Goal: Task Accomplishment & Management: Use online tool/utility

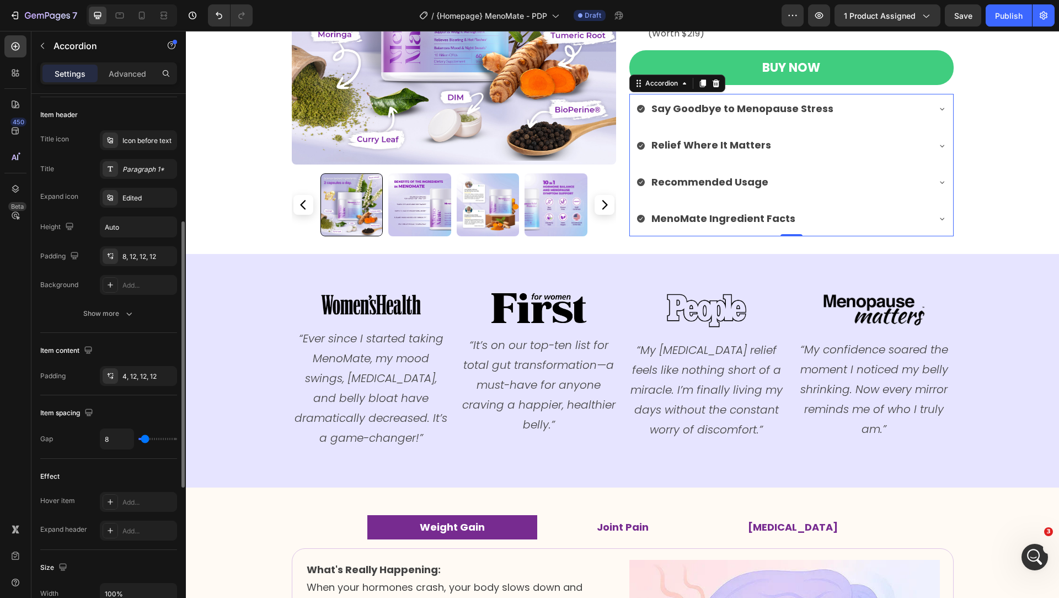
scroll to position [226, 0]
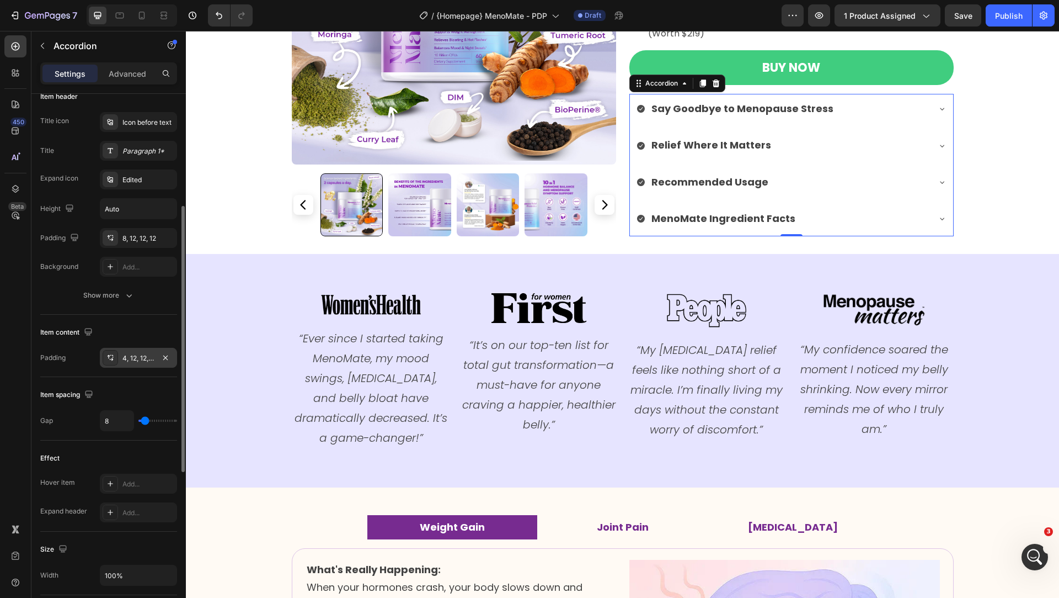
click at [140, 363] on div "4, 12, 12, 12" at bounding box center [138, 358] width 77 height 20
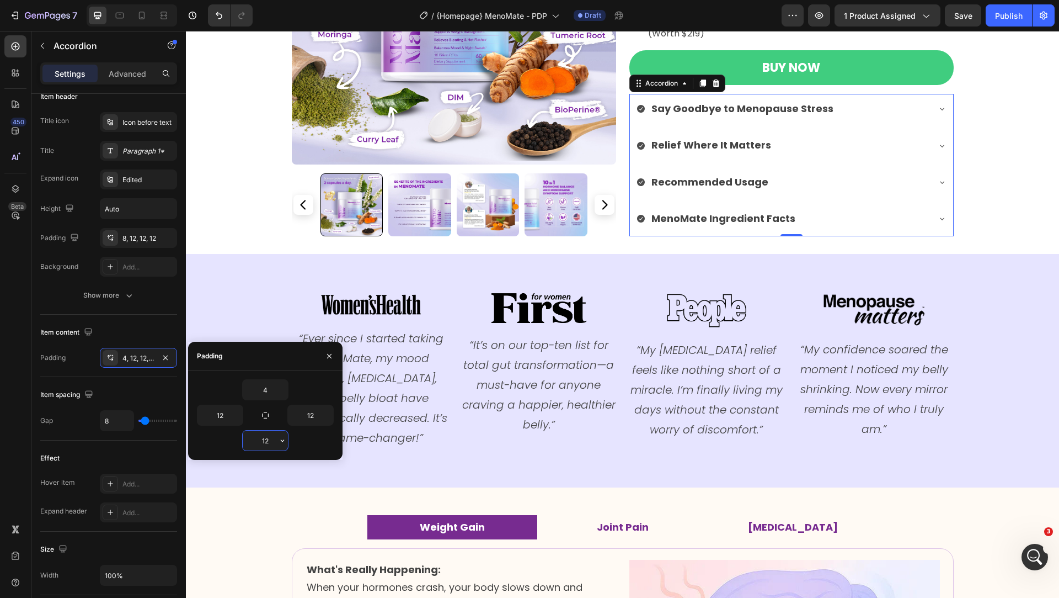
click at [271, 444] on input "12" at bounding box center [265, 440] width 45 height 20
type input "4"
click at [328, 356] on icon "button" at bounding box center [329, 356] width 4 height 4
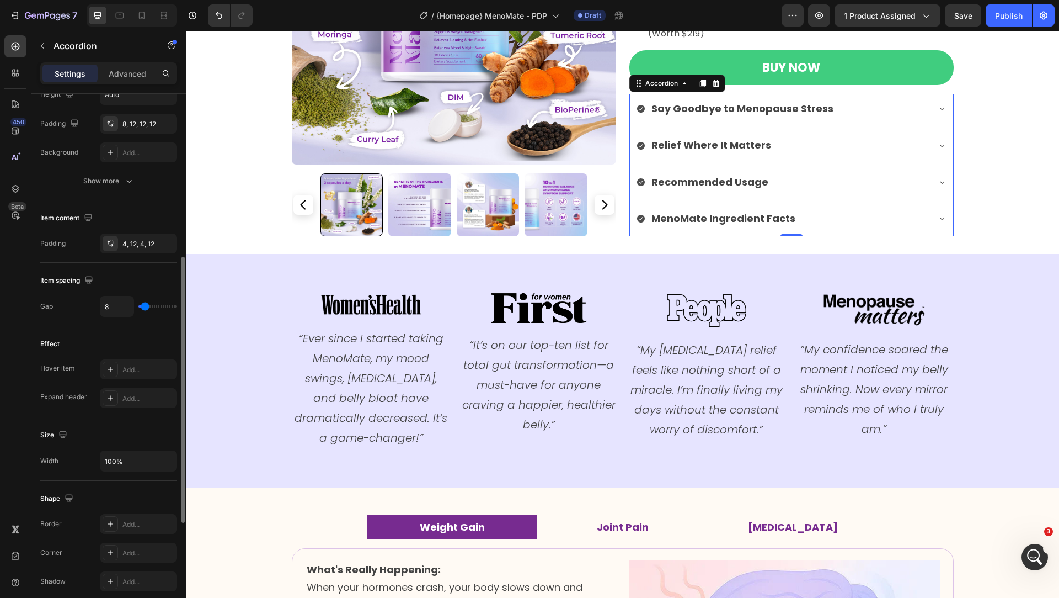
scroll to position [345, 0]
type input "0"
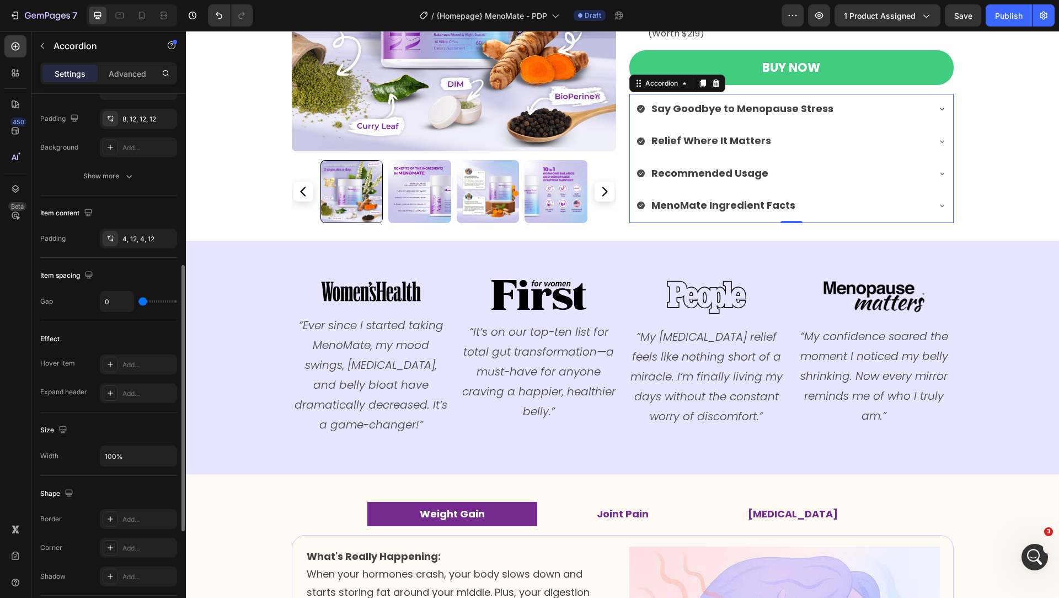
drag, startPoint x: 147, startPoint y: 300, endPoint x: 124, endPoint y: 300, distance: 22.6
type input "0"
click at [138, 300] on input "range" at bounding box center [157, 301] width 39 height 2
click at [804, 130] on div "Relief Where It Matters" at bounding box center [783, 140] width 292 height 21
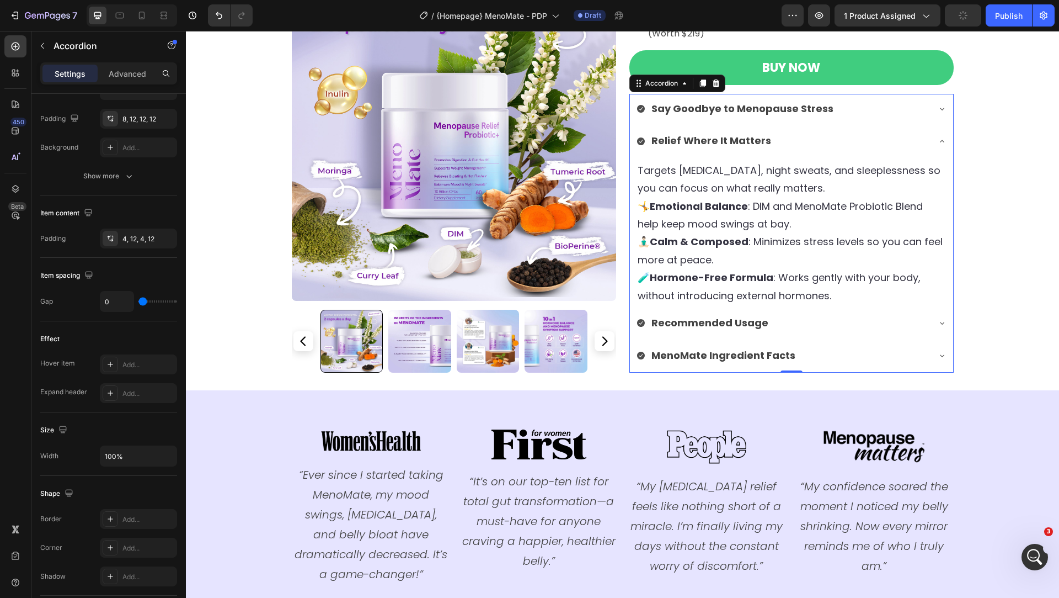
click at [804, 130] on div "Relief Where It Matters" at bounding box center [783, 140] width 292 height 21
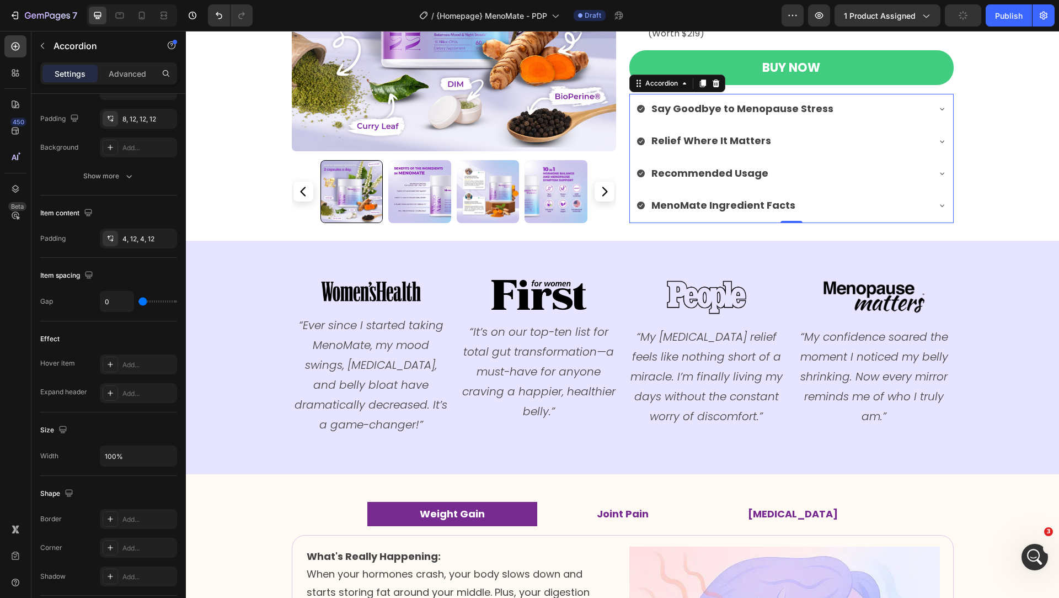
click at [839, 106] on div "Say Goodbye to Menopause Stress" at bounding box center [783, 108] width 292 height 21
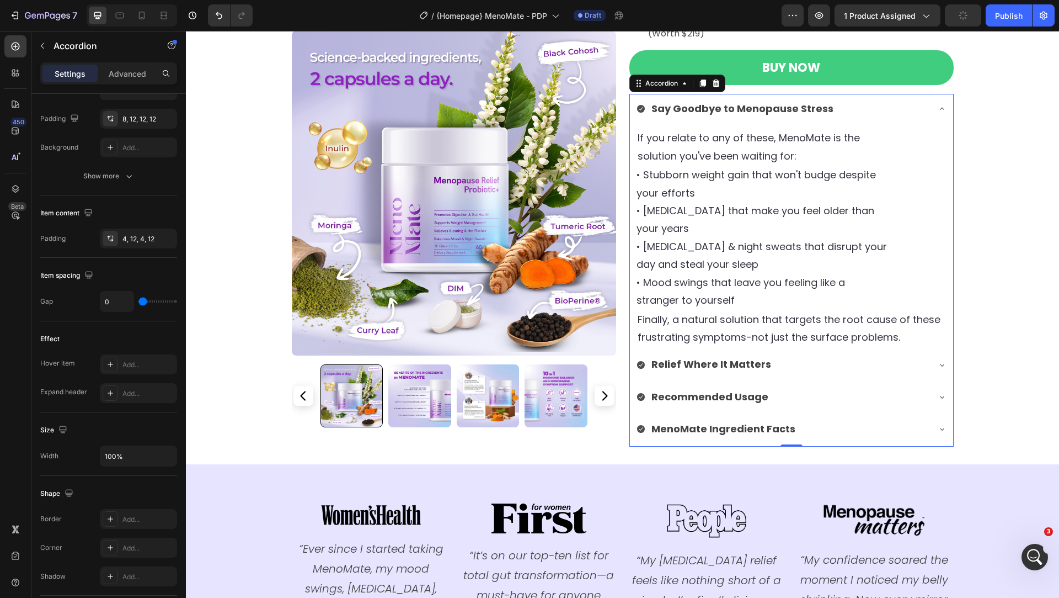
click at [839, 106] on div "Say Goodbye to Menopause Stress" at bounding box center [783, 108] width 292 height 21
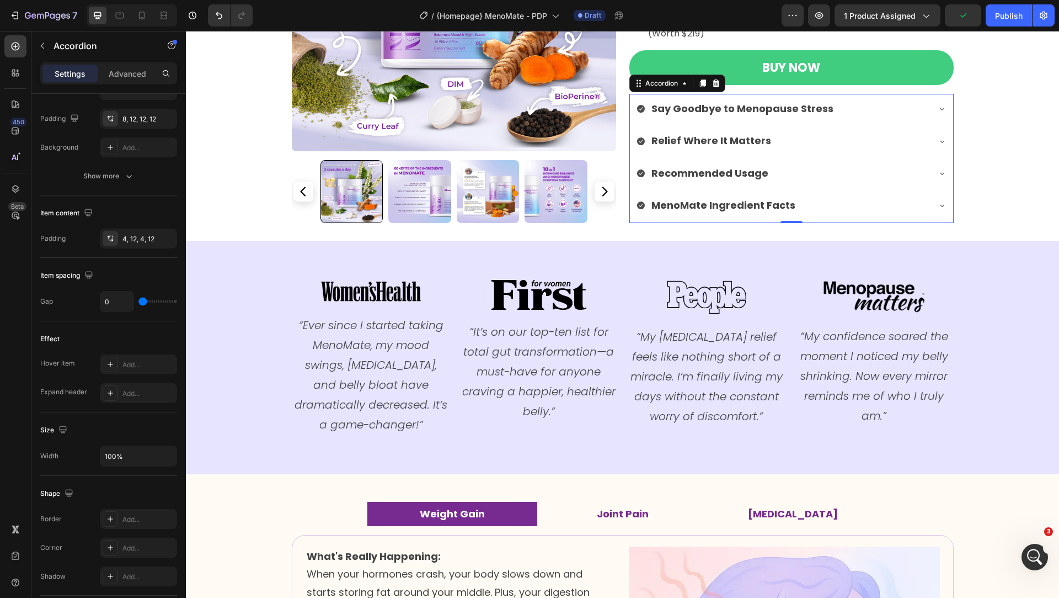
click at [820, 212] on div "MenoMate Ingredient Facts" at bounding box center [783, 205] width 292 height 21
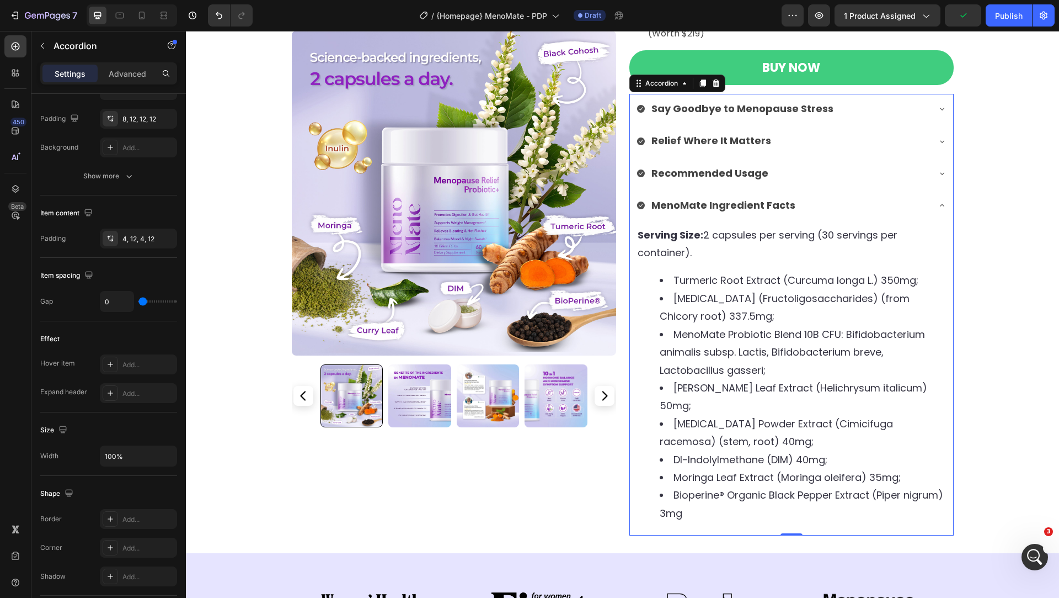
click at [820, 212] on div "MenoMate Ingredient Facts" at bounding box center [783, 205] width 292 height 21
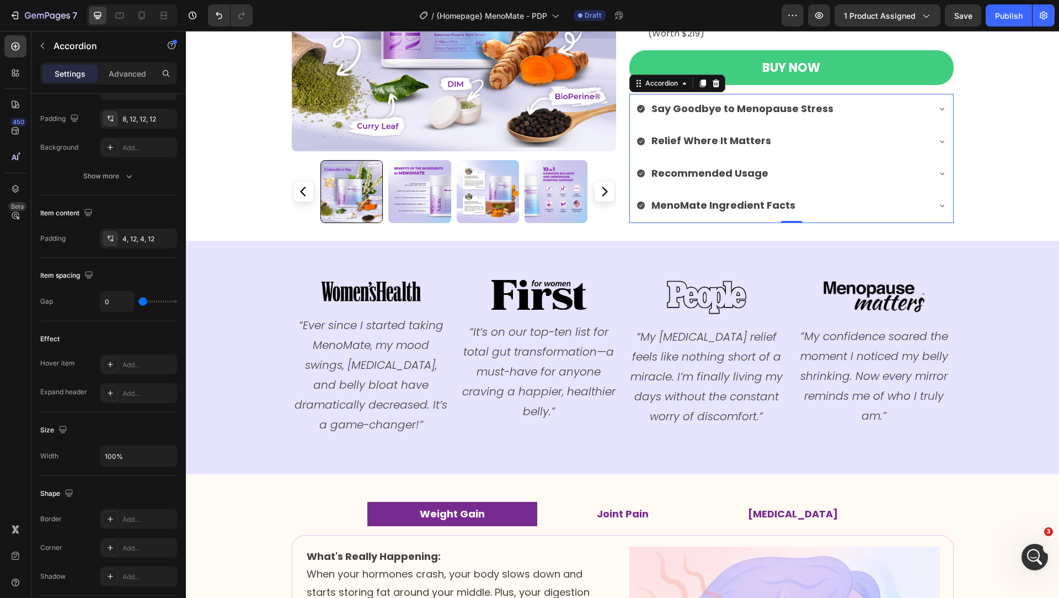
click at [806, 164] on div "Recommended Usage" at bounding box center [783, 173] width 292 height 21
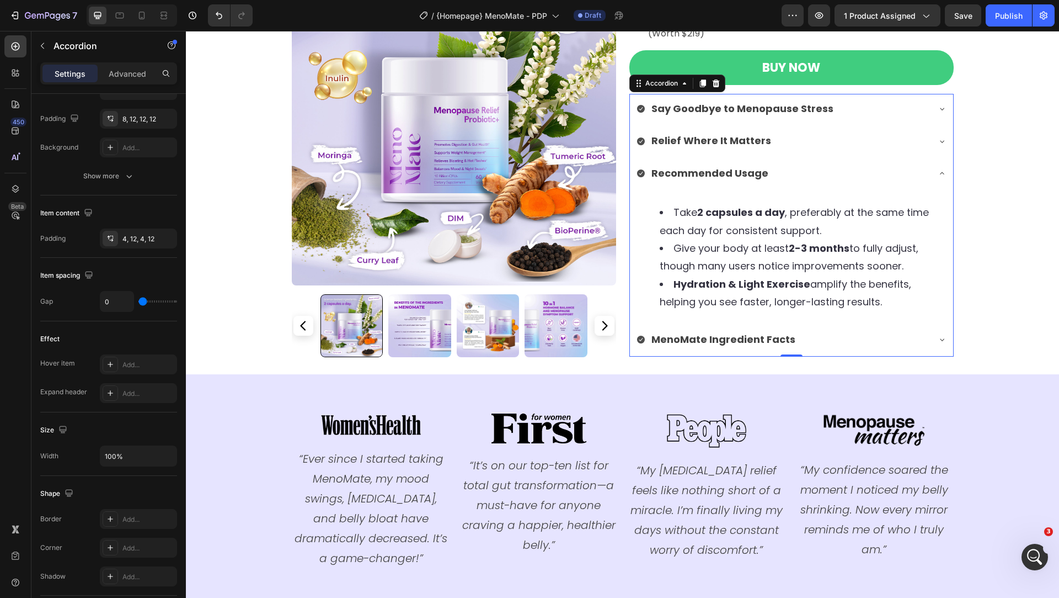
click at [806, 164] on div "Recommended Usage" at bounding box center [783, 173] width 292 height 21
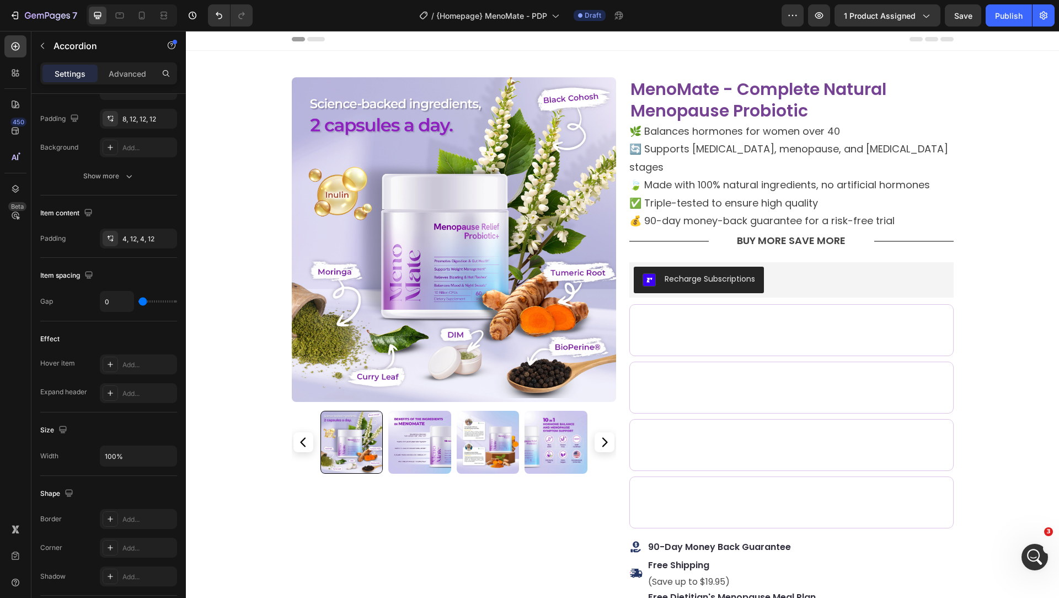
scroll to position [0, 0]
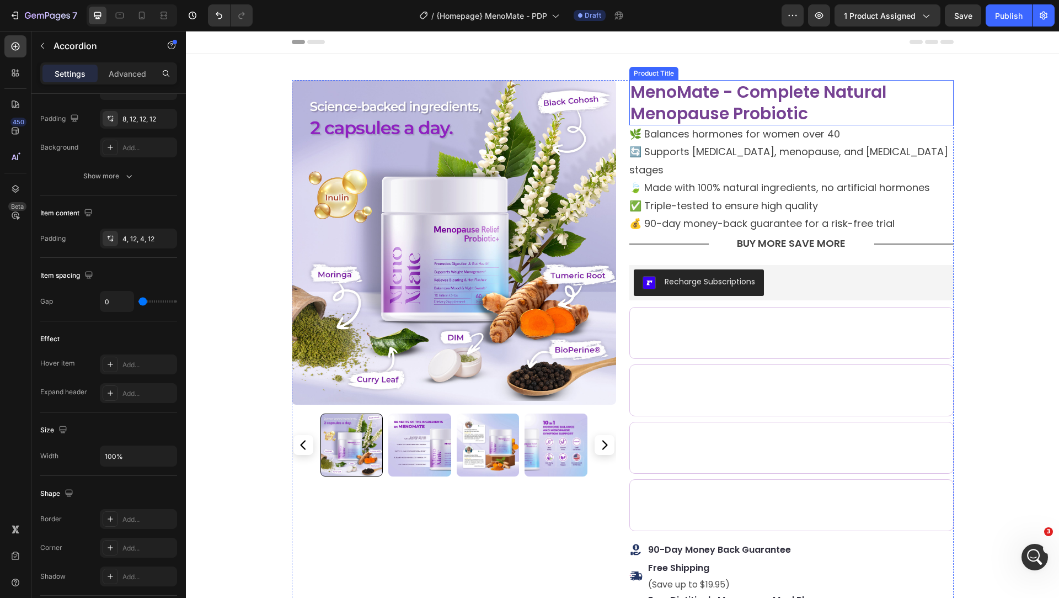
click at [722, 108] on h2 "MenoMate - Complete Natural Menopause Probiotic" at bounding box center [792, 102] width 324 height 45
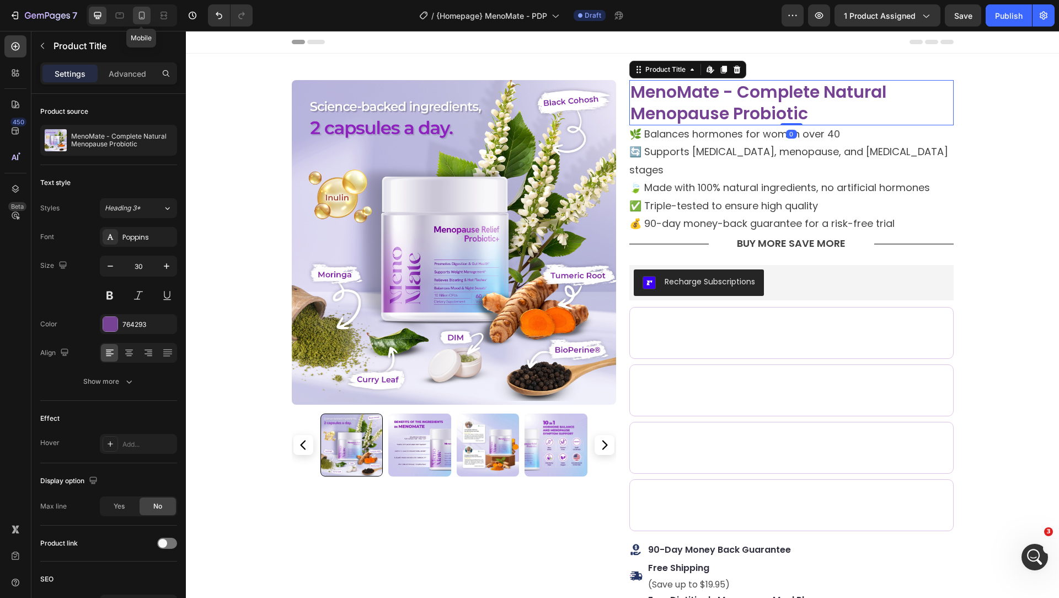
click at [148, 12] on div at bounding box center [142, 16] width 18 height 18
type input "22"
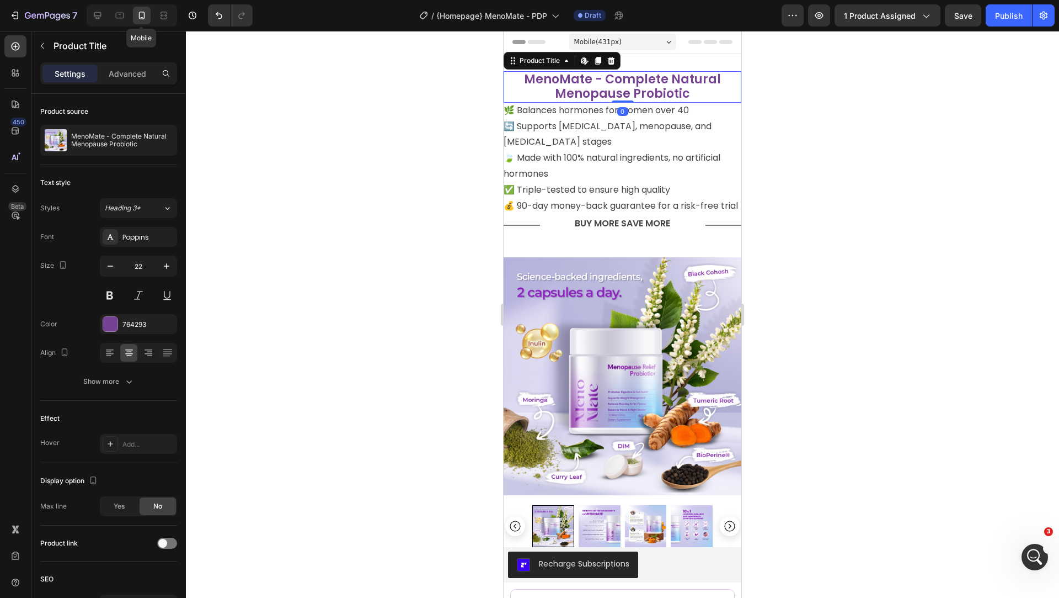
scroll to position [1, 0]
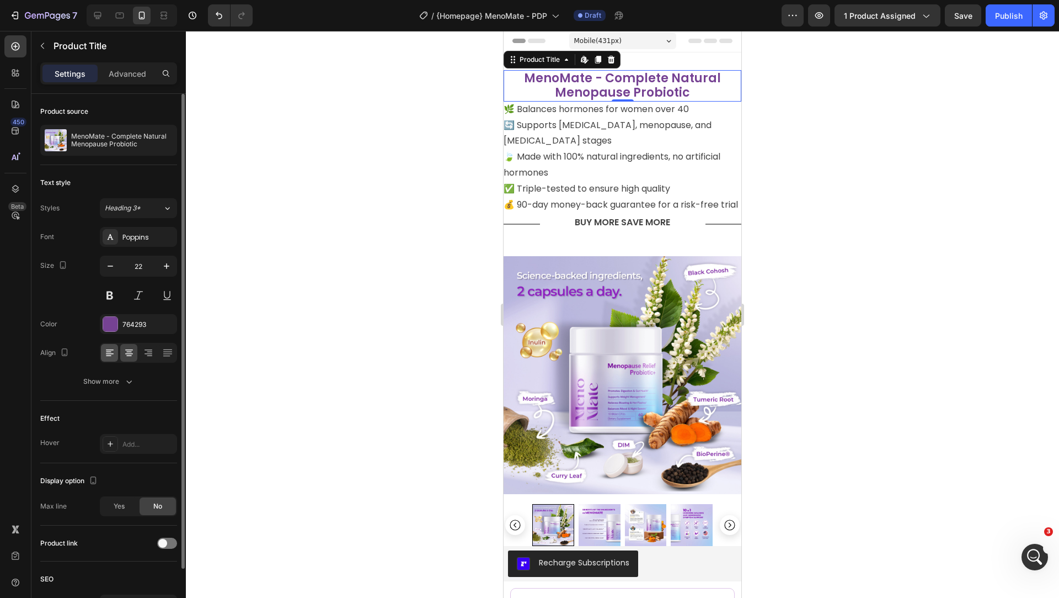
click at [115, 351] on div at bounding box center [109, 353] width 17 height 18
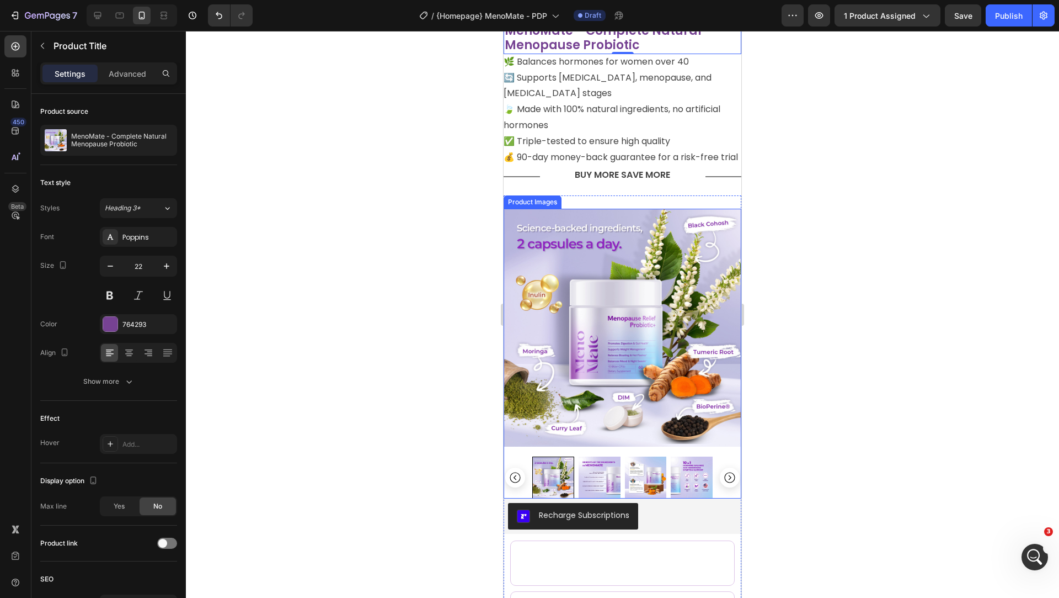
scroll to position [8, 0]
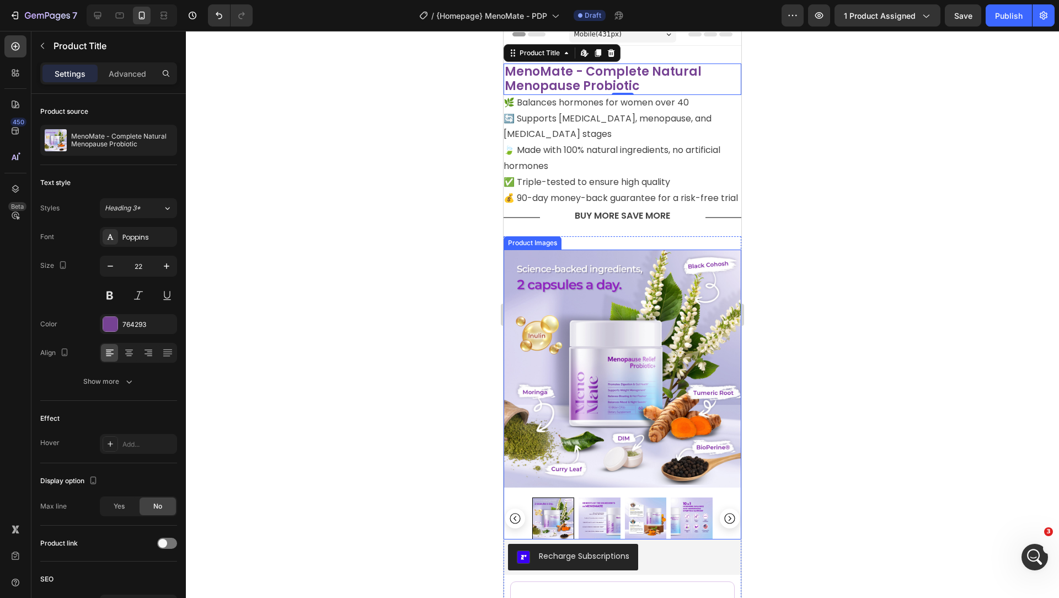
click at [603, 302] on img at bounding box center [623, 368] width 238 height 238
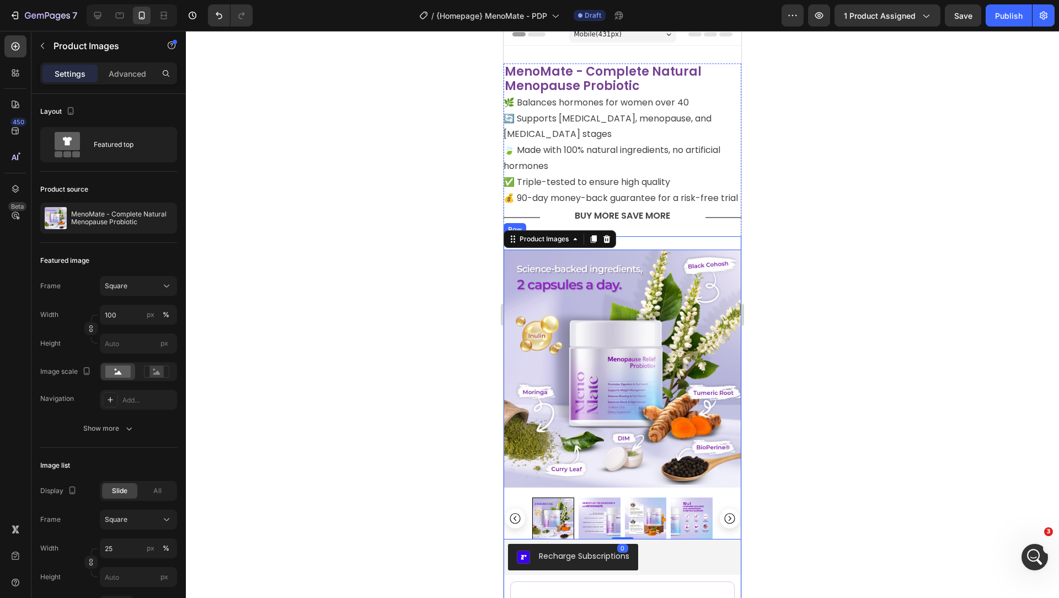
click at [628, 245] on div "Product Images 0 Recharge Subscriptions Recharge Subscriptions Buy 1 Buy 1 Buy …" at bounding box center [623, 511] width 238 height 551
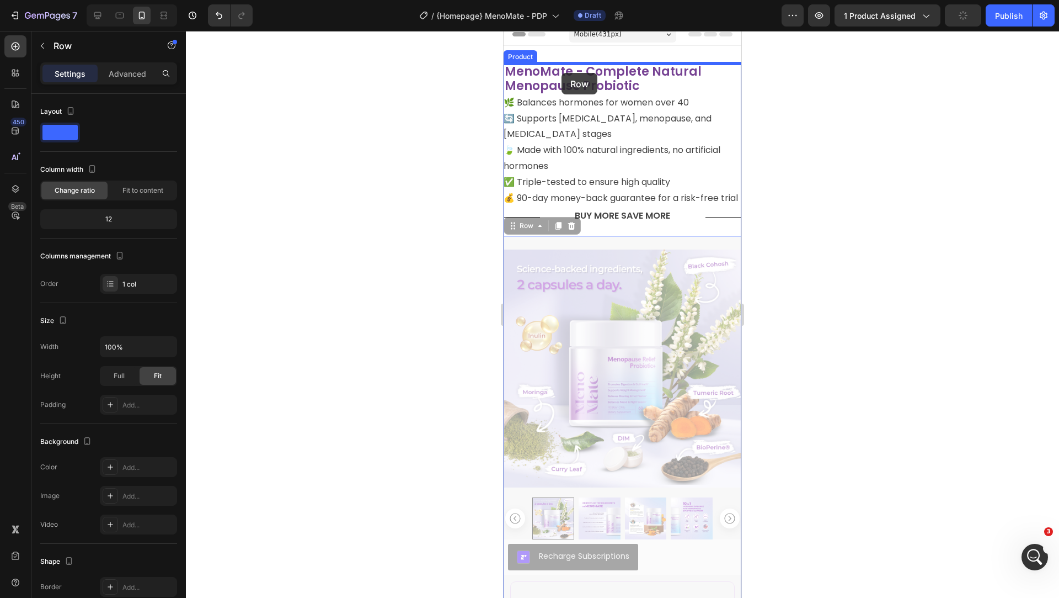
drag, startPoint x: 529, startPoint y: 226, endPoint x: 562, endPoint y: 73, distance: 156.9
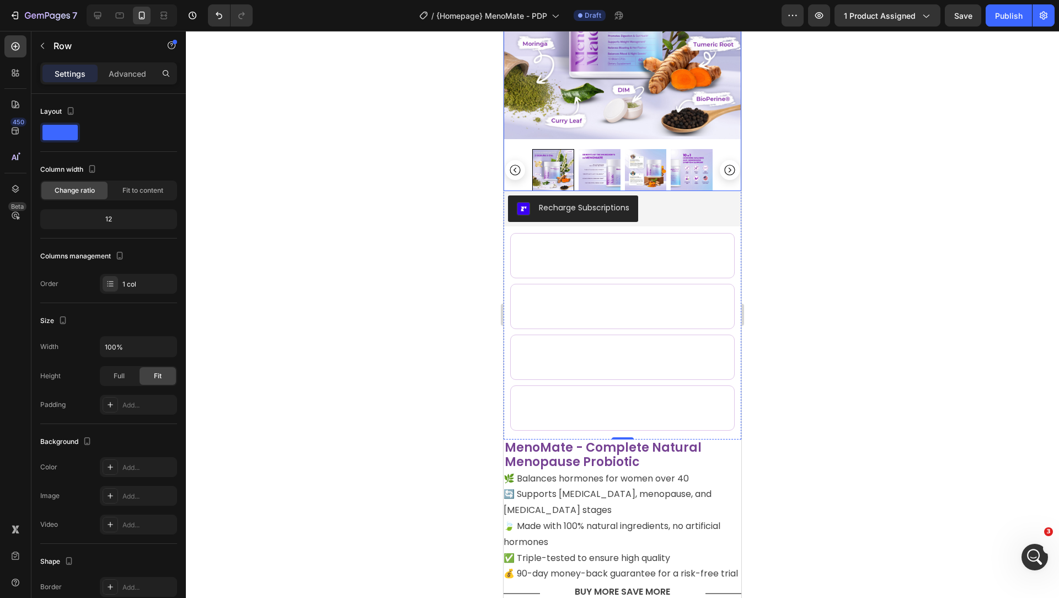
scroll to position [161, 0]
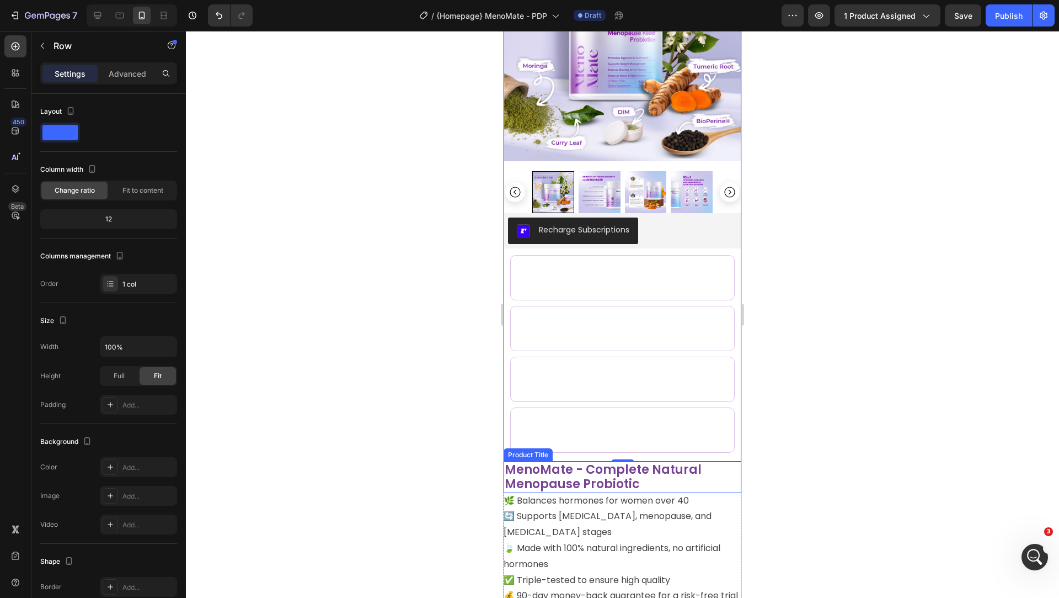
click at [703, 490] on h2 "MenoMate - Complete Natural Menopause Probiotic" at bounding box center [623, 476] width 238 height 31
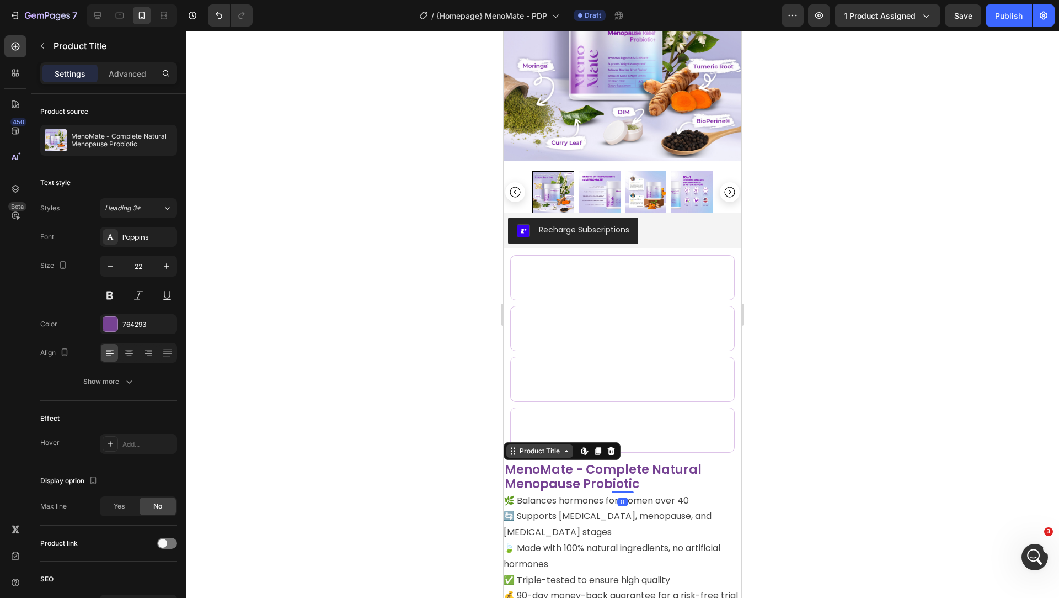
click at [537, 456] on div "Product Title" at bounding box center [539, 450] width 67 height 13
click at [847, 358] on div at bounding box center [622, 314] width 873 height 567
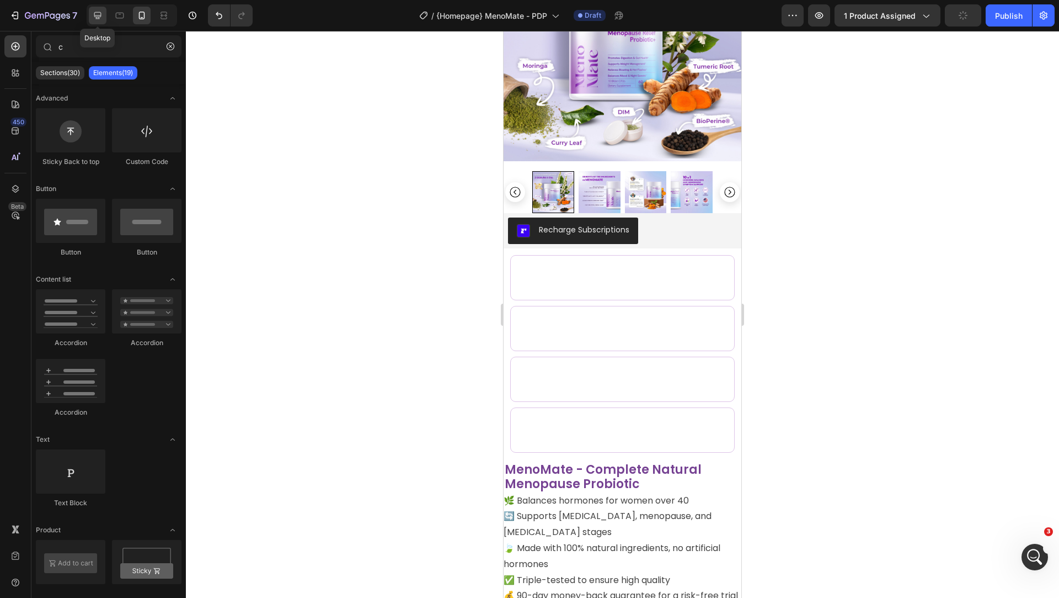
click at [100, 22] on div at bounding box center [98, 16] width 18 height 18
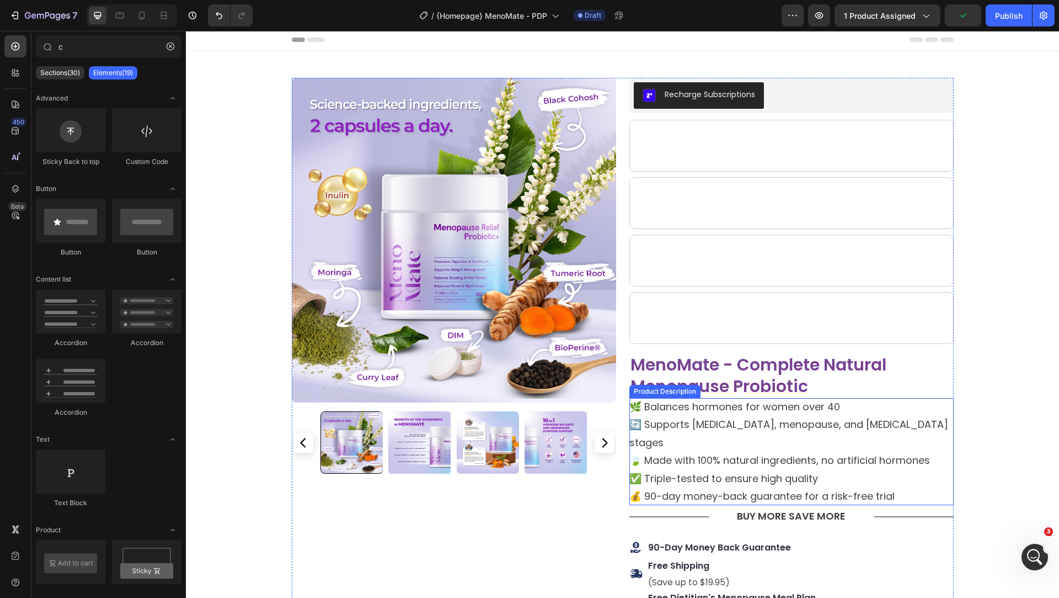
scroll to position [3, 0]
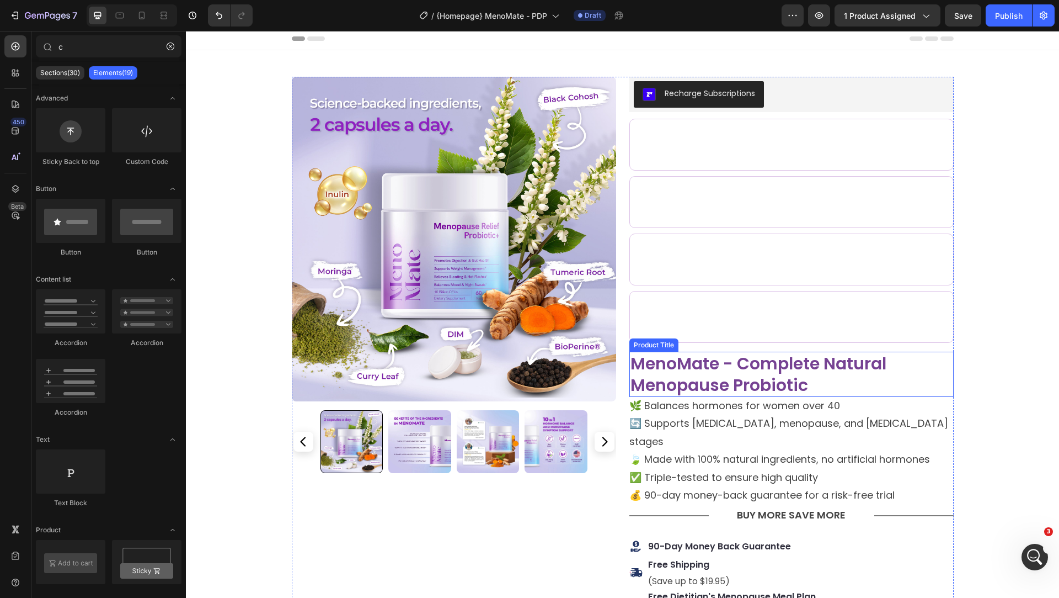
click at [709, 370] on h2 "MenoMate - Complete Natural Menopause Probiotic" at bounding box center [792, 373] width 324 height 45
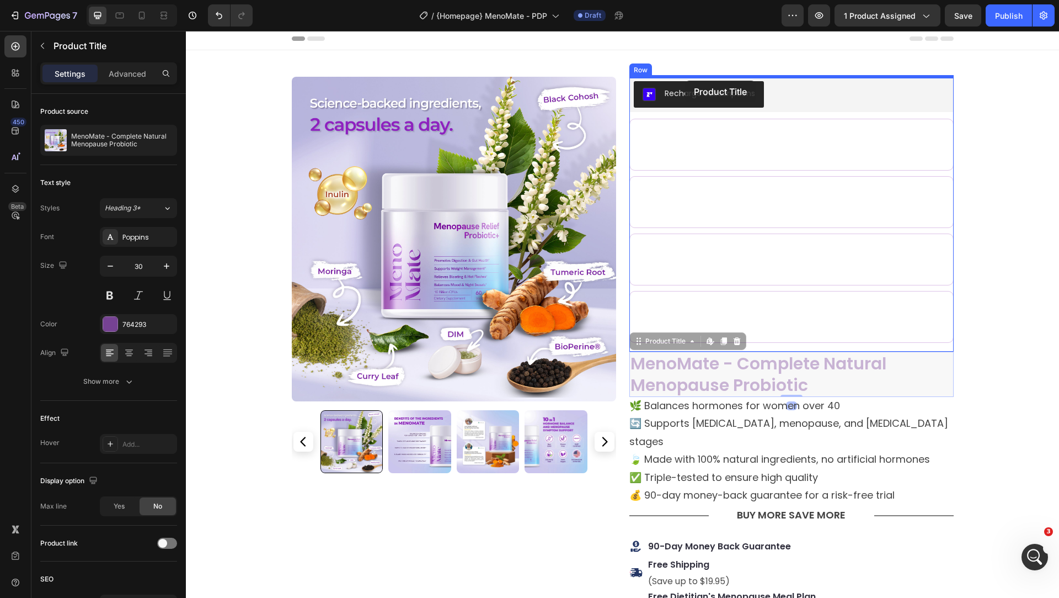
drag, startPoint x: 660, startPoint y: 334, endPoint x: 685, endPoint y: 81, distance: 255.1
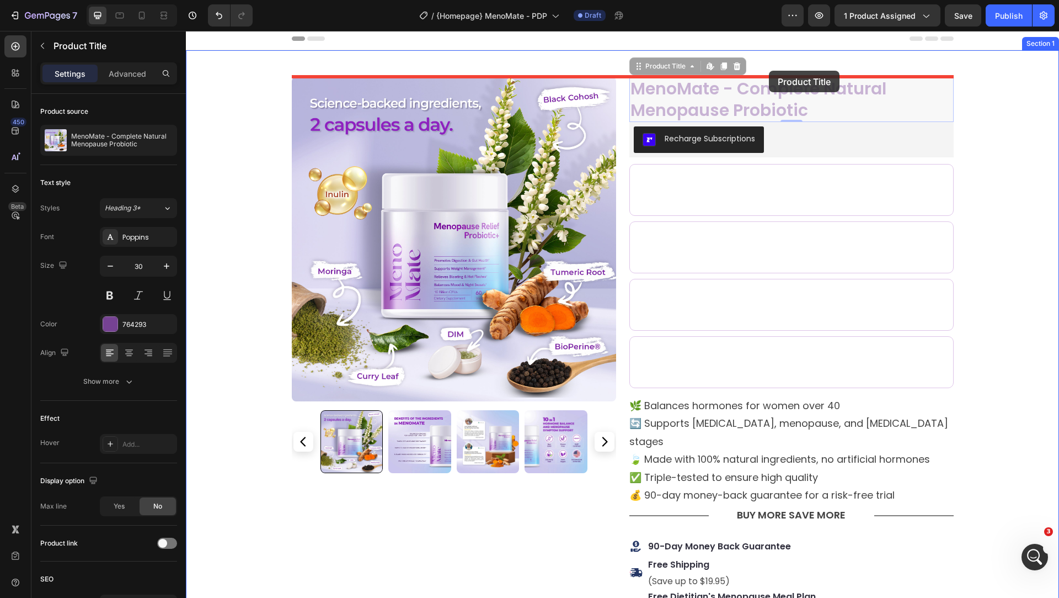
scroll to position [0, 0]
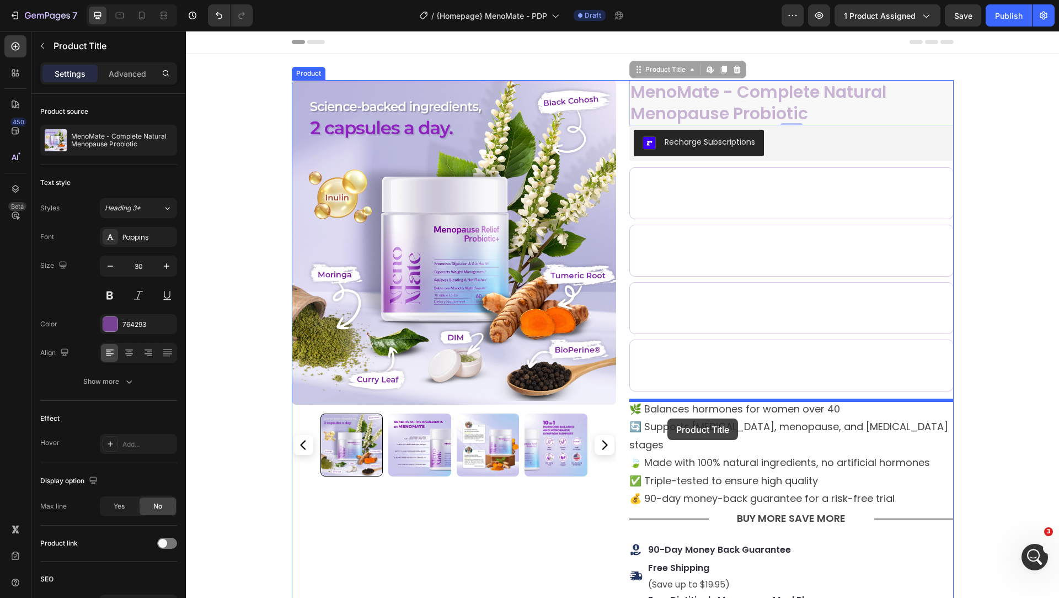
drag, startPoint x: 663, startPoint y: 64, endPoint x: 668, endPoint y: 418, distance: 354.2
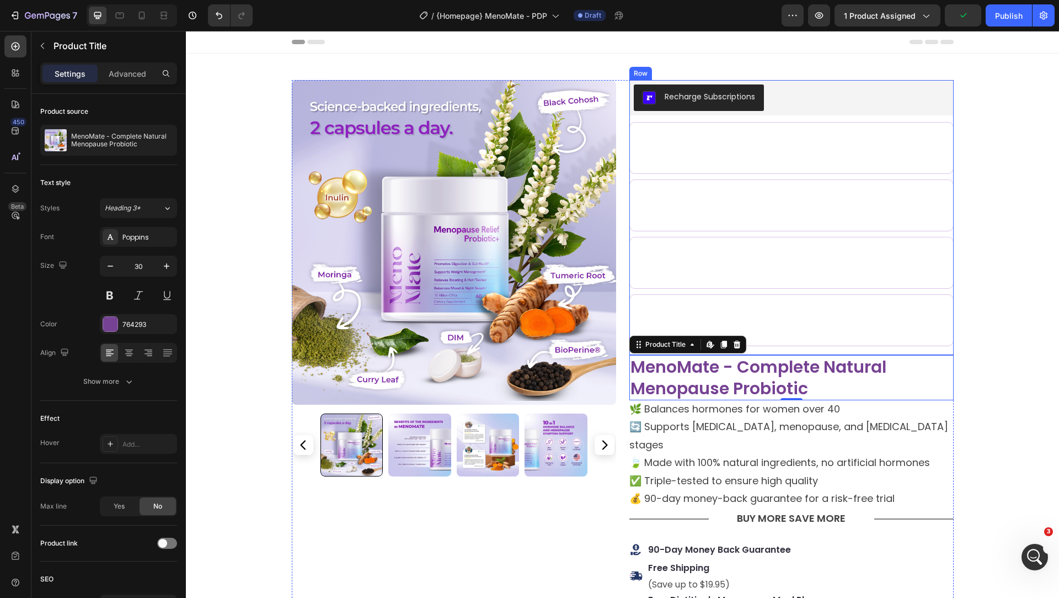
click at [797, 118] on div "Product Images Recharge Subscriptions Recharge Subscriptions Buy 1 Buy 1 Buy 1 …" at bounding box center [792, 217] width 324 height 275
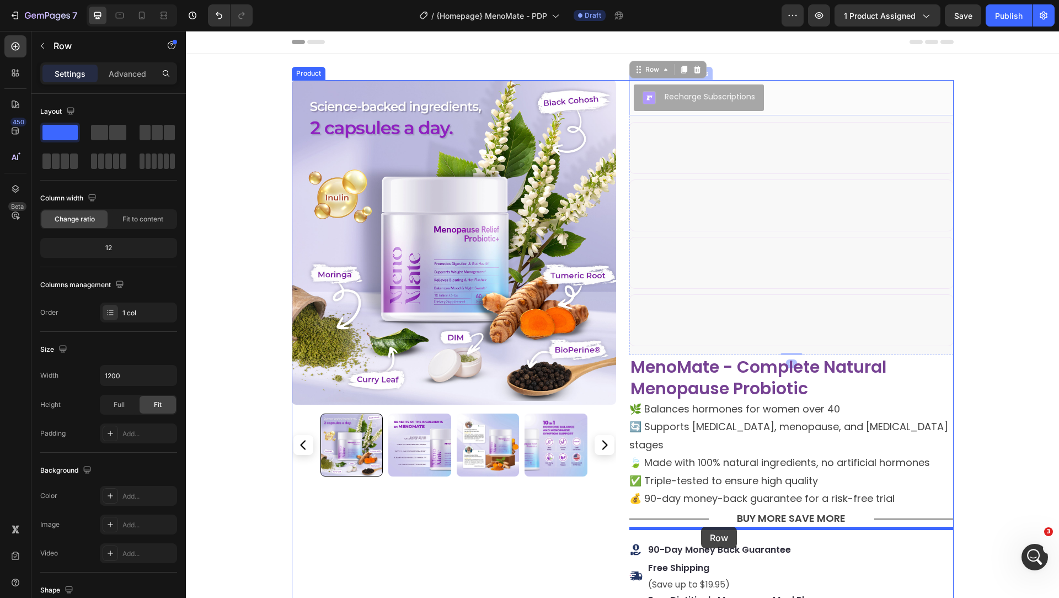
drag, startPoint x: 655, startPoint y: 69, endPoint x: 702, endPoint y: 526, distance: 459.7
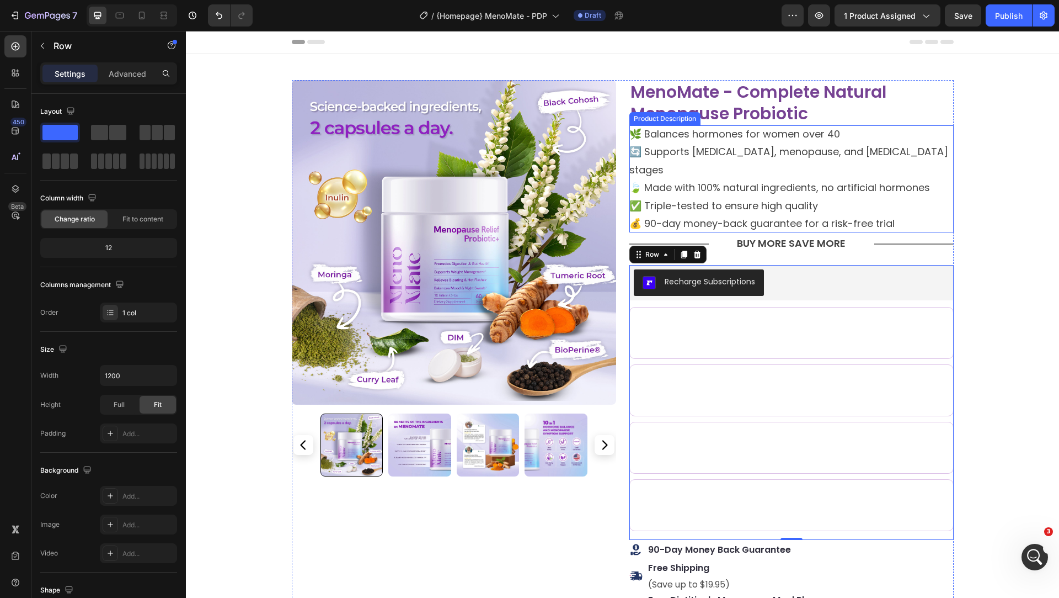
click at [819, 193] on p "🍃 Made with 100% natural ingredients, no artificial hormones" at bounding box center [780, 187] width 301 height 14
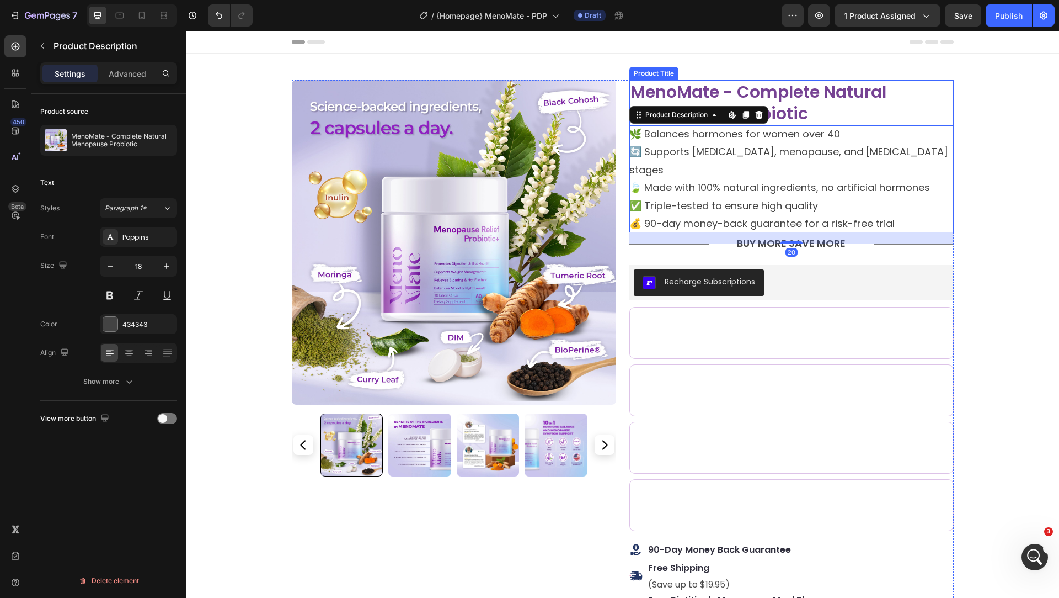
click at [828, 103] on h2 "MenoMate - Complete Natural Menopause Probiotic" at bounding box center [792, 102] width 324 height 45
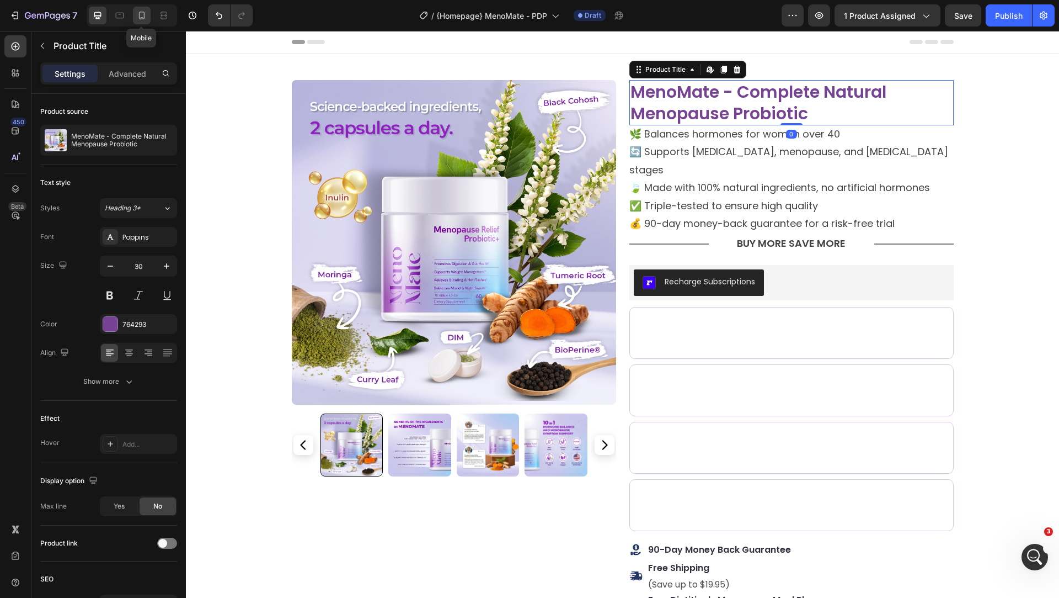
click at [140, 16] on icon at bounding box center [141, 15] width 11 height 11
type input "22"
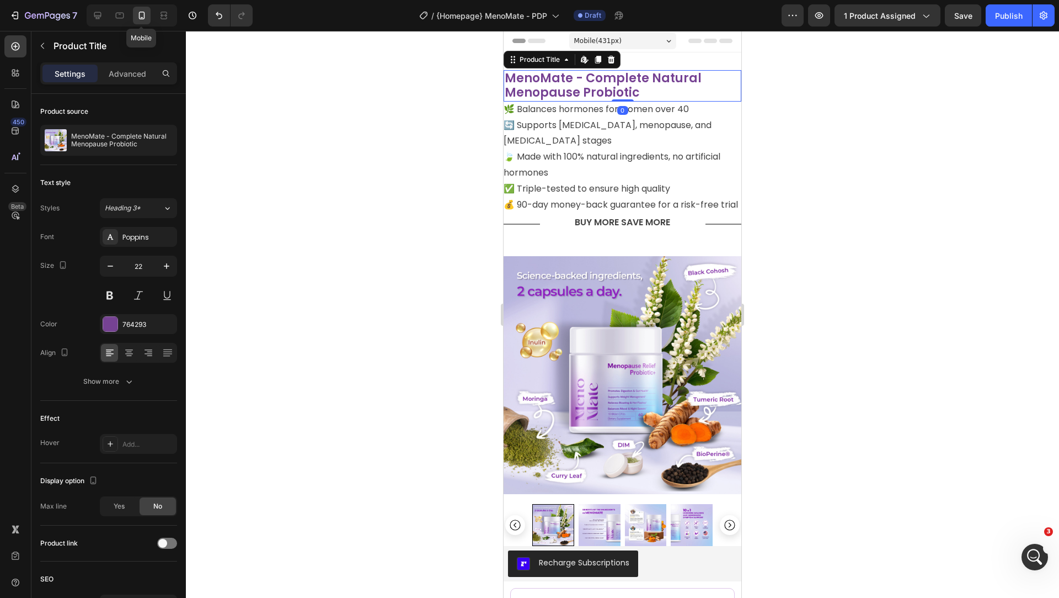
scroll to position [1, 0]
click at [554, 248] on div "Product Images Recharge Subscriptions Recharge Subscriptions Buy 1 Buy 1 Buy 1 …" at bounding box center [623, 518] width 238 height 551
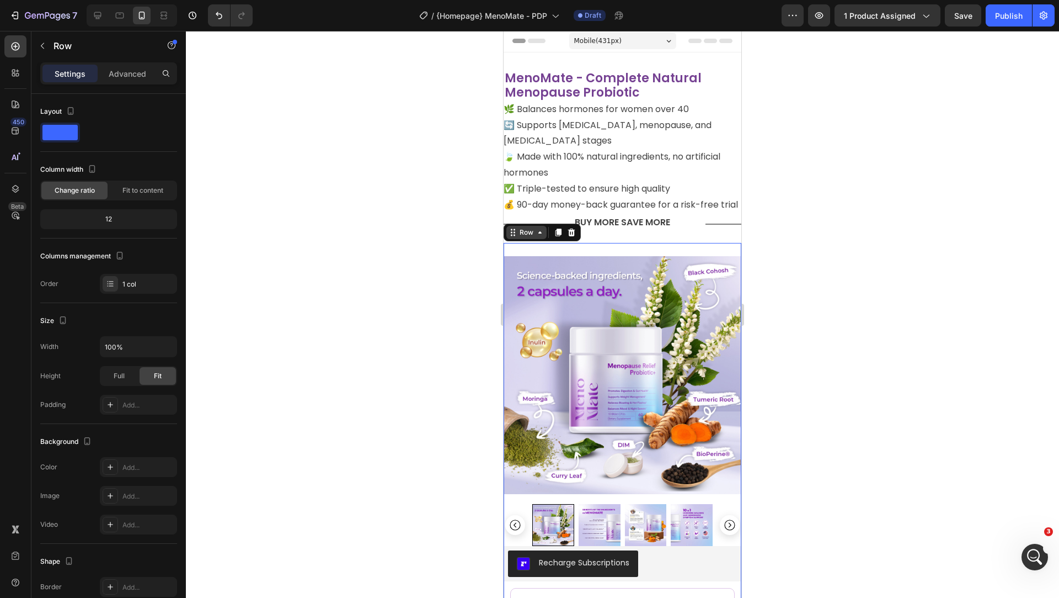
click at [529, 233] on div "Row" at bounding box center [527, 232] width 18 height 10
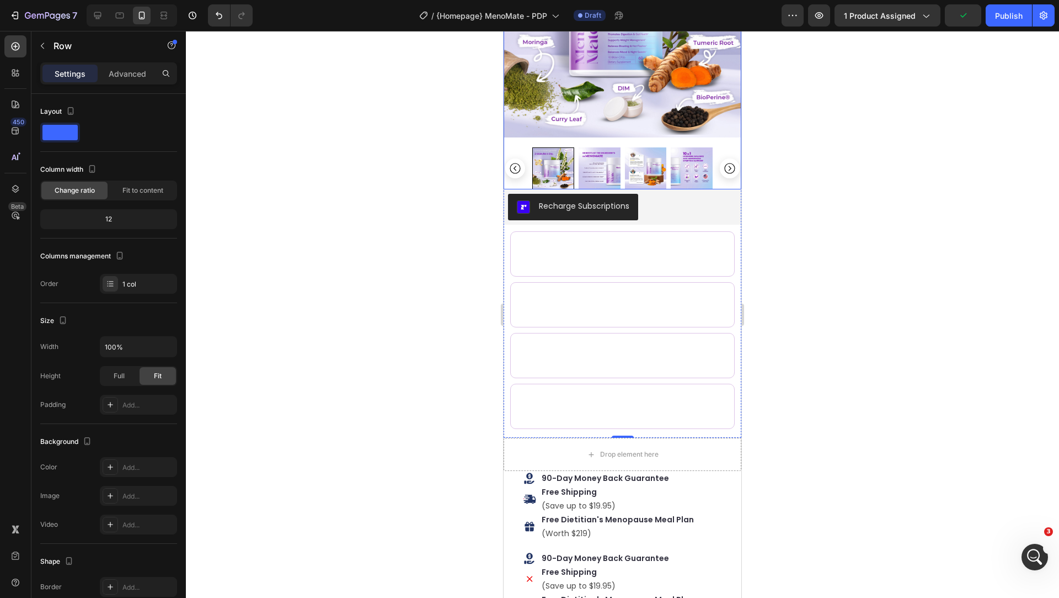
scroll to position [420, 0]
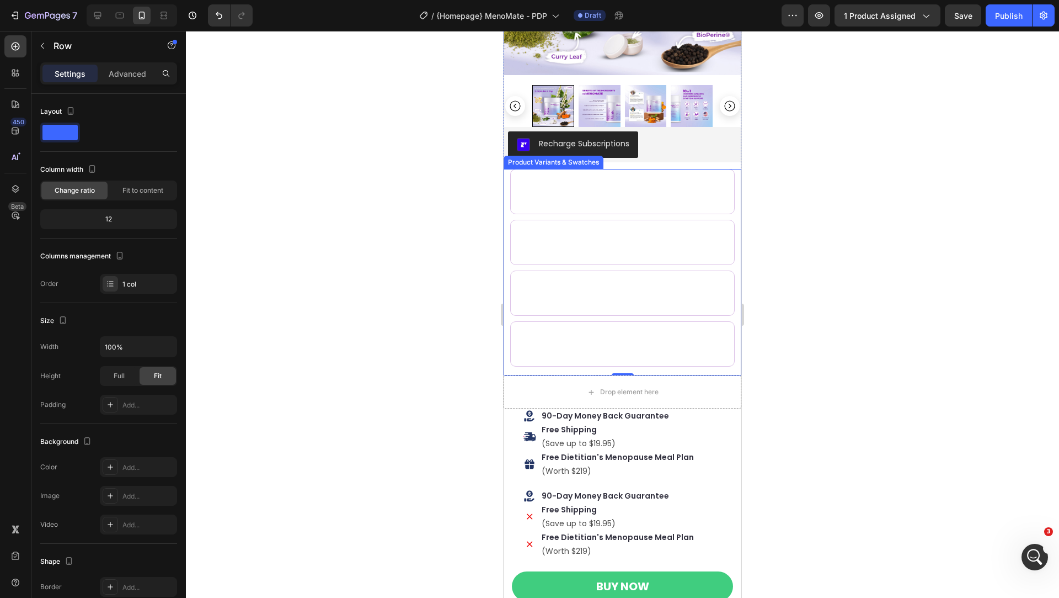
click at [468, 330] on div at bounding box center [622, 314] width 873 height 567
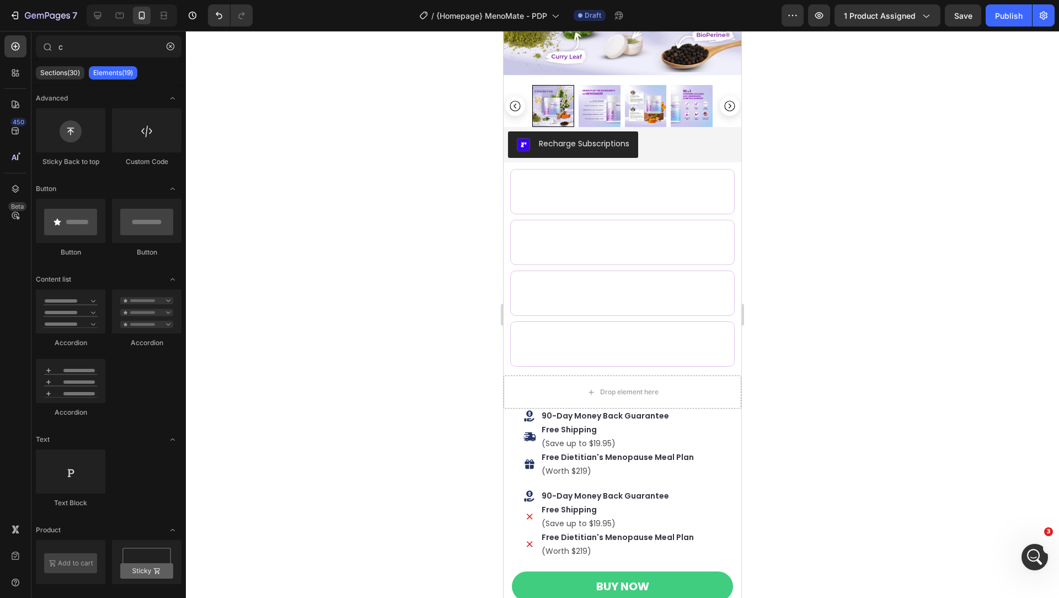
click at [386, 169] on div at bounding box center [622, 314] width 873 height 567
click at [724, 130] on div "Recharge Subscriptions" at bounding box center [623, 144] width 238 height 35
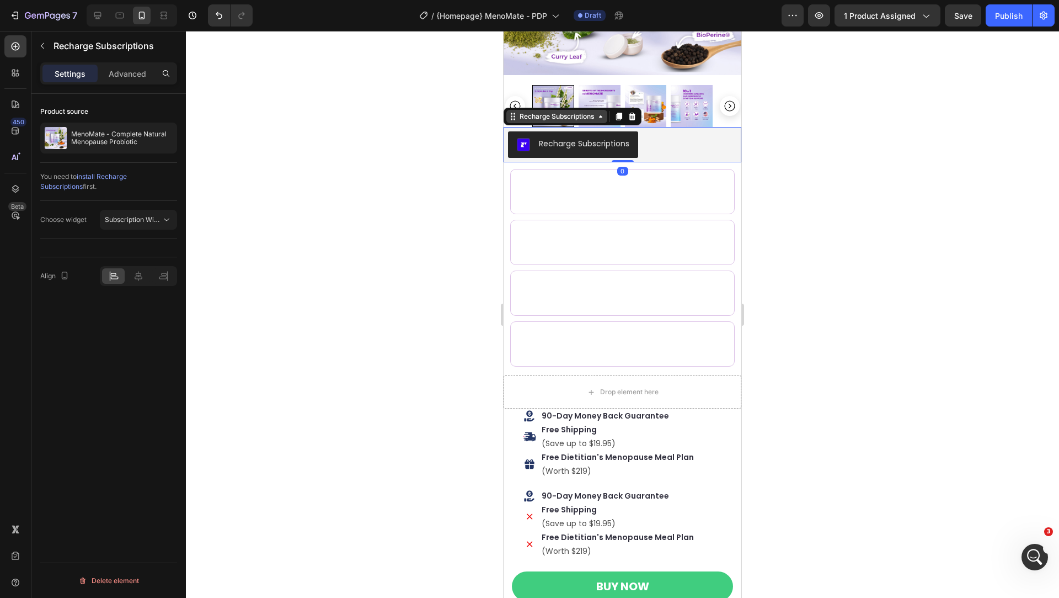
click at [534, 114] on div "Recharge Subscriptions" at bounding box center [557, 116] width 79 height 10
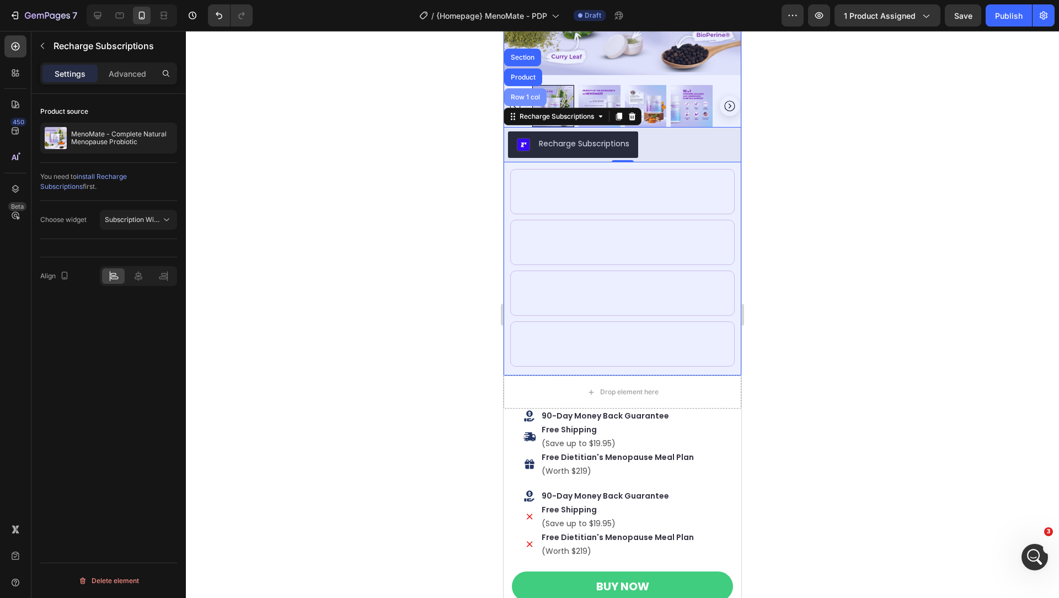
click at [519, 102] on div "Row 1 col" at bounding box center [525, 97] width 42 height 18
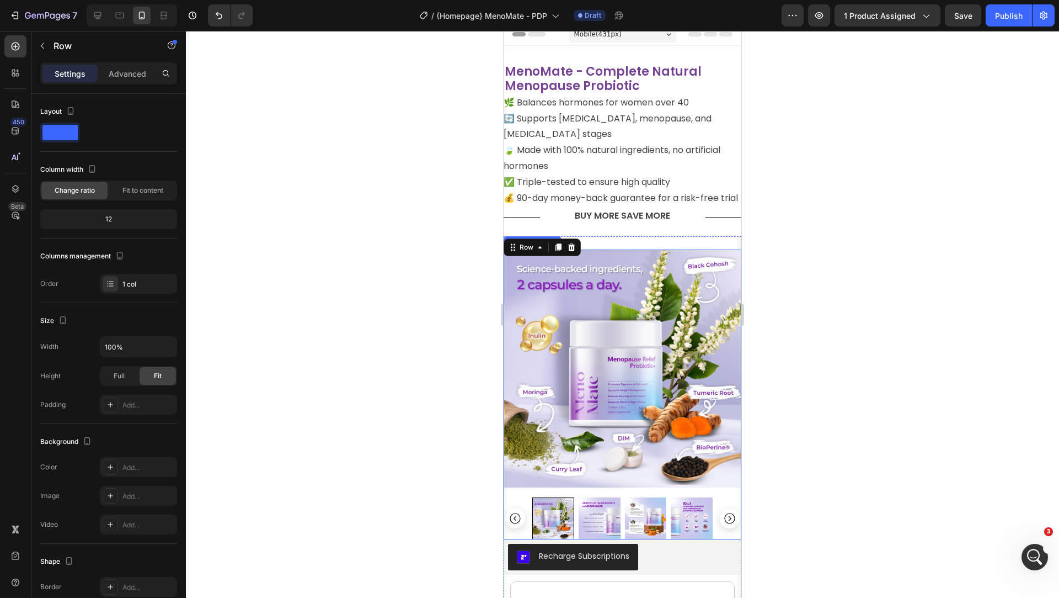
scroll to position [0, 0]
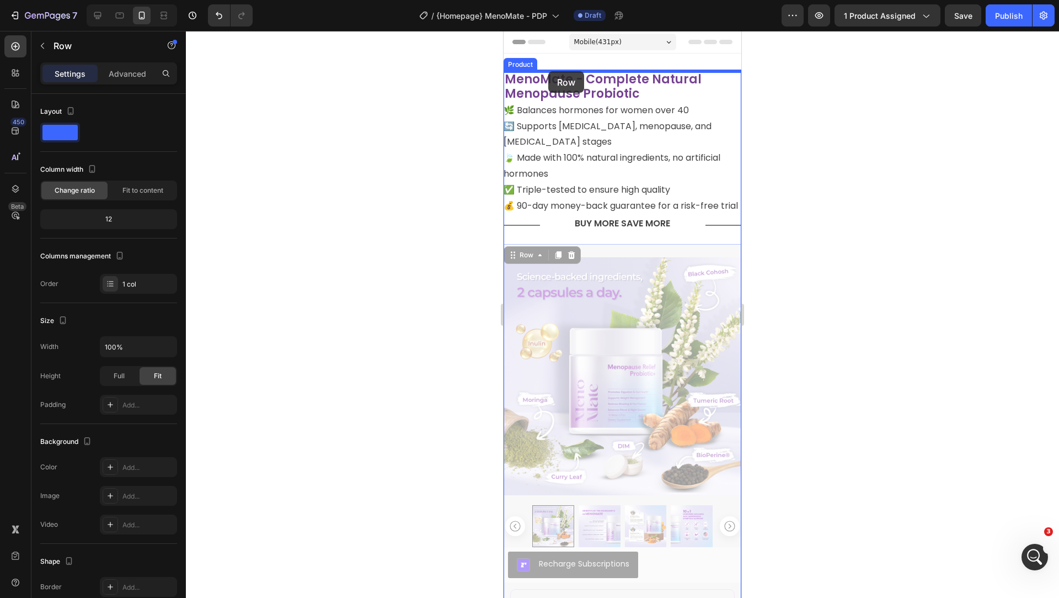
drag, startPoint x: 522, startPoint y: 259, endPoint x: 548, endPoint y: 71, distance: 189.9
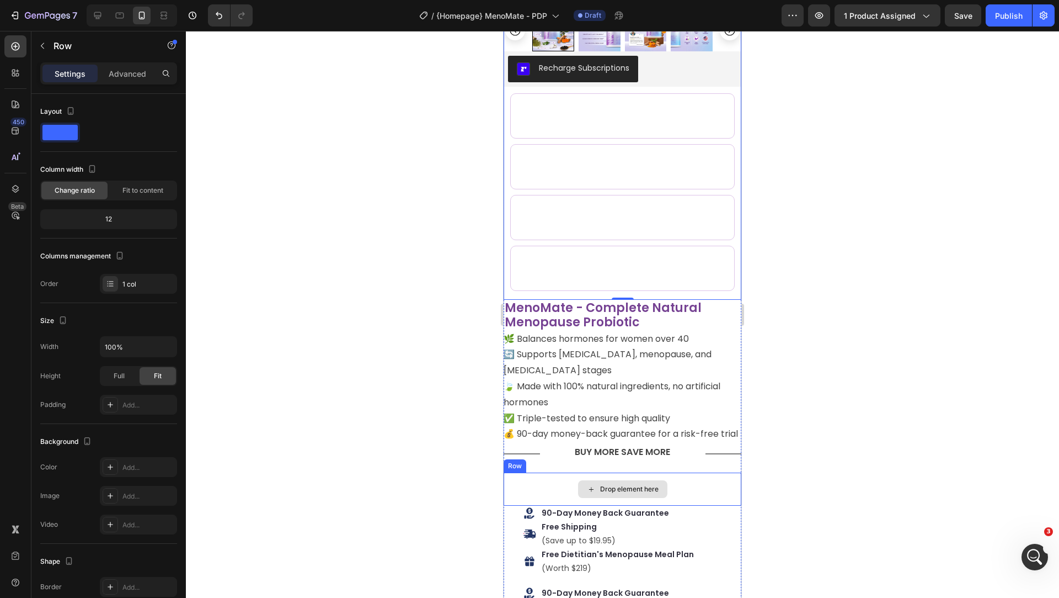
scroll to position [210, 0]
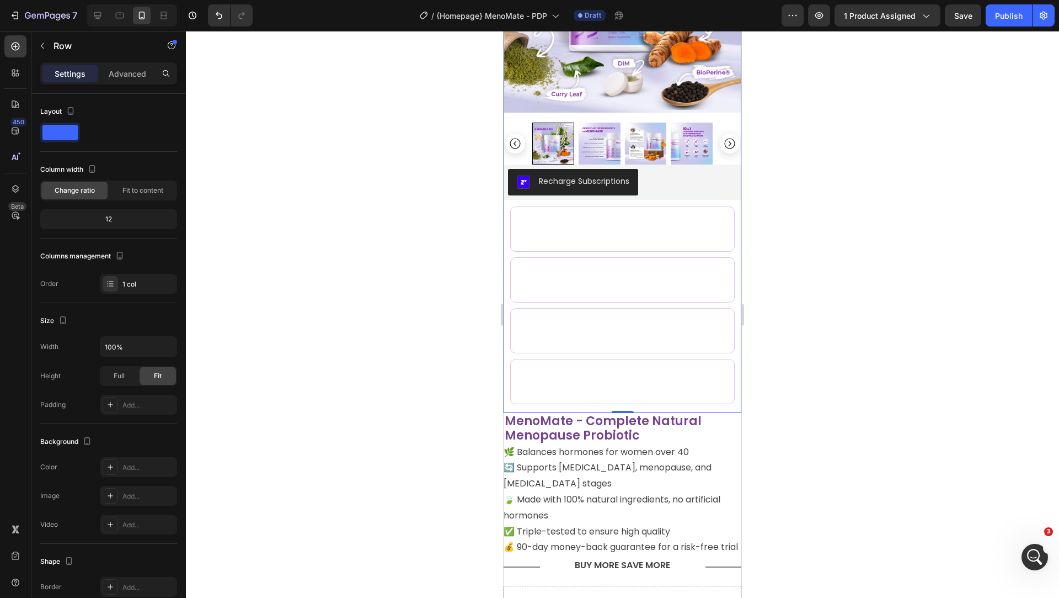
click at [711, 204] on div "Product Images Recharge Subscriptions Recharge Subscriptions Buy 1 Buy 1 Buy 1 …" at bounding box center [623, 137] width 238 height 551
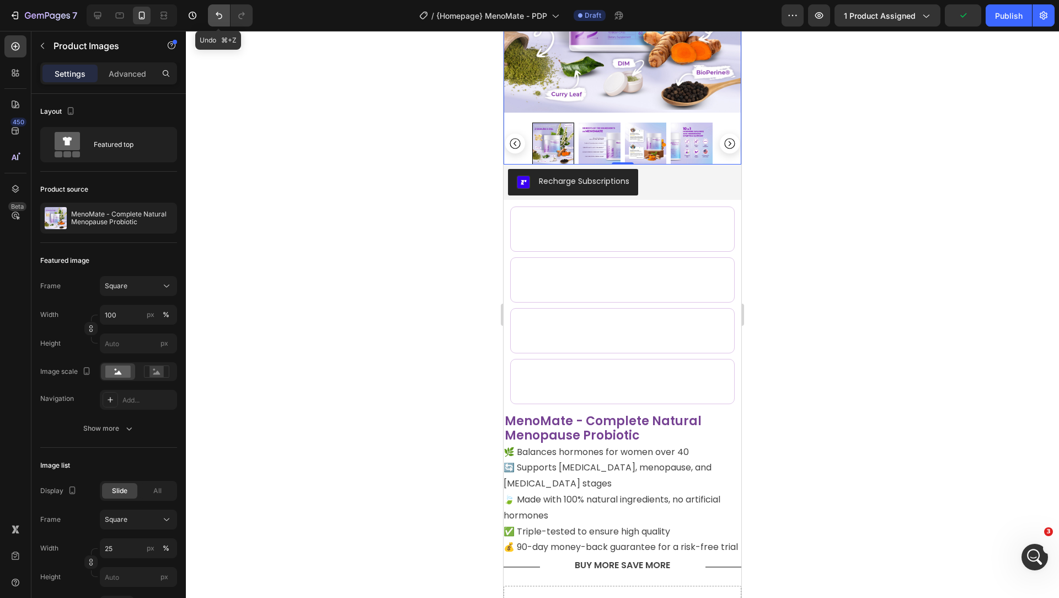
click at [219, 12] on icon "Undo/Redo" at bounding box center [219, 15] width 11 height 11
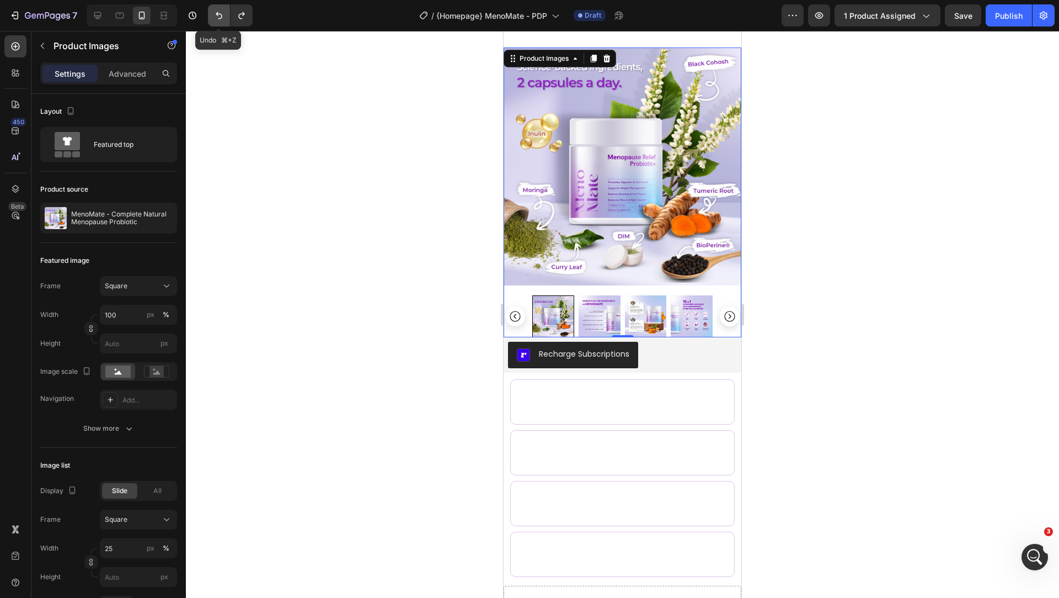
scroll to position [0, 0]
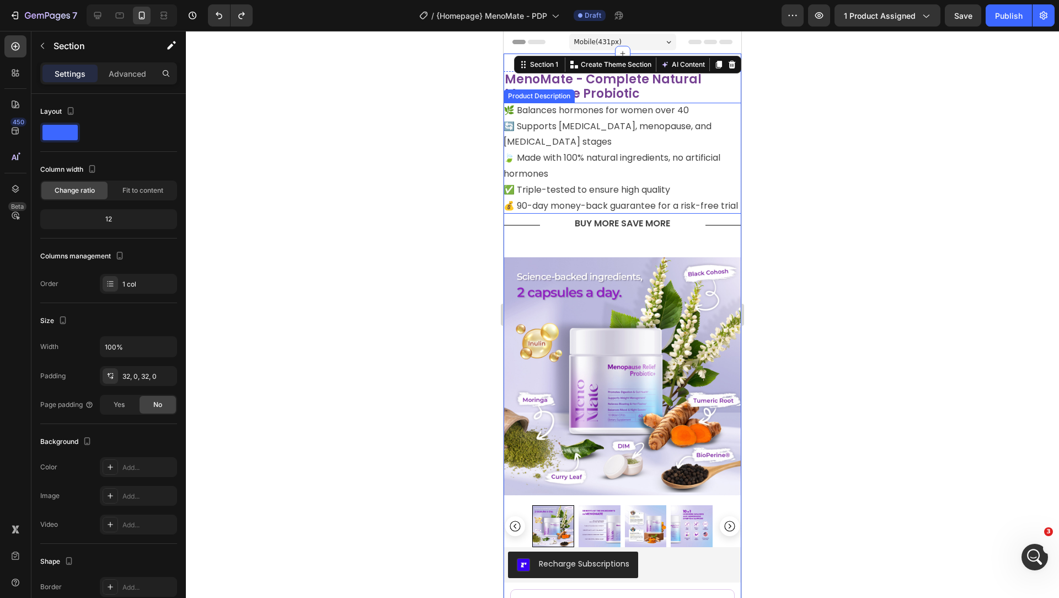
click at [625, 205] on p "💰 90-day money-back guarantee for a risk-free trial" at bounding box center [621, 205] width 234 height 13
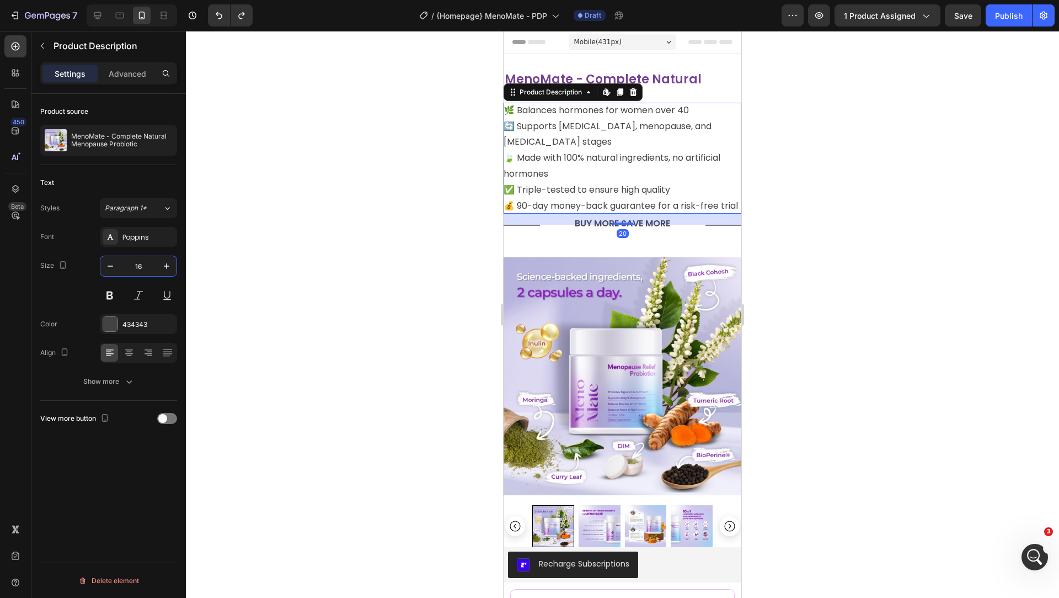
click at [141, 266] on input "16" at bounding box center [138, 266] width 36 height 20
type input "16.5"
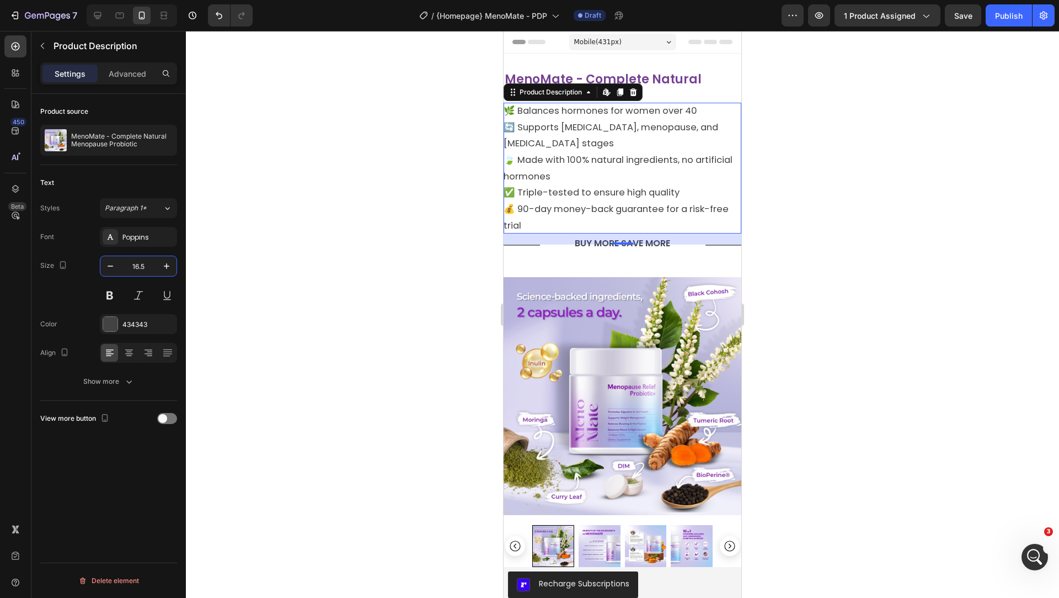
click at [463, 208] on div at bounding box center [622, 314] width 873 height 567
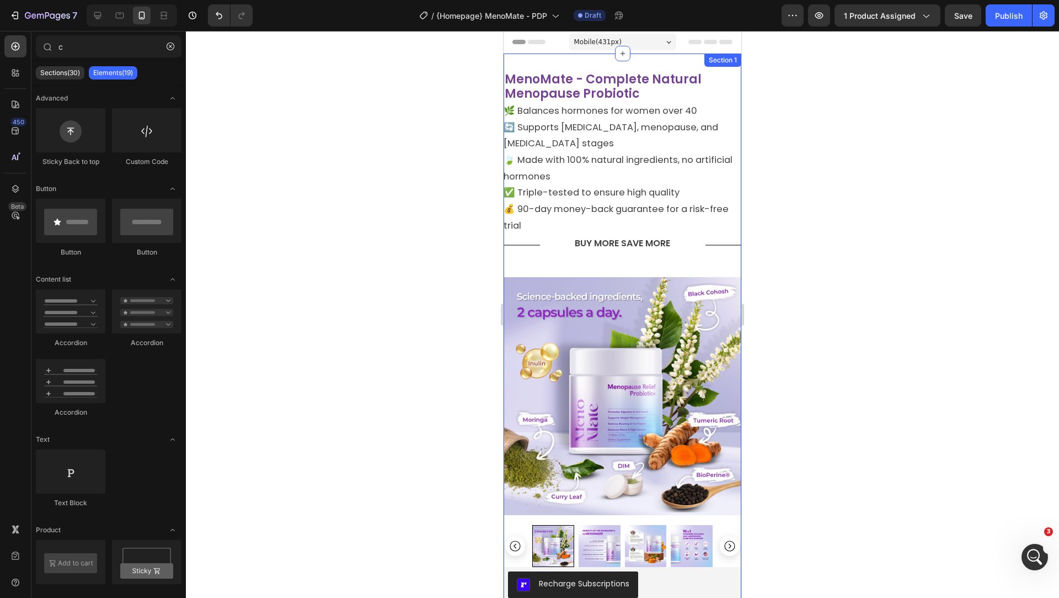
click at [715, 61] on div "Section 1" at bounding box center [723, 60] width 33 height 10
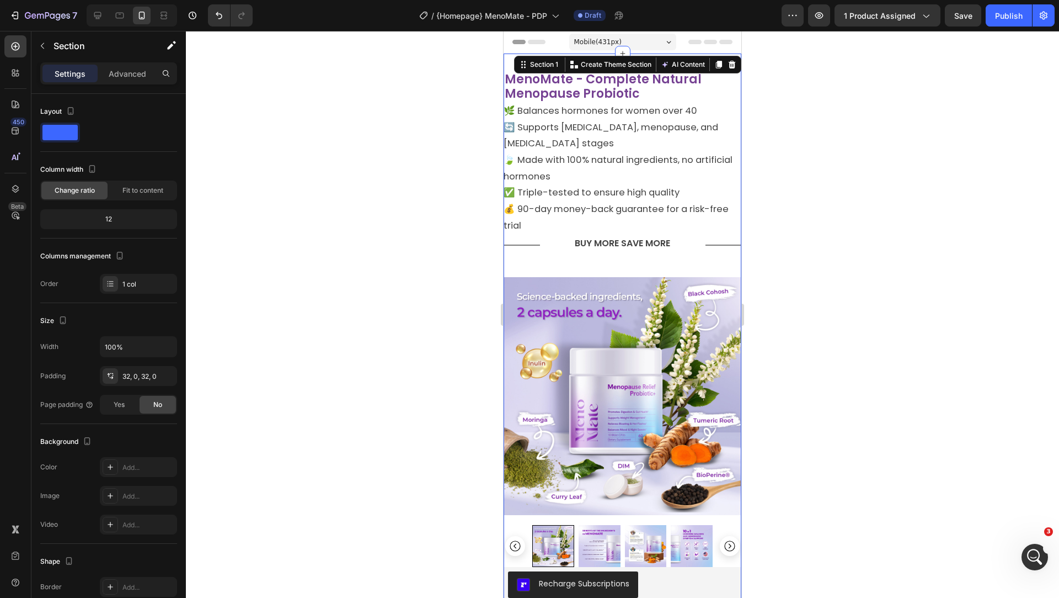
click at [806, 189] on div at bounding box center [622, 314] width 873 height 567
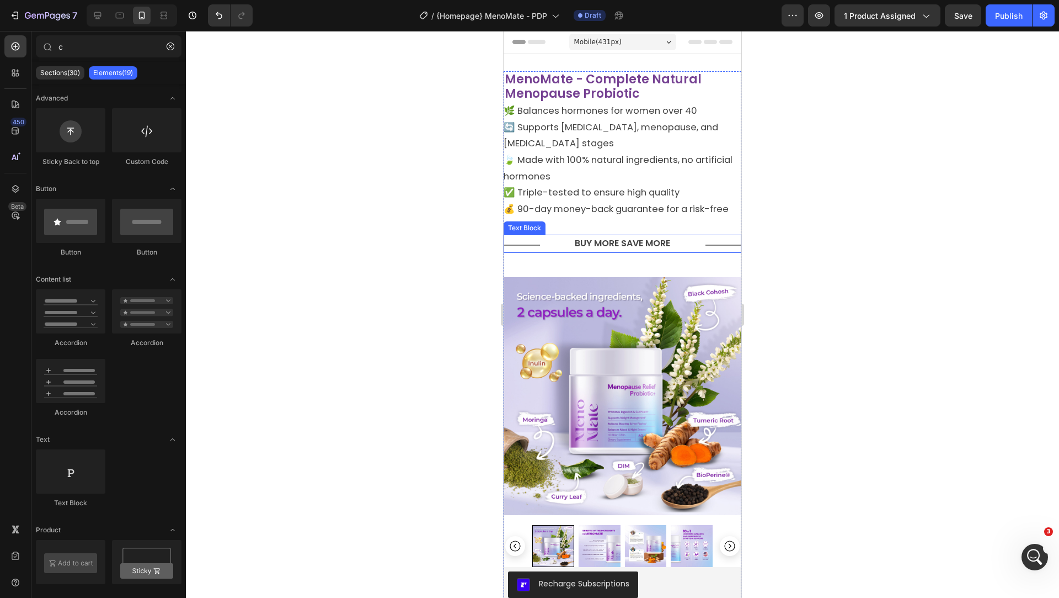
click at [705, 242] on div "BUY MORE SAVE MORE" at bounding box center [623, 243] width 166 height 18
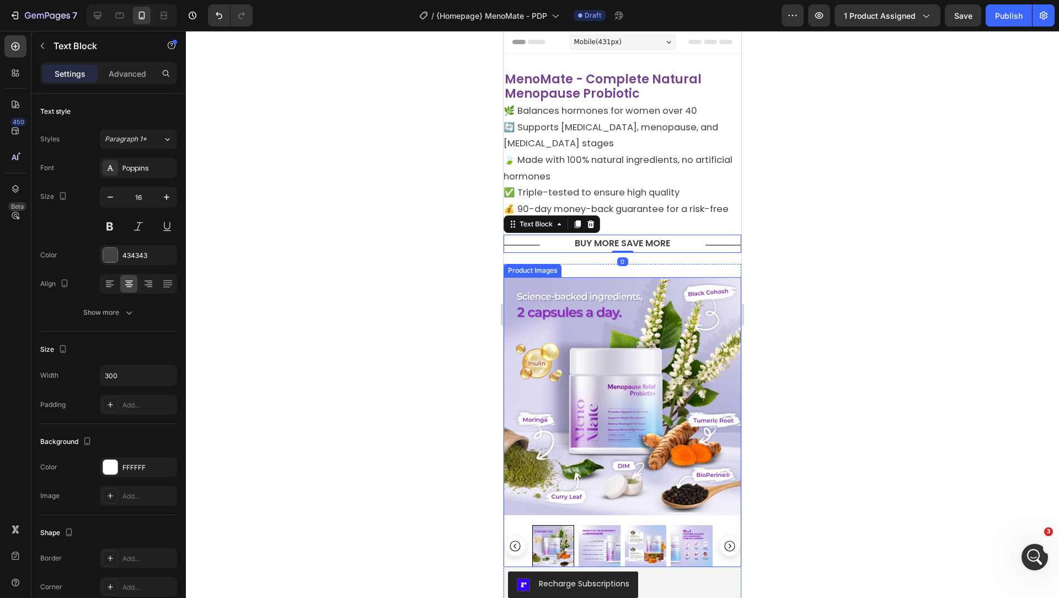
click at [685, 314] on img at bounding box center [623, 396] width 238 height 238
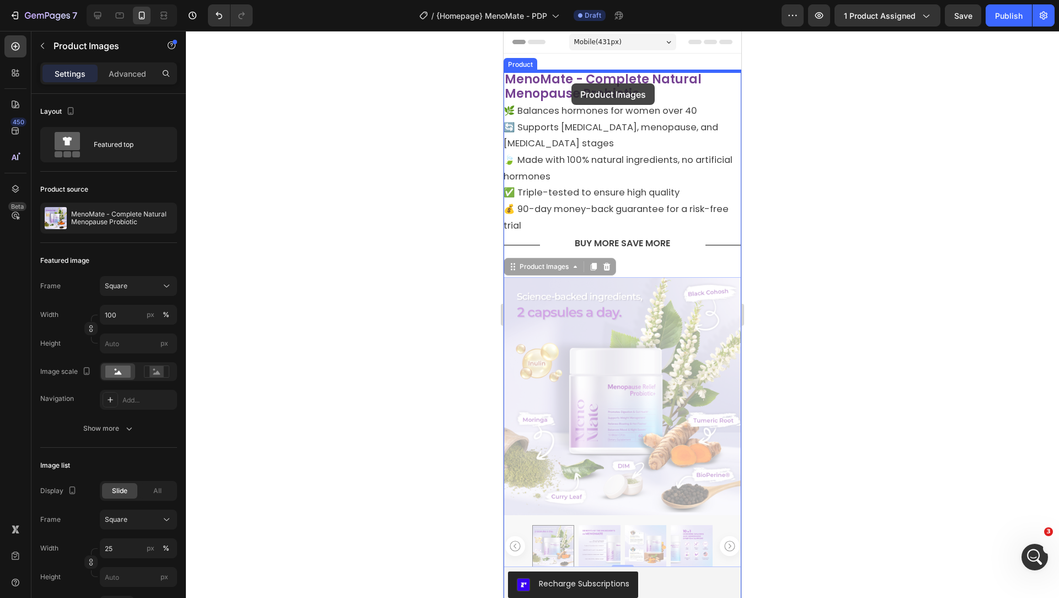
drag, startPoint x: 550, startPoint y: 263, endPoint x: 572, endPoint y: 83, distance: 181.2
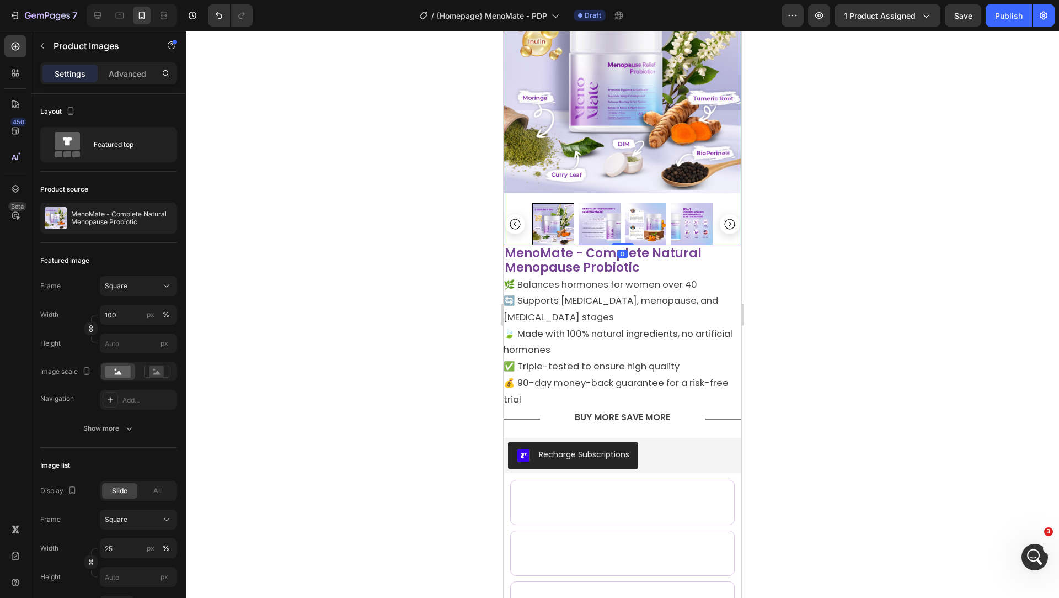
scroll to position [182, 0]
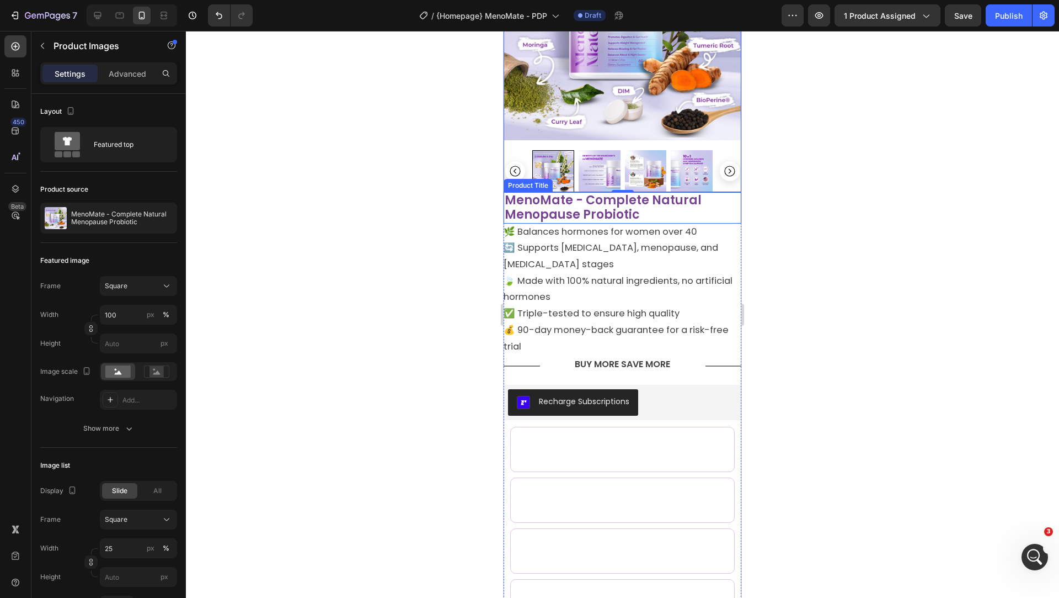
click at [577, 202] on h2 "MenoMate - Complete Natural Menopause Probiotic" at bounding box center [623, 207] width 238 height 31
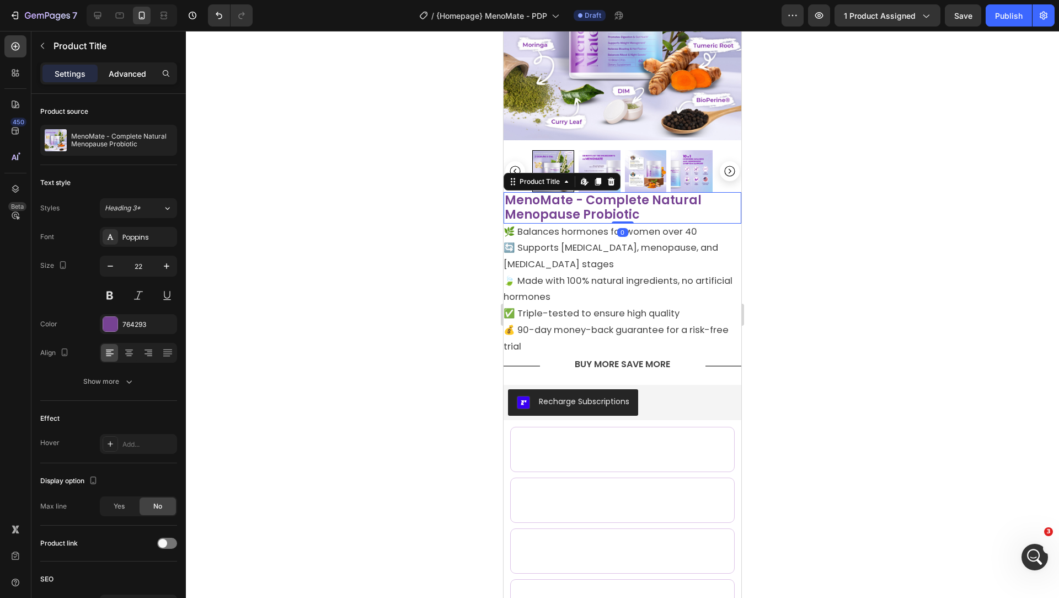
click at [136, 72] on p "Advanced" at bounding box center [128, 74] width 38 height 12
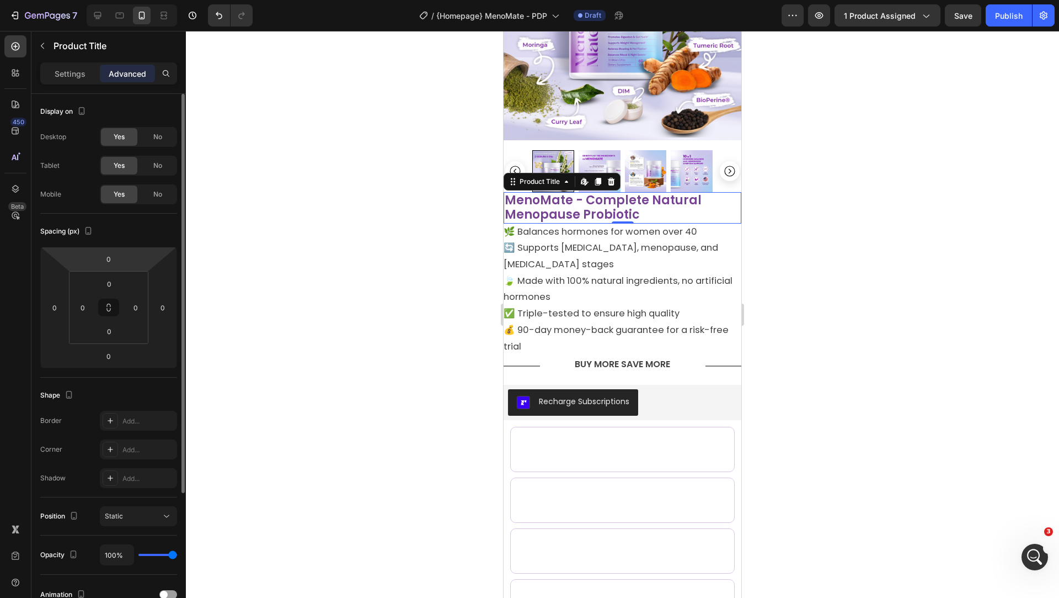
click at [123, 0] on html "7 Version history / {Homepage} MenoMate - PDP Draft Preview 1 product assigned …" at bounding box center [529, 0] width 1059 height 0
click at [116, 258] on input "0" at bounding box center [109, 258] width 22 height 17
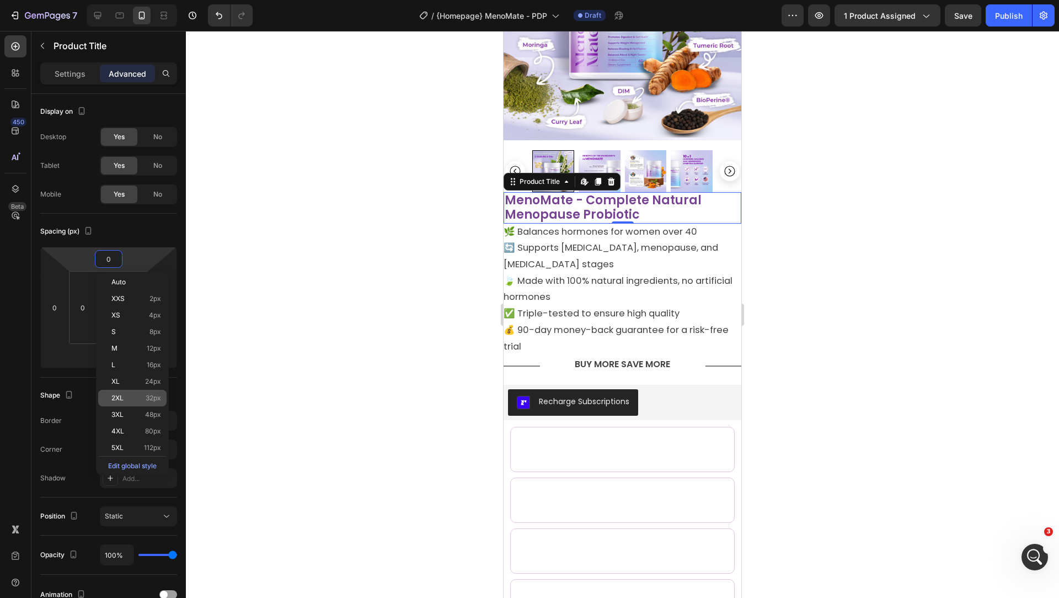
click at [139, 390] on div "2XL 32px" at bounding box center [132, 398] width 68 height 17
type input "32"
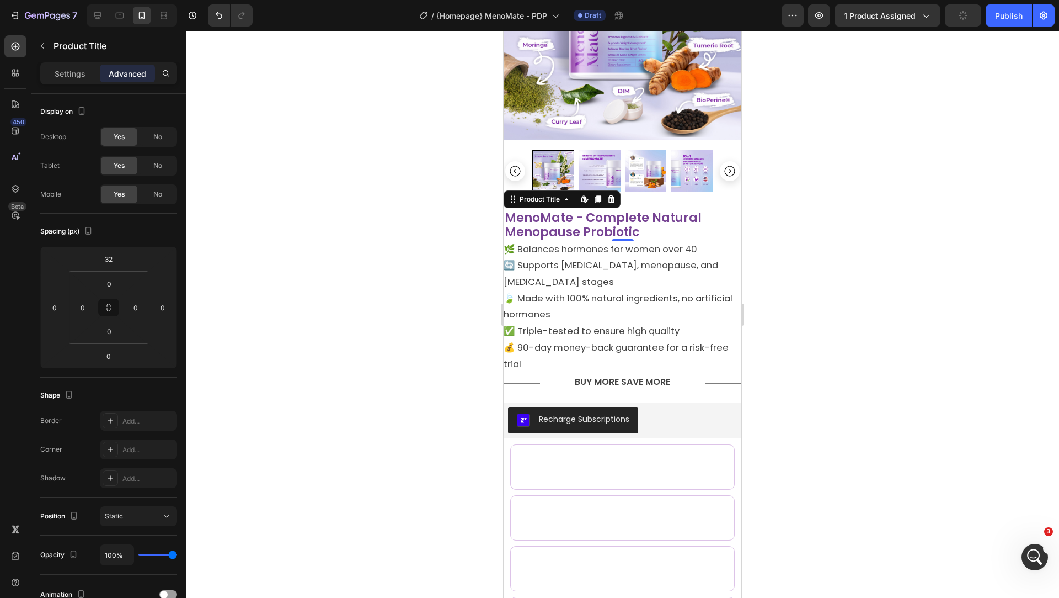
click at [332, 184] on div at bounding box center [622, 314] width 873 height 567
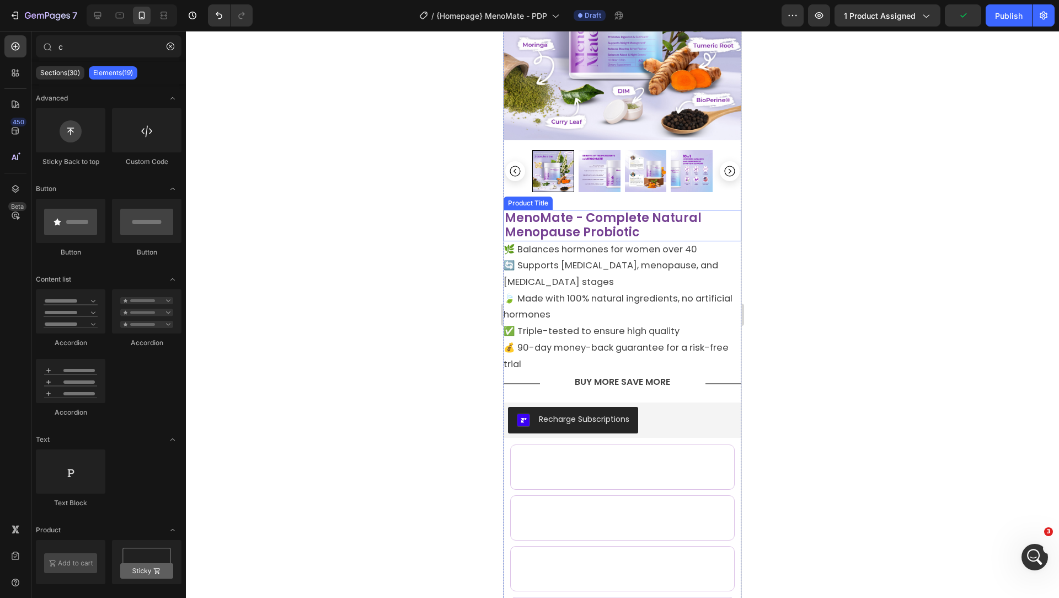
click at [707, 222] on h2 "MenoMate - Complete Natural Menopause Probiotic" at bounding box center [623, 225] width 238 height 31
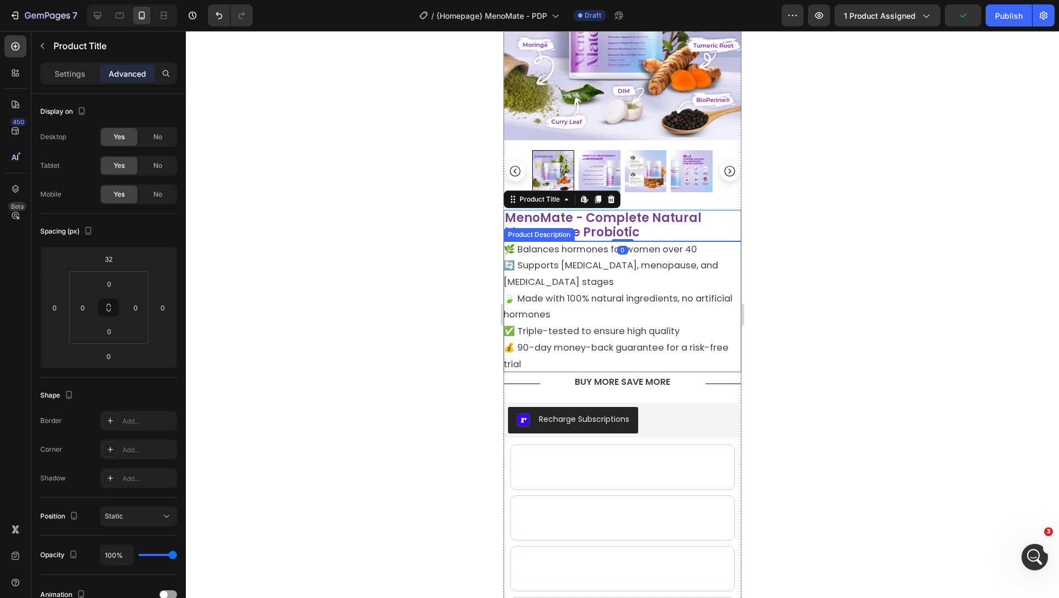
click at [717, 246] on div "🌿 Balances hormones for women over 40 🔄 Supports perimenopause, menopause, and …" at bounding box center [623, 306] width 238 height 131
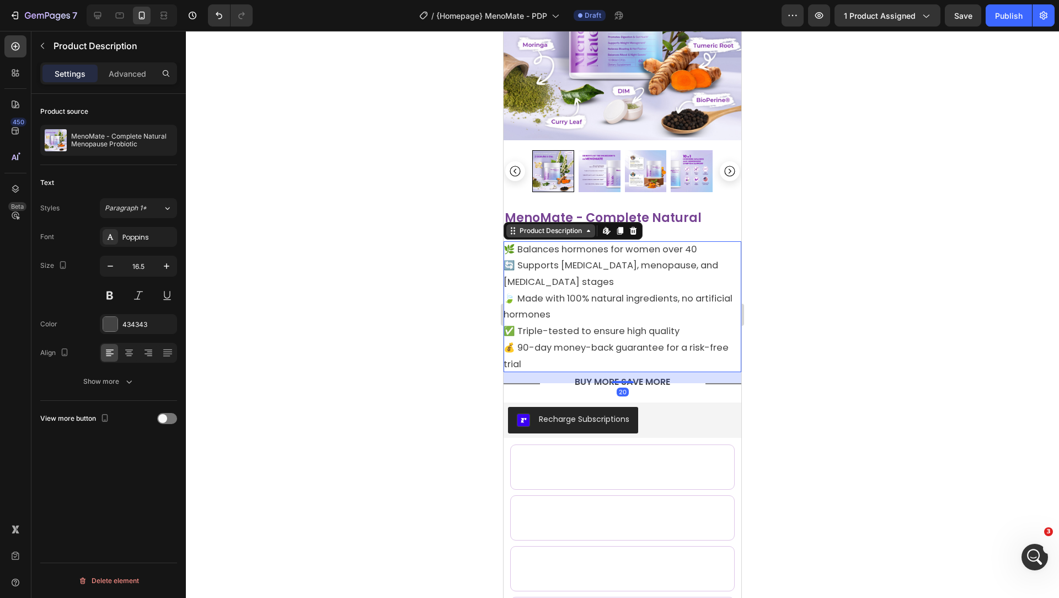
click at [541, 234] on div "Product Description" at bounding box center [551, 231] width 67 height 10
click at [682, 236] on h2 "MenoMate - Complete Natural Menopause Probiotic" at bounding box center [623, 225] width 238 height 31
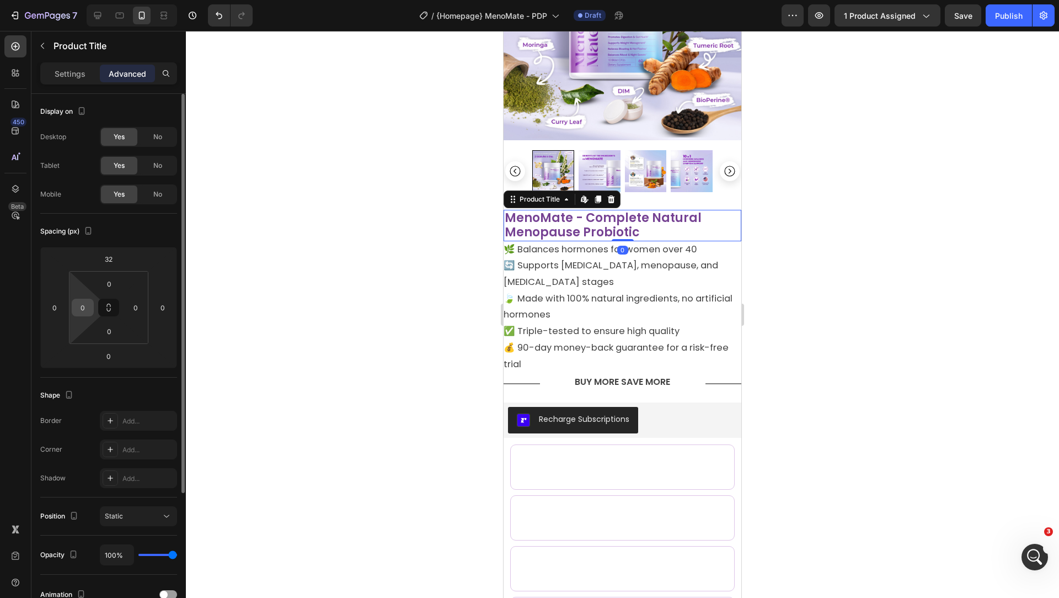
click at [84, 305] on input "0" at bounding box center [82, 307] width 17 height 17
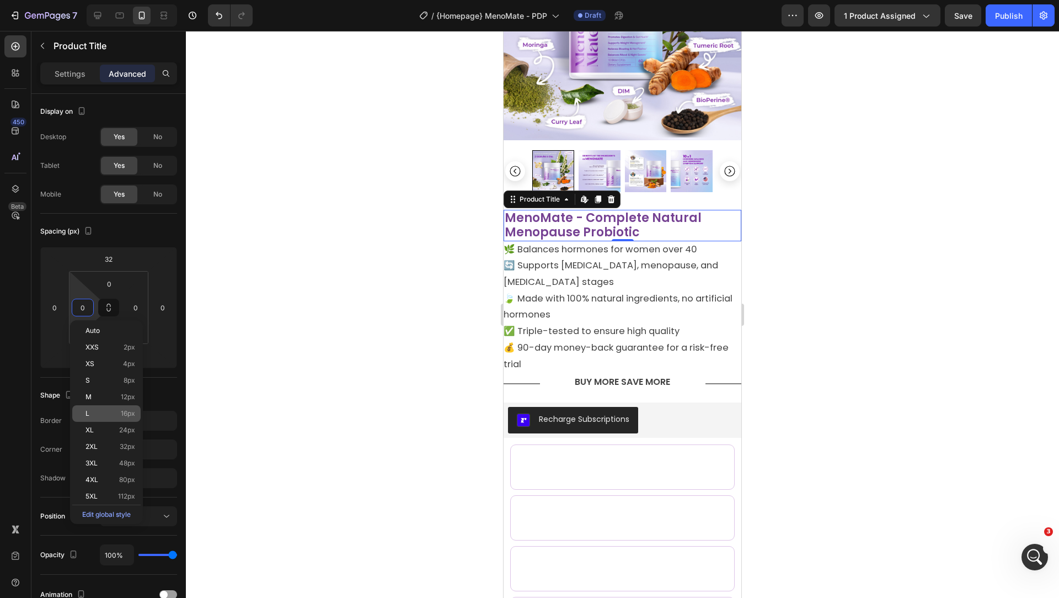
click at [114, 416] on p "L 16px" at bounding box center [111, 413] width 50 height 8
type input "16"
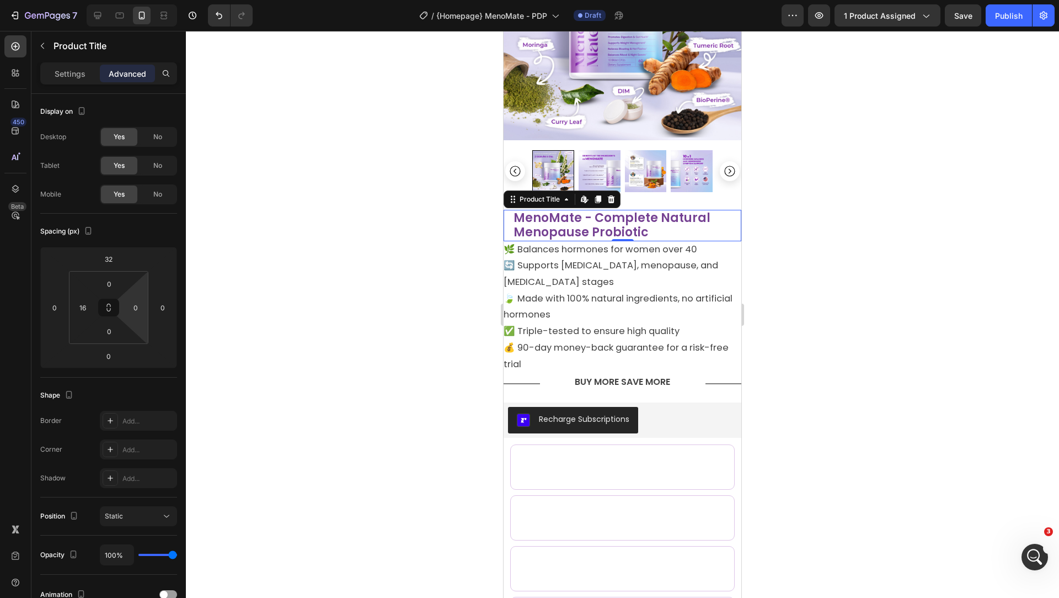
click at [140, 0] on html "7 Version history / {Homepage} MenoMate - PDP Draft Preview 1 product assigned …" at bounding box center [529, 0] width 1059 height 0
click at [134, 310] on input "0" at bounding box center [135, 307] width 17 height 17
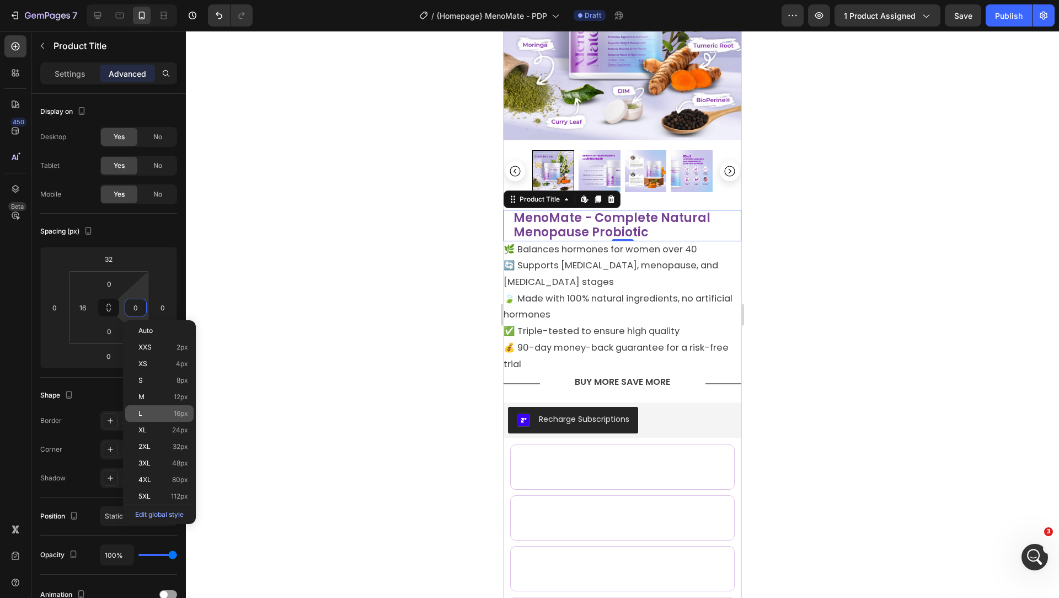
click at [156, 411] on p "L 16px" at bounding box center [163, 413] width 50 height 8
type input "16"
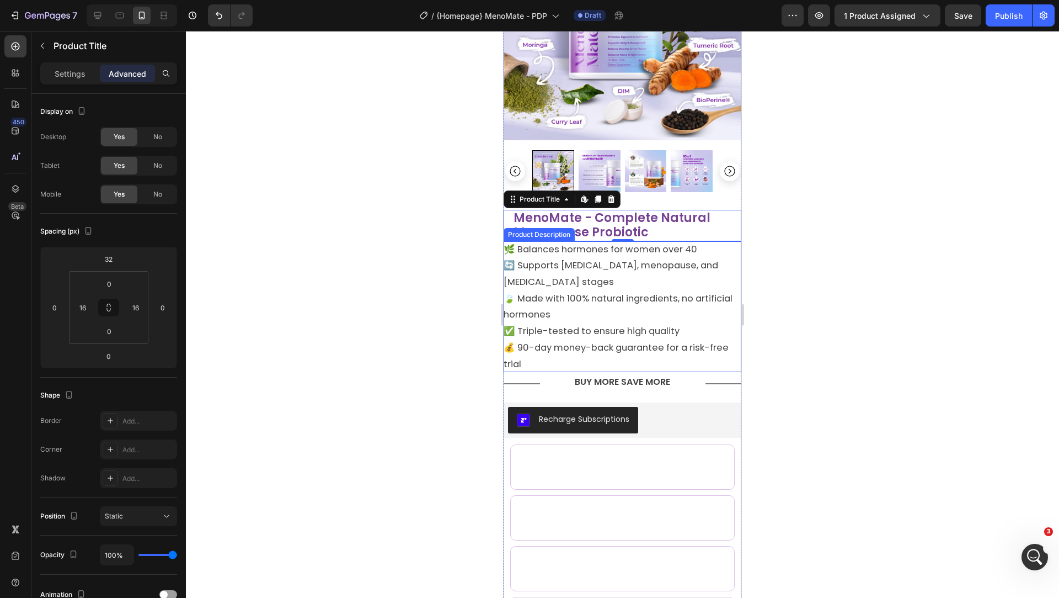
click at [521, 339] on div "🌿 Balances hormones for women over 40 🔄 Supports perimenopause, menopause, and …" at bounding box center [623, 306] width 238 height 131
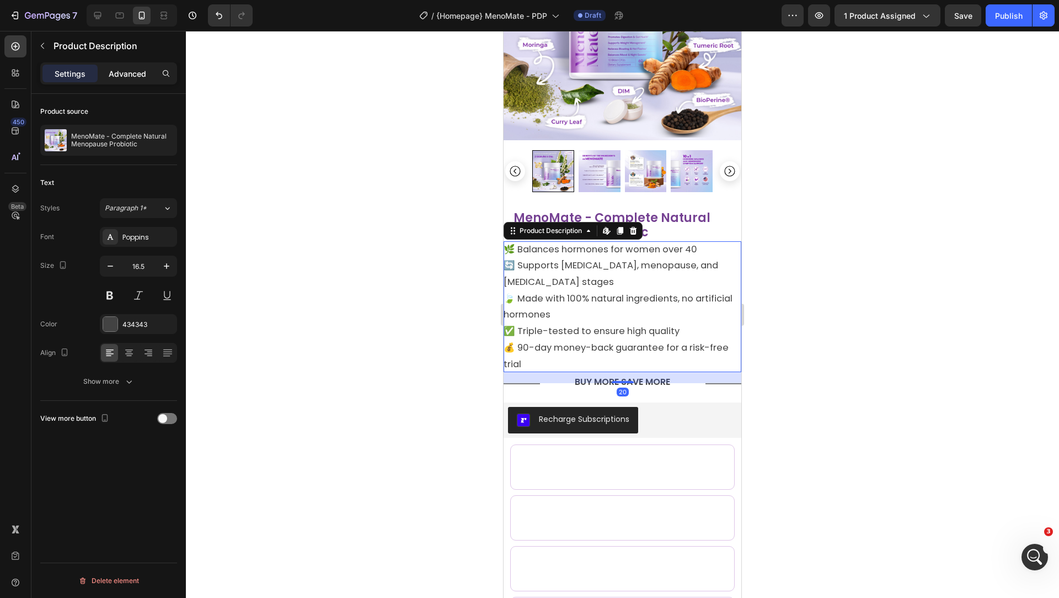
click at [122, 77] on p "Advanced" at bounding box center [128, 74] width 38 height 12
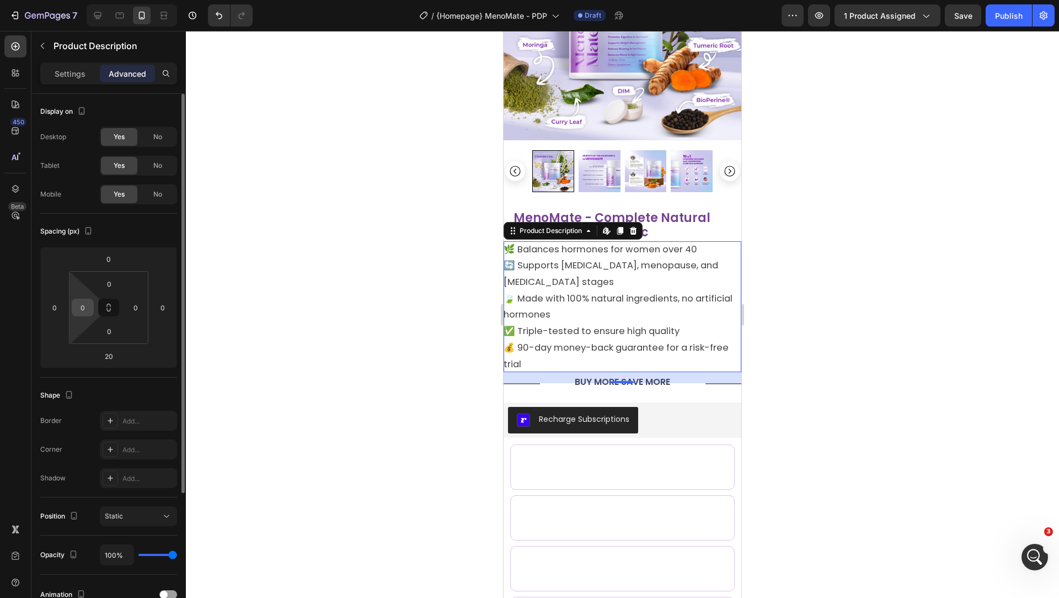
click at [87, 310] on input "0" at bounding box center [82, 307] width 17 height 17
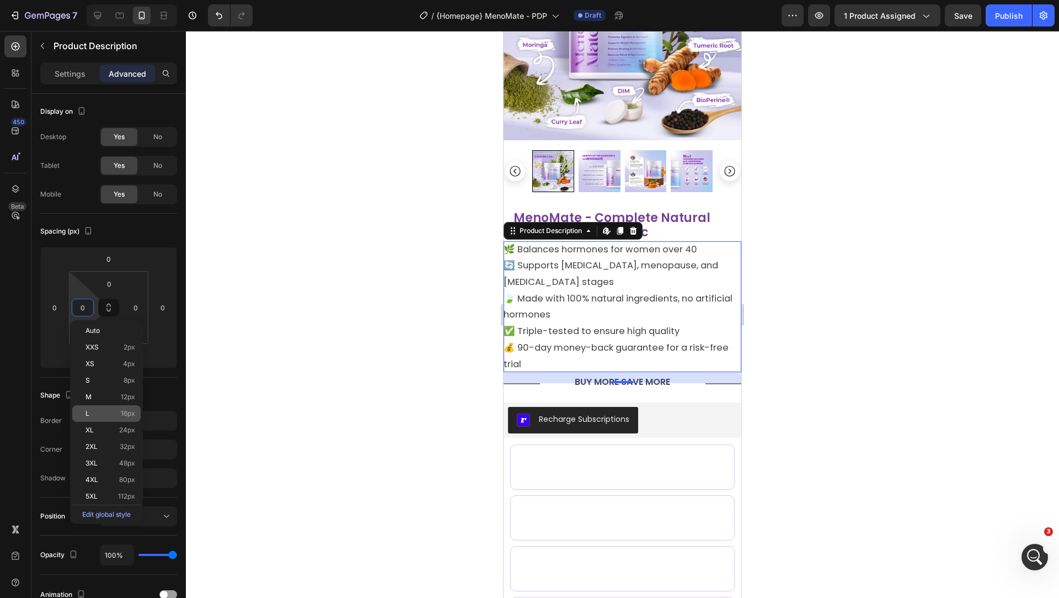
click at [113, 417] on div "L 16px" at bounding box center [106, 413] width 68 height 17
type input "16"
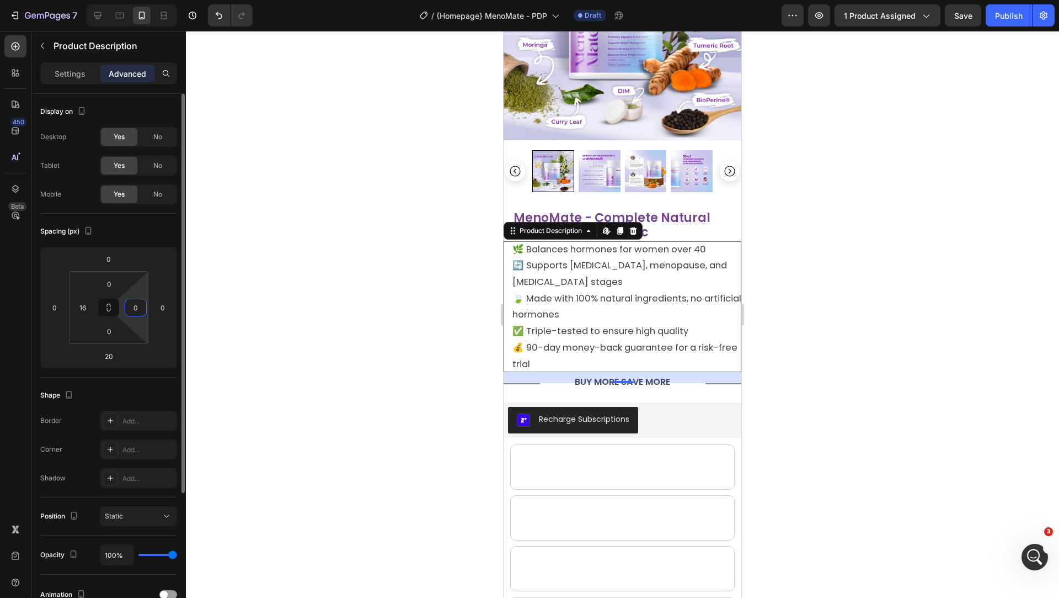
click at [134, 312] on input "0" at bounding box center [135, 307] width 17 height 17
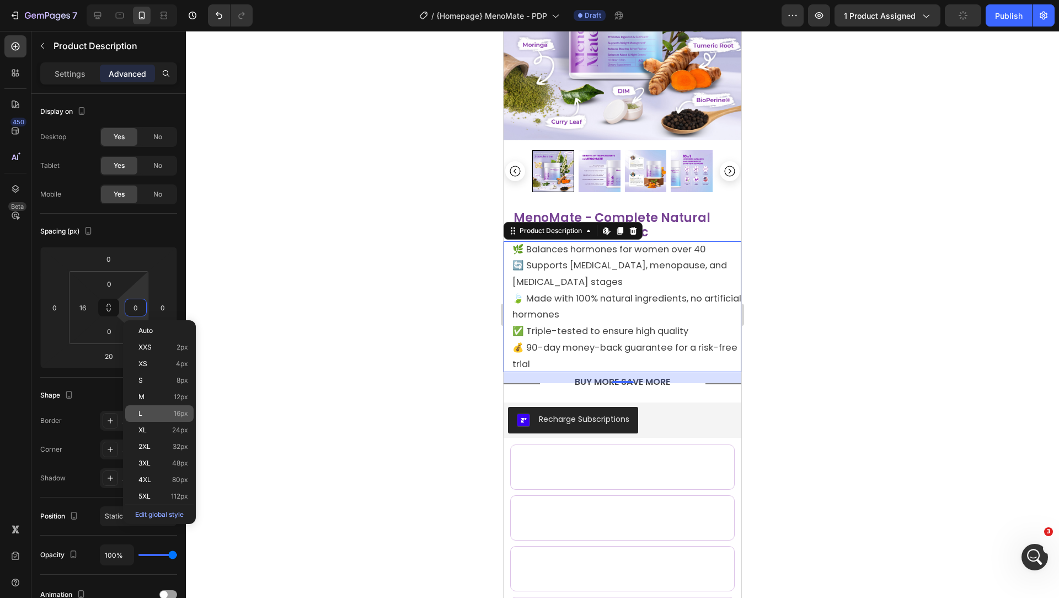
click at [159, 407] on div "L 16px" at bounding box center [159, 413] width 68 height 17
type input "16"
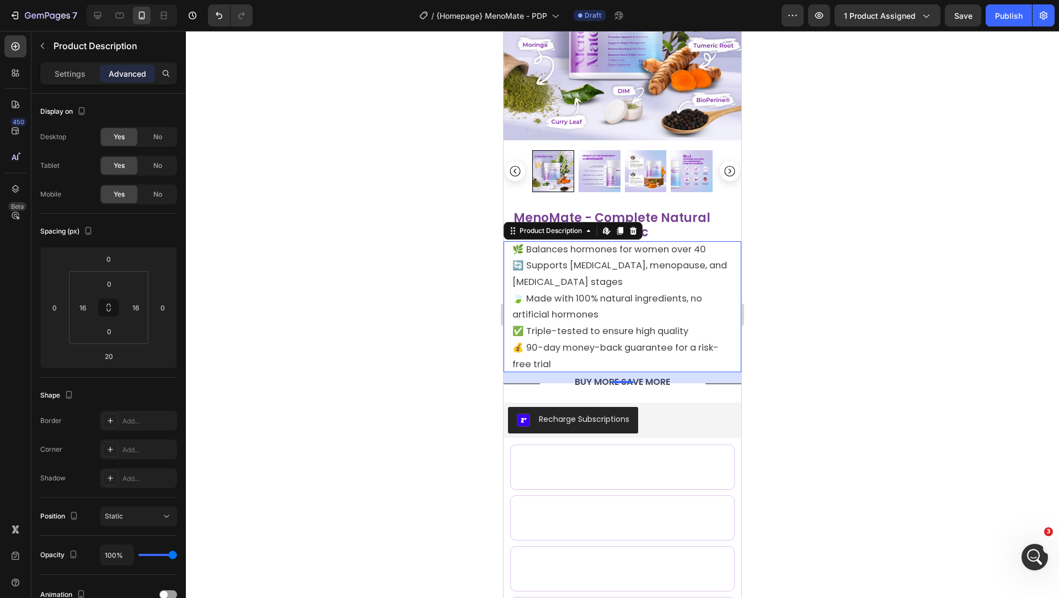
click at [441, 269] on div at bounding box center [622, 314] width 873 height 567
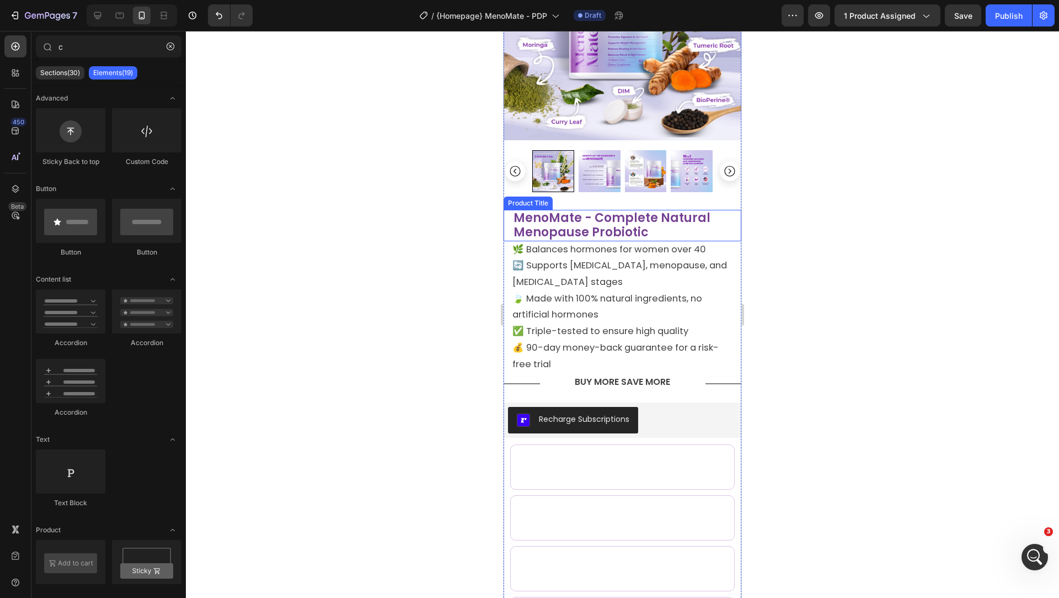
click at [634, 223] on h2 "MenoMate - Complete Natural Menopause Probiotic" at bounding box center [623, 225] width 220 height 31
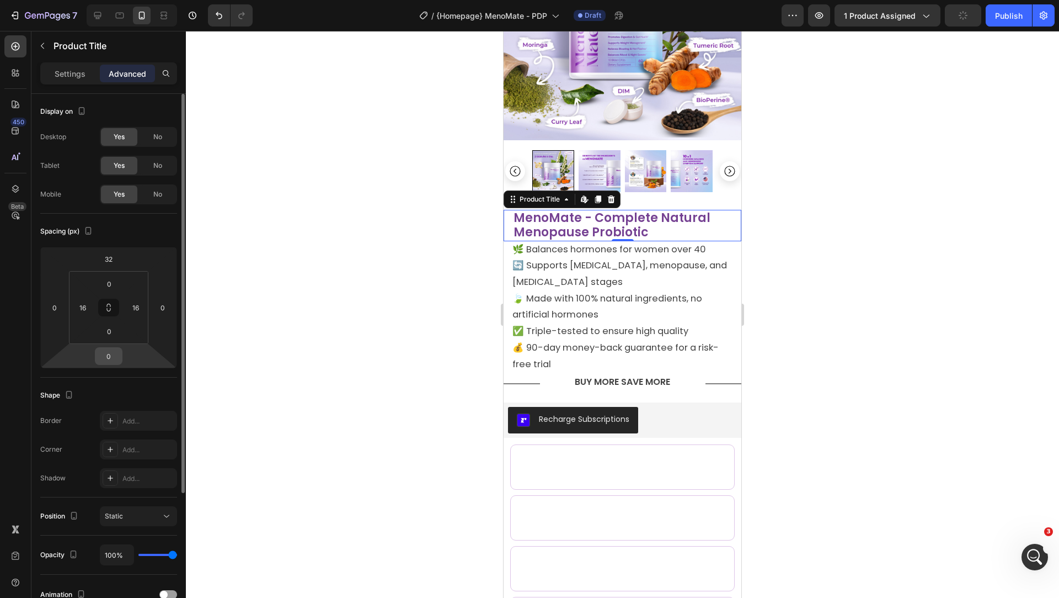
click at [111, 357] on input "0" at bounding box center [109, 356] width 22 height 17
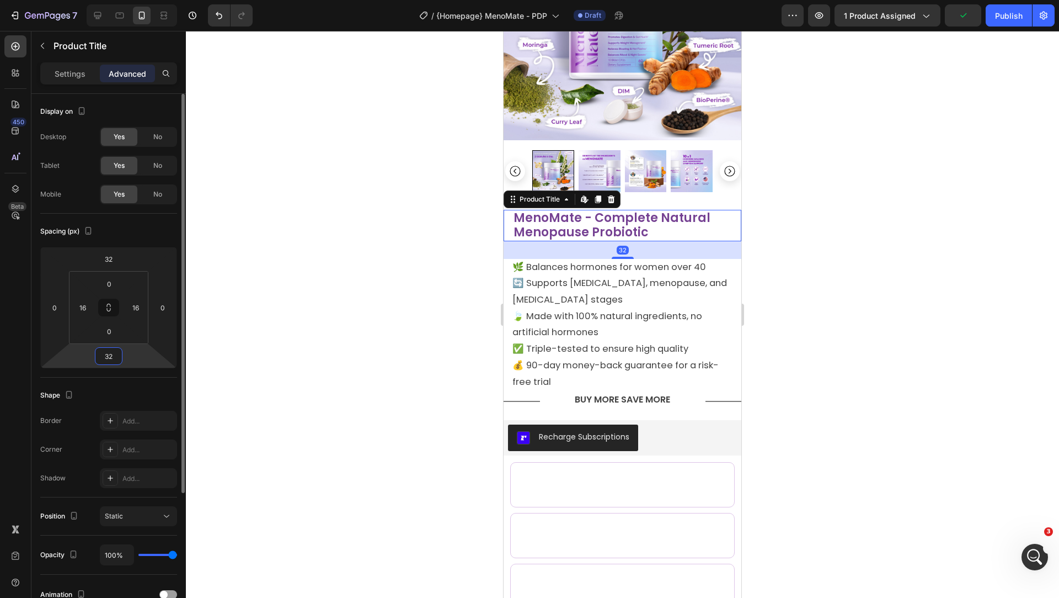
click at [109, 0] on html "7 Version history / {Homepage} MenoMate - PDP Draft Preview 1 product assigned …" at bounding box center [529, 0] width 1059 height 0
click at [111, 359] on input "32" at bounding box center [109, 356] width 22 height 17
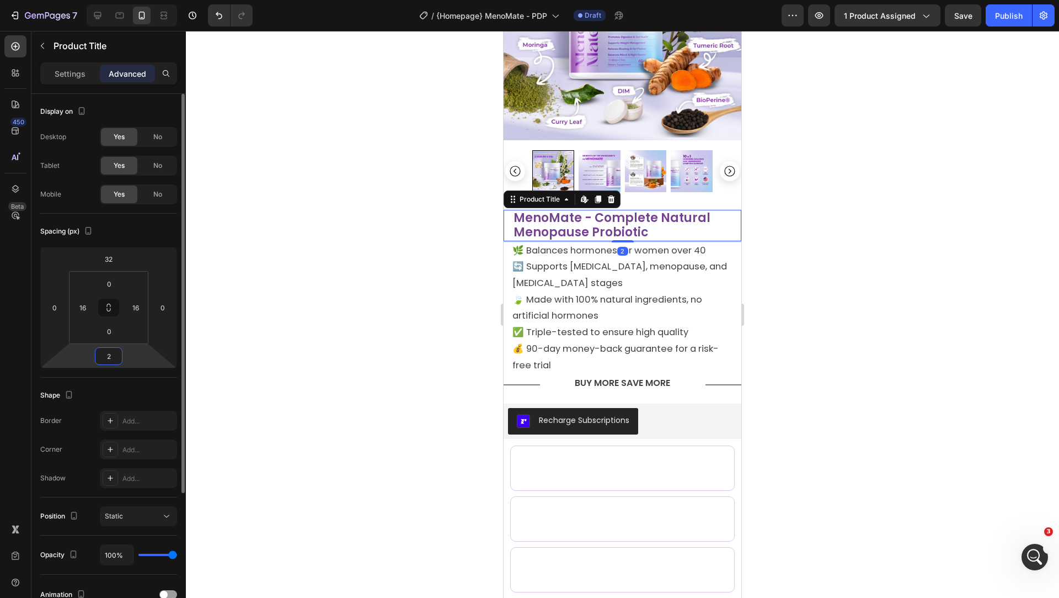
type input "24"
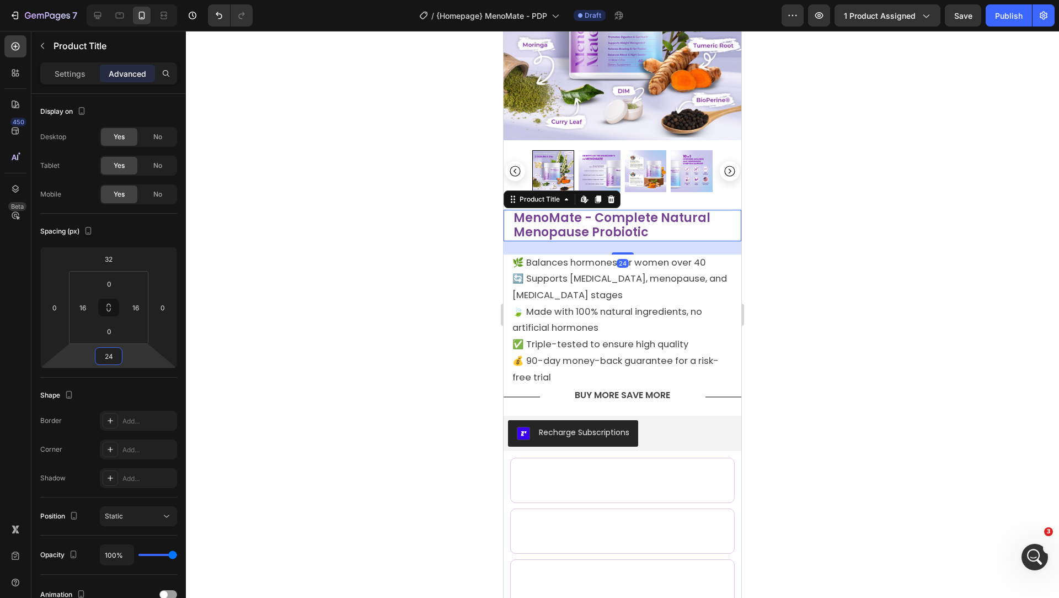
click at [418, 289] on div at bounding box center [622, 314] width 873 height 567
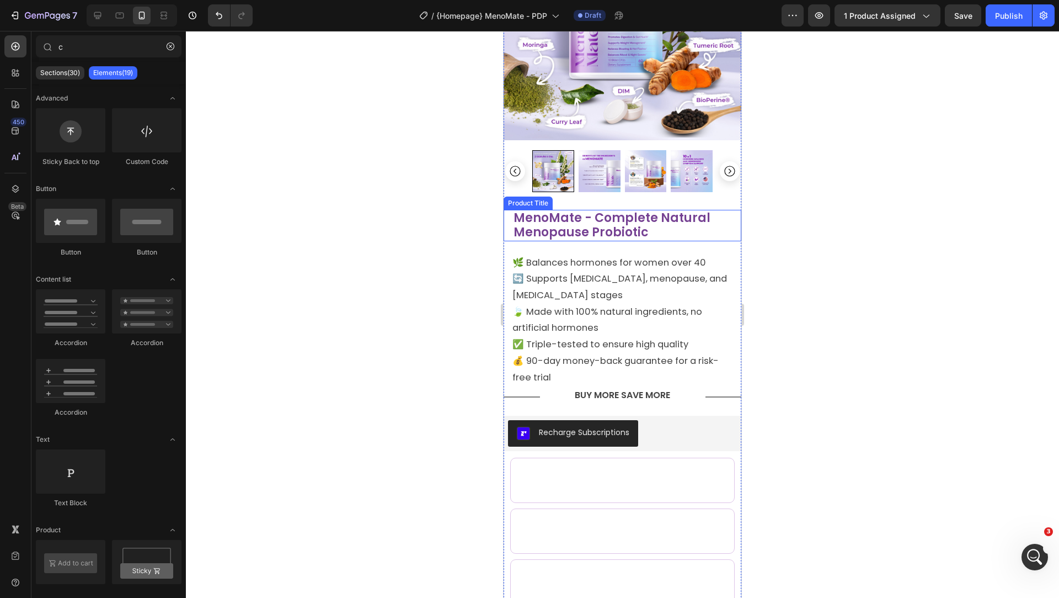
click at [551, 217] on h2 "MenoMate - Complete Natural Menopause Probiotic" at bounding box center [623, 225] width 220 height 31
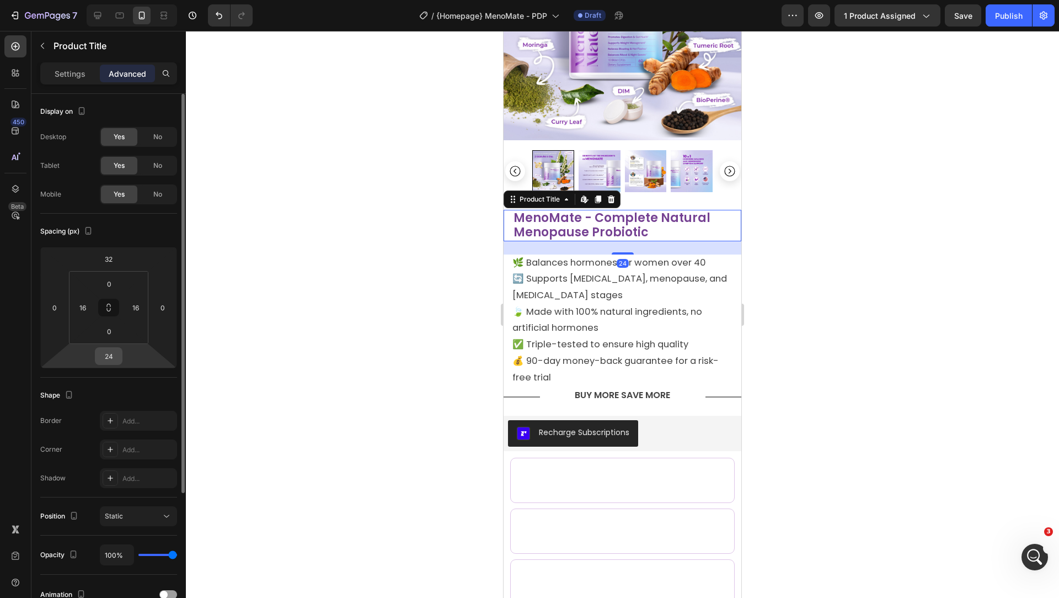
click at [116, 355] on input "24" at bounding box center [109, 356] width 22 height 17
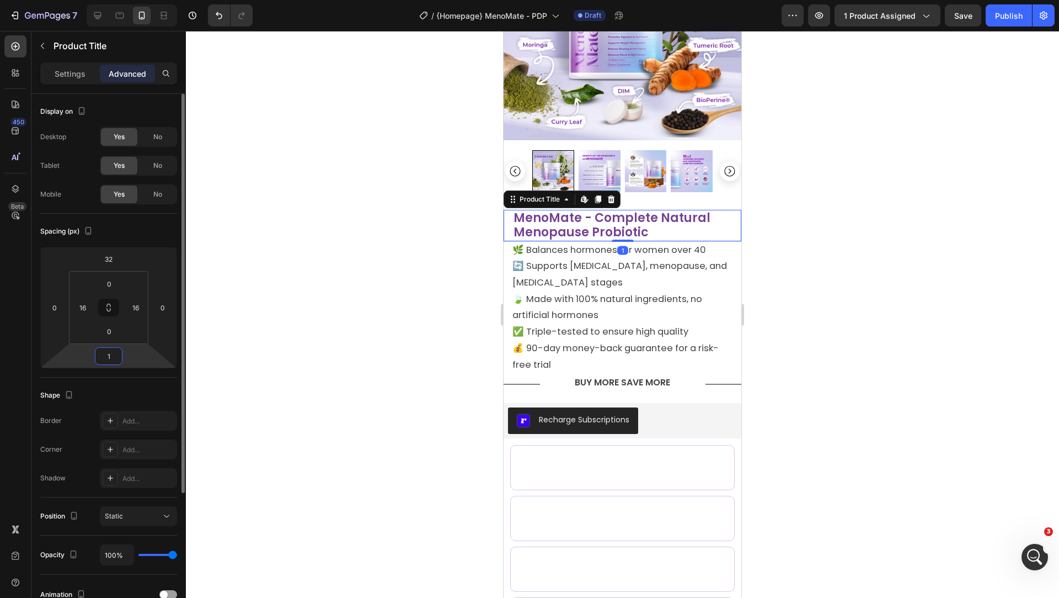
type input "16"
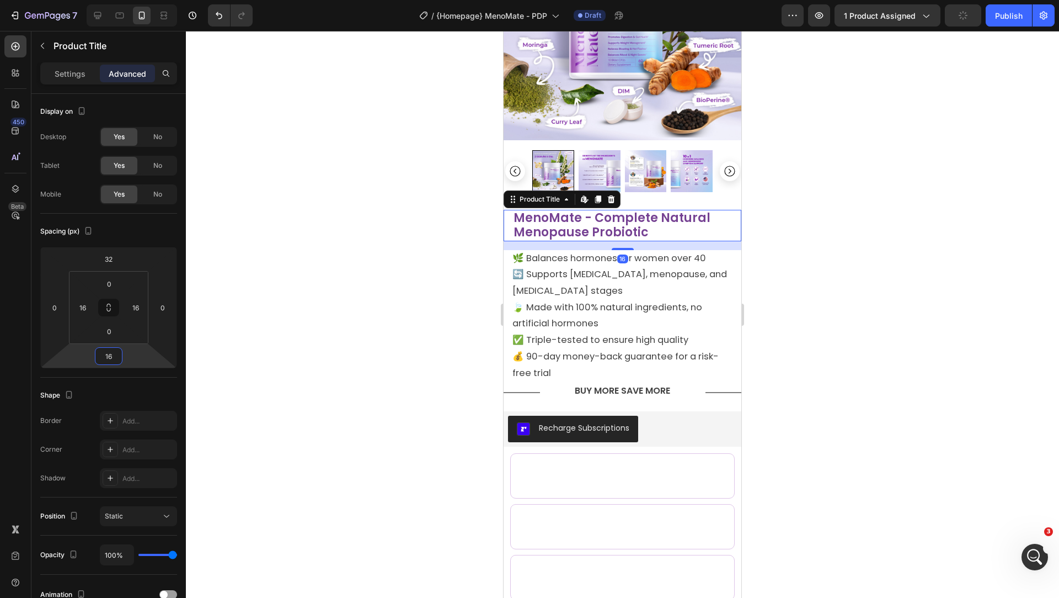
click at [365, 274] on div at bounding box center [622, 314] width 873 height 567
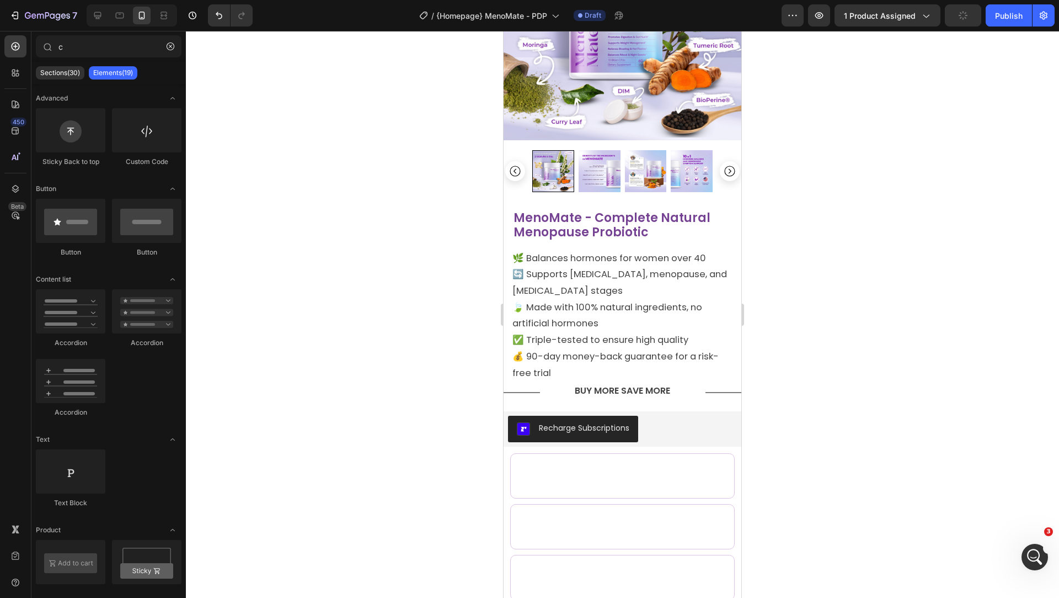
click at [345, 287] on div at bounding box center [622, 314] width 873 height 567
click at [527, 391] on div "BUY MORE SAVE MORE" at bounding box center [622, 391] width 225 height 18
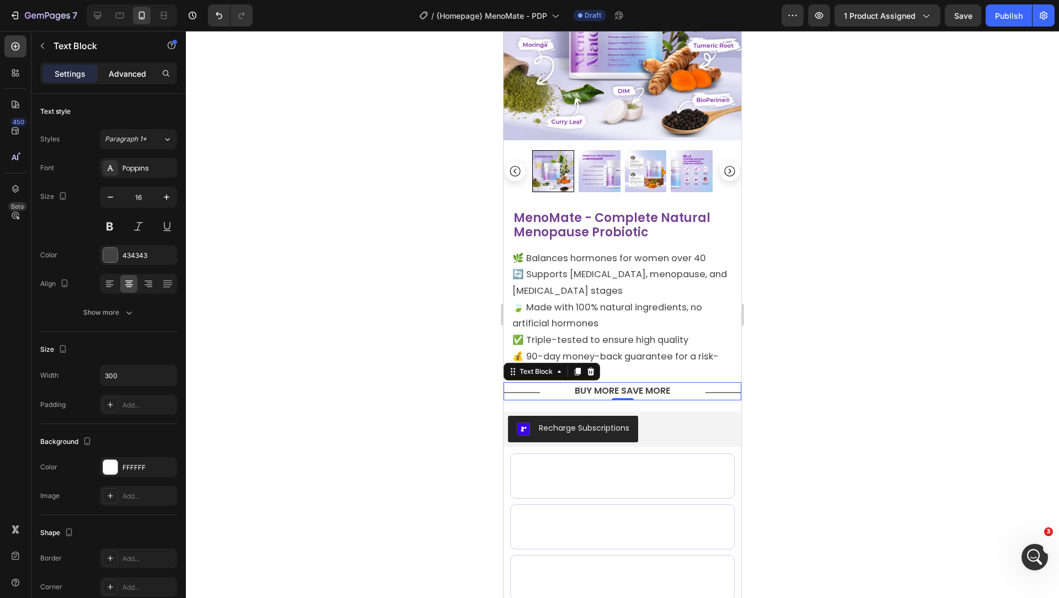
click at [130, 65] on div "Advanced" at bounding box center [127, 74] width 55 height 18
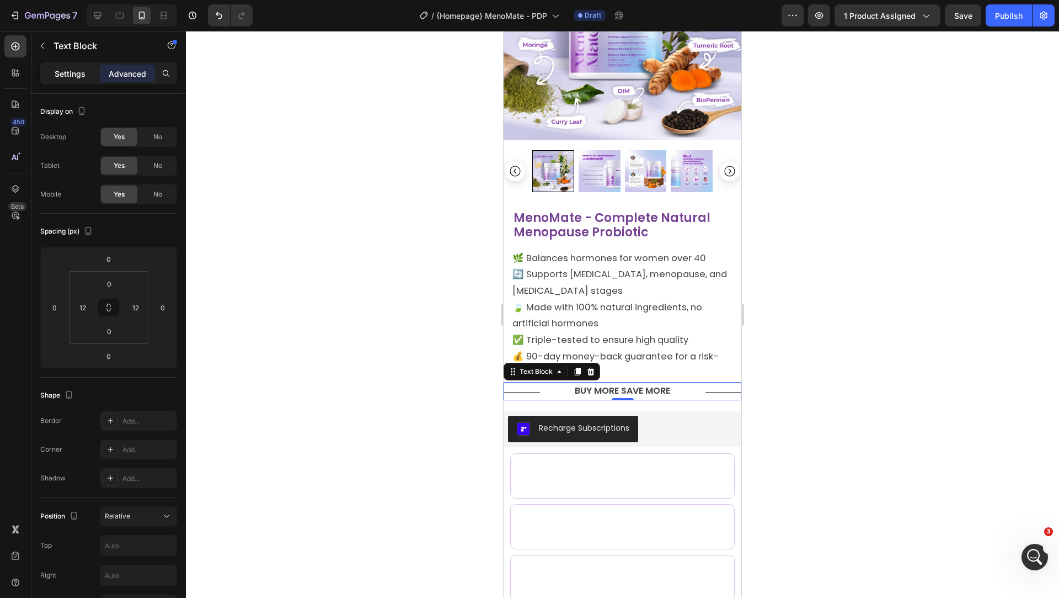
click at [74, 71] on p "Settings" at bounding box center [70, 74] width 31 height 12
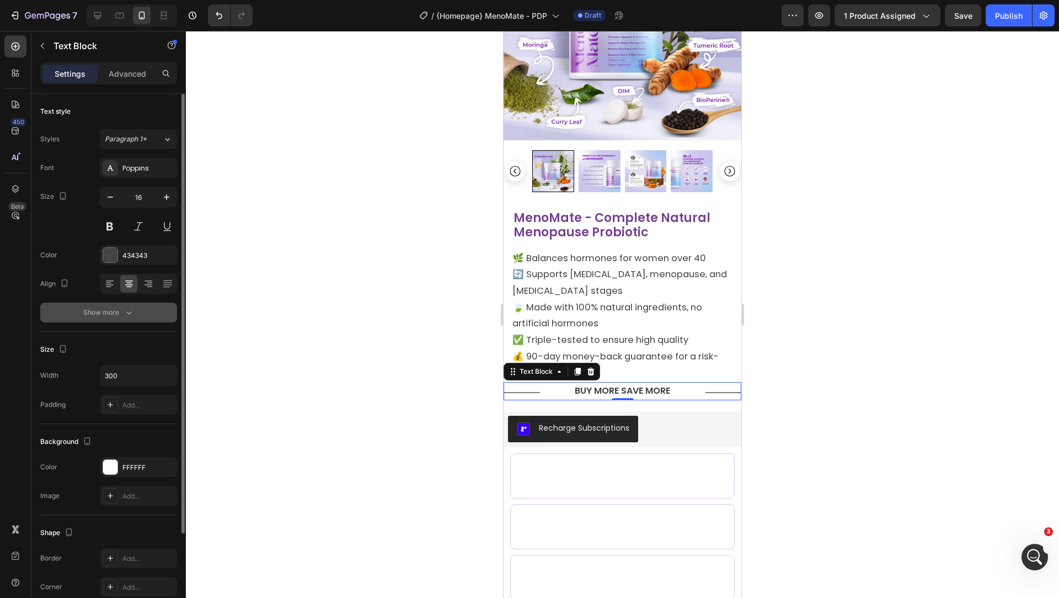
click at [124, 317] on button "Show more" at bounding box center [108, 312] width 137 height 20
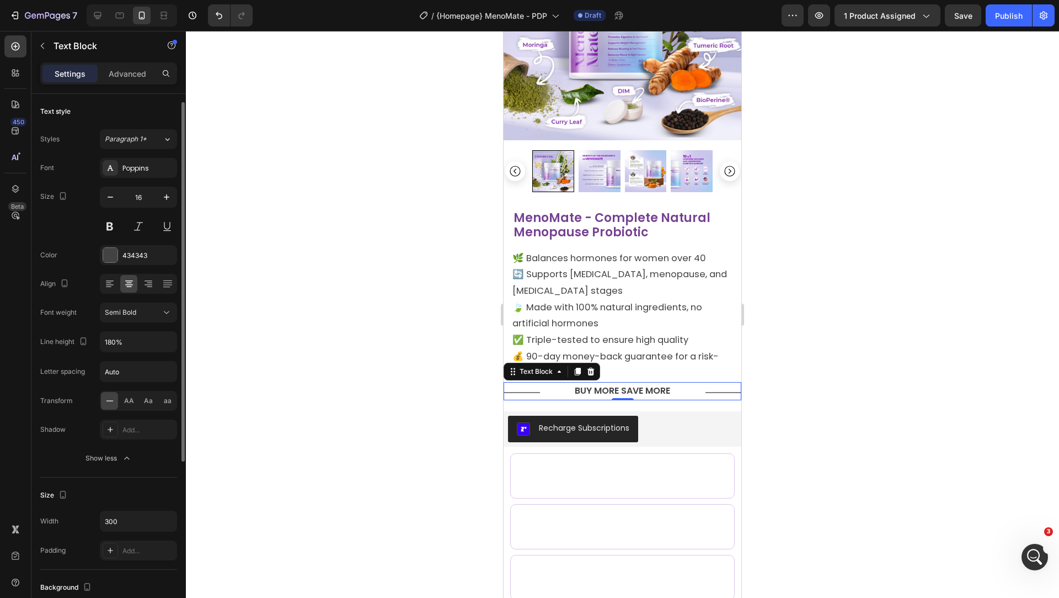
scroll to position [262, 0]
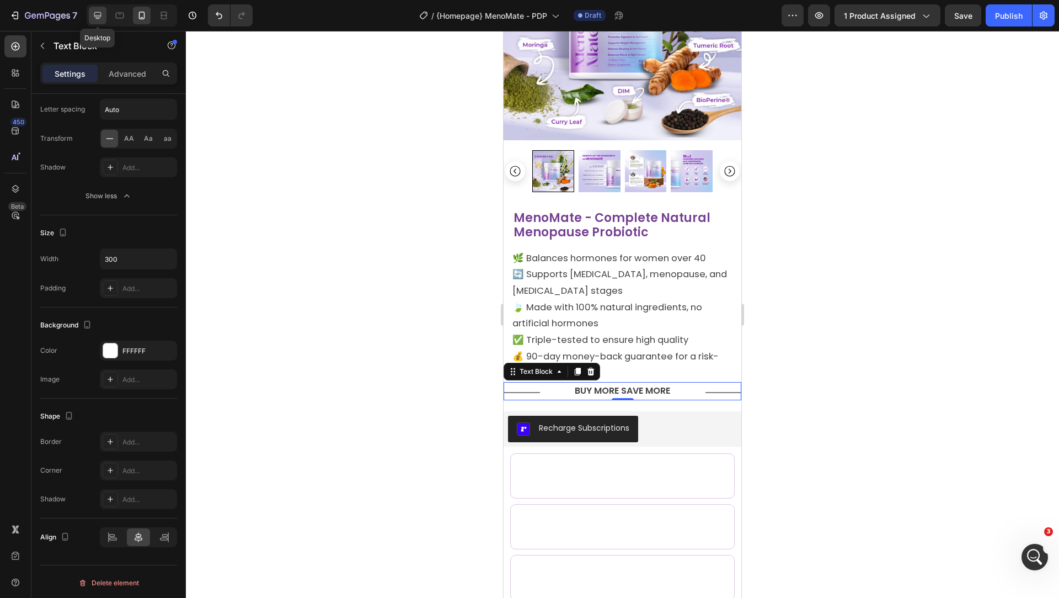
click at [93, 18] on icon at bounding box center [97, 15] width 11 height 11
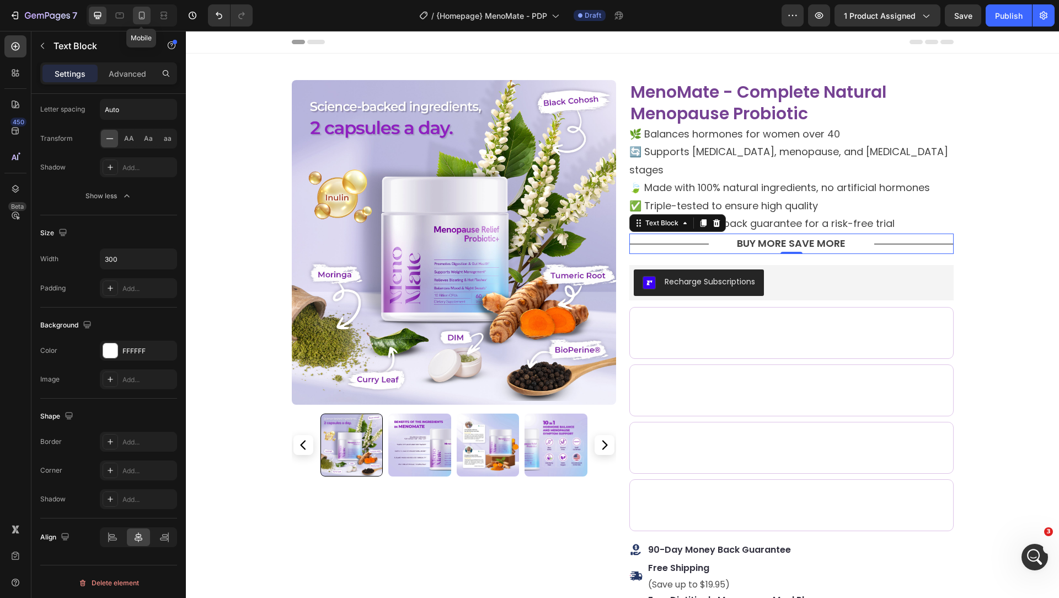
click at [138, 11] on icon at bounding box center [141, 15] width 11 height 11
type input "16"
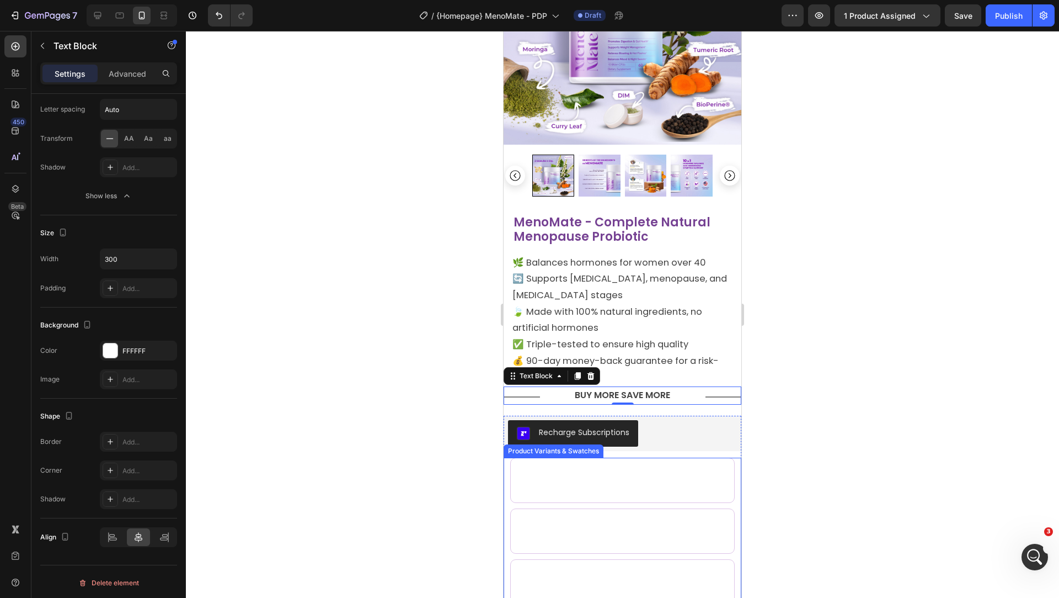
scroll to position [164, 0]
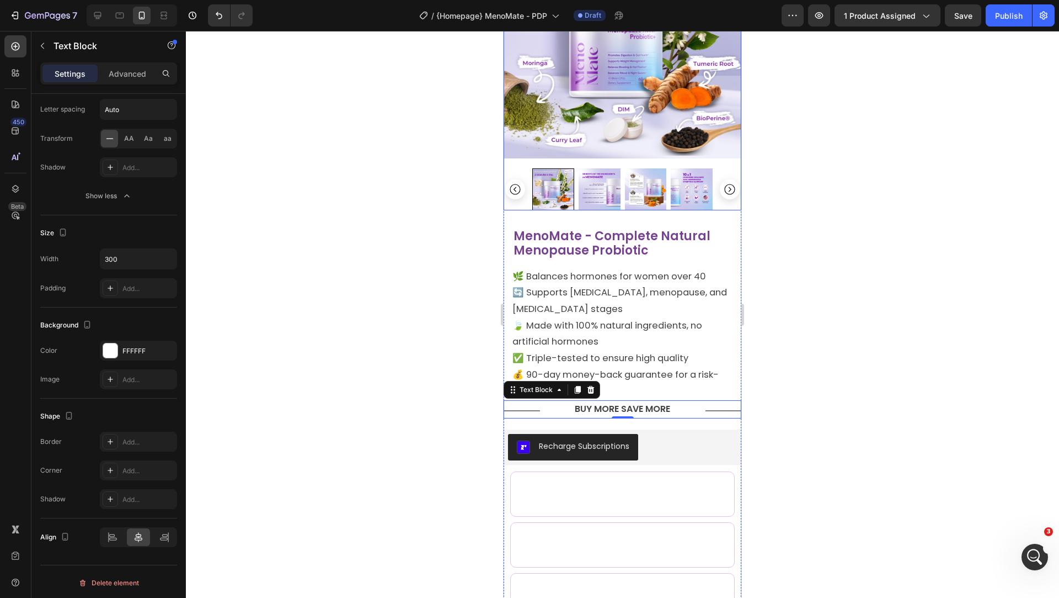
click at [514, 207] on div at bounding box center [623, 189] width 238 height 42
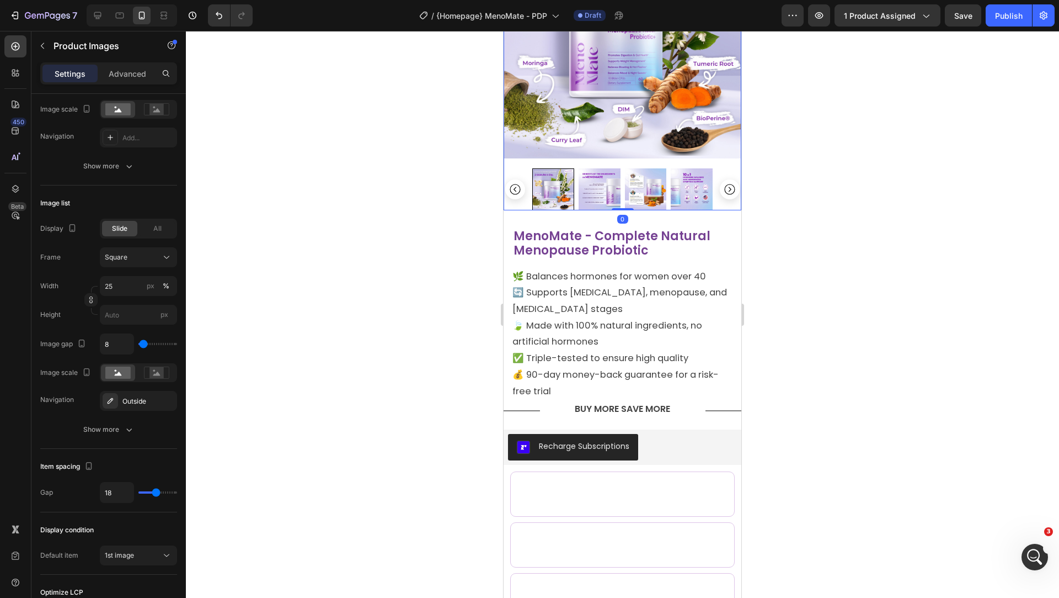
scroll to position [0, 0]
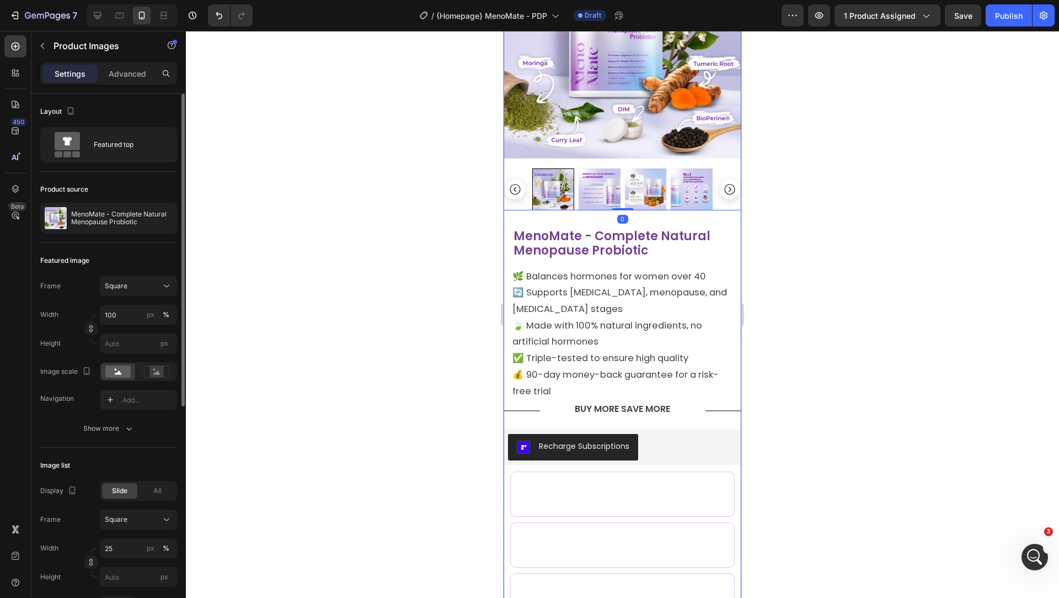
click at [558, 222] on div "Product Images 0 MenoMate - Complete Natural Menopause Probiotic Product Title …" at bounding box center [623, 485] width 238 height 1156
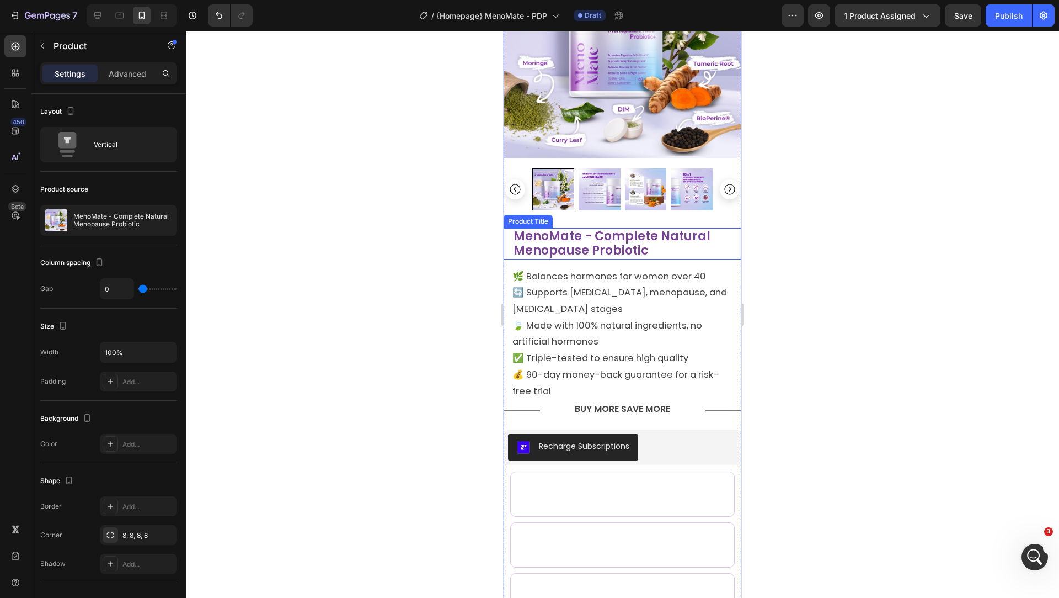
click at [511, 256] on div "MenoMate - Complete Natural Menopause Probiotic Product Title" at bounding box center [623, 243] width 238 height 31
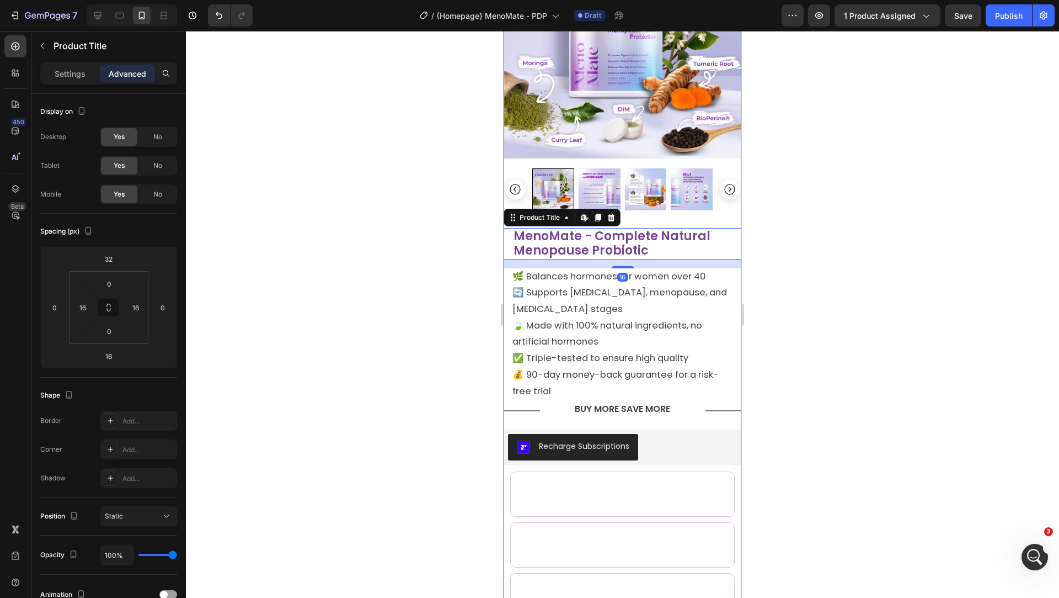
click at [638, 220] on div "Product Images MenoMate - Complete Natural Menopause Probiotic Product Title Ed…" at bounding box center [623, 485] width 238 height 1156
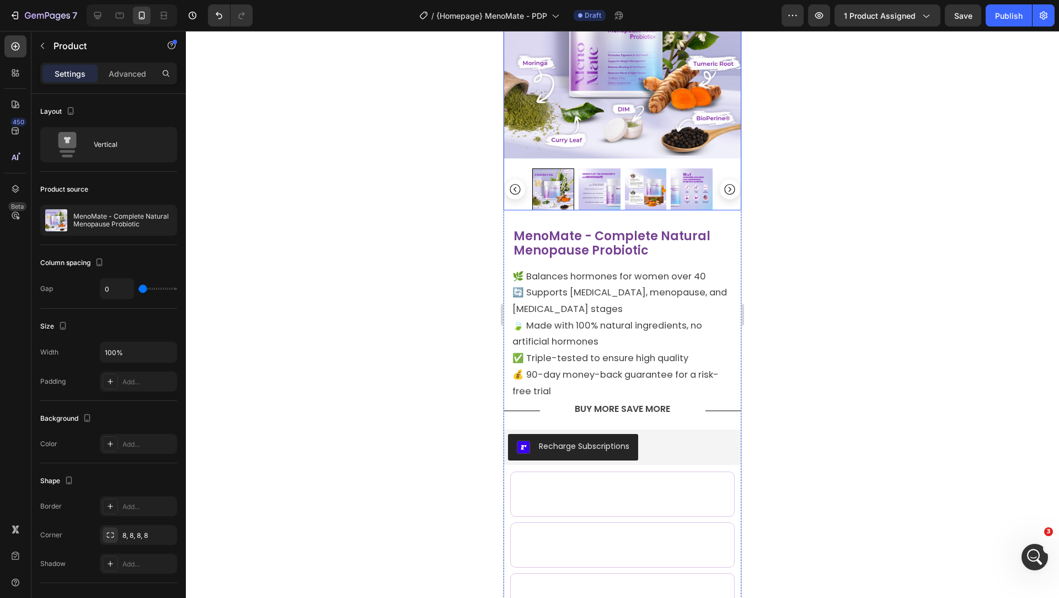
click at [522, 201] on div at bounding box center [623, 189] width 238 height 42
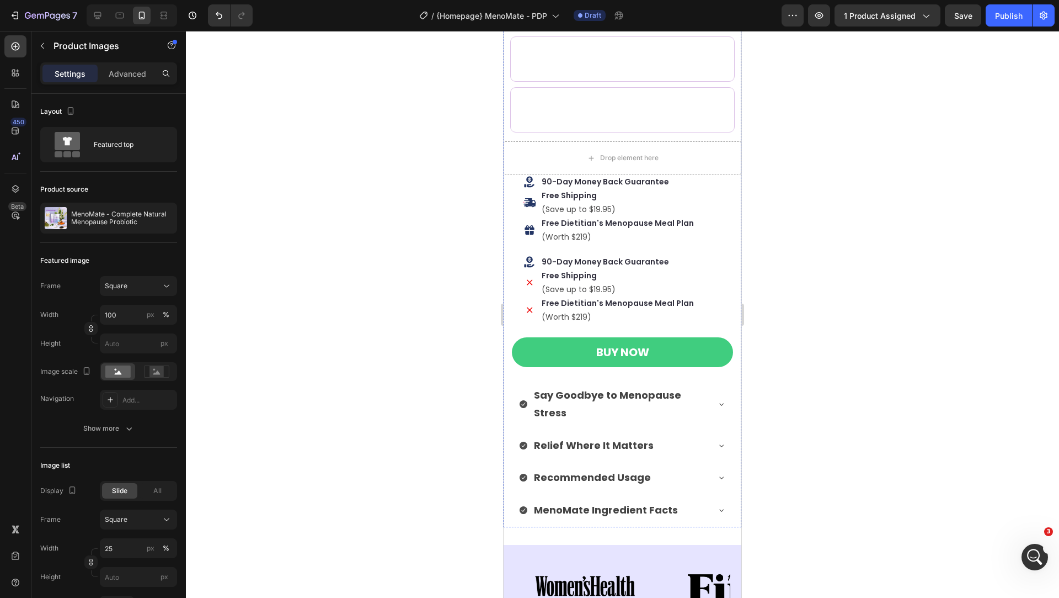
scroll to position [705, 0]
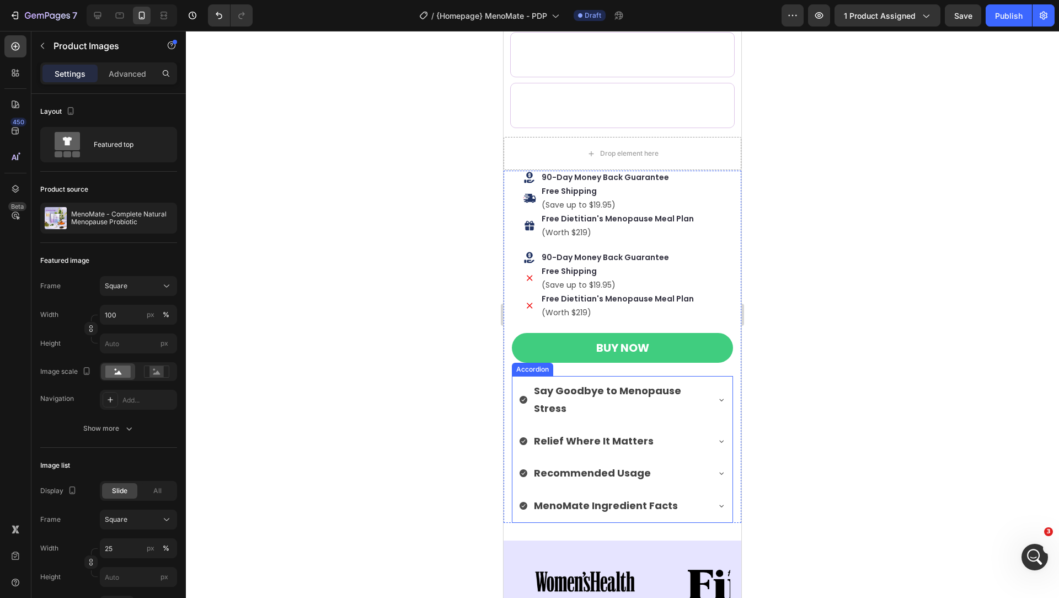
click at [610, 407] on p "Say Goodbye to Menopause Stress" at bounding box center [620, 400] width 173 height 36
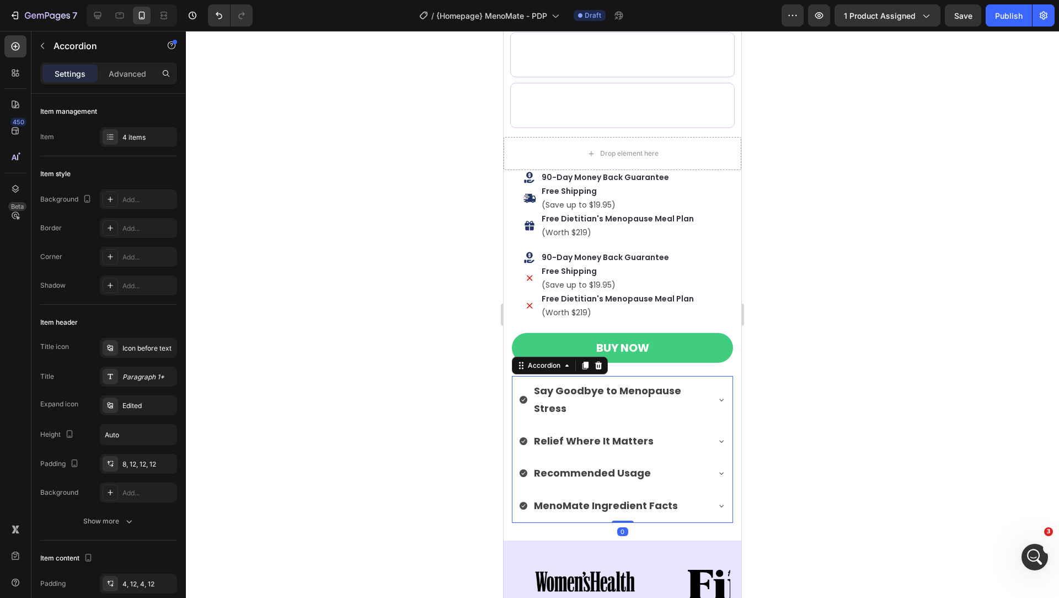
click at [717, 399] on icon at bounding box center [721, 399] width 9 height 9
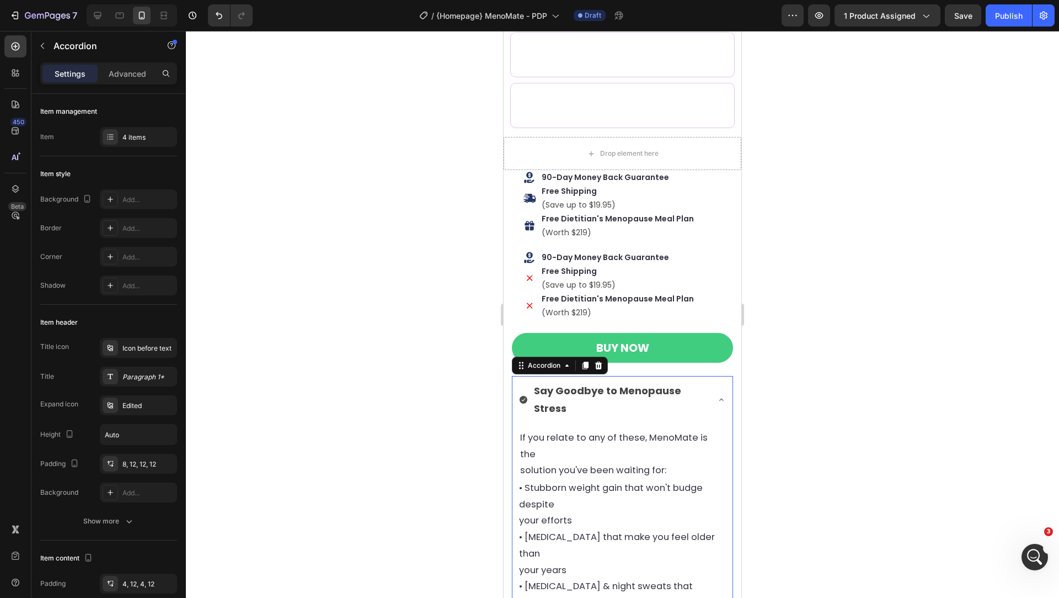
click at [717, 399] on icon at bounding box center [721, 399] width 9 height 9
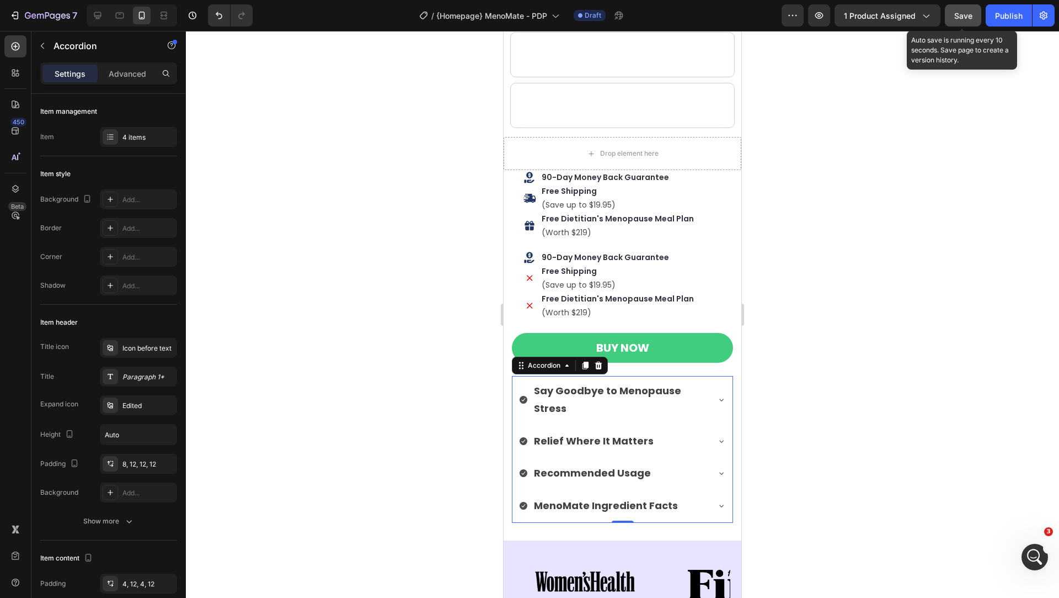
click at [962, 8] on button "Save" at bounding box center [963, 15] width 36 height 22
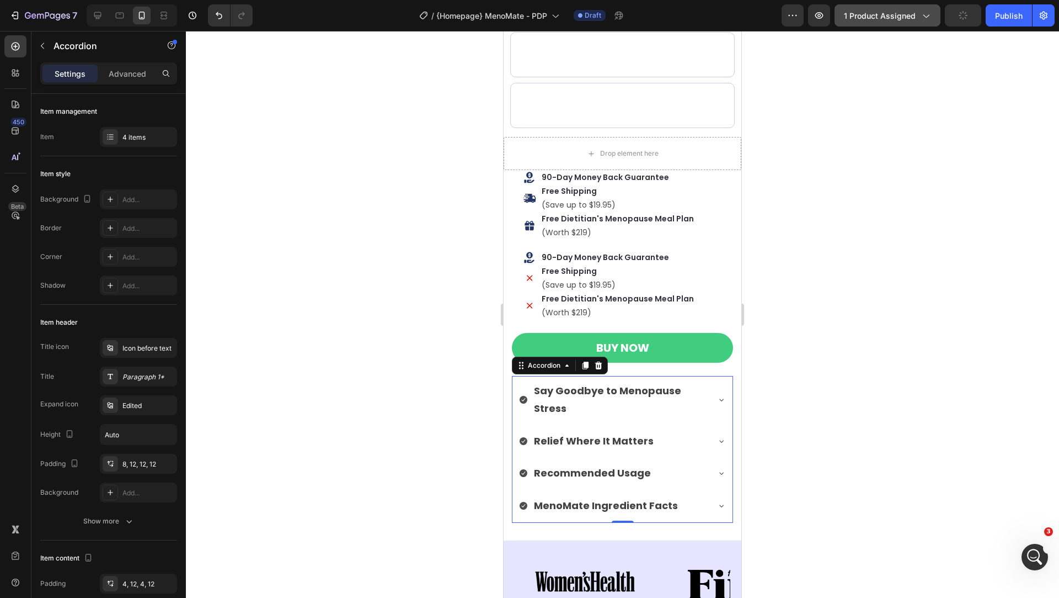
click at [910, 23] on button "1 product assigned" at bounding box center [888, 15] width 106 height 22
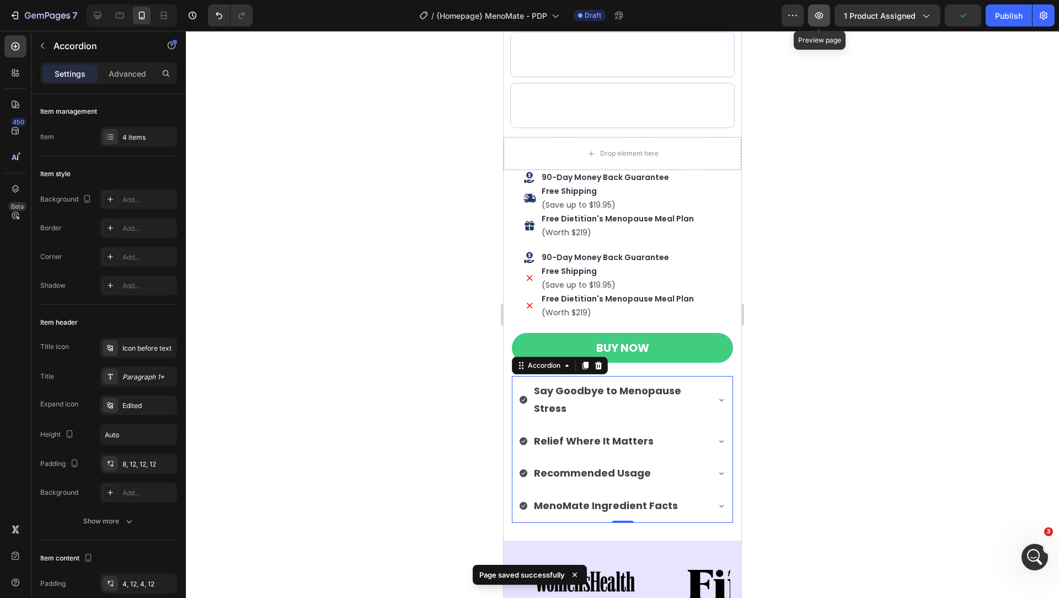
click at [825, 19] on icon "button" at bounding box center [819, 15] width 11 height 11
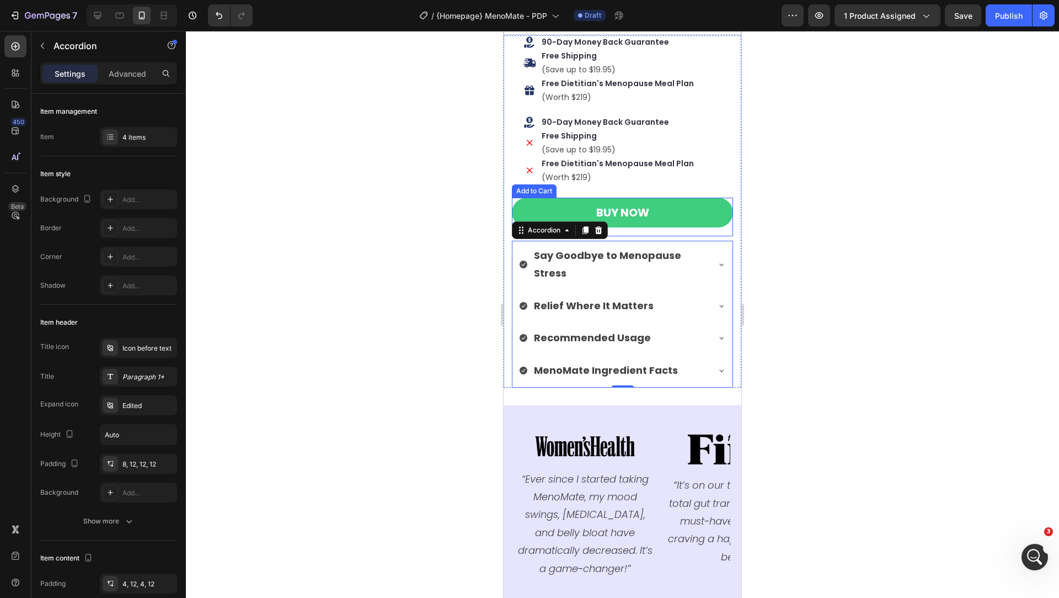
scroll to position [883, 0]
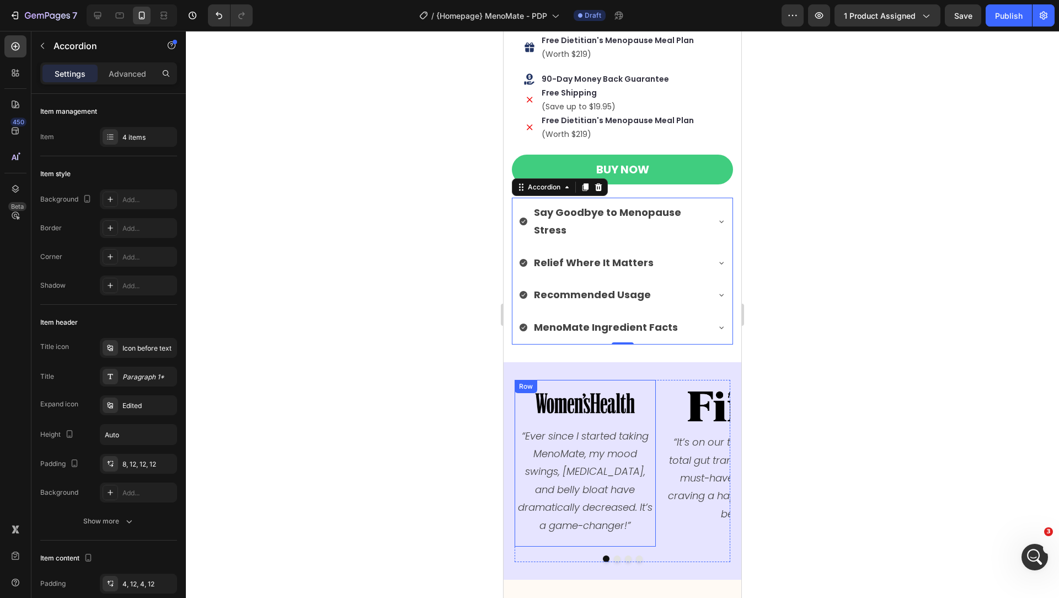
click at [449, 348] on div at bounding box center [622, 314] width 873 height 567
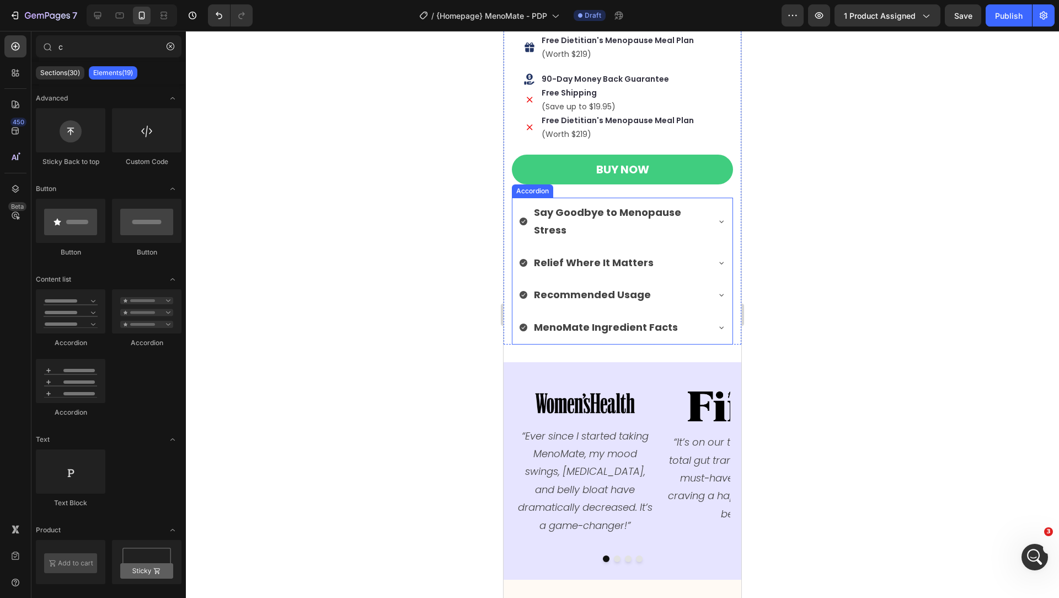
click at [514, 240] on div "Say Goodbye to Menopause Stress" at bounding box center [623, 223] width 220 height 50
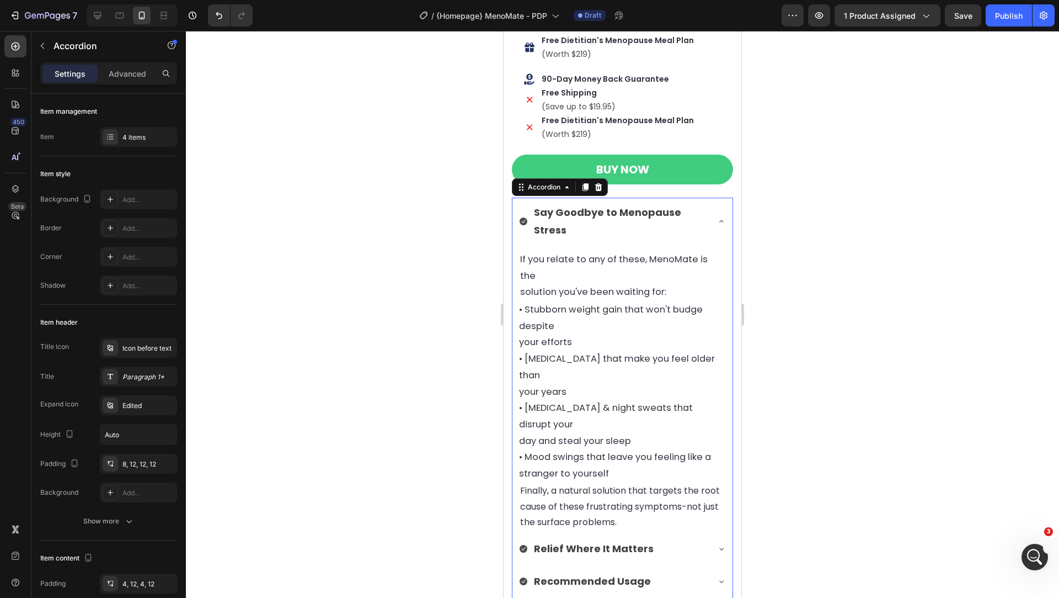
click at [514, 240] on div "Say Goodbye to Menopause Stress" at bounding box center [623, 223] width 220 height 50
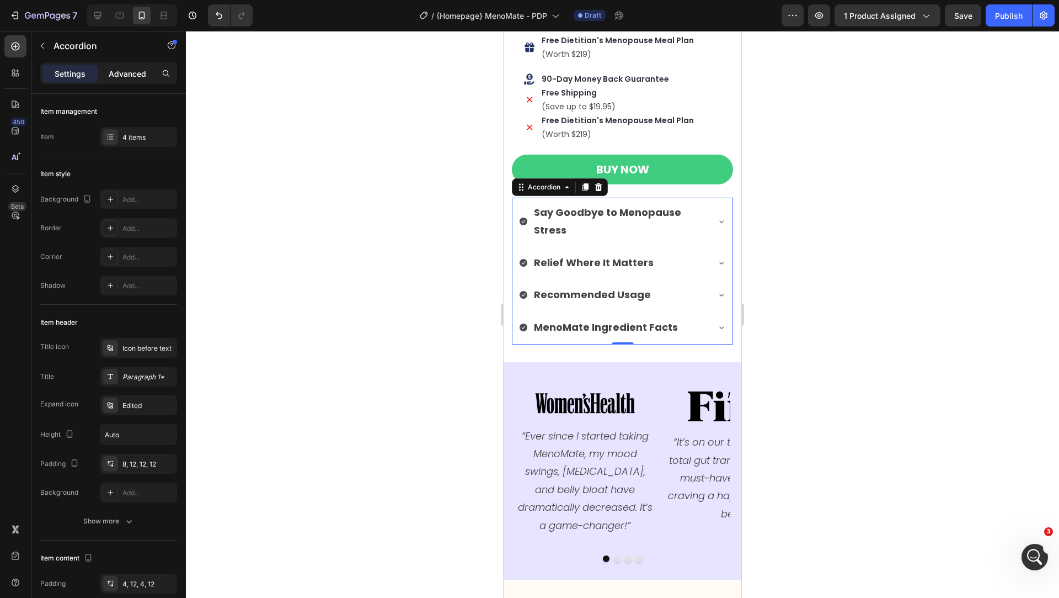
click at [119, 70] on p "Advanced" at bounding box center [128, 74] width 38 height 12
type input "100%"
type input "100"
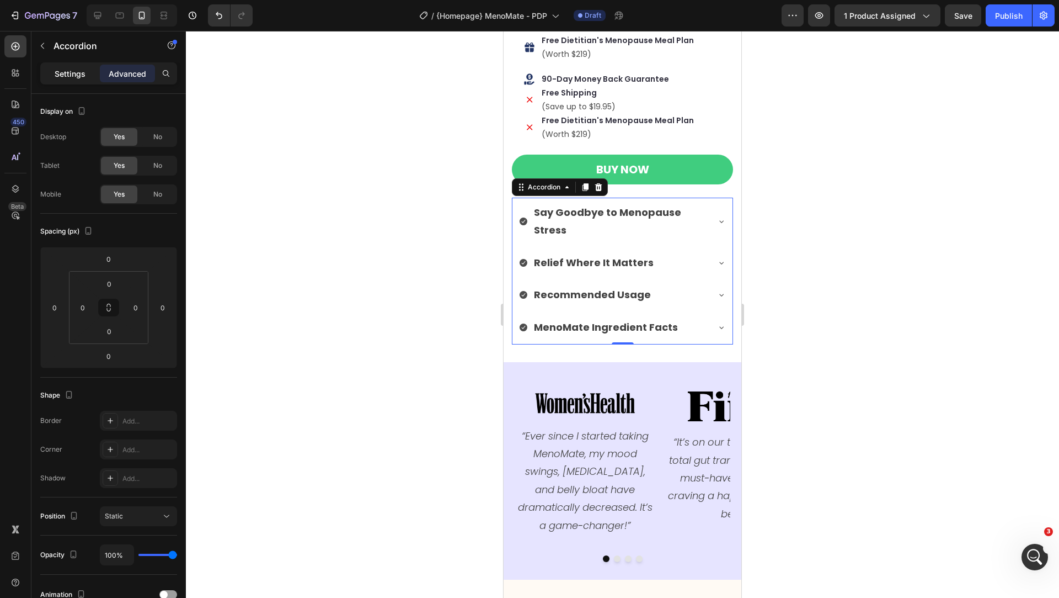
click at [71, 69] on p "Settings" at bounding box center [70, 74] width 31 height 12
type input "0"
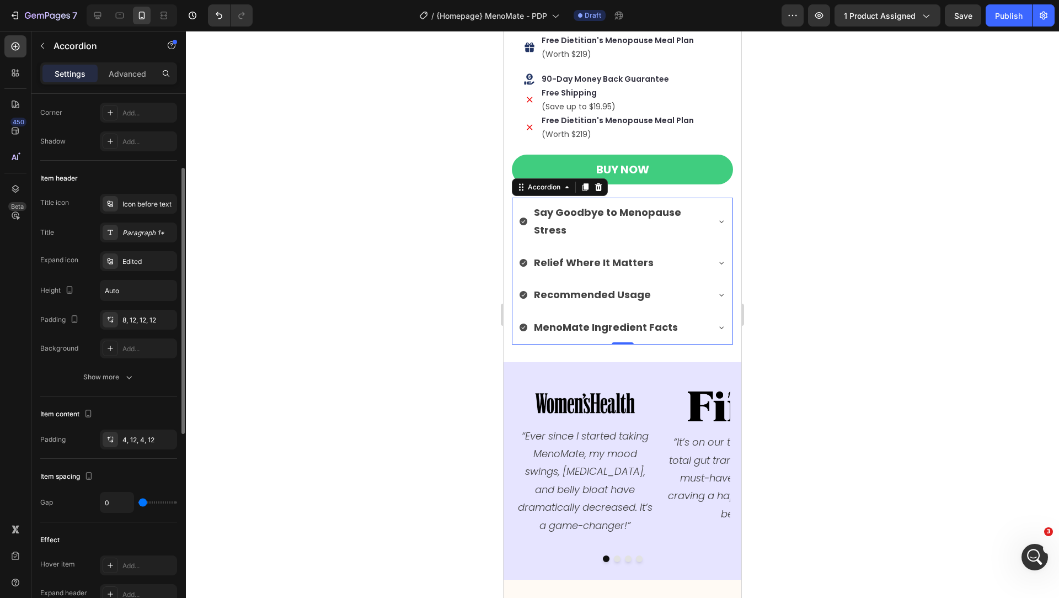
scroll to position [151, 0]
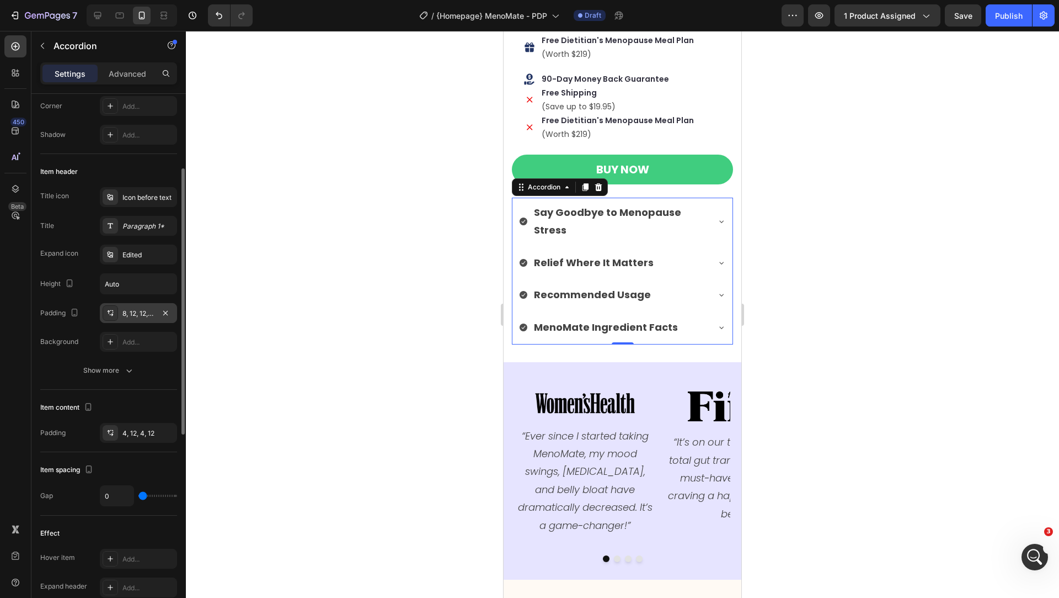
click at [136, 309] on div "8, 12, 12, 12" at bounding box center [138, 313] width 32 height 10
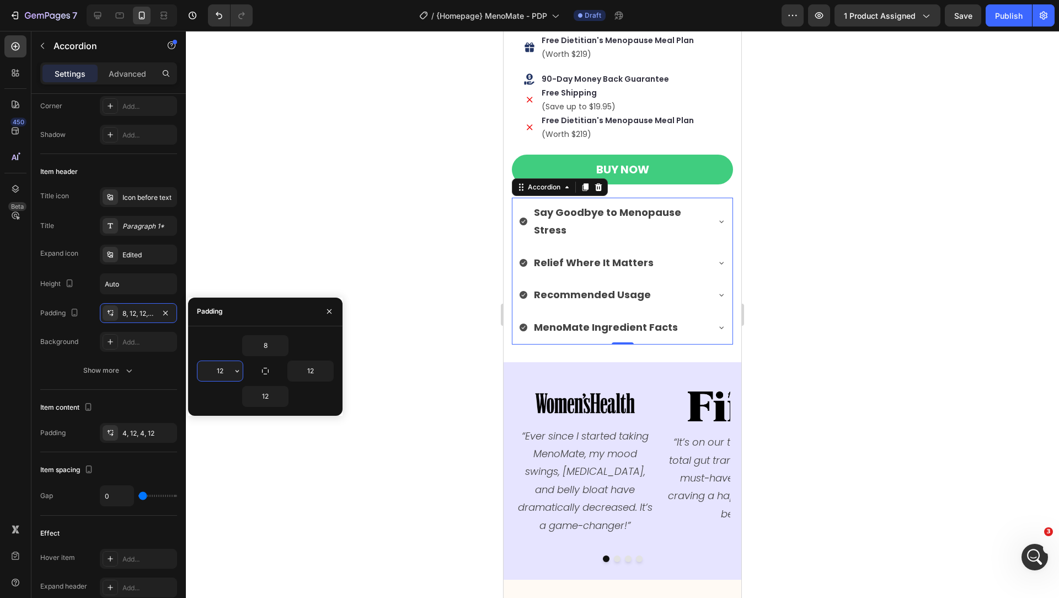
click at [228, 372] on input "12" at bounding box center [220, 371] width 45 height 20
type input "0"
click at [316, 365] on input "12" at bounding box center [310, 371] width 45 height 20
type input "0"
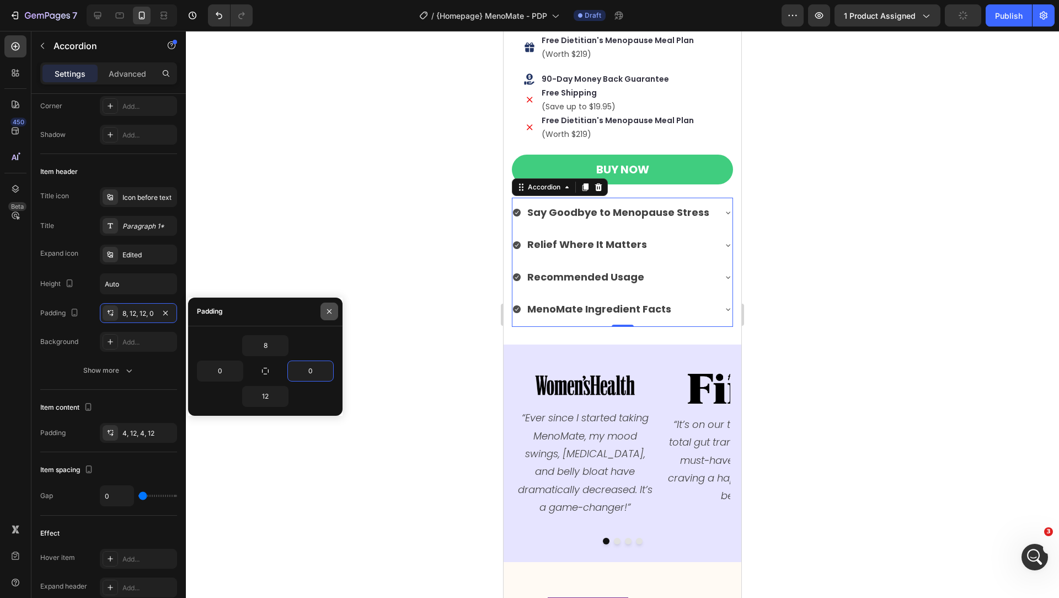
click at [327, 316] on button "button" at bounding box center [330, 311] width 18 height 18
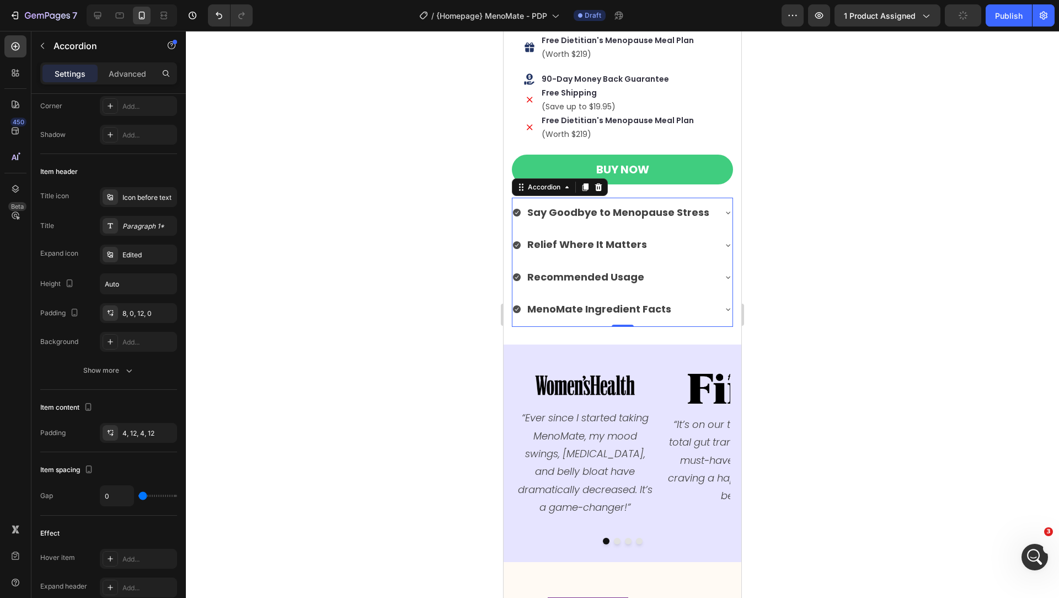
click at [430, 311] on div at bounding box center [622, 314] width 873 height 567
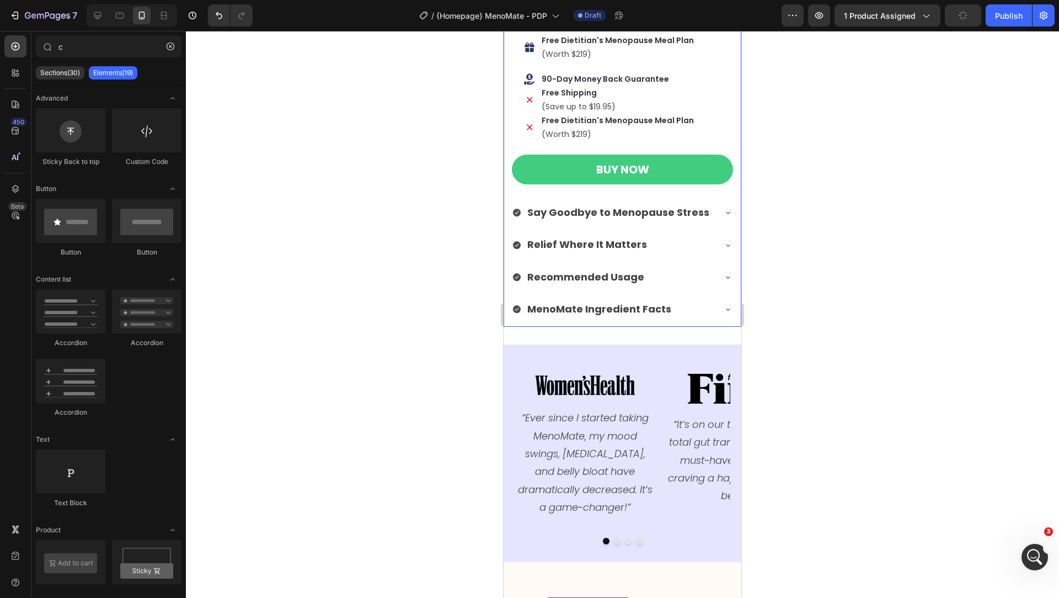
click at [735, 211] on div "Icon 90-Day Money Back Guarantee Text Block Row Icon Free Shipping Text Block (…" at bounding box center [623, 159] width 238 height 334
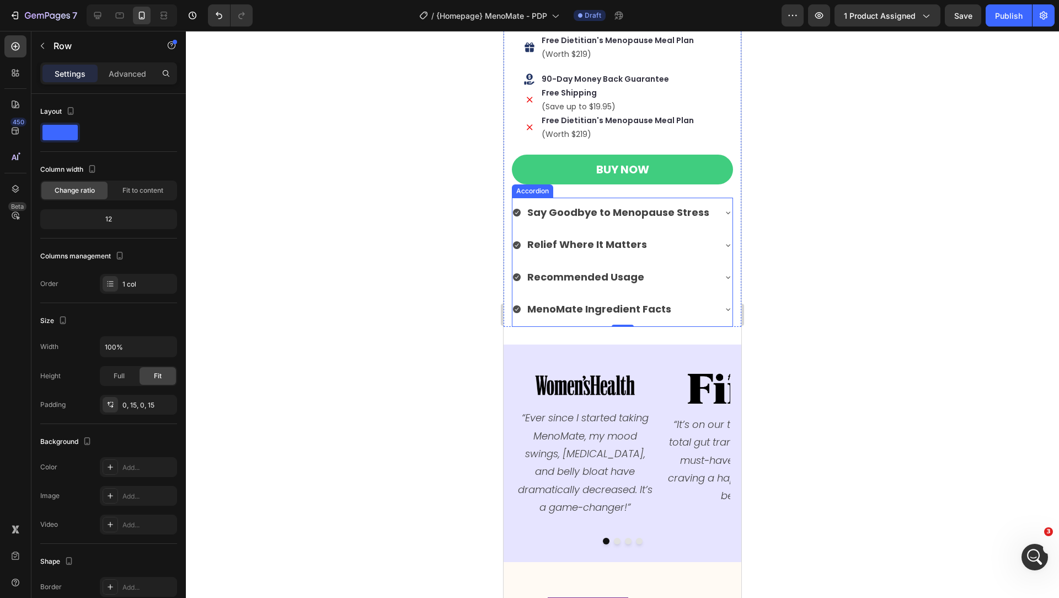
click at [668, 311] on div "MenoMate Ingredient Facts" at bounding box center [614, 308] width 202 height 21
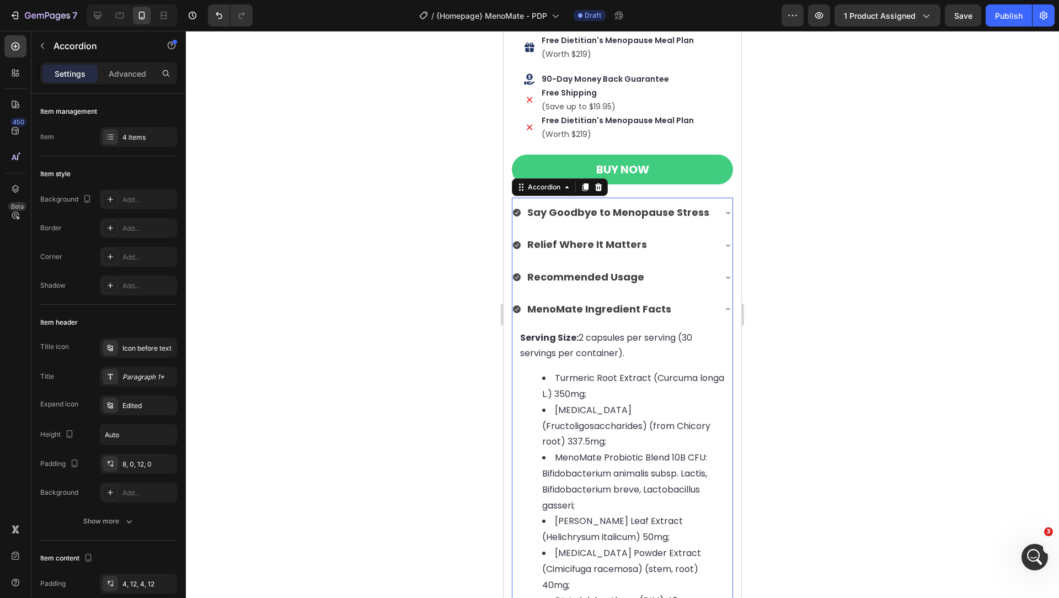
click at [668, 311] on div "MenoMate Ingredient Facts" at bounding box center [614, 308] width 202 height 21
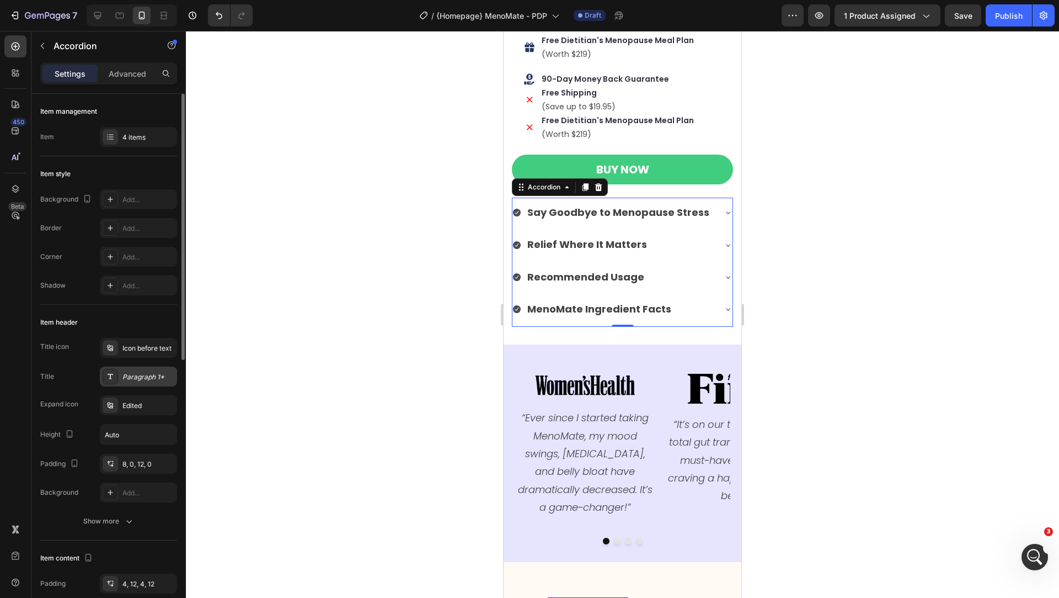
click at [134, 377] on div "Paragraph 1*" at bounding box center [148, 377] width 52 height 10
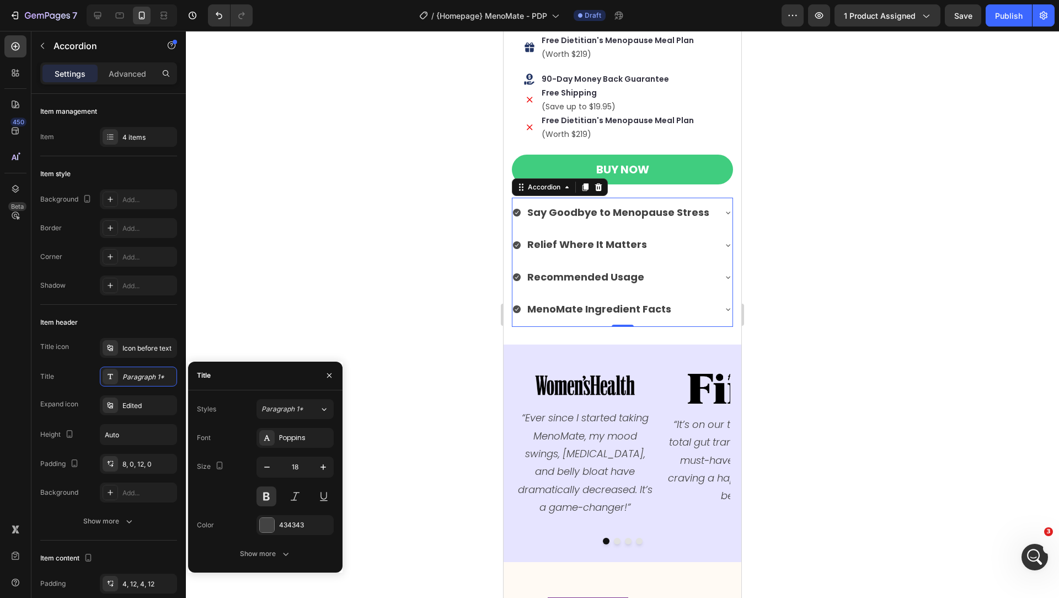
click at [431, 230] on div at bounding box center [622, 314] width 873 height 567
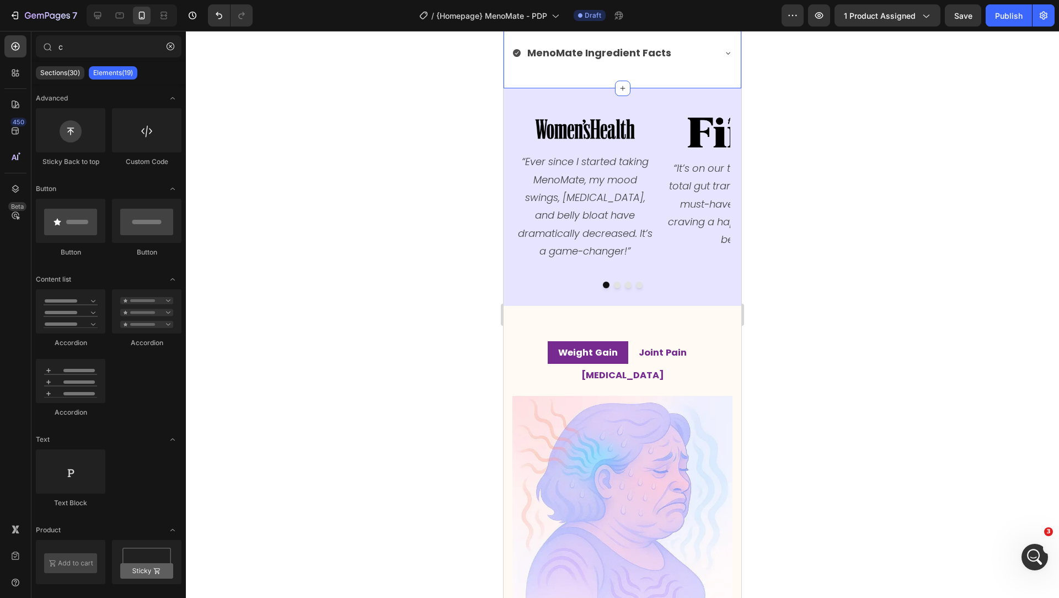
scroll to position [1311, 0]
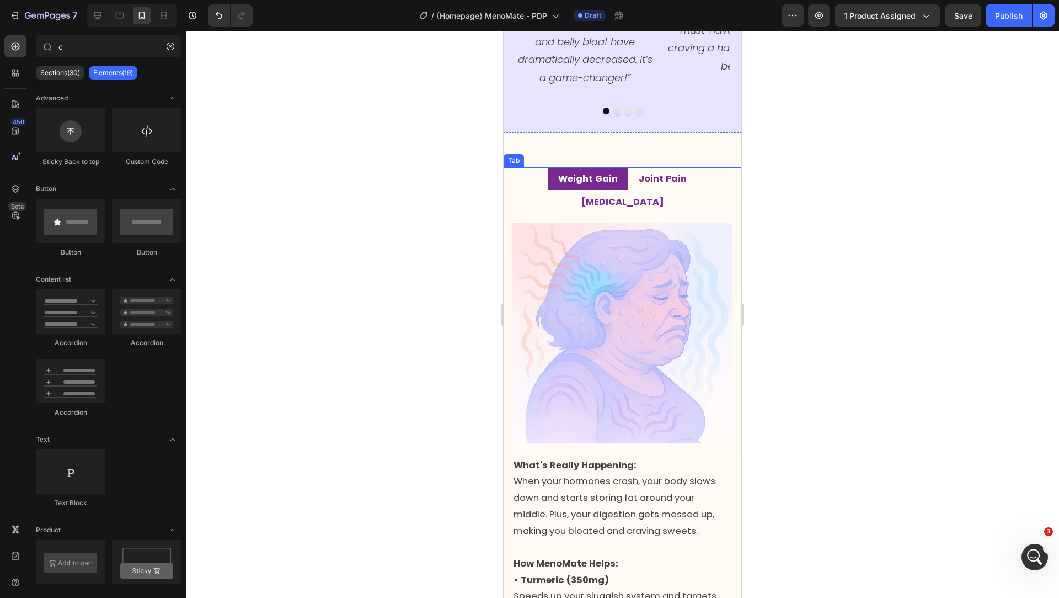
click at [643, 186] on li "Joint Pain" at bounding box center [662, 178] width 69 height 23
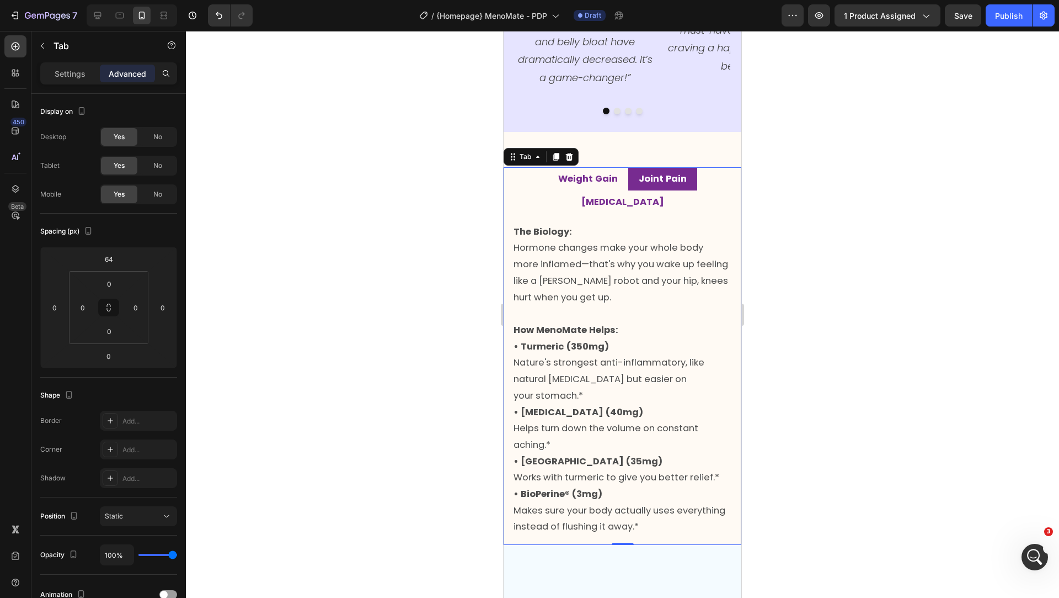
click at [664, 196] on p "[MEDICAL_DATA]" at bounding box center [623, 201] width 83 height 11
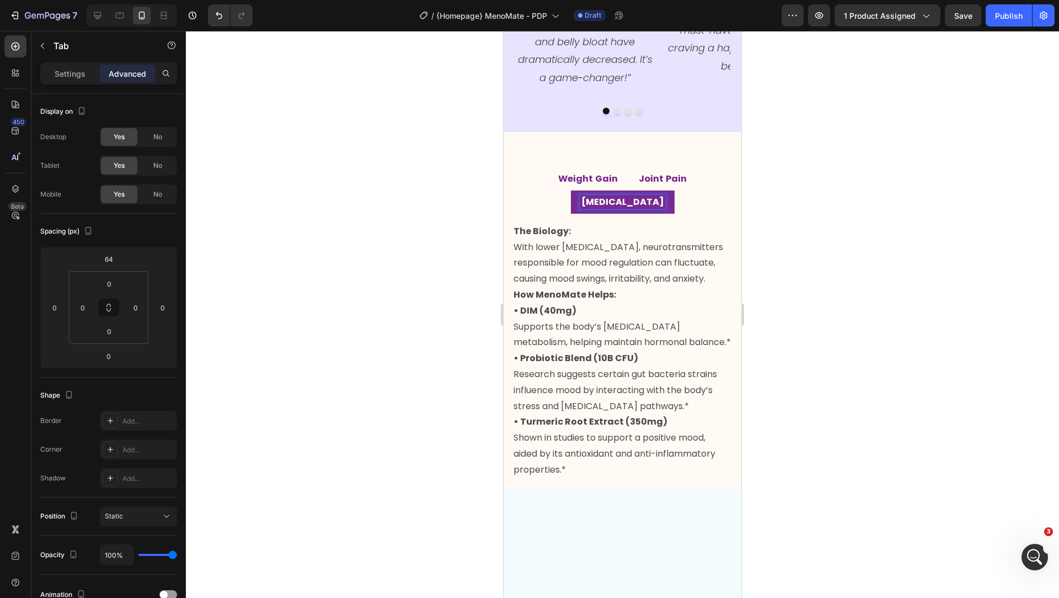
click at [558, 178] on strong "Weight Gain" at bounding box center [588, 178] width 60 height 13
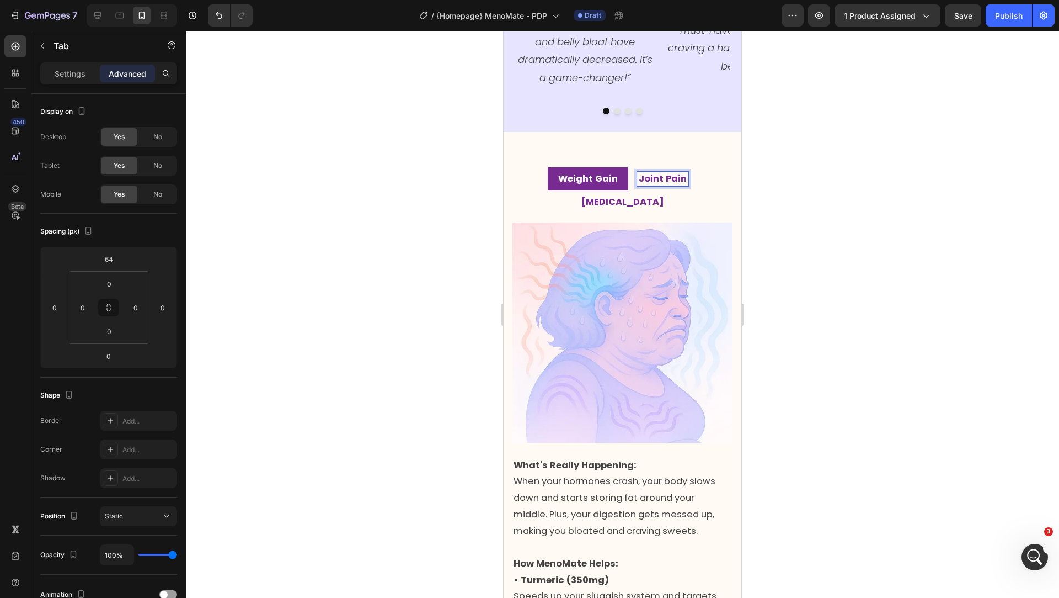
click at [639, 175] on strong "Joint Pain" at bounding box center [663, 178] width 48 height 13
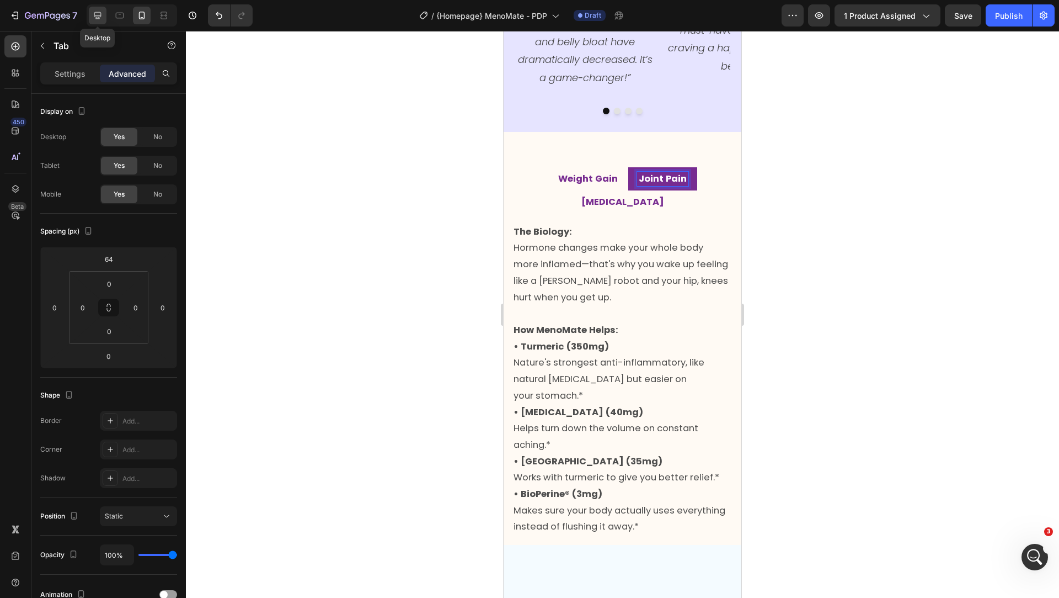
click at [94, 9] on div at bounding box center [98, 16] width 18 height 18
type input "0"
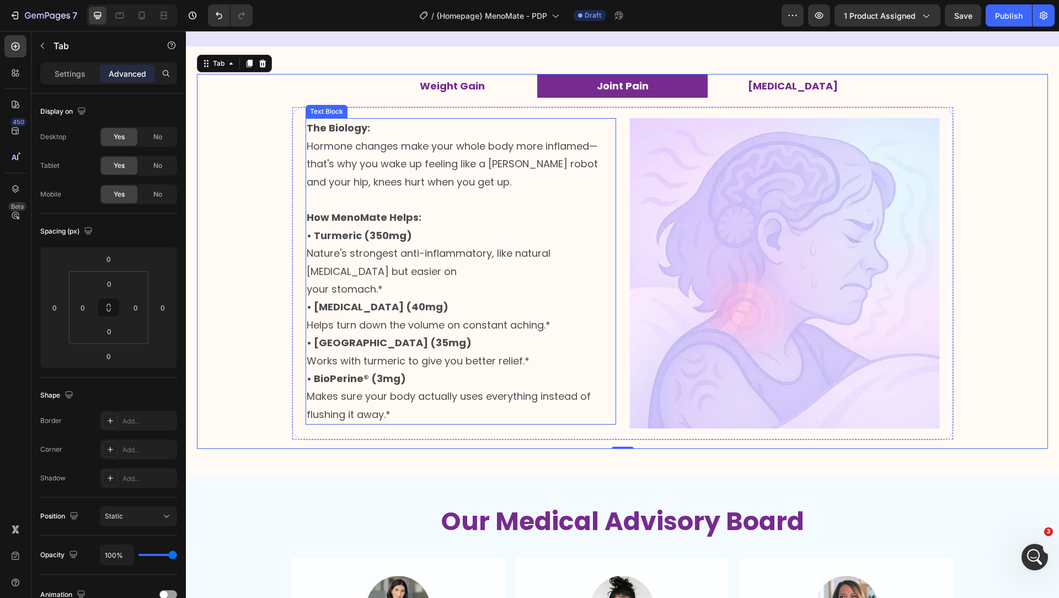
scroll to position [1417, 0]
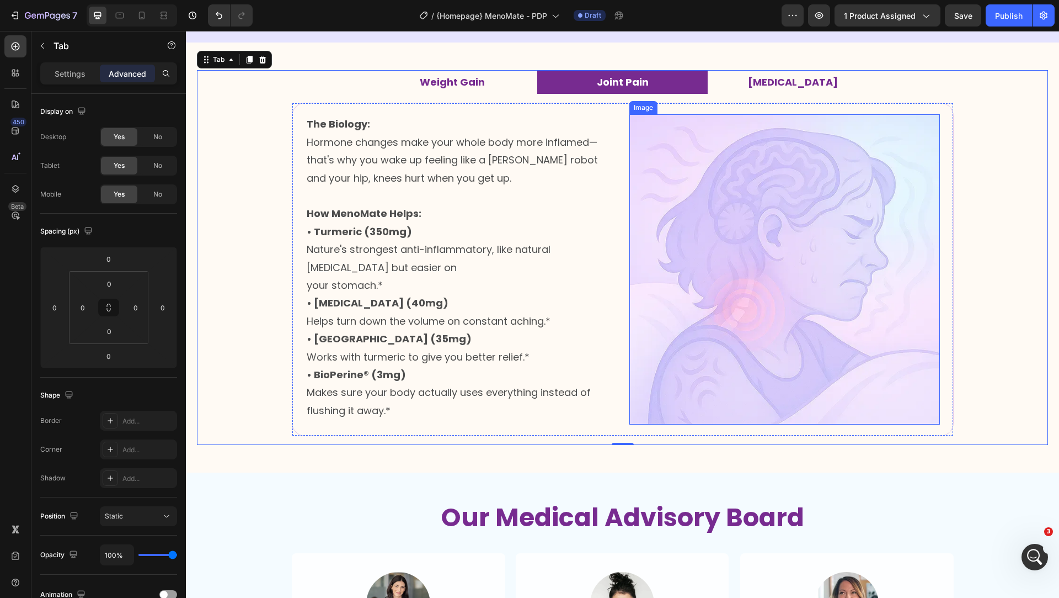
click at [675, 170] on img at bounding box center [785, 269] width 311 height 310
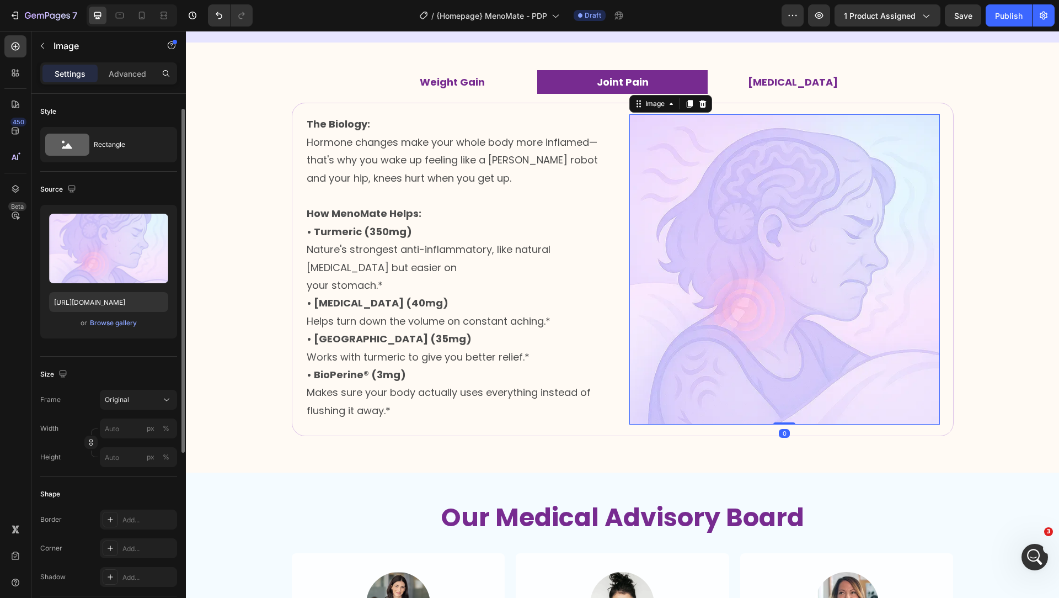
scroll to position [297, 0]
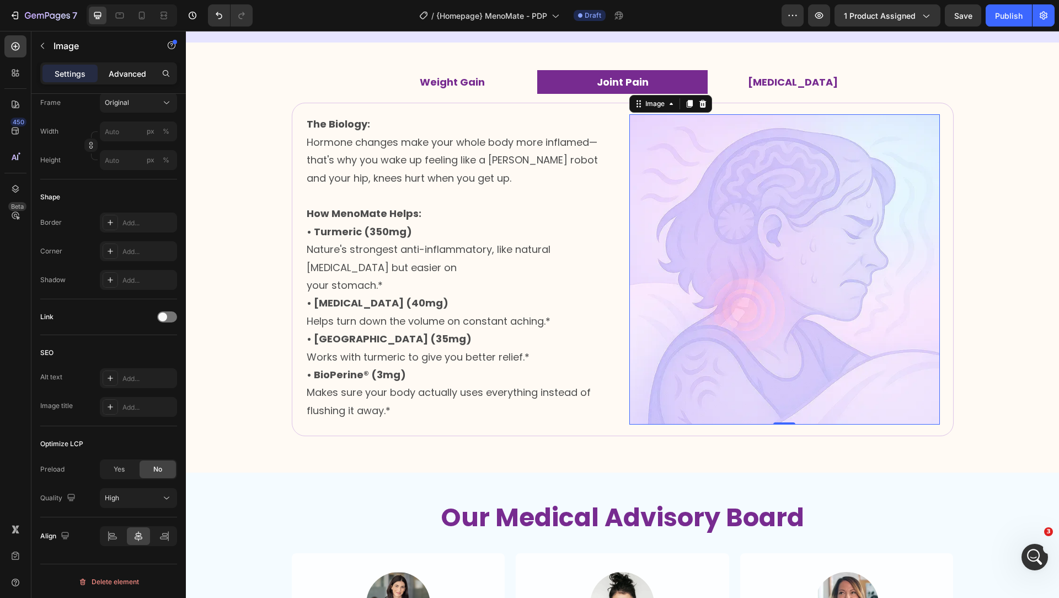
click at [129, 70] on p "Advanced" at bounding box center [128, 74] width 38 height 12
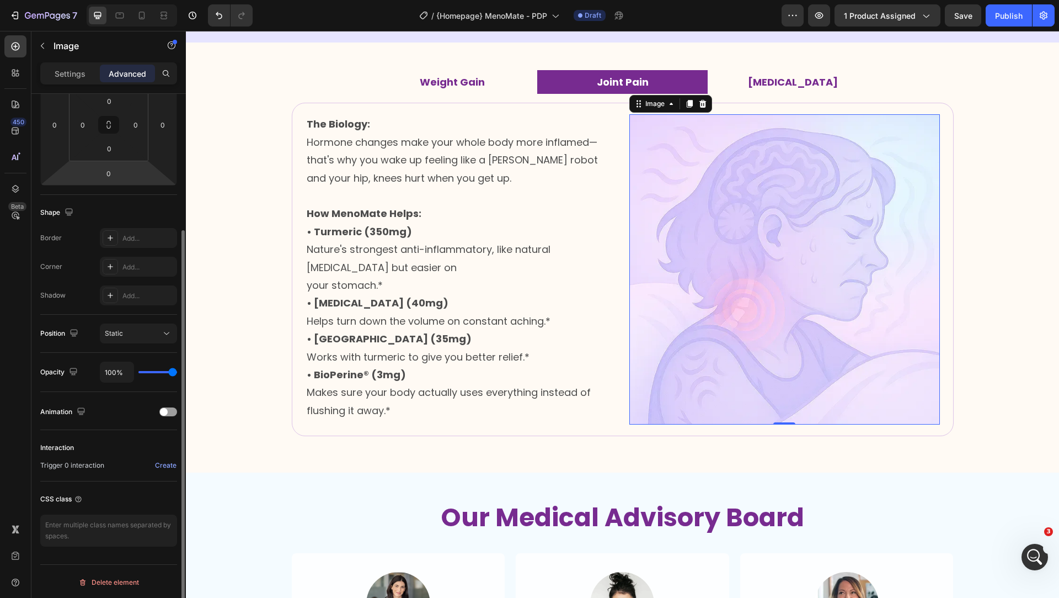
scroll to position [0, 0]
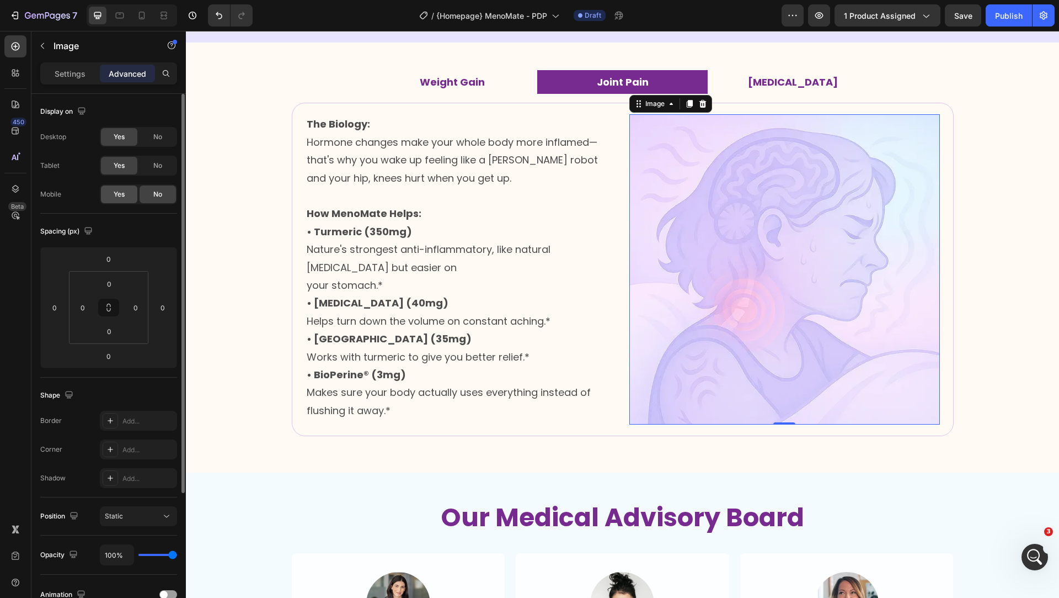
click at [129, 187] on div "Yes" at bounding box center [119, 194] width 36 height 18
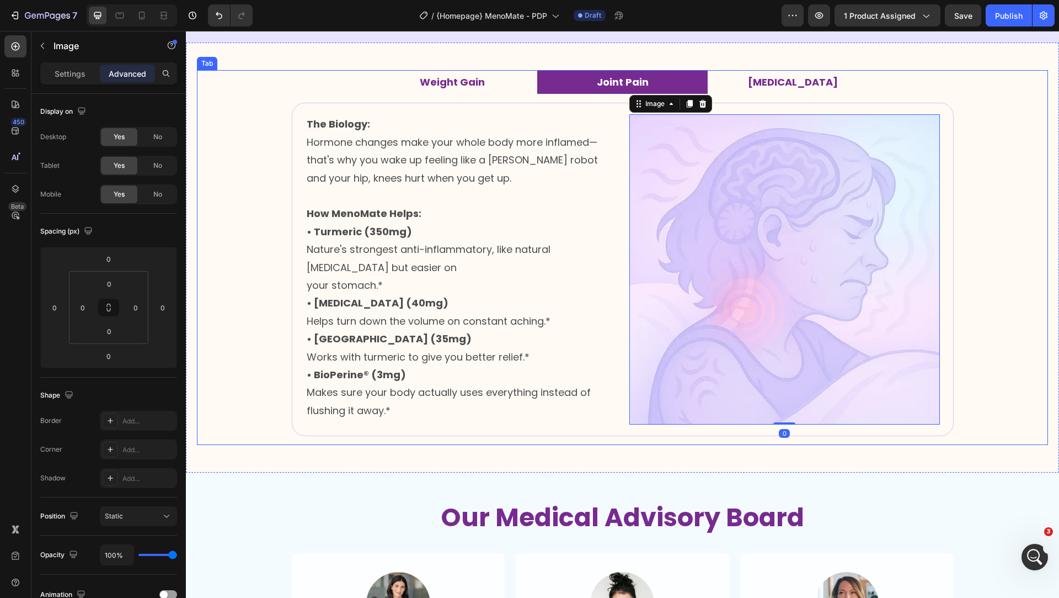
click at [770, 76] on p "[MEDICAL_DATA]" at bounding box center [793, 82] width 90 height 12
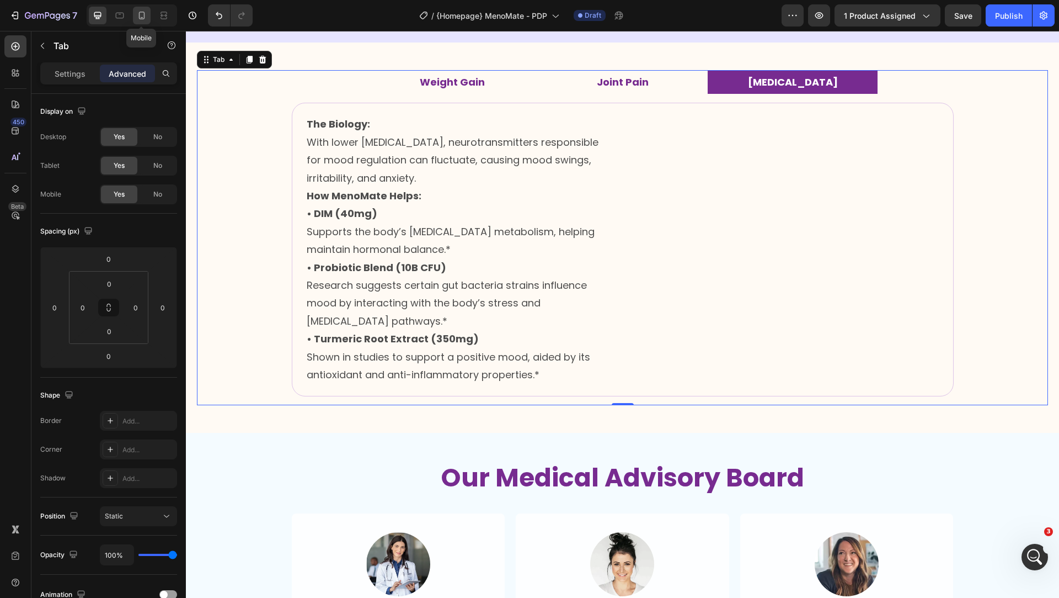
click at [141, 14] on icon at bounding box center [141, 15] width 11 height 11
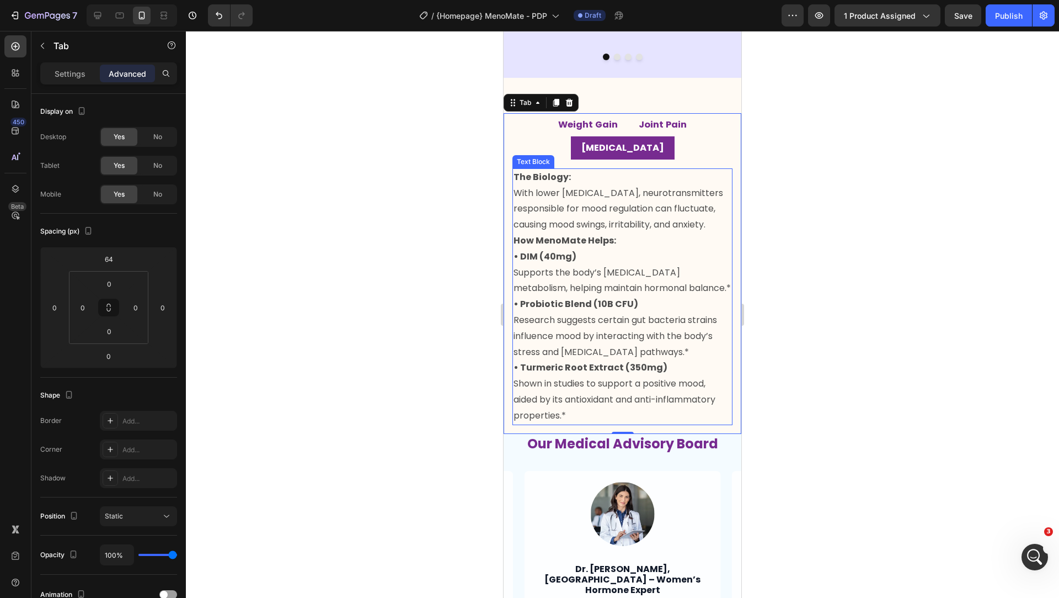
scroll to position [1321, 0]
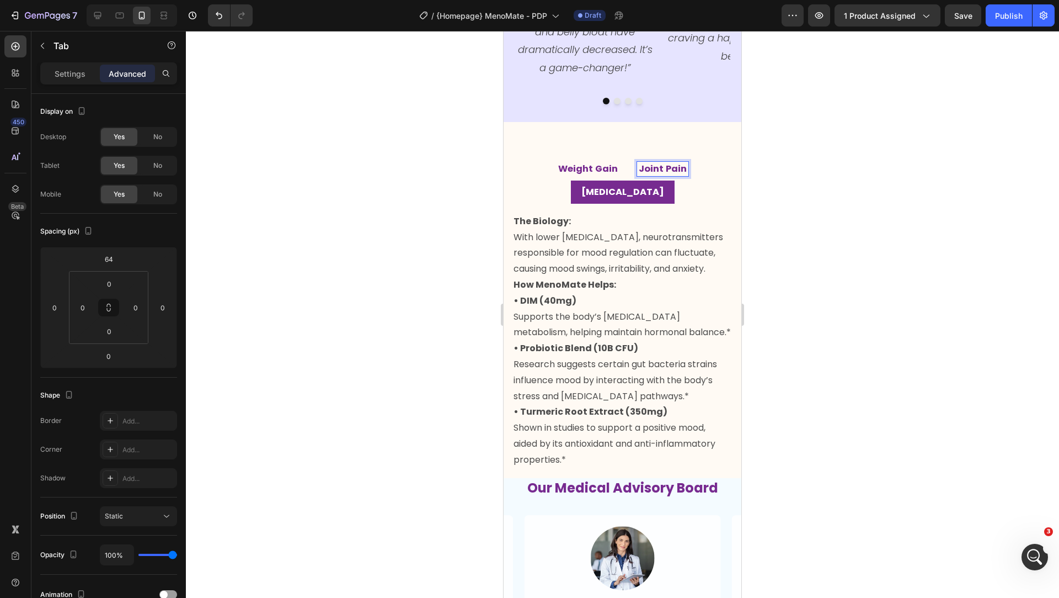
click at [567, 163] on strong "Weight Gain" at bounding box center [588, 168] width 60 height 13
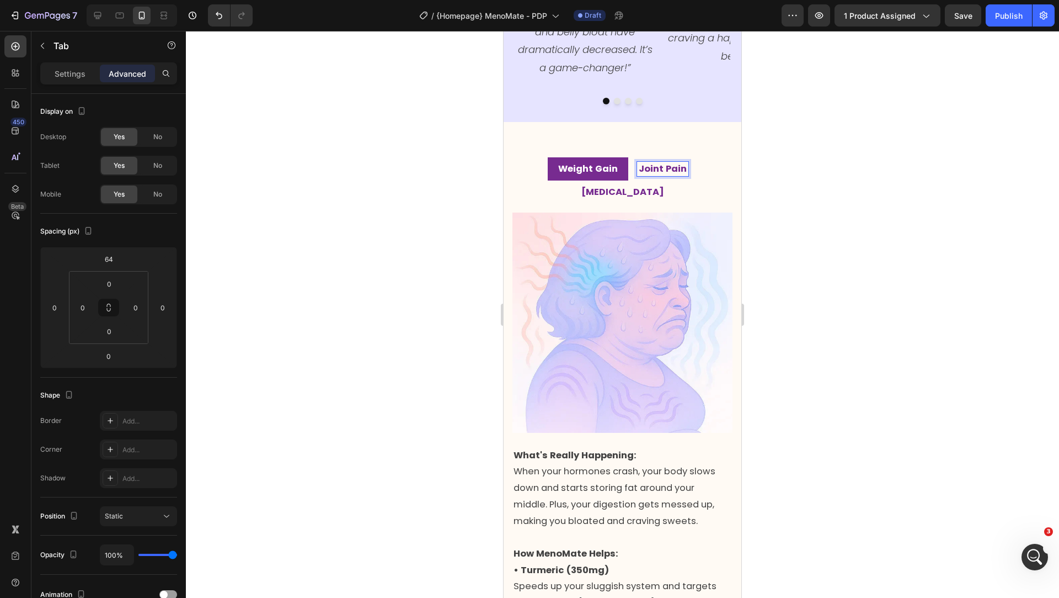
click at [639, 167] on strong "Joint Pain" at bounding box center [663, 168] width 48 height 13
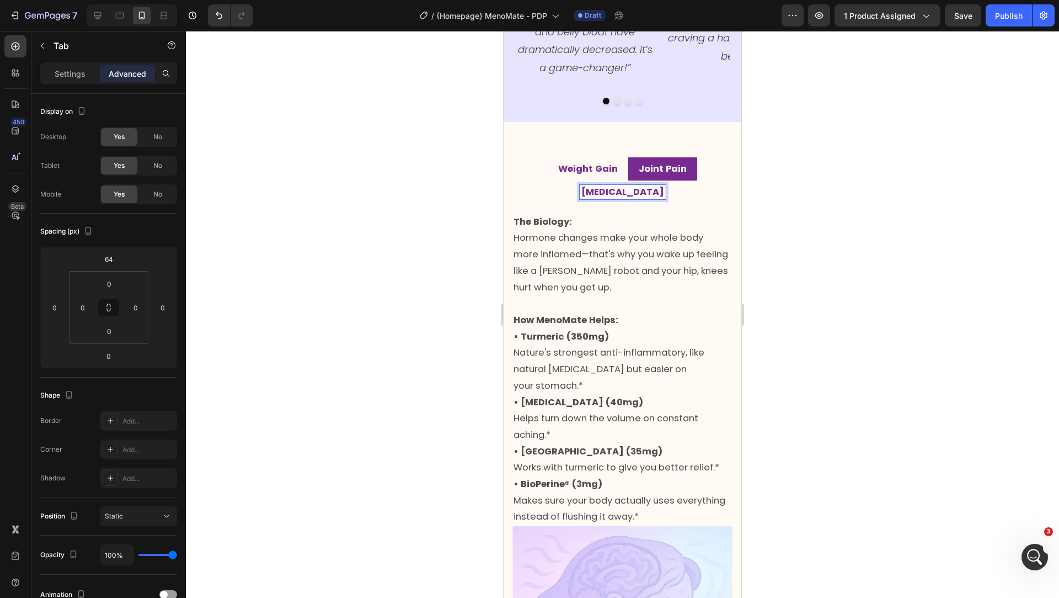
click at [664, 186] on p "[MEDICAL_DATA]" at bounding box center [623, 191] width 83 height 11
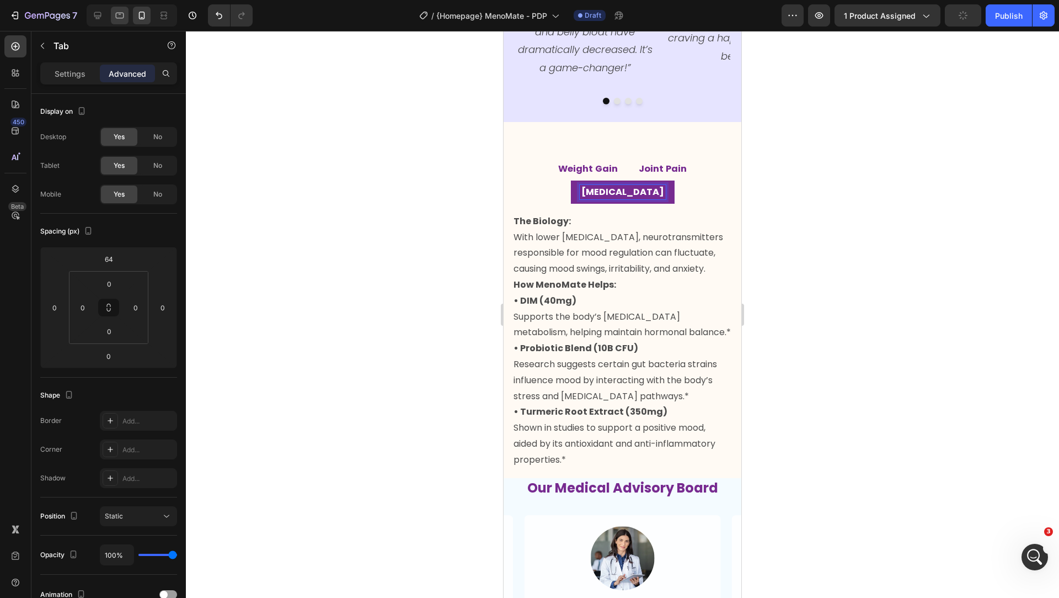
click at [118, 22] on div at bounding box center [120, 16] width 18 height 18
type input "0"
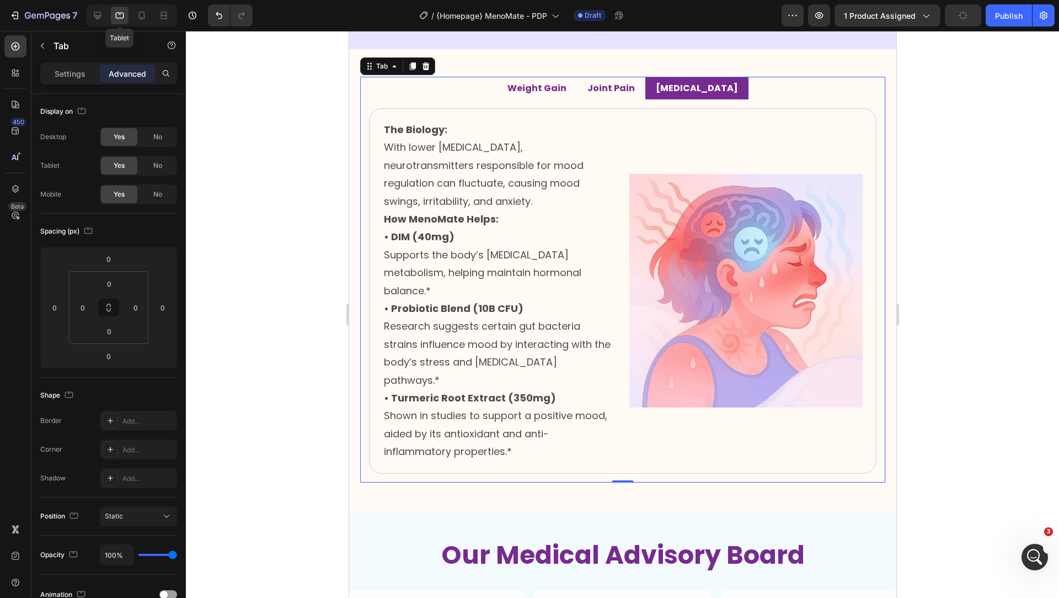
scroll to position [1393, 0]
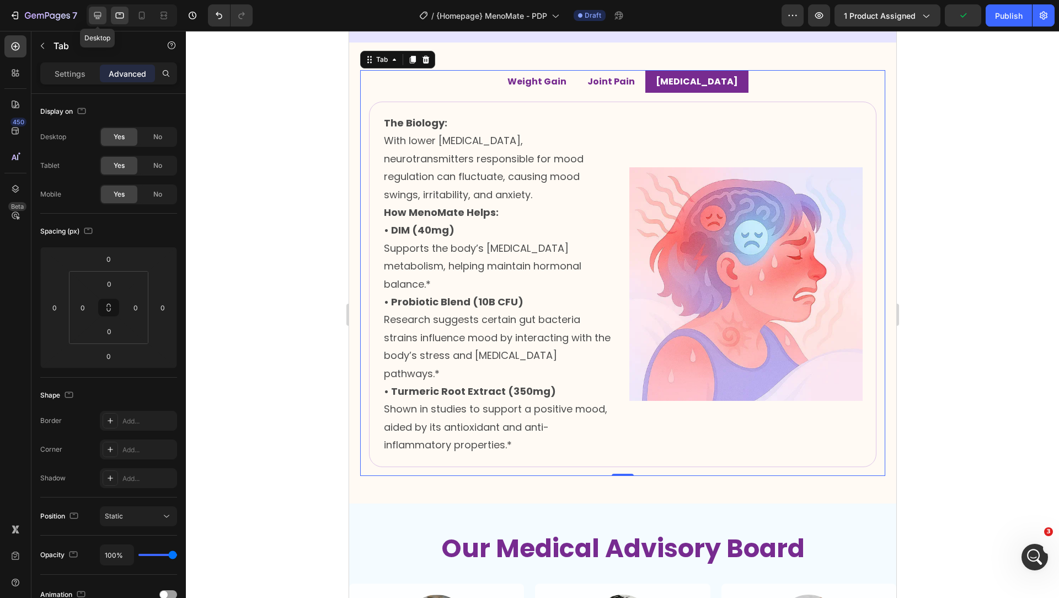
click at [90, 13] on div at bounding box center [98, 16] width 18 height 18
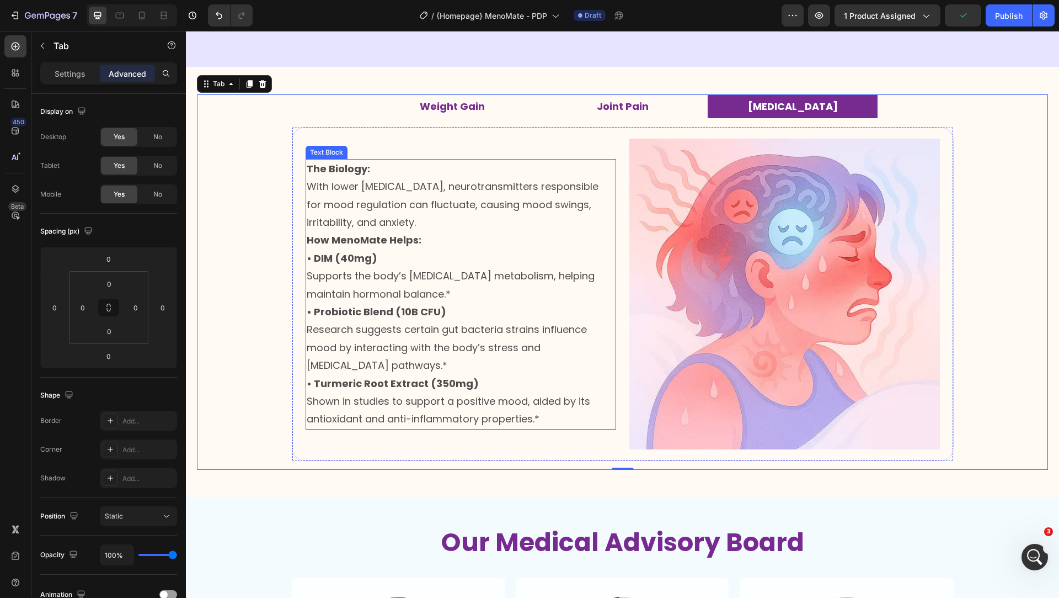
scroll to position [1417, 0]
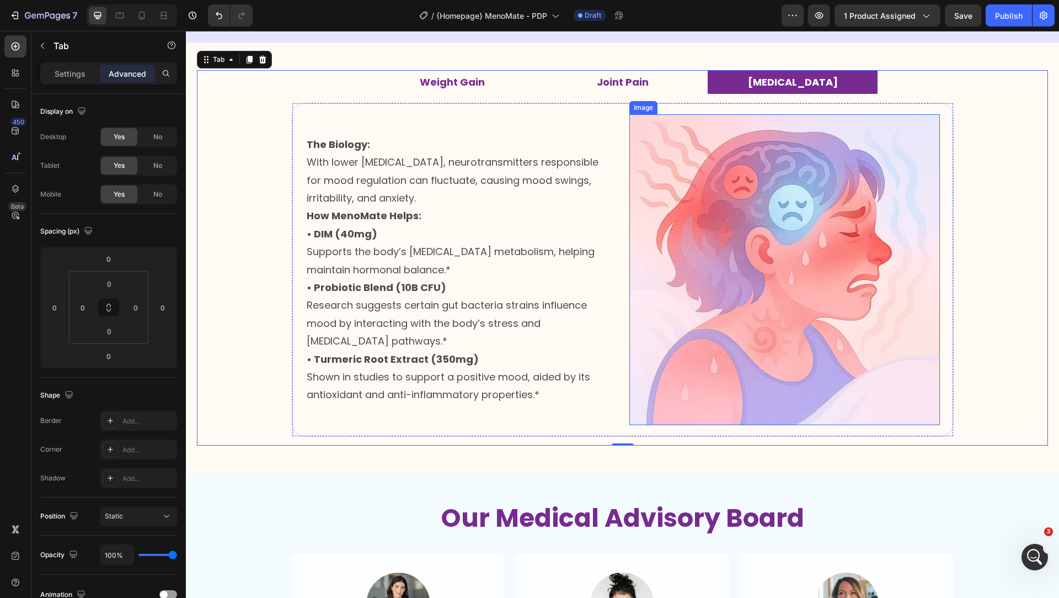
click at [638, 127] on img at bounding box center [785, 269] width 311 height 311
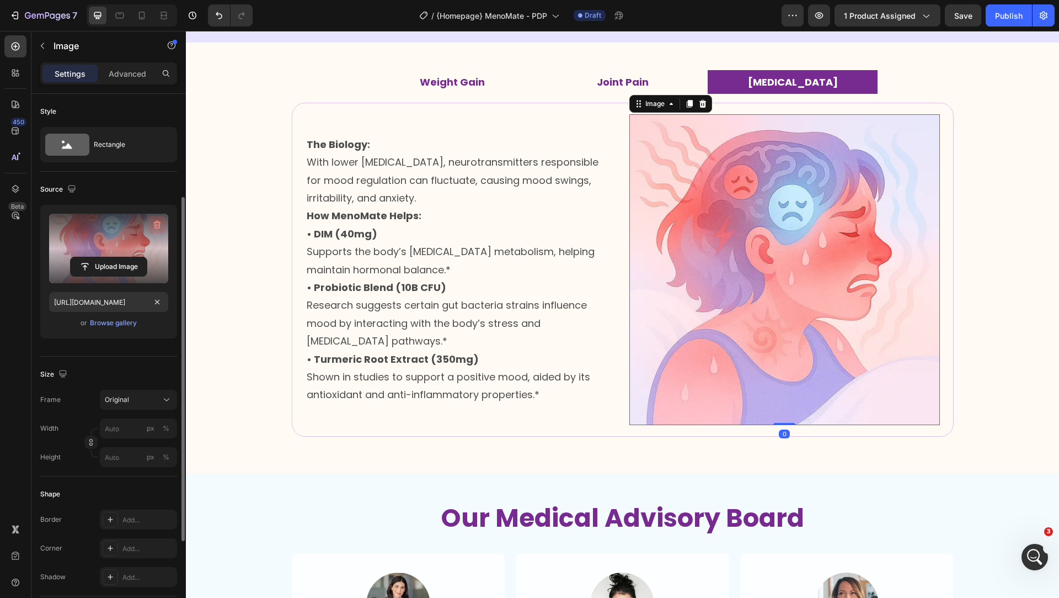
scroll to position [245, 0]
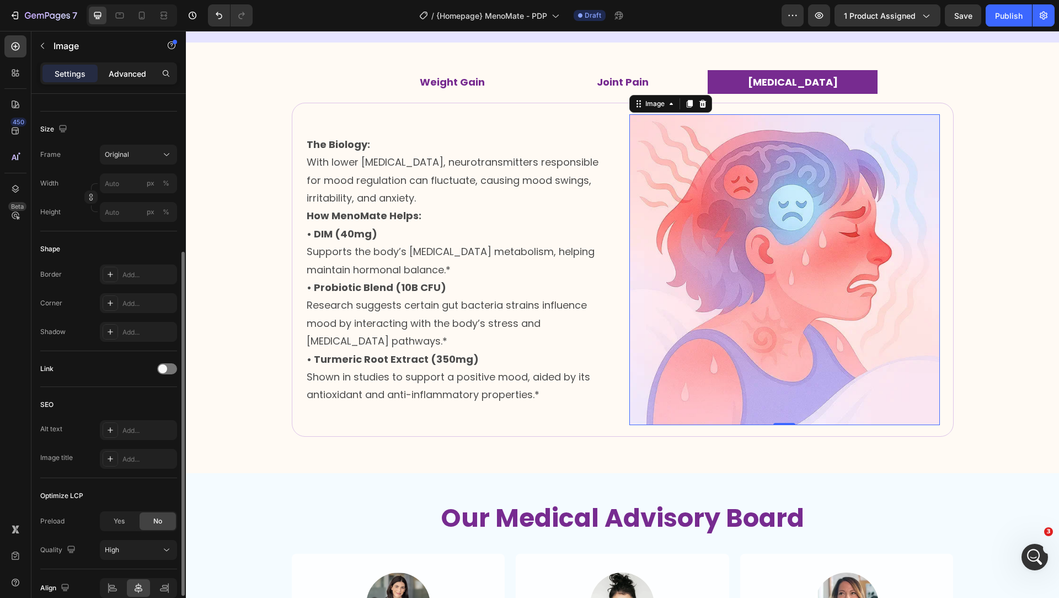
click at [122, 70] on p "Advanced" at bounding box center [128, 74] width 38 height 12
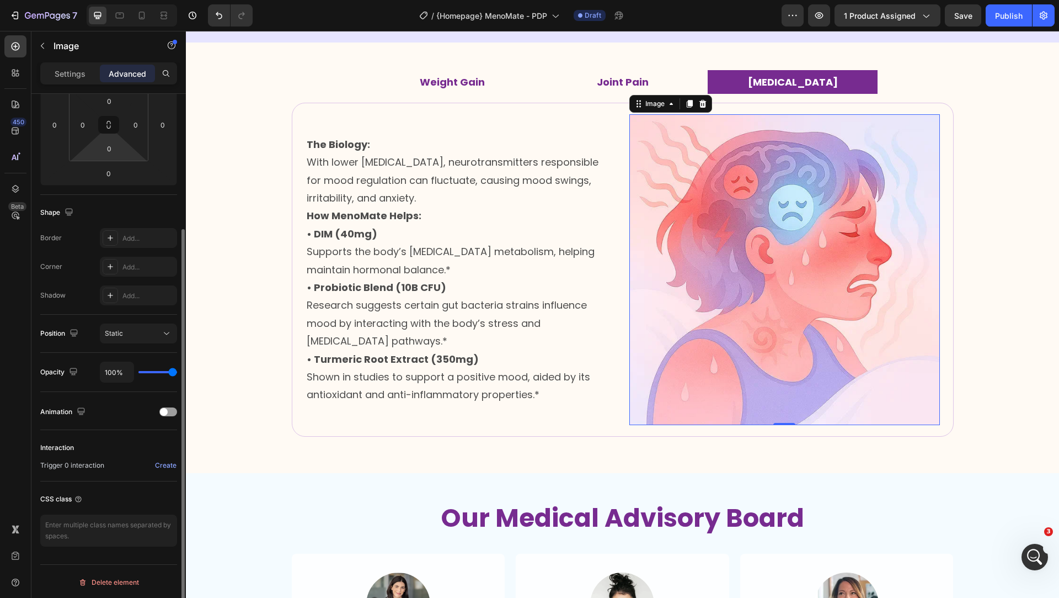
scroll to position [0, 0]
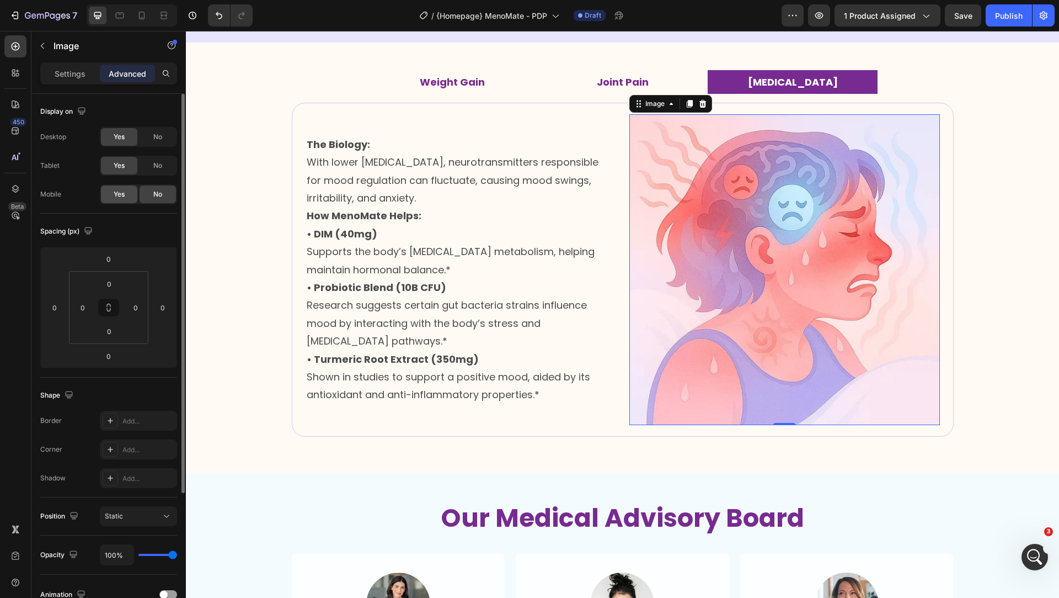
click at [119, 194] on span "Yes" at bounding box center [119, 194] width 11 height 10
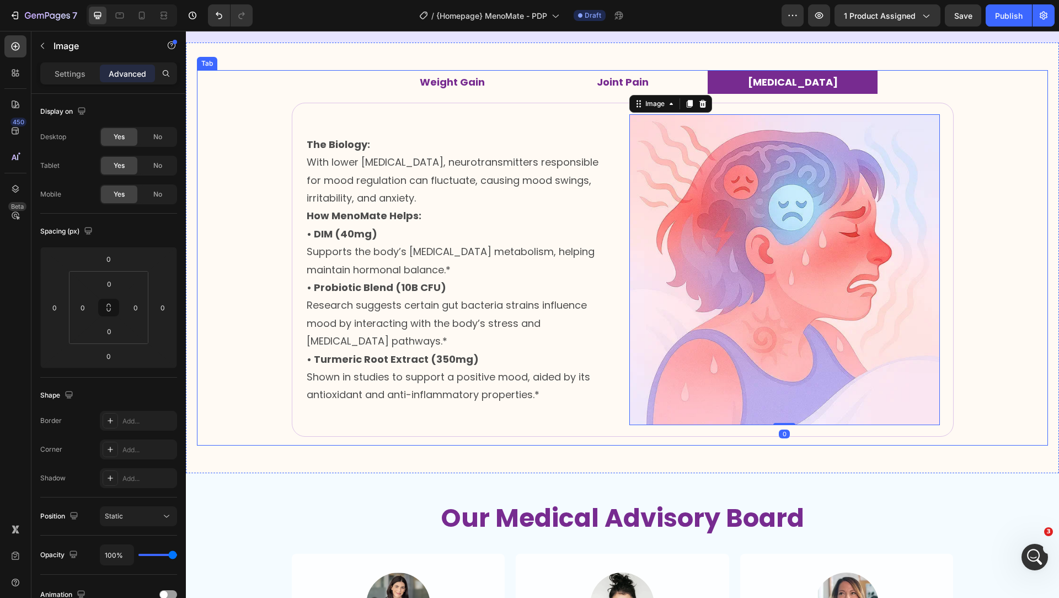
click at [627, 82] on strong "Joint Pain" at bounding box center [623, 82] width 52 height 14
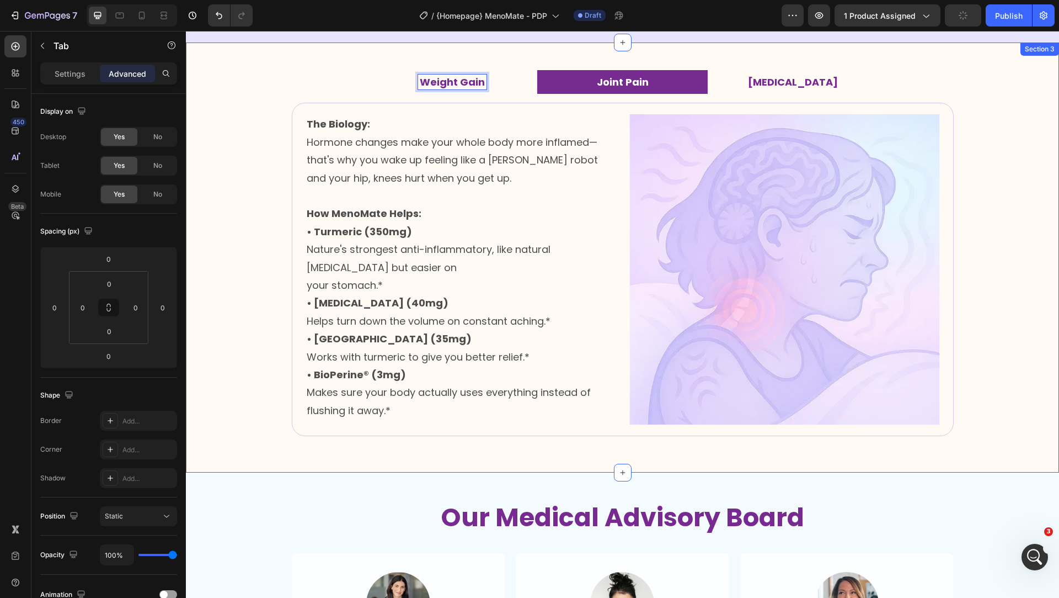
click at [439, 68] on div "Weight Gain Joint Pain Hot Flashes Image What's Really Happening: When your hor…" at bounding box center [622, 257] width 873 height 430
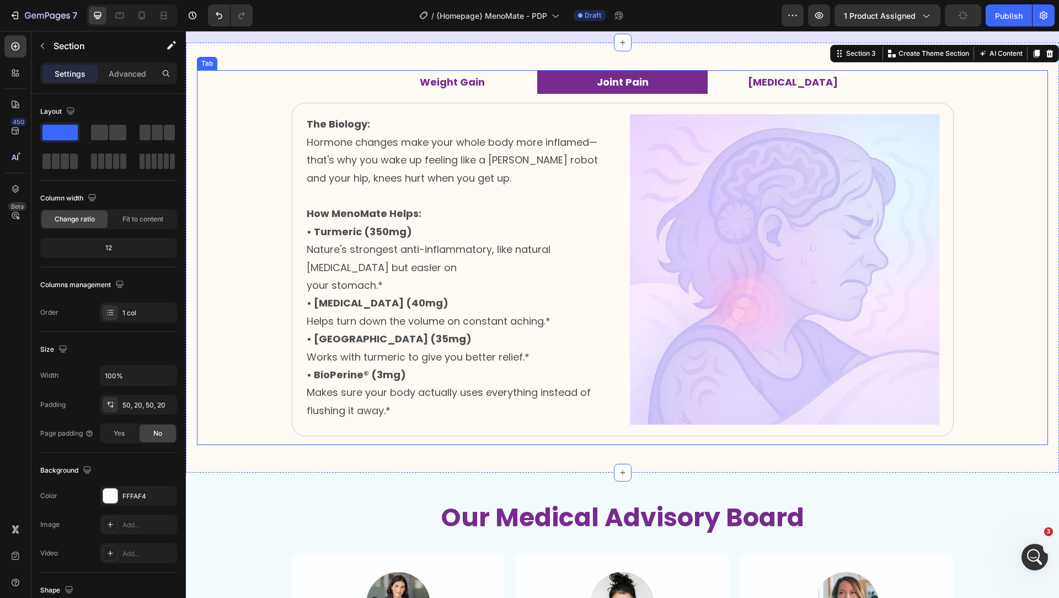
click at [468, 95] on div "Image What's Really Happening: When your hormones crash, your body slows down a…" at bounding box center [622, 269] width 851 height 351
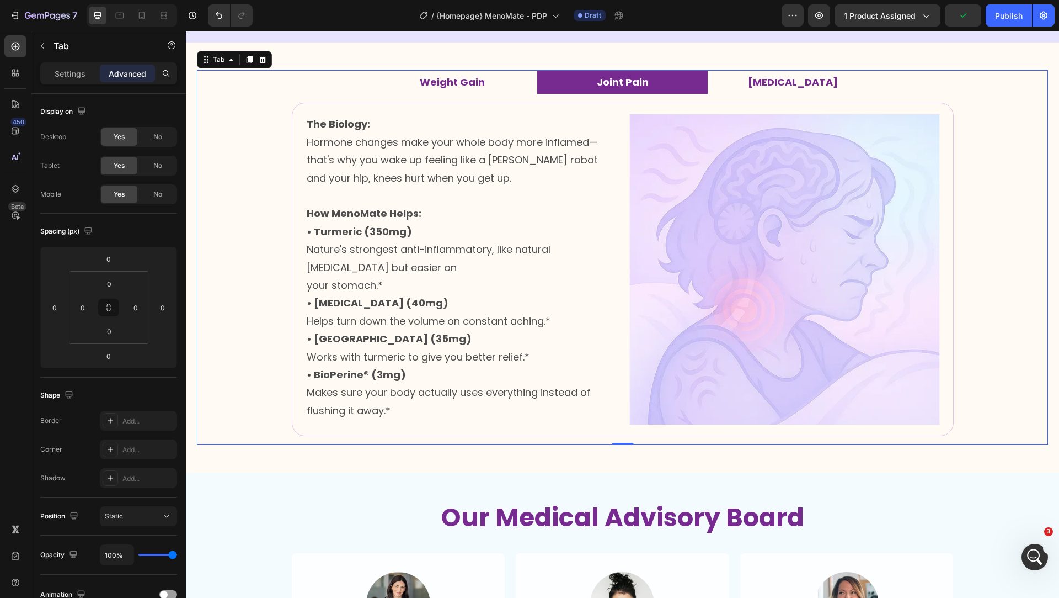
click at [477, 88] on div "Weight Gain" at bounding box center [452, 81] width 68 height 15
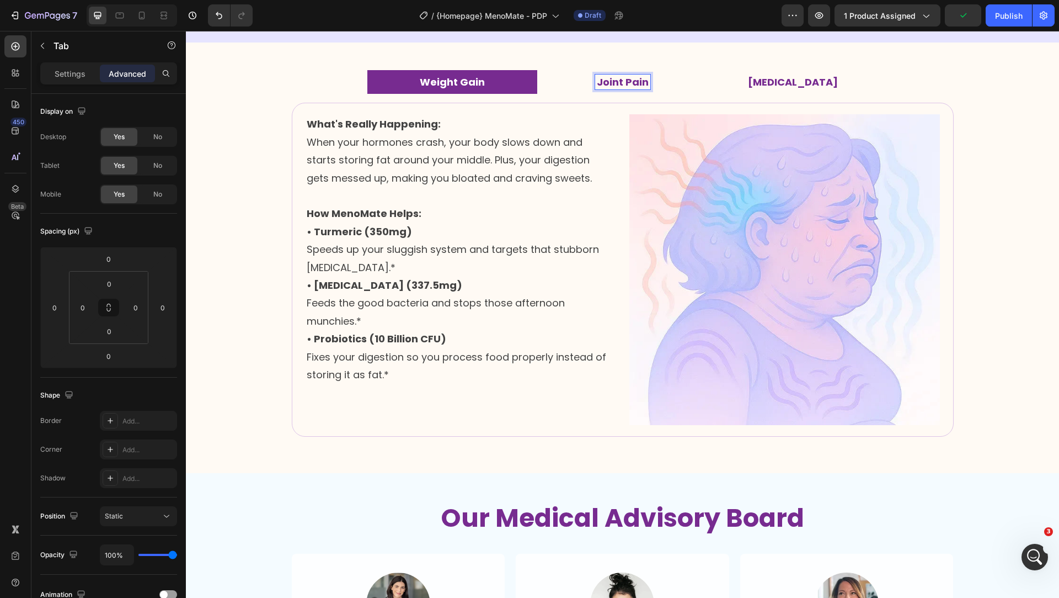
click at [605, 82] on strong "Joint Pain" at bounding box center [623, 82] width 52 height 14
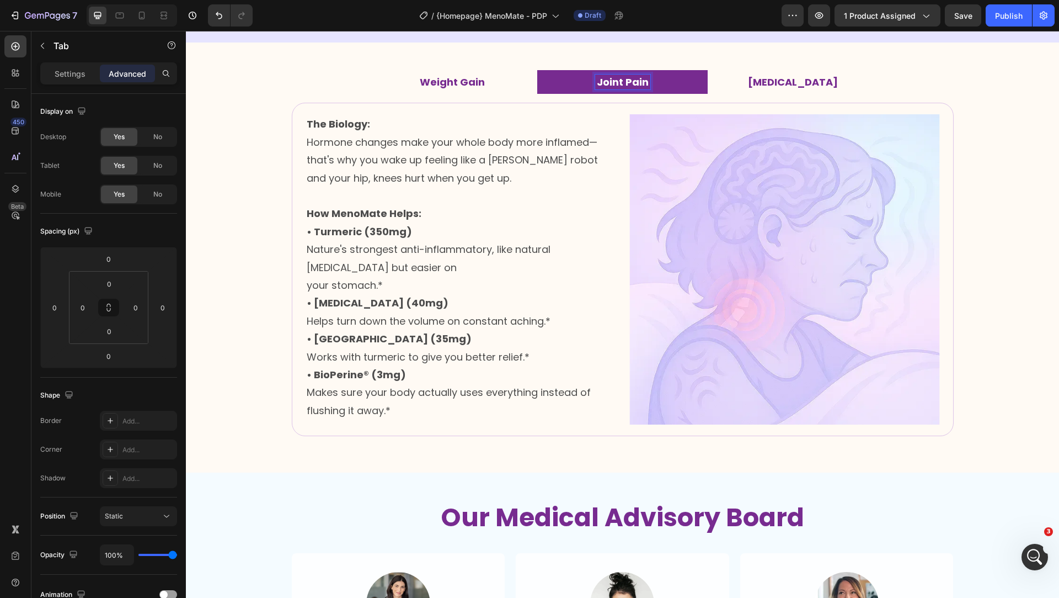
click at [698, 206] on img at bounding box center [785, 269] width 311 height 310
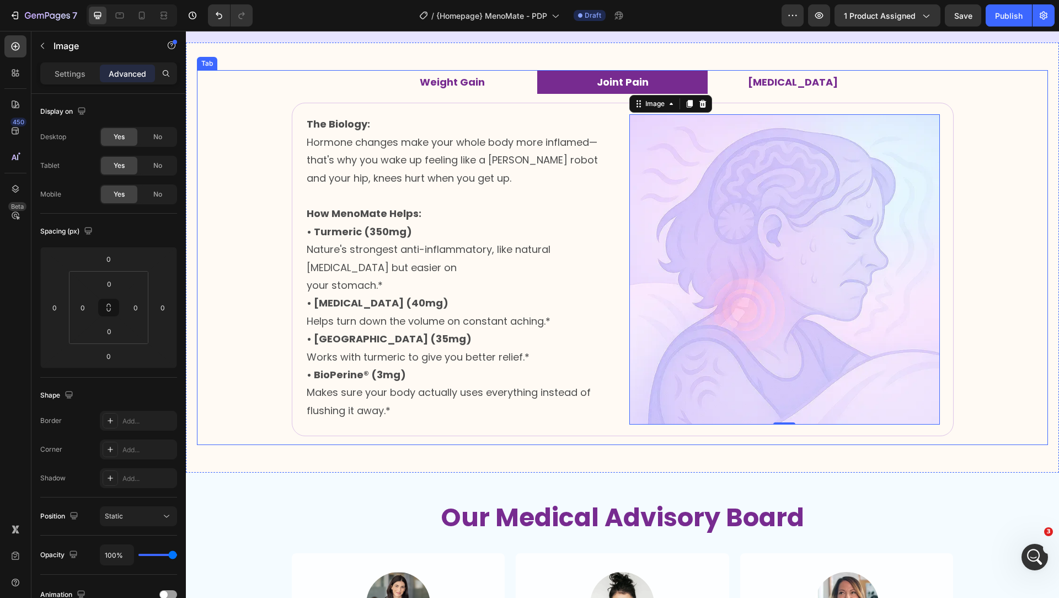
click at [741, 90] on li "[MEDICAL_DATA]" at bounding box center [793, 82] width 170 height 24
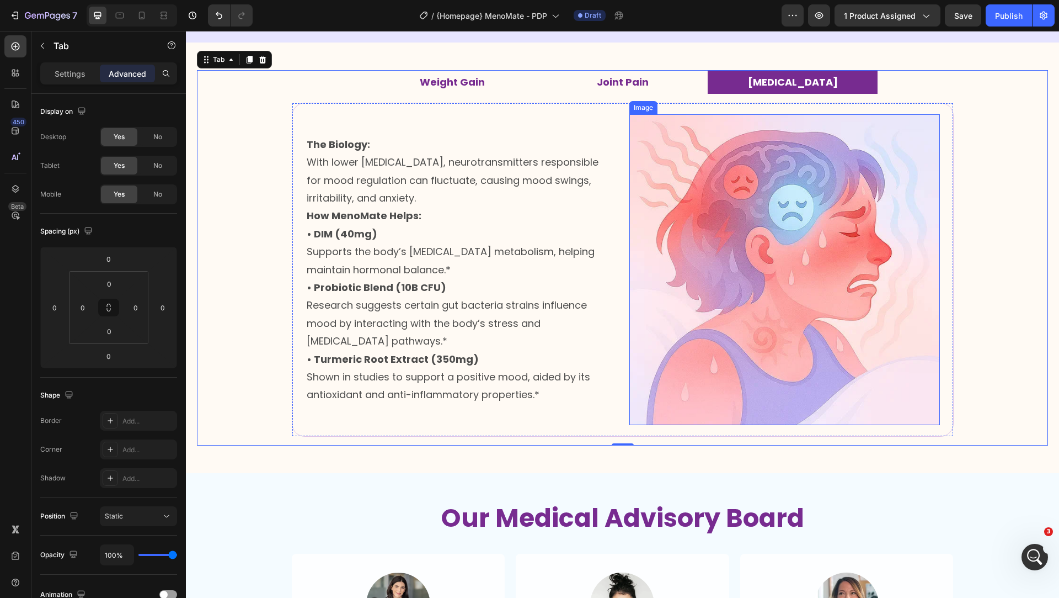
click at [715, 187] on img at bounding box center [785, 269] width 311 height 311
click at [605, 86] on strong "Joint Pain" at bounding box center [623, 82] width 52 height 14
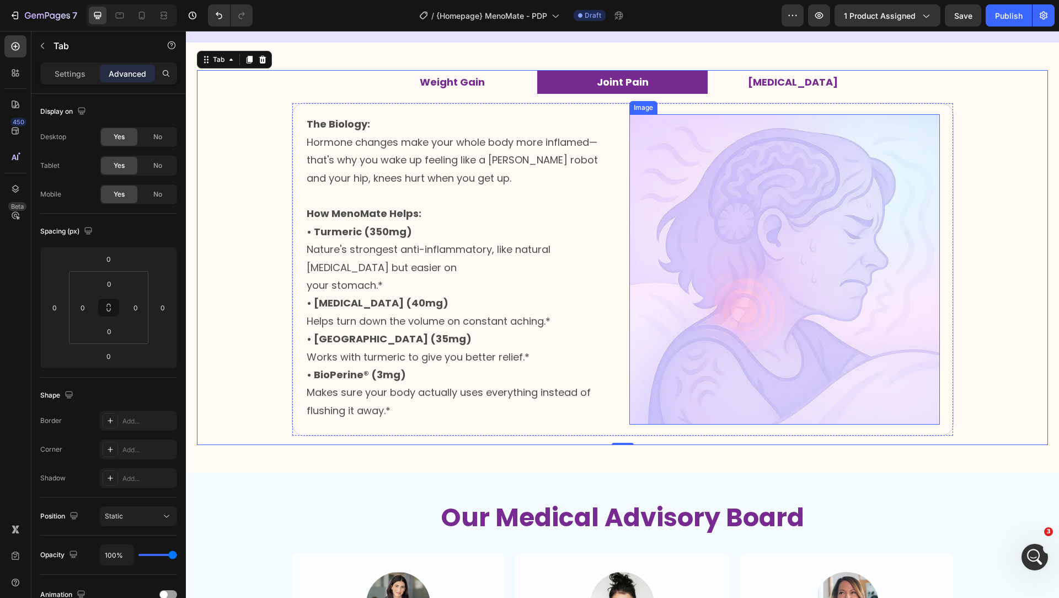
click at [662, 147] on img at bounding box center [785, 269] width 311 height 310
click at [141, 14] on icon at bounding box center [141, 15] width 11 height 11
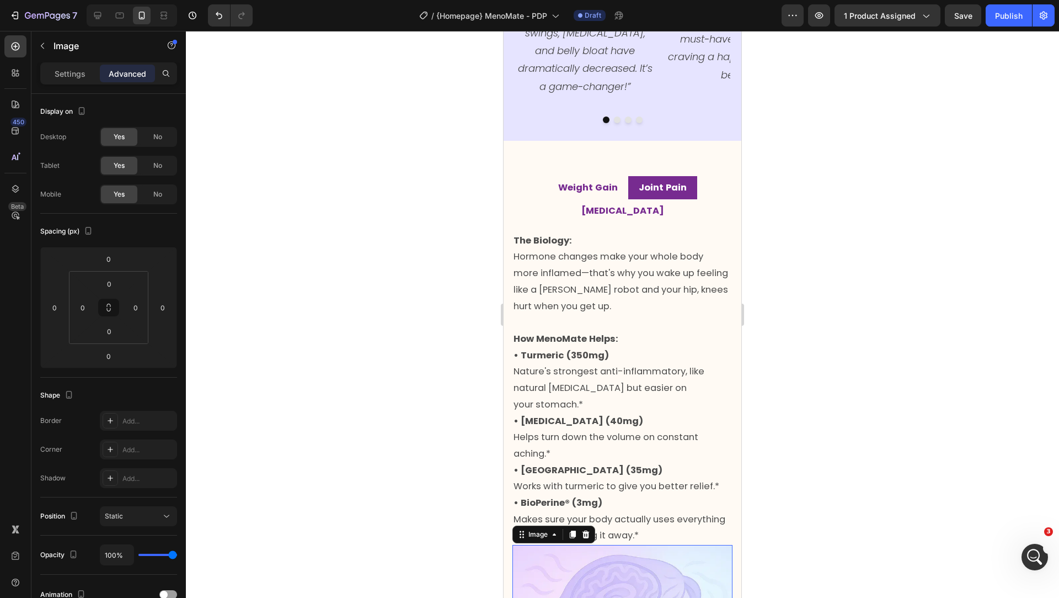
scroll to position [1290, 0]
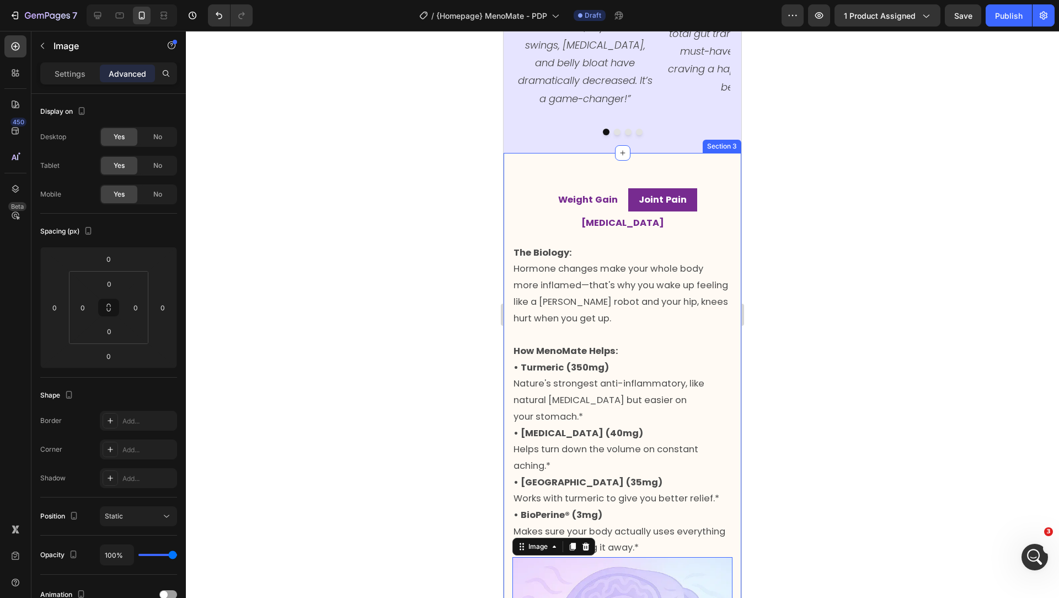
click at [558, 199] on strong "Weight Gain" at bounding box center [588, 199] width 60 height 13
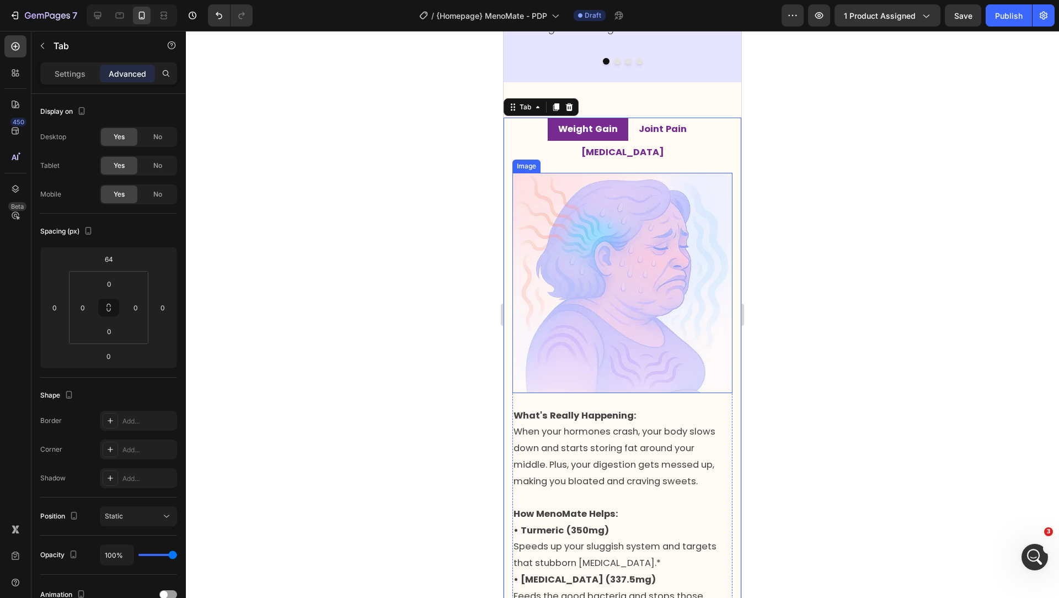
scroll to position [1301, 0]
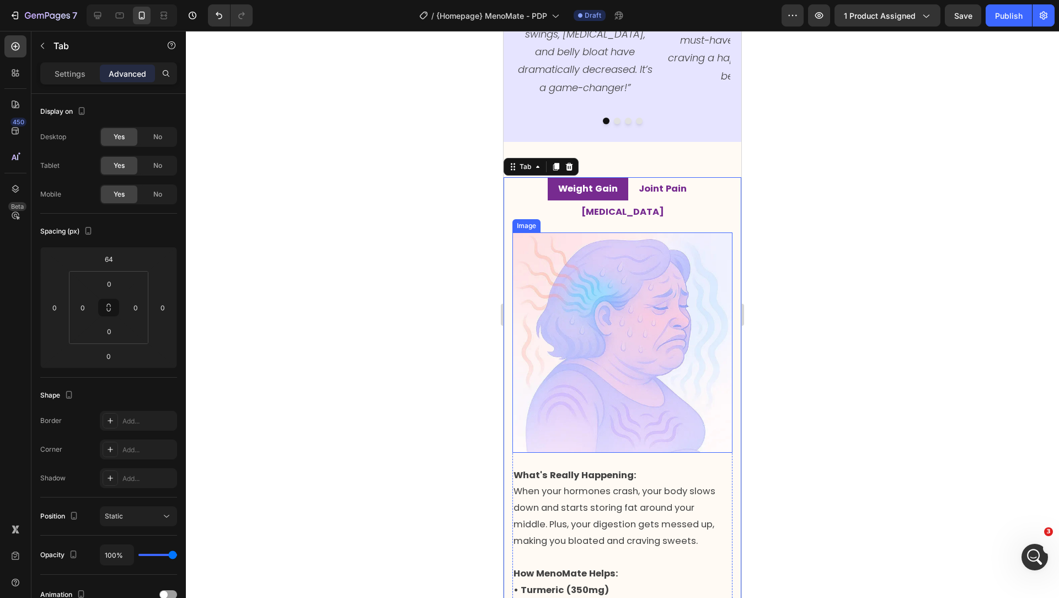
click at [634, 223] on div "Image What's Really Happening: When your hormones crash, your body slows down a…" at bounding box center [623, 486] width 238 height 526
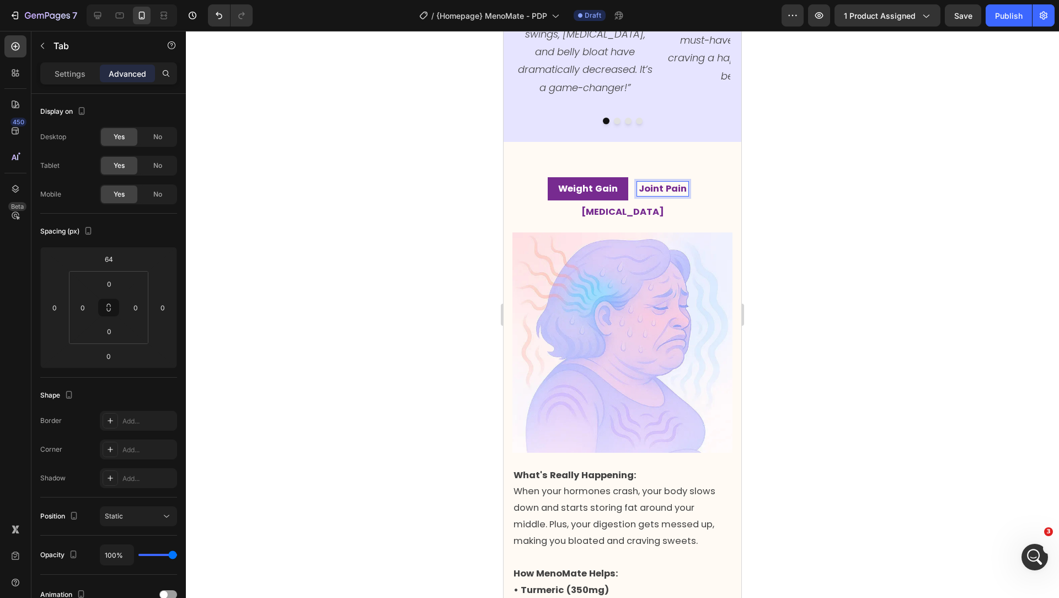
click at [664, 206] on p "[MEDICAL_DATA]" at bounding box center [623, 211] width 83 height 11
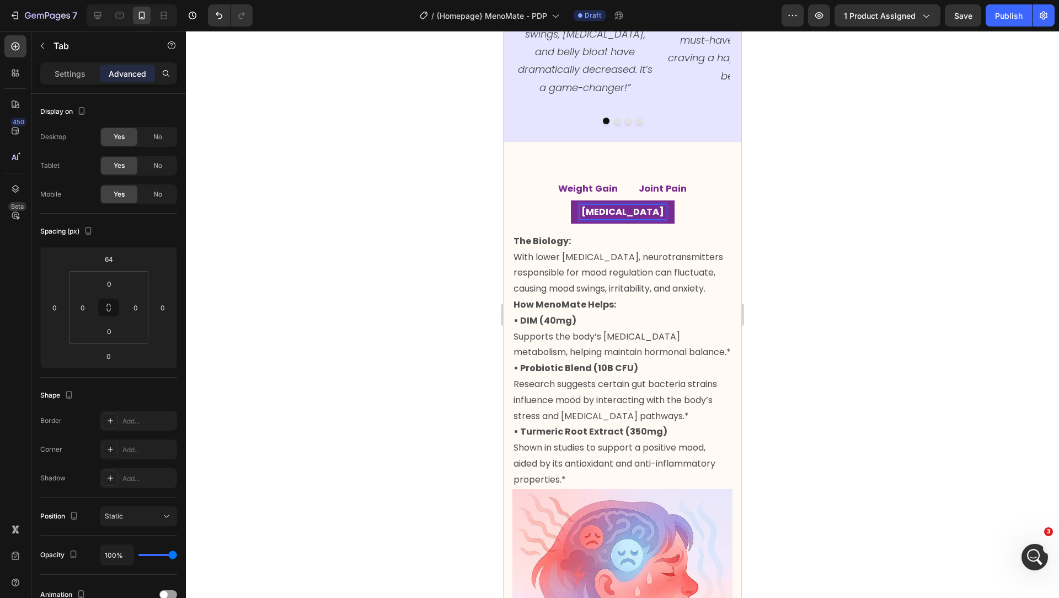
click at [647, 190] on strong "Joint Pain" at bounding box center [663, 188] width 48 height 13
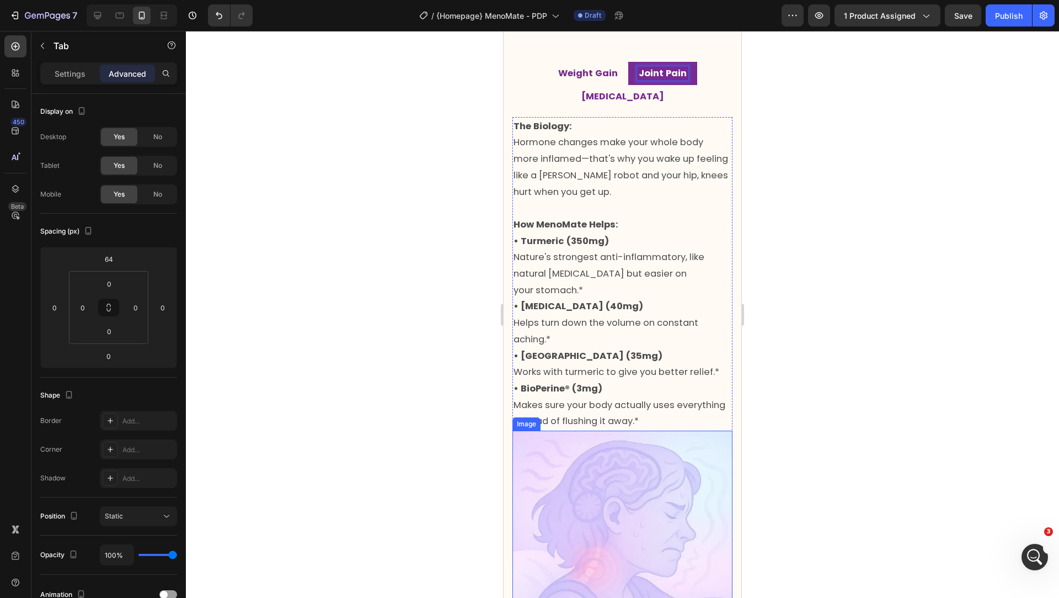
scroll to position [1412, 0]
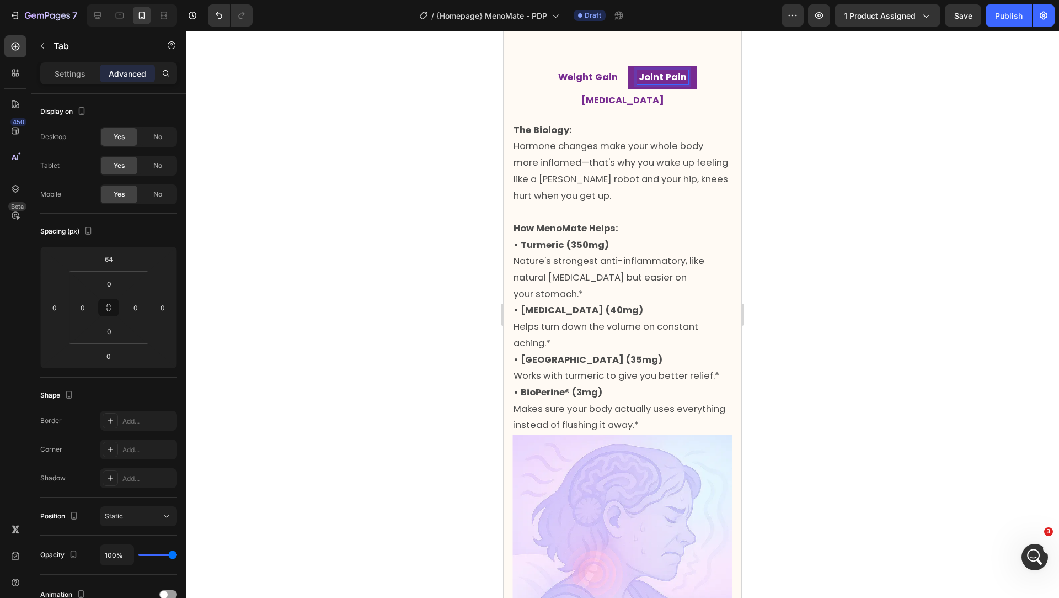
click at [558, 82] on strong "Weight Gain" at bounding box center [588, 77] width 60 height 13
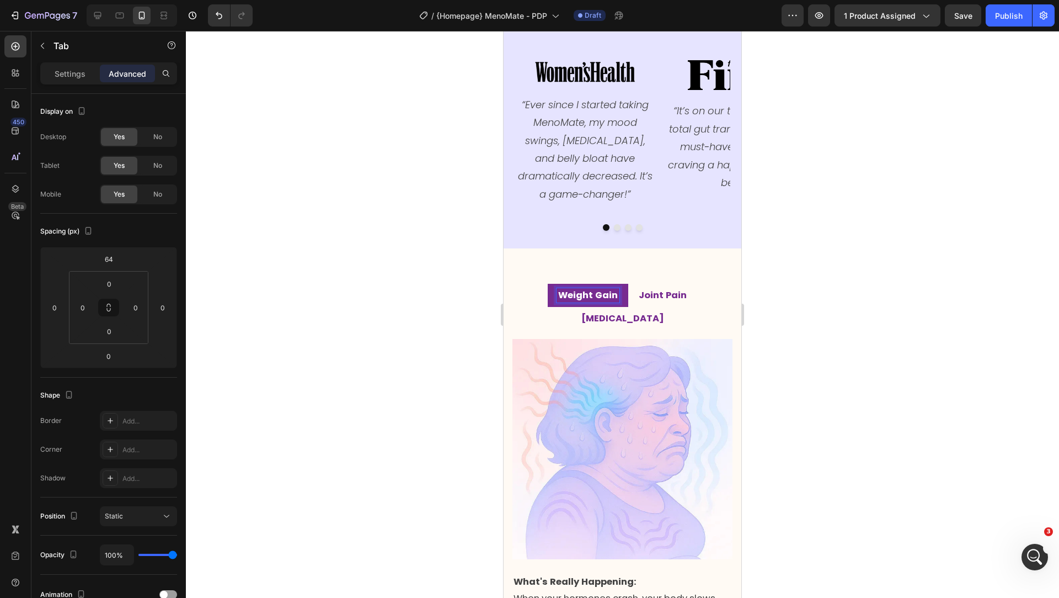
click at [639, 290] on strong "Joint Pain" at bounding box center [663, 295] width 48 height 13
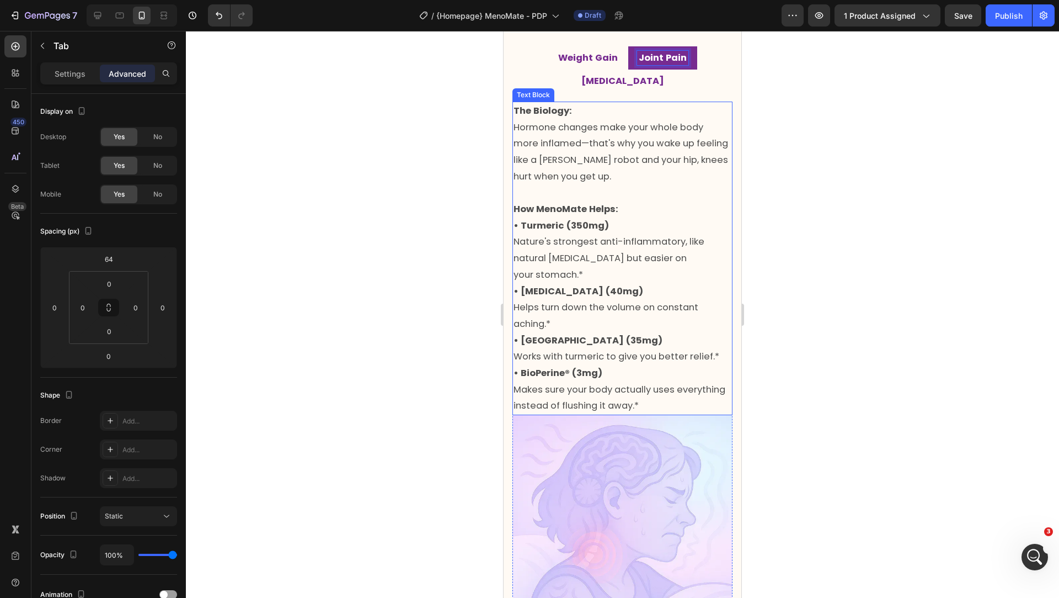
scroll to position [1417, 0]
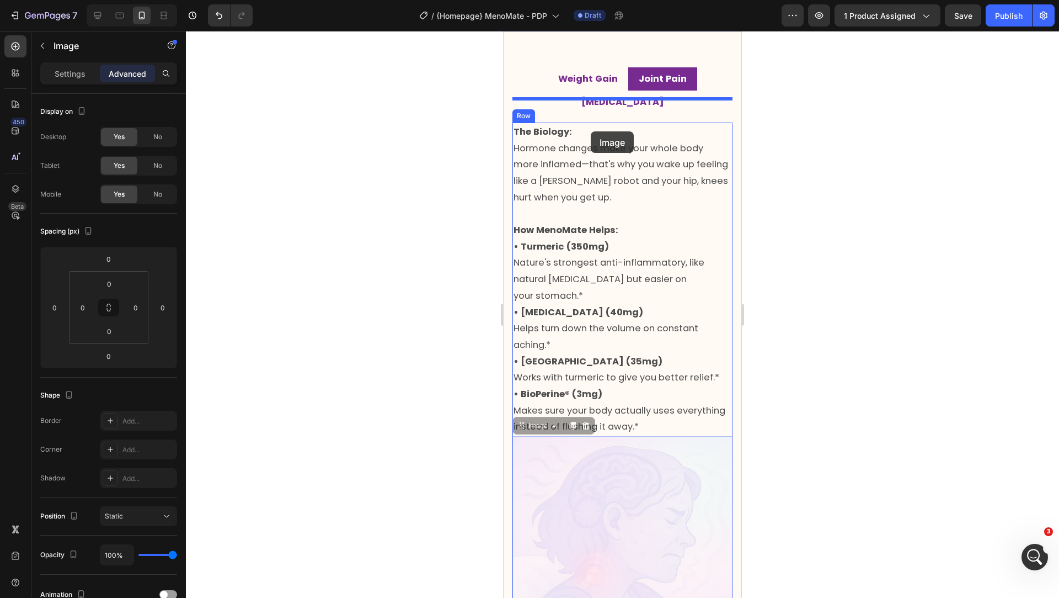
drag, startPoint x: 593, startPoint y: 481, endPoint x: 591, endPoint y: 129, distance: 352.0
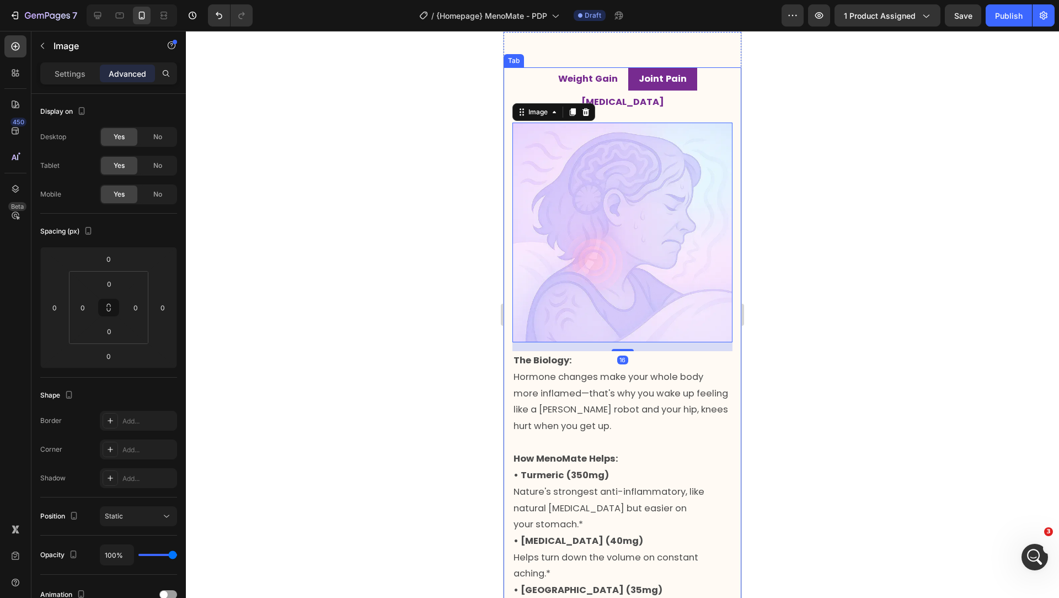
click at [664, 97] on p "[MEDICAL_DATA]" at bounding box center [623, 102] width 83 height 11
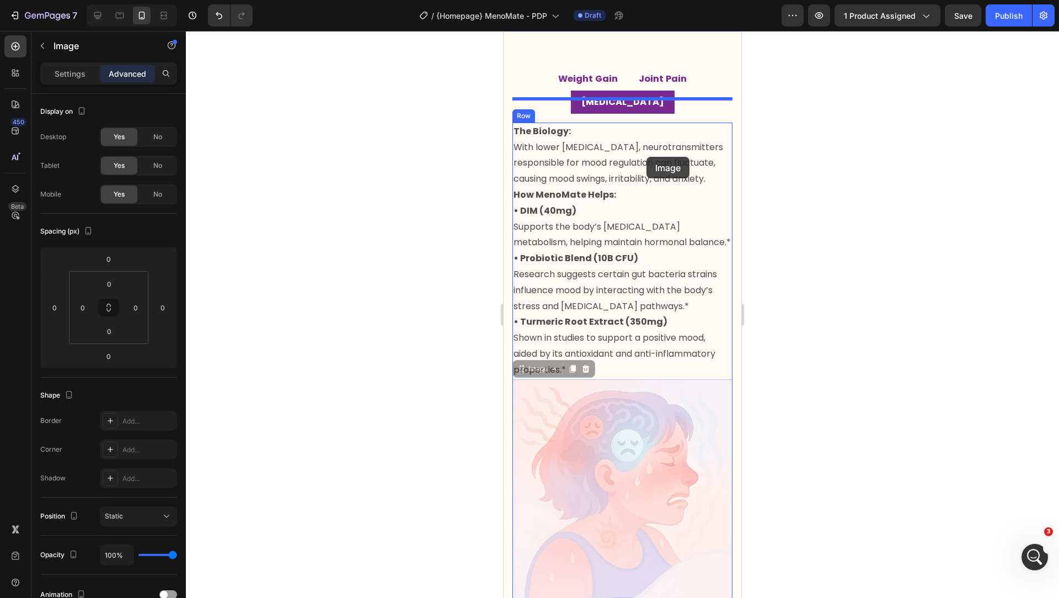
drag, startPoint x: 653, startPoint y: 360, endPoint x: 647, endPoint y: 157, distance: 203.1
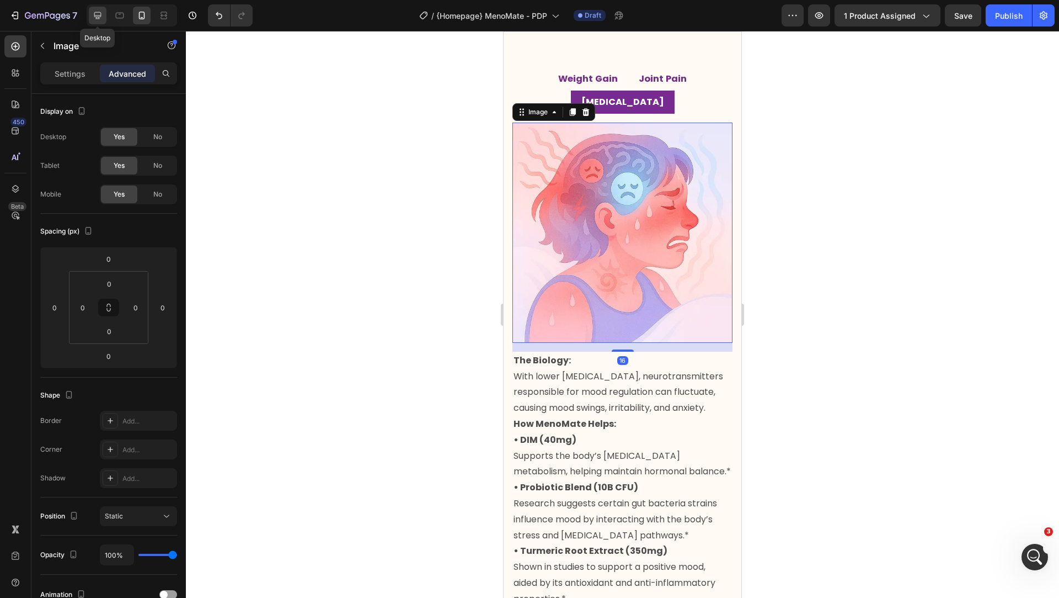
click at [99, 17] on icon at bounding box center [97, 15] width 7 height 7
type input "16"
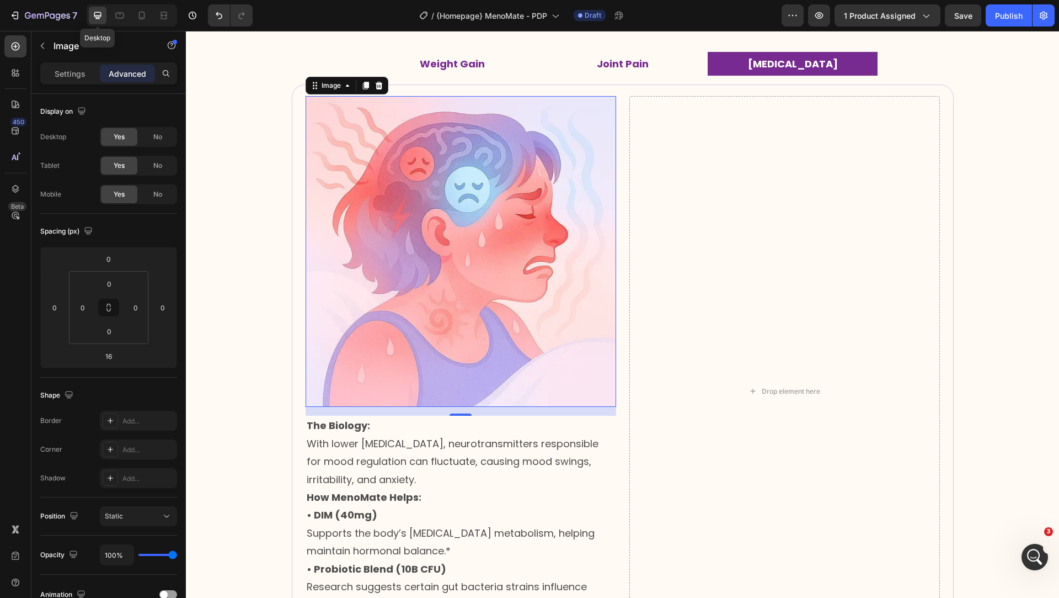
scroll to position [1443, 0]
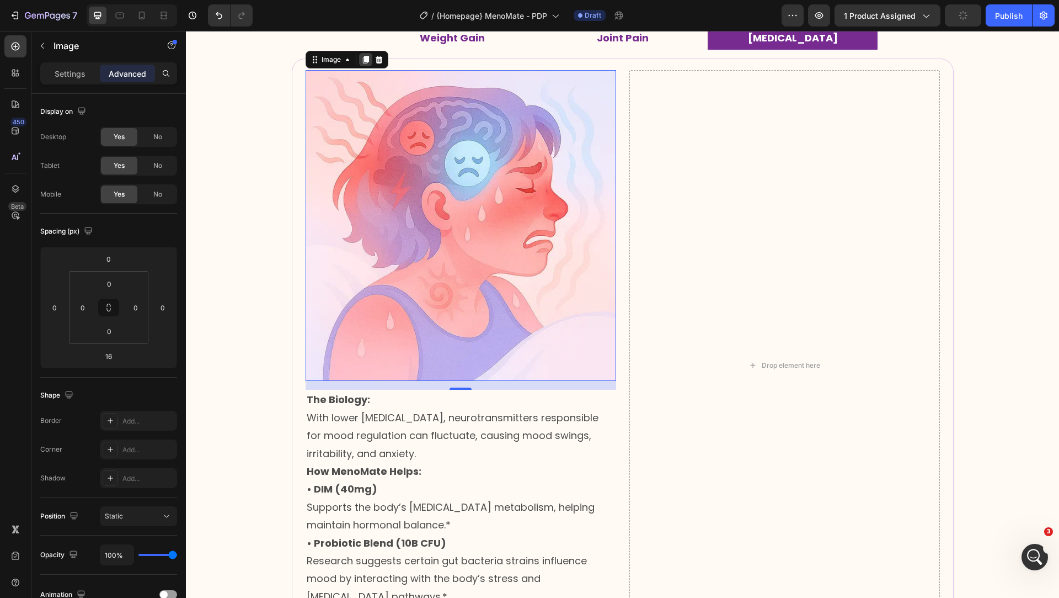
click at [364, 60] on icon at bounding box center [365, 60] width 6 height 8
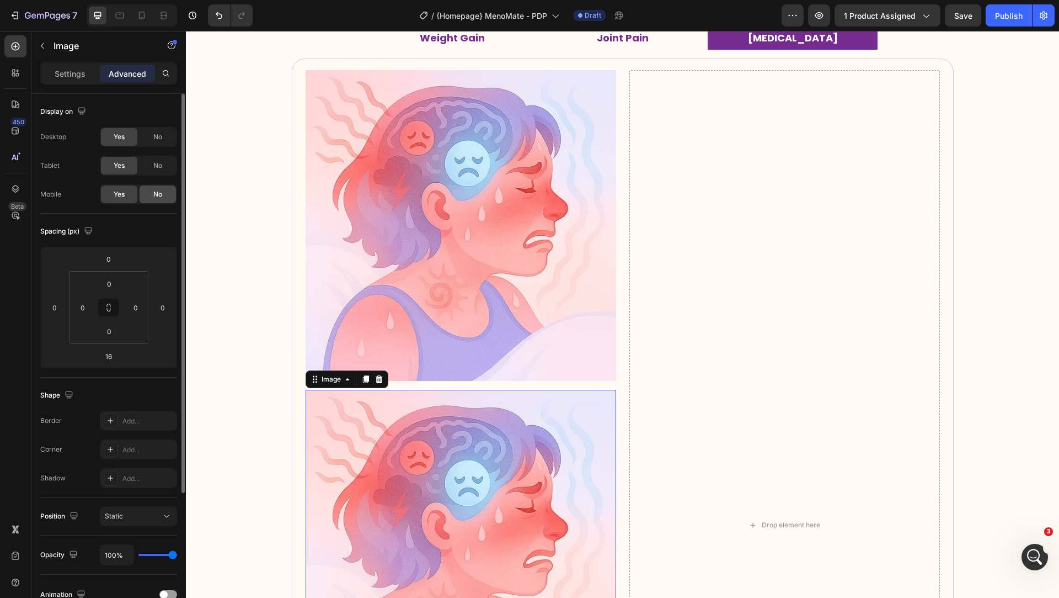
click at [157, 190] on span "No" at bounding box center [157, 194] width 9 height 10
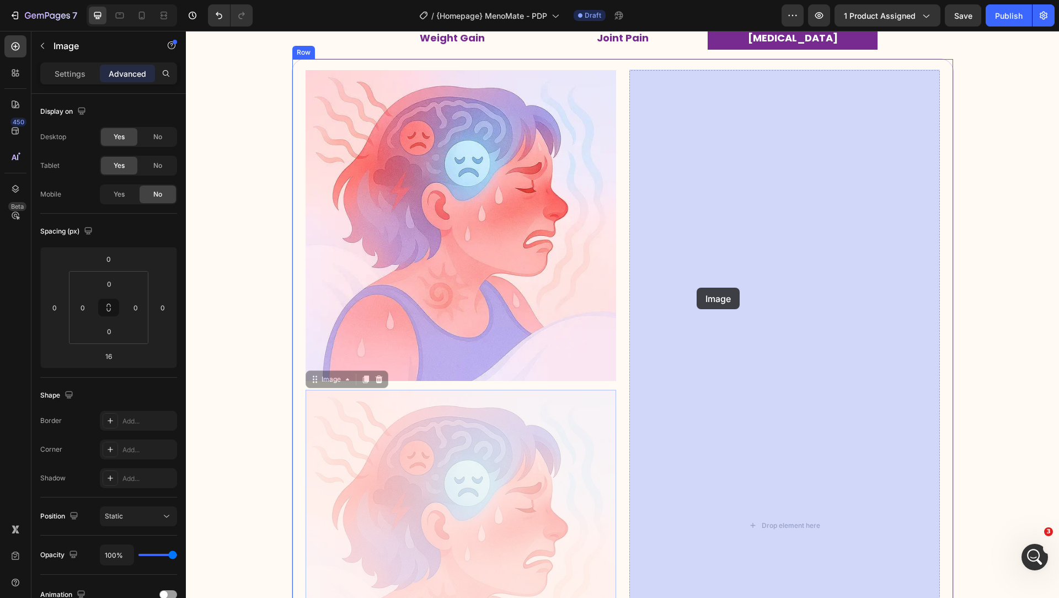
drag, startPoint x: 402, startPoint y: 445, endPoint x: 697, endPoint y: 287, distance: 334.7
type input "0"
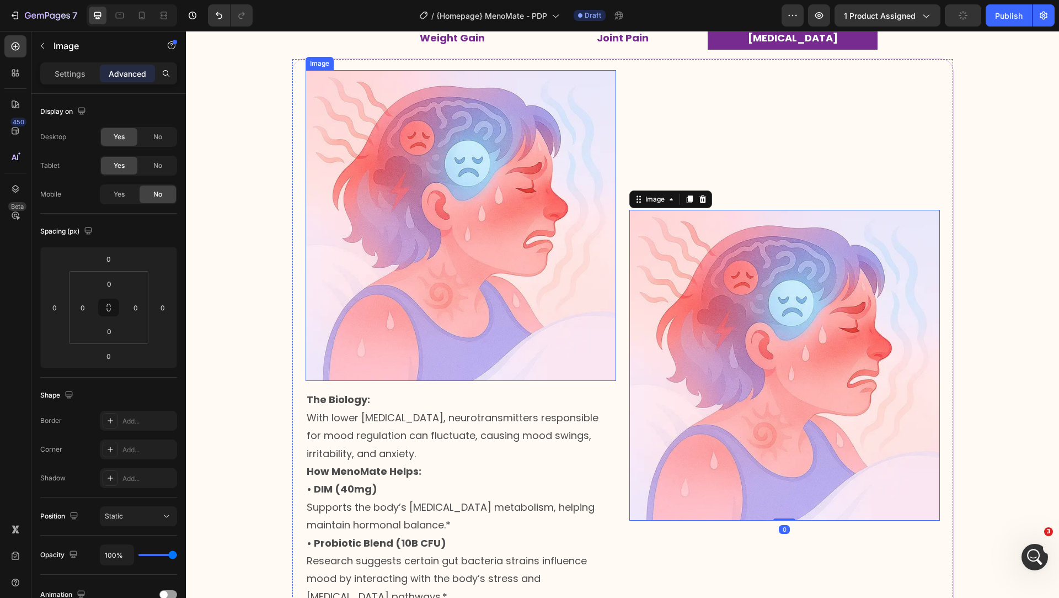
click at [534, 195] on img at bounding box center [461, 225] width 311 height 311
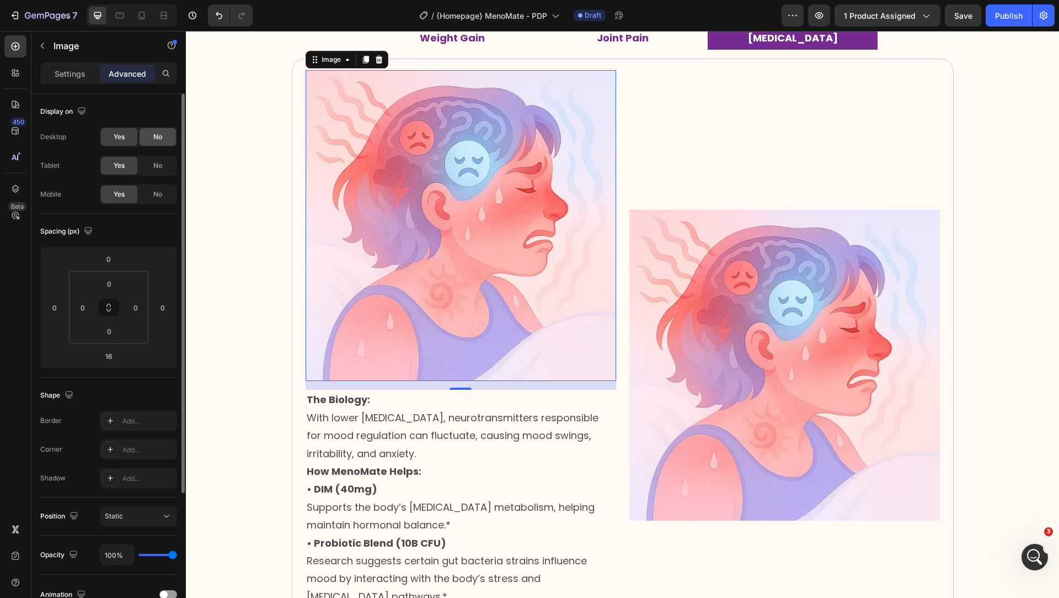
click at [156, 141] on span "No" at bounding box center [157, 137] width 9 height 10
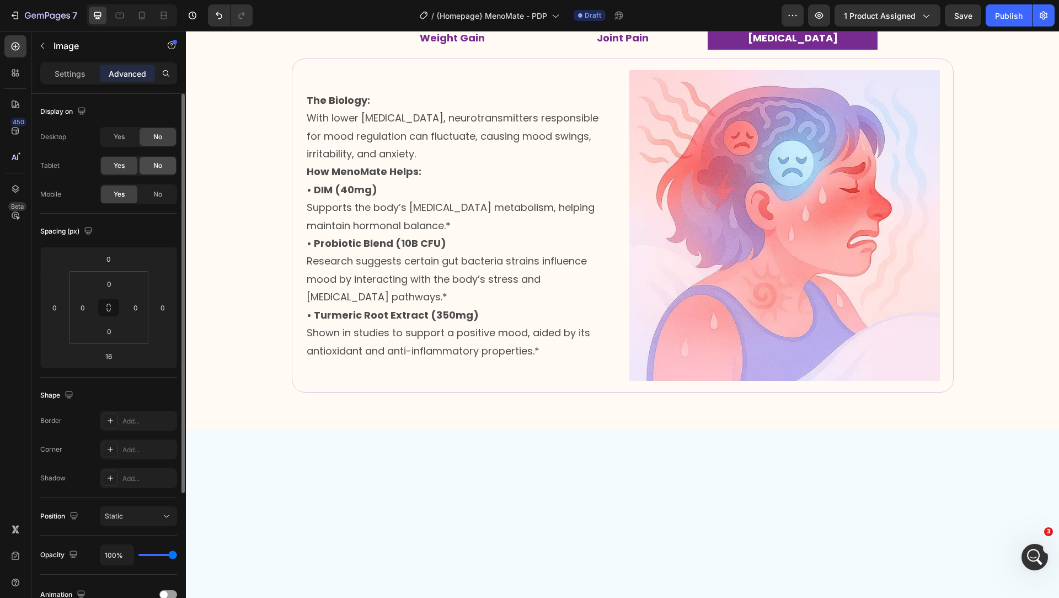
click at [156, 165] on span "No" at bounding box center [157, 166] width 9 height 10
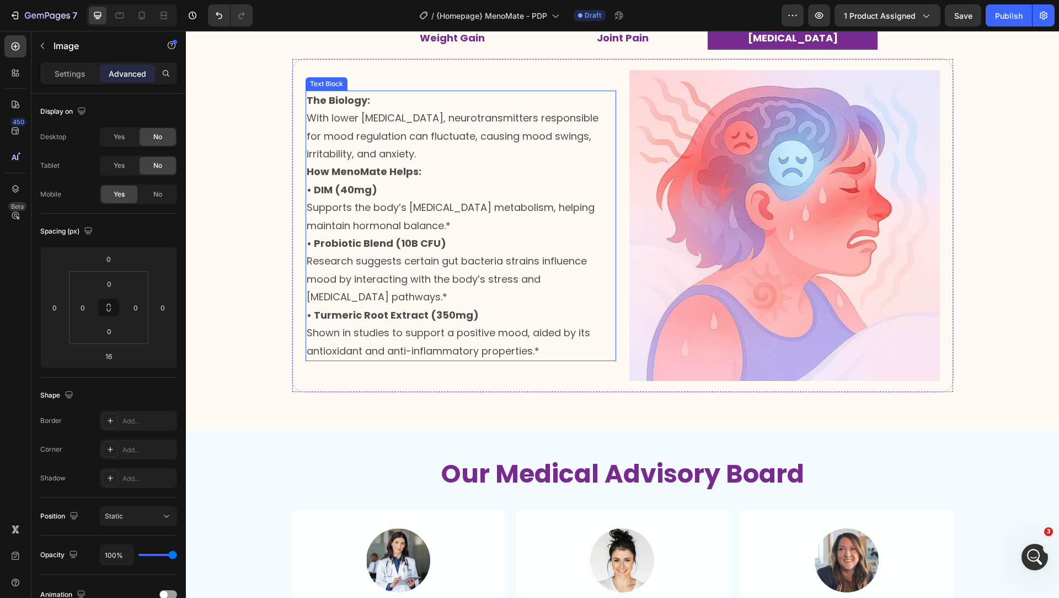
scroll to position [1407, 0]
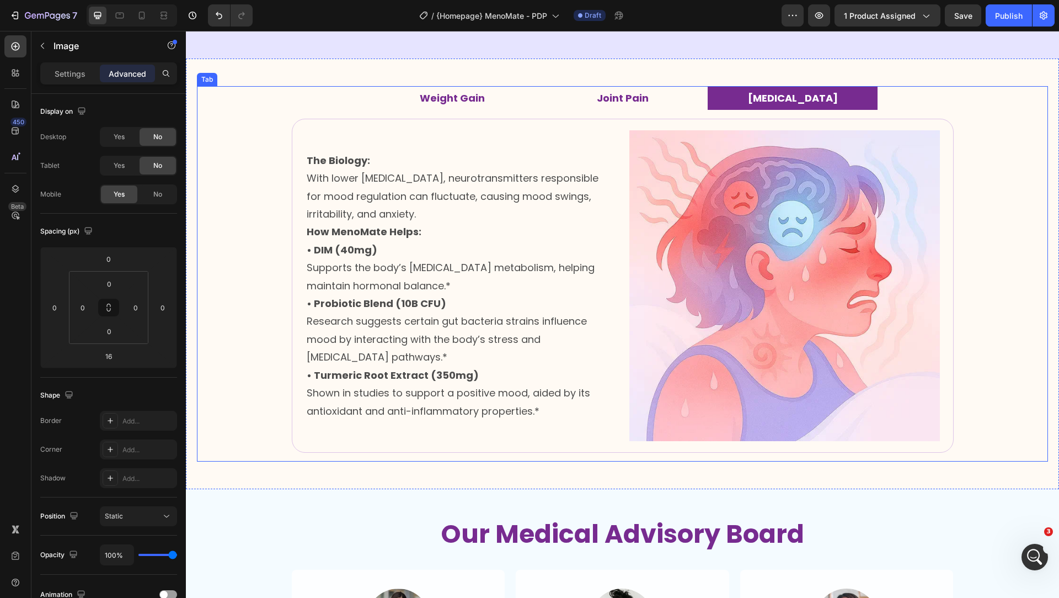
click at [617, 99] on strong "Joint Pain" at bounding box center [623, 98] width 52 height 14
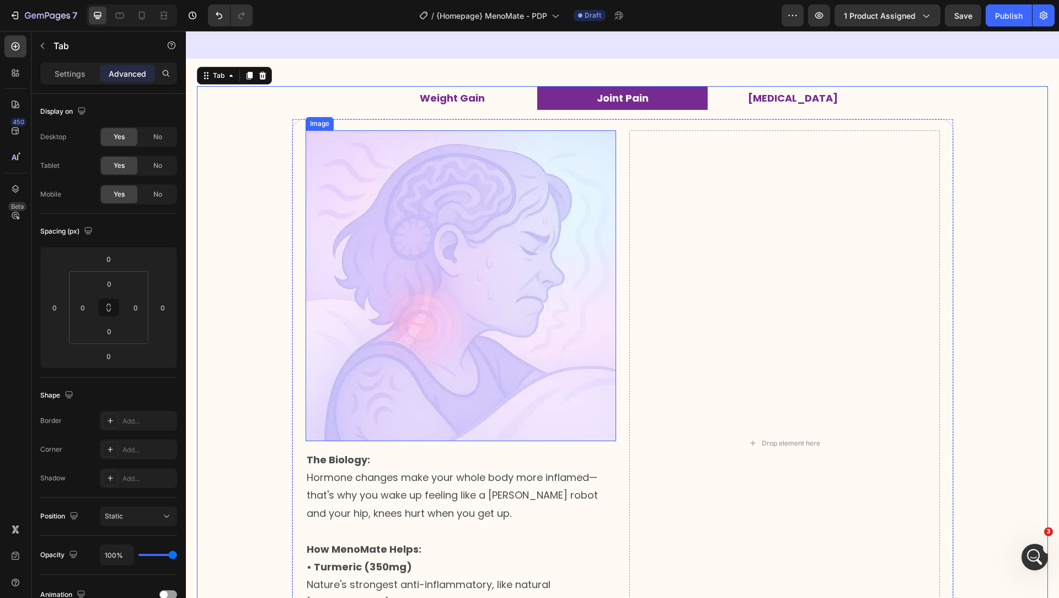
click at [533, 217] on img at bounding box center [461, 285] width 311 height 310
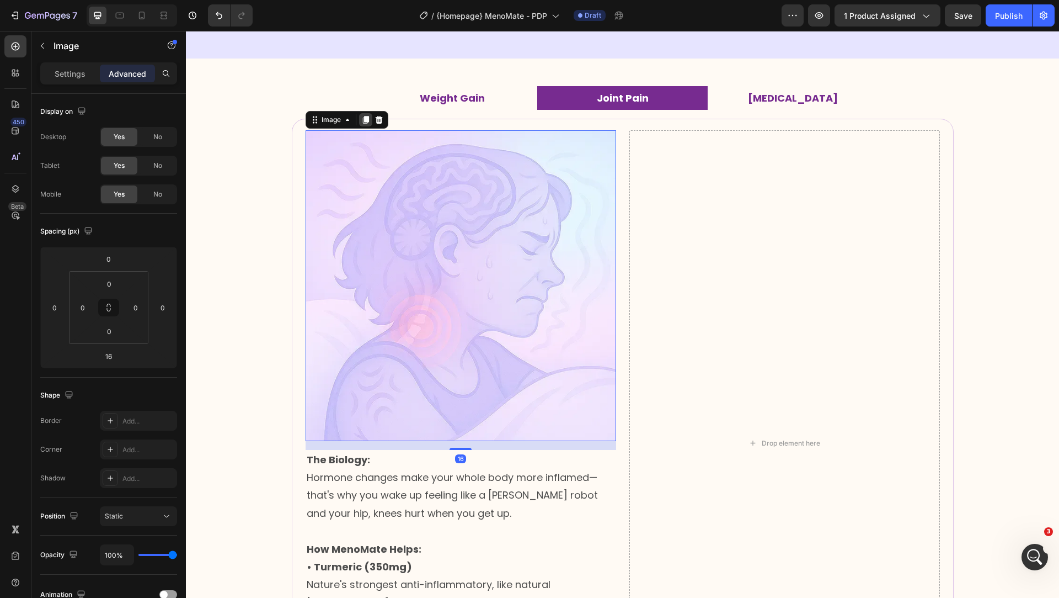
click at [364, 124] on div at bounding box center [365, 119] width 13 height 13
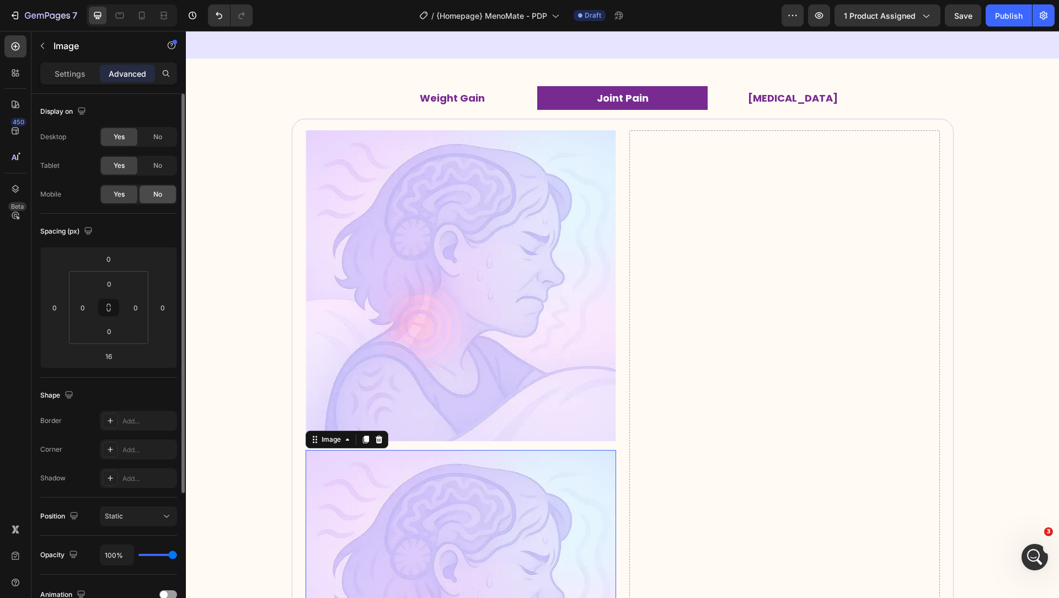
click at [156, 198] on span "No" at bounding box center [157, 194] width 9 height 10
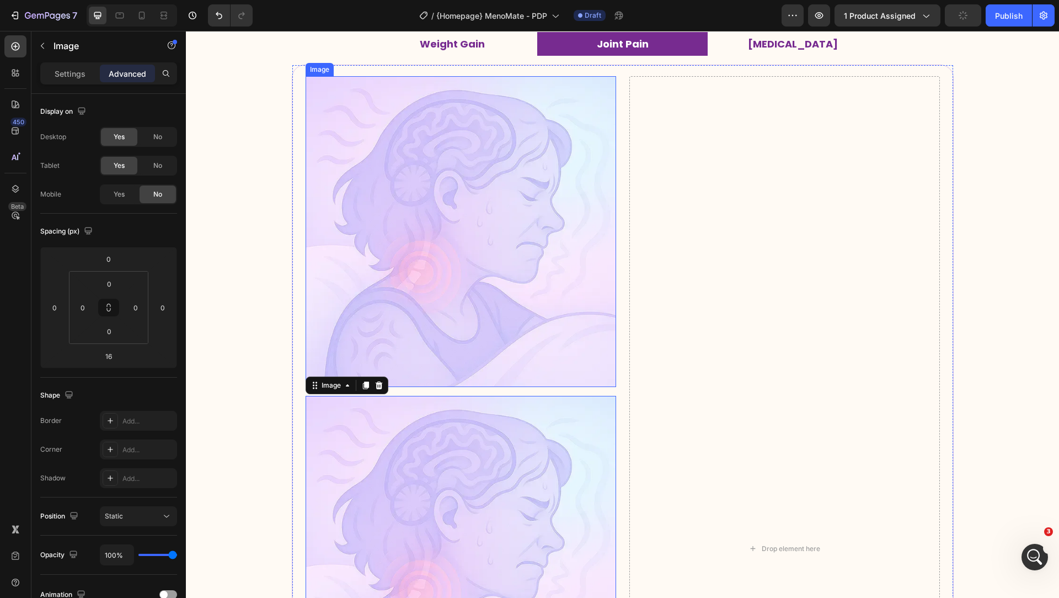
scroll to position [1469, 0]
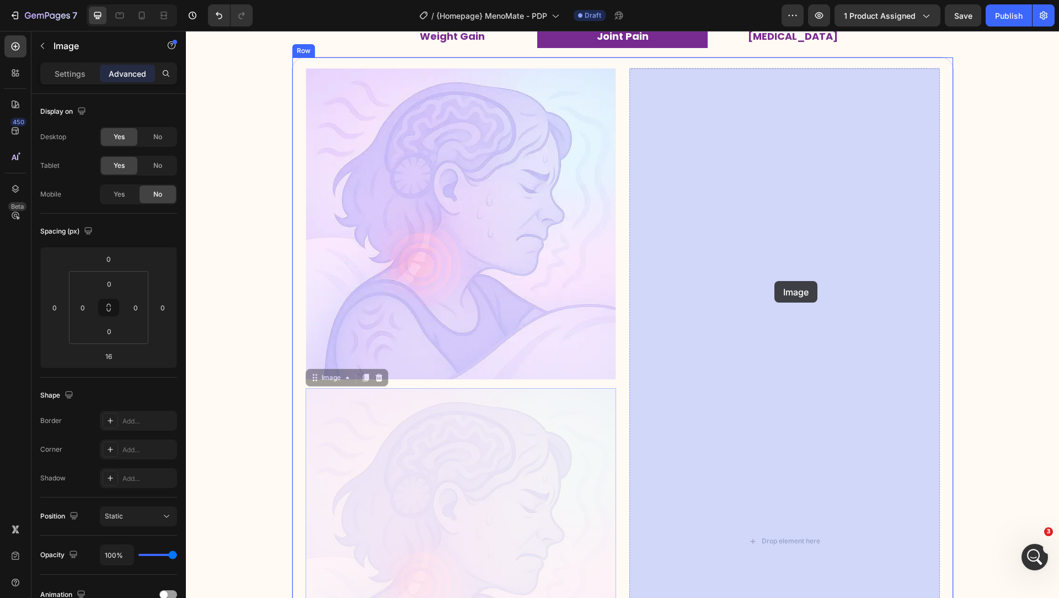
drag, startPoint x: 398, startPoint y: 416, endPoint x: 775, endPoint y: 281, distance: 399.8
type input "0"
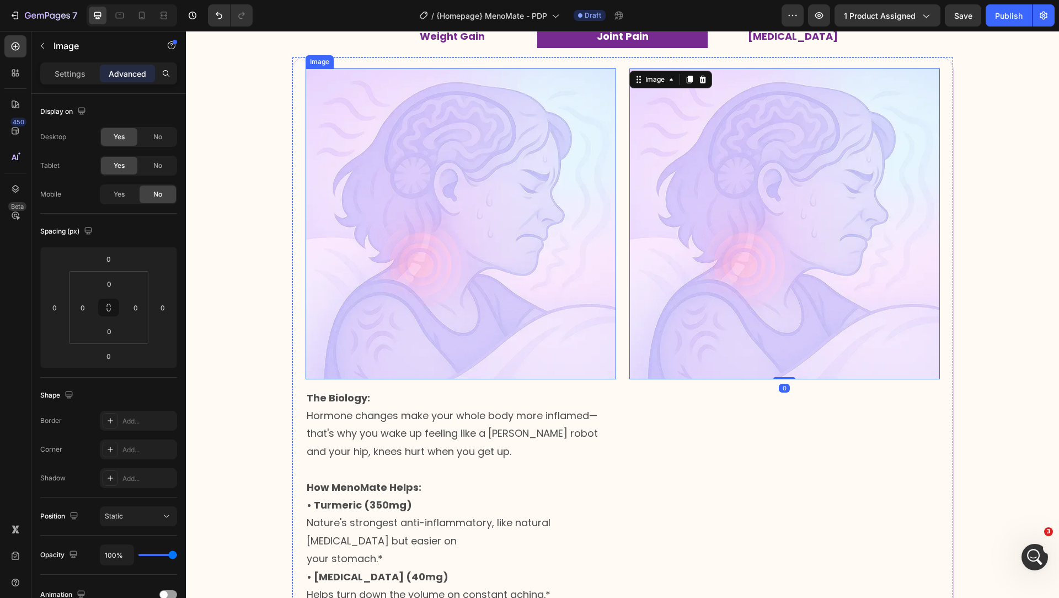
click at [551, 263] on img at bounding box center [461, 223] width 311 height 310
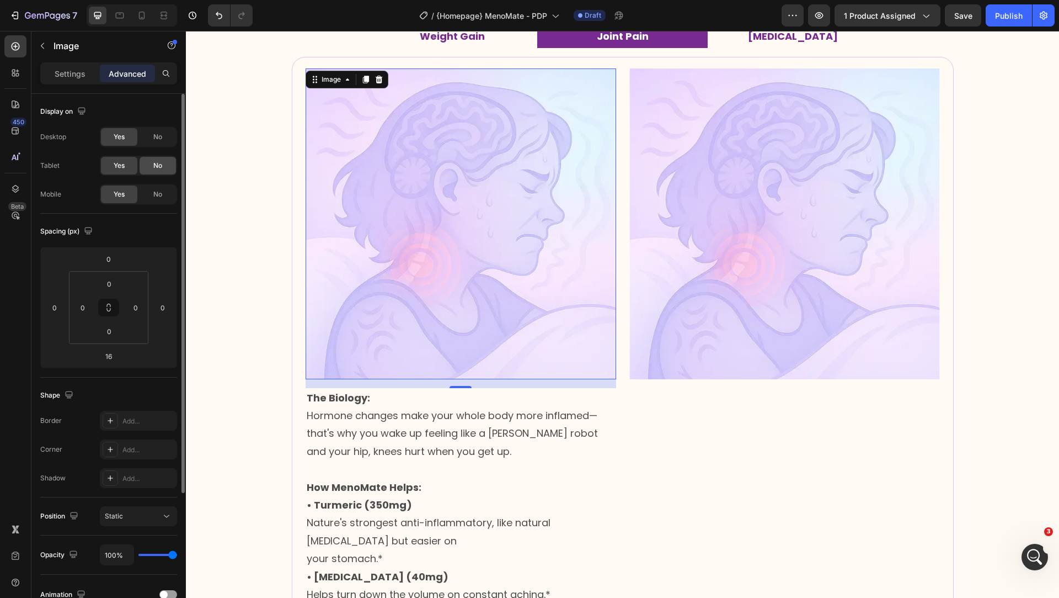
click at [151, 166] on div "No" at bounding box center [158, 166] width 36 height 18
click at [156, 140] on span "No" at bounding box center [157, 137] width 9 height 10
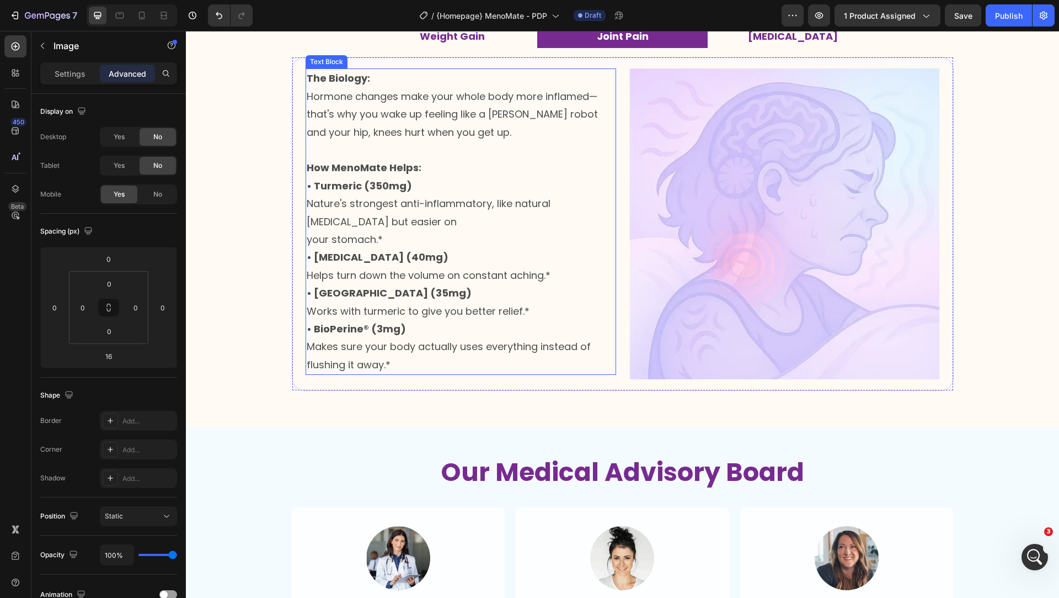
scroll to position [1383, 0]
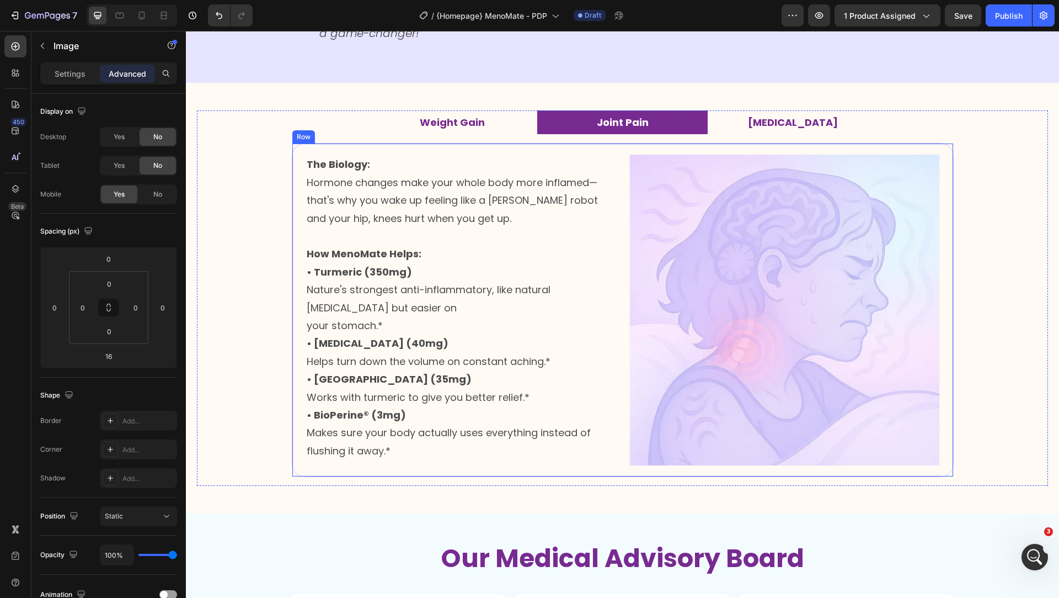
click at [424, 130] on li "Weight Gain" at bounding box center [452, 122] width 170 height 24
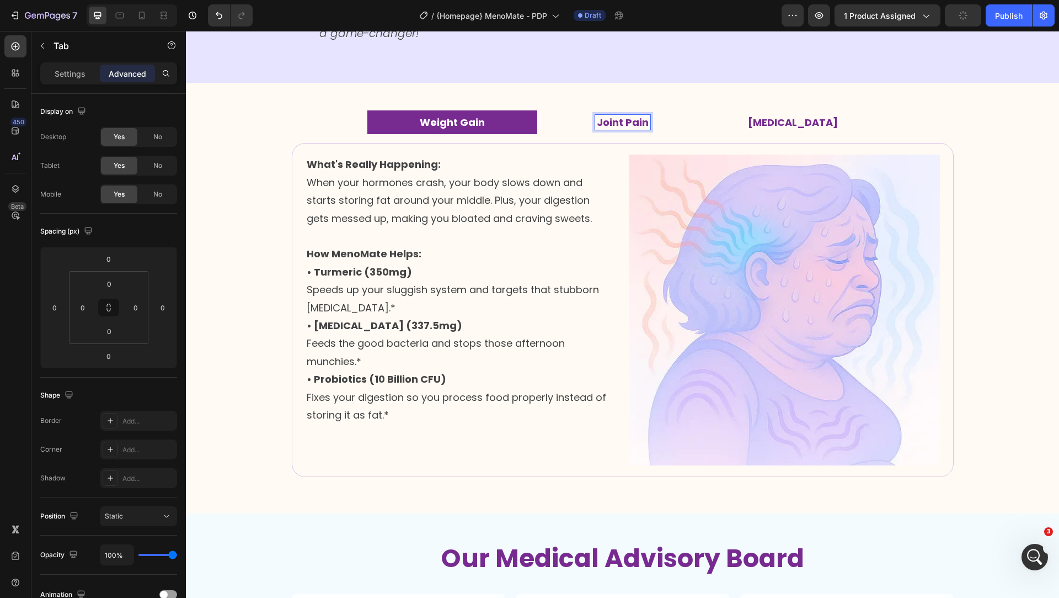
click at [622, 119] on strong "Joint Pain" at bounding box center [623, 122] width 52 height 14
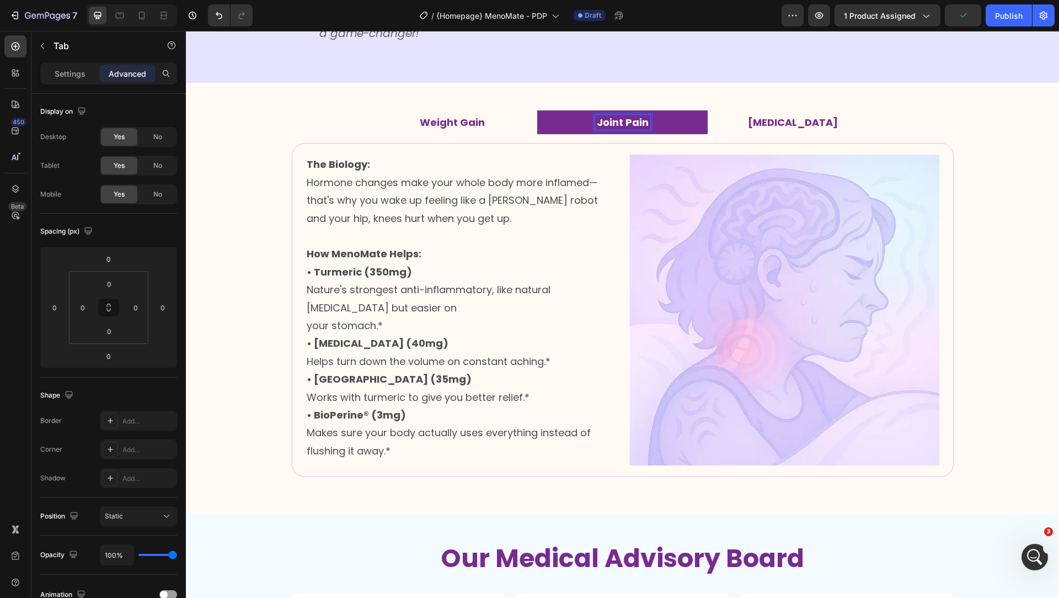
click at [783, 120] on p "[MEDICAL_DATA]" at bounding box center [793, 122] width 90 height 12
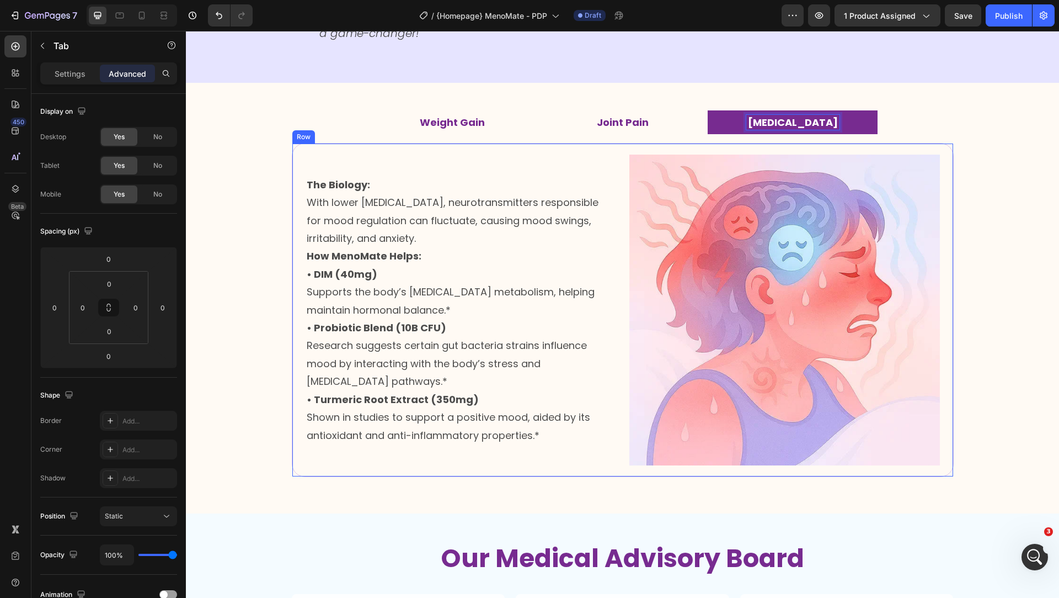
click at [606, 166] on div "Image The Biology: With lower estrogen, neurotransmitters responsible for mood …" at bounding box center [461, 309] width 311 height 311
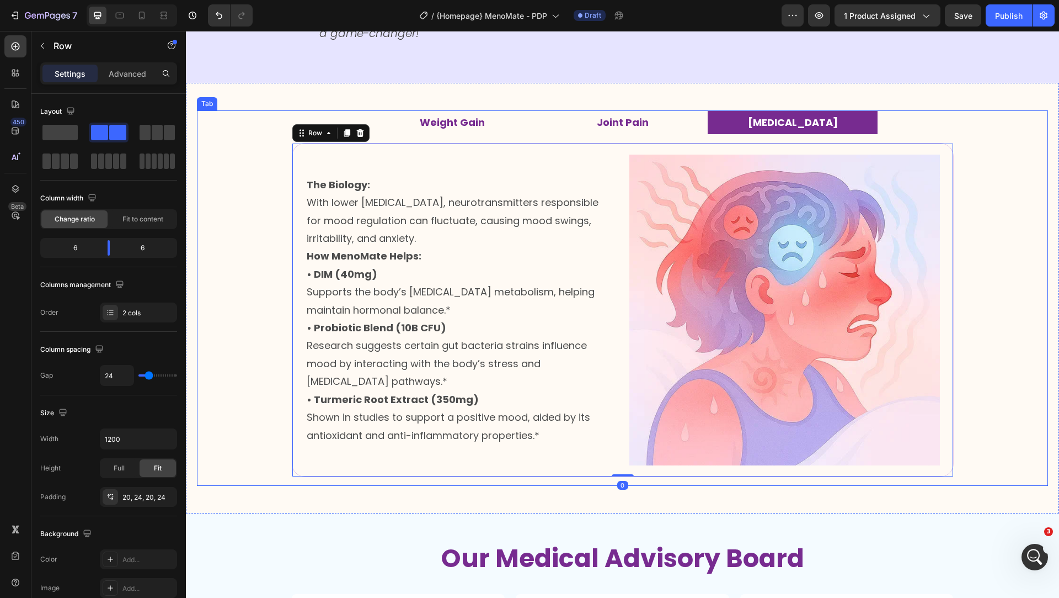
click at [640, 124] on strong "Joint Pain" at bounding box center [623, 122] width 52 height 14
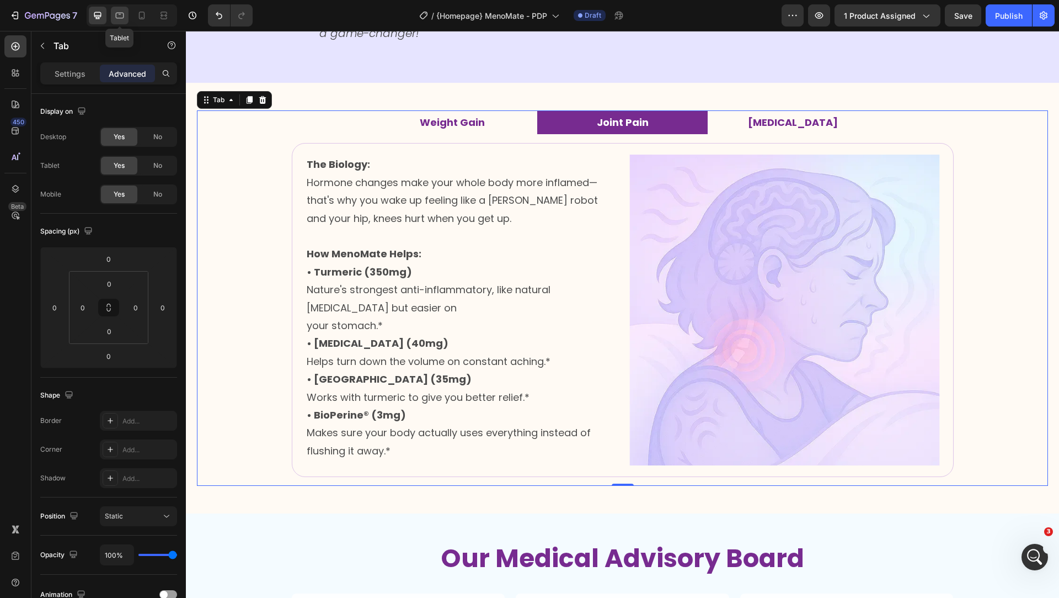
click at [118, 13] on icon at bounding box center [120, 16] width 8 height 6
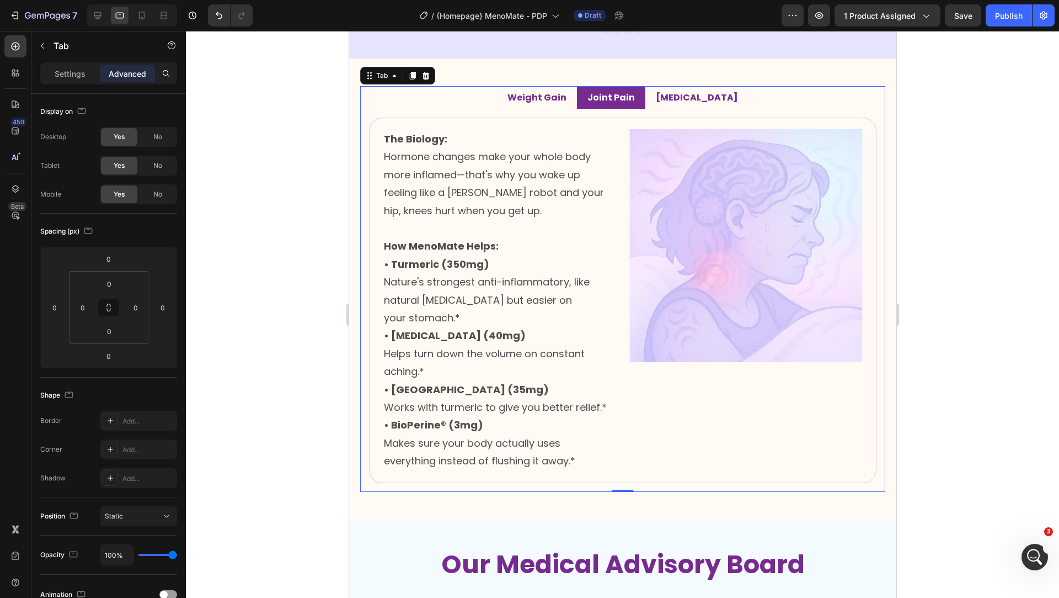
scroll to position [1383, 0]
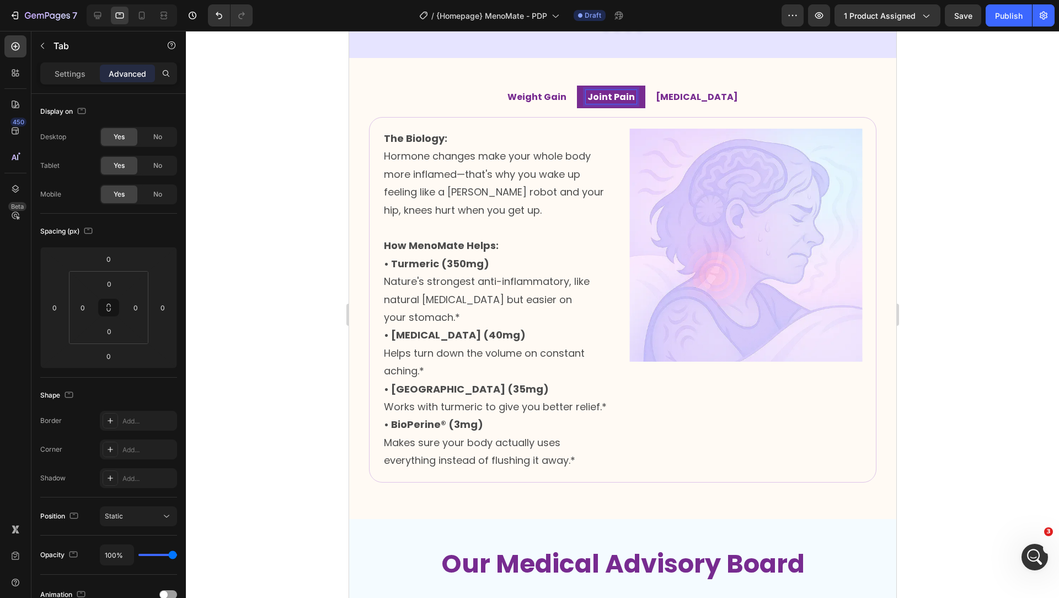
click at [487, 93] on ul "Weight Gain Joint Pain Hot Flashes" at bounding box center [622, 97] width 525 height 23
click at [478, 98] on ul "Weight Gain Joint Pain Hot Flashes" at bounding box center [622, 97] width 525 height 23
click at [72, 78] on p "Settings" at bounding box center [70, 74] width 31 height 12
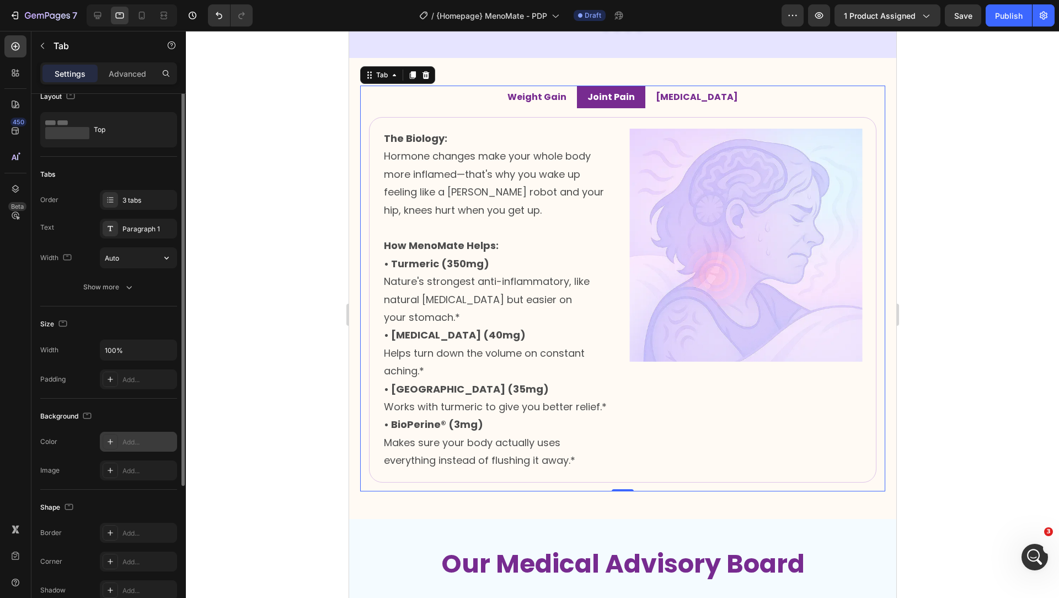
scroll to position [0, 0]
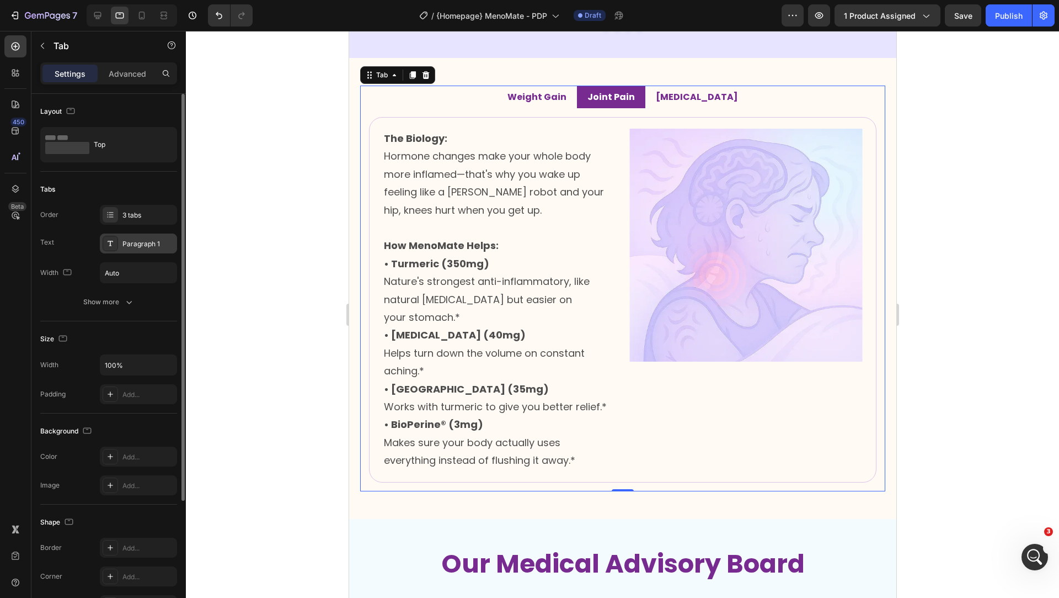
click at [139, 239] on div "Paragraph 1" at bounding box center [148, 244] width 52 height 10
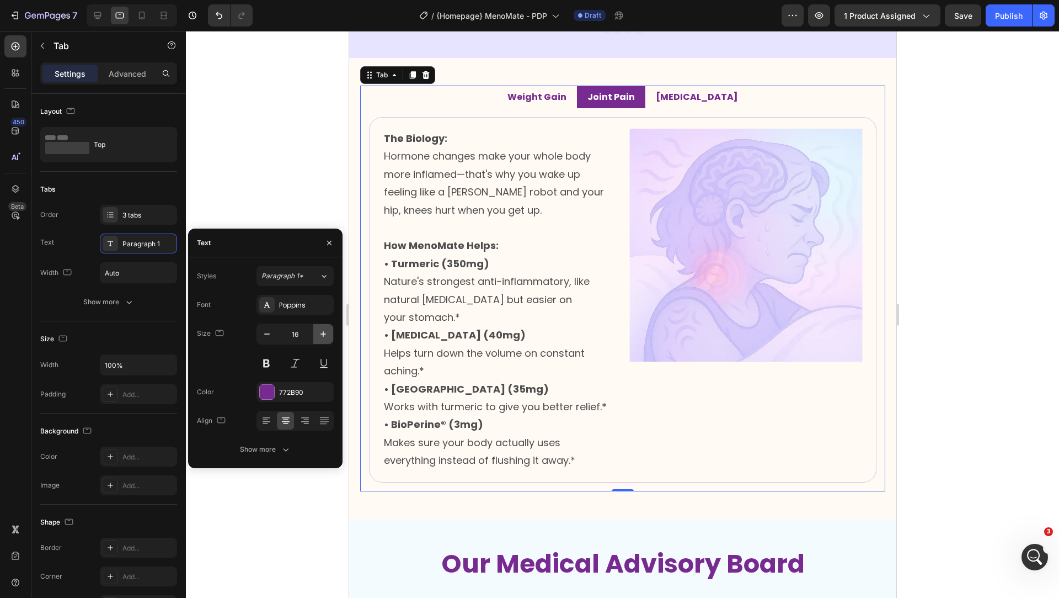
click at [324, 332] on icon "button" at bounding box center [323, 333] width 11 height 11
click at [324, 333] on icon "button" at bounding box center [323, 333] width 11 height 11
type input "18"
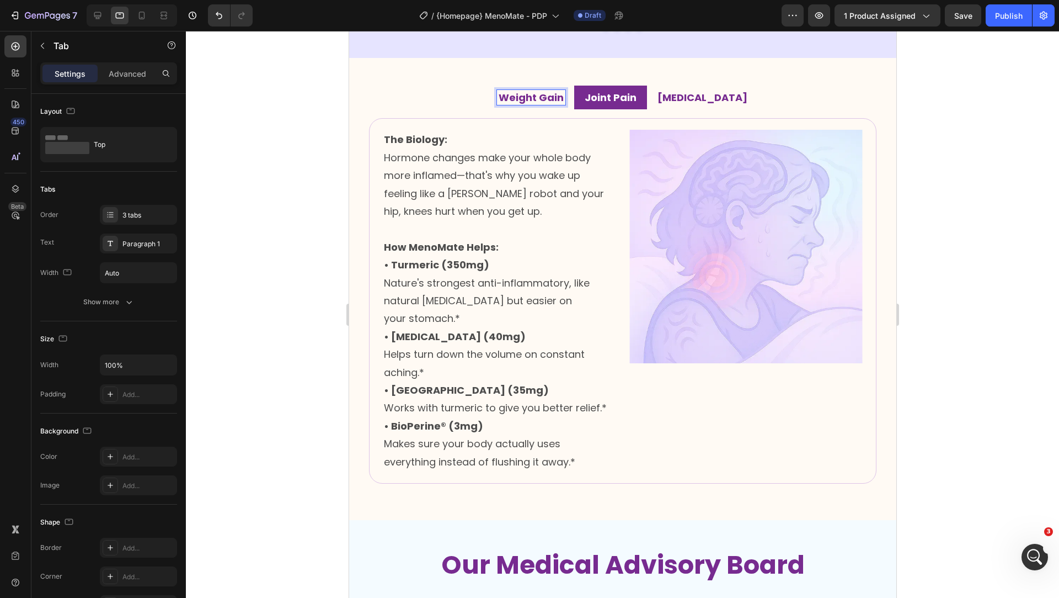
click at [520, 90] on strong "Weight Gain" at bounding box center [530, 97] width 65 height 14
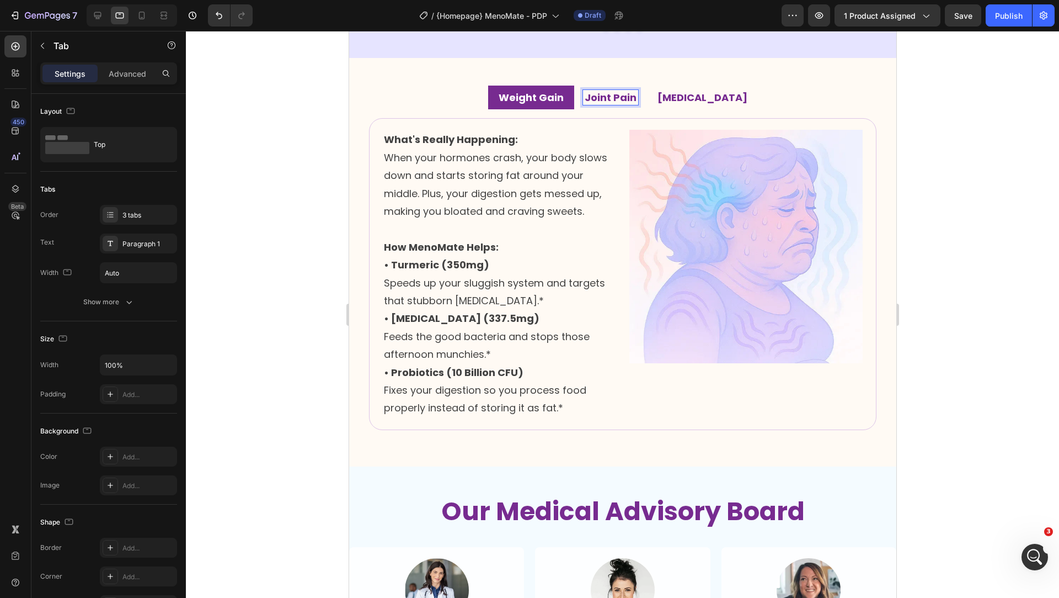
click at [630, 103] on strong "Joint Pain" at bounding box center [610, 97] width 52 height 14
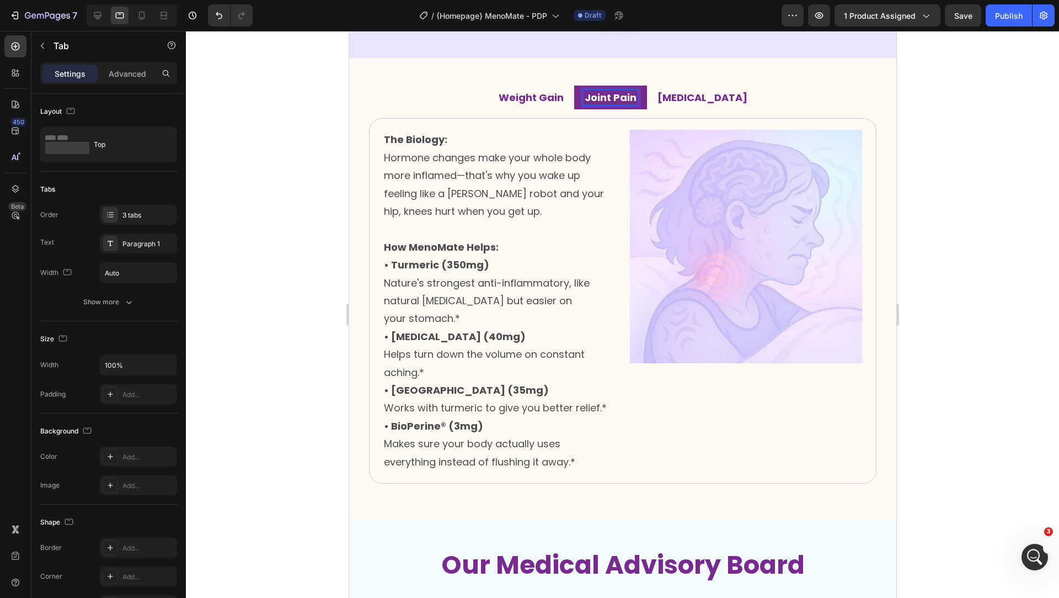
click at [695, 94] on p "[MEDICAL_DATA]" at bounding box center [702, 98] width 90 height 12
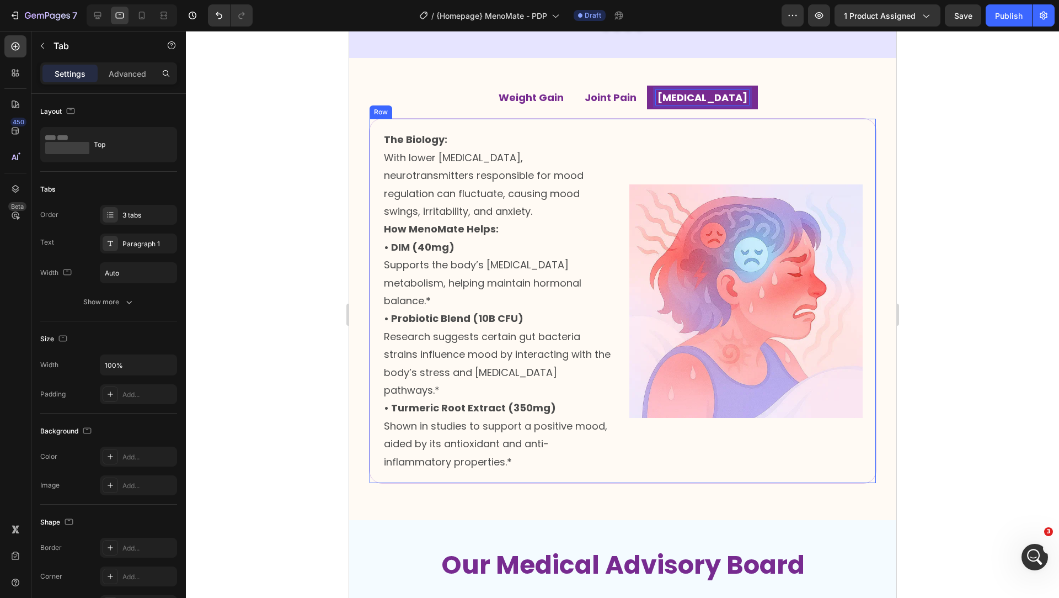
click at [625, 131] on div "Image The Biology: With lower estrogen, neurotransmitters responsible for mood …" at bounding box center [623, 300] width 508 height 365
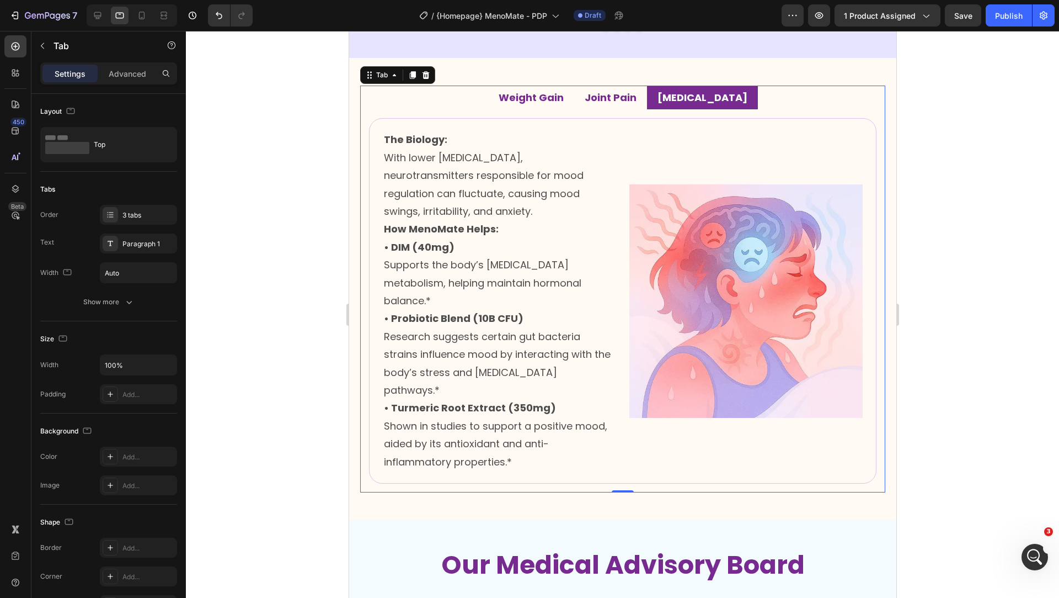
click at [625, 93] on strong "Joint Pain" at bounding box center [610, 97] width 52 height 14
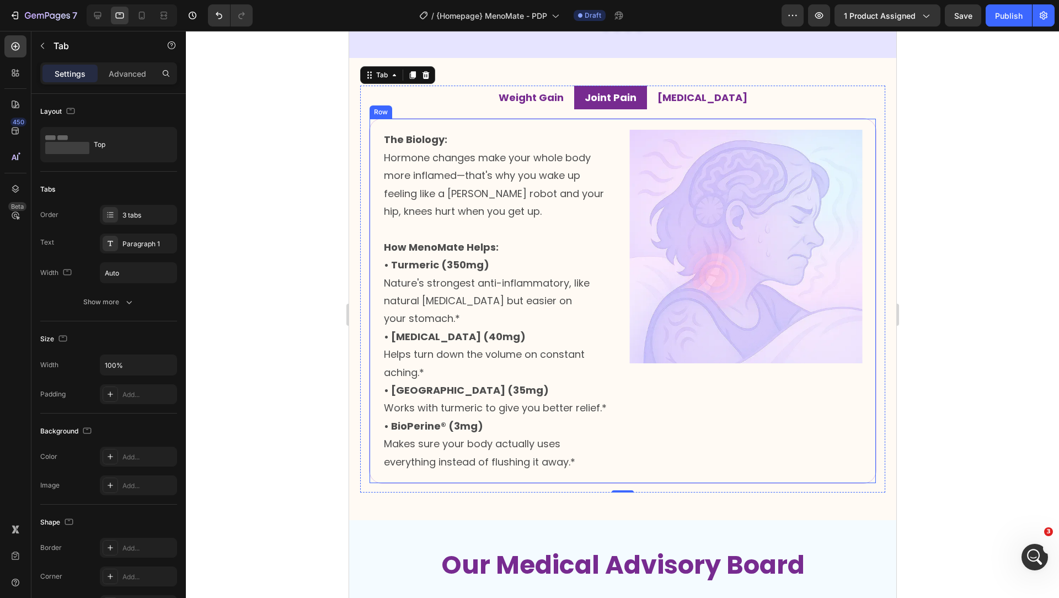
click at [591, 125] on div "Image The Biology: Hormone changes make your whole body more inflamed—that's wh…" at bounding box center [623, 300] width 508 height 365
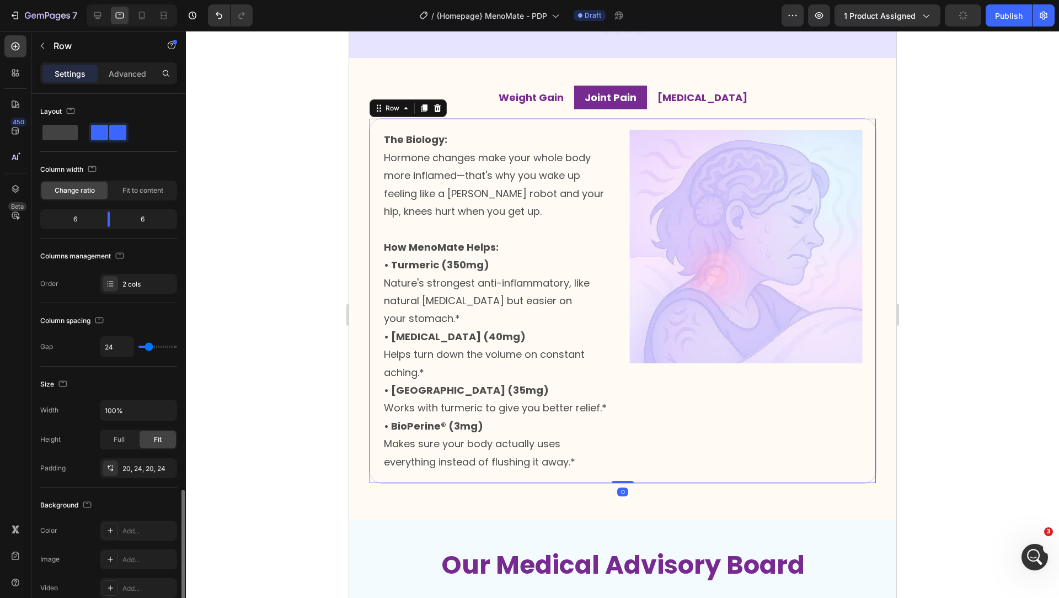
scroll to position [233, 0]
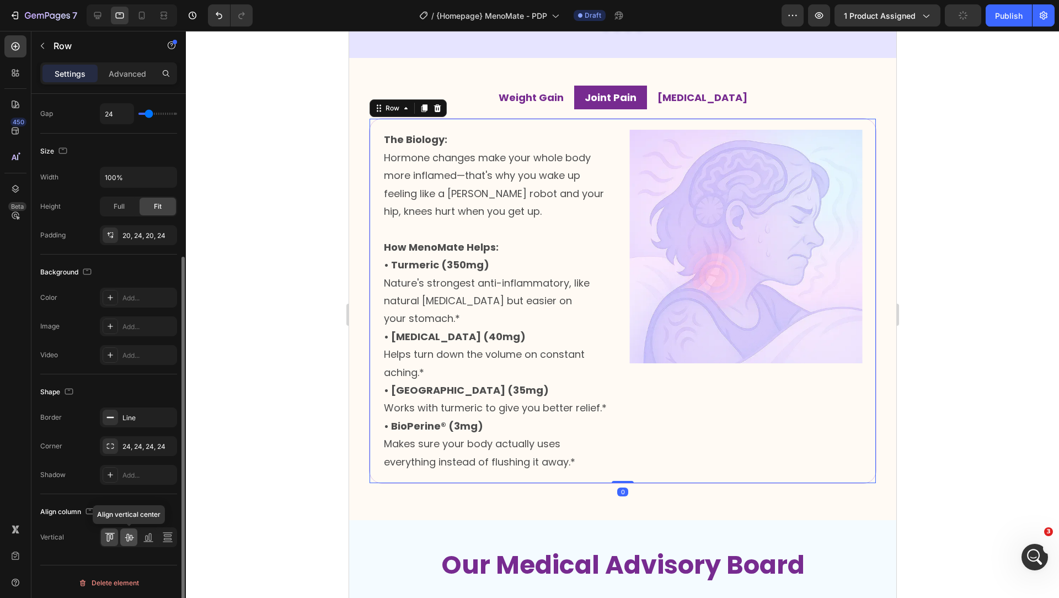
click at [121, 530] on div at bounding box center [128, 537] width 17 height 18
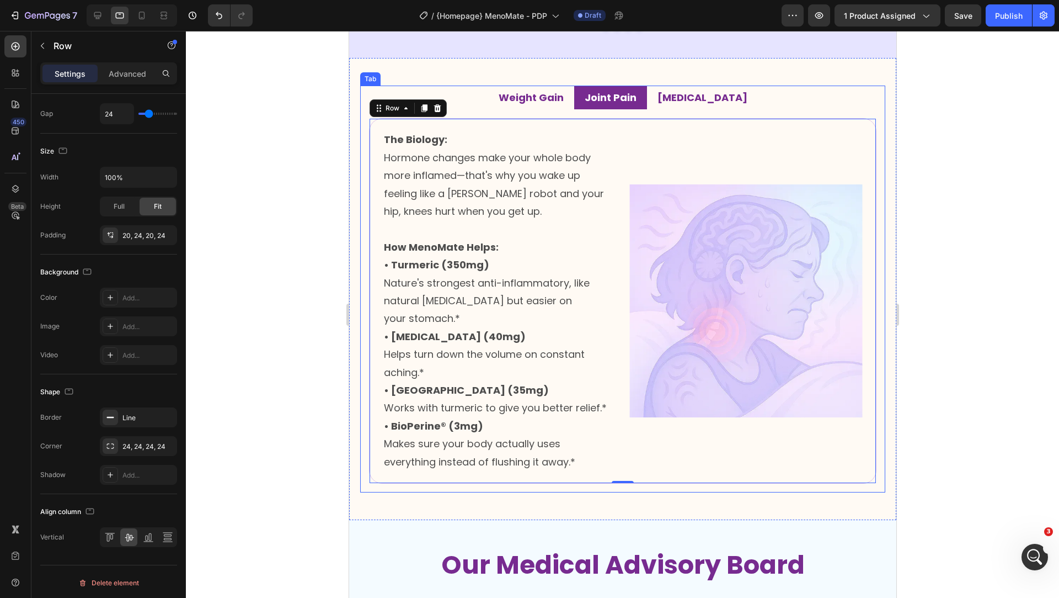
click at [528, 92] on strong "Weight Gain" at bounding box center [530, 97] width 65 height 14
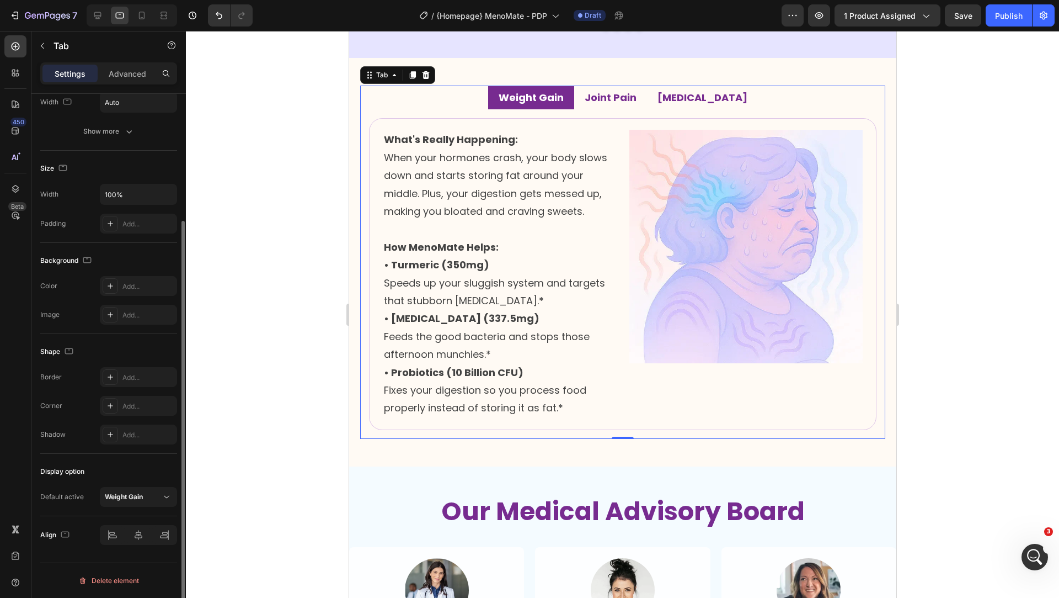
scroll to position [0, 0]
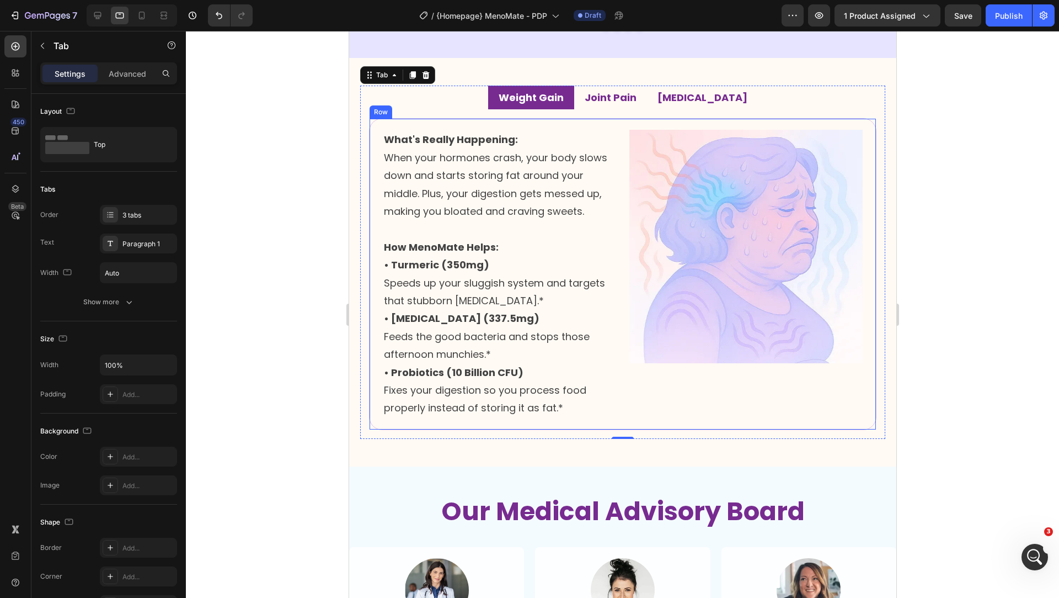
click at [611, 124] on div "Image What's Really Happening: When your hormones crash, your body slows down a…" at bounding box center [623, 274] width 508 height 312
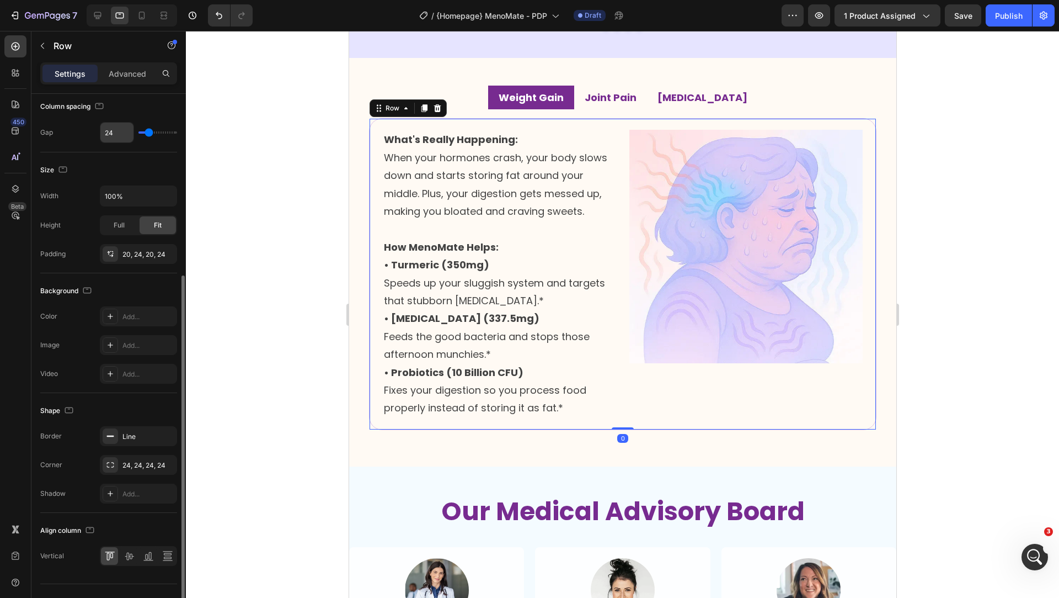
scroll to position [233, 0]
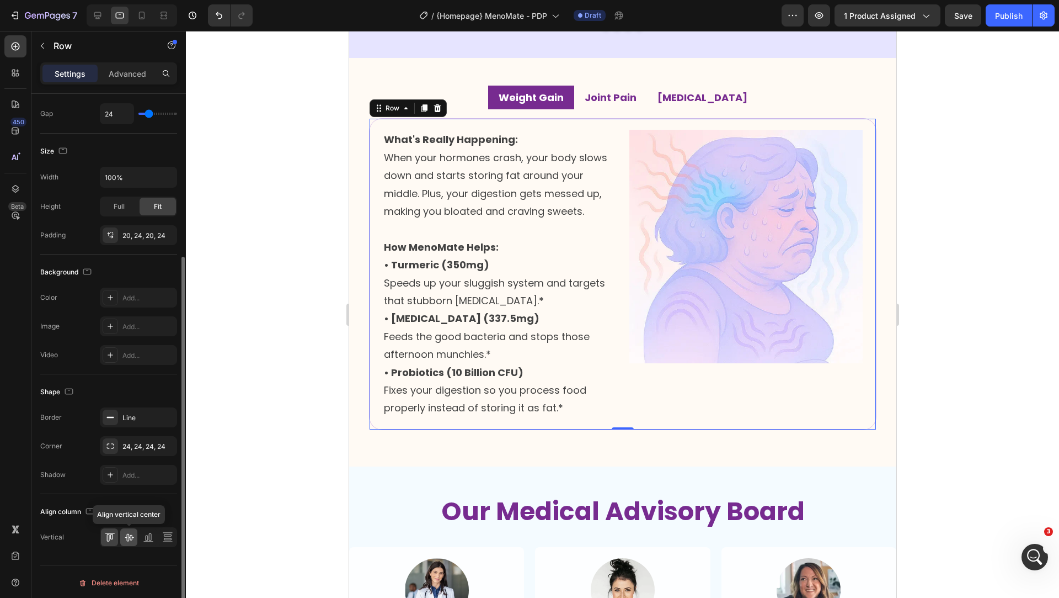
click at [127, 535] on icon at bounding box center [129, 536] width 11 height 11
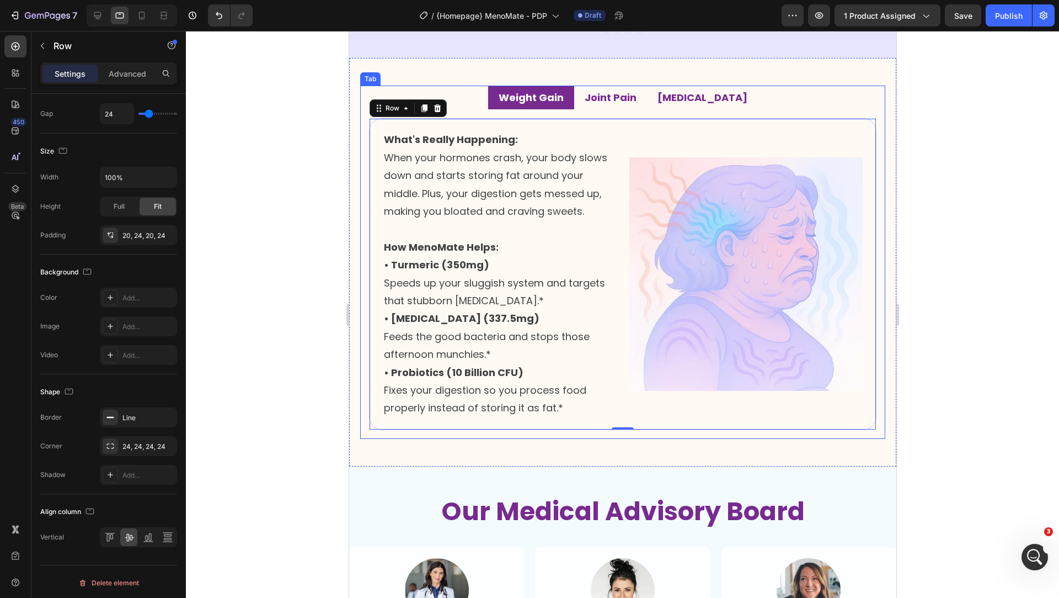
click at [625, 98] on strong "Joint Pain" at bounding box center [610, 97] width 52 height 14
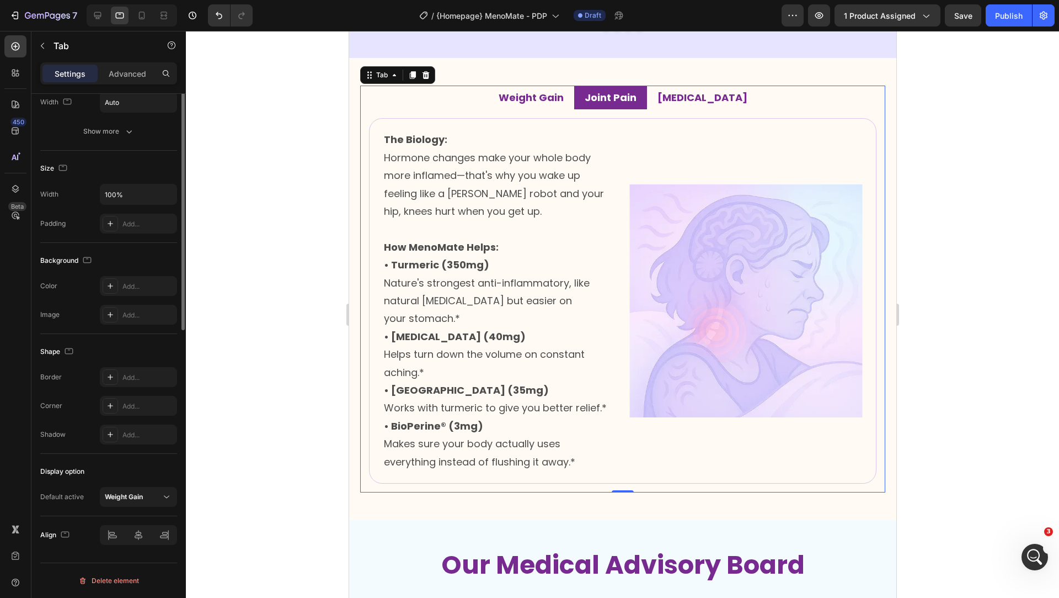
scroll to position [0, 0]
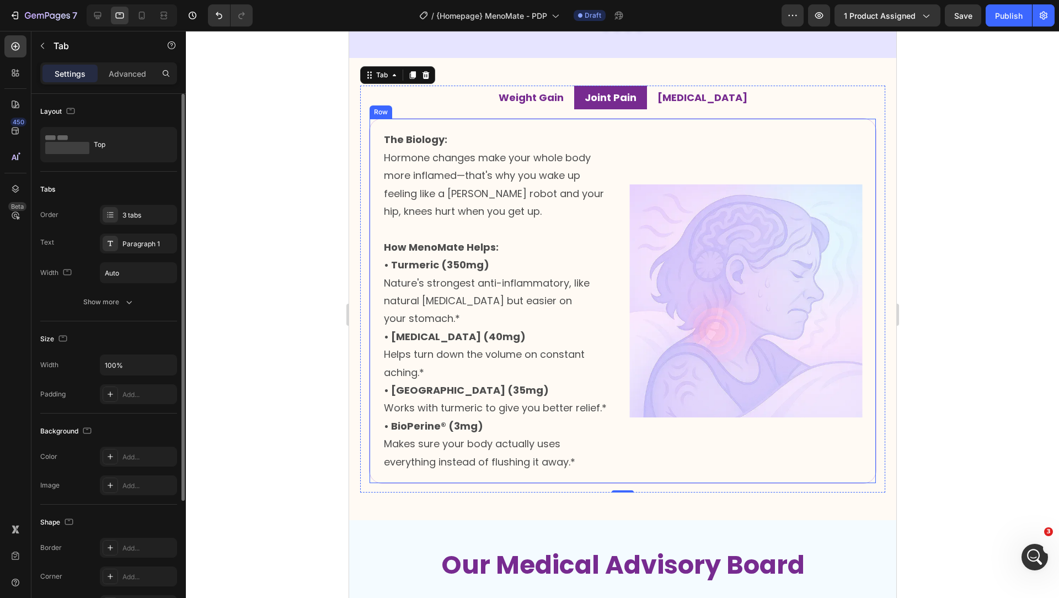
click at [618, 129] on div "Image The Biology: Hormone changes make your whole body more inflamed—that's wh…" at bounding box center [623, 300] width 508 height 365
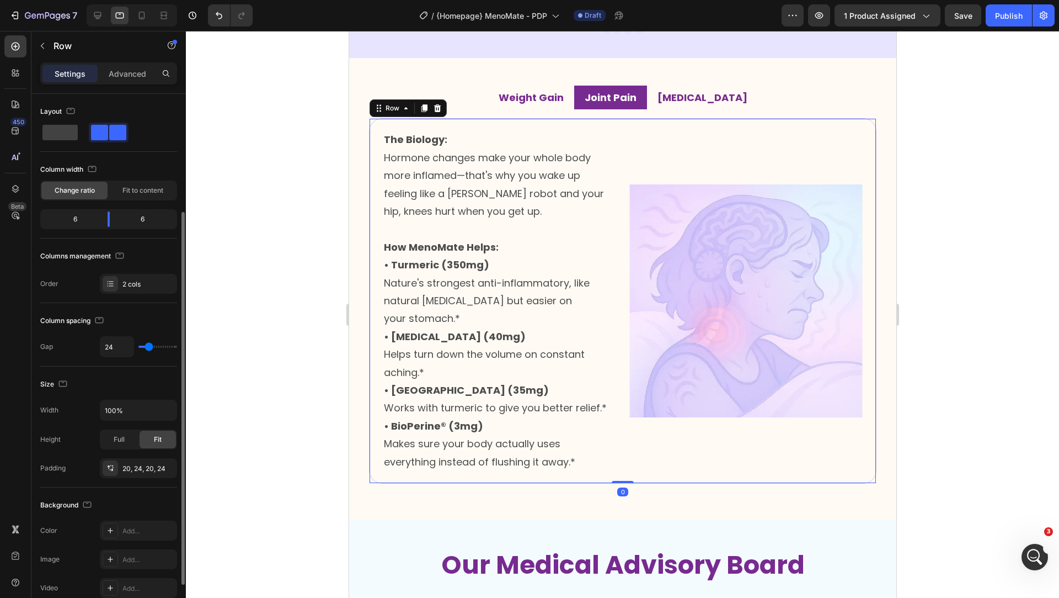
scroll to position [233, 0]
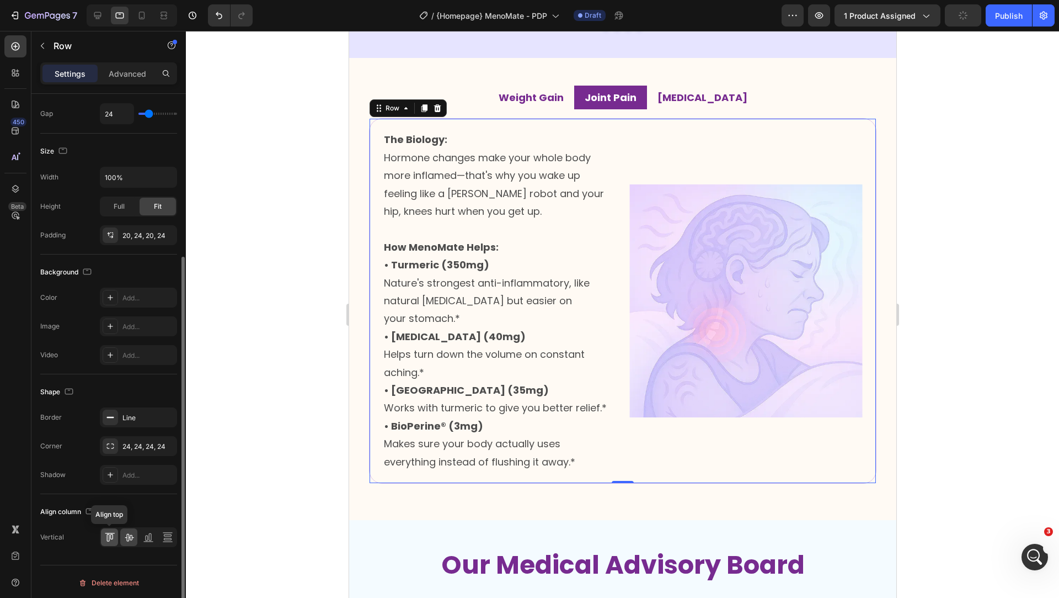
click at [114, 536] on icon at bounding box center [109, 536] width 11 height 11
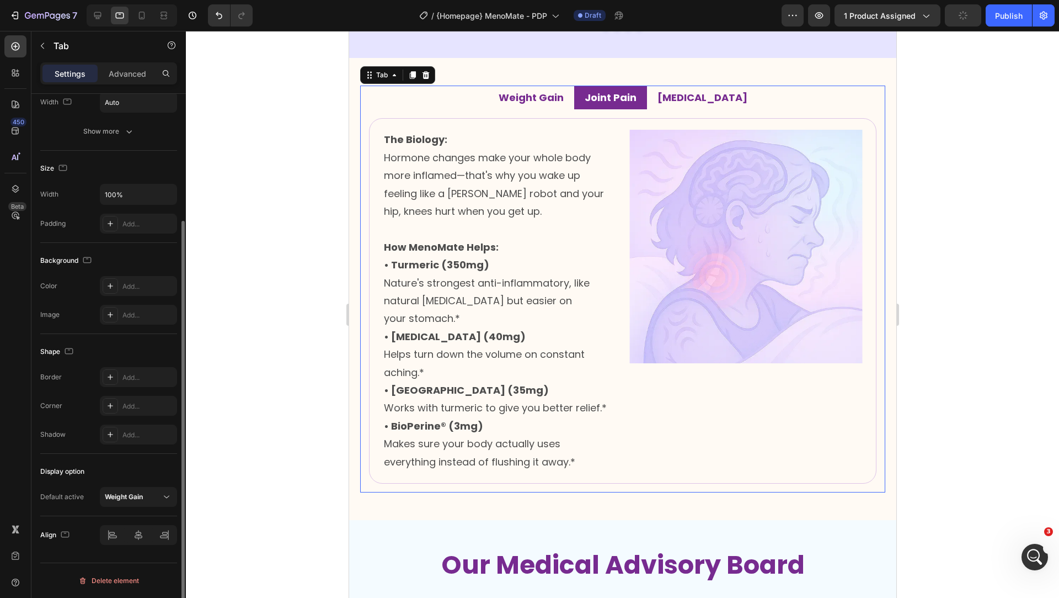
click at [692, 97] on p "[MEDICAL_DATA]" at bounding box center [702, 98] width 90 height 12
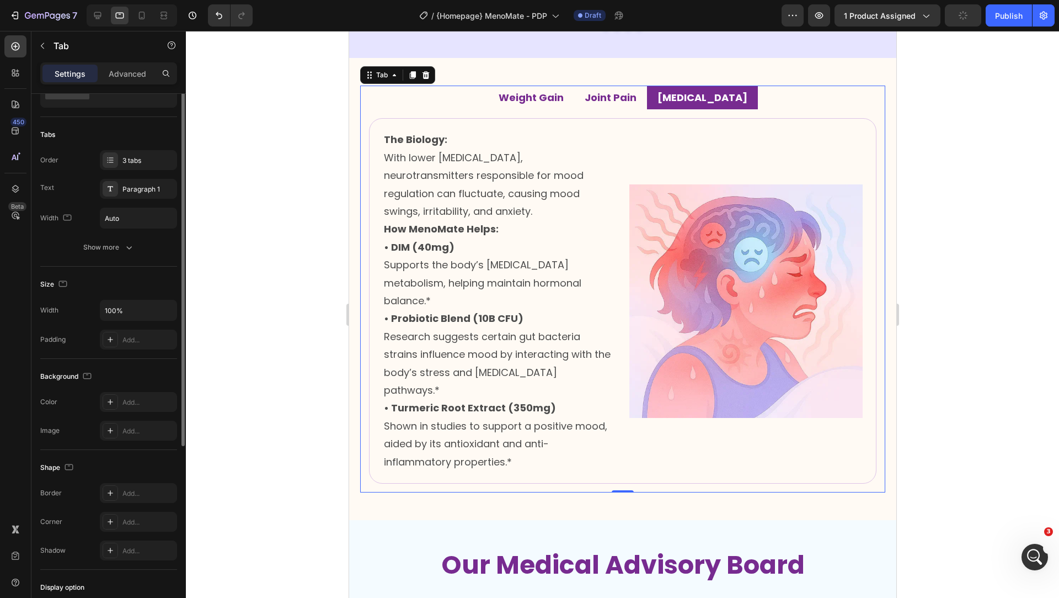
scroll to position [0, 0]
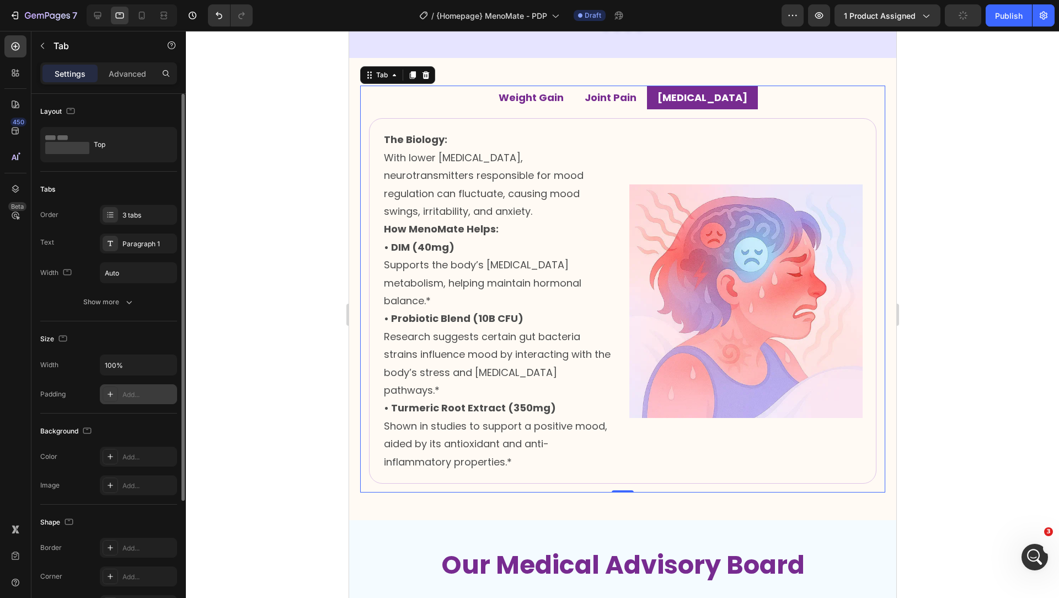
click at [131, 384] on div "Add..." at bounding box center [138, 394] width 77 height 20
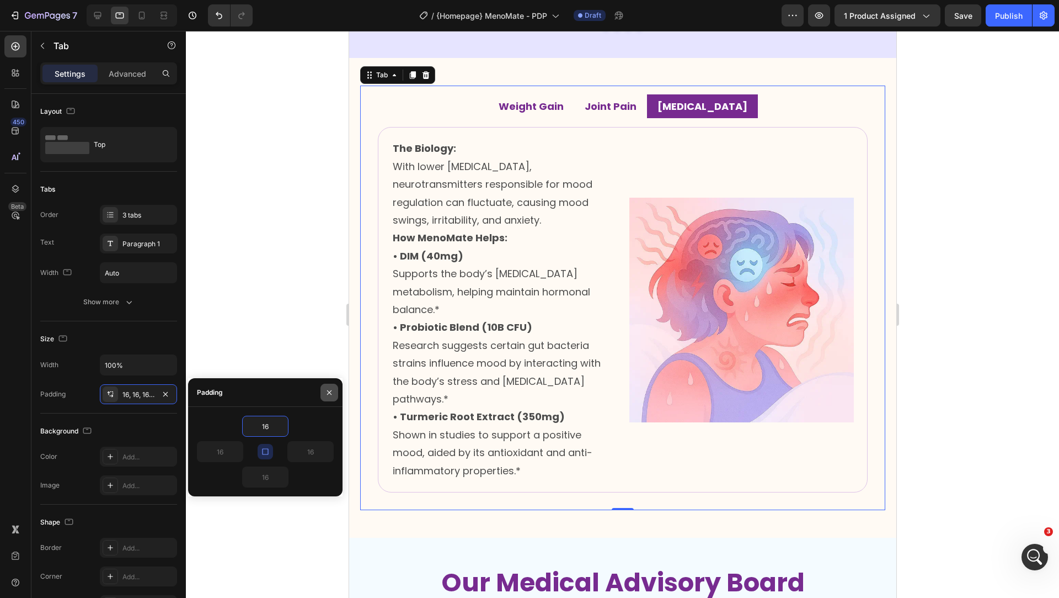
click at [326, 395] on icon "button" at bounding box center [329, 392] width 9 height 9
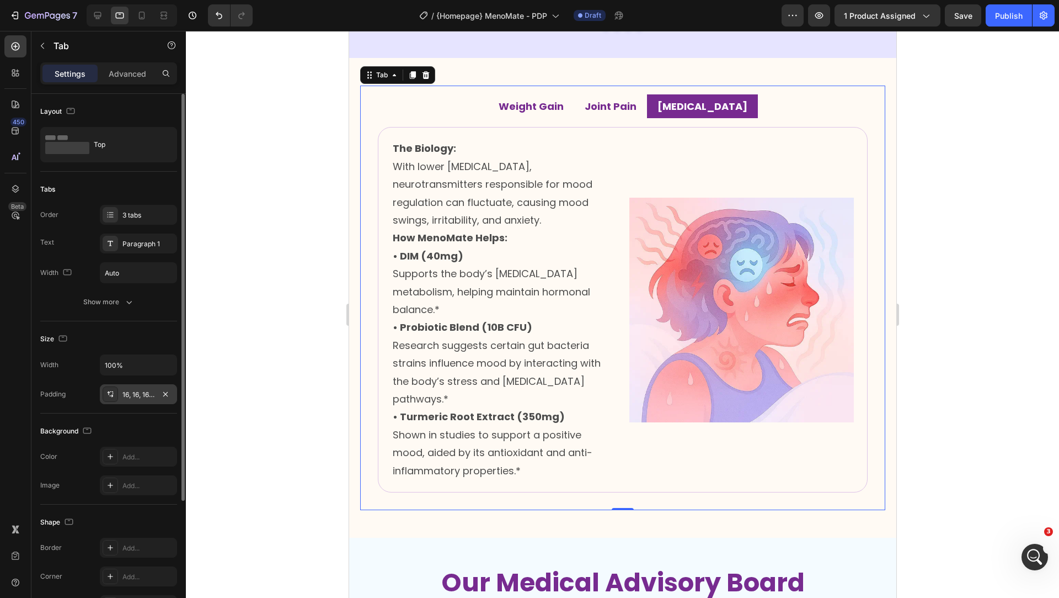
click at [122, 394] on div "16, 16, 16, 16" at bounding box center [138, 395] width 32 height 10
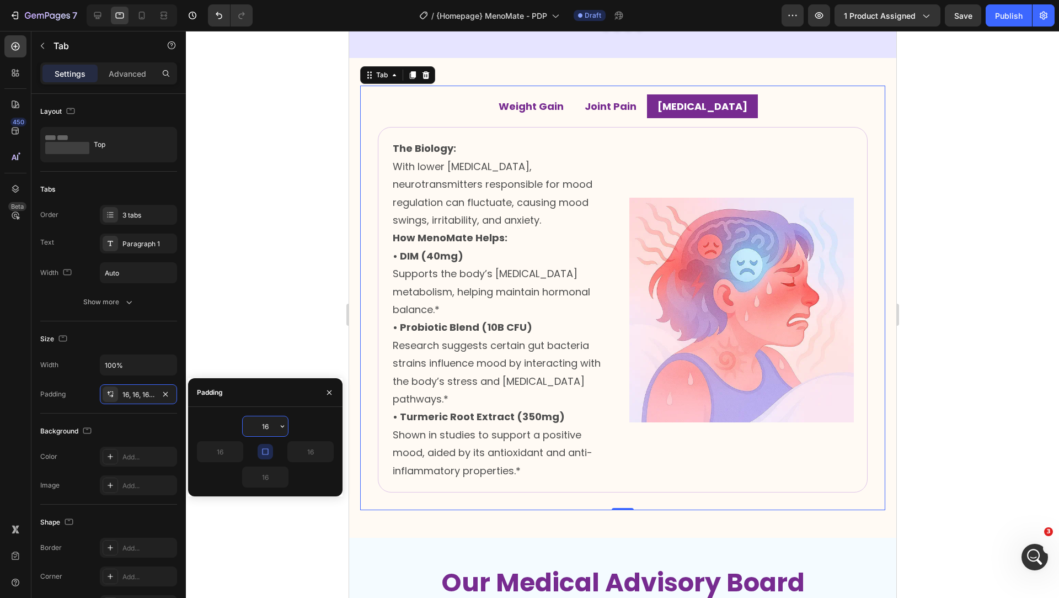
type input "0"
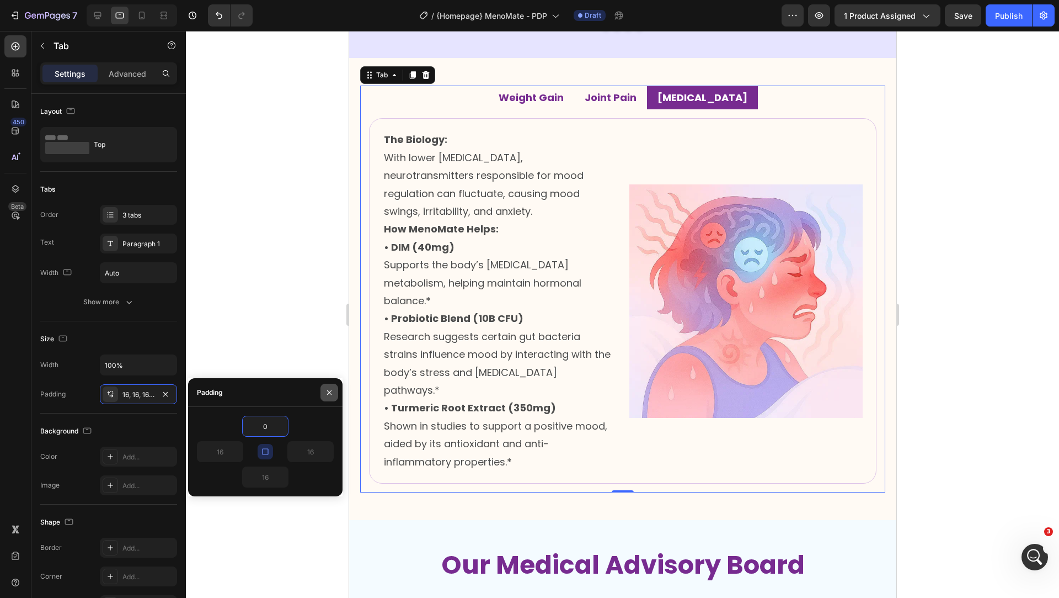
click at [332, 391] on icon "button" at bounding box center [329, 392] width 9 height 9
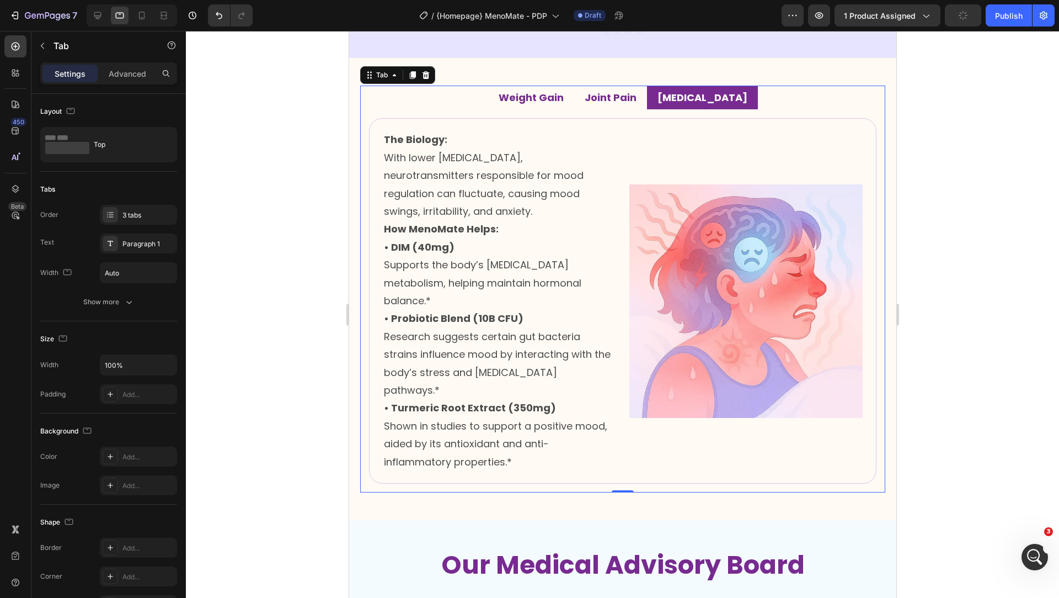
click at [438, 94] on ul "Weight Gain Joint Pain Hot Flashes" at bounding box center [622, 98] width 525 height 24
click at [126, 301] on icon "button" at bounding box center [129, 301] width 11 height 11
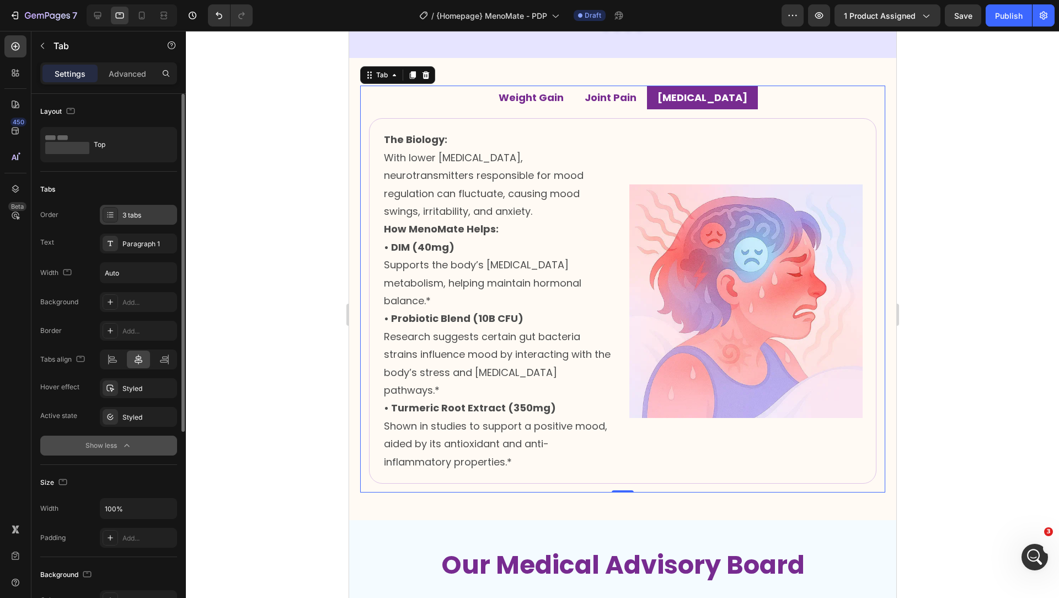
click at [138, 211] on div "3 tabs" at bounding box center [148, 215] width 52 height 10
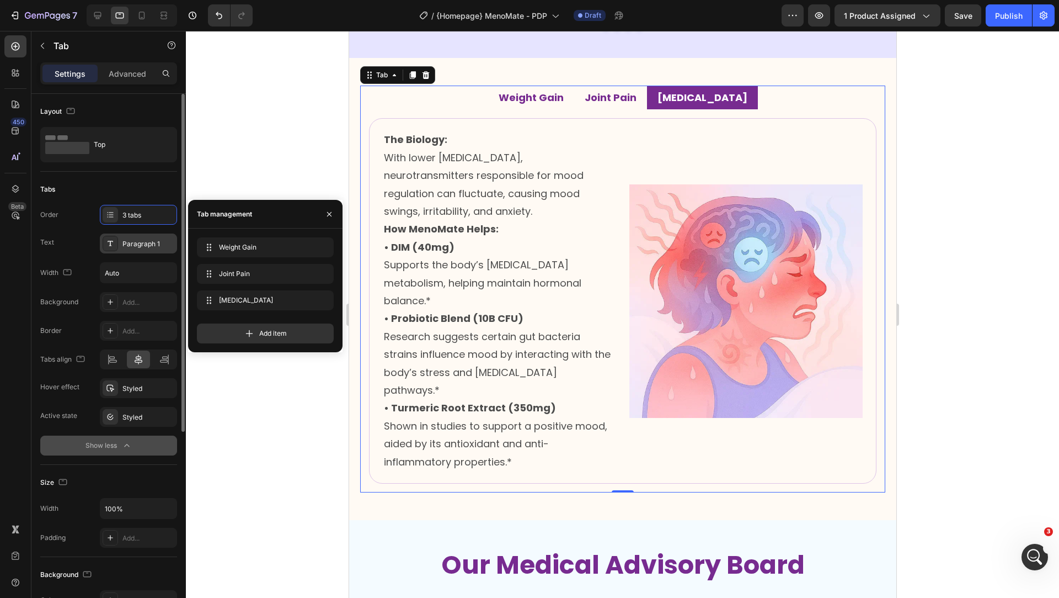
click at [138, 249] on div "Paragraph 1" at bounding box center [138, 243] width 77 height 20
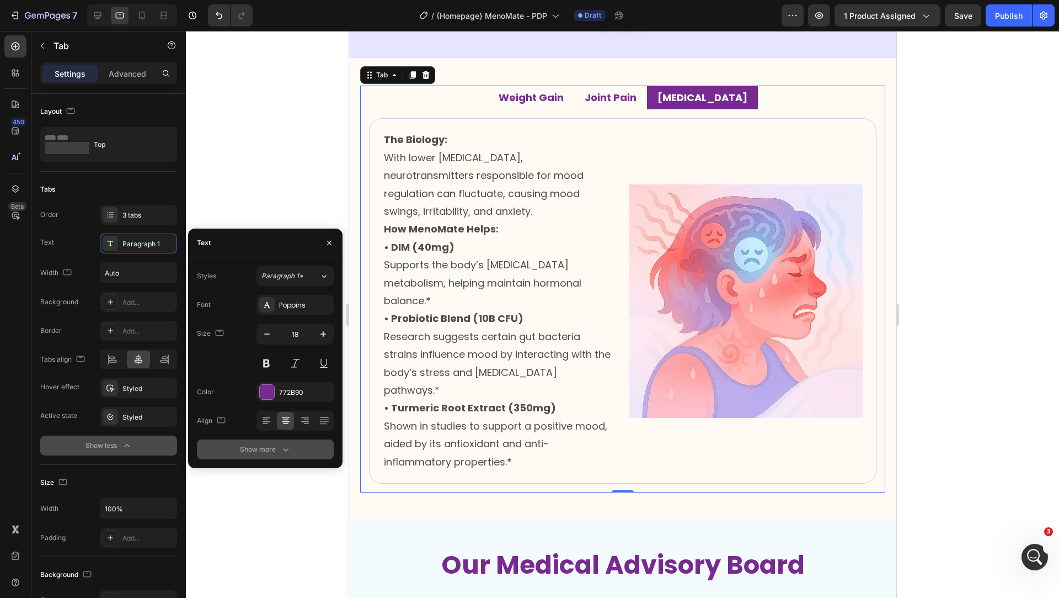
click at [254, 447] on div "Show more" at bounding box center [265, 449] width 51 height 11
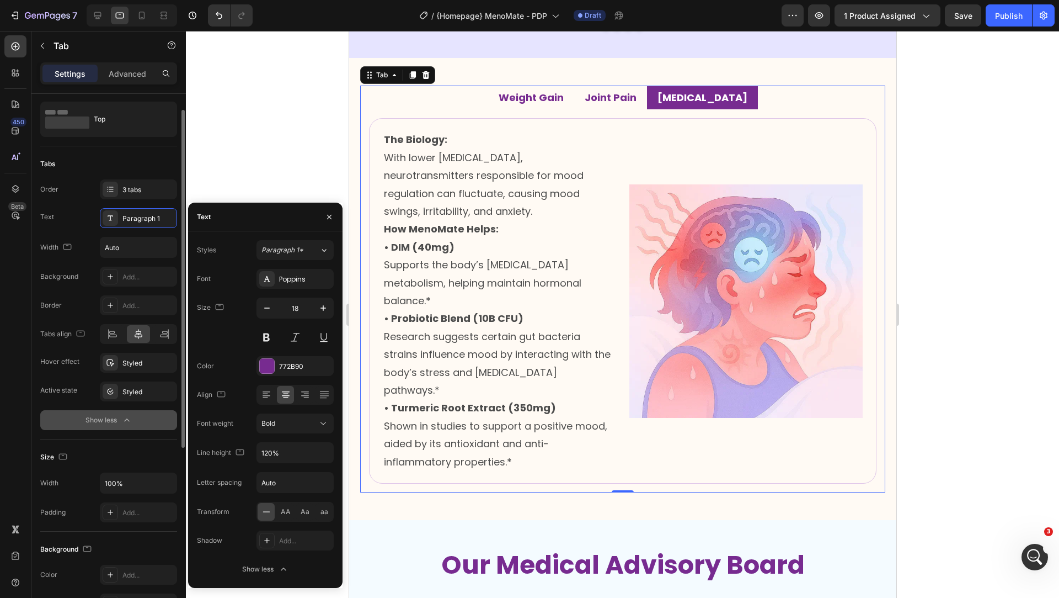
scroll to position [33, 0]
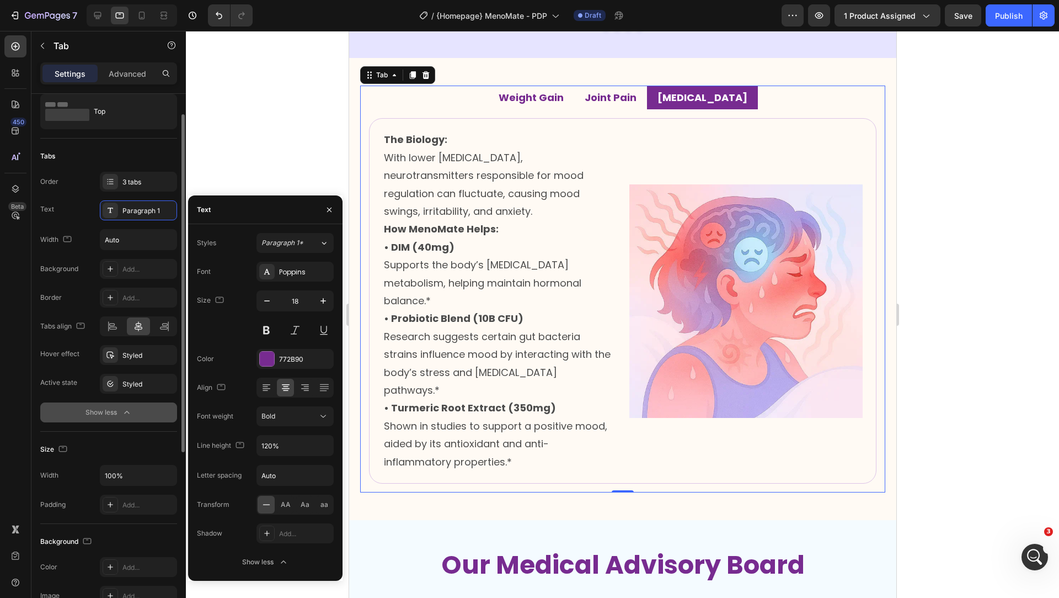
click at [64, 416] on button "Show less" at bounding box center [108, 412] width 137 height 20
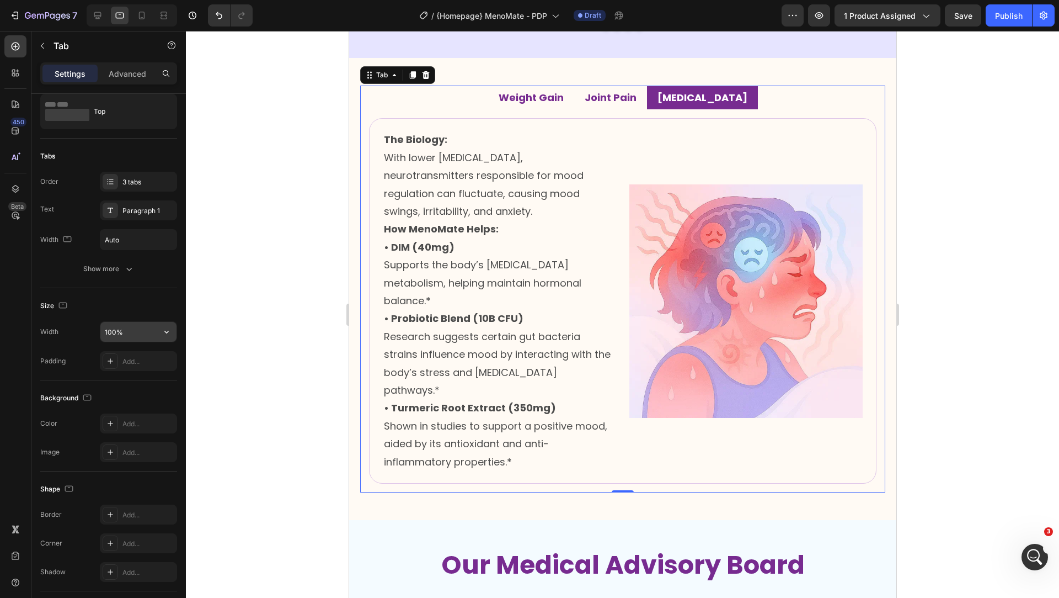
click at [150, 332] on input "100%" at bounding box center [138, 332] width 76 height 20
click at [170, 329] on icon "button" at bounding box center [166, 331] width 11 height 11
click at [96, 12] on icon at bounding box center [97, 15] width 11 height 11
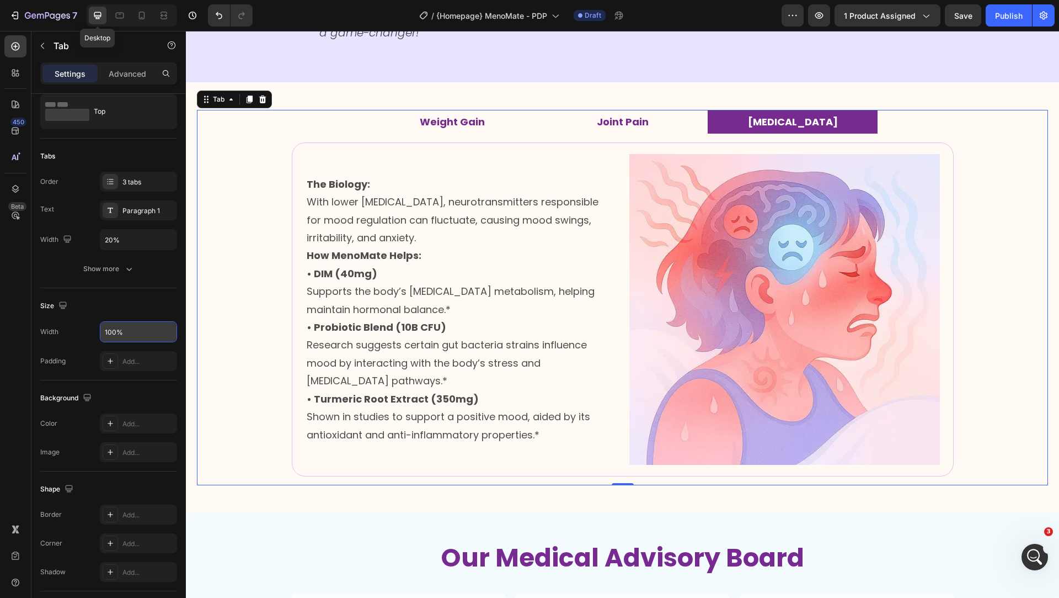
scroll to position [1423, 0]
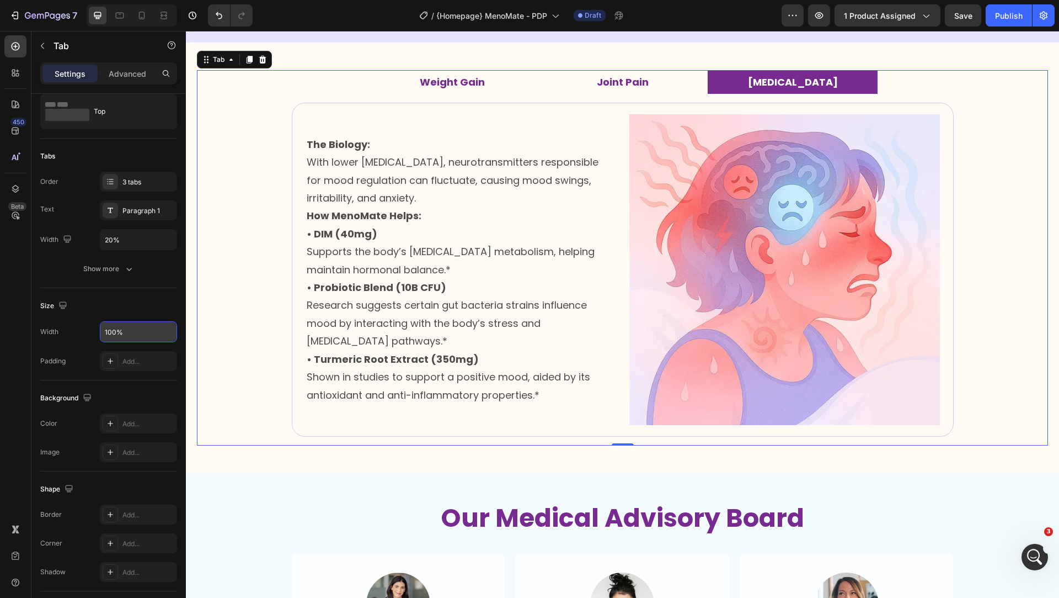
click at [411, 84] on li "Weight Gain" at bounding box center [452, 82] width 170 height 24
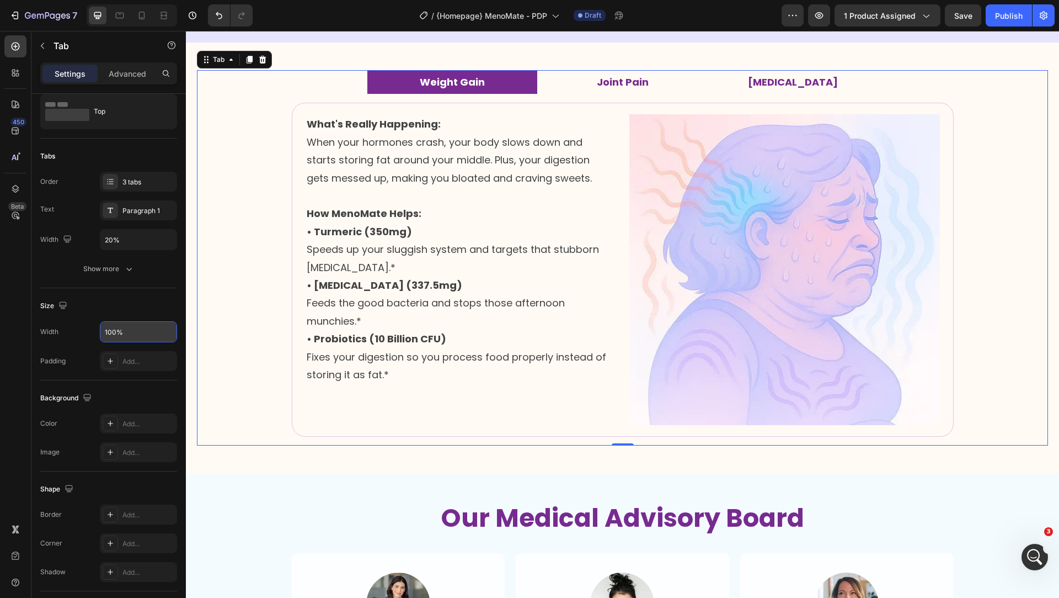
click at [574, 81] on li "Joint Pain" at bounding box center [622, 82] width 170 height 24
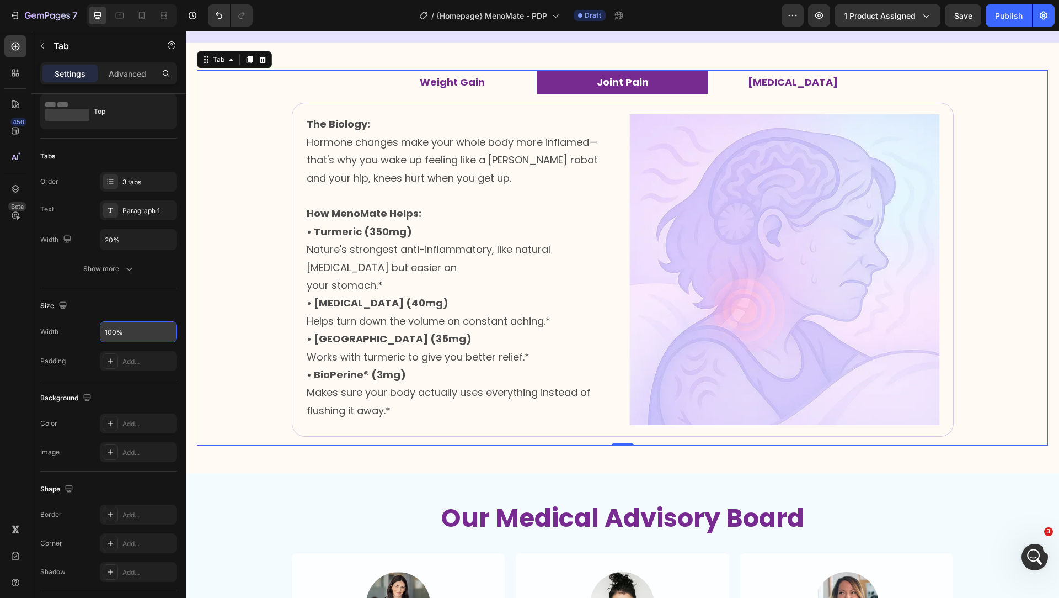
click at [499, 81] on li "Weight Gain" at bounding box center [452, 82] width 170 height 24
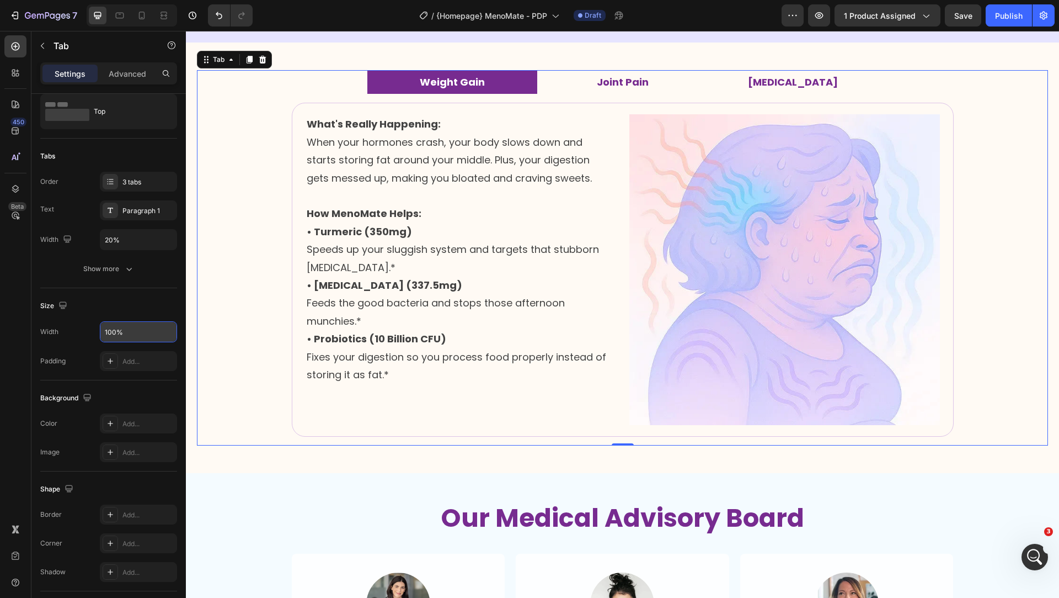
click at [560, 88] on li "Joint Pain" at bounding box center [622, 82] width 170 height 24
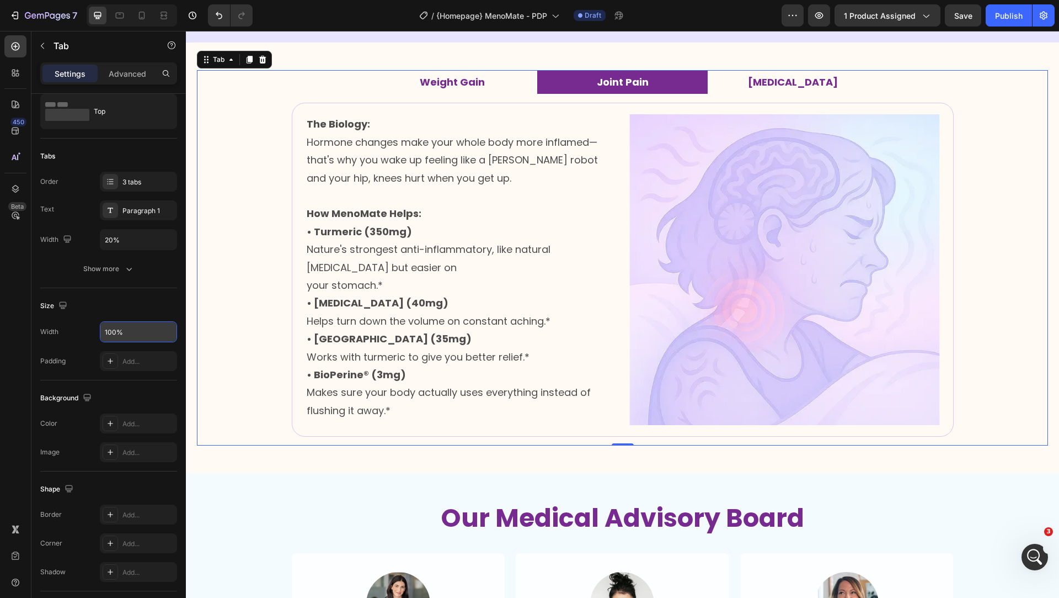
click at [258, 94] on div "Image What's Really Happening: When your hormones crash, your body slows down a…" at bounding box center [622, 269] width 851 height 351
click at [258, 98] on div "Image What's Really Happening: When your hormones crash, your body slows down a…" at bounding box center [622, 269] width 851 height 351
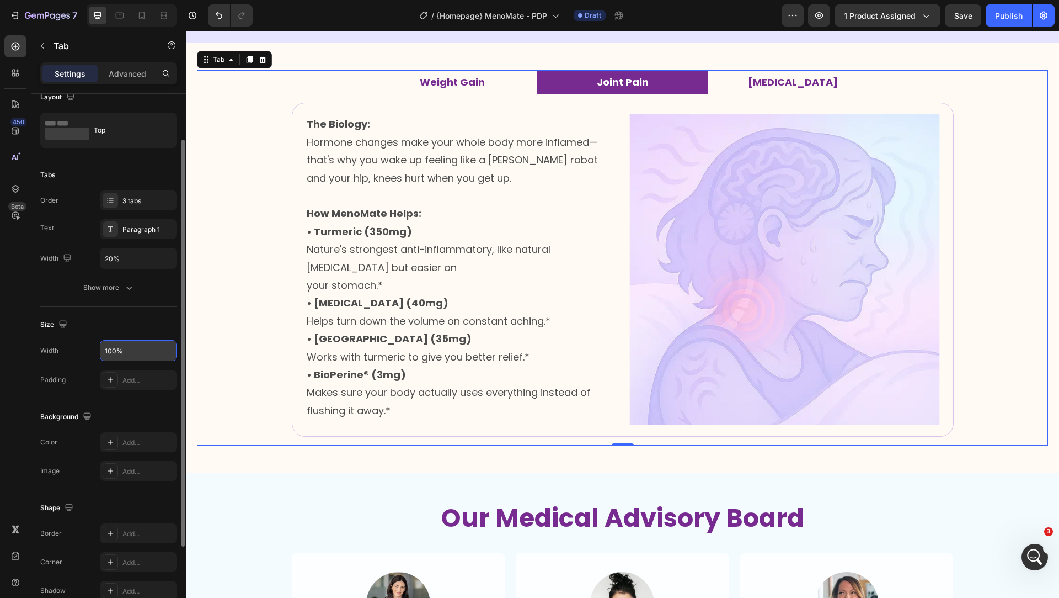
scroll to position [0, 0]
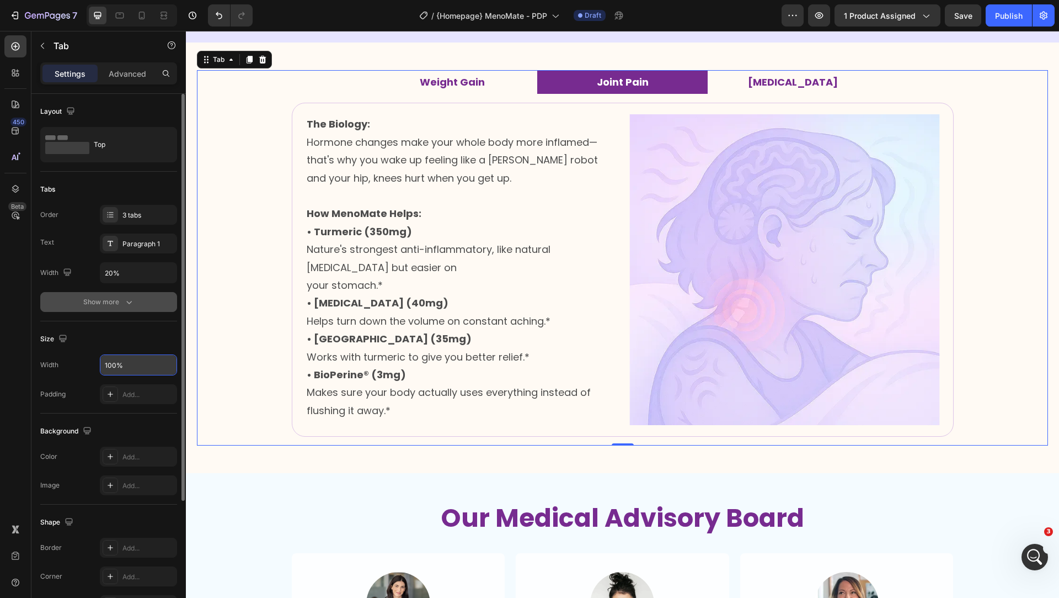
click at [137, 298] on button "Show more" at bounding box center [108, 302] width 137 height 20
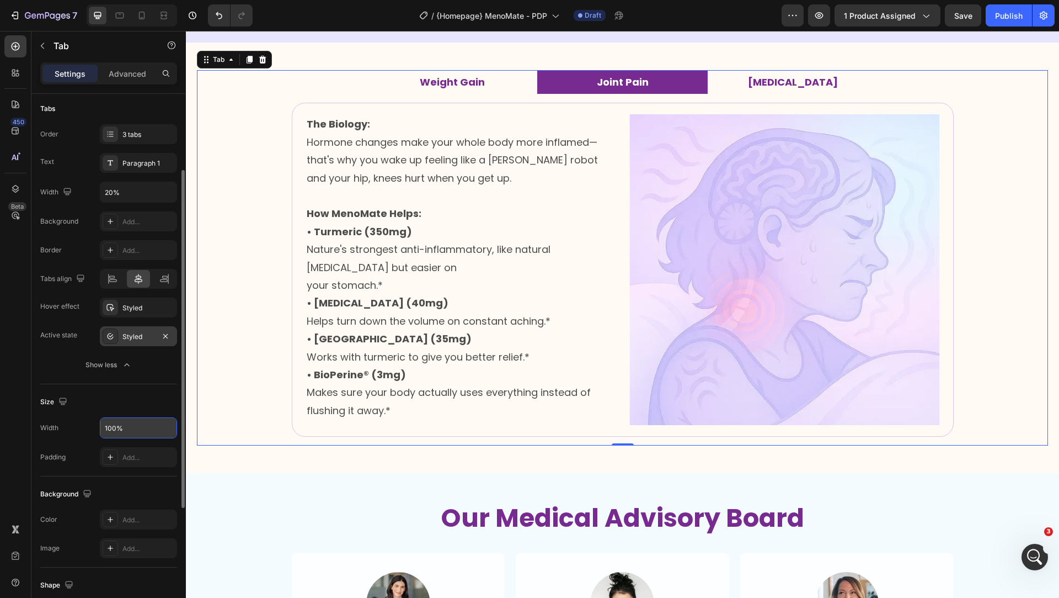
scroll to position [102, 0]
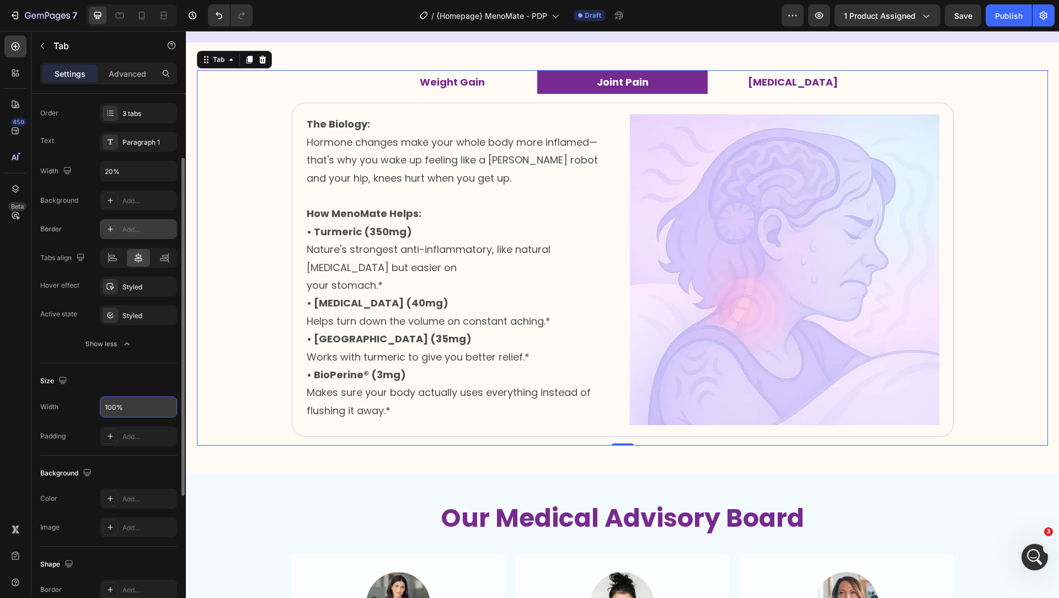
click at [126, 233] on div "Add..." at bounding box center [148, 230] width 52 height 10
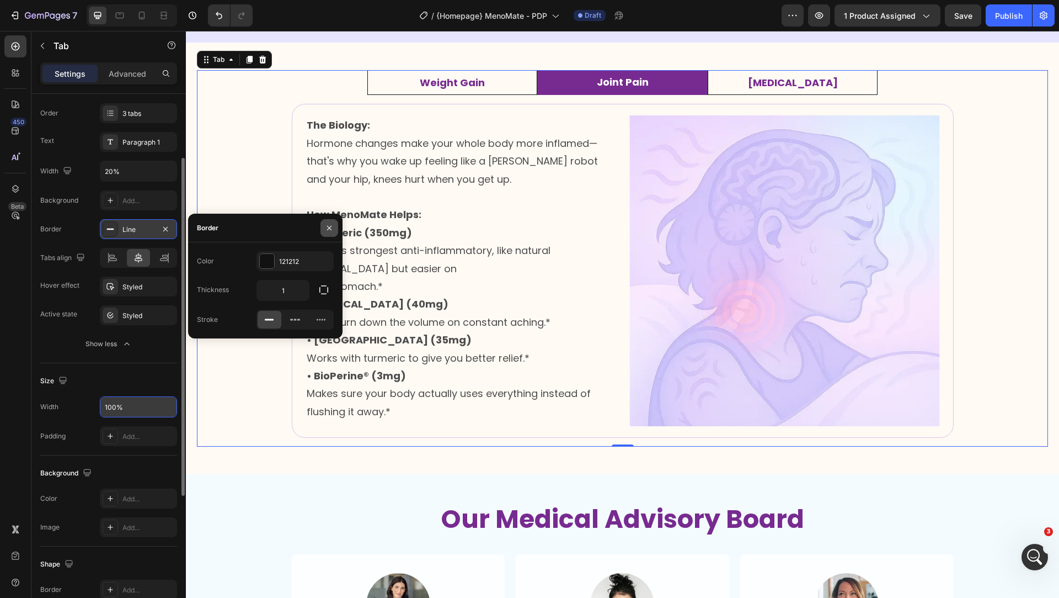
click at [335, 228] on button "button" at bounding box center [330, 228] width 18 height 18
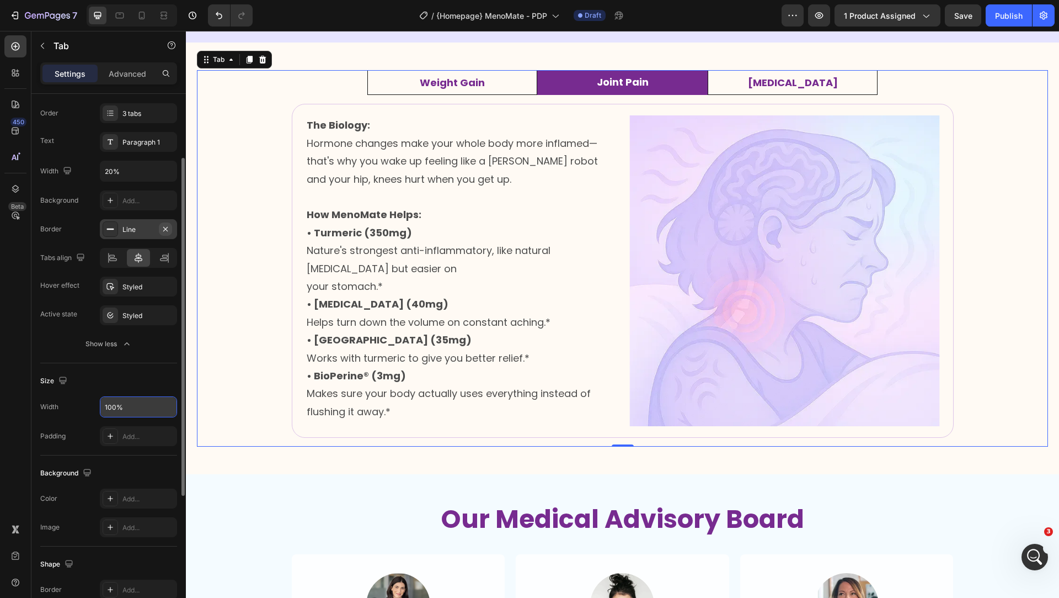
click at [170, 222] on button "button" at bounding box center [165, 228] width 13 height 13
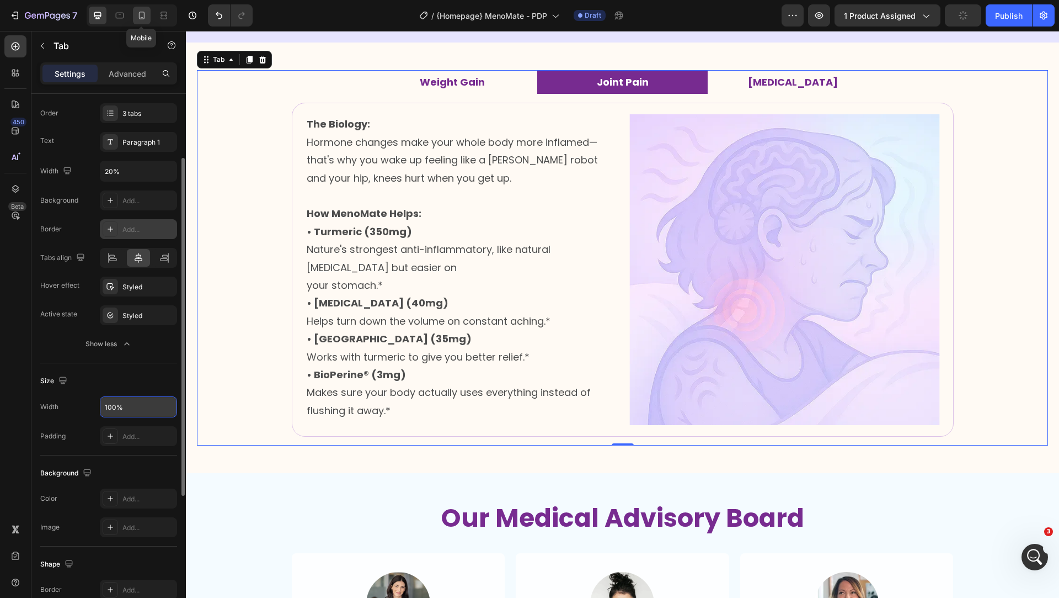
click at [145, 14] on icon at bounding box center [141, 15] width 11 height 11
type input "Auto"
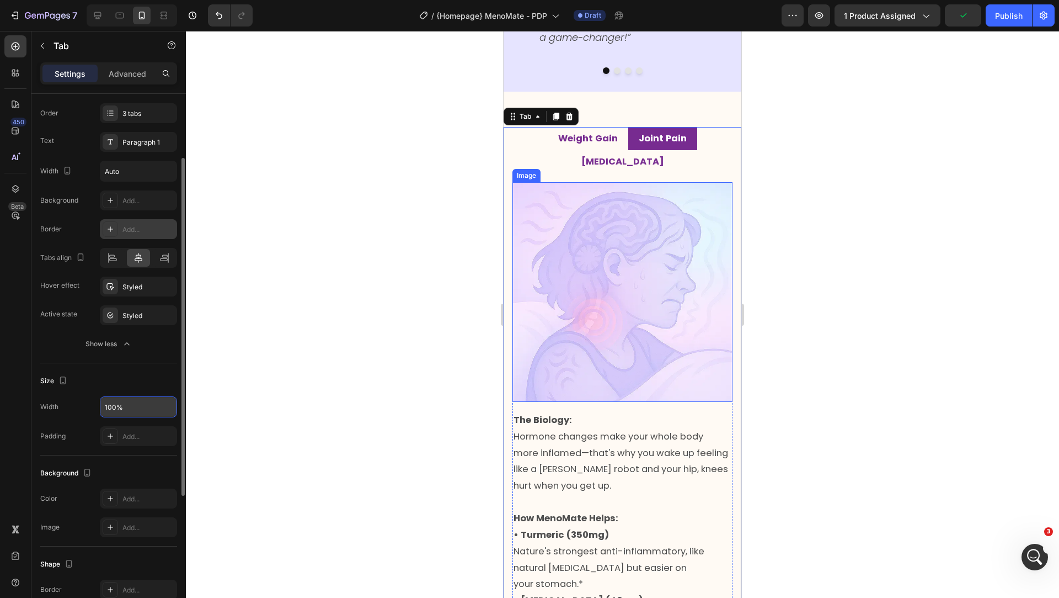
scroll to position [1356, 0]
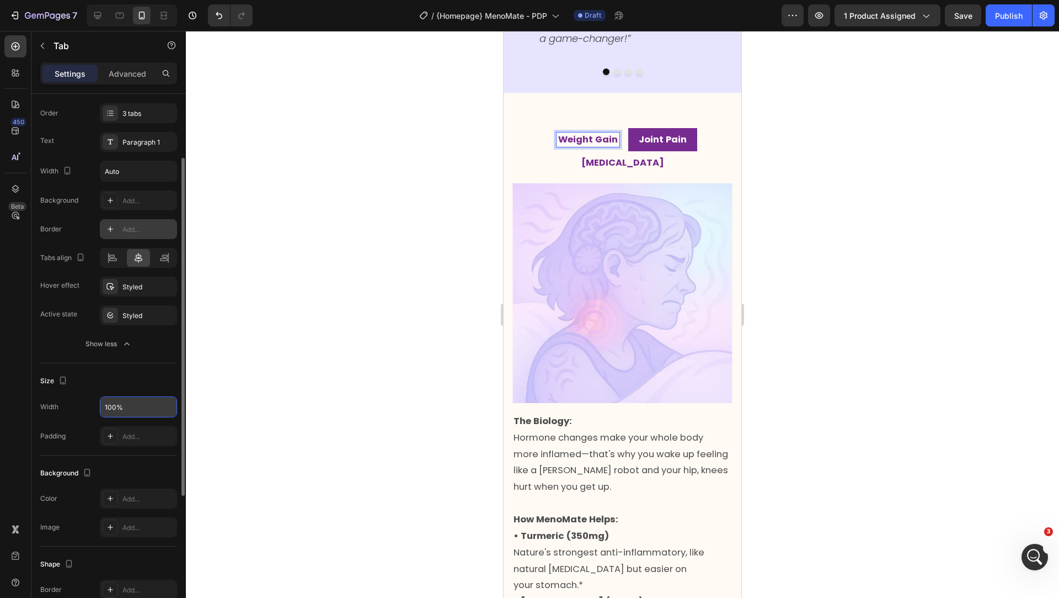
click at [575, 141] on strong "Weight Gain" at bounding box center [588, 139] width 60 height 13
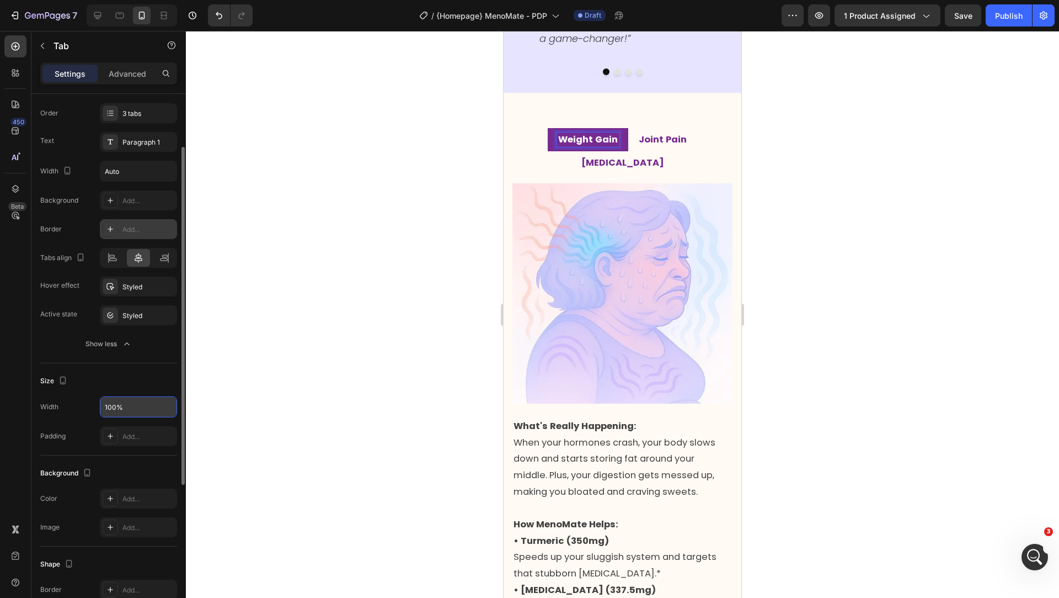
scroll to position [0, 0]
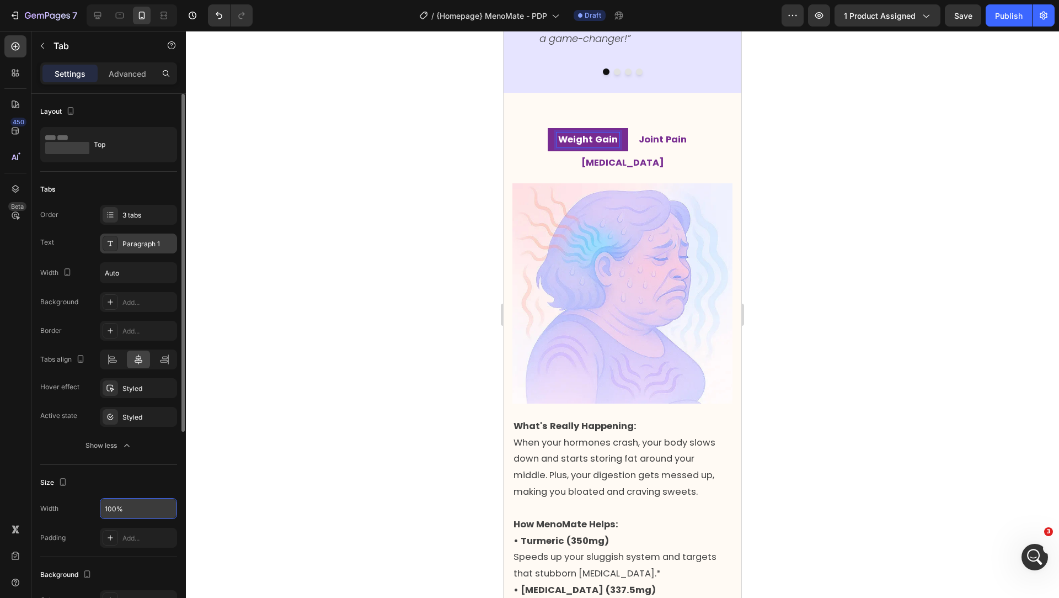
click at [130, 242] on div "Paragraph 1" at bounding box center [148, 244] width 52 height 10
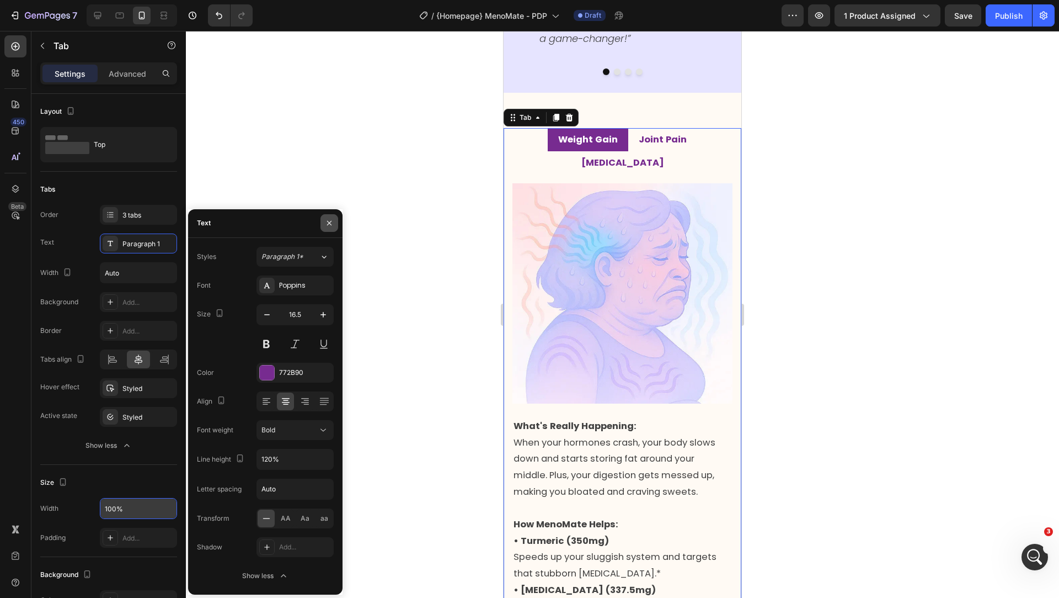
click at [326, 223] on icon "button" at bounding box center [329, 222] width 9 height 9
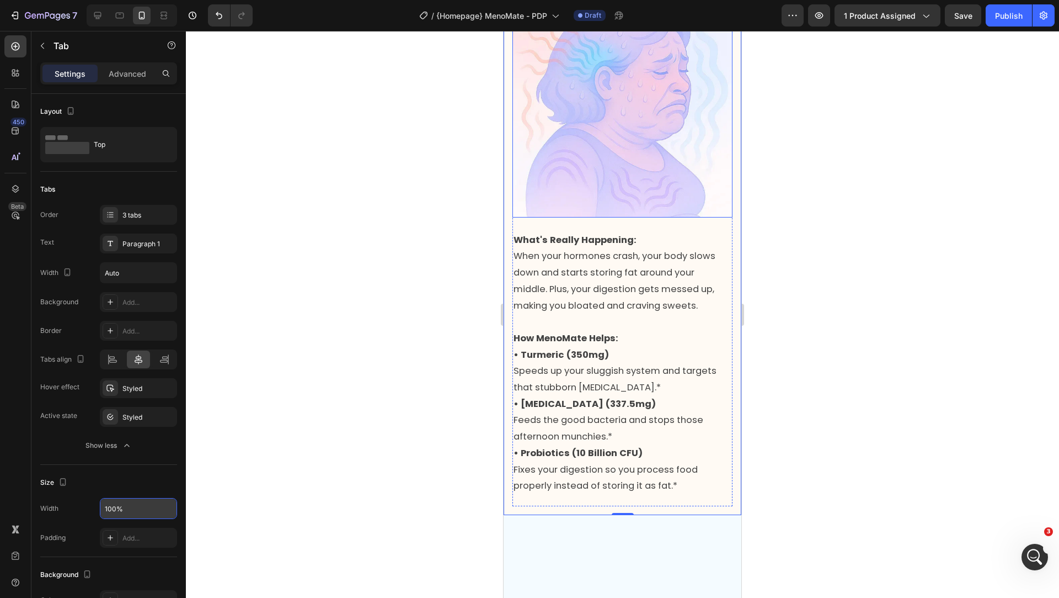
scroll to position [1225, 0]
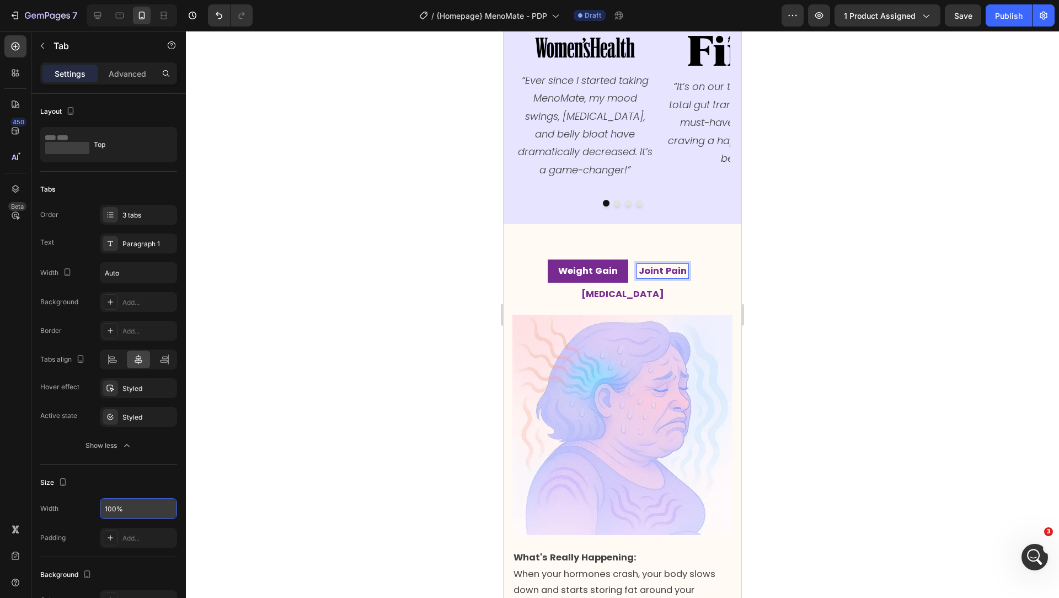
click at [646, 273] on strong "Joint Pain" at bounding box center [663, 270] width 48 height 13
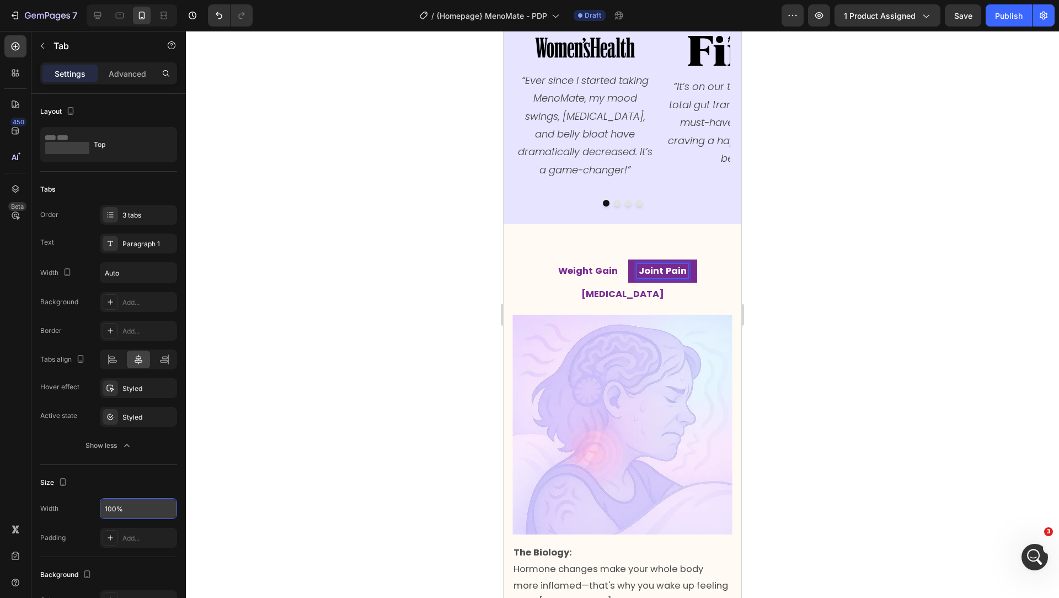
click at [664, 289] on p "[MEDICAL_DATA]" at bounding box center [623, 294] width 83 height 11
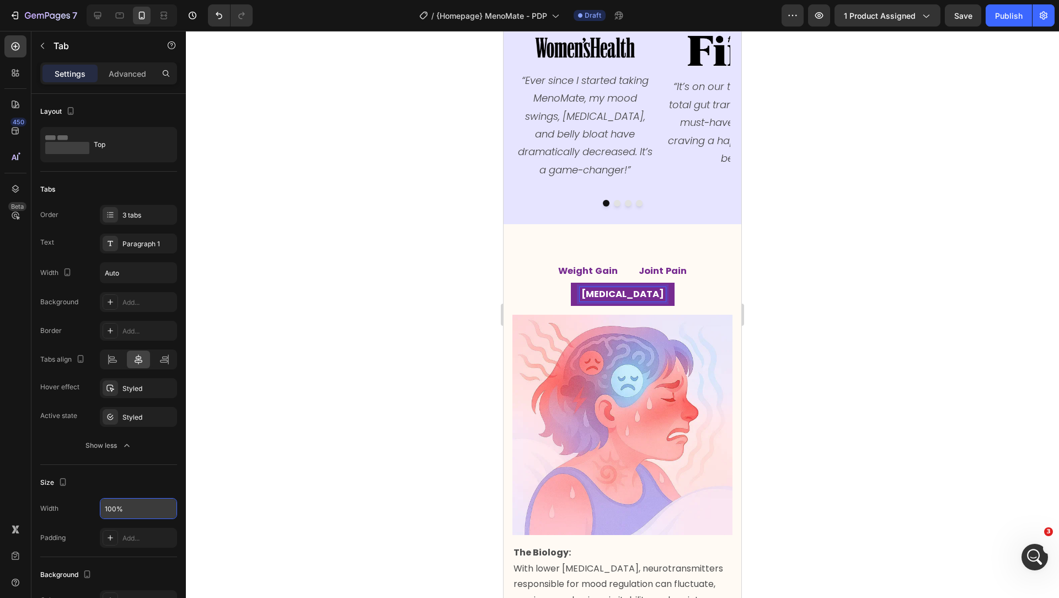
click at [664, 289] on p "[MEDICAL_DATA]" at bounding box center [623, 294] width 83 height 11
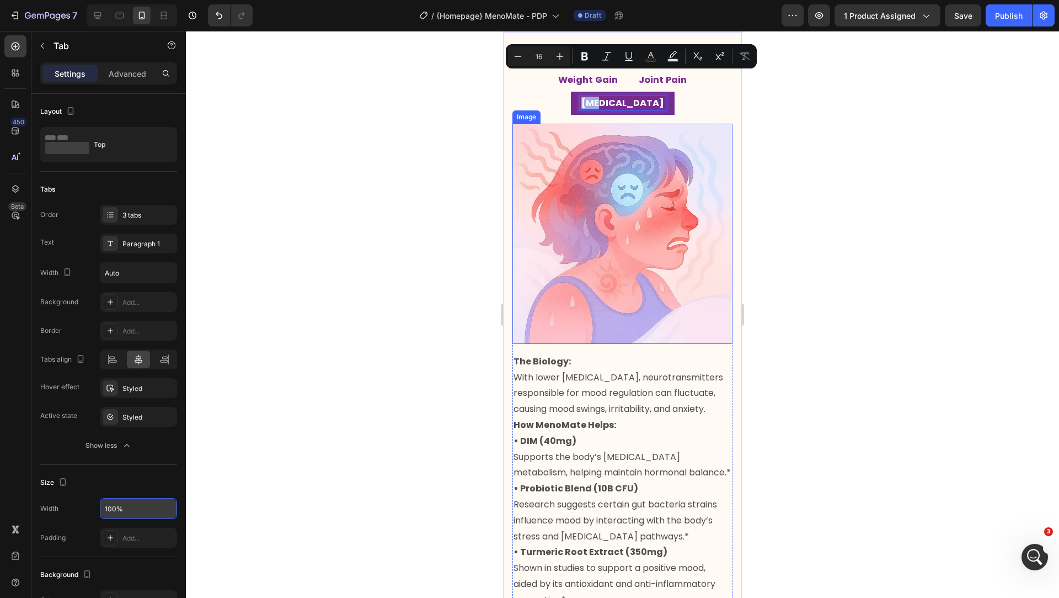
scroll to position [1549, 0]
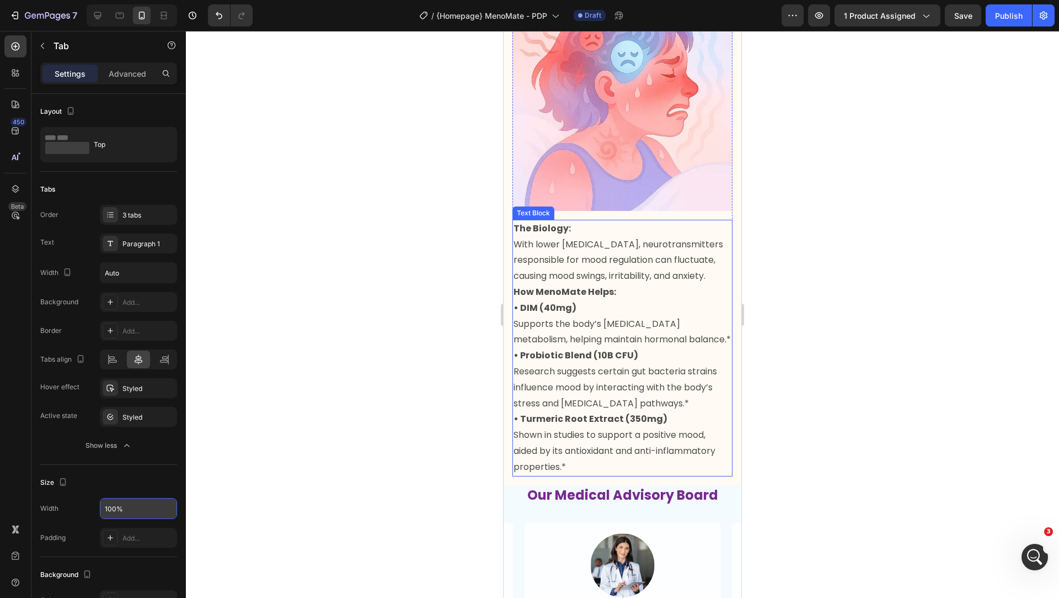
click at [697, 426] on p "• Turmeric Root Extract (350mg) Shown in studies to support a positive mood, ai…" at bounding box center [623, 442] width 218 height 63
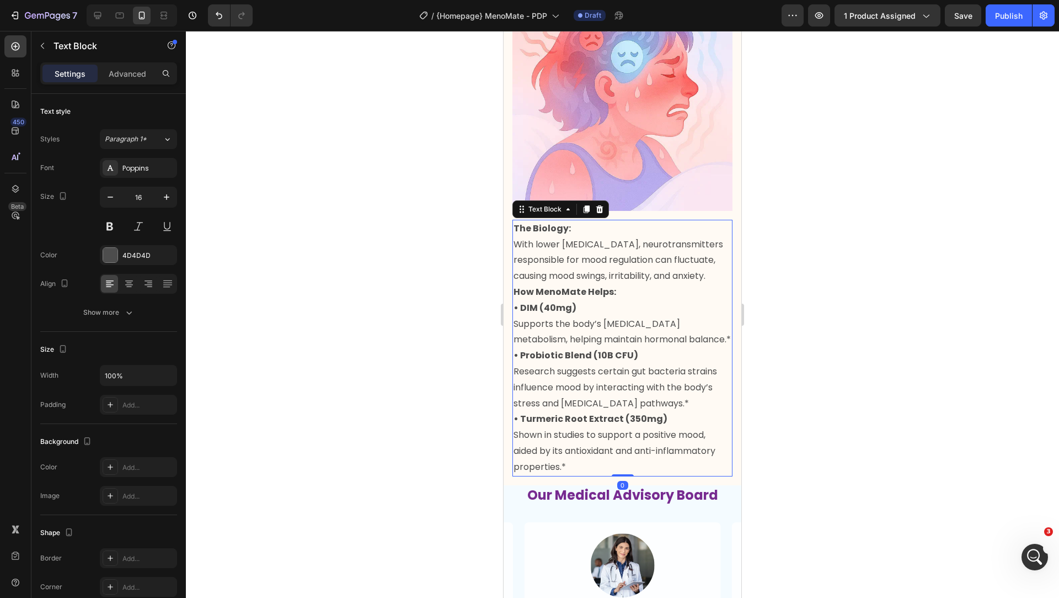
click at [737, 456] on div "Image What's Really Happening: When your hormones crash, your body slows down a…" at bounding box center [623, 233] width 238 height 503
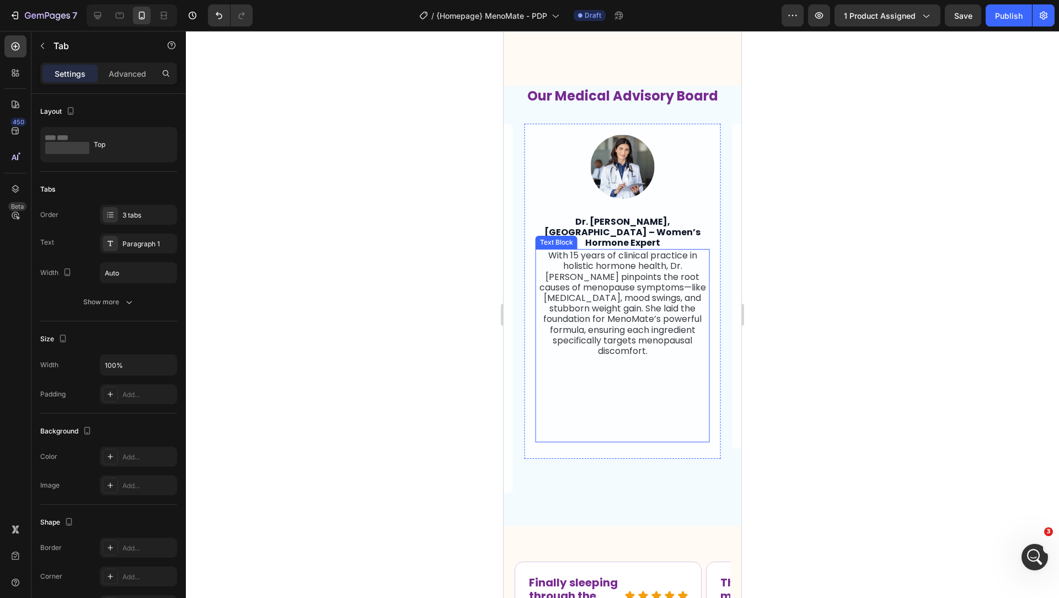
scroll to position [2066, 0]
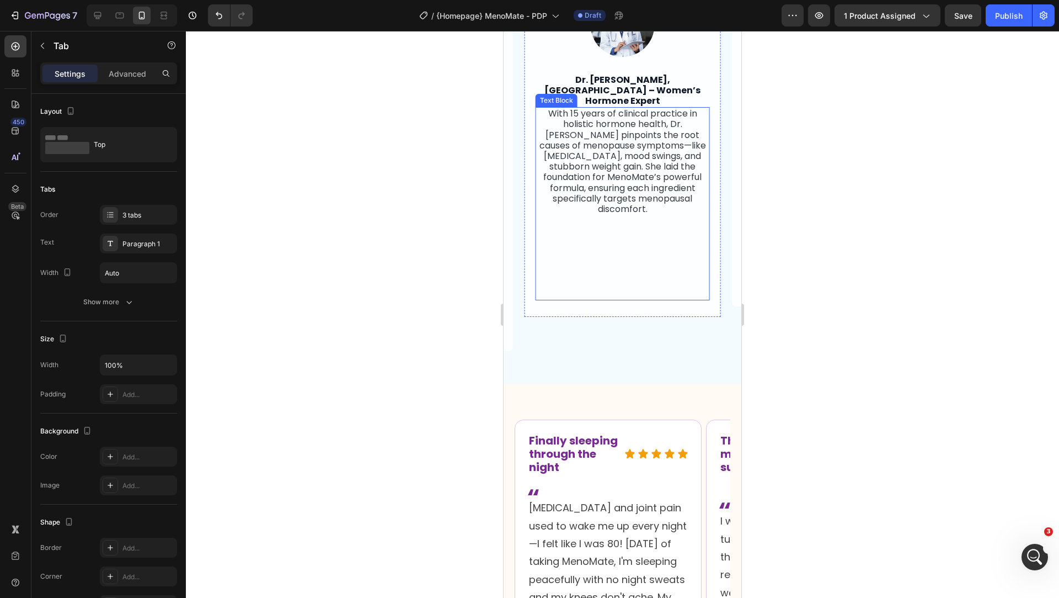
click at [649, 234] on div "With 15 years of clinical practice in holistic hormone health, Dr. [PERSON_NAME…" at bounding box center [623, 203] width 174 height 193
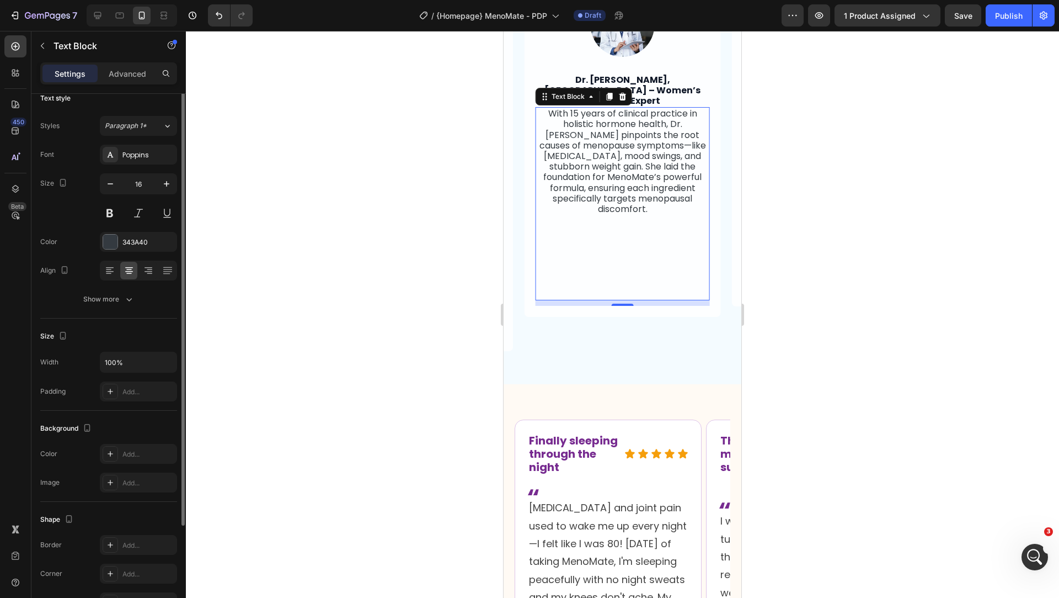
scroll to position [3, 0]
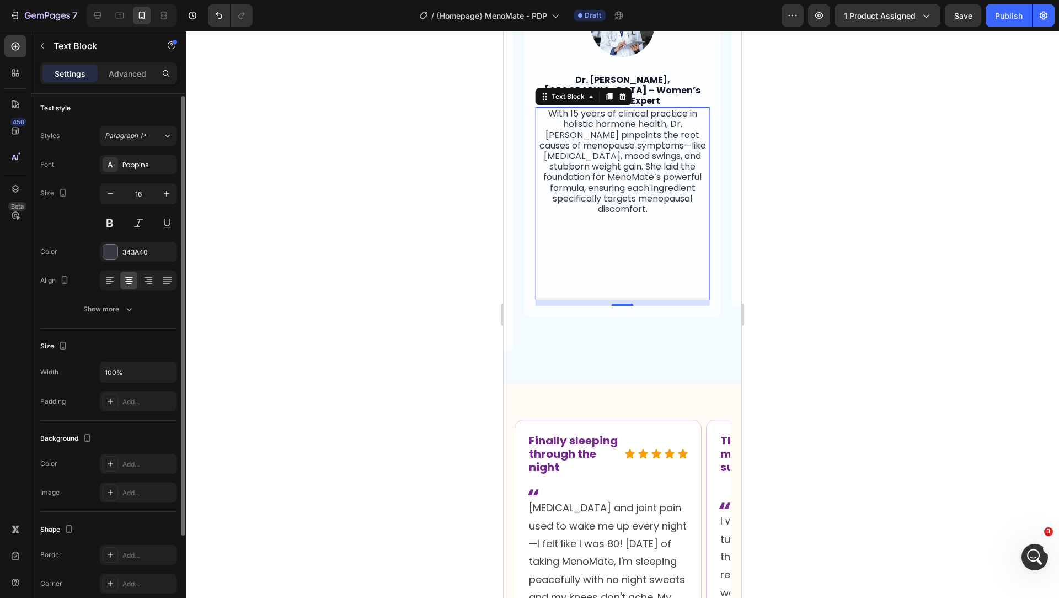
click at [674, 287] on div "With 15 years of clinical practice in holistic hormone health, Dr. [PERSON_NAME…" at bounding box center [623, 203] width 174 height 193
click at [673, 306] on div "Image Dr. Claire Thompson, ND – Women’s Hormone Expert Text Block With 15 years…" at bounding box center [623, 167] width 196 height 370
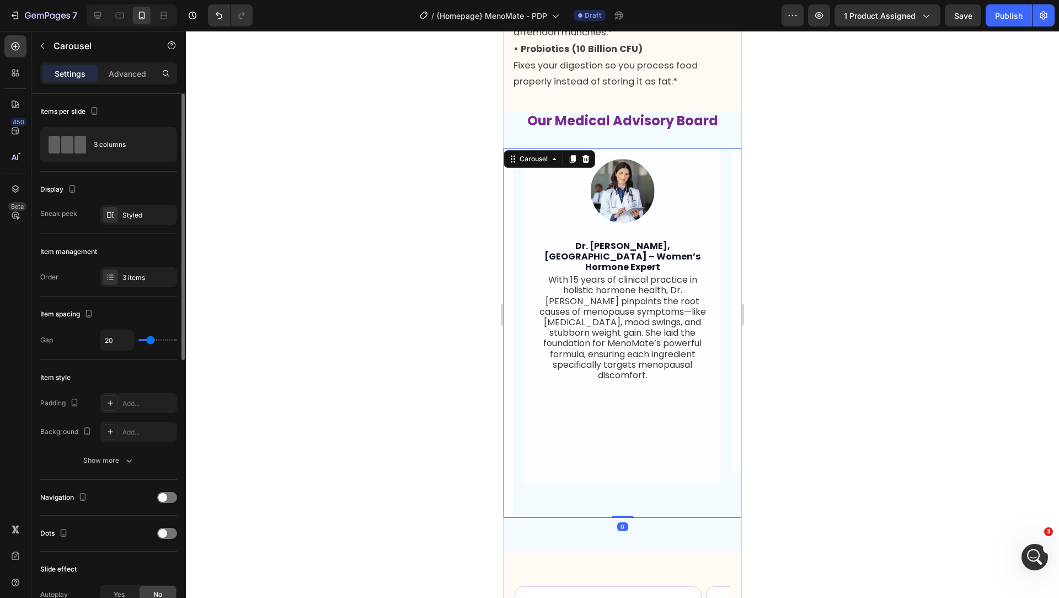
scroll to position [1893, 0]
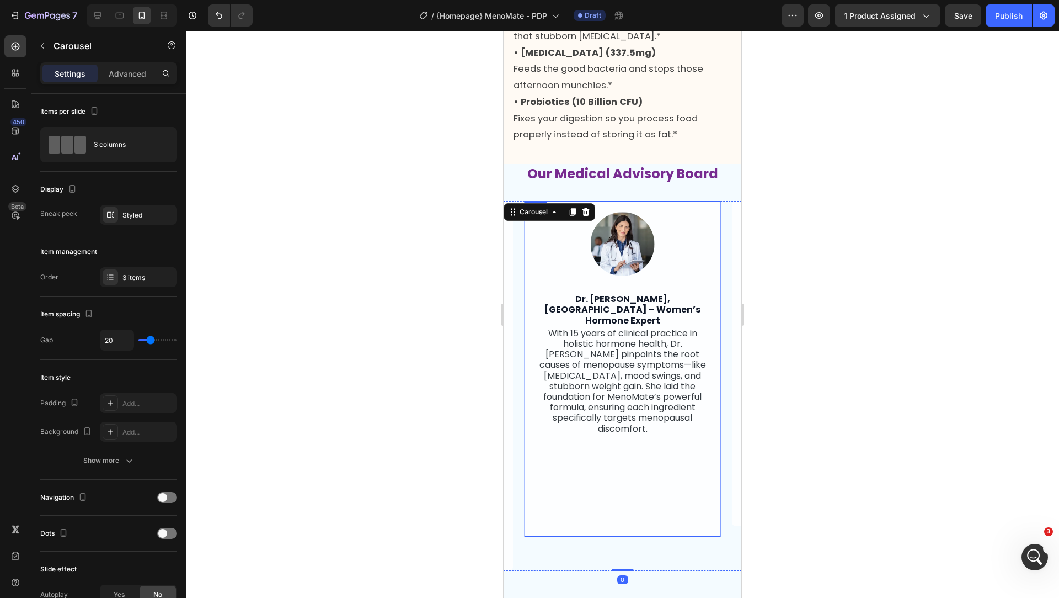
click at [715, 314] on div "Image Dr. Claire Thompson, ND – Women’s Hormone Expert Text Block With 15 years…" at bounding box center [623, 368] width 196 height 335
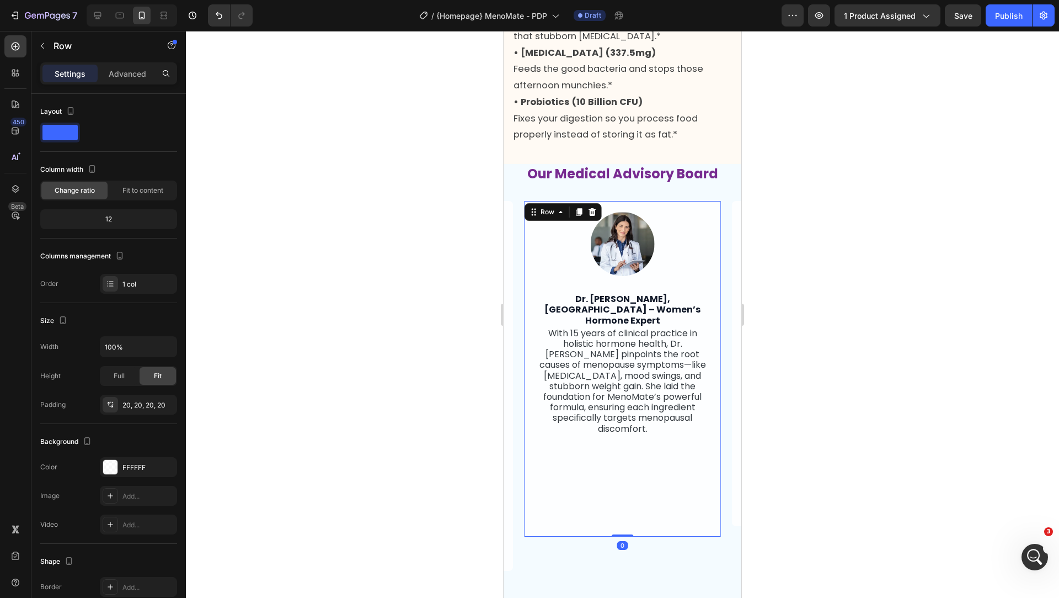
click at [623, 344] on p "With 15 years of clinical practice in holistic hormone health, Dr. [PERSON_NAME…" at bounding box center [623, 381] width 172 height 106
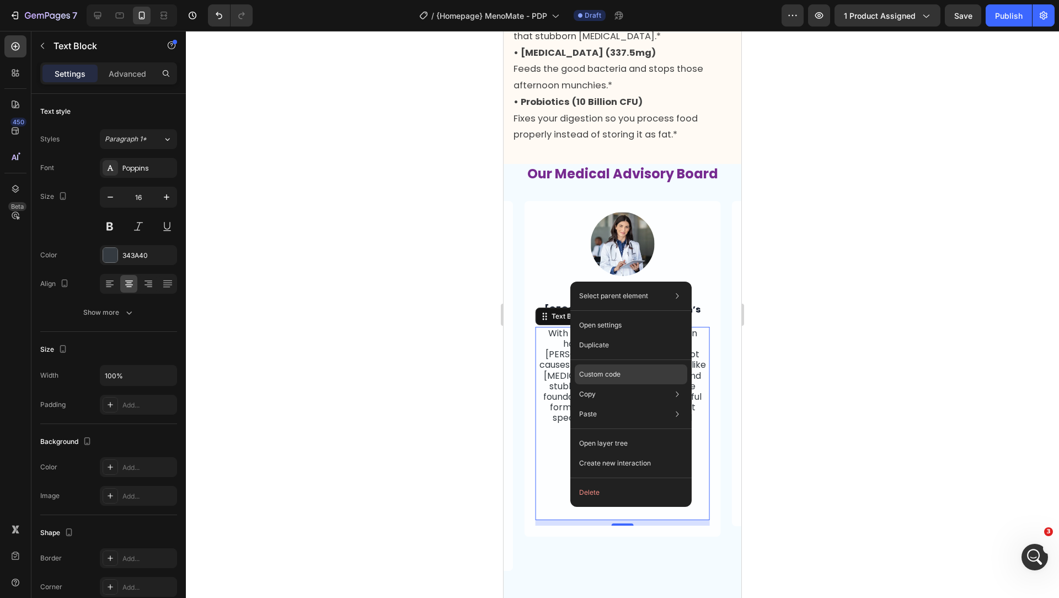
click at [604, 375] on p "Custom code" at bounding box center [599, 374] width 41 height 10
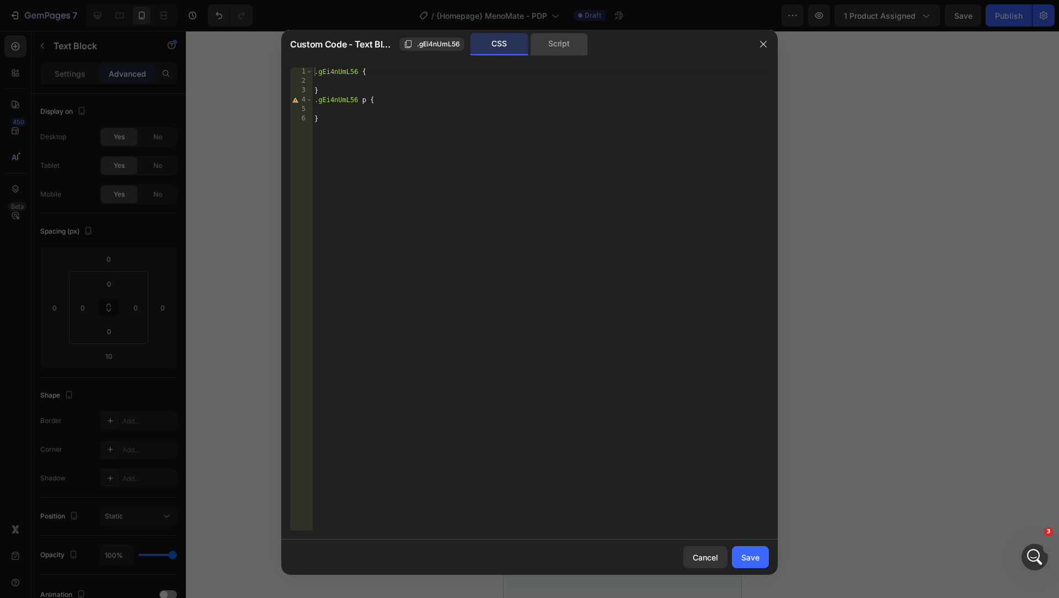
click at [558, 47] on div "Script" at bounding box center [559, 44] width 58 height 22
drag, startPoint x: 706, startPoint y: 561, endPoint x: 201, endPoint y: 529, distance: 505.8
click at [706, 561] on div "Cancel" at bounding box center [705, 557] width 25 height 12
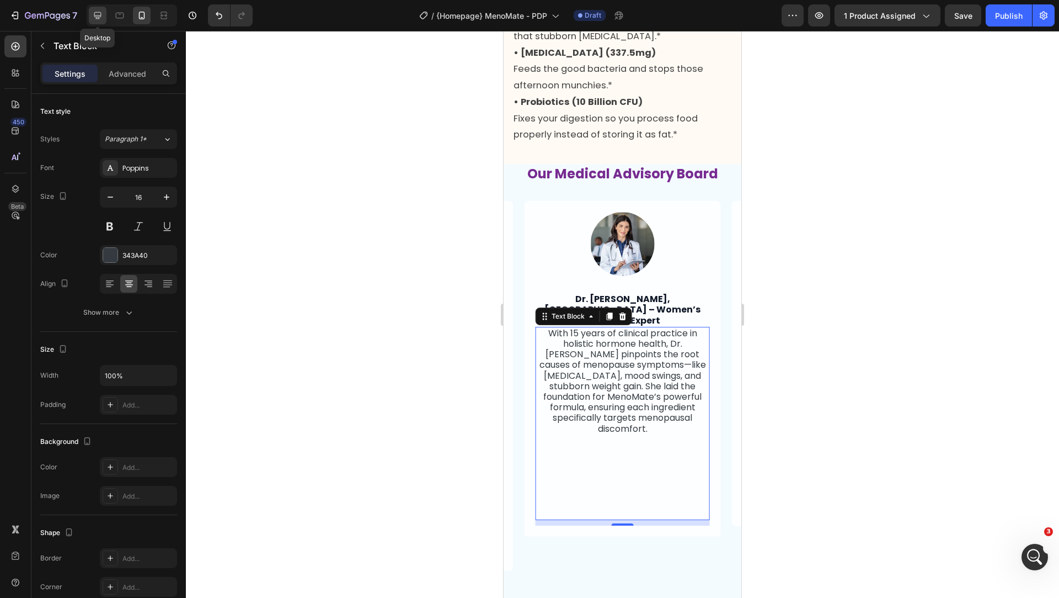
click at [98, 12] on icon at bounding box center [97, 15] width 7 height 7
type input "18"
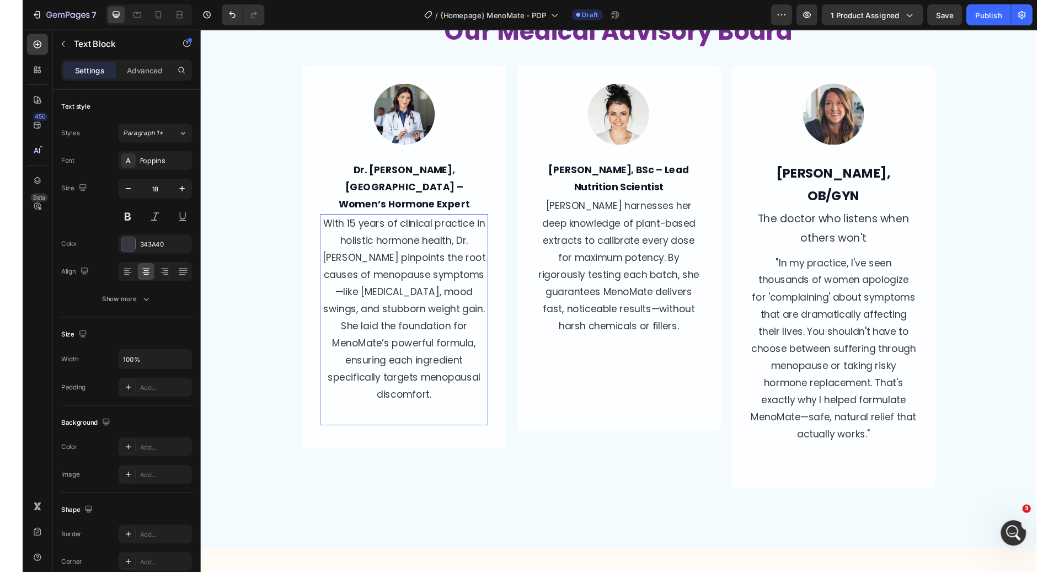
scroll to position [1877, 0]
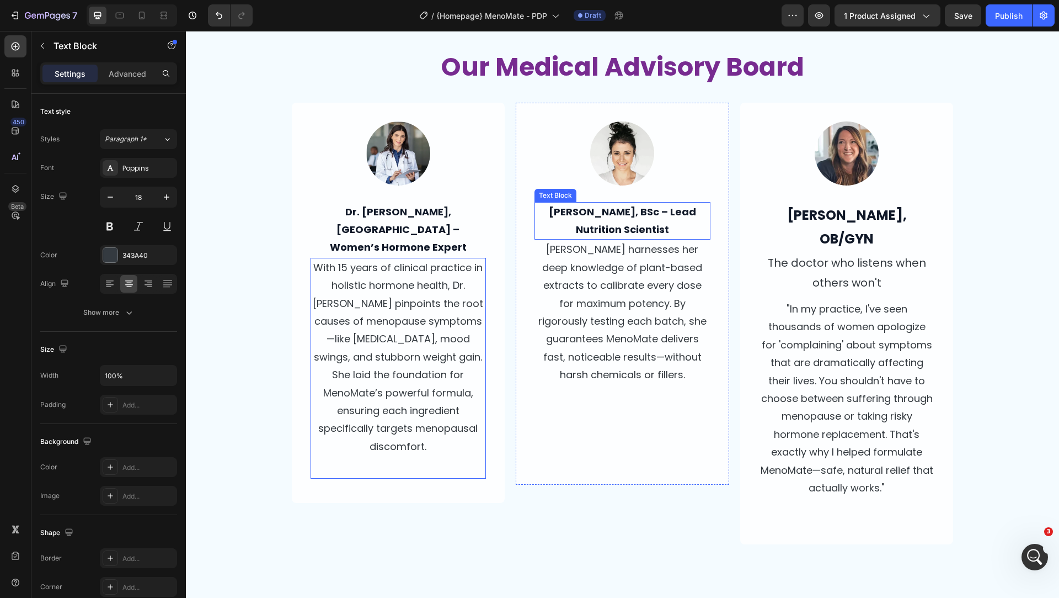
click at [632, 211] on p "[PERSON_NAME], BSc – Lead Nutrition Scientist" at bounding box center [623, 221] width 174 height 36
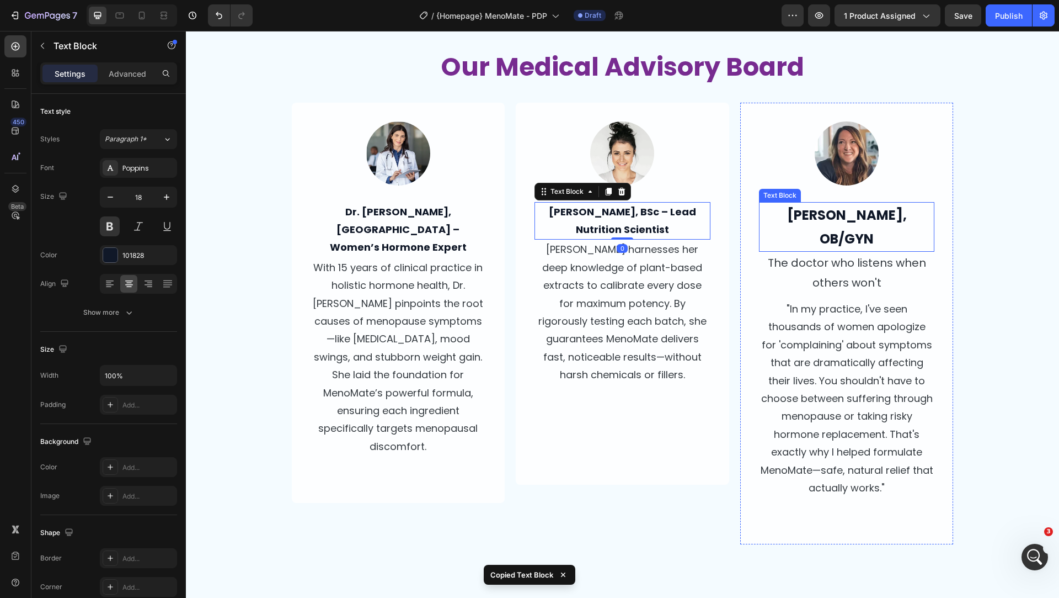
click at [808, 217] on p "[PERSON_NAME], OB/GYN" at bounding box center [847, 226] width 174 height 47
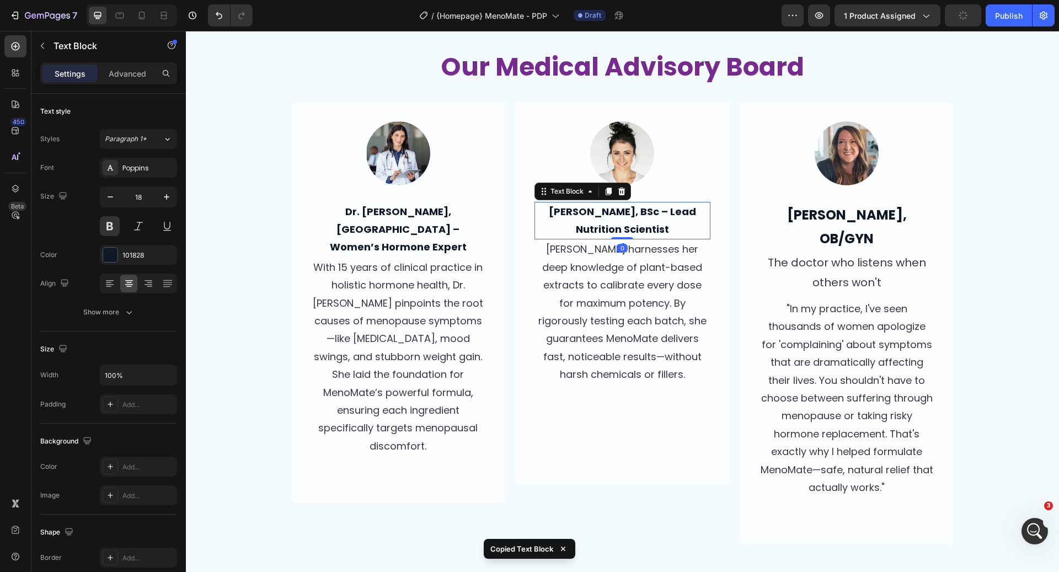
click at [700, 216] on p "[PERSON_NAME], BSc – Lead Nutrition Scientist" at bounding box center [623, 221] width 174 height 36
click at [788, 215] on p "[PERSON_NAME], OB/GYN" at bounding box center [847, 226] width 174 height 47
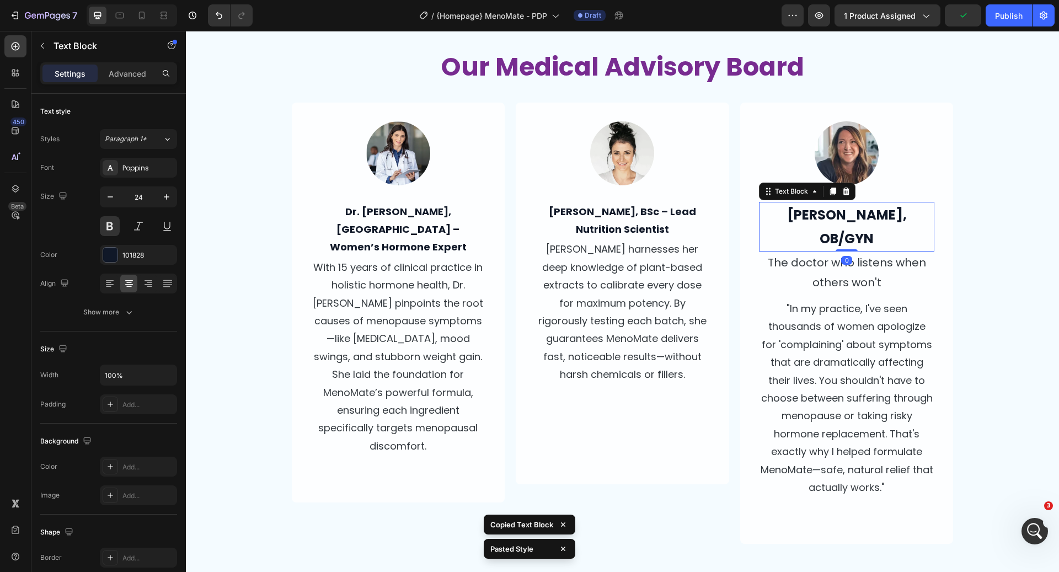
type input "18"
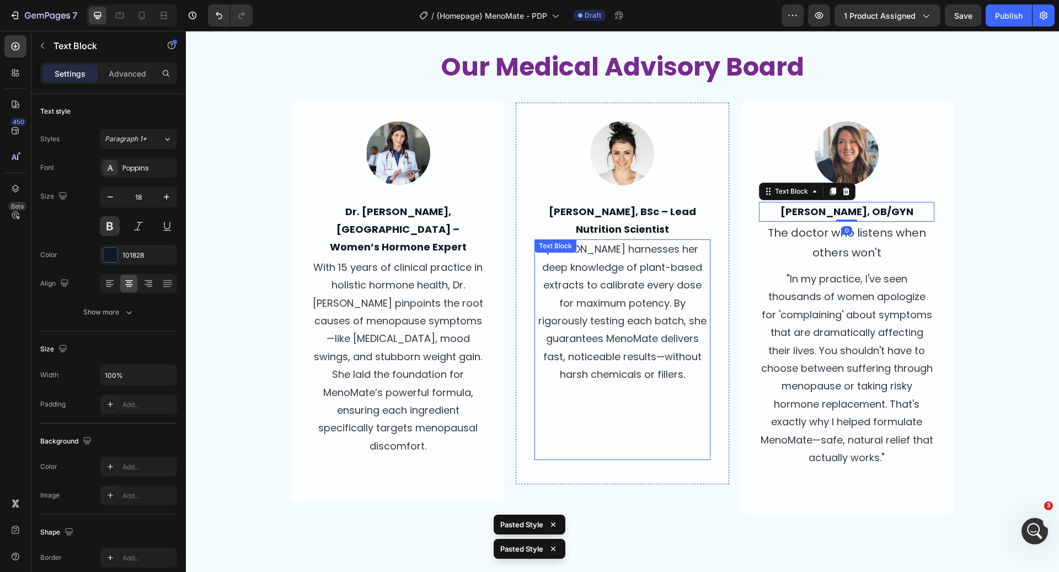
click at [643, 301] on p "[PERSON_NAME] harnesses her deep knowledge of plant-based extracts to calibrate…" at bounding box center [623, 312] width 174 height 143
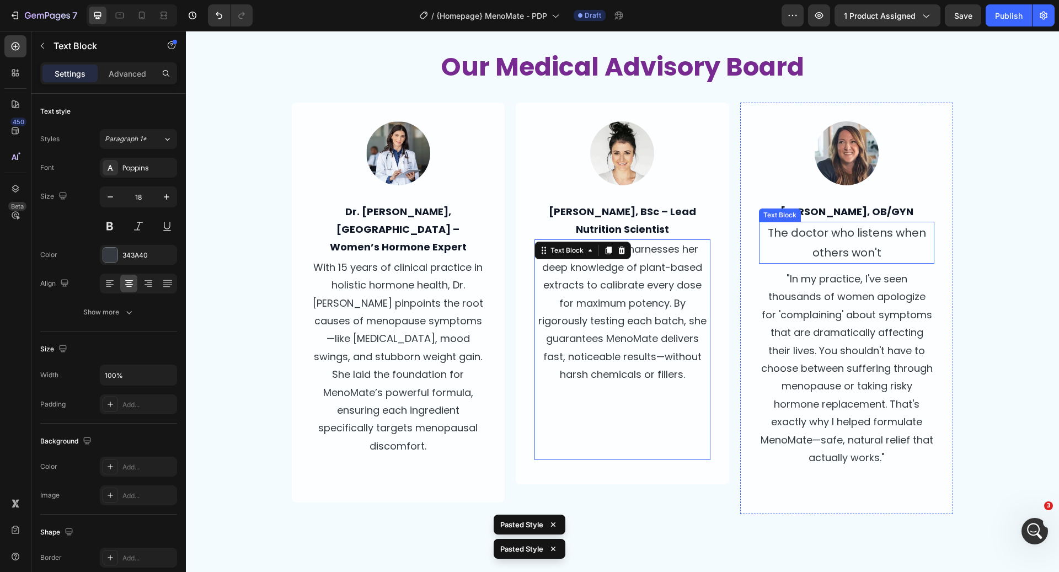
click at [819, 239] on p "The doctor who listens when others won't" at bounding box center [847, 243] width 174 height 40
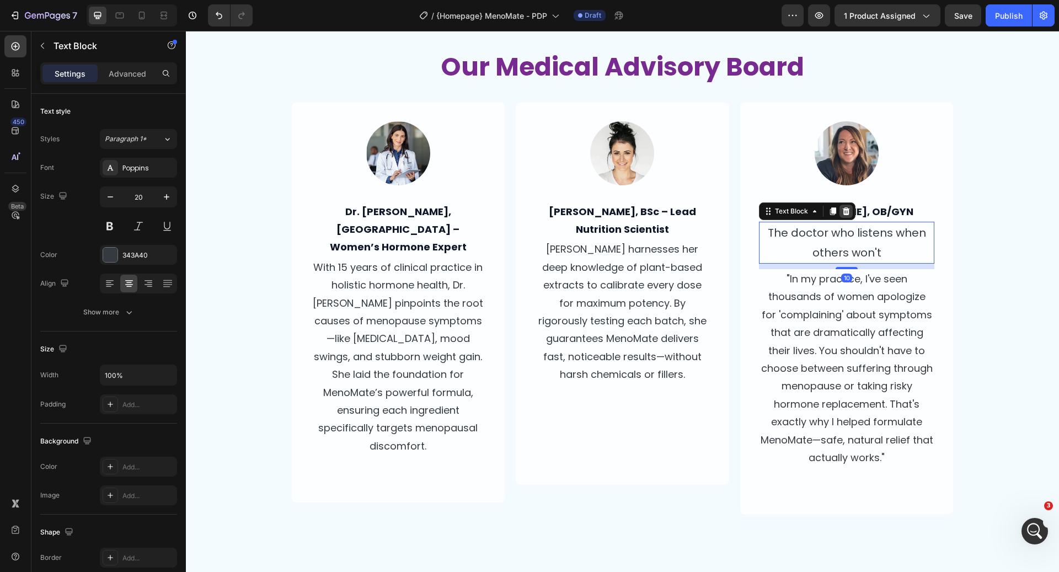
click at [846, 211] on icon at bounding box center [845, 211] width 7 height 8
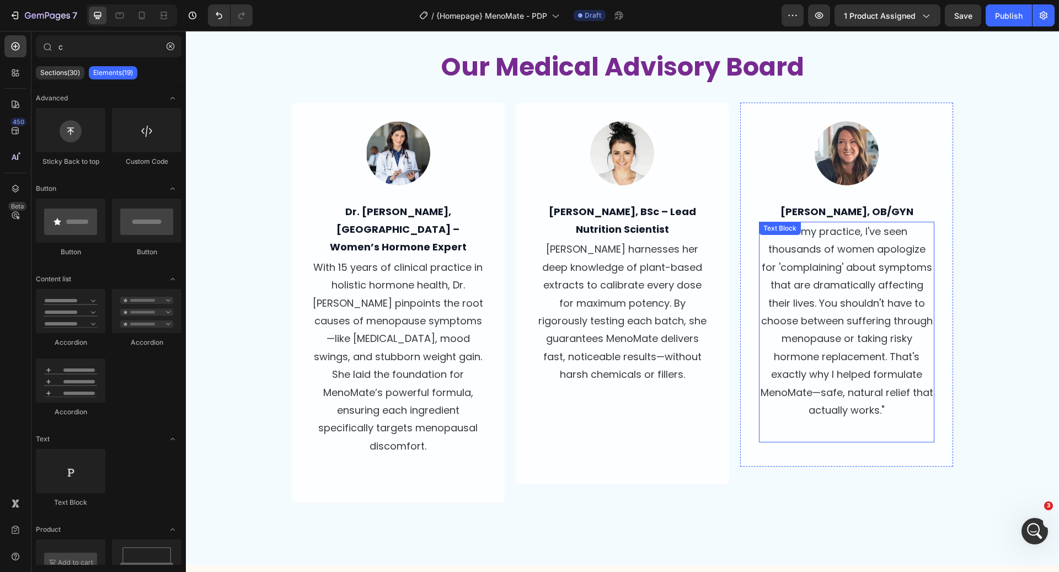
click at [811, 365] on p ""In my practice, I've seen thousands of women apologize for 'complaining' about…" at bounding box center [847, 321] width 174 height 196
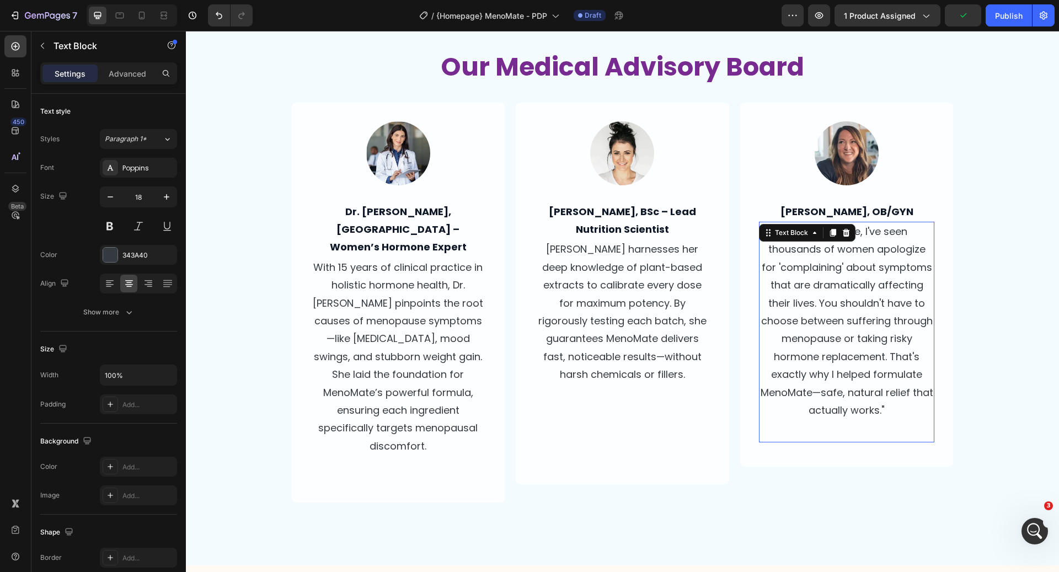
click at [811, 284] on p ""In my practice, I've seen thousands of women apologize for 'complaining' about…" at bounding box center [847, 321] width 174 height 196
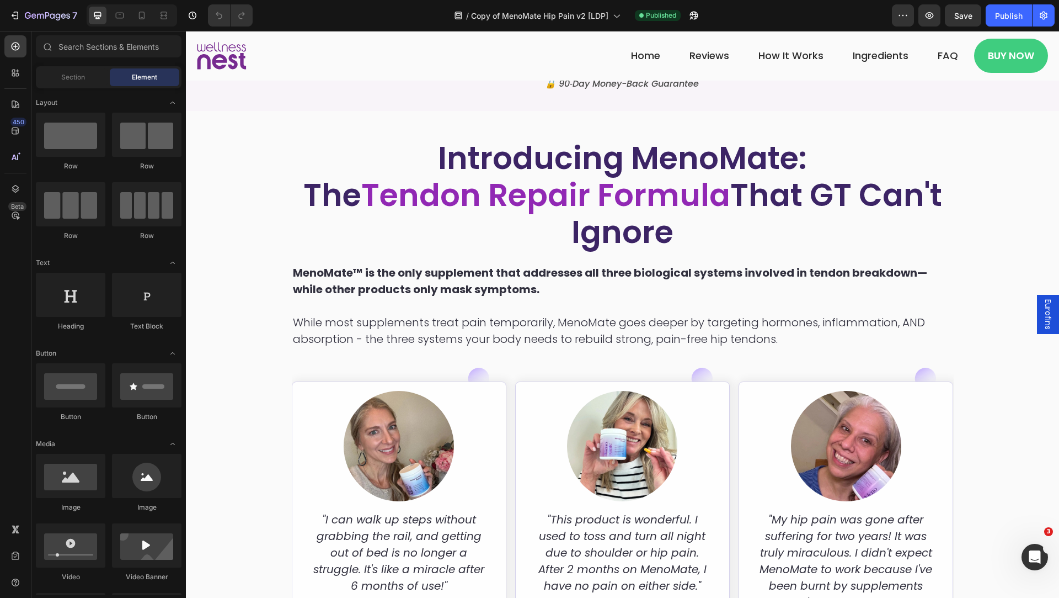
scroll to position [2199, 0]
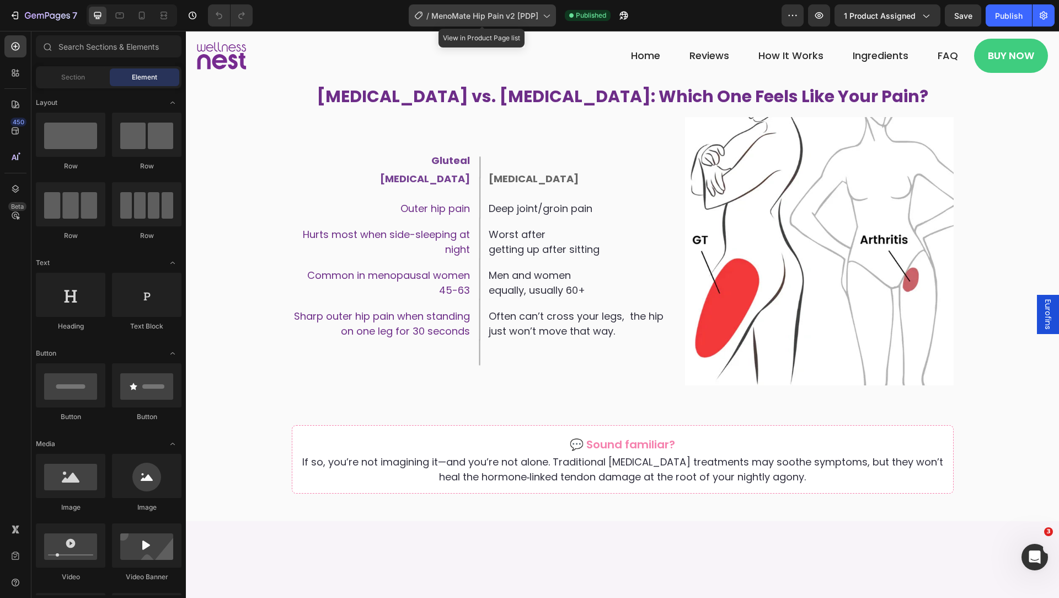
click at [458, 7] on div "/ MenoMate Hip Pain v2 [PDP]" at bounding box center [482, 15] width 147 height 22
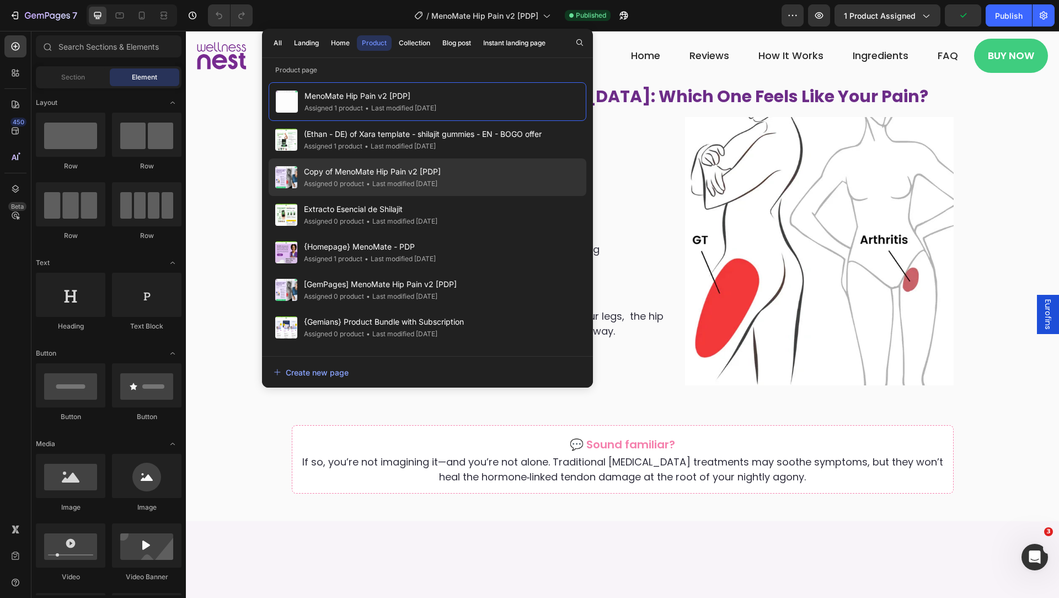
click at [465, 196] on div "Copy of MenoMate Hip Pain v2 [PDP] Assigned 0 product • Last modified 10 days a…" at bounding box center [428, 215] width 318 height 38
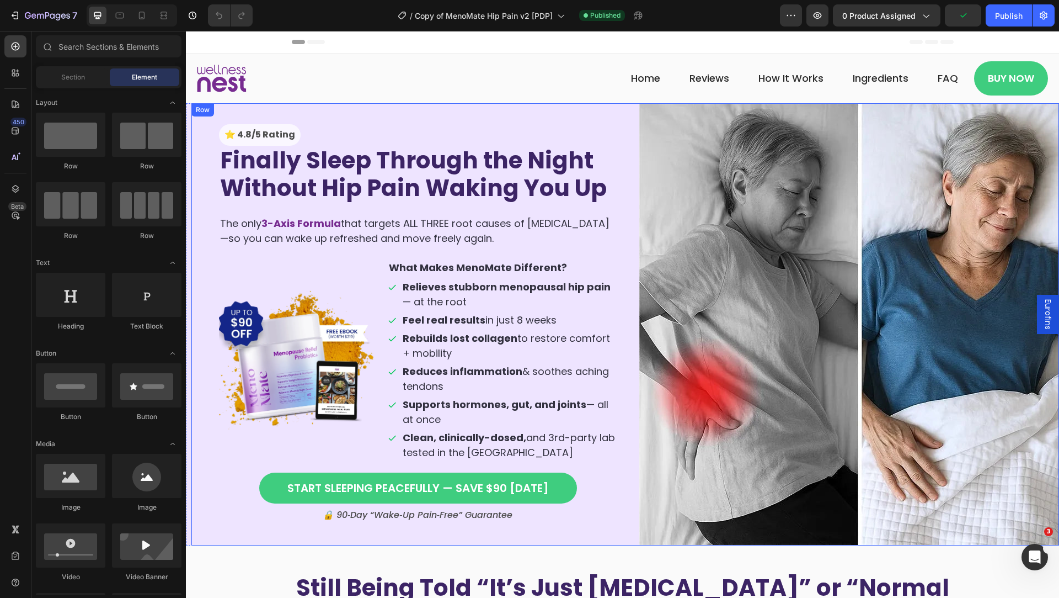
click at [627, 118] on div "⭐️ 4.8/5 Rating Text Block Finally Sleep Through the Night Without Hip Pain Wak…" at bounding box center [418, 324] width 442 height 442
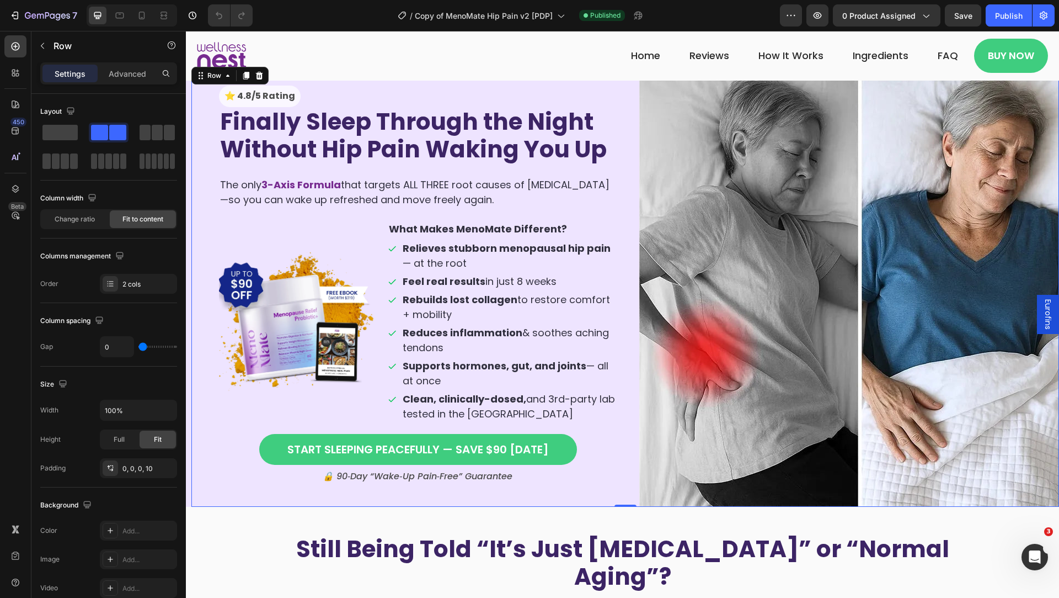
scroll to position [40, 0]
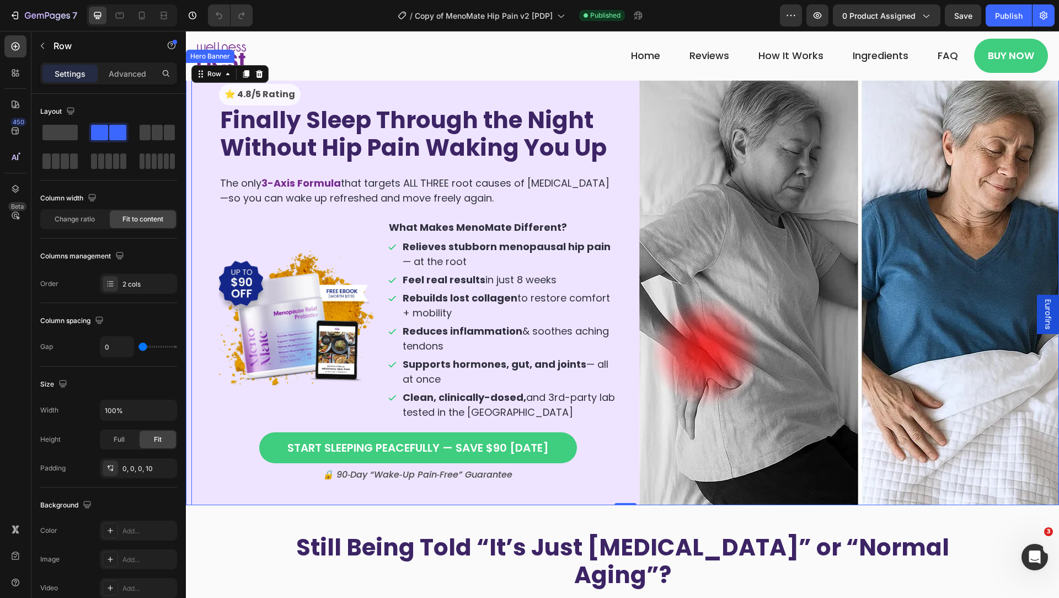
click at [189, 83] on div "Finally Sleep Through the Night Without Hip Pain Waking You Up Heading MenoMate…" at bounding box center [622, 284] width 873 height 442
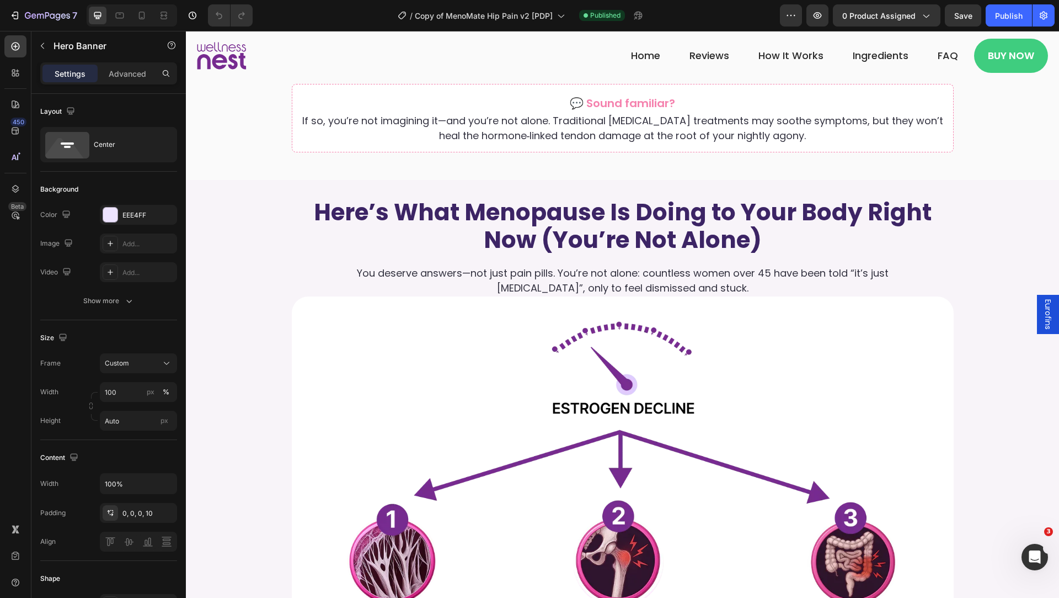
scroll to position [1479, 0]
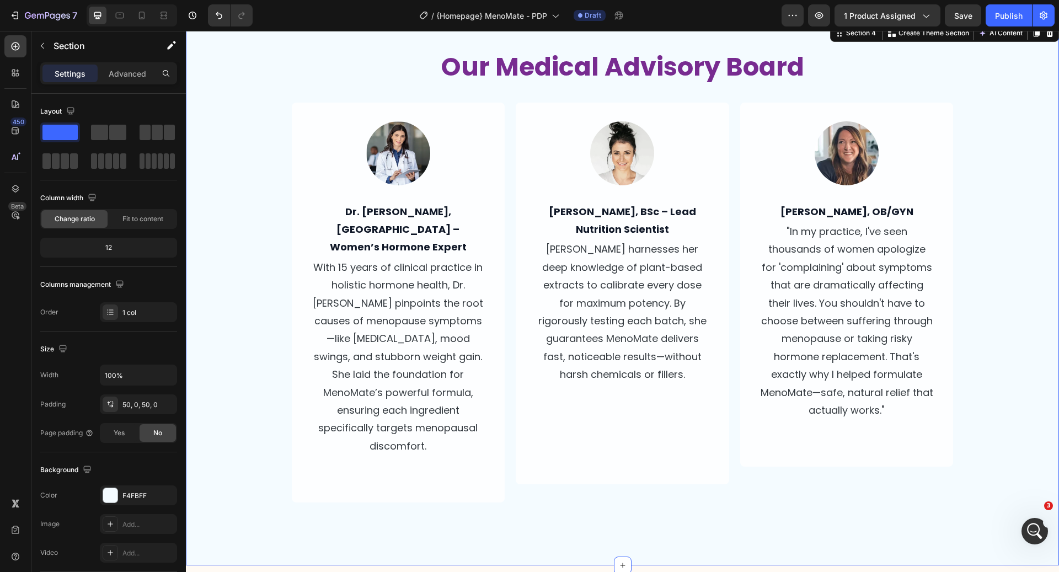
click at [995, 303] on div "Image Dr. [PERSON_NAME], ND – Women’s Hormone Expert Text Block With 15 years o…" at bounding box center [622, 320] width 873 height 435
click at [894, 121] on div at bounding box center [847, 153] width 176 height 64
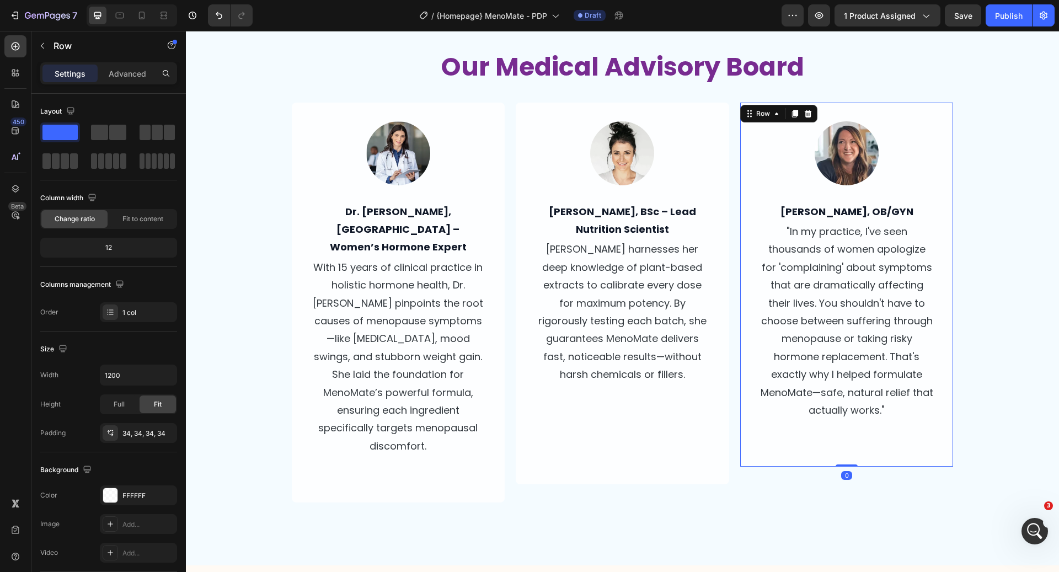
click at [888, 106] on div "Image [PERSON_NAME], OB/GYN Text Block "In my practice, I've seen thousands of …" at bounding box center [847, 285] width 214 height 364
click at [664, 337] on p "[PERSON_NAME] harnesses her deep knowledge of plant-based extracts to calibrate…" at bounding box center [623, 312] width 174 height 143
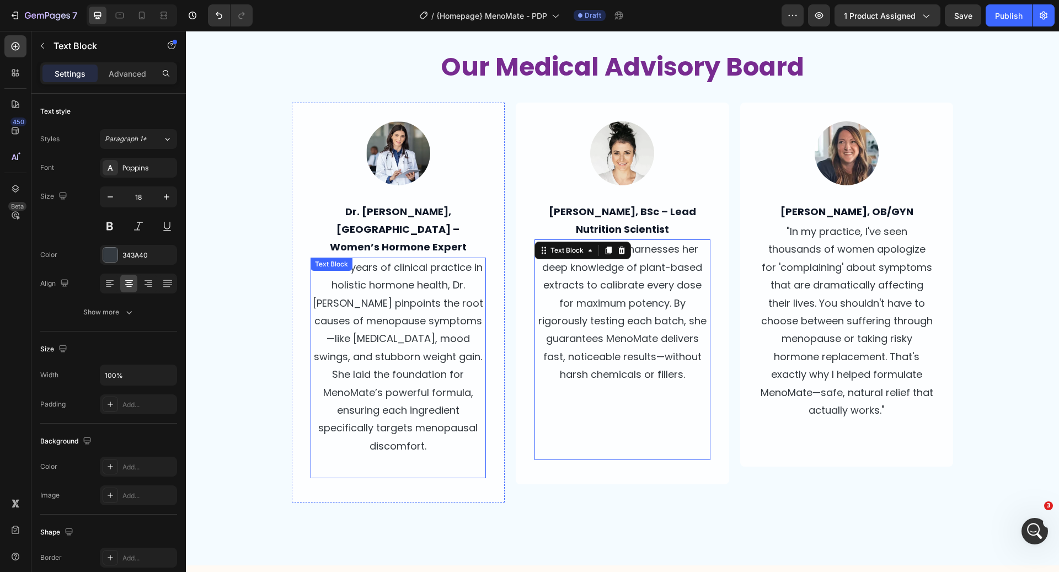
click at [355, 302] on p "With 15 years of clinical practice in holistic hormone health, Dr. [PERSON_NAME…" at bounding box center [399, 357] width 174 height 196
click at [560, 424] on div "[PERSON_NAME] harnesses her deep knowledge of plant-based extracts to calibrate…" at bounding box center [623, 349] width 176 height 221
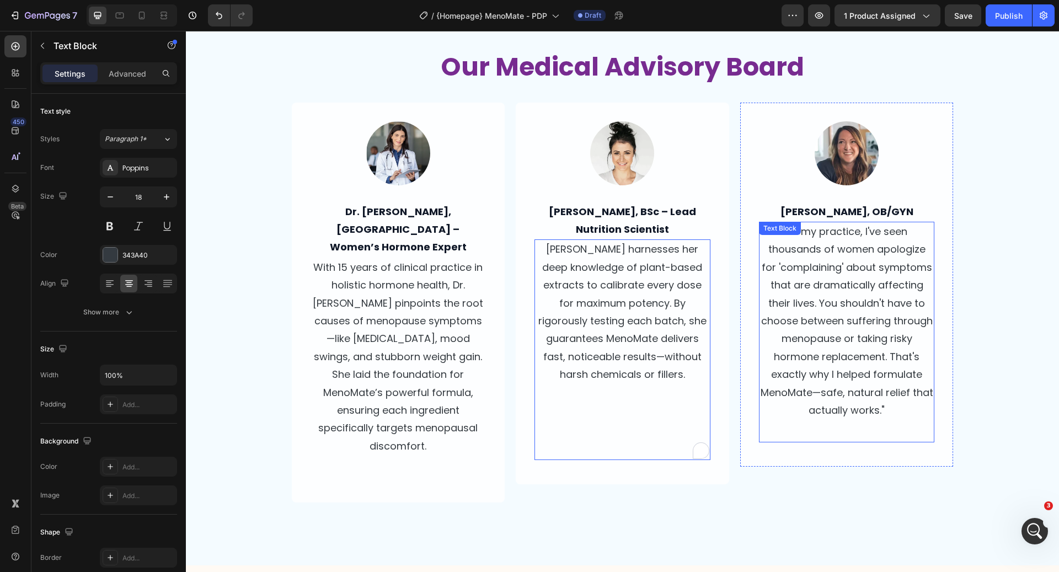
click at [850, 426] on div ""In my practice, I've seen thousands of women apologize for 'complaining' about…" at bounding box center [847, 332] width 176 height 221
click at [584, 257] on div "[PERSON_NAME] harnesses her deep knowledge of plant-based extracts to calibrate…" at bounding box center [623, 349] width 176 height 221
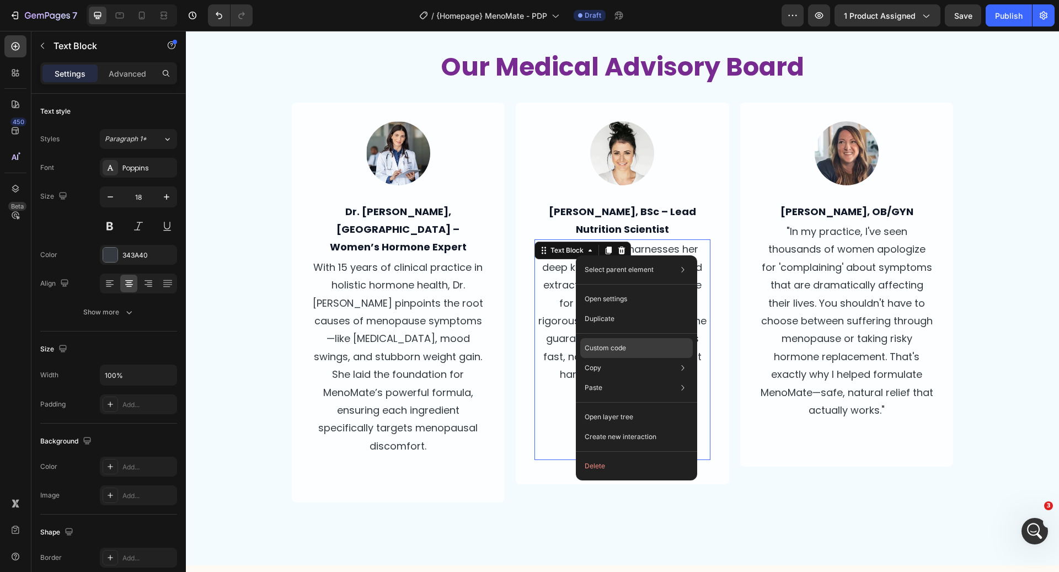
click at [604, 350] on p "Custom code" at bounding box center [605, 348] width 41 height 10
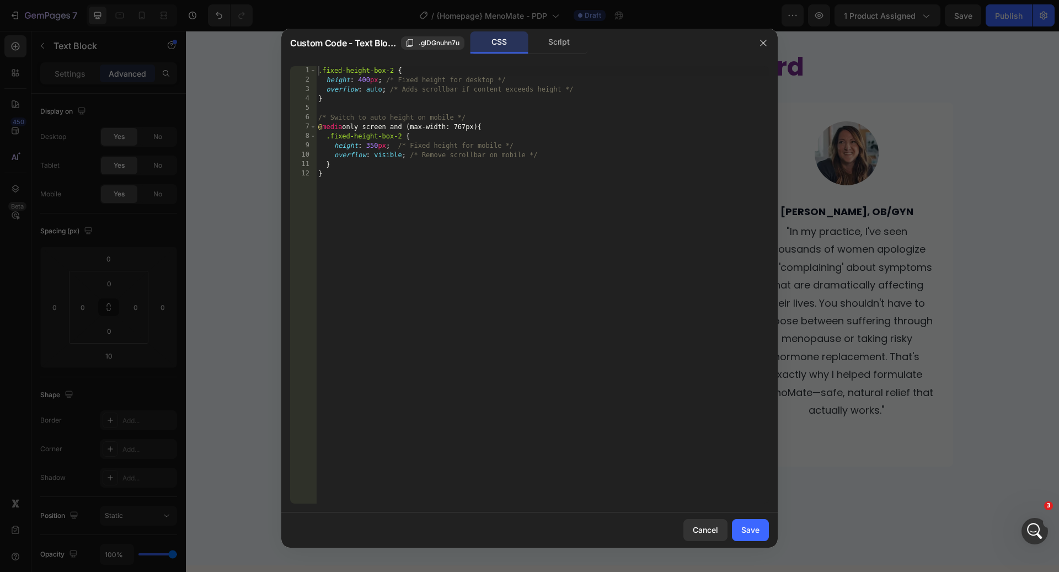
click at [373, 145] on div ".fixed-height-box-2 { height : 400 px ; /* Fixed height for desktop */ overflow…" at bounding box center [542, 294] width 453 height 456
type textarea "height: 300px; /* Fixed height for mobile */"
click at [754, 530] on div "Save" at bounding box center [751, 530] width 18 height 12
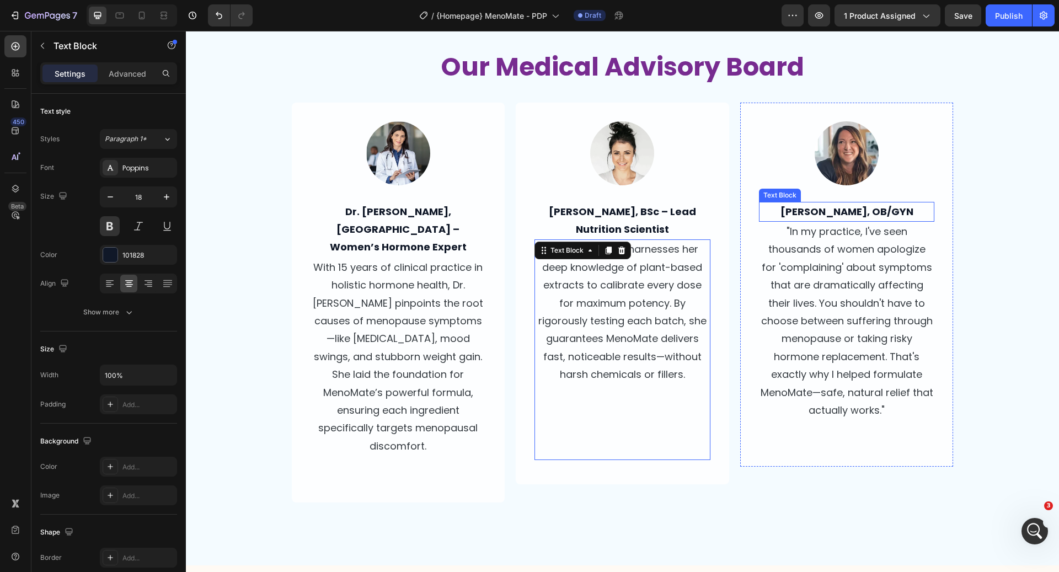
click at [861, 209] on p "[PERSON_NAME], OB/GYN" at bounding box center [847, 212] width 174 height 18
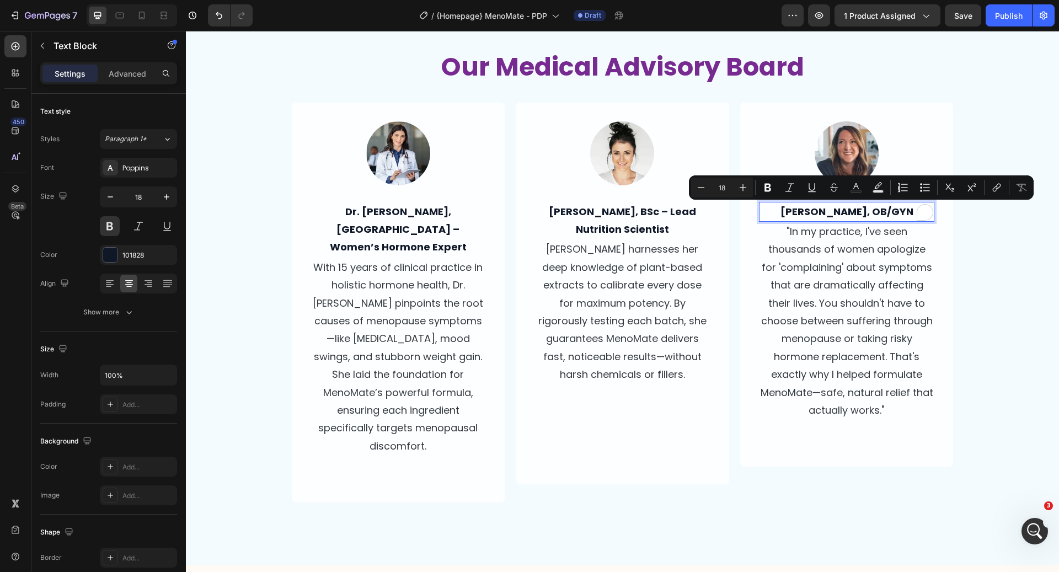
click at [865, 213] on p "[PERSON_NAME], OB/GYN" at bounding box center [847, 212] width 174 height 18
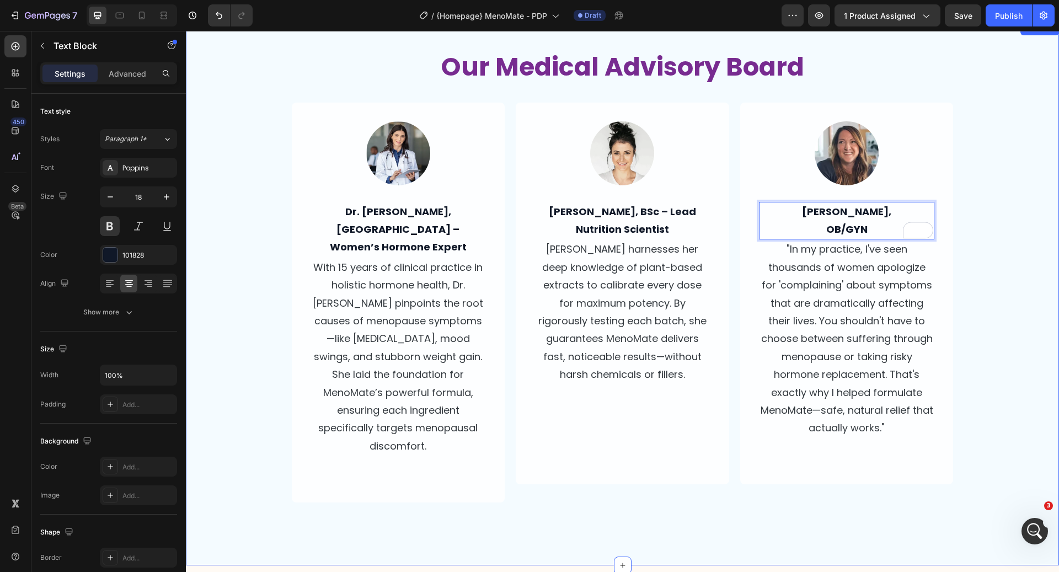
click at [1009, 183] on div "Image Dr. [PERSON_NAME], ND – Women’s Hormone Expert Text Block With 15 years o…" at bounding box center [622, 320] width 873 height 435
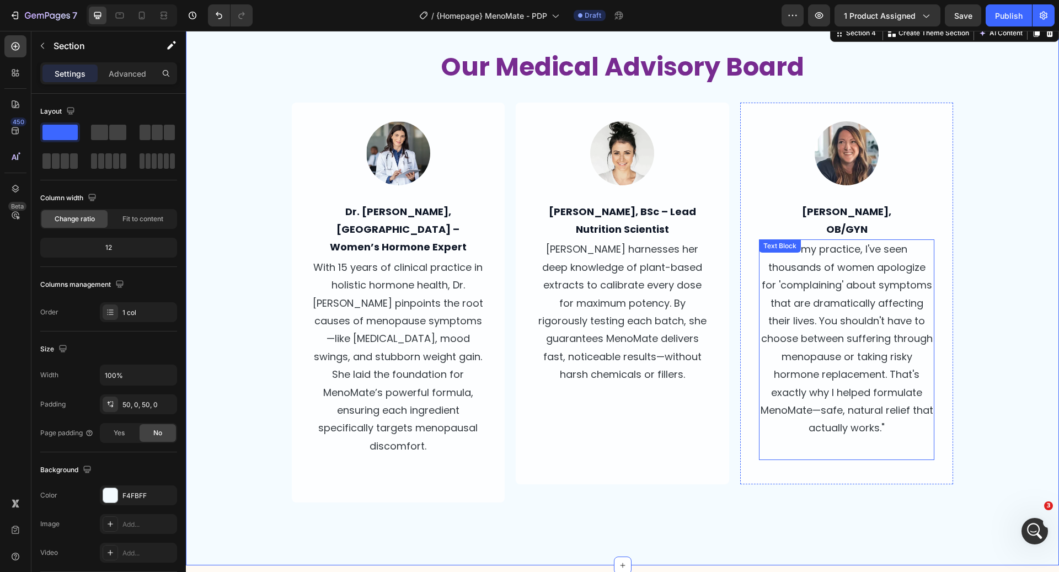
click at [895, 290] on p ""In my practice, I've seen thousands of women apologize for 'complaining' about…" at bounding box center [847, 339] width 174 height 196
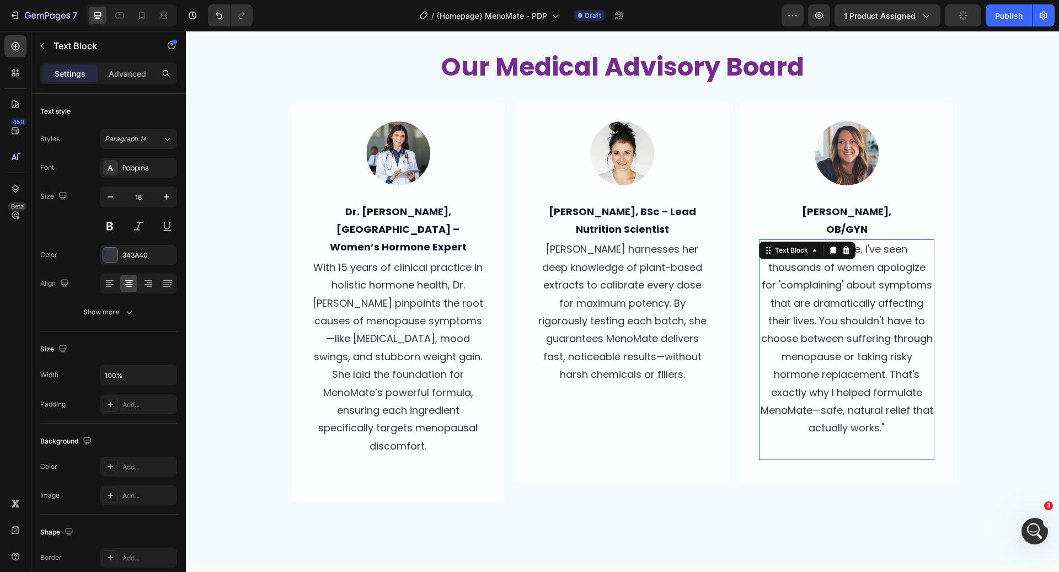
click at [646, 294] on p "[PERSON_NAME] harnesses her deep knowledge of plant-based extracts to calibrate…" at bounding box center [623, 312] width 174 height 143
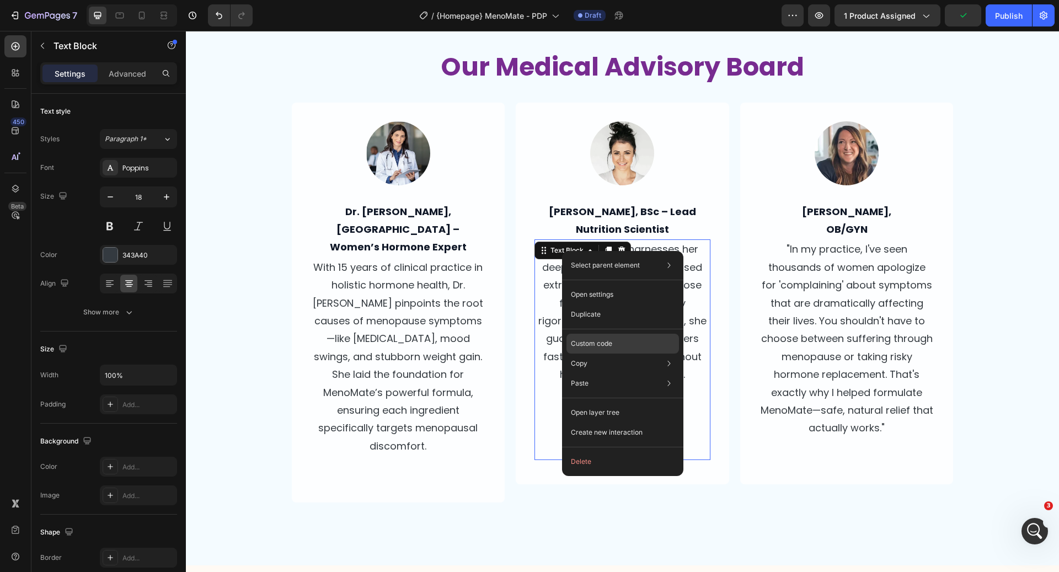
click at [623, 374] on div "Custom code" at bounding box center [623, 384] width 113 height 20
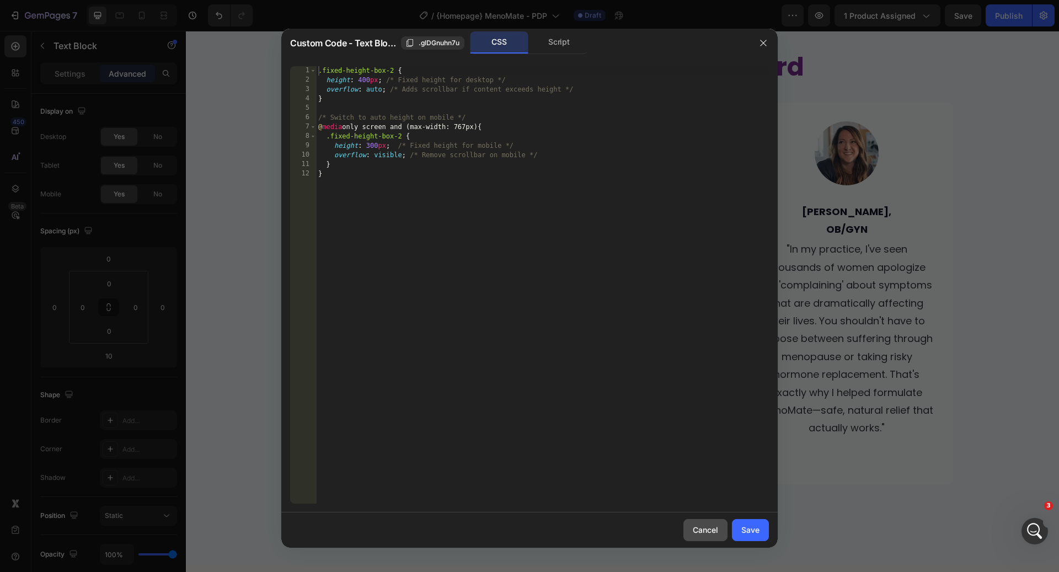
click at [696, 539] on button "Cancel" at bounding box center [706, 530] width 44 height 22
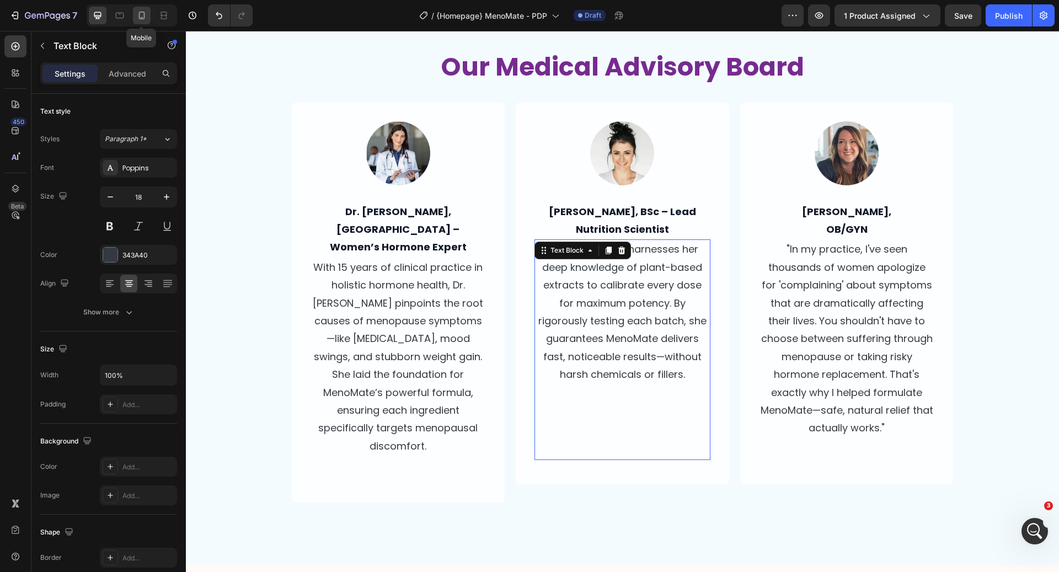
click at [138, 18] on icon at bounding box center [141, 15] width 11 height 11
type input "16"
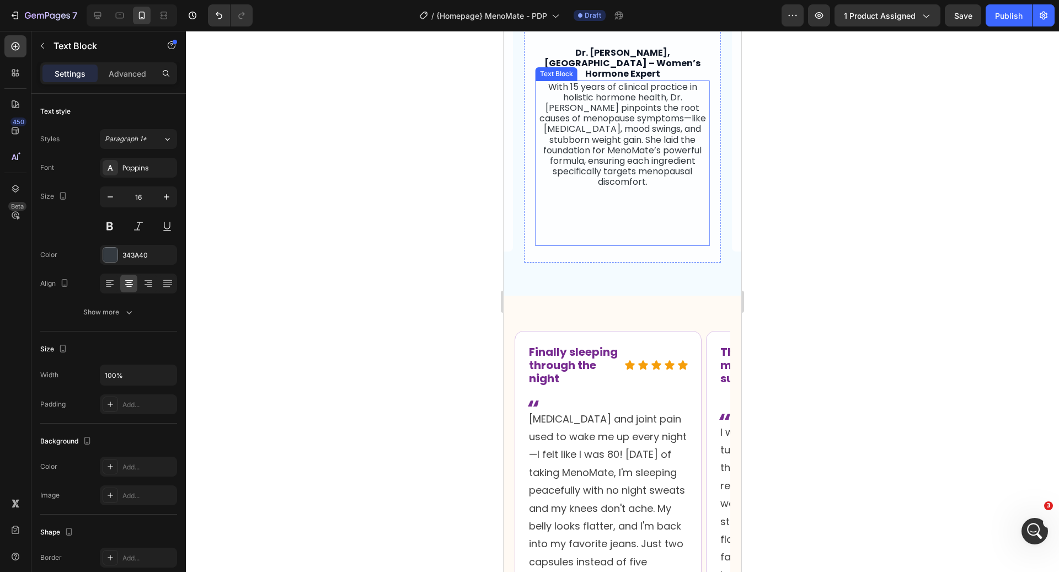
scroll to position [1796, 0]
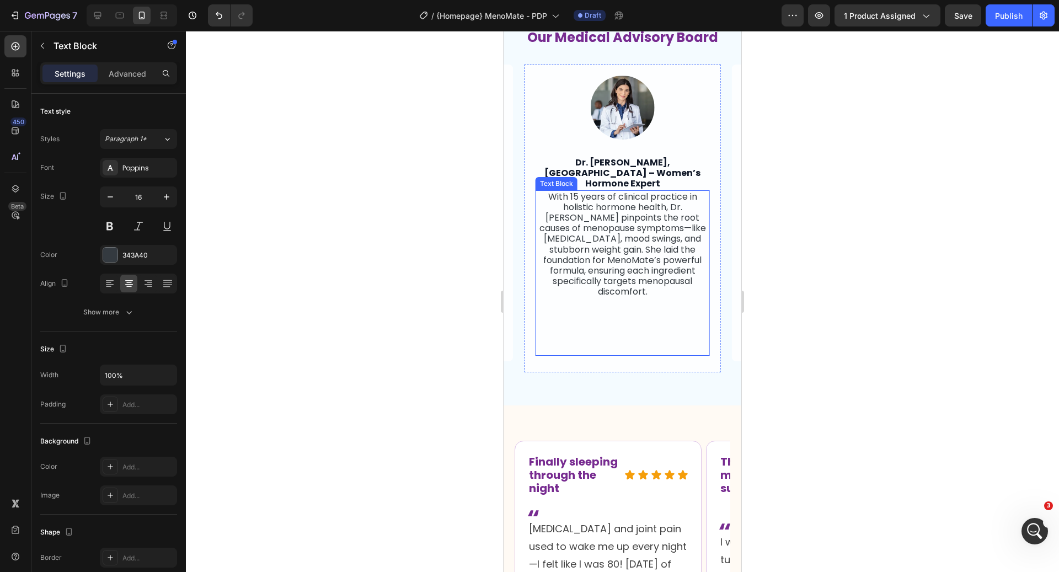
click at [588, 222] on p "With 15 years of clinical practice in holistic hormone health, Dr. [PERSON_NAME…" at bounding box center [623, 244] width 172 height 106
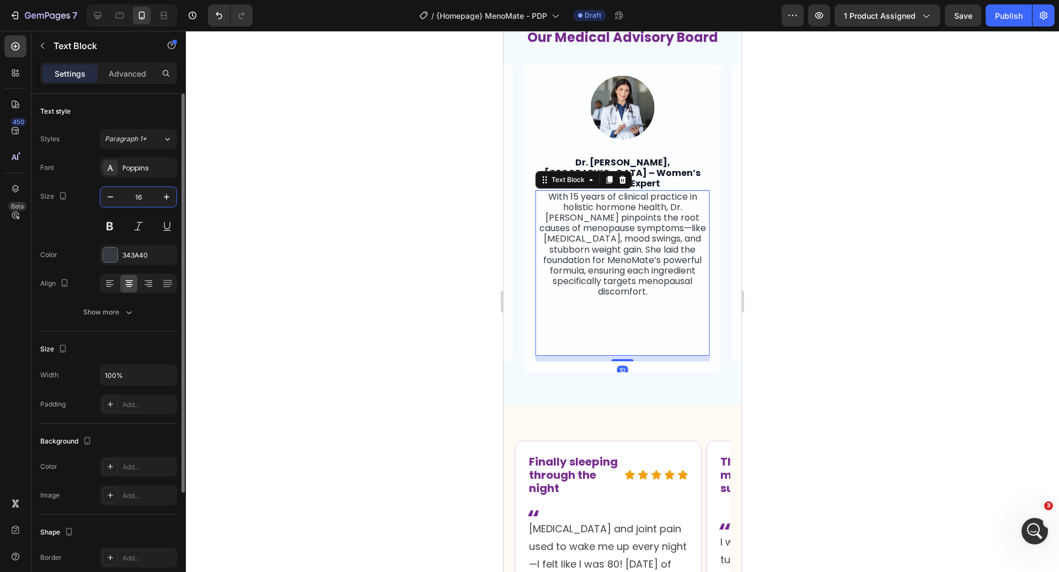
click at [146, 196] on input "16" at bounding box center [138, 197] width 36 height 20
type input "16.5"
click at [436, 228] on div at bounding box center [622, 301] width 873 height 541
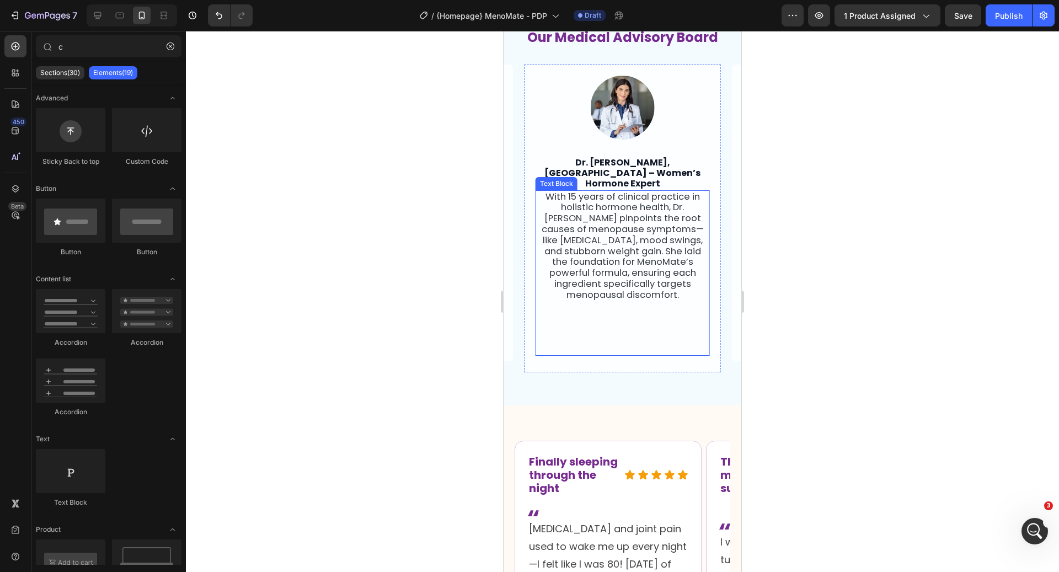
click at [568, 216] on p "With 15 years of clinical practice in holistic hormone health, Dr. [PERSON_NAME…" at bounding box center [623, 245] width 172 height 109
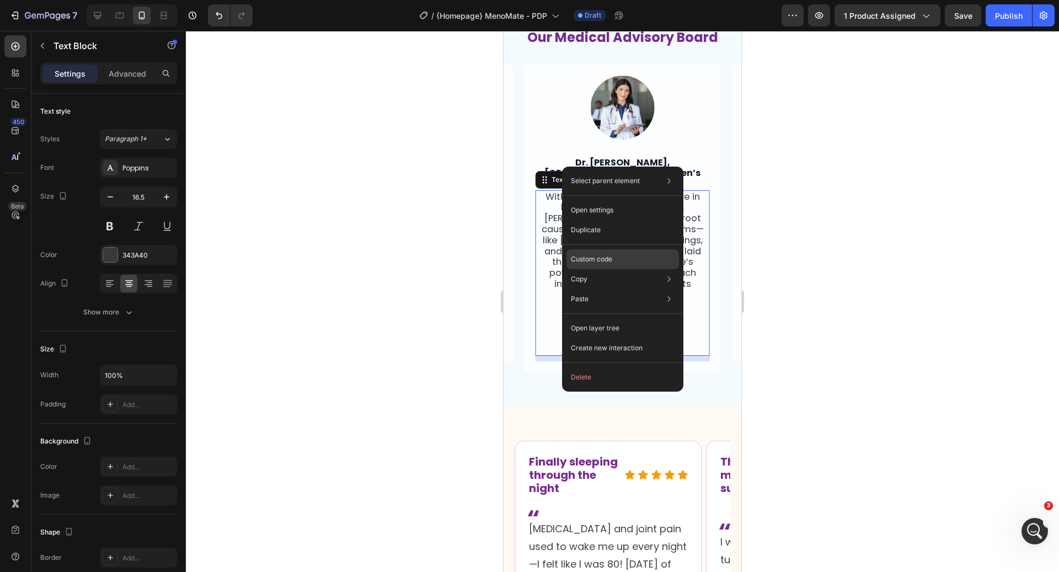
click at [604, 289] on div "Custom code" at bounding box center [623, 299] width 113 height 20
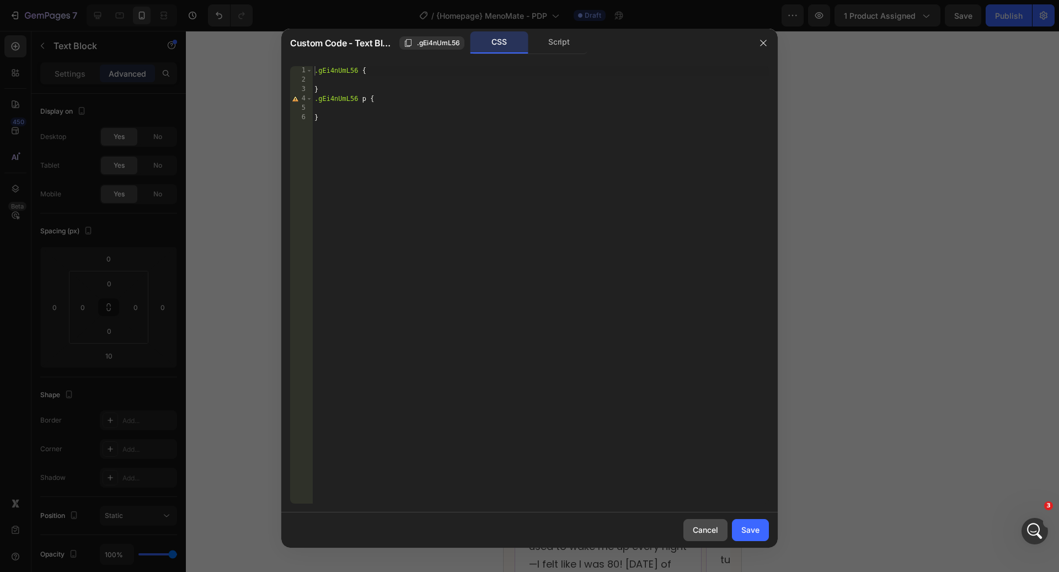
click at [707, 535] on div "Cancel" at bounding box center [705, 530] width 25 height 12
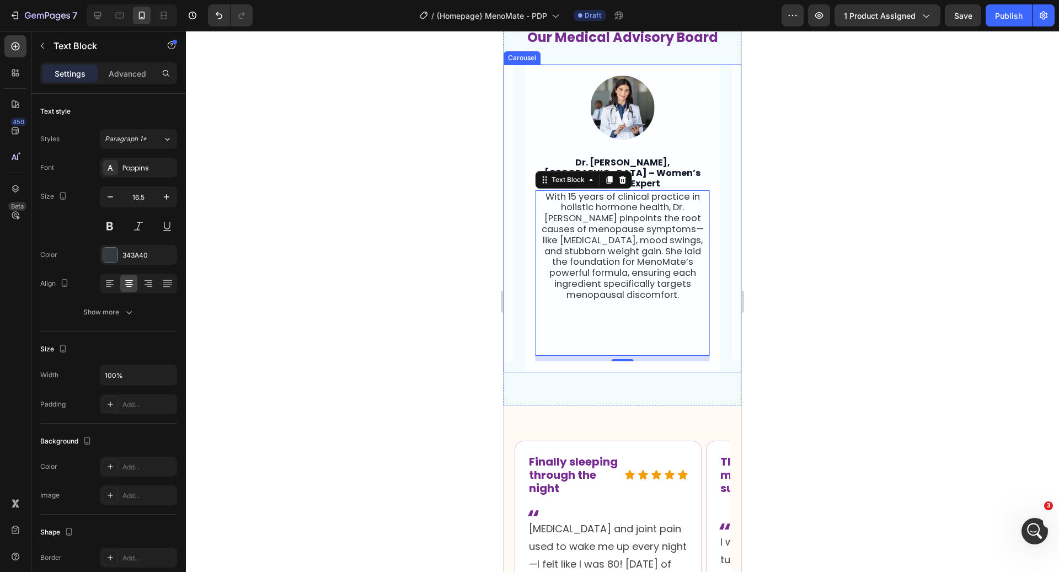
click at [519, 358] on div "Image Dr. [PERSON_NAME], ND – Women’s Hormone Expert Text Block With 15 years o…" at bounding box center [623, 219] width 238 height 308
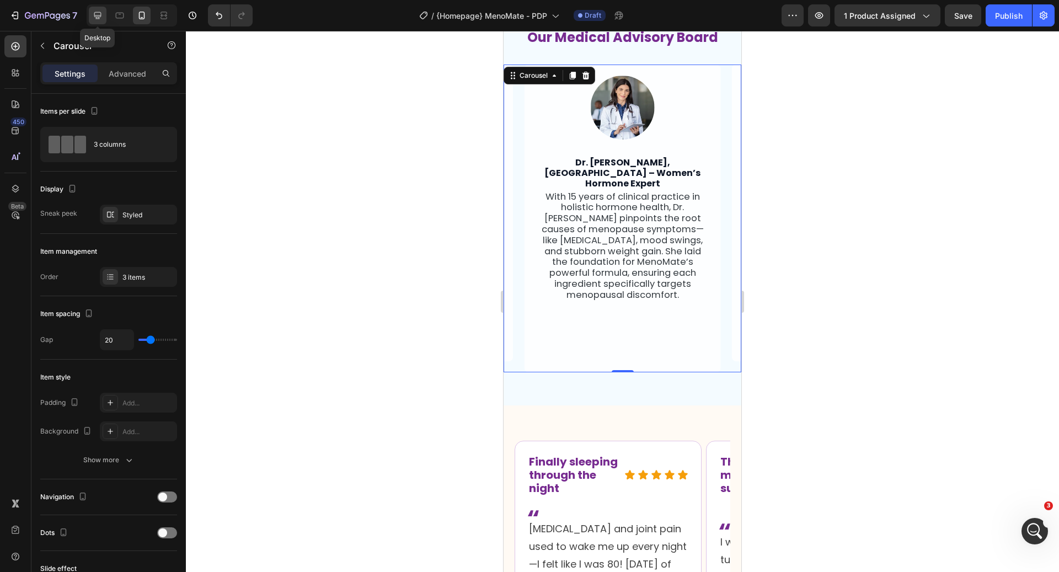
click at [94, 14] on icon at bounding box center [97, 15] width 7 height 7
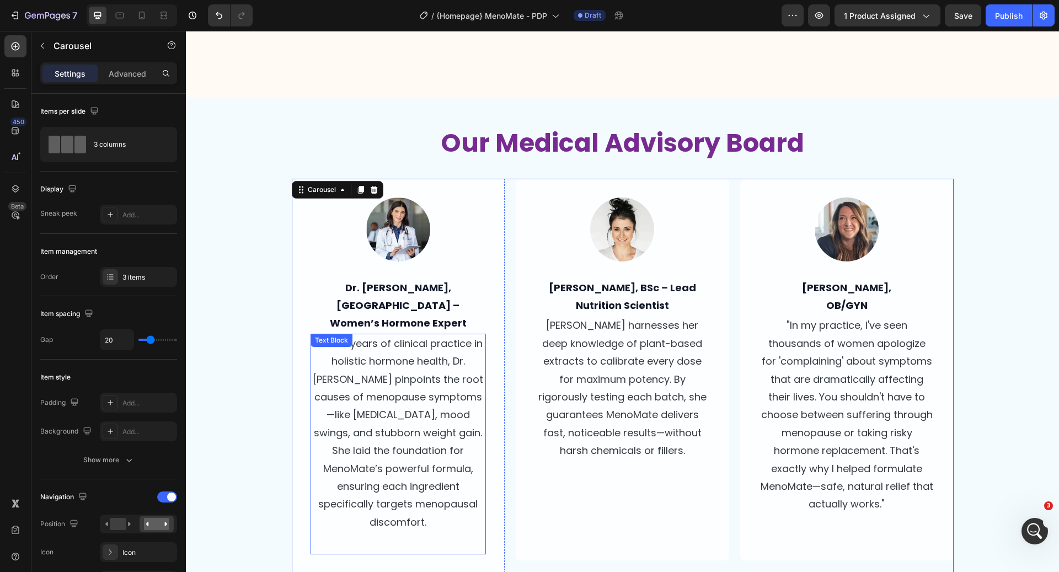
scroll to position [1910, 0]
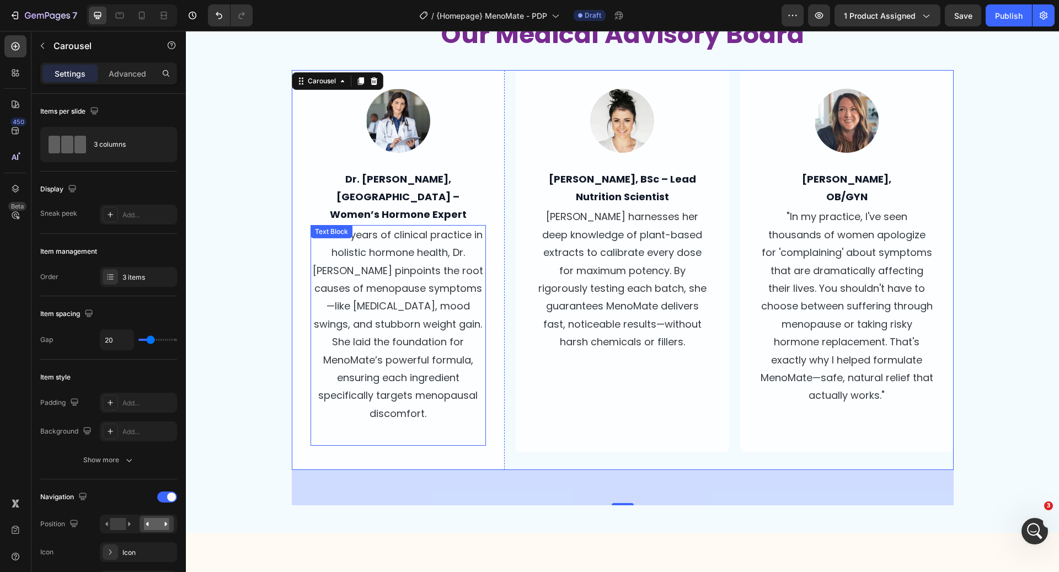
click at [331, 254] on p "With 15 years of clinical practice in holistic hormone health, Dr. [PERSON_NAME…" at bounding box center [399, 324] width 174 height 196
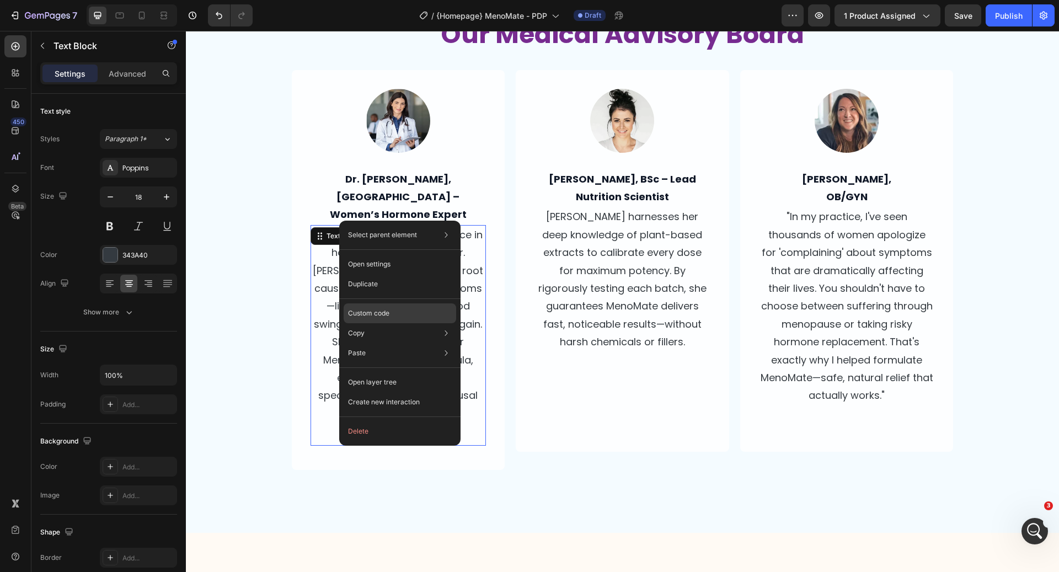
click at [383, 313] on p "Custom code" at bounding box center [368, 313] width 41 height 10
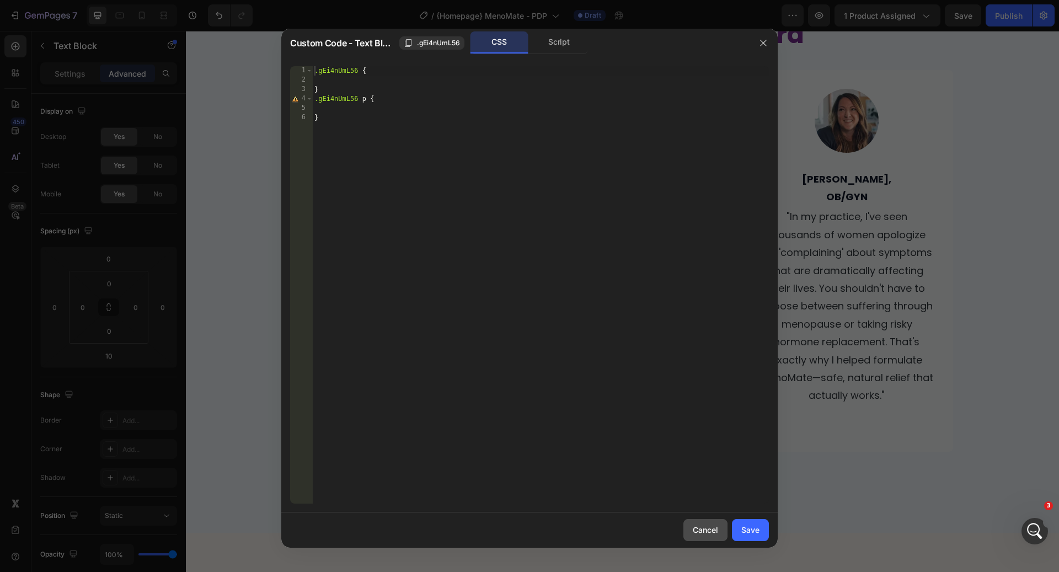
click at [705, 531] on div "Cancel" at bounding box center [705, 530] width 25 height 12
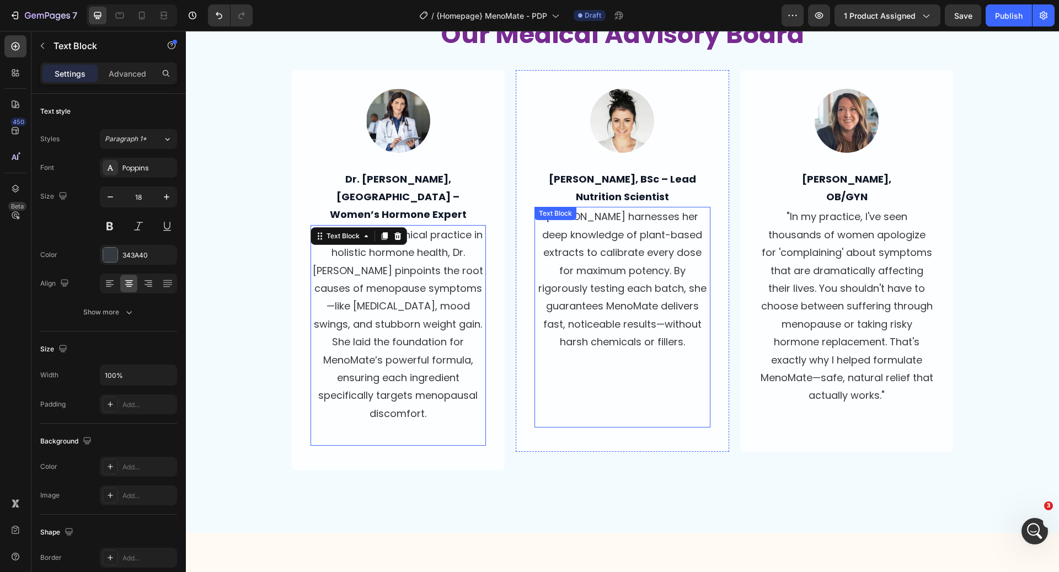
click at [643, 308] on p "[PERSON_NAME] harnesses her deep knowledge of plant-based extracts to calibrate…" at bounding box center [623, 279] width 174 height 143
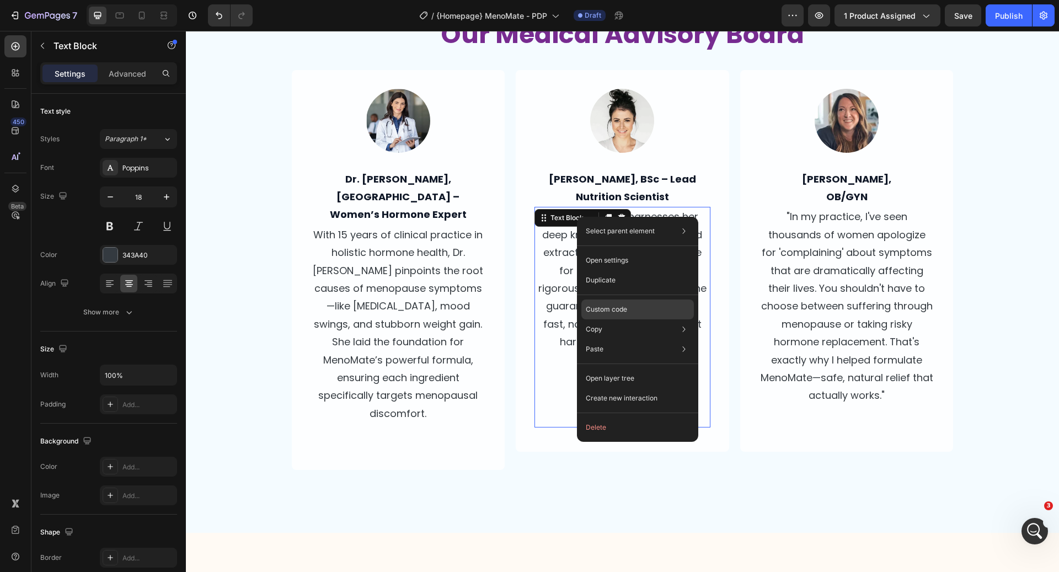
click at [639, 339] on div "Custom code" at bounding box center [638, 349] width 113 height 20
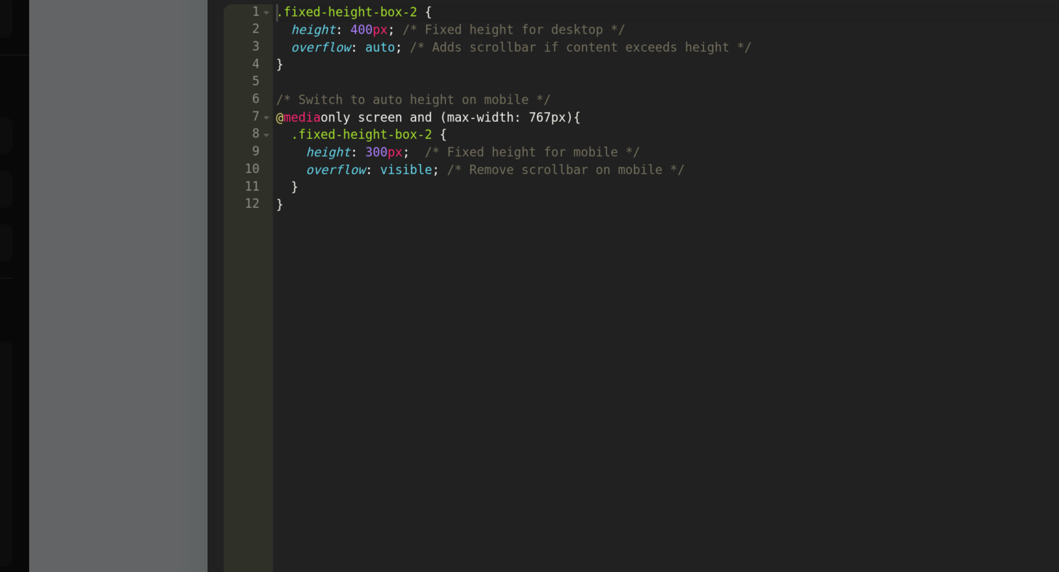
click at [377, 145] on div ".fixed-height-box-2 { height : 400 px ; /* Fixed height for desktop */ overflow…" at bounding box center [542, 294] width 453 height 456
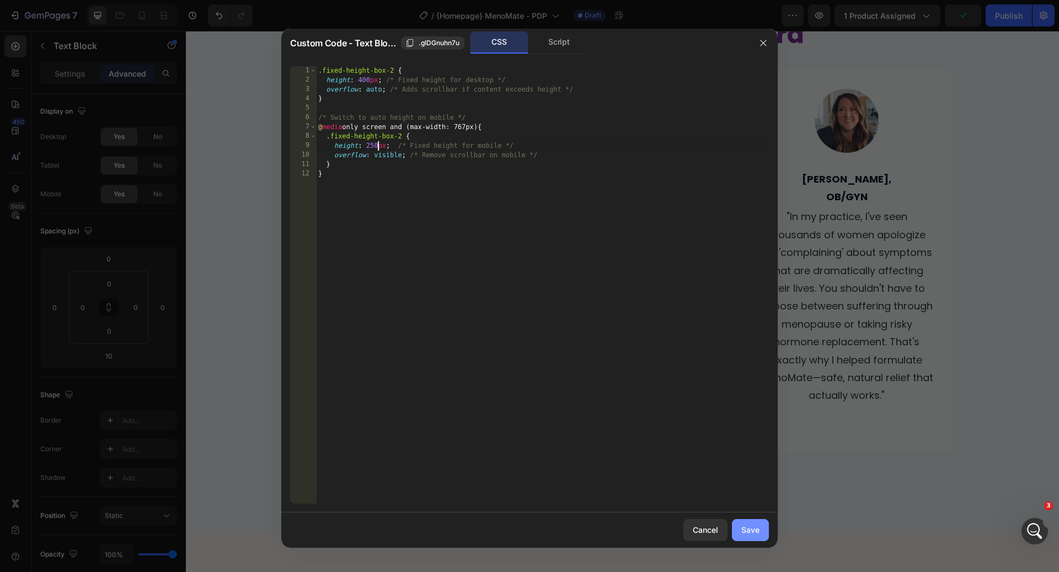
type textarea "height: 250px; /* Fixed height for mobile */"
click at [749, 534] on div "Save" at bounding box center [751, 530] width 18 height 12
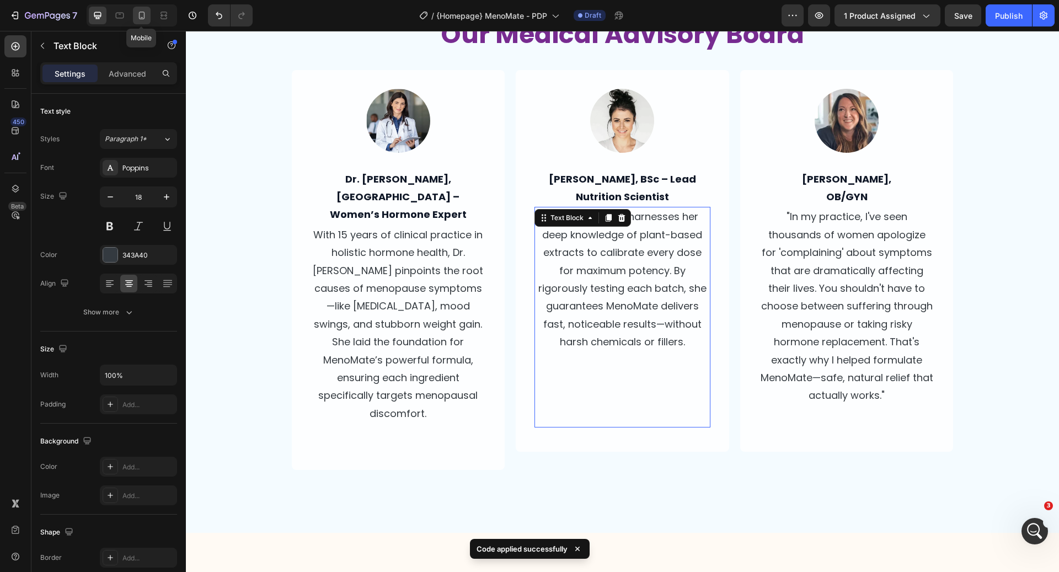
click at [138, 10] on icon at bounding box center [141, 15] width 11 height 11
type input "16"
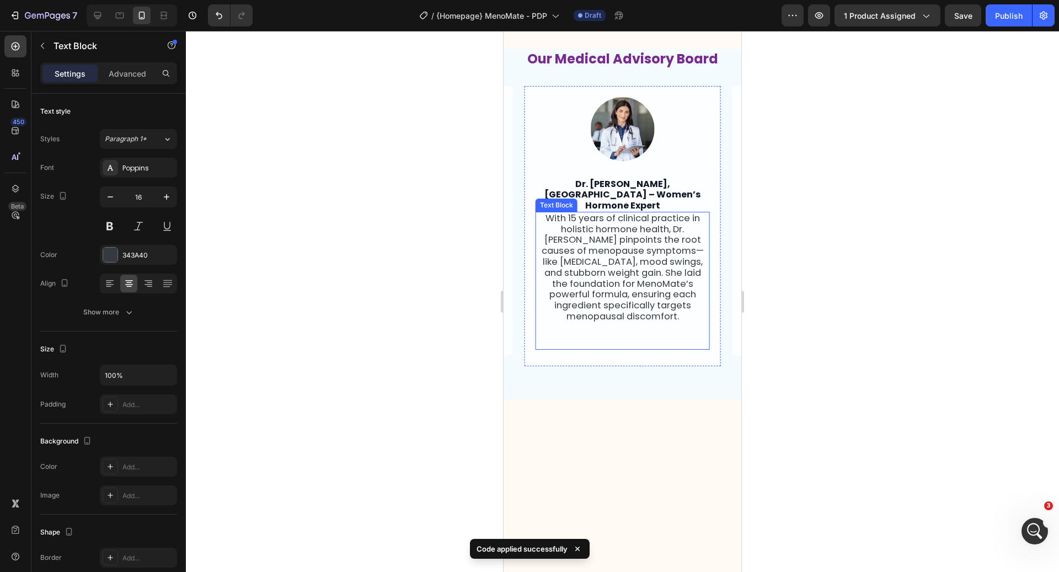
scroll to position [1780, 0]
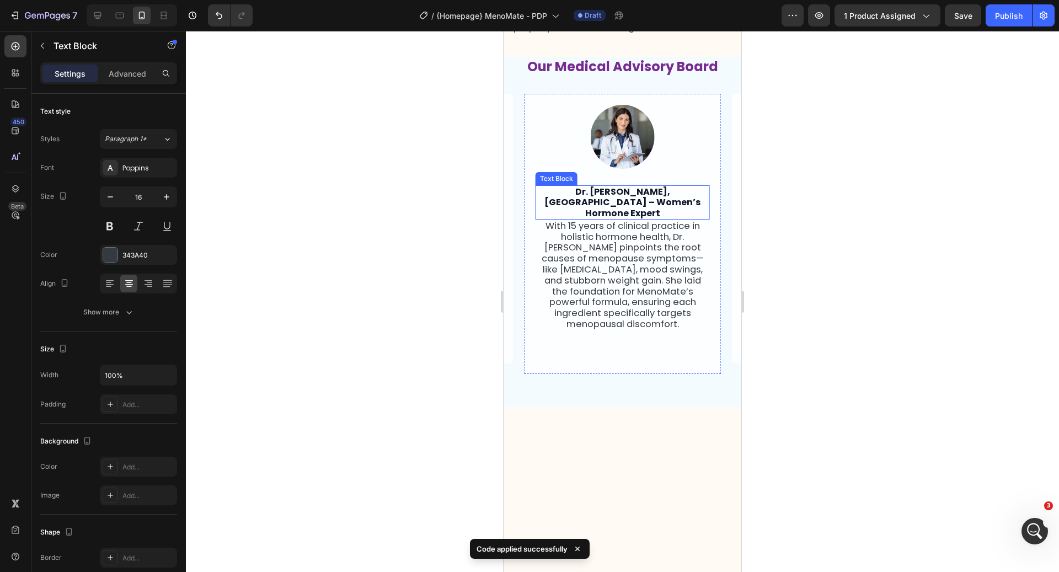
click at [597, 218] on p "Dr. [PERSON_NAME], [GEOGRAPHIC_DATA] – Women’s Hormone Expert" at bounding box center [623, 202] width 172 height 32
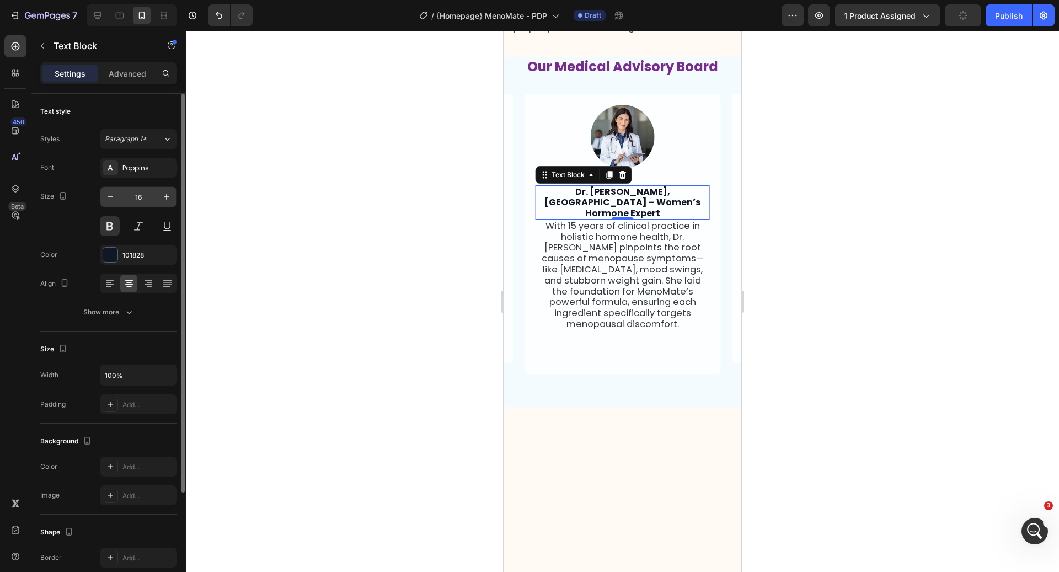
click at [149, 198] on input "16" at bounding box center [138, 197] width 36 height 20
type input "16.5"
click at [579, 331] on p "With 15 years of clinical practice in holistic hormone health, Dr. [PERSON_NAME…" at bounding box center [623, 276] width 172 height 109
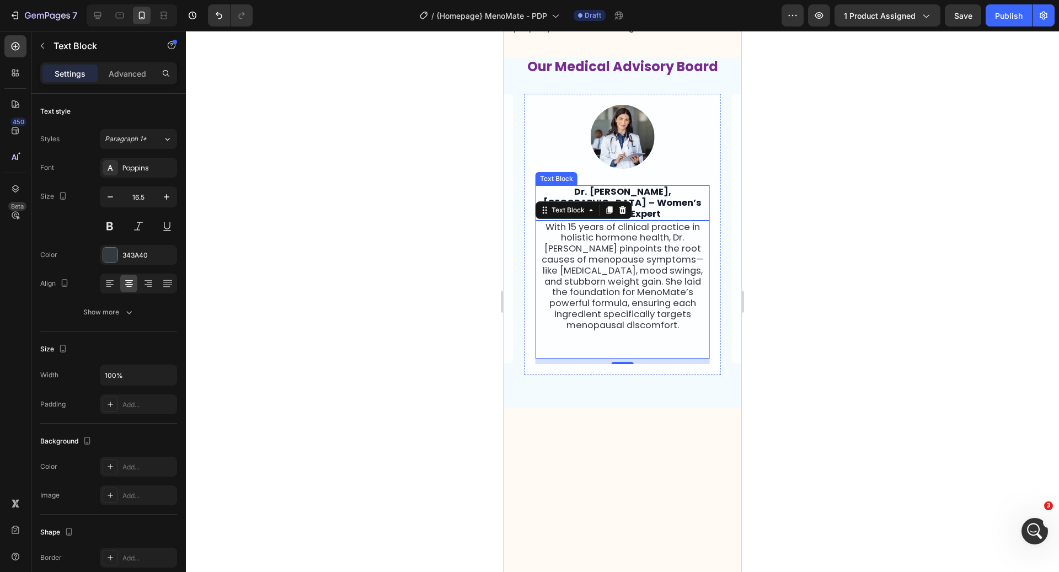
click at [666, 219] on p "Dr. [PERSON_NAME], [GEOGRAPHIC_DATA] – Women’s Hormone Expert" at bounding box center [623, 202] width 172 height 33
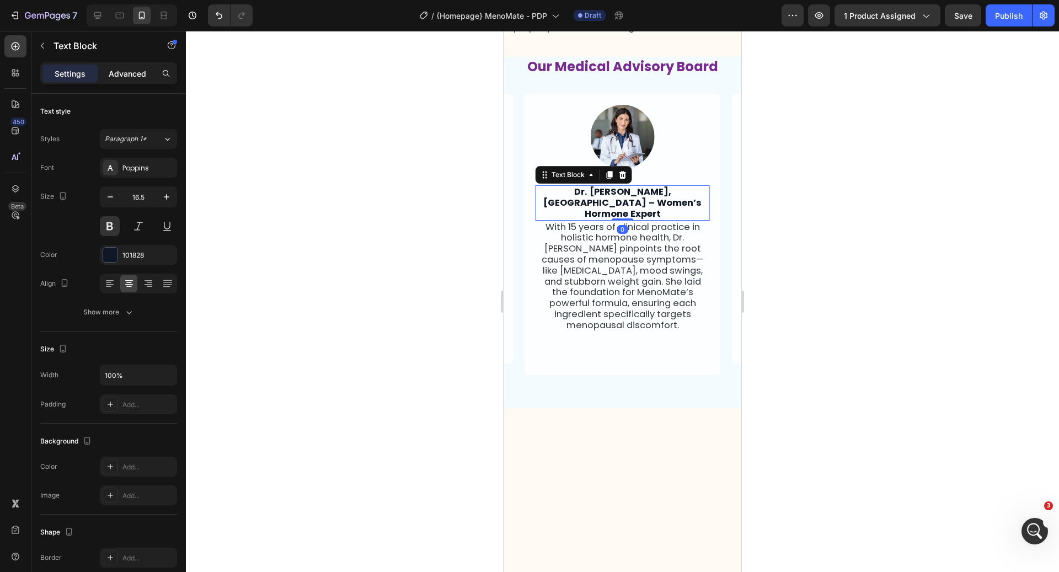
click at [135, 72] on p "Advanced" at bounding box center [128, 74] width 38 height 12
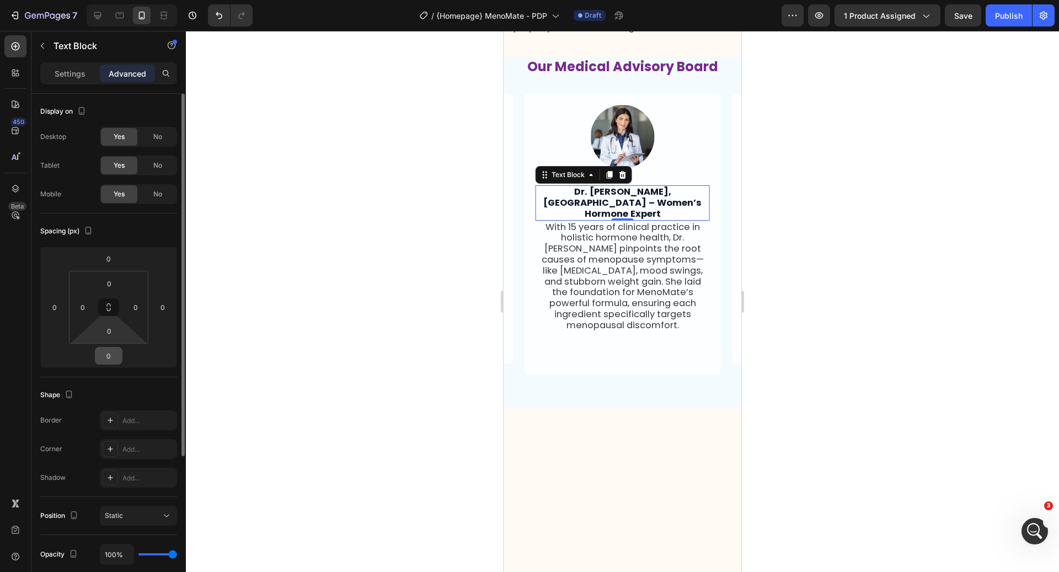
click at [111, 358] on input "0" at bounding box center [109, 356] width 22 height 17
type input "16"
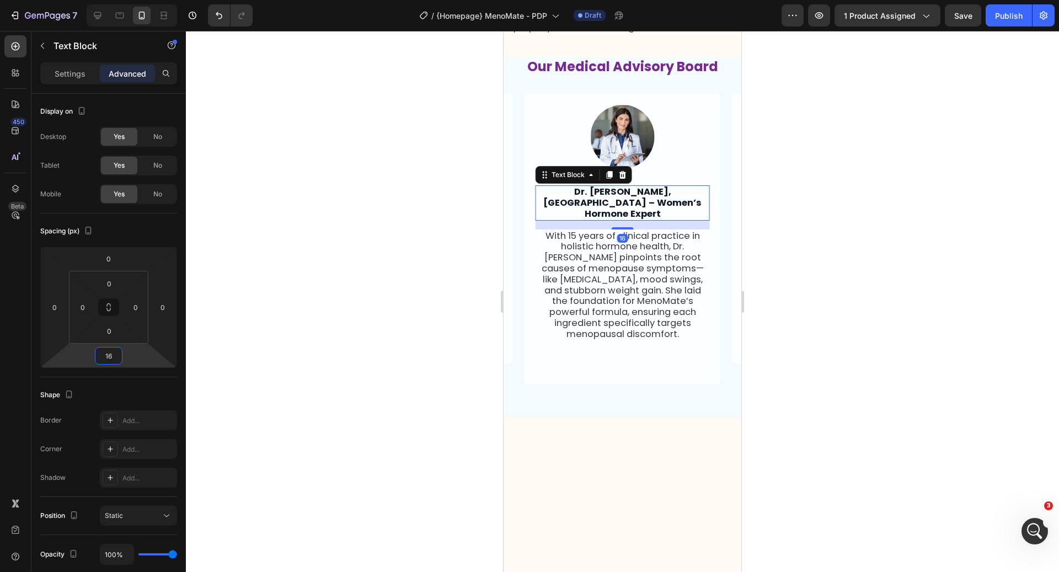
click at [443, 378] on div at bounding box center [622, 301] width 873 height 541
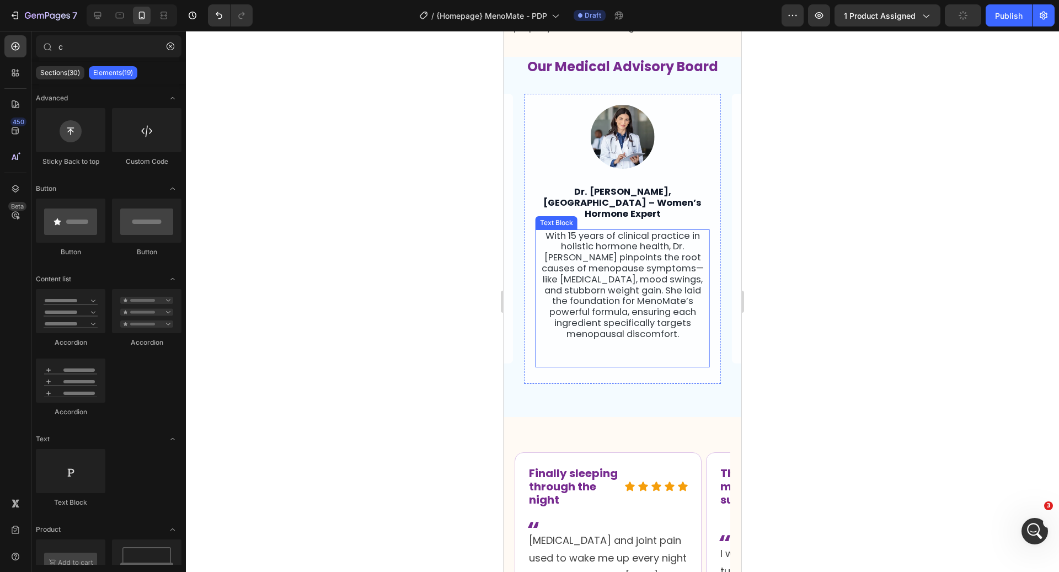
scroll to position [1959, 0]
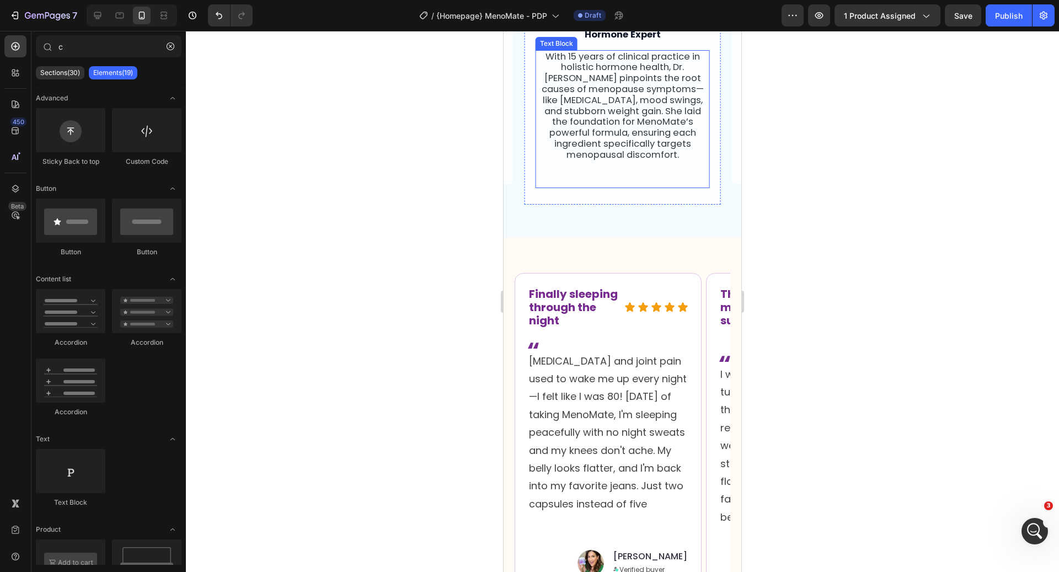
click at [595, 161] on p "With 15 years of clinical practice in holistic hormone health, Dr. [PERSON_NAME…" at bounding box center [623, 105] width 172 height 109
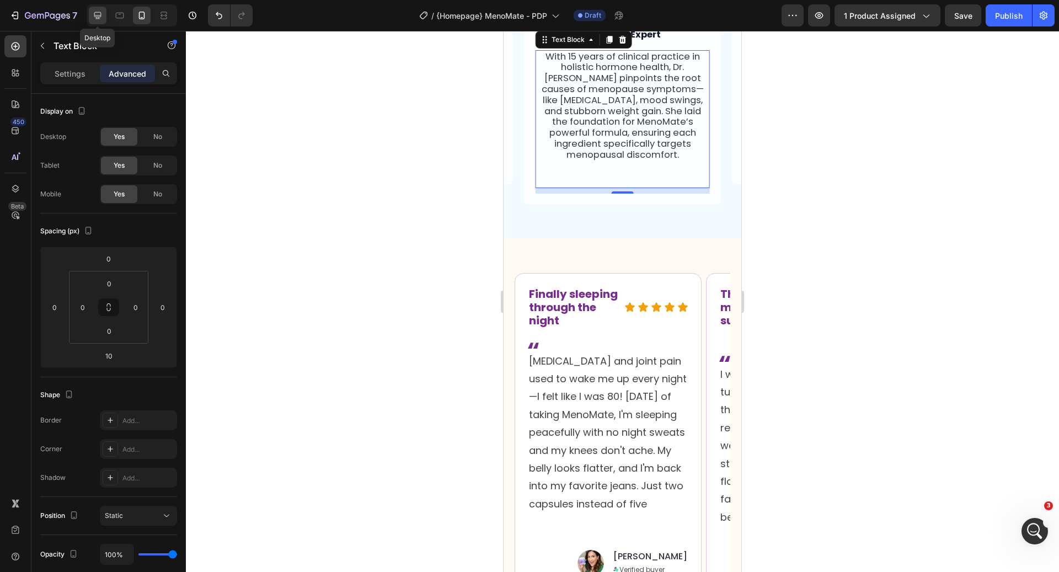
click at [90, 7] on div at bounding box center [98, 16] width 18 height 18
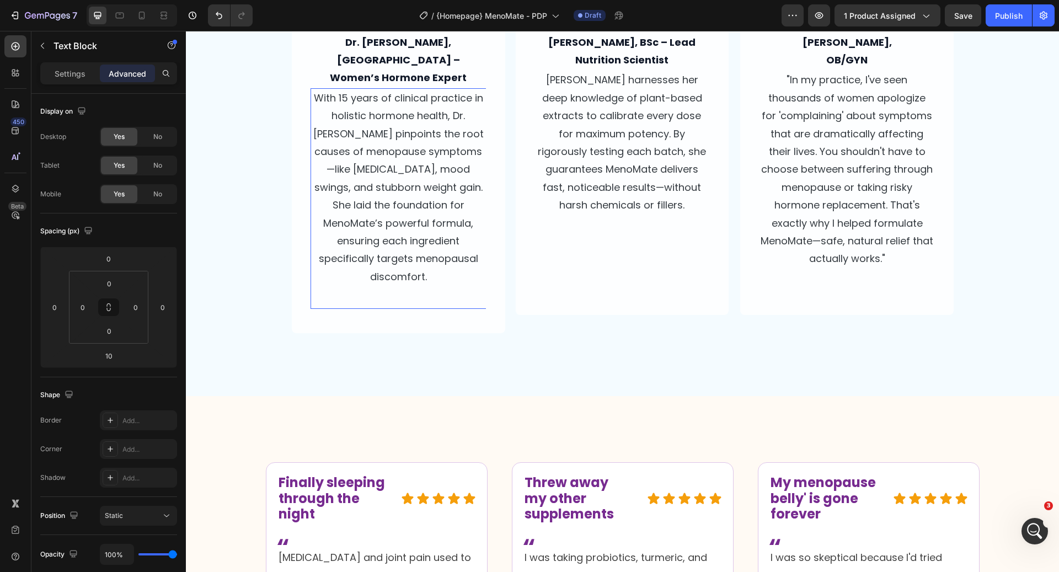
scroll to position [2024, 0]
click at [579, 148] on p "[PERSON_NAME] harnesses her deep knowledge of plant-based extracts to calibrate…" at bounding box center [623, 142] width 174 height 143
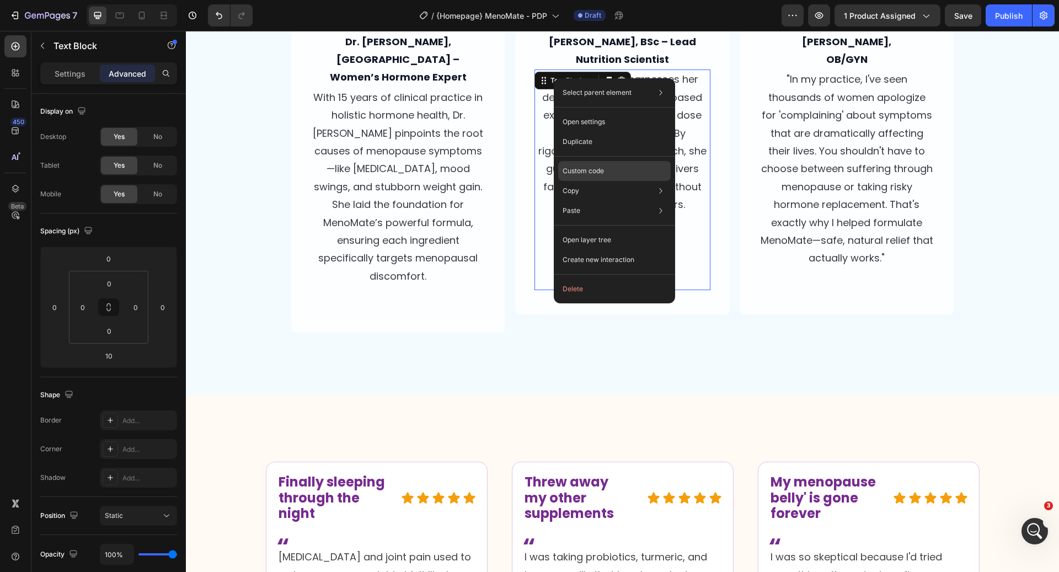
click at [585, 172] on p "Custom code" at bounding box center [583, 171] width 41 height 10
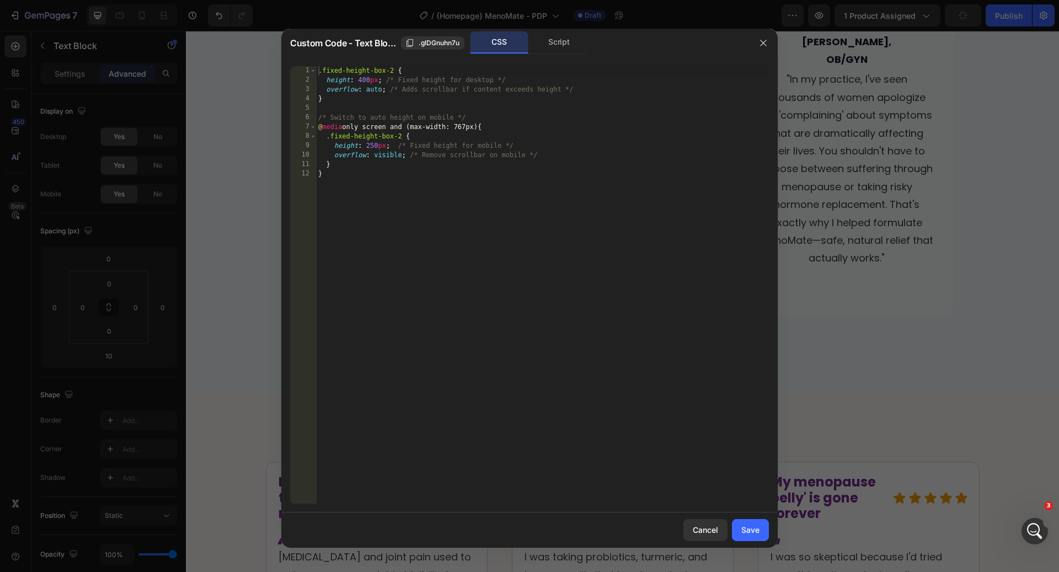
click at [375, 145] on div ".fixed-height-box-2 { height : 400 px ; /* Fixed height for desktop */ overflow…" at bounding box center [542, 294] width 453 height 456
type textarea "height: 200px; /* Fixed height for mobile */"
click at [756, 531] on div "Save" at bounding box center [751, 530] width 18 height 12
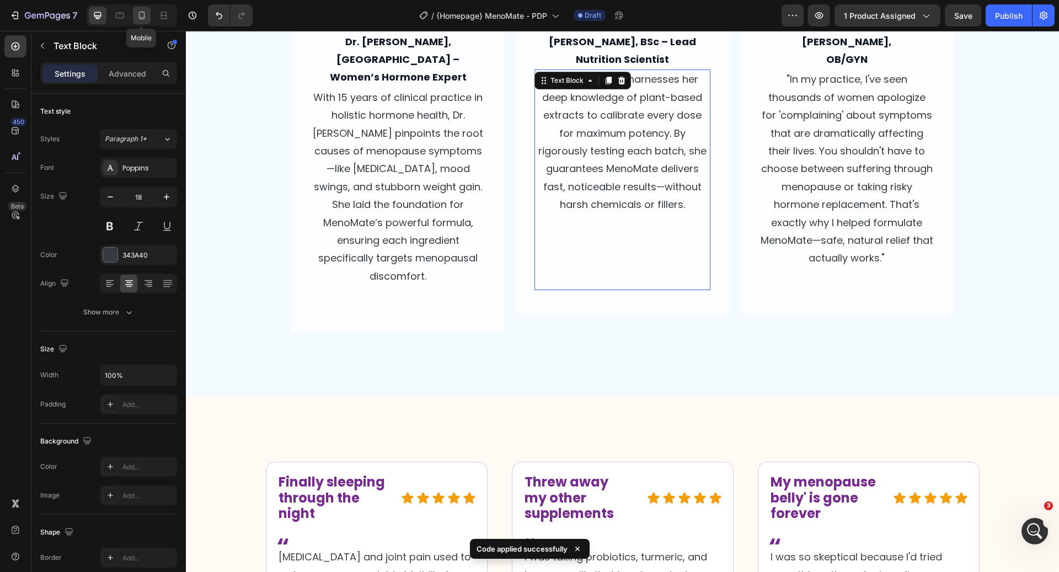
click at [142, 21] on div at bounding box center [142, 16] width 18 height 18
type input "16"
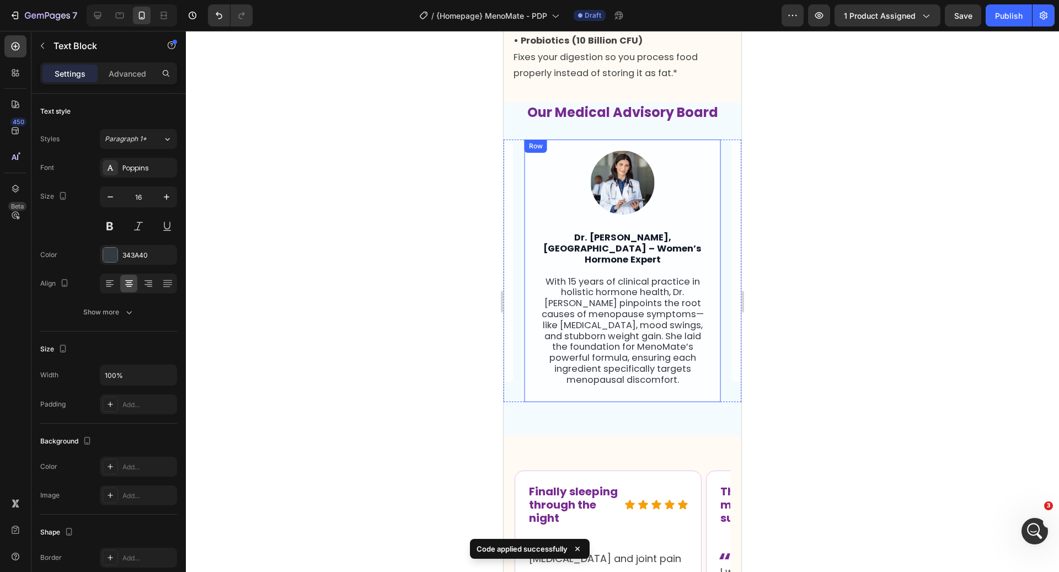
scroll to position [1942, 0]
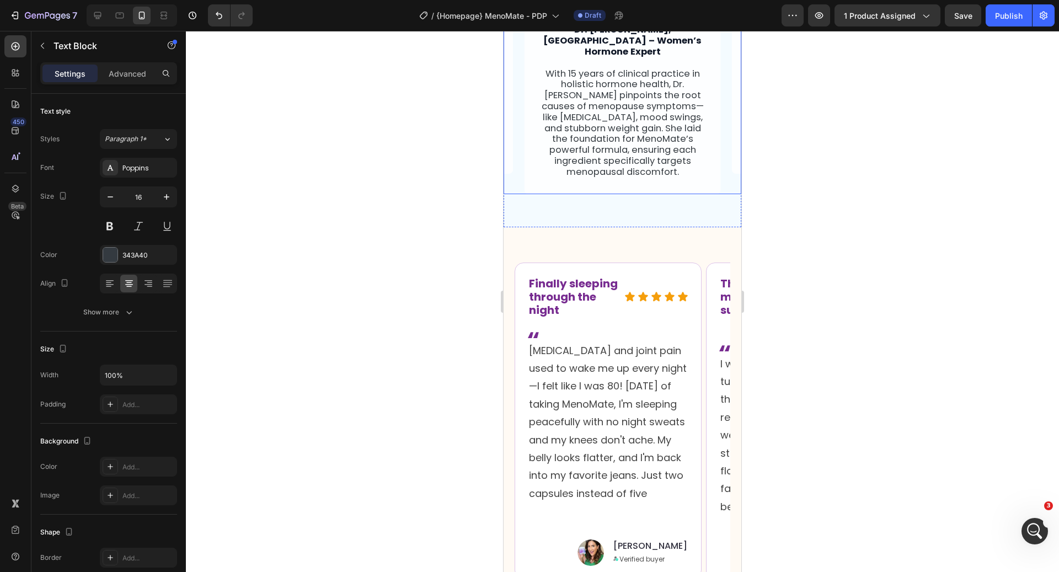
click at [725, 194] on div "Image Dr. [PERSON_NAME], ND – Women’s Hormone Expert Text Block With 15 years o…" at bounding box center [623, 63] width 238 height 262
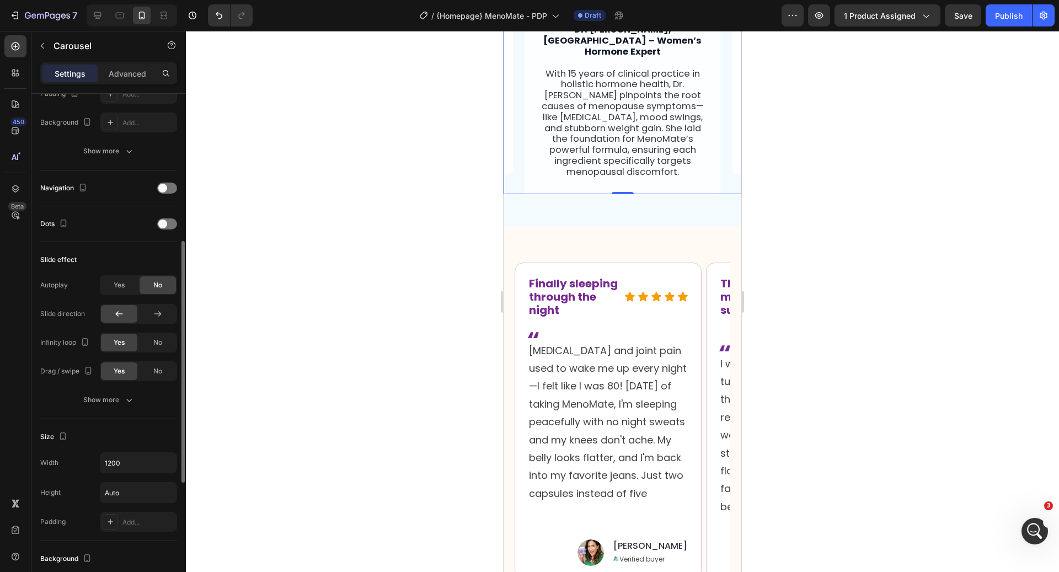
scroll to position [310, 0]
click at [142, 398] on button "Show more" at bounding box center [108, 400] width 137 height 20
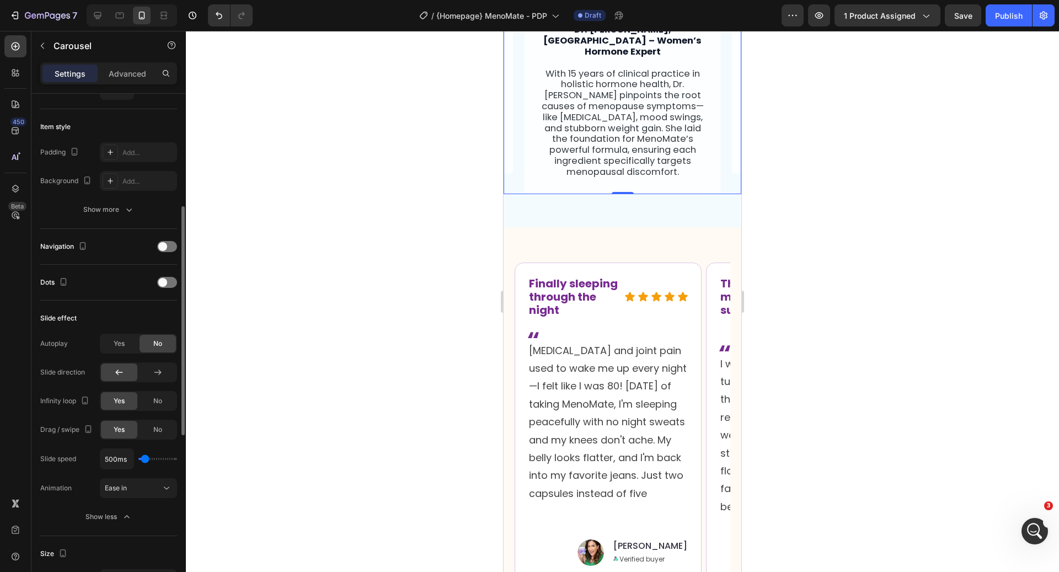
scroll to position [254, 0]
click at [163, 240] on span at bounding box center [162, 243] width 9 height 9
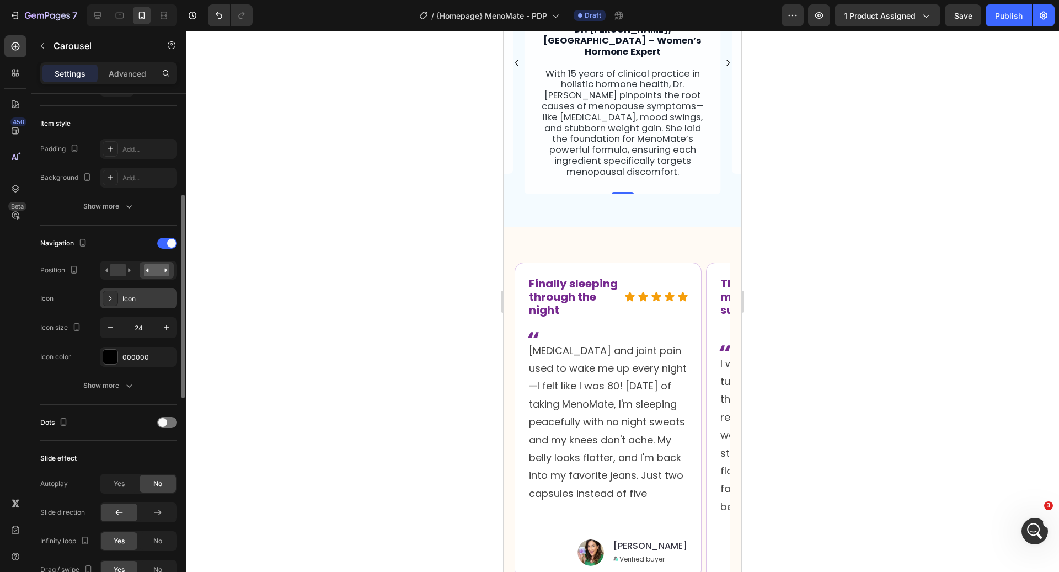
click at [149, 303] on div "Icon" at bounding box center [138, 299] width 77 height 20
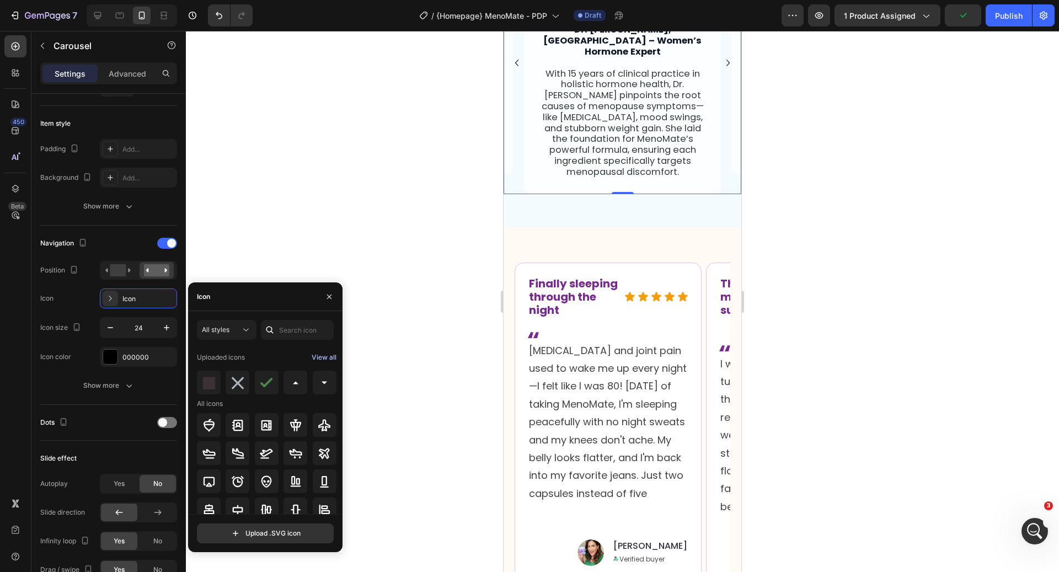
click at [320, 360] on div "View all" at bounding box center [324, 357] width 25 height 13
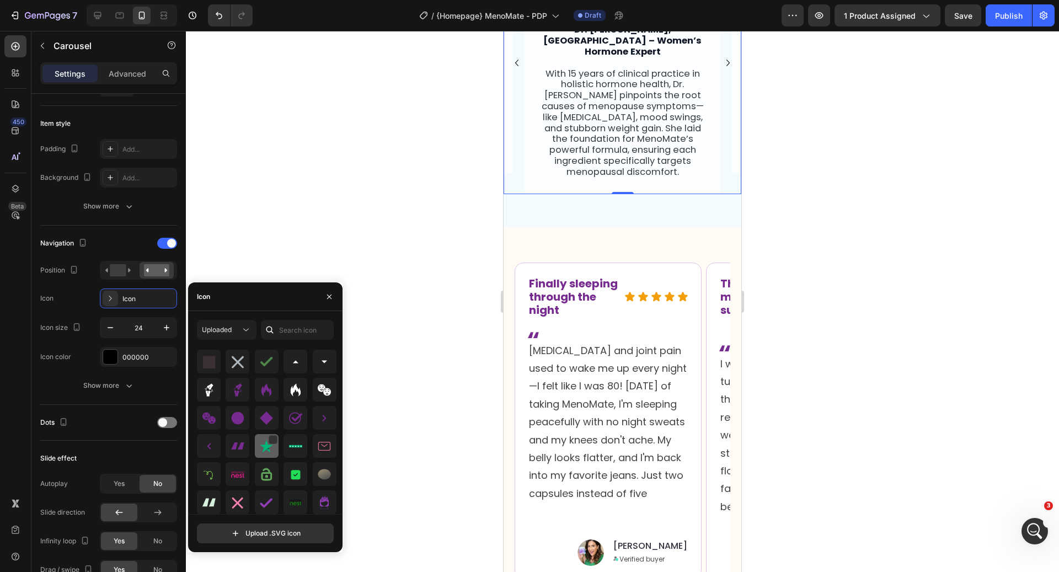
scroll to position [17, 0]
click at [209, 454] on img at bounding box center [208, 450] width 13 height 13
click at [319, 424] on img at bounding box center [324, 422] width 13 height 13
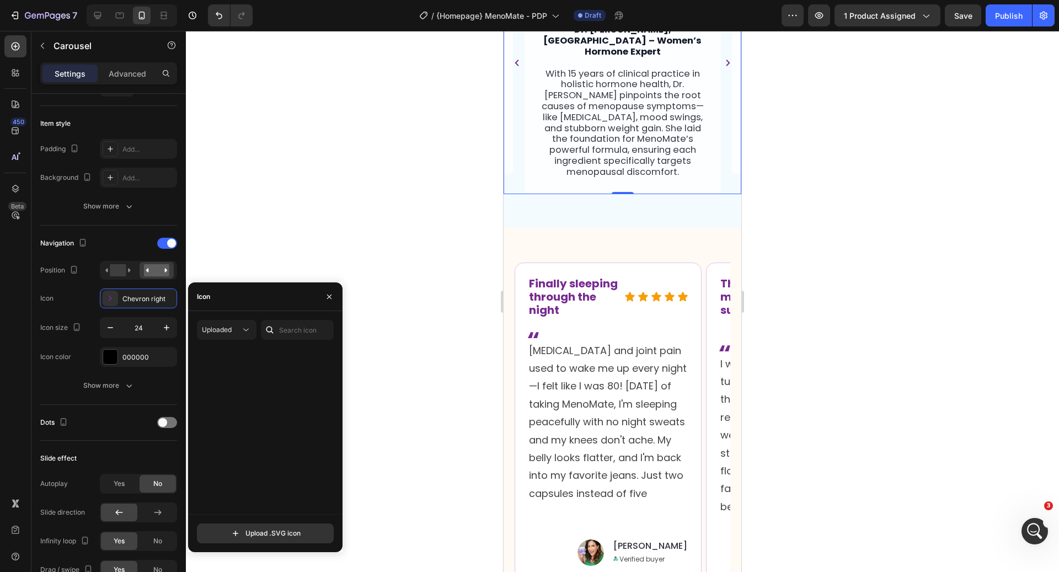
scroll to position [0, 0]
click at [330, 294] on icon "button" at bounding box center [329, 296] width 9 height 9
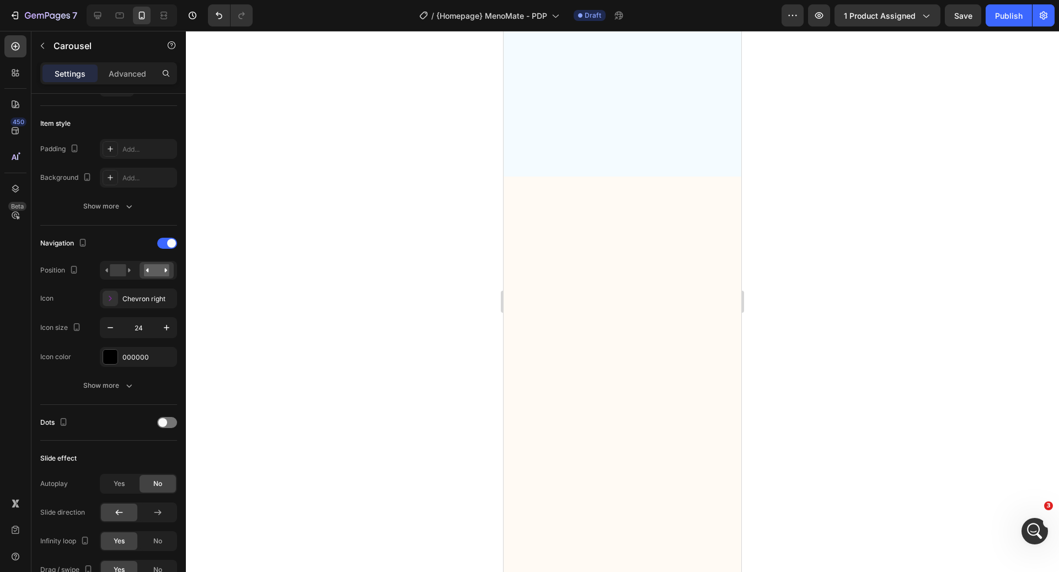
scroll to position [1374, 0]
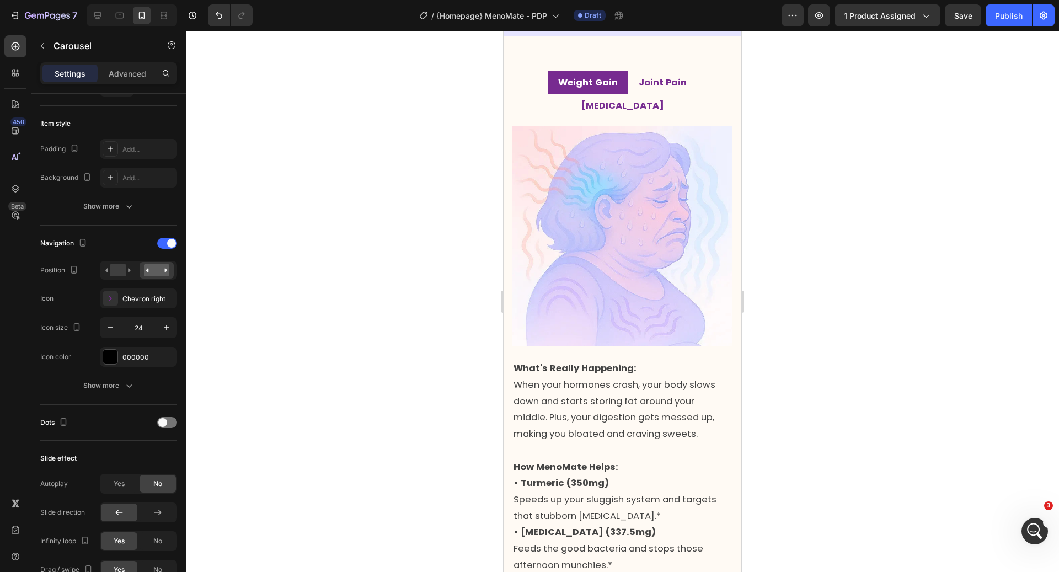
click at [772, 243] on div at bounding box center [622, 301] width 873 height 541
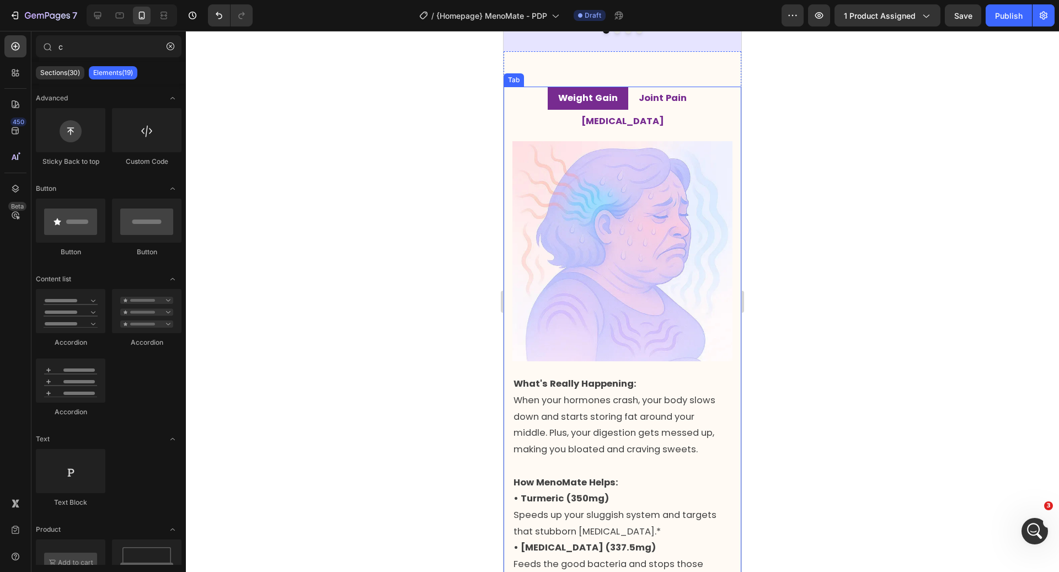
click at [628, 110] on li "Joint Pain" at bounding box center [662, 98] width 69 height 23
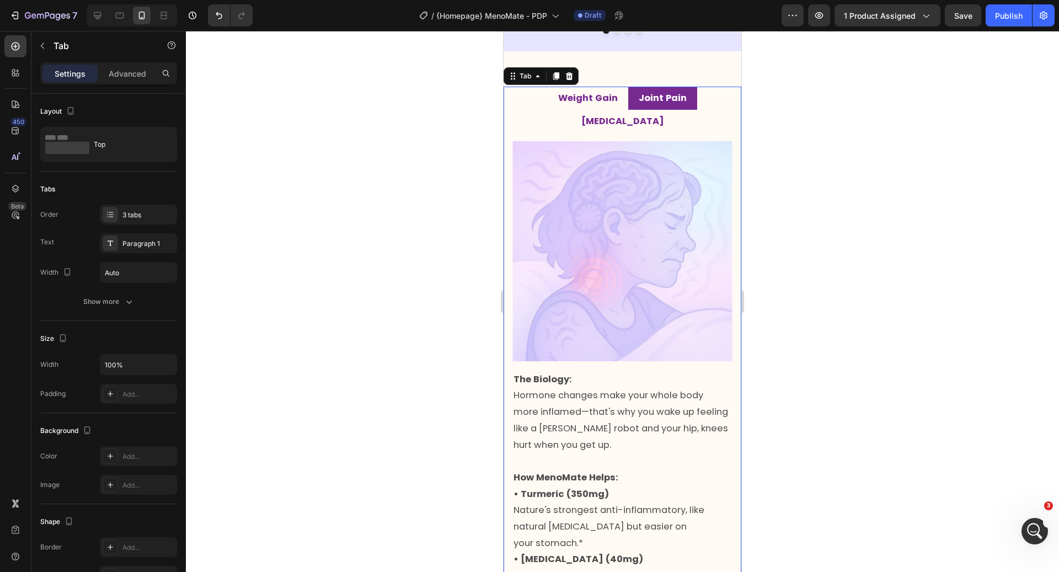
click at [582, 134] on div "Image What's Really Happening: When your hormones crash, your body slows down a…" at bounding box center [623, 412] width 238 height 560
click at [145, 212] on div "3 tabs" at bounding box center [148, 215] width 52 height 10
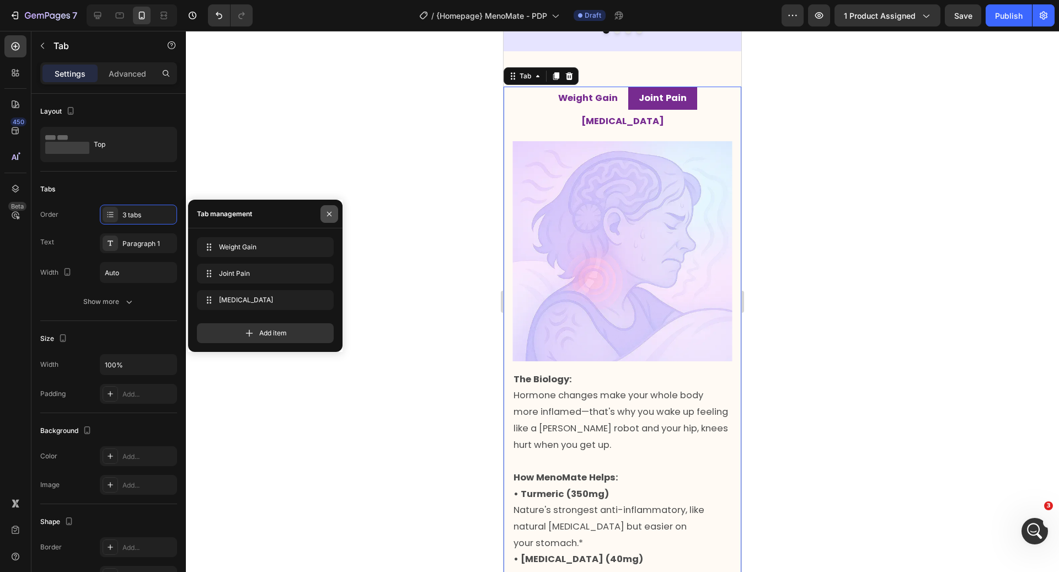
click at [328, 215] on icon "button" at bounding box center [329, 213] width 4 height 4
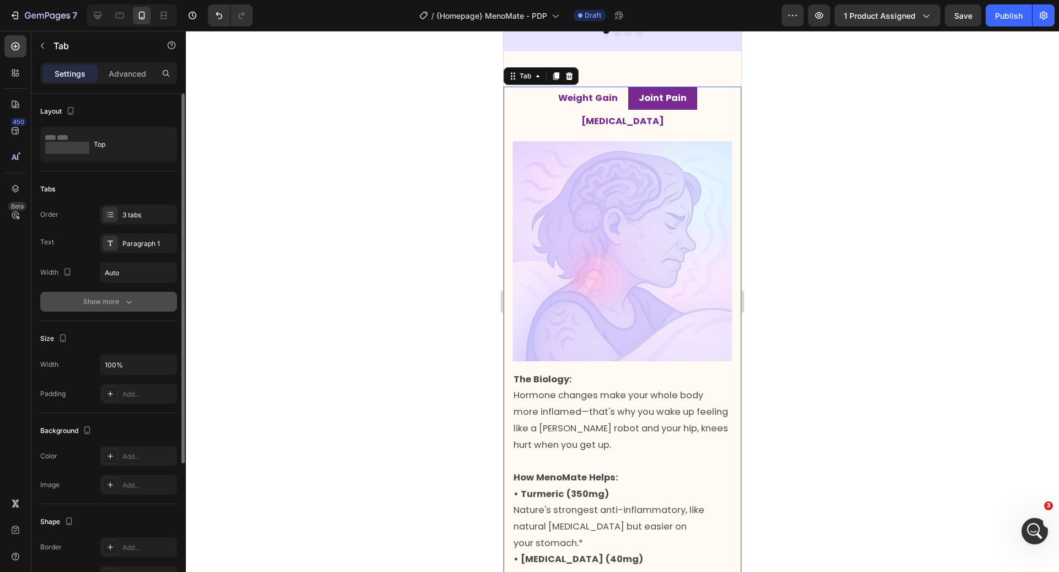
click at [122, 304] on div "Show more" at bounding box center [108, 301] width 51 height 11
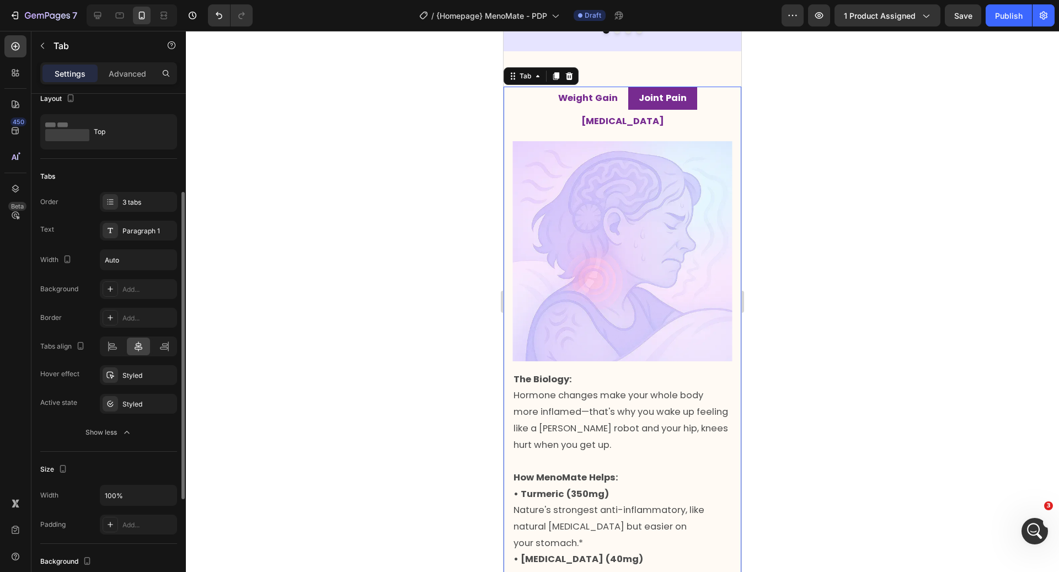
scroll to position [0, 0]
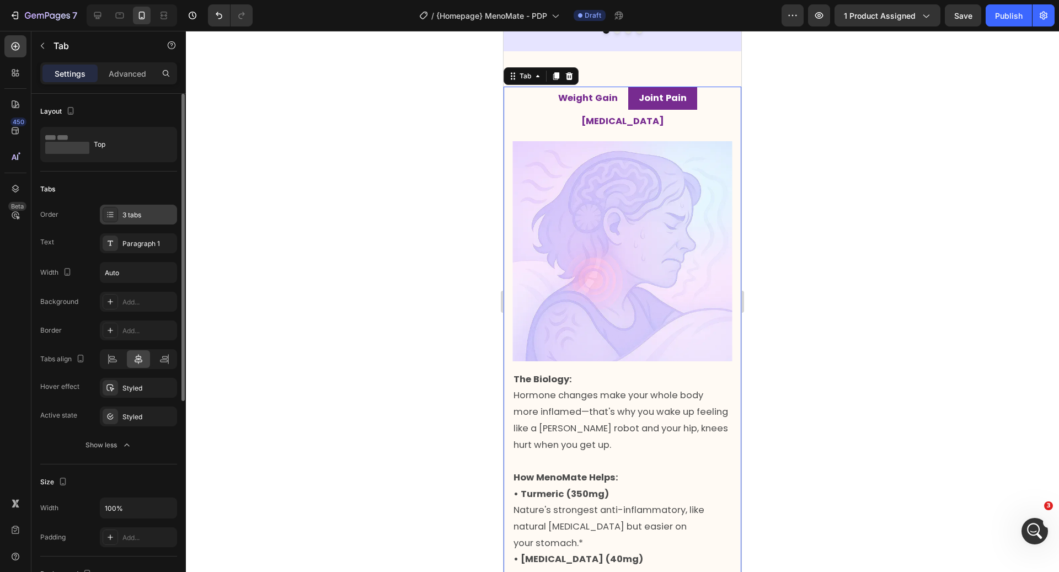
click at [127, 217] on div "3 tabs" at bounding box center [148, 215] width 52 height 10
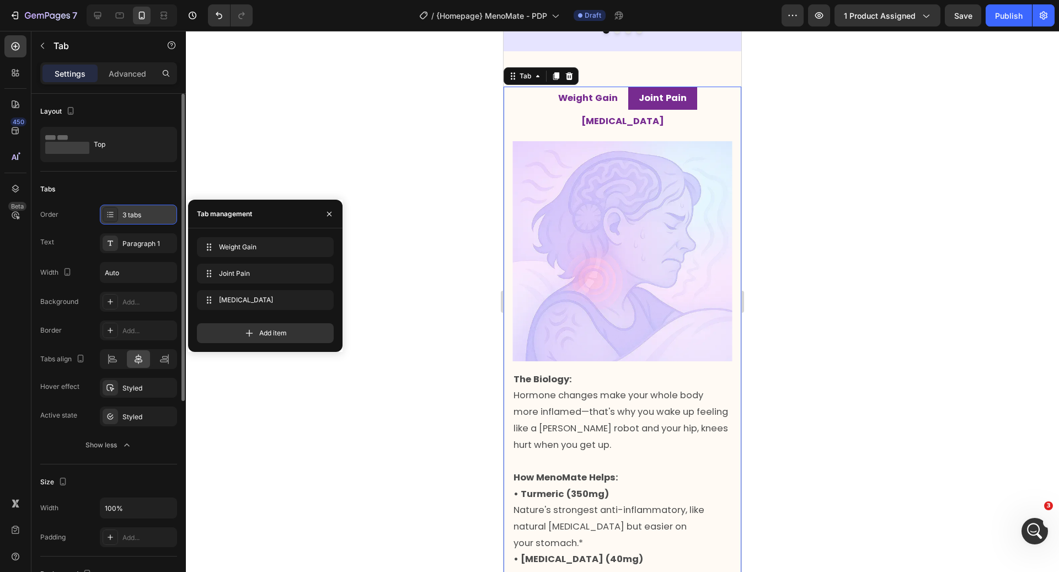
click at [127, 217] on div "3 tabs" at bounding box center [148, 215] width 52 height 10
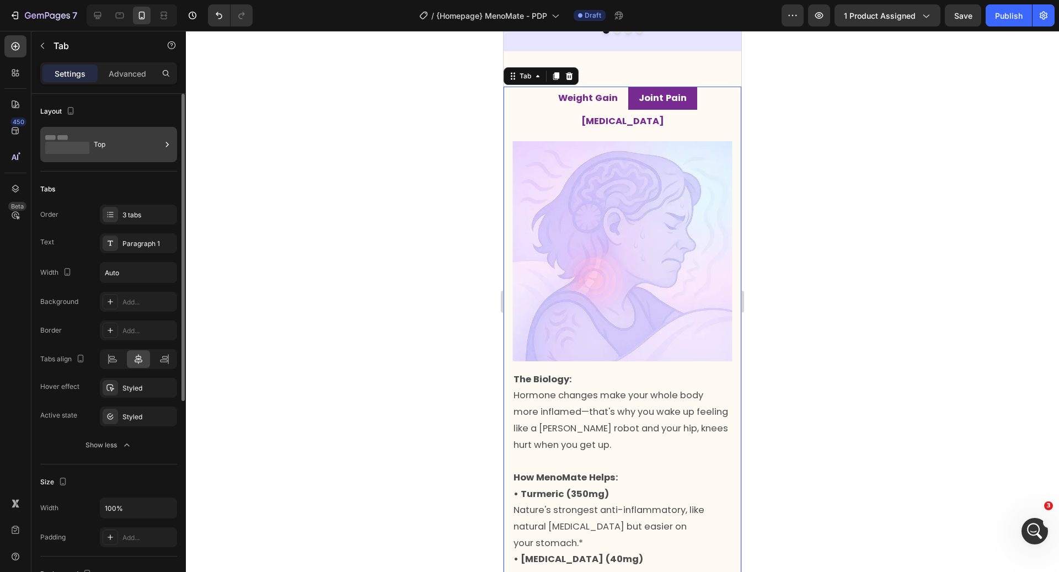
click at [131, 148] on div "Top" at bounding box center [127, 144] width 67 height 25
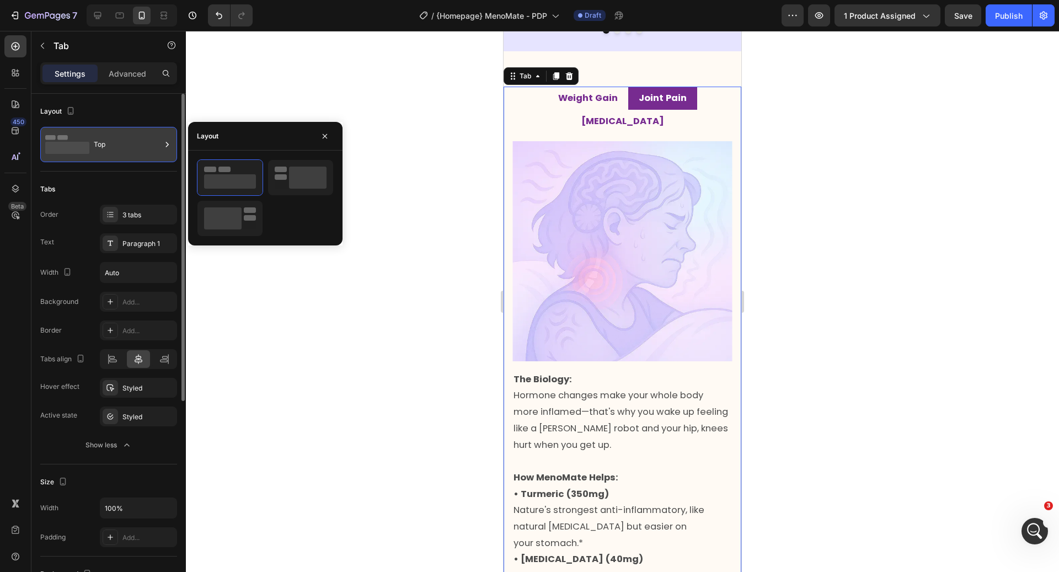
click at [131, 148] on div "Top" at bounding box center [127, 144] width 67 height 25
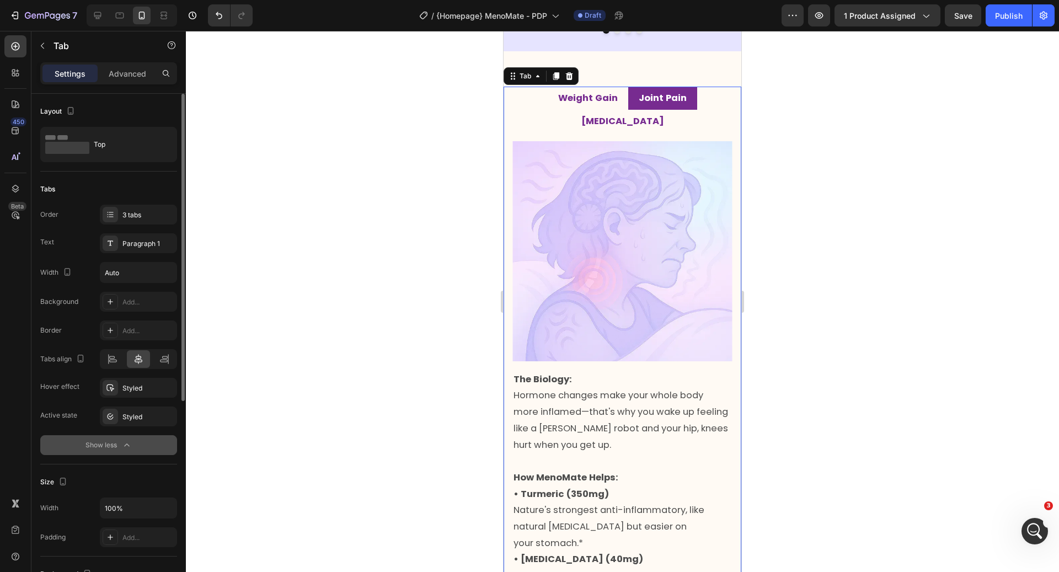
click at [102, 448] on div "Show less" at bounding box center [109, 445] width 47 height 11
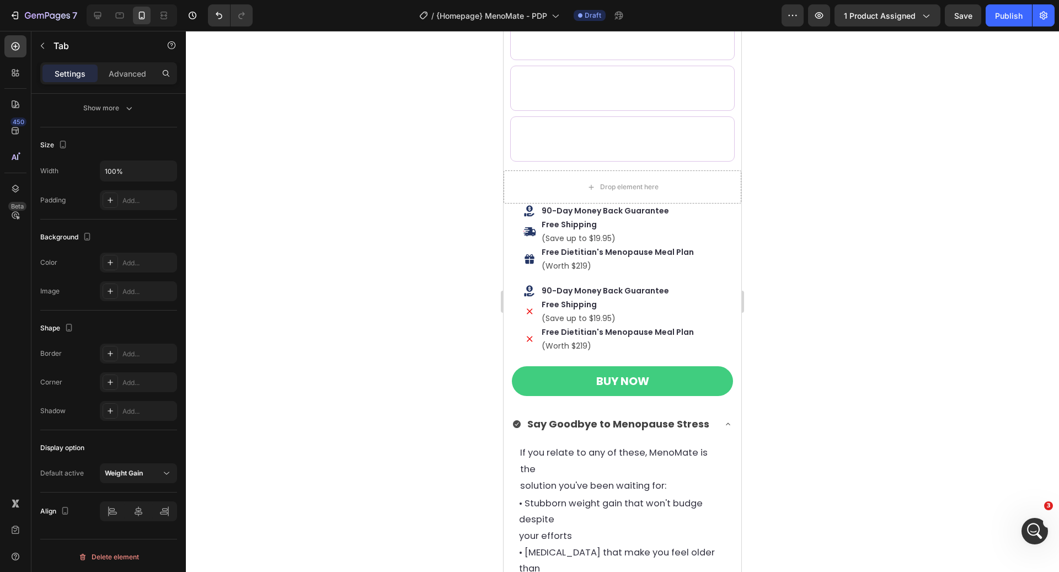
scroll to position [629, 0]
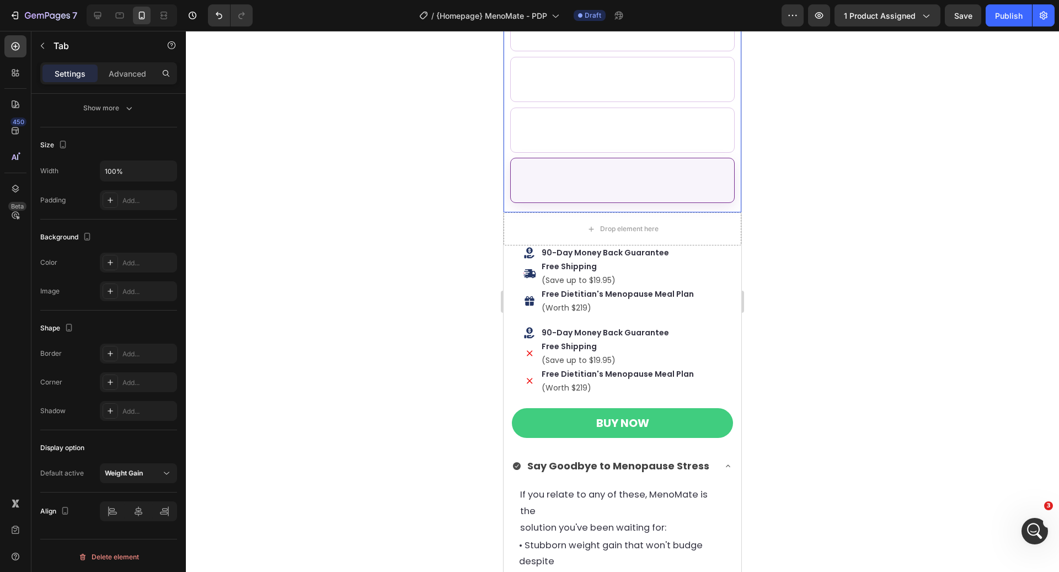
click at [603, 191] on 25\% "Buy 4 Save 25%" at bounding box center [622, 180] width 225 height 45
click at [504, 31] on input "Buy 4 Save 25% Buy 4 Save 25% Buy 4 Save 25%" at bounding box center [504, 31] width 0 height 0
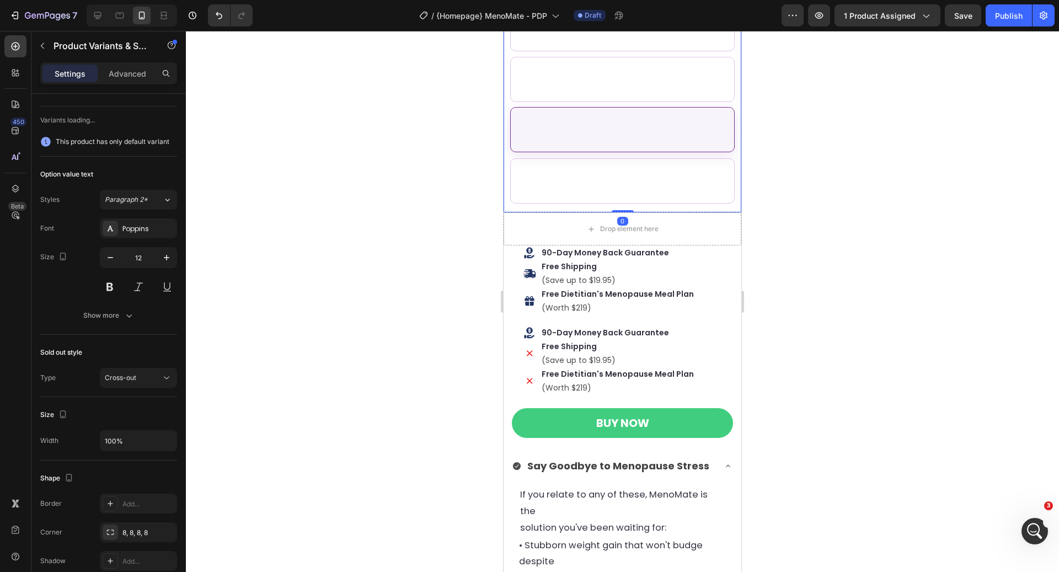
scroll to position [0, 0]
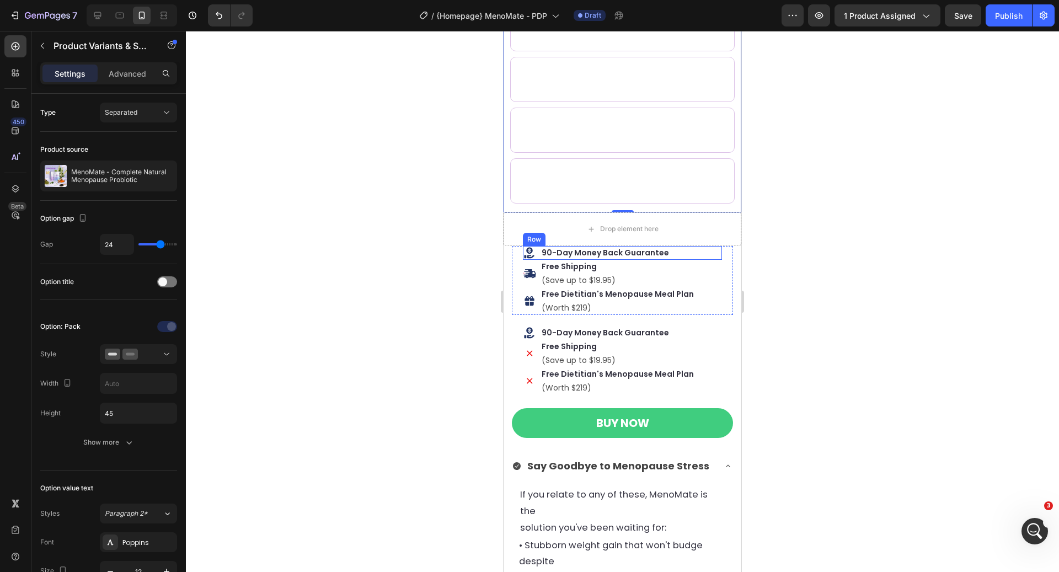
click at [540, 257] on div "Icon 90-Day Money Back Guarantee Text Block Row" at bounding box center [622, 253] width 199 height 14
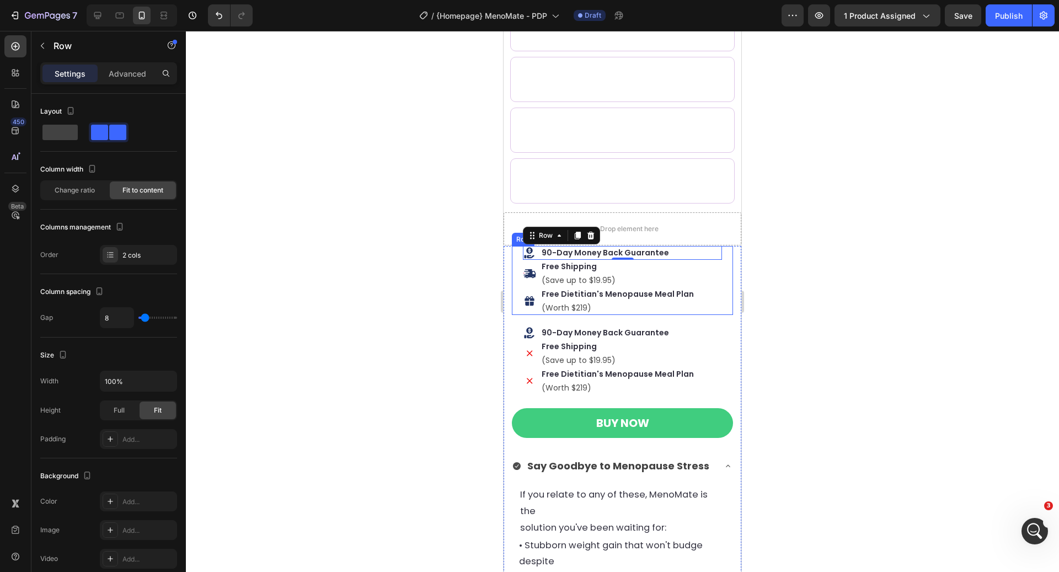
click at [512, 293] on div "Icon 90-Day Money Back Guarantee Text Block Row 0 Icon Free Shipping Text Block…" at bounding box center [622, 280] width 221 height 69
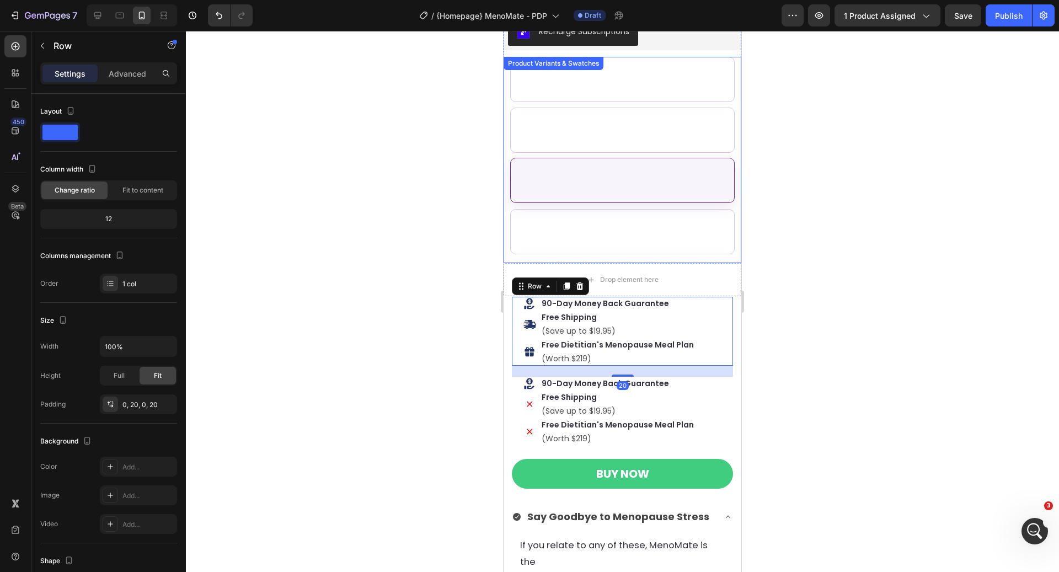
scroll to position [573, 0]
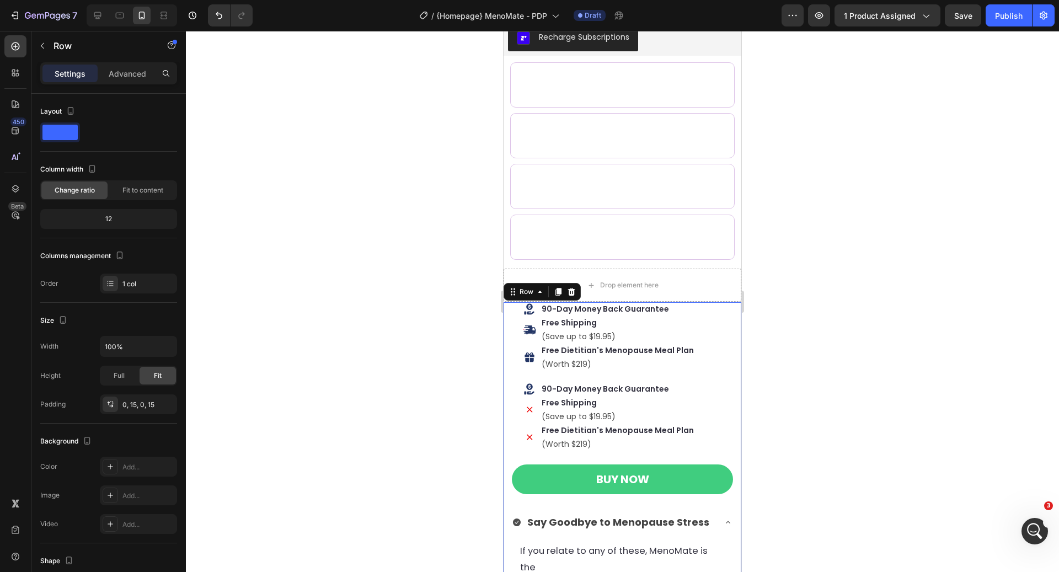
click at [516, 337] on div "Icon 90-Day Money Back Guarantee Text Block Row Icon Free Shipping Text Block (…" at bounding box center [622, 336] width 221 height 69
click at [122, 70] on p "Advanced" at bounding box center [128, 74] width 38 height 12
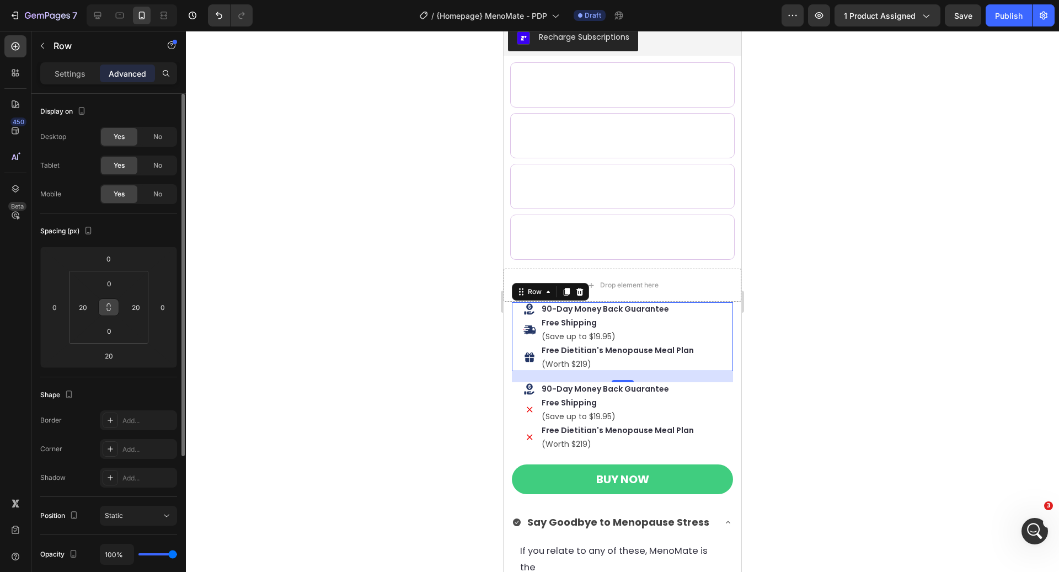
click at [114, 311] on button at bounding box center [108, 307] width 21 height 18
click at [129, 310] on input "20" at bounding box center [135, 307] width 17 height 17
type input "0"
click at [129, 239] on div "Spacing (px)" at bounding box center [108, 231] width 137 height 18
type input "0"
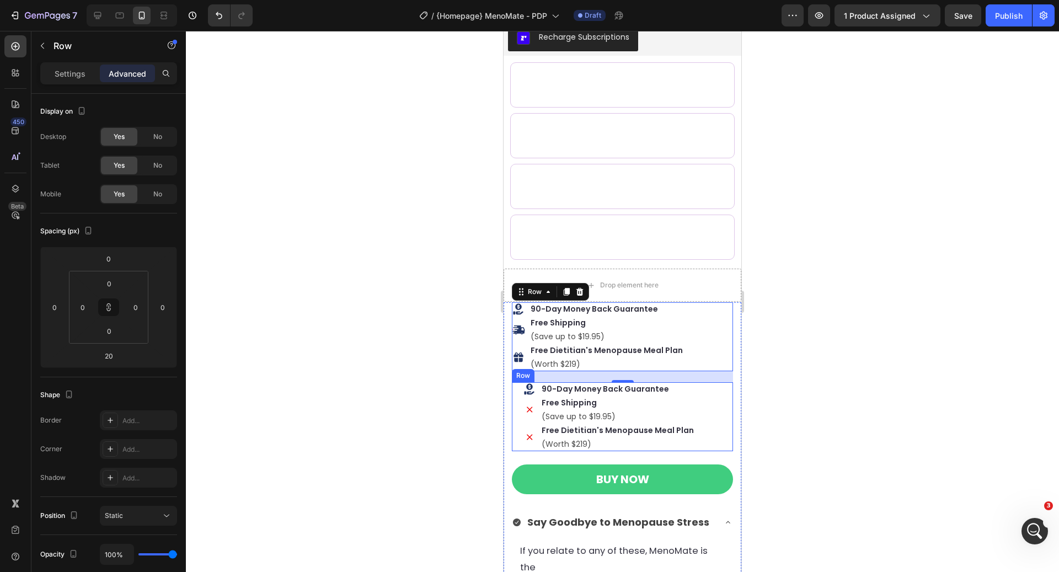
click at [518, 407] on div "Icon 90-Day Money Back Guarantee Text Block Row Icon Free Shipping Text Block (…" at bounding box center [622, 416] width 221 height 69
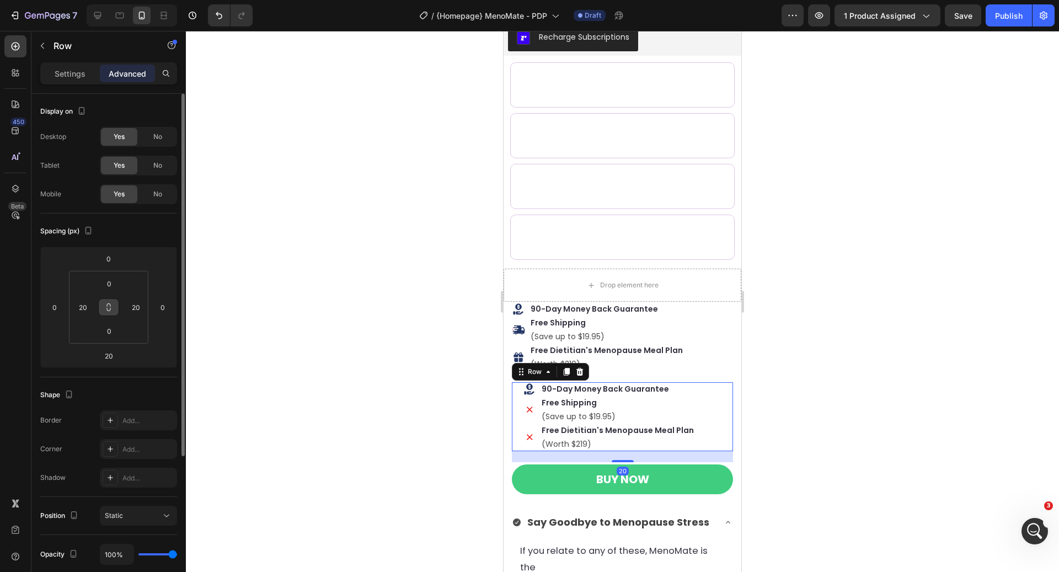
click at [105, 306] on icon at bounding box center [108, 307] width 9 height 9
click at [127, 306] on input "20" at bounding box center [135, 307] width 17 height 17
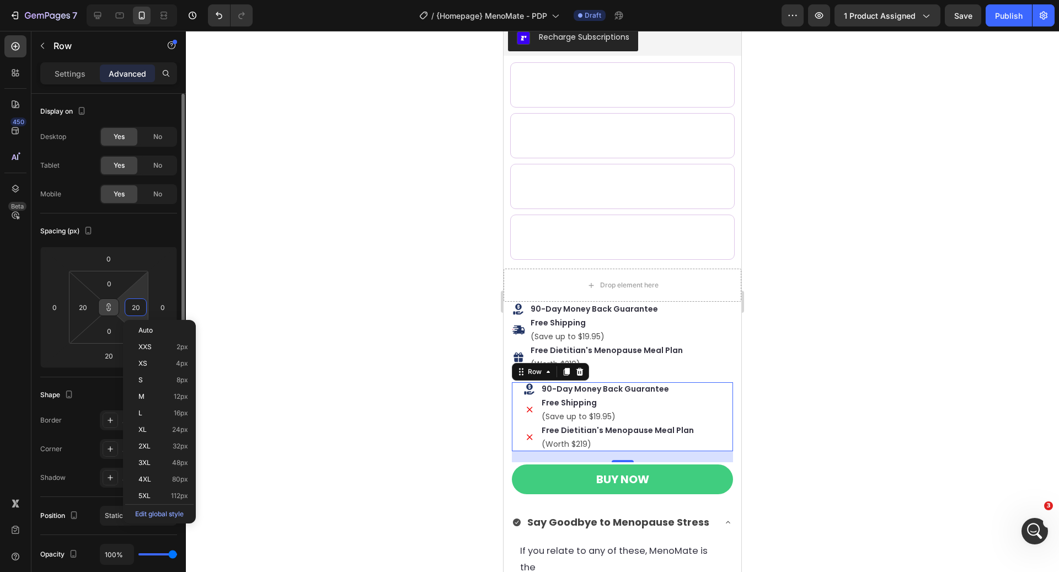
type input "0"
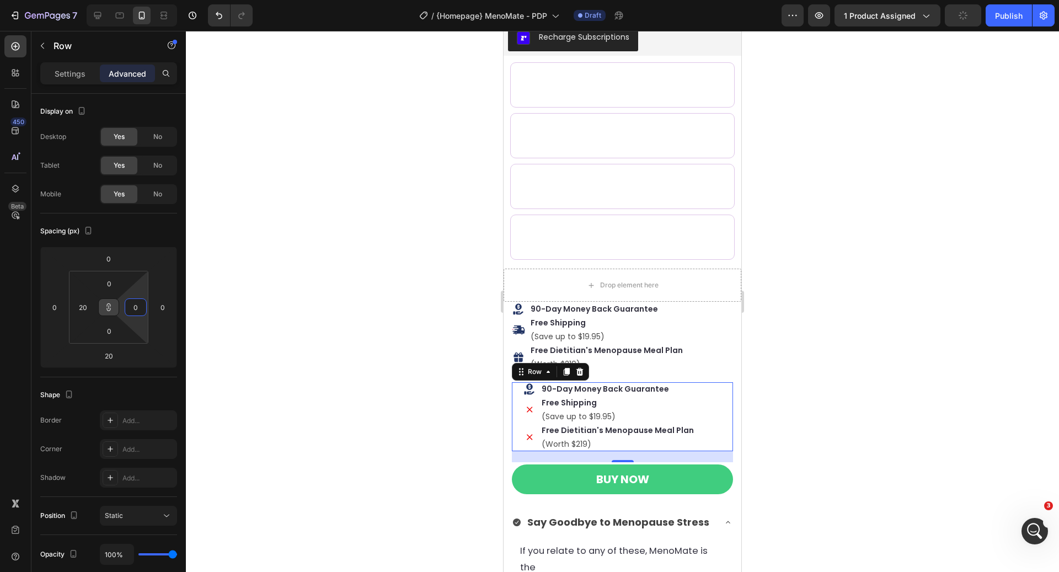
click at [288, 327] on div at bounding box center [622, 301] width 873 height 541
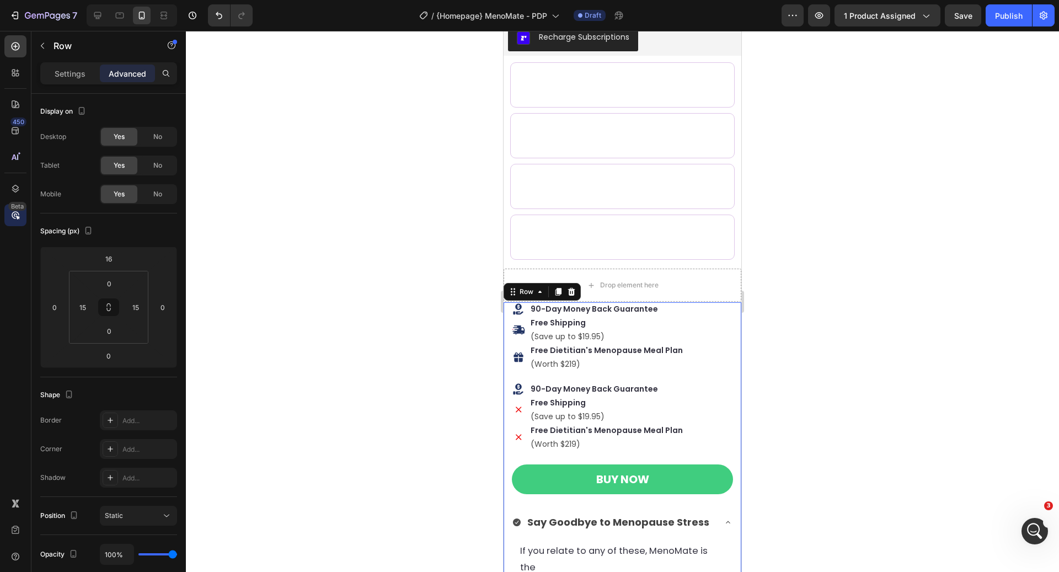
click at [18, 212] on icon at bounding box center [15, 215] width 11 height 11
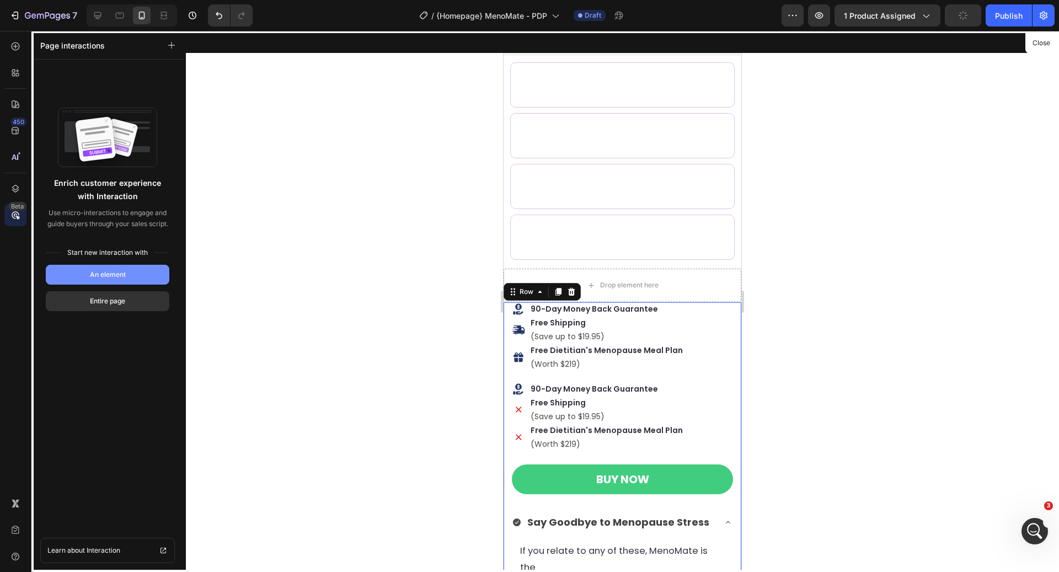
drag, startPoint x: 114, startPoint y: 275, endPoint x: 67, endPoint y: 161, distance: 123.5
click at [114, 275] on div "An element" at bounding box center [108, 275] width 36 height 10
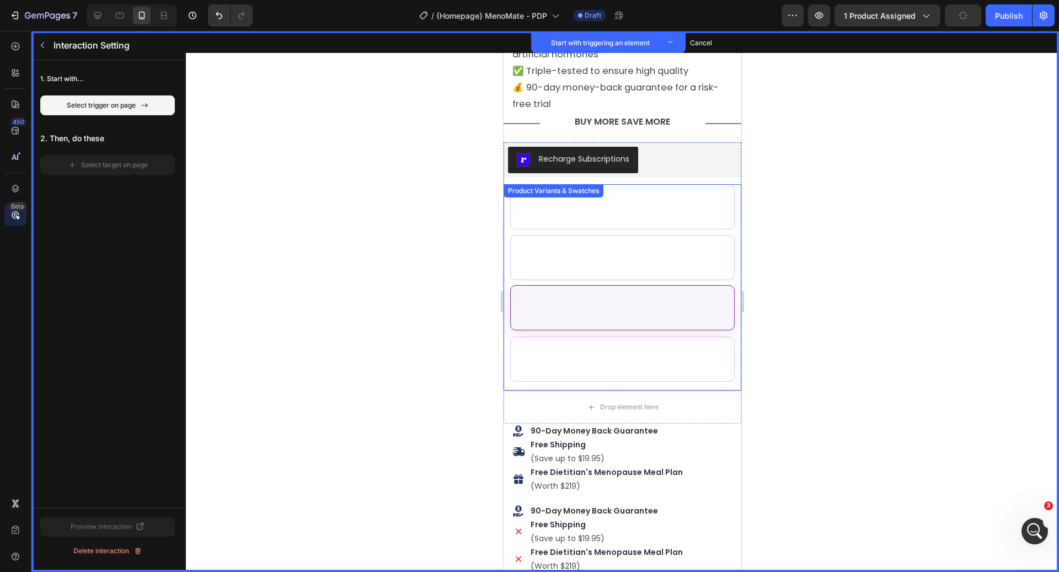
scroll to position [449, 0]
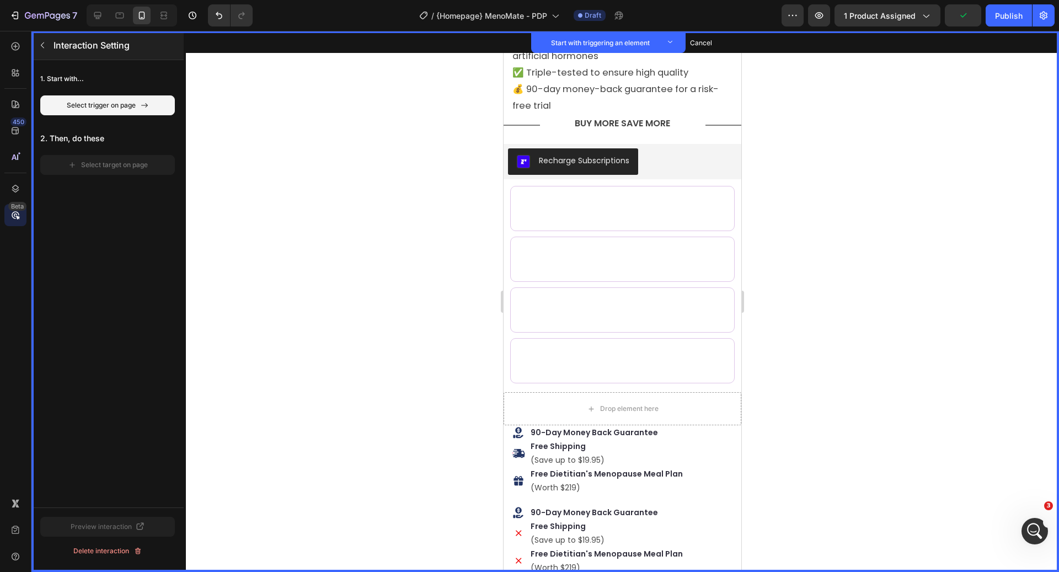
click at [41, 44] on icon "button" at bounding box center [42, 45] width 9 height 9
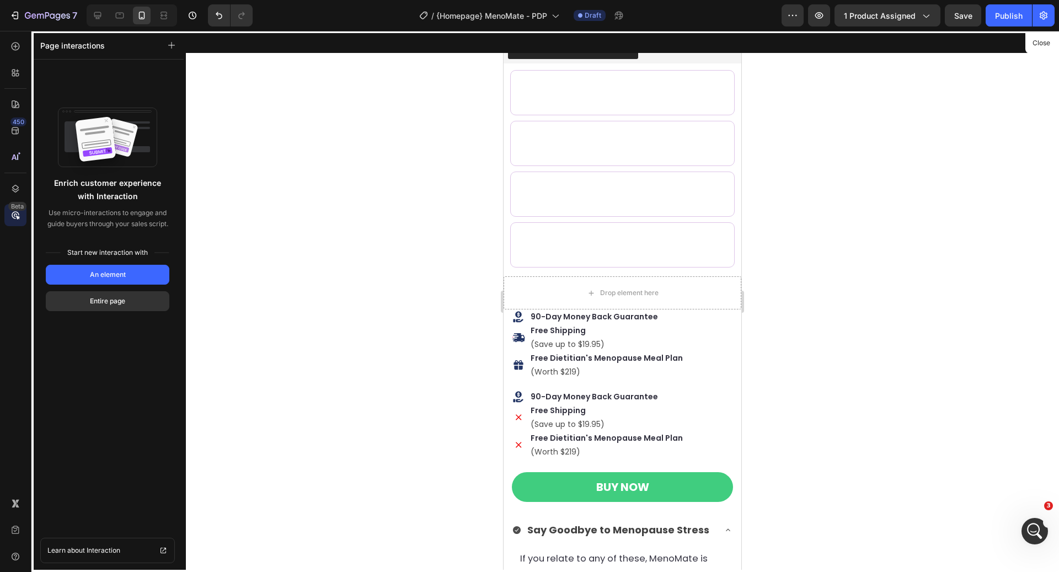
scroll to position [641, 0]
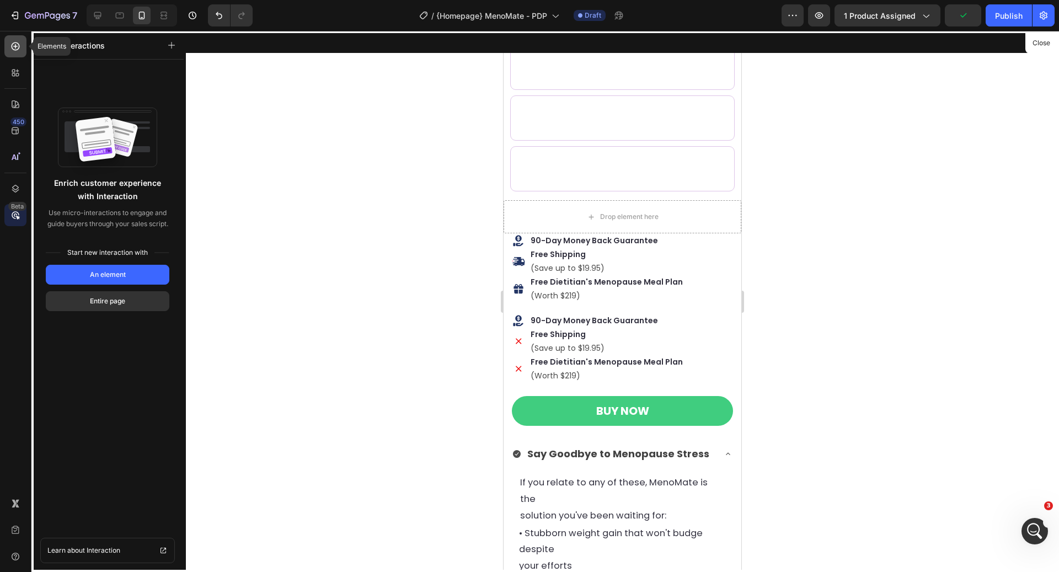
click at [19, 51] on icon at bounding box center [15, 46] width 11 height 11
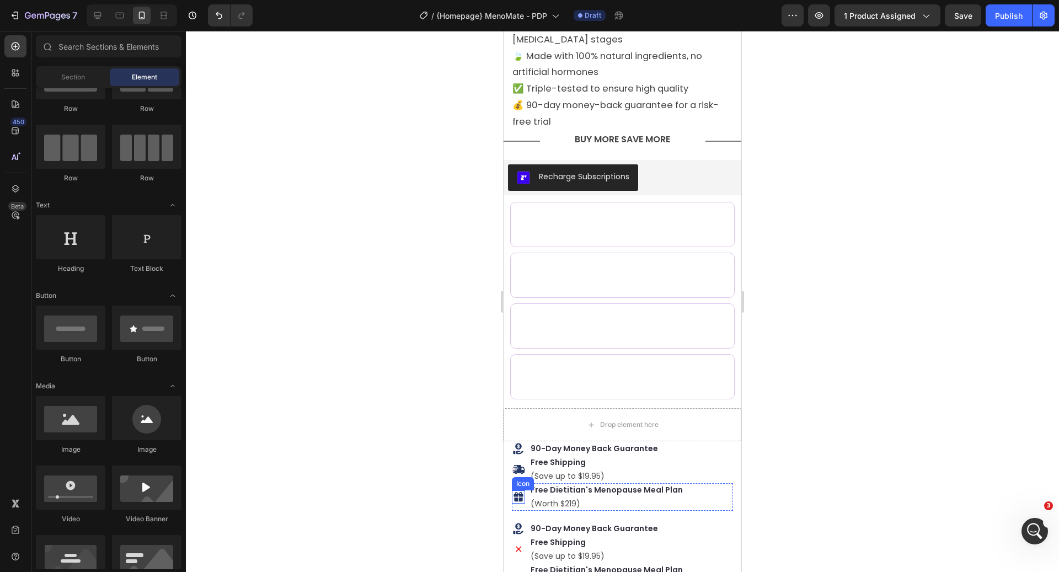
scroll to position [419, 0]
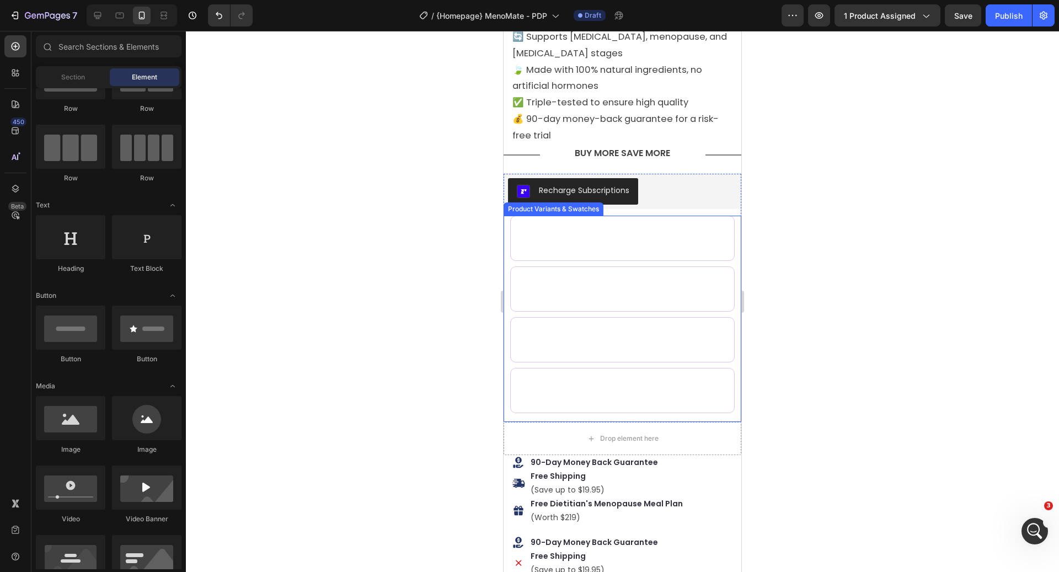
click at [506, 264] on div "Buy 1 Buy 1 Buy 1 Buy 2 Save 8% Buy 2 Save 8% Buy 2 Save 8% Buy 3 Save 17% Buy …" at bounding box center [623, 319] width 238 height 206
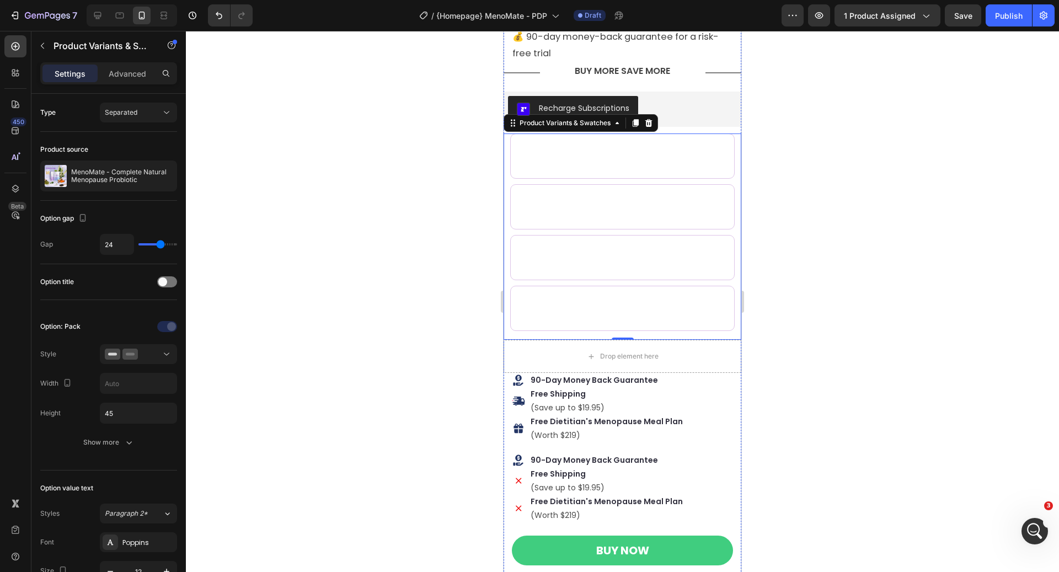
scroll to position [502, 0]
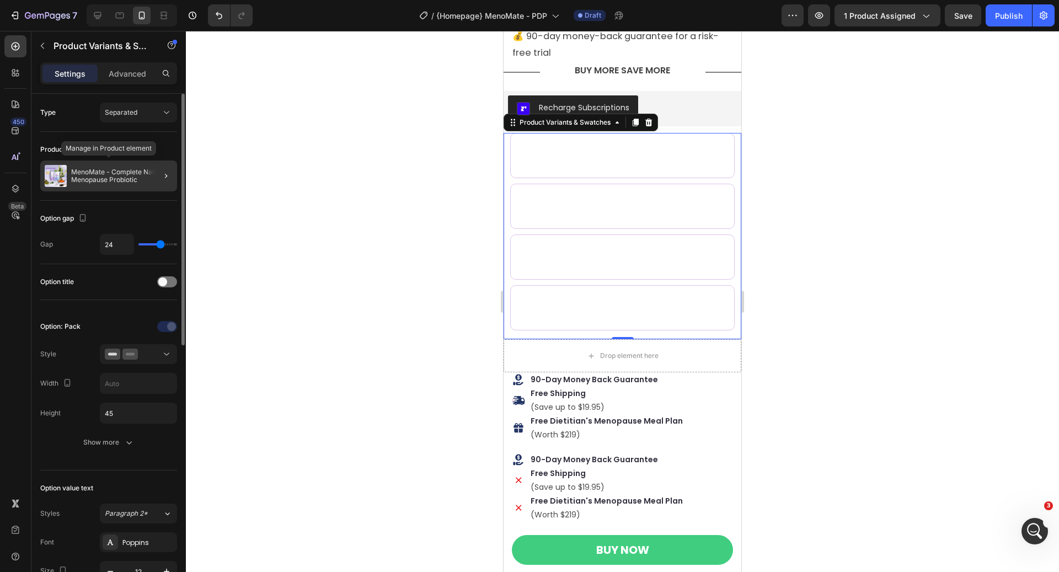
click at [135, 178] on p "MenoMate - Complete Natural Menopause Probiotic" at bounding box center [122, 175] width 102 height 15
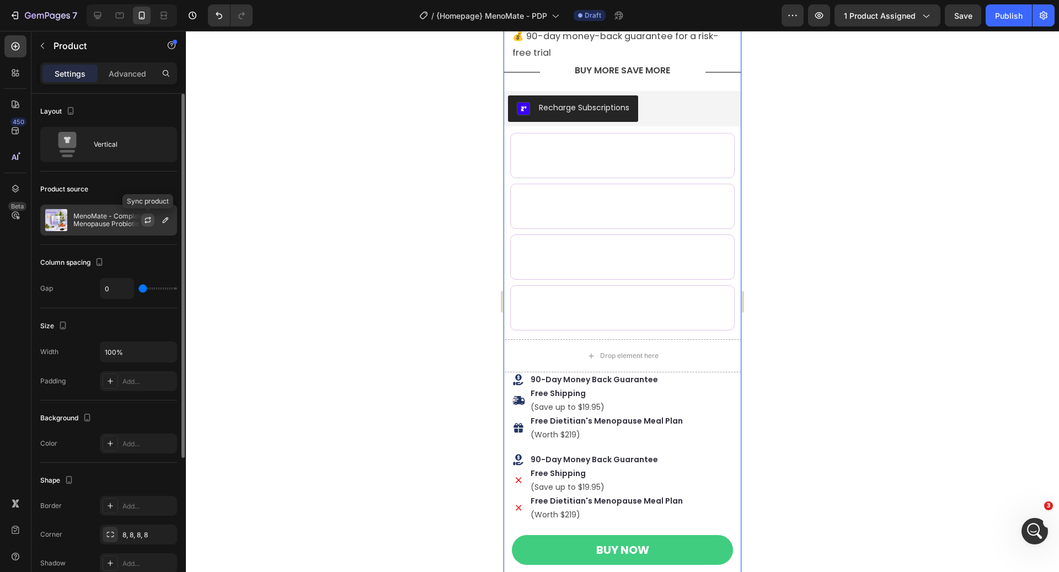
click at [146, 221] on icon "button" at bounding box center [147, 220] width 9 height 9
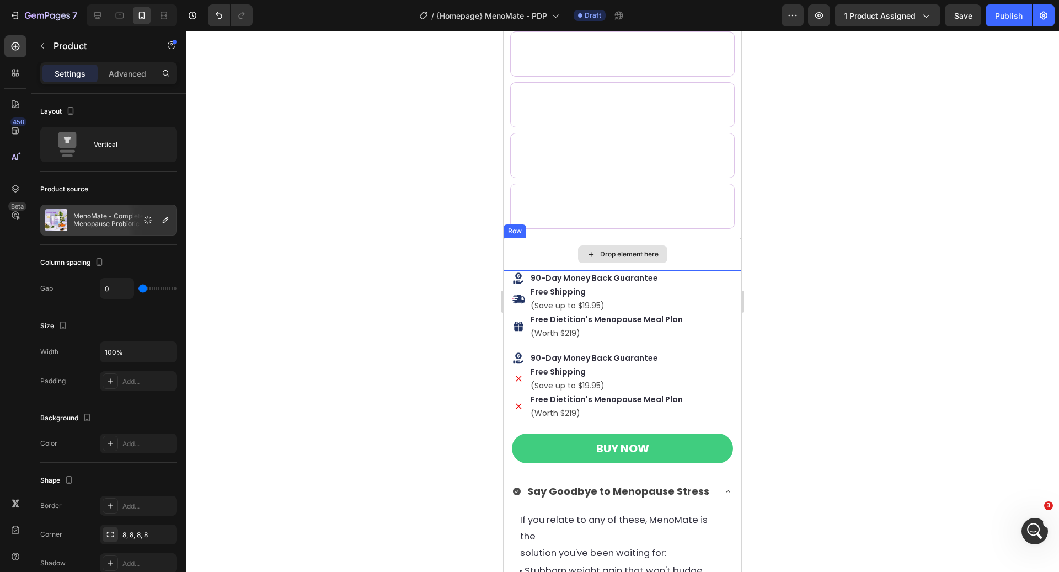
scroll to position [608, 0]
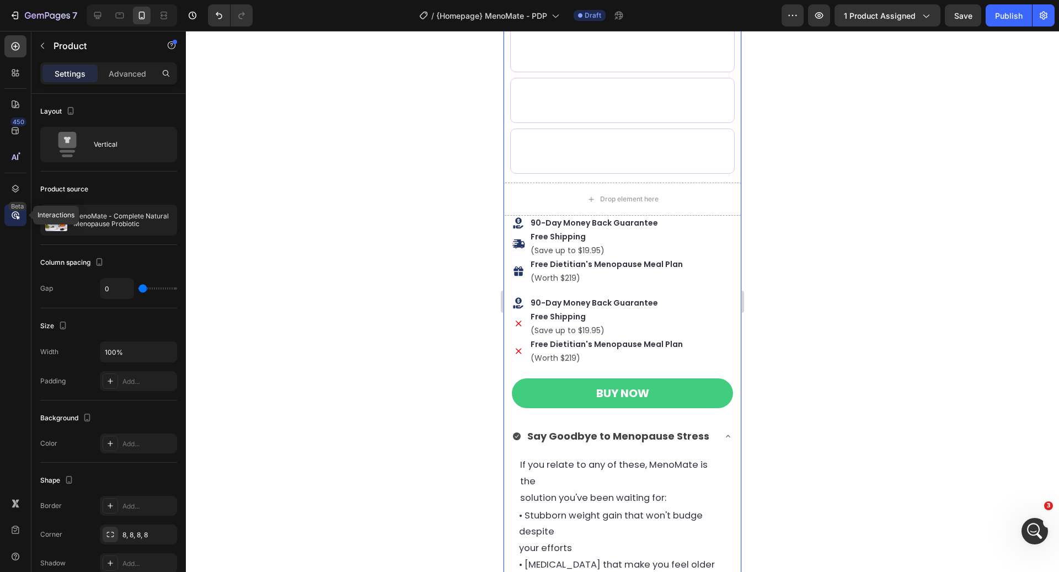
click at [17, 216] on icon at bounding box center [18, 218] width 4 height 4
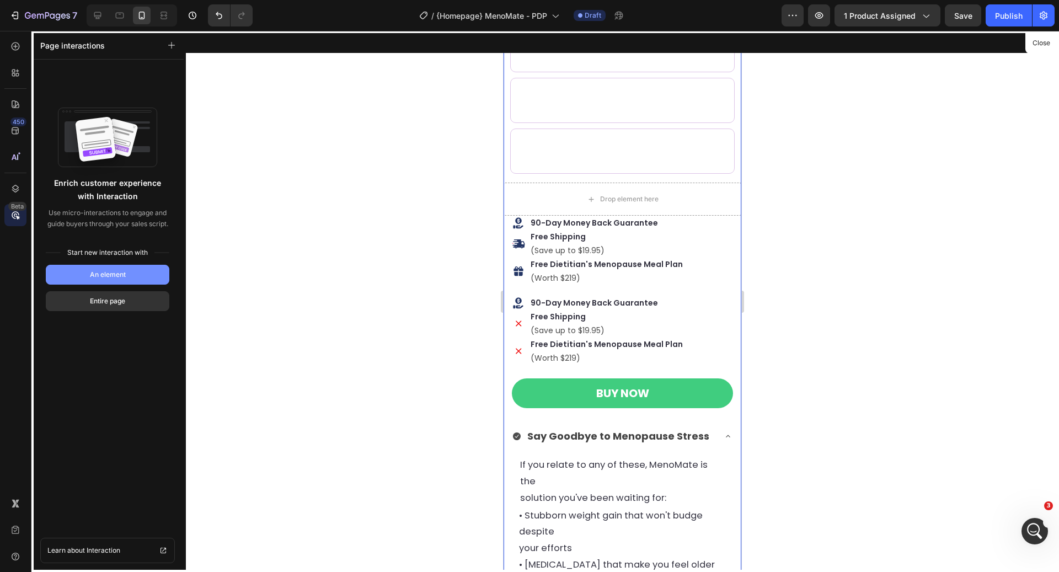
click at [128, 275] on button "An element" at bounding box center [108, 275] width 124 height 20
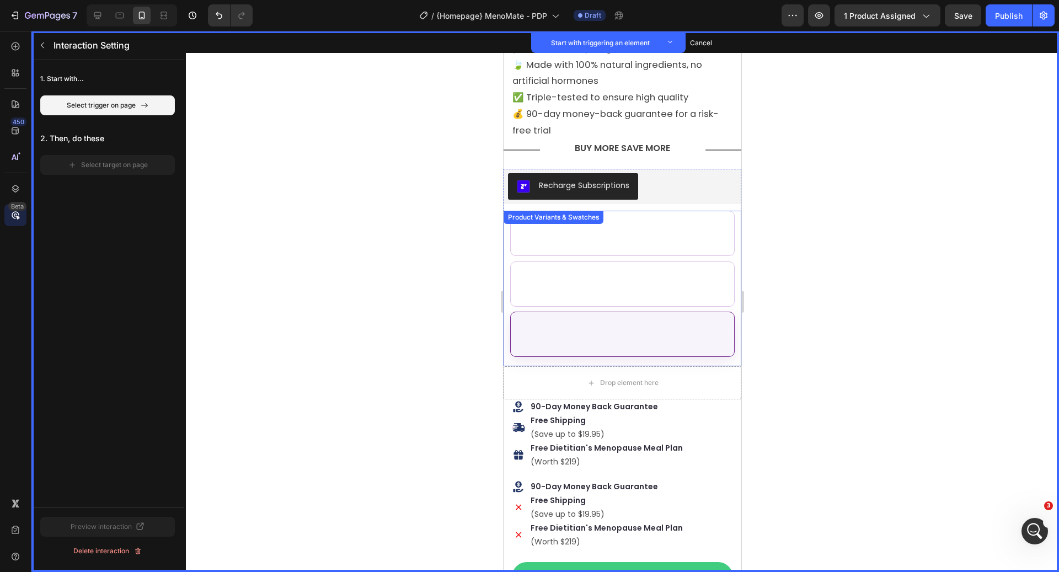
scroll to position [382, 0]
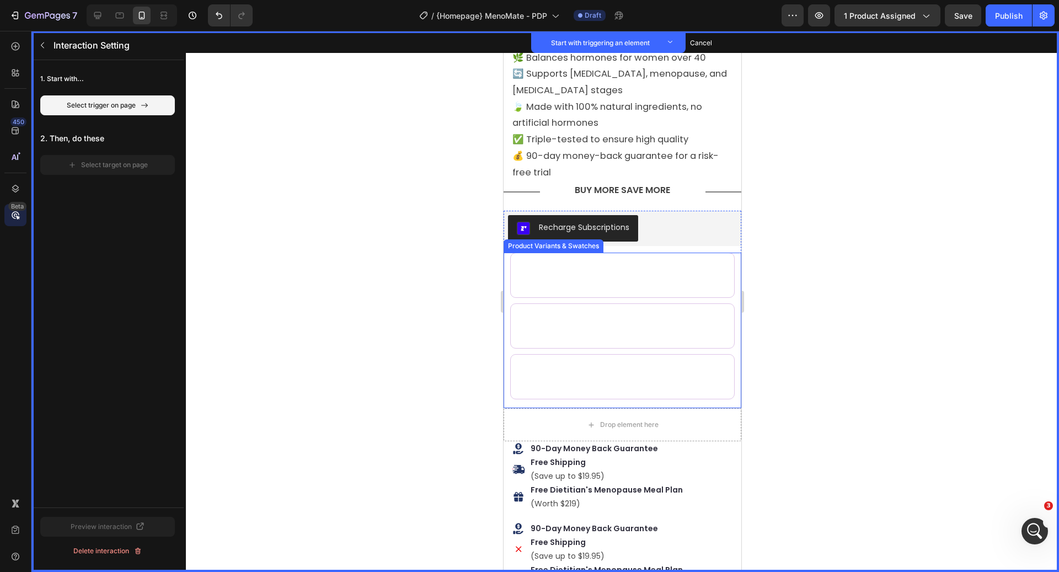
click at [509, 266] on div "Buy 1 Buy 1 Buy 1 Buy 2 Save 8% Buy 2 Save 8% Buy 2 Save 8% Buy 3 Save 17% Buy …" at bounding box center [623, 331] width 238 height 156
click at [655, 241] on button "Set as trigger" at bounding box center [654, 242] width 51 height 13
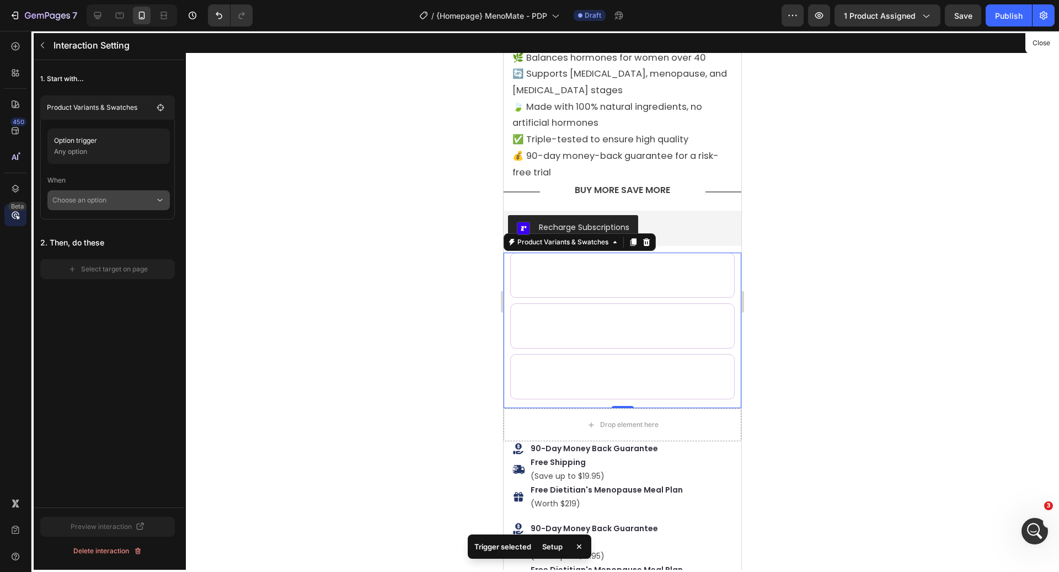
click at [131, 205] on p "Choose an option" at bounding box center [103, 200] width 103 height 20
click at [102, 148] on p "Any option" at bounding box center [98, 151] width 89 height 11
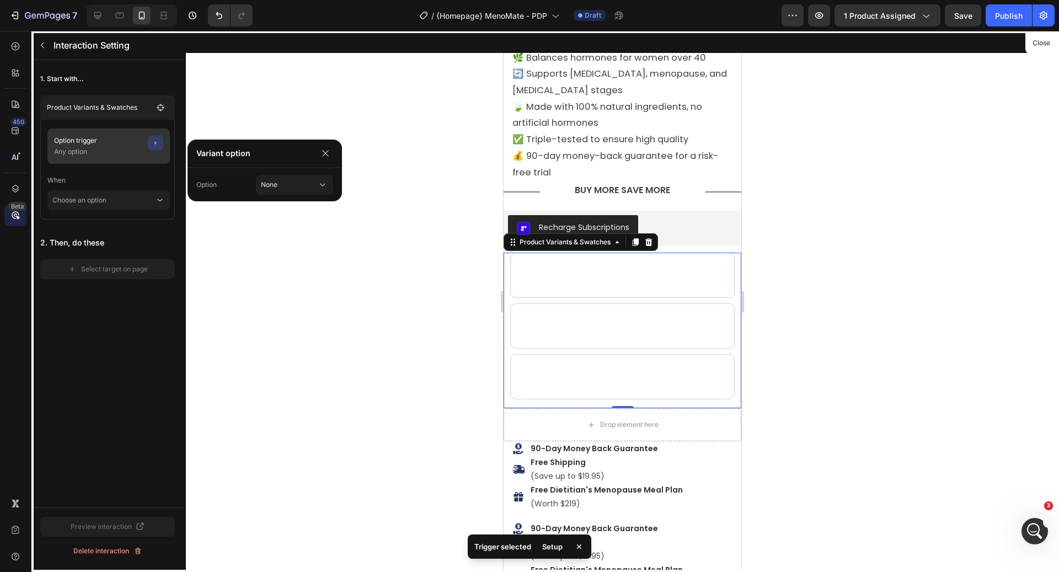
click at [158, 143] on icon "button" at bounding box center [155, 142] width 9 height 9
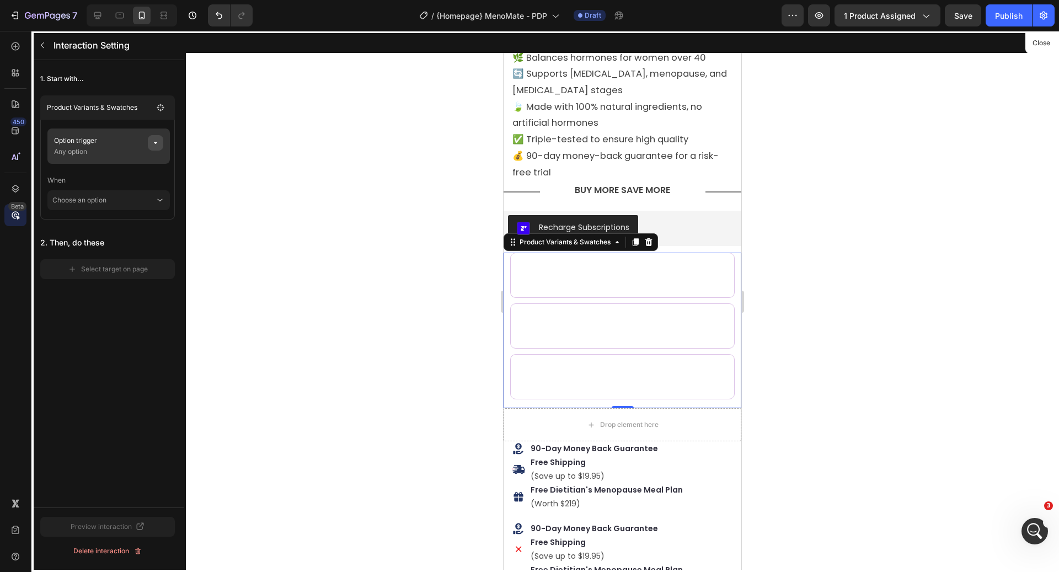
click at [158, 143] on icon "button" at bounding box center [155, 142] width 9 height 9
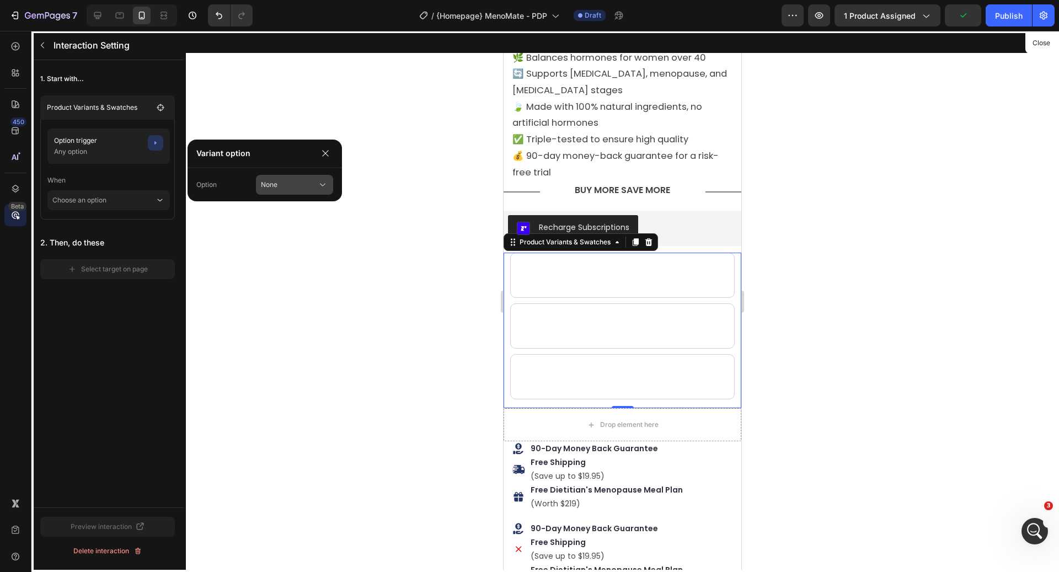
click at [268, 185] on span "None" at bounding box center [269, 185] width 17 height 10
click at [294, 236] on div "Pack" at bounding box center [294, 231] width 68 height 20
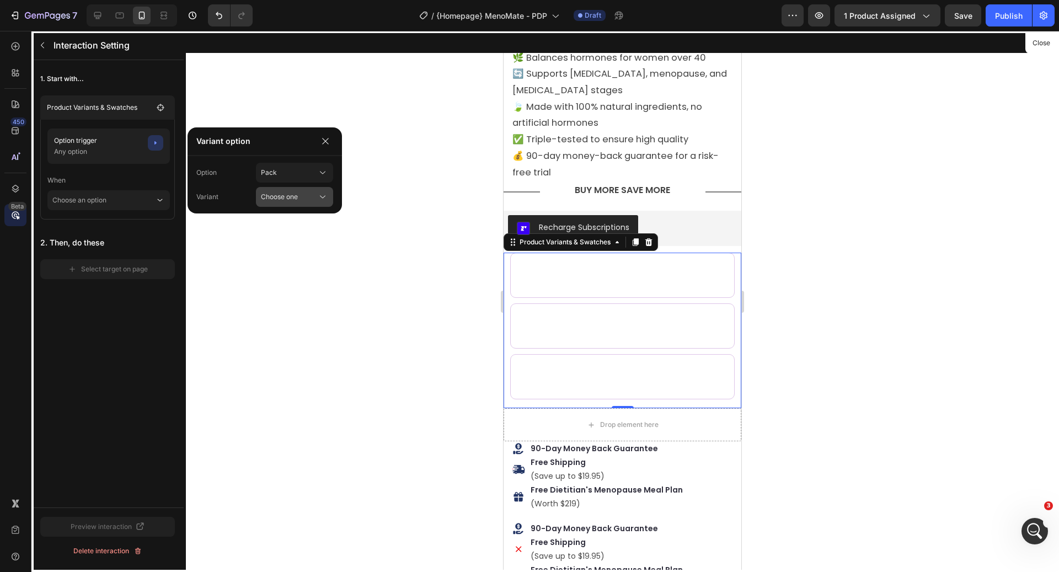
click at [294, 195] on span "Choose one" at bounding box center [279, 197] width 37 height 10
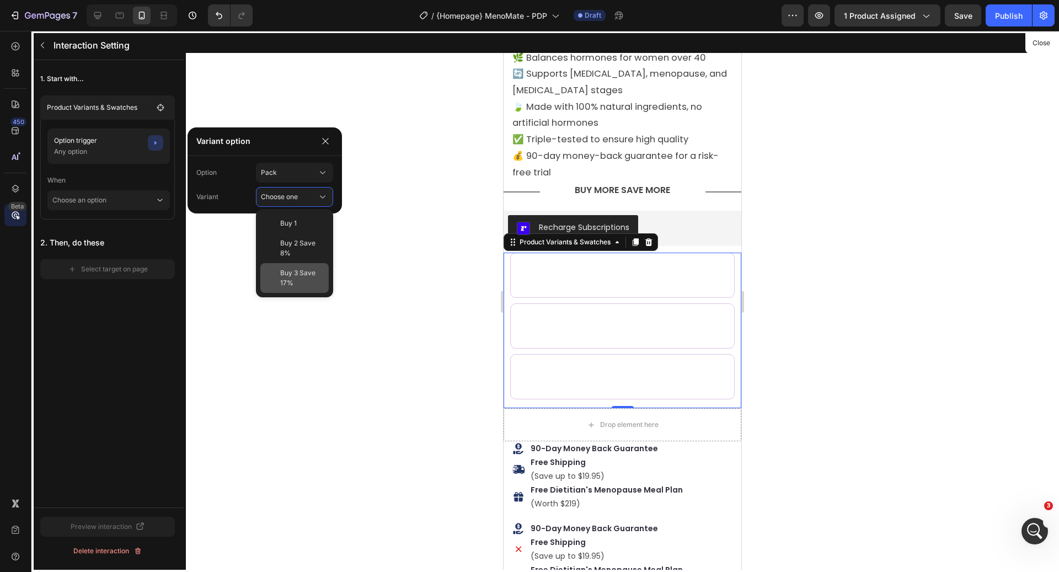
click at [303, 277] on span "Buy 3 Save 17%" at bounding box center [302, 278] width 44 height 20
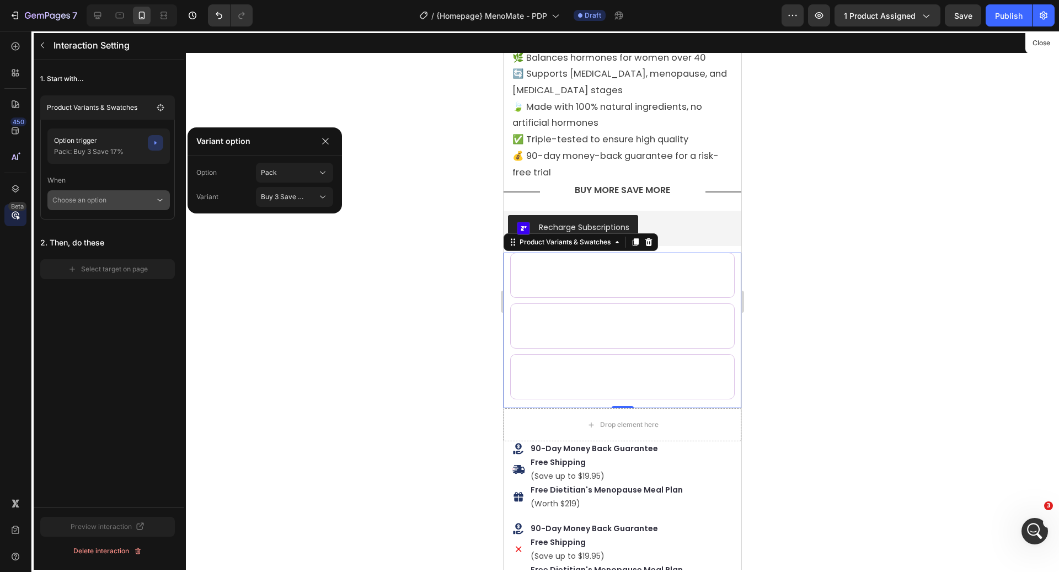
click at [132, 206] on p "Choose an option" at bounding box center [103, 200] width 103 height 20
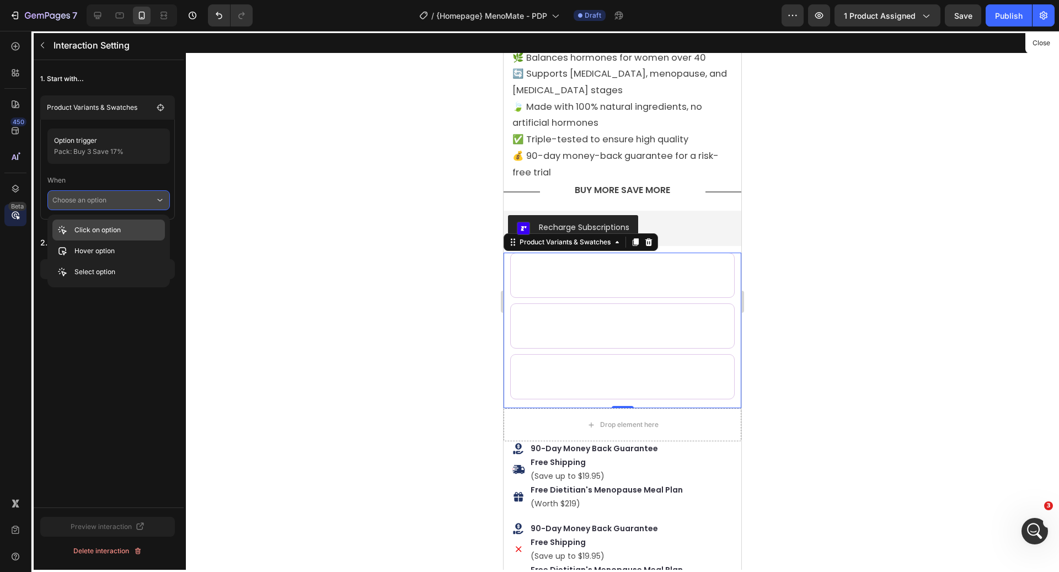
click at [129, 241] on div "Click on option" at bounding box center [108, 251] width 113 height 21
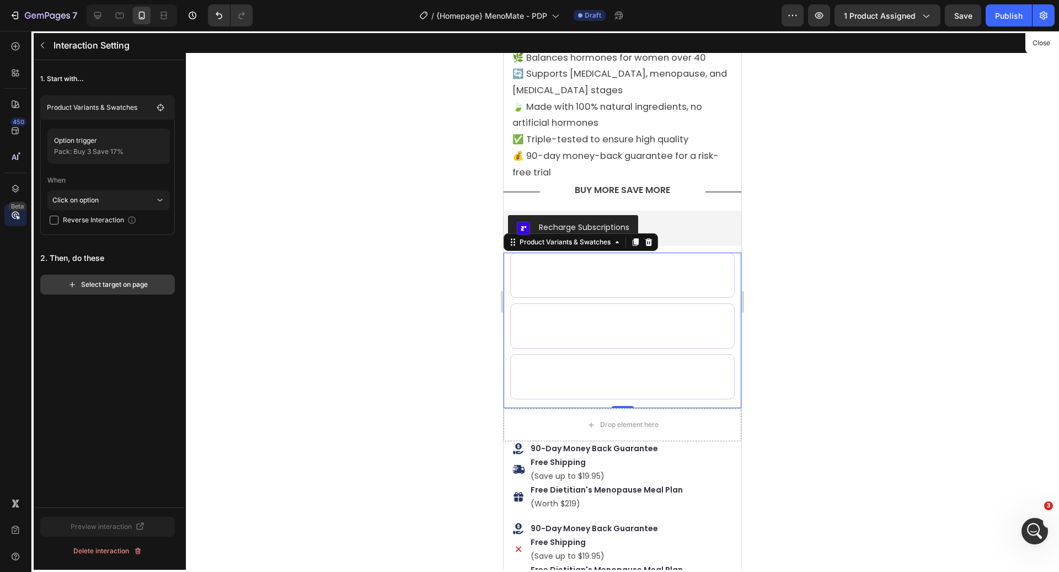
click at [140, 284] on div "Select target on page" at bounding box center [108, 285] width 80 height 10
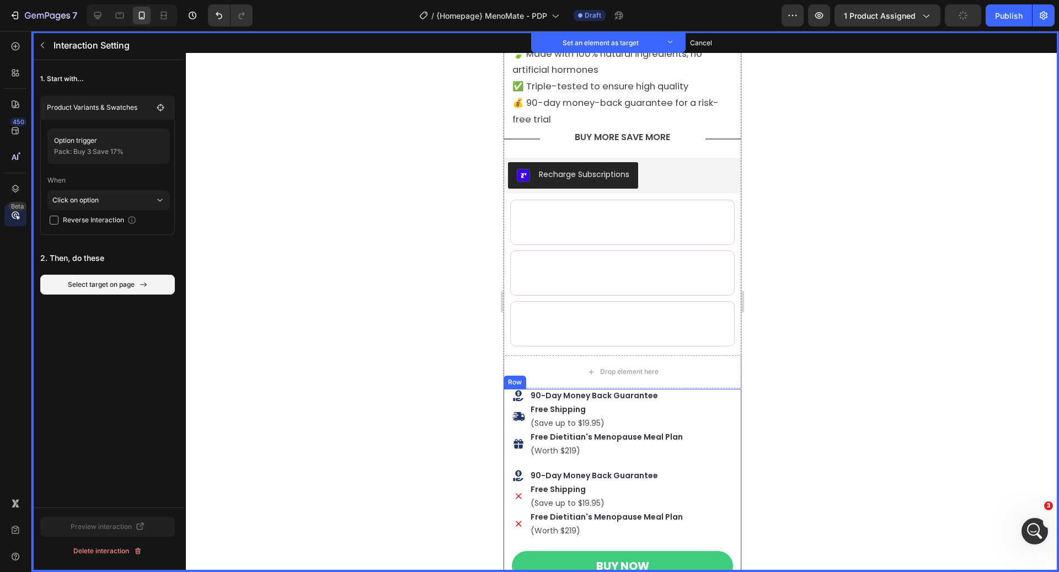
scroll to position [444, 0]
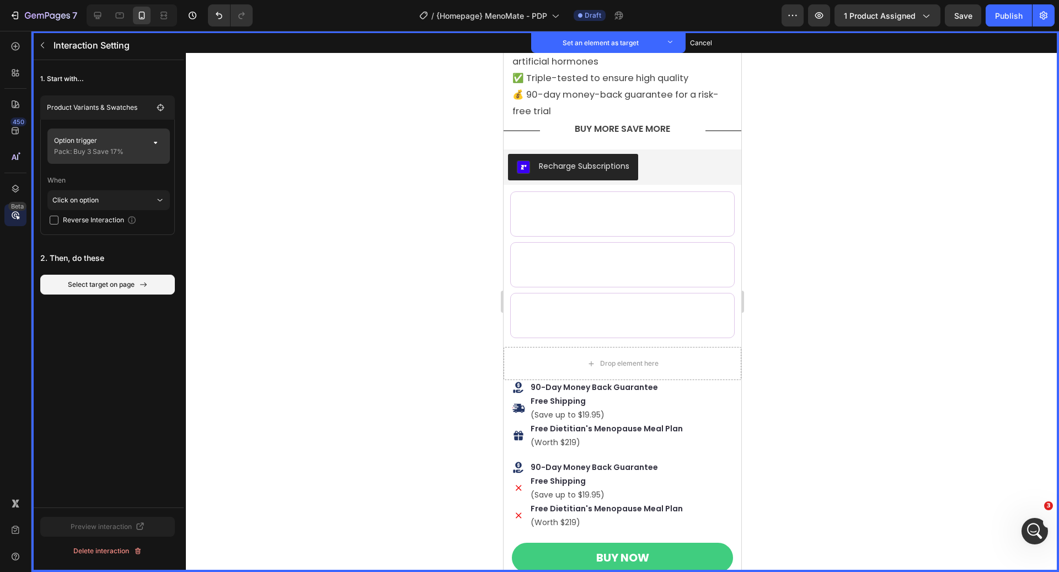
click at [104, 153] on p "Pack: Buy 3 Save 17%" at bounding box center [98, 151] width 89 height 11
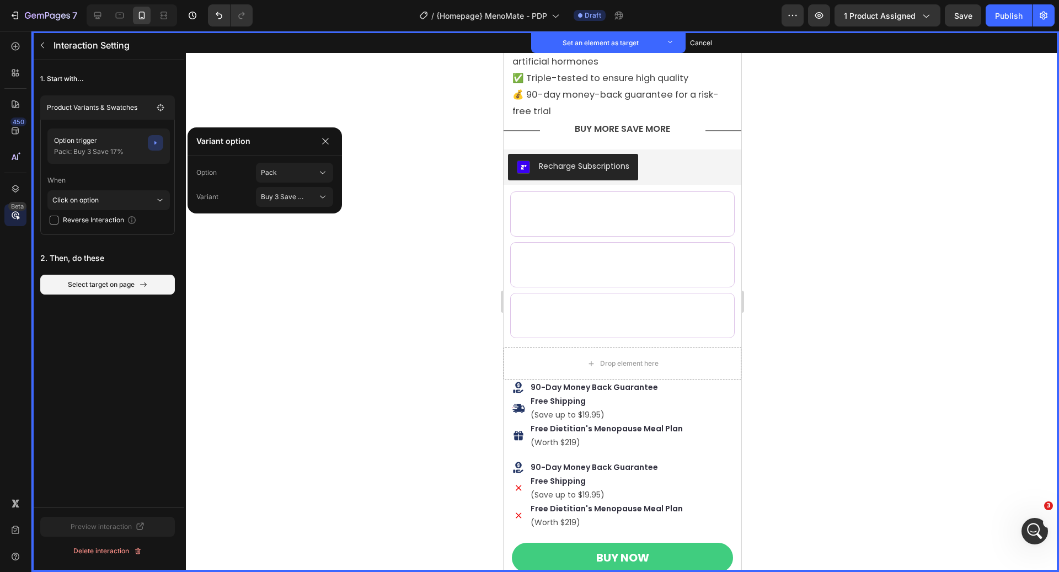
click at [290, 207] on div "Option Pack Variant Buy 3 Save 17%" at bounding box center [265, 184] width 154 height 57
click at [290, 201] on span "Buy 3 Save 17%" at bounding box center [282, 197] width 43 height 10
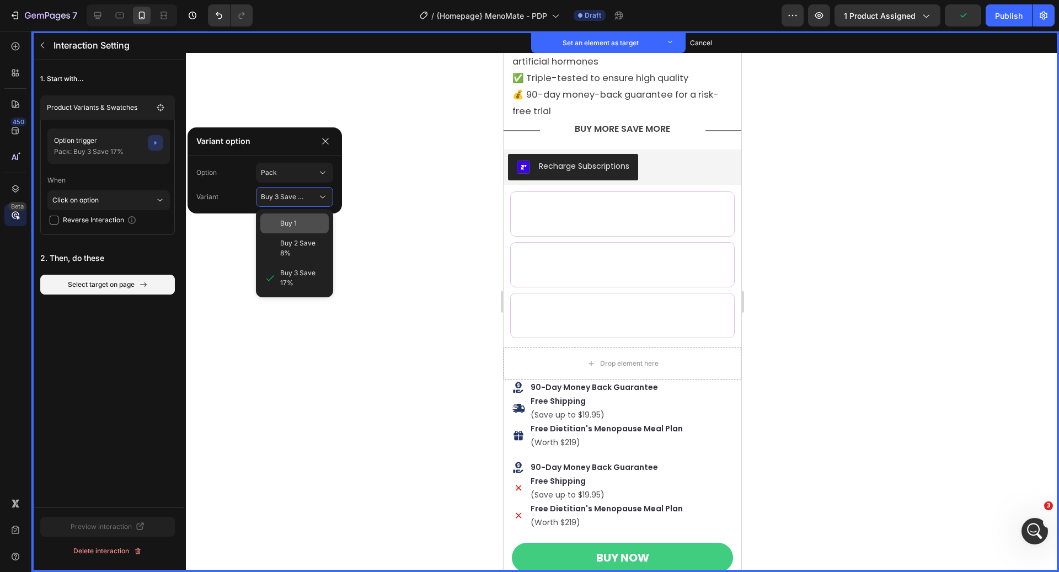
click at [296, 228] on div "Buy 1" at bounding box center [294, 224] width 68 height 20
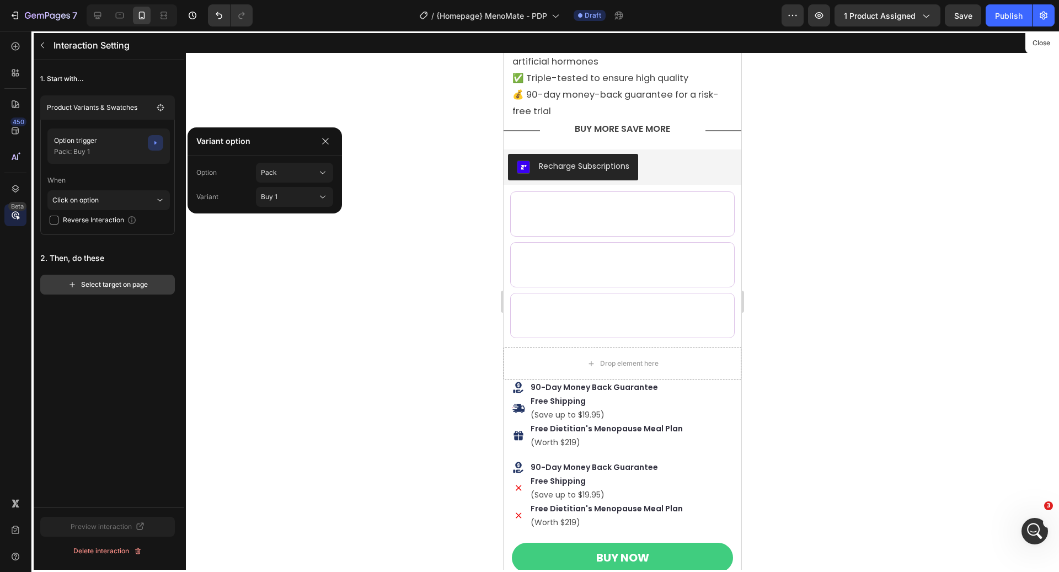
click at [122, 287] on div "Select target on page" at bounding box center [108, 285] width 80 height 10
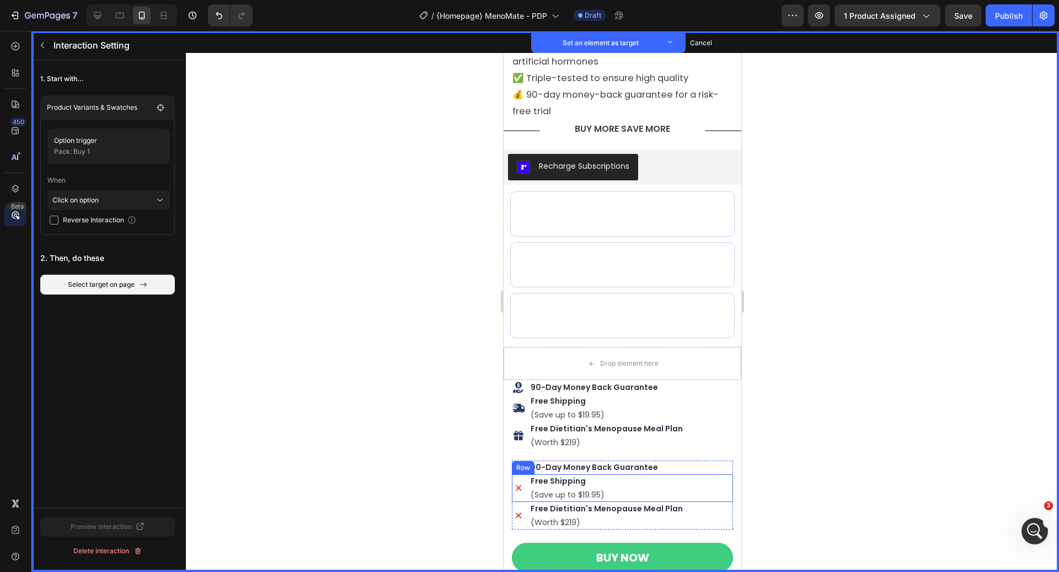
click at [526, 477] on div "Icon Set as target Free Shipping Text Block Set as target (Save up to $19.95) T…" at bounding box center [622, 488] width 221 height 28
click at [535, 460] on div "Row" at bounding box center [535, 464] width 18 height 10
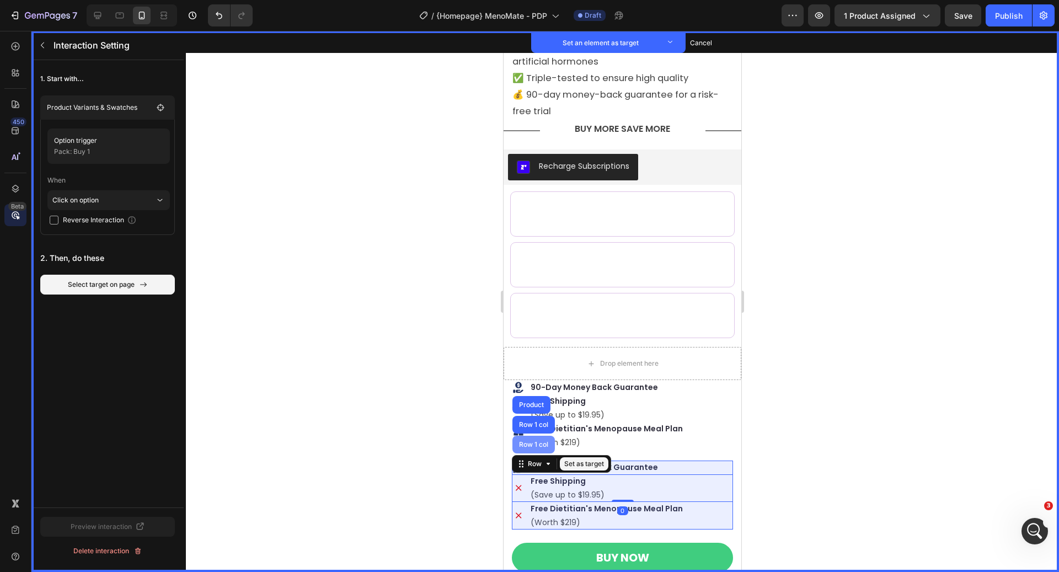
click at [531, 444] on div "Row 1 col" at bounding box center [534, 444] width 34 height 7
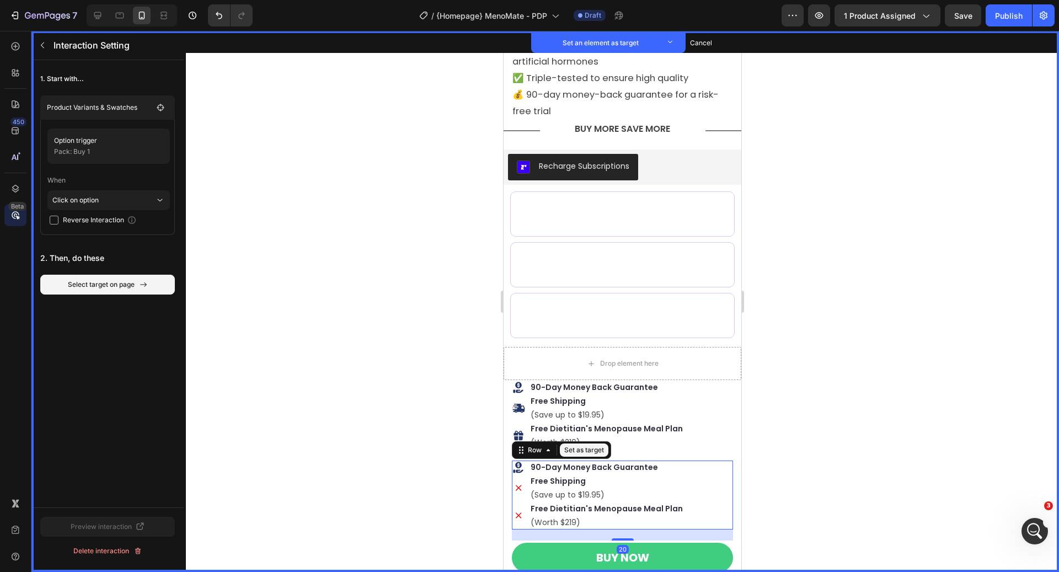
click at [568, 447] on button "Set as target" at bounding box center [584, 450] width 49 height 13
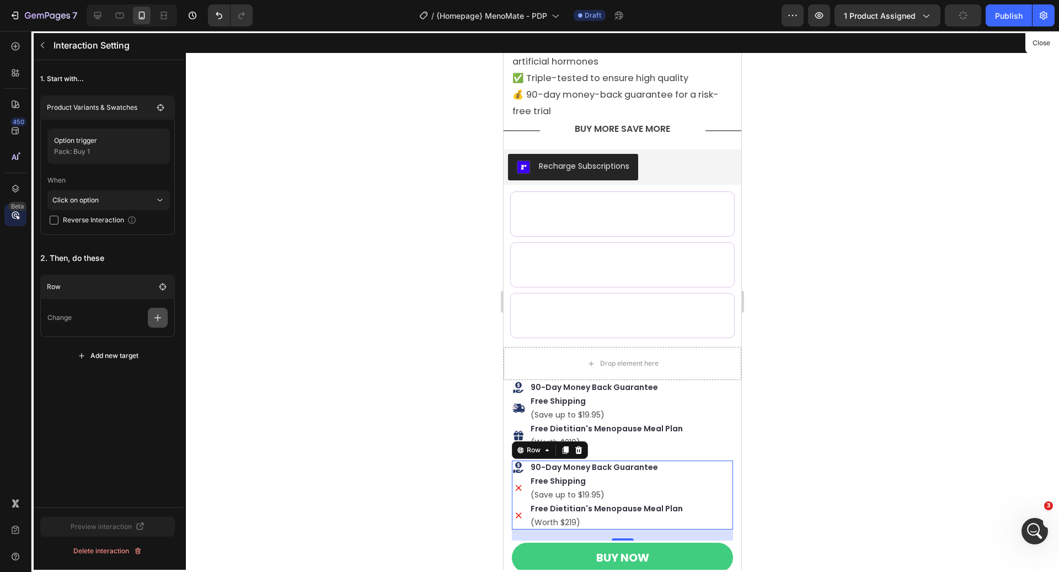
click at [161, 317] on icon "button" at bounding box center [157, 317] width 11 height 11
click at [122, 374] on p "Show/Hide" at bounding box center [104, 383] width 117 height 19
click at [103, 433] on div "1. Start with... Product Variants & Swatches Option trigger Pack: Buy 1 When Cl…" at bounding box center [107, 283] width 152 height 447
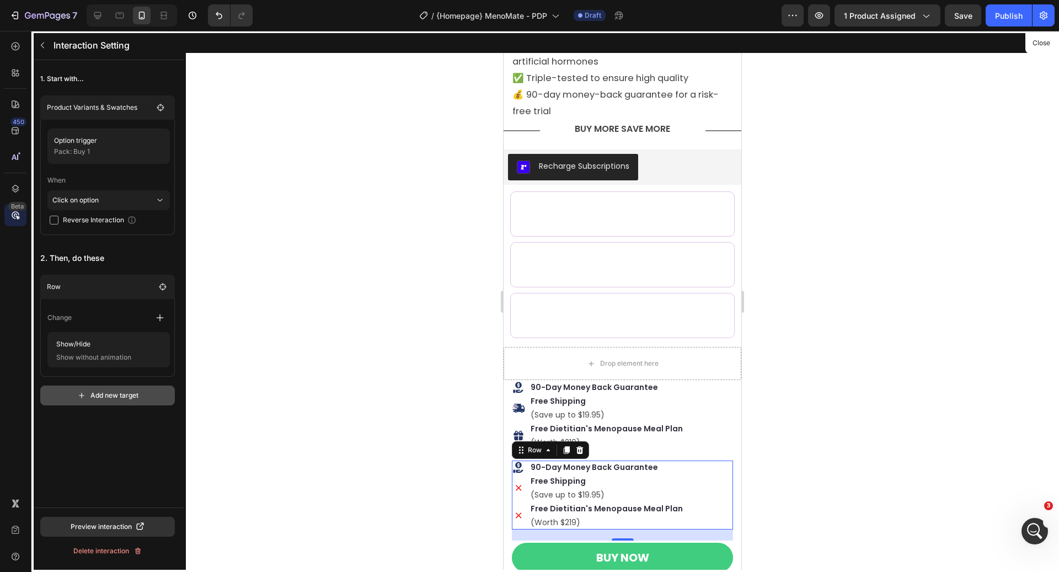
click at [116, 401] on button "Add new target" at bounding box center [107, 396] width 135 height 20
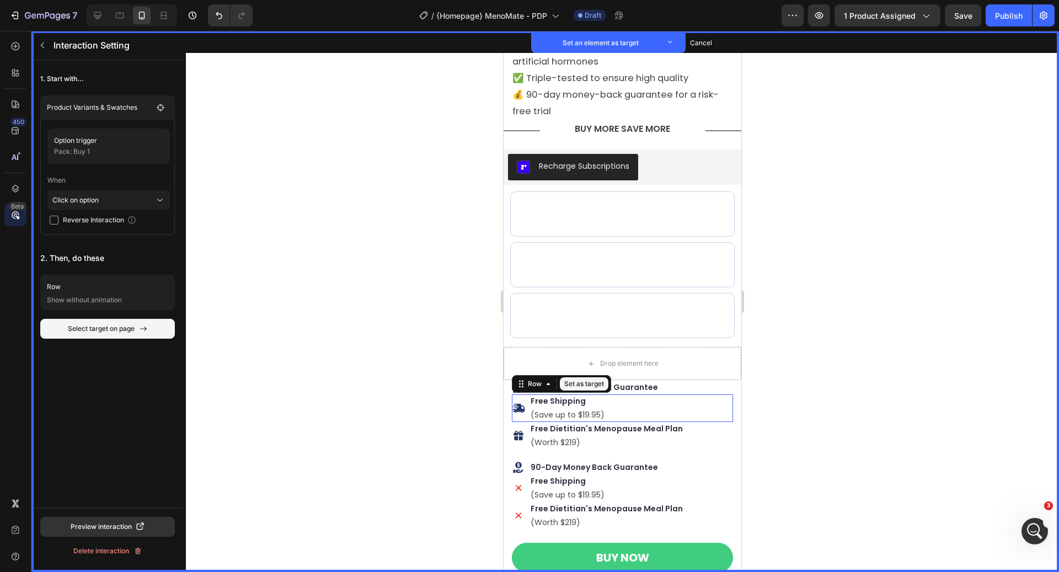
click at [525, 421] on div "Icon Set as target Free Shipping Text Block Set as target (Save up to $19.95) T…" at bounding box center [622, 408] width 221 height 28
click at [532, 387] on div "Row" at bounding box center [535, 384] width 18 height 10
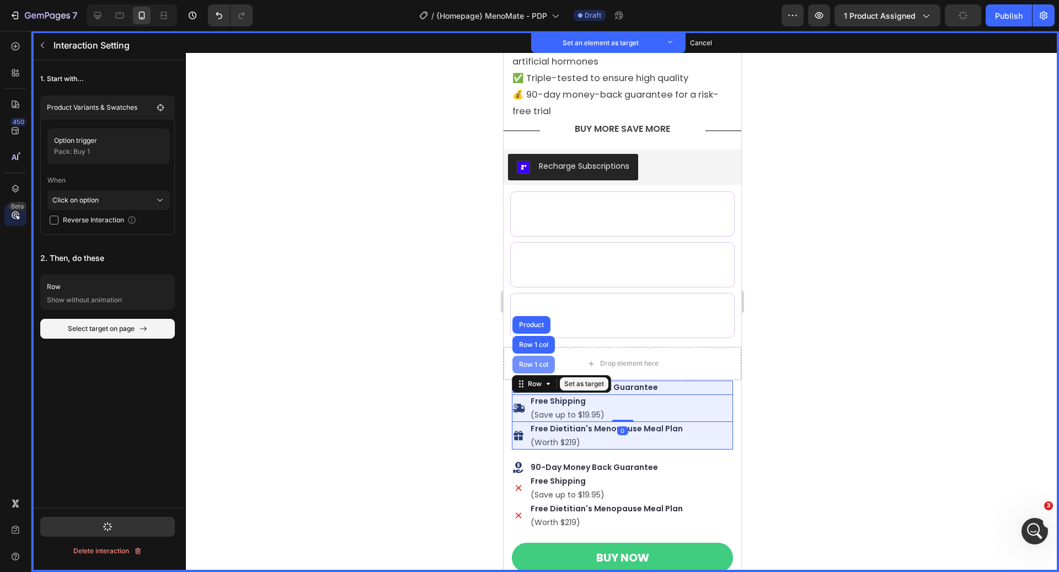
click at [531, 362] on div "Row 1 col" at bounding box center [534, 364] width 34 height 7
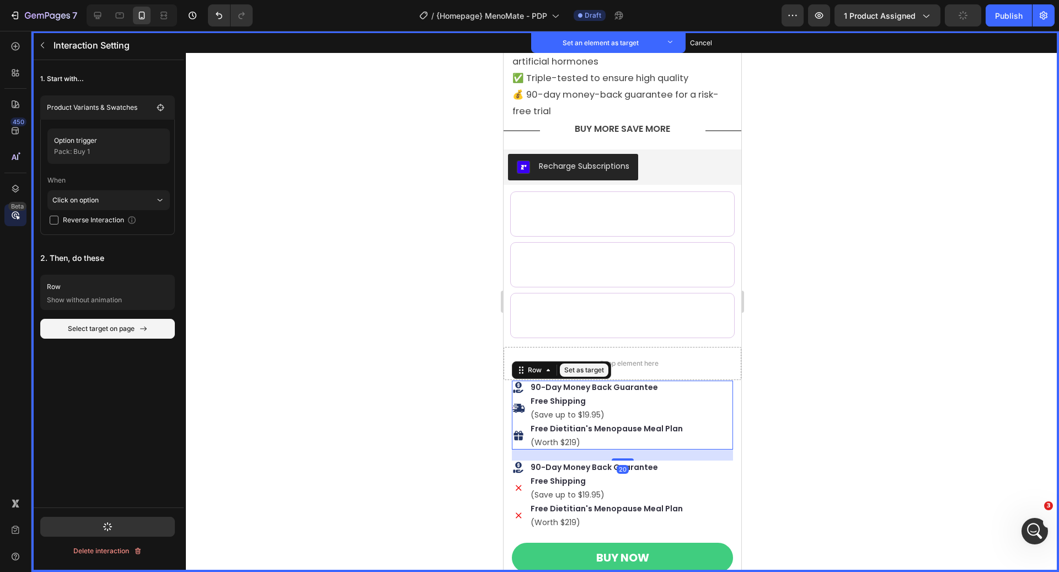
click at [584, 372] on button "Set as target" at bounding box center [584, 370] width 49 height 13
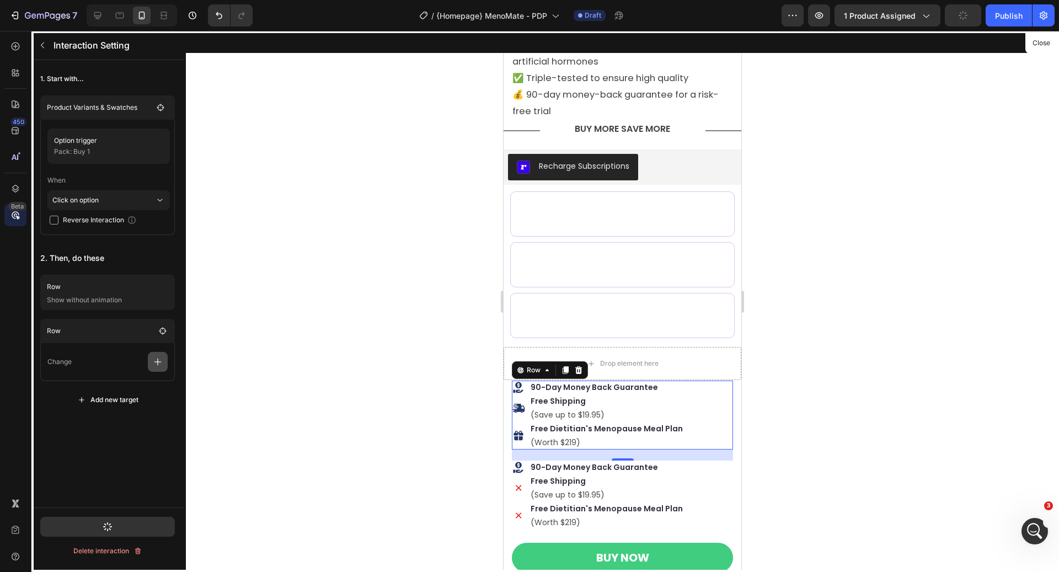
click at [163, 359] on button "button" at bounding box center [158, 362] width 20 height 20
click at [121, 407] on p "Show/Hide" at bounding box center [104, 408] width 117 height 19
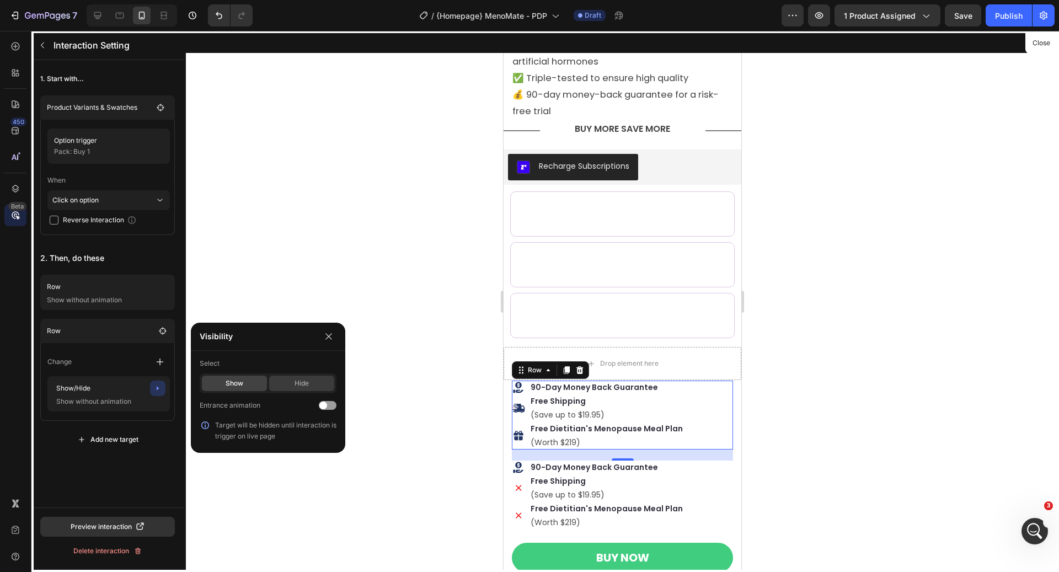
click at [304, 377] on div "Hide" at bounding box center [301, 383] width 65 height 15
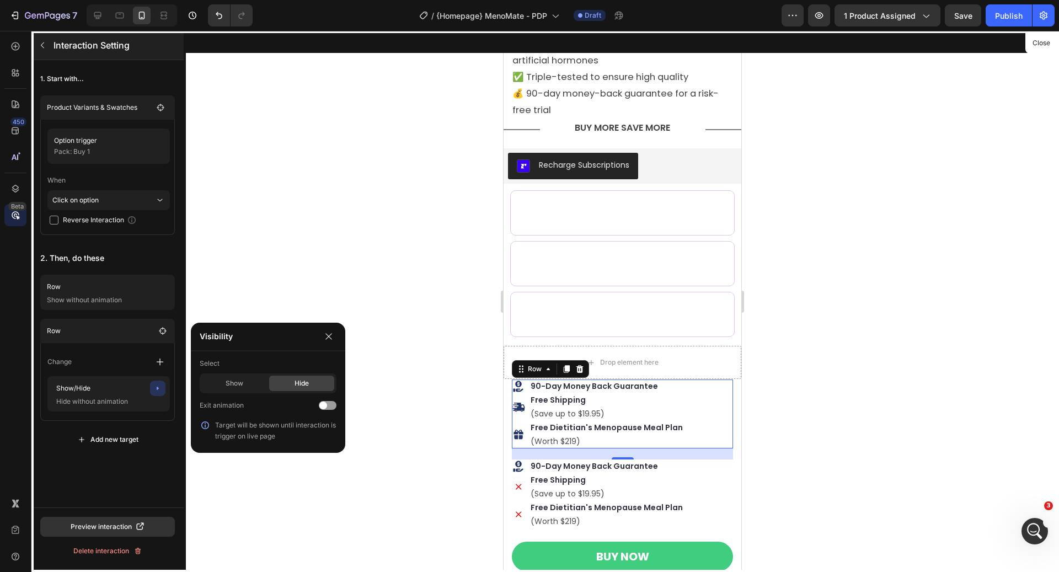
click at [42, 50] on button "button" at bounding box center [43, 45] width 18 height 18
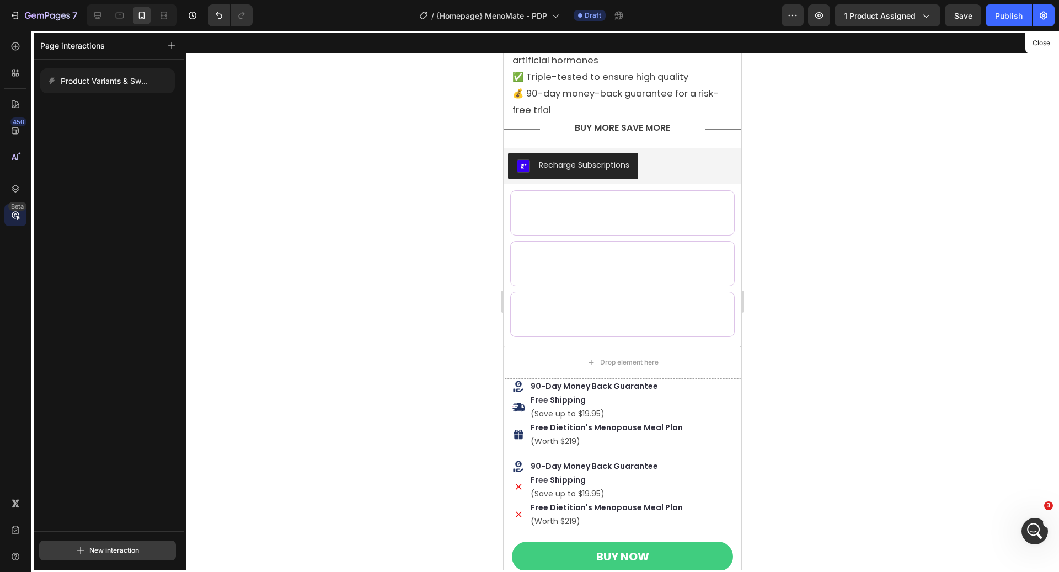
click at [118, 545] on div "New interaction" at bounding box center [107, 550] width 63 height 13
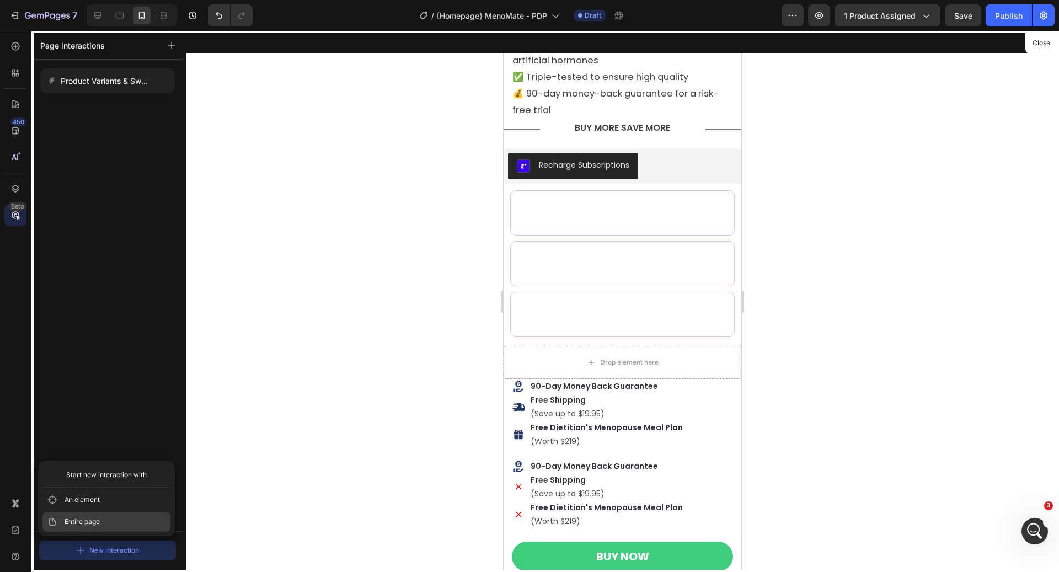
click at [101, 518] on button "Entire page" at bounding box center [106, 522] width 128 height 20
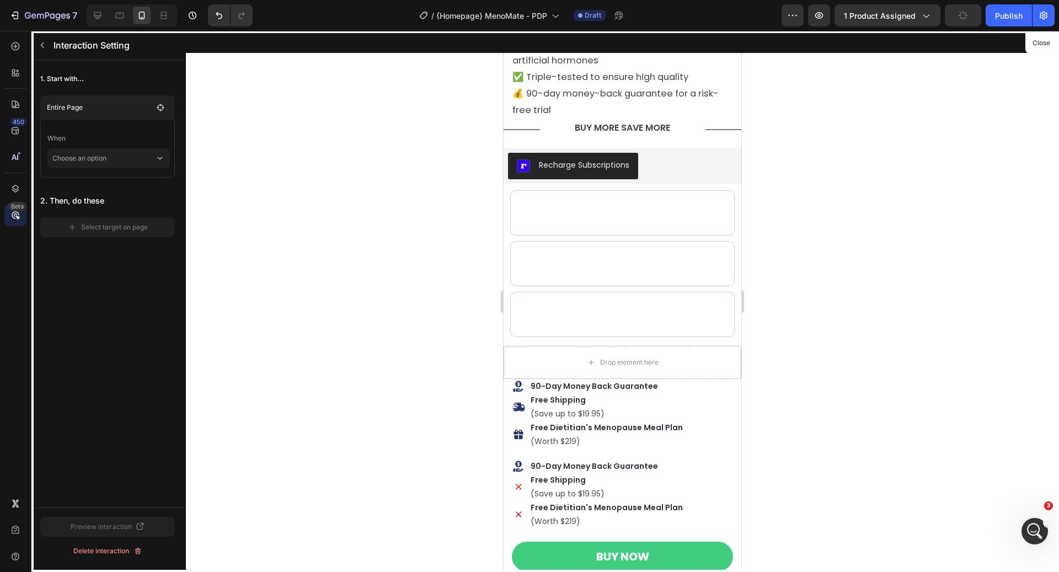
click at [100, 172] on main "When Choose an option" at bounding box center [107, 149] width 135 height 58
click at [100, 157] on p "Choose an option" at bounding box center [103, 158] width 103 height 20
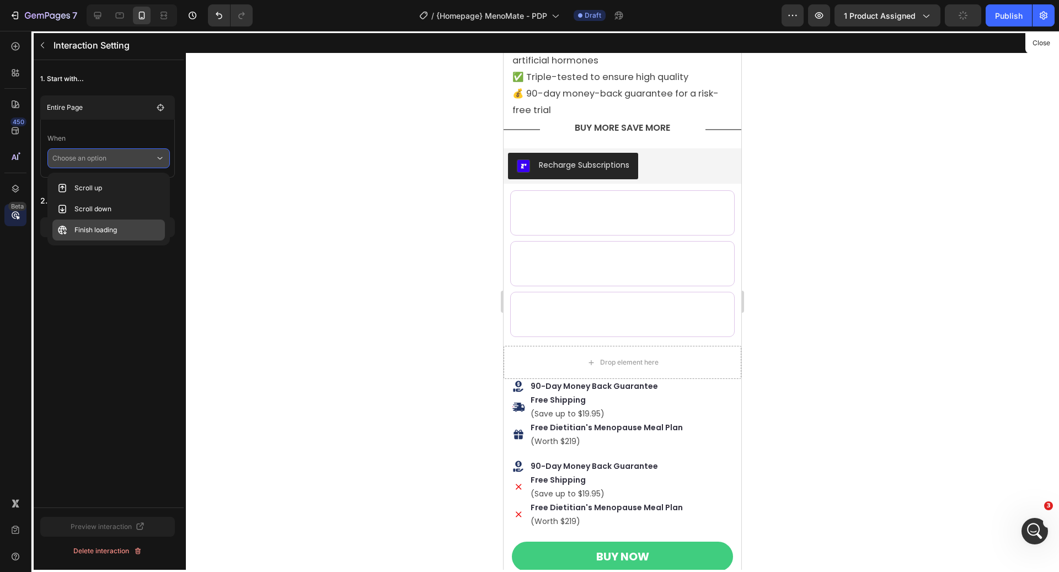
click at [120, 226] on div "Finish loading" at bounding box center [108, 230] width 113 height 21
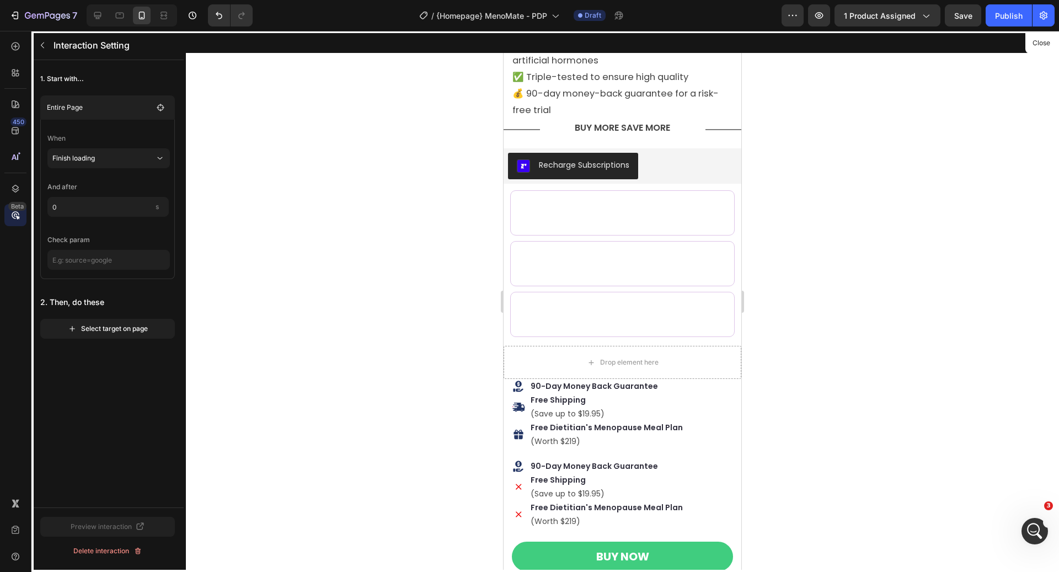
scroll to position [589, 0]
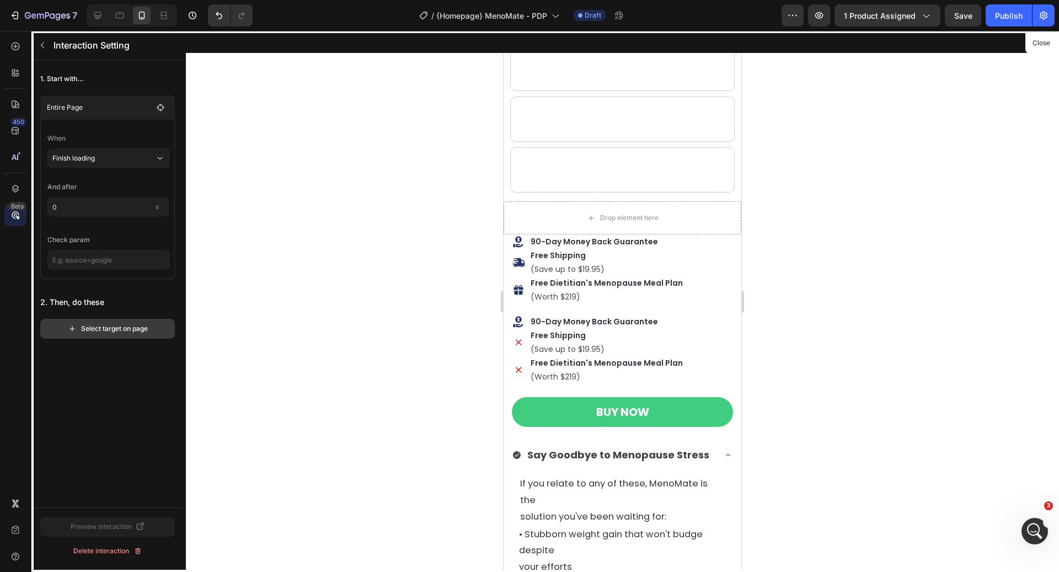
drag, startPoint x: 139, startPoint y: 328, endPoint x: 6, endPoint y: 312, distance: 134.5
click at [139, 328] on div "Select target on page" at bounding box center [108, 329] width 80 height 10
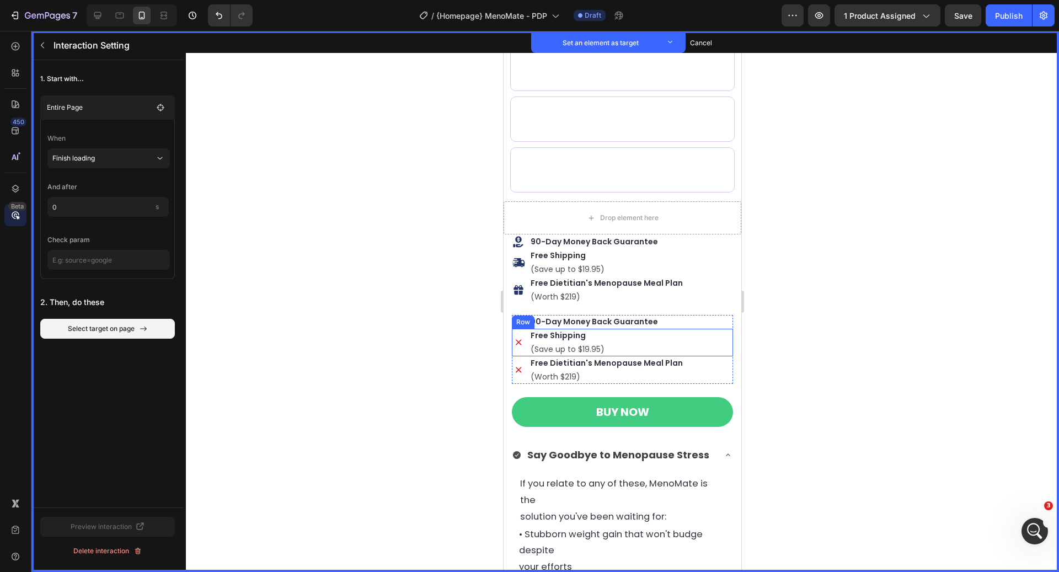
click at [528, 329] on div "Icon Set as target Free Shipping Text Block Set as target (Save up to $19.95) T…" at bounding box center [622, 343] width 221 height 28
click at [528, 319] on div "Row" at bounding box center [535, 318] width 18 height 10
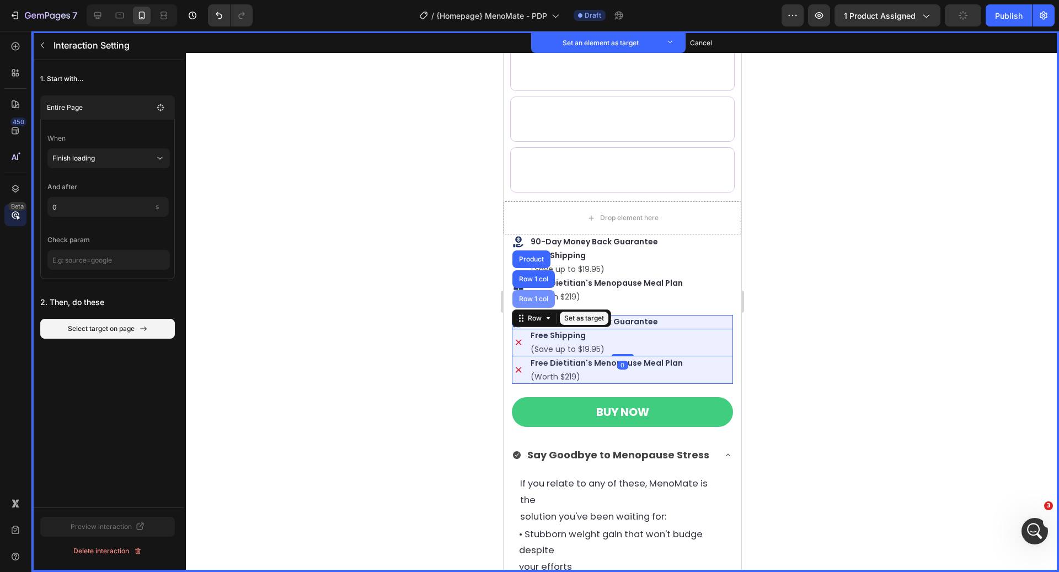
click at [527, 291] on div "Row 1 col" at bounding box center [534, 299] width 42 height 18
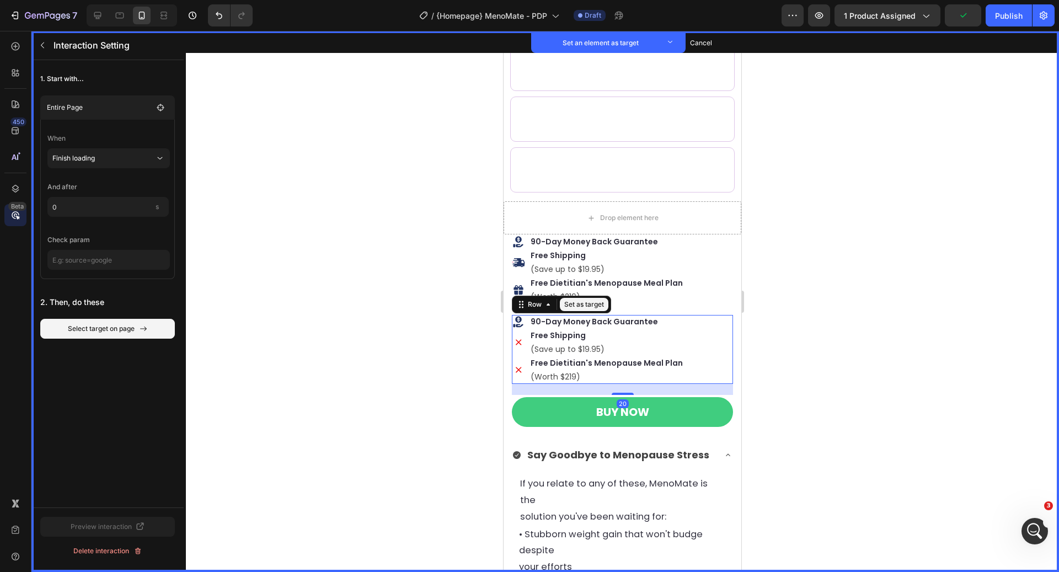
drag, startPoint x: 570, startPoint y: 305, endPoint x: 583, endPoint y: 347, distance: 44.2
click at [570, 305] on button "Set as target" at bounding box center [584, 304] width 49 height 13
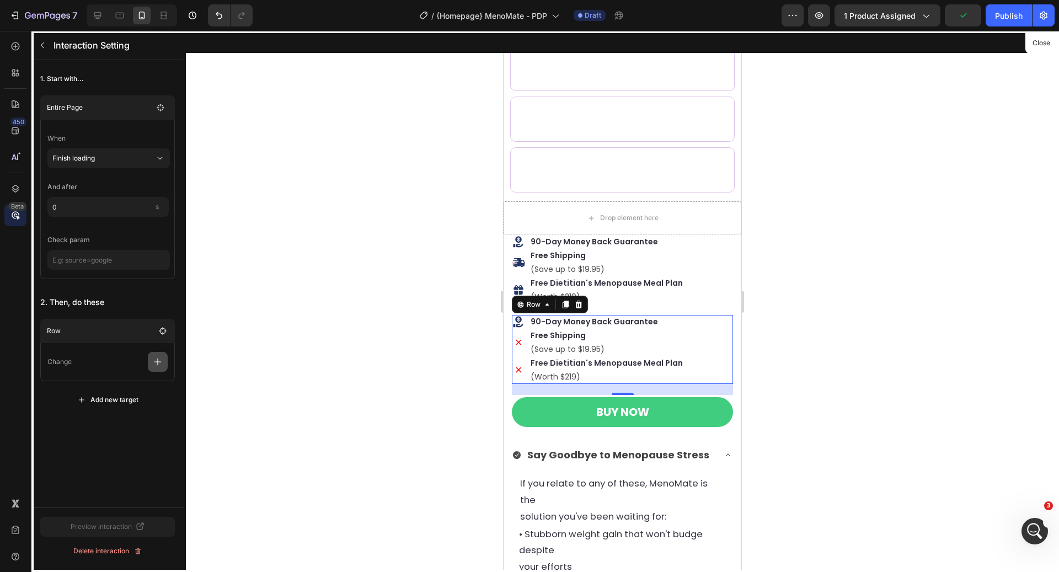
click at [151, 356] on button "button" at bounding box center [158, 362] width 20 height 20
click at [114, 418] on p "Show/Hide" at bounding box center [104, 427] width 117 height 19
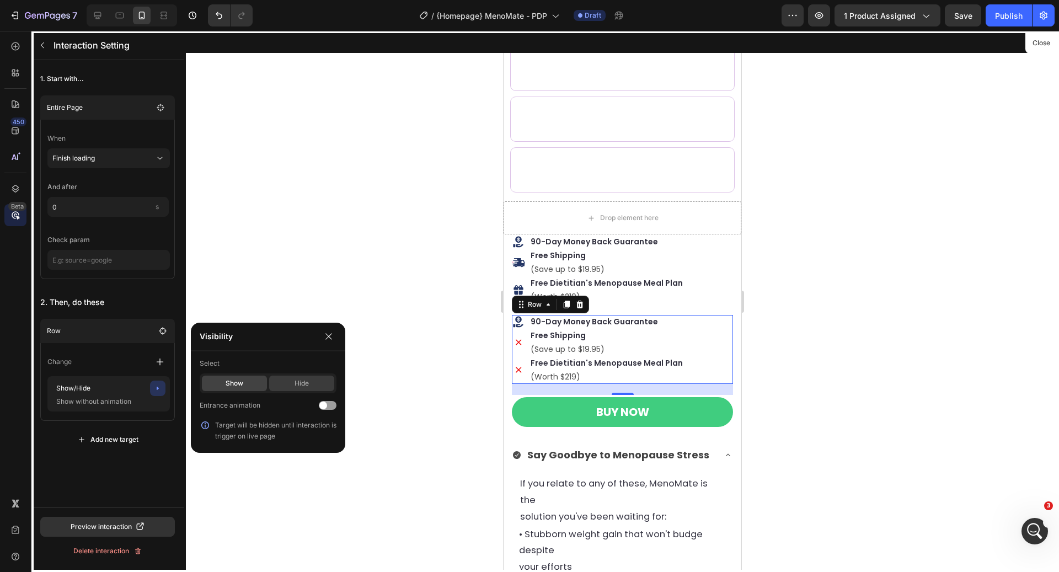
click at [303, 382] on div "Hide" at bounding box center [301, 383] width 65 height 15
click at [328, 336] on icon "button" at bounding box center [328, 336] width 9 height 9
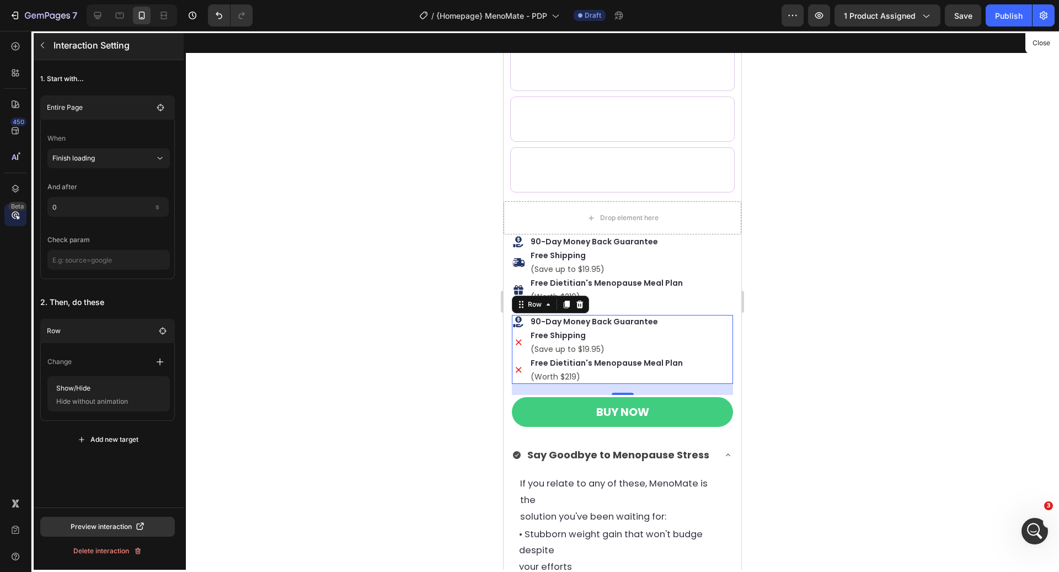
click at [45, 46] on icon "button" at bounding box center [42, 45] width 9 height 9
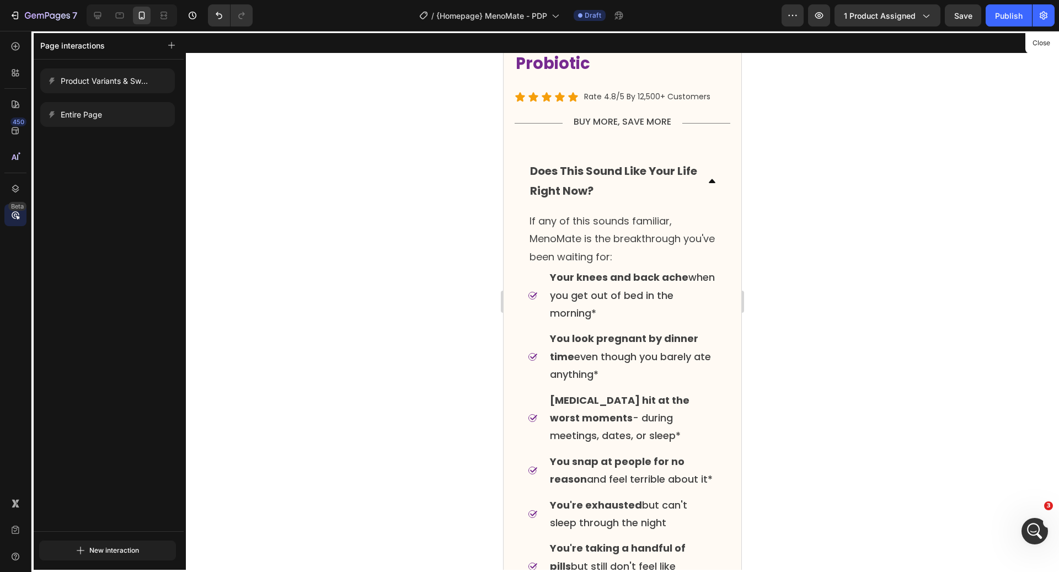
scroll to position [3170, 0]
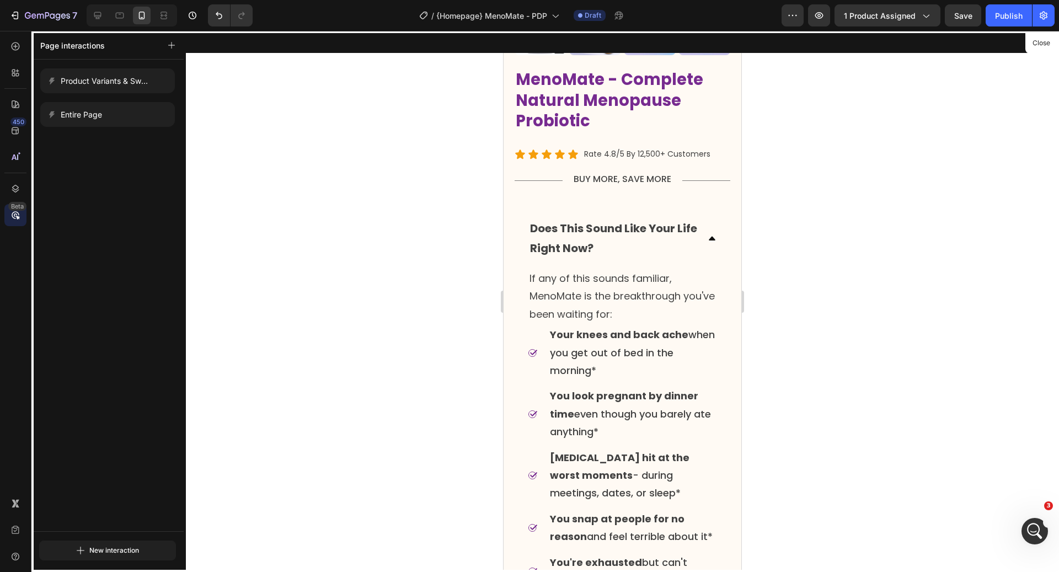
click at [712, 238] on div at bounding box center [623, 301] width 238 height 541
click at [709, 237] on div at bounding box center [623, 301] width 238 height 541
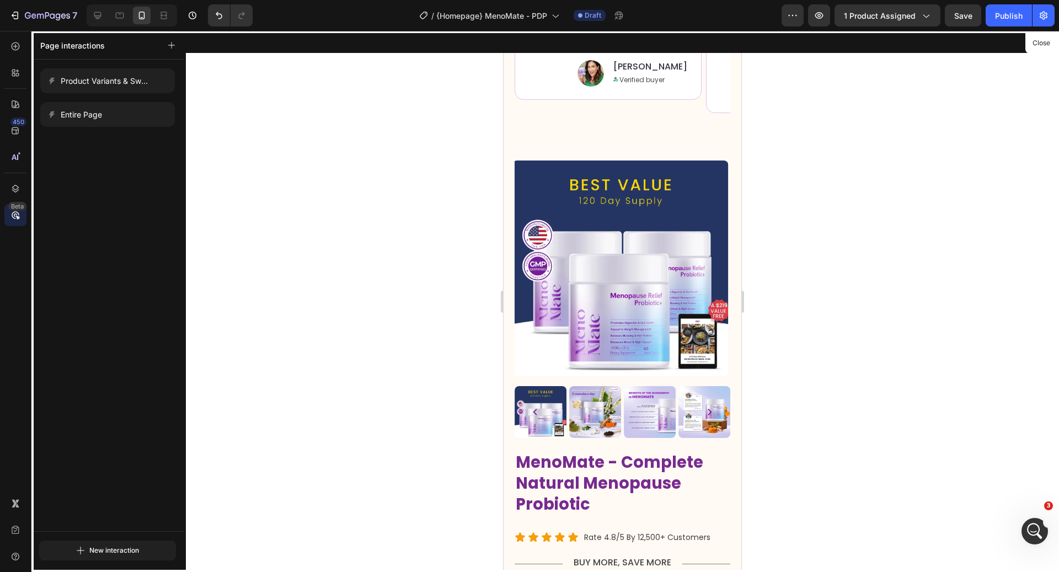
scroll to position [2784, 0]
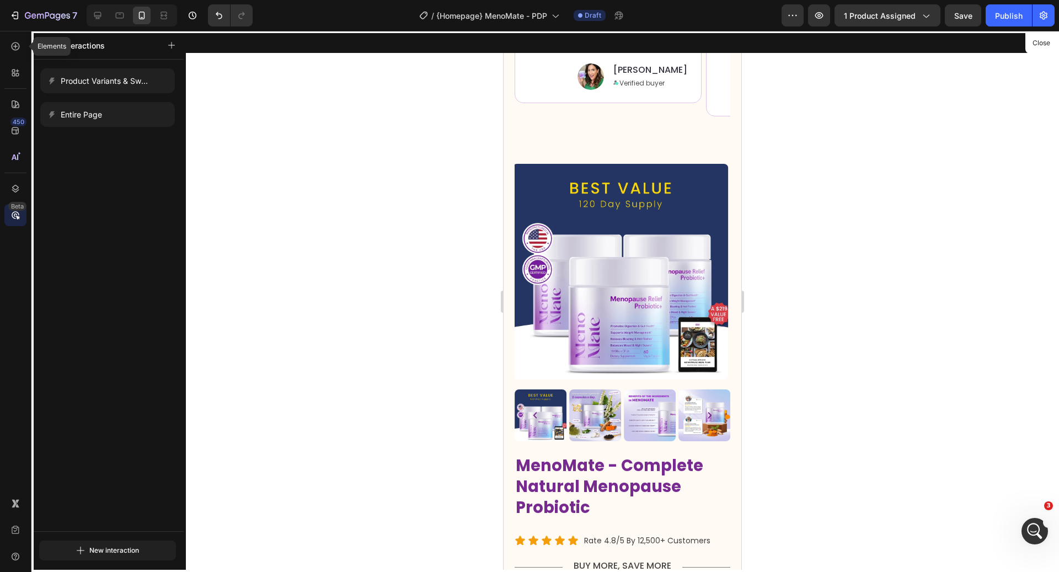
click at [19, 47] on icon at bounding box center [16, 46] width 8 height 8
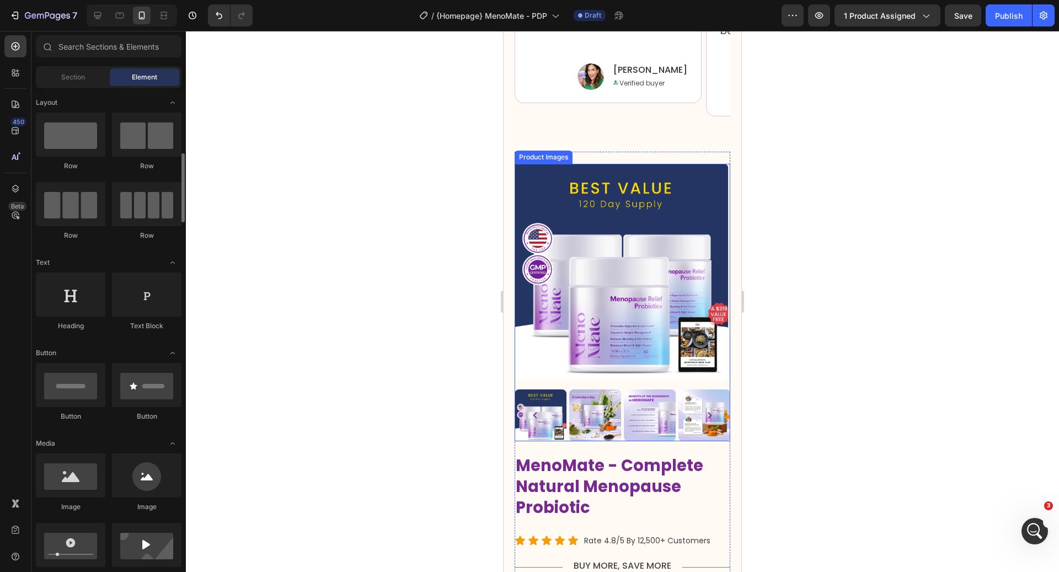
scroll to position [57, 0]
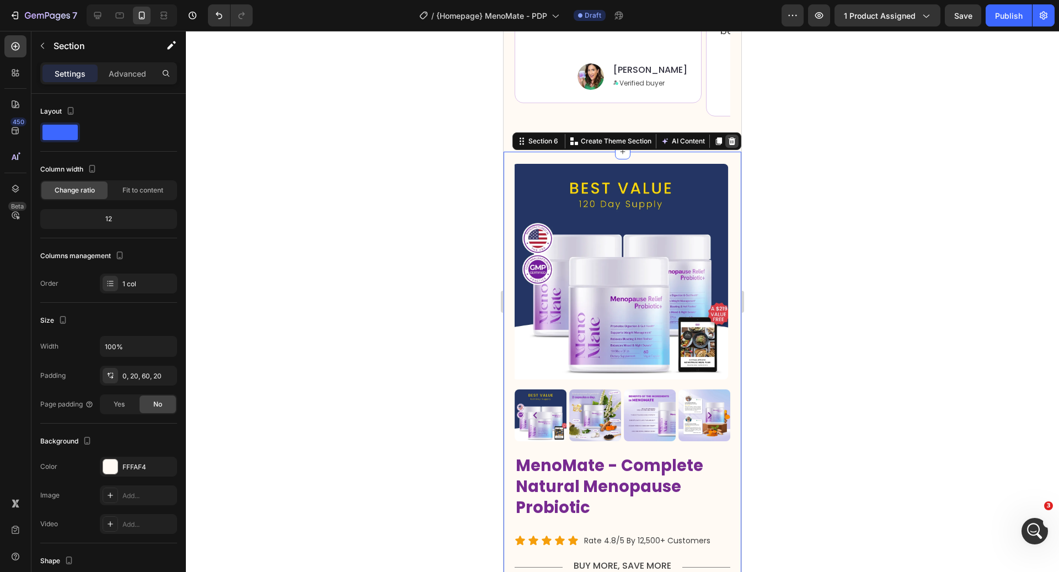
click at [730, 146] on div at bounding box center [732, 141] width 13 height 13
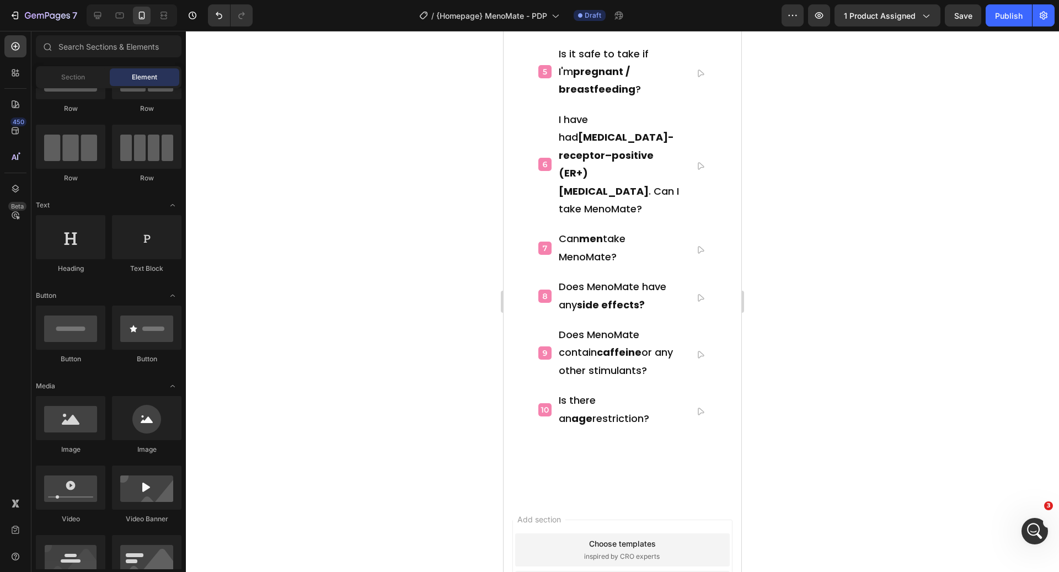
scroll to position [4802, 0]
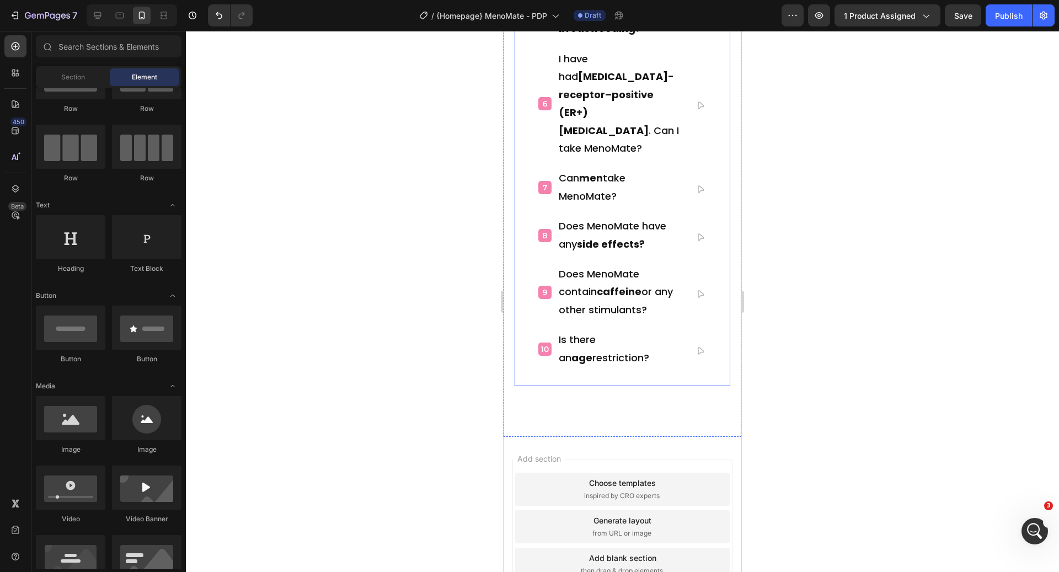
click at [724, 313] on div "When can I experience results from MenoMate? I am on a diet (e.g., Vegan / Keto…" at bounding box center [622, 3] width 205 height 747
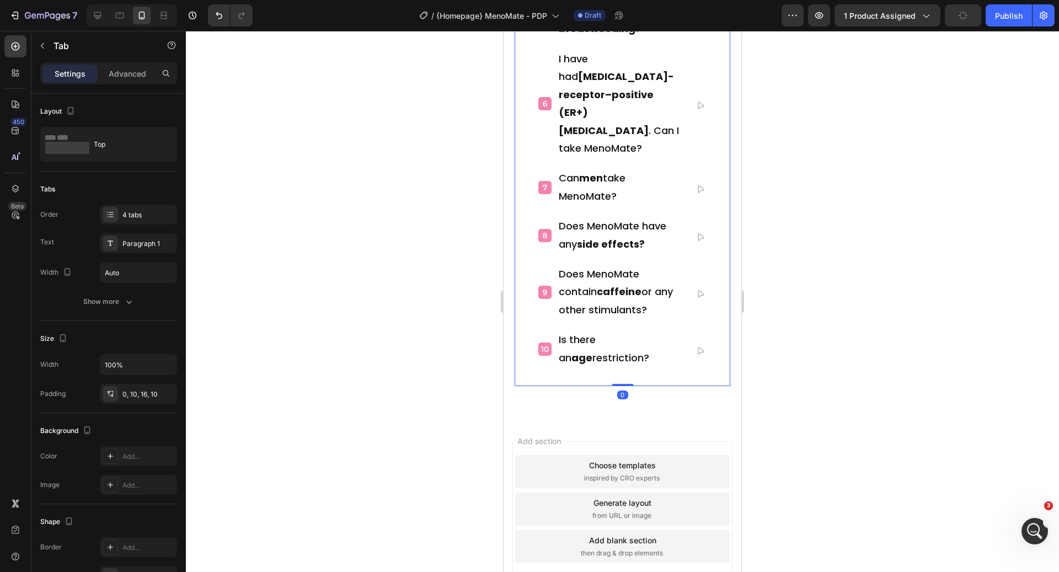
drag, startPoint x: 621, startPoint y: 342, endPoint x: 621, endPoint y: 297, distance: 44.7
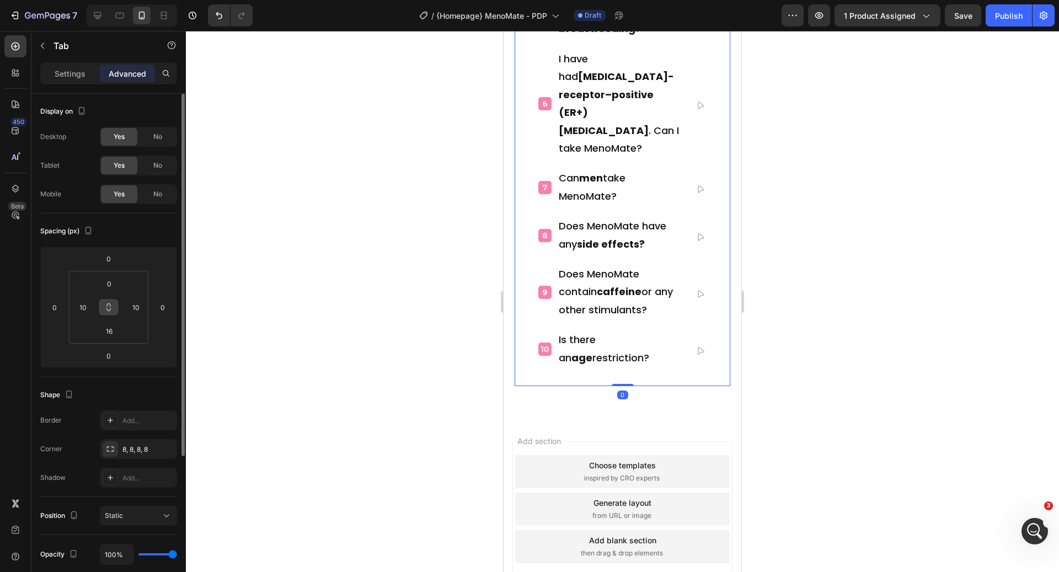
click at [103, 312] on button at bounding box center [108, 307] width 21 height 18
click at [103, 311] on button at bounding box center [108, 307] width 21 height 18
click at [137, 302] on input "10" at bounding box center [135, 307] width 17 height 17
type input "0"
click at [82, 313] on input "10" at bounding box center [82, 307] width 17 height 17
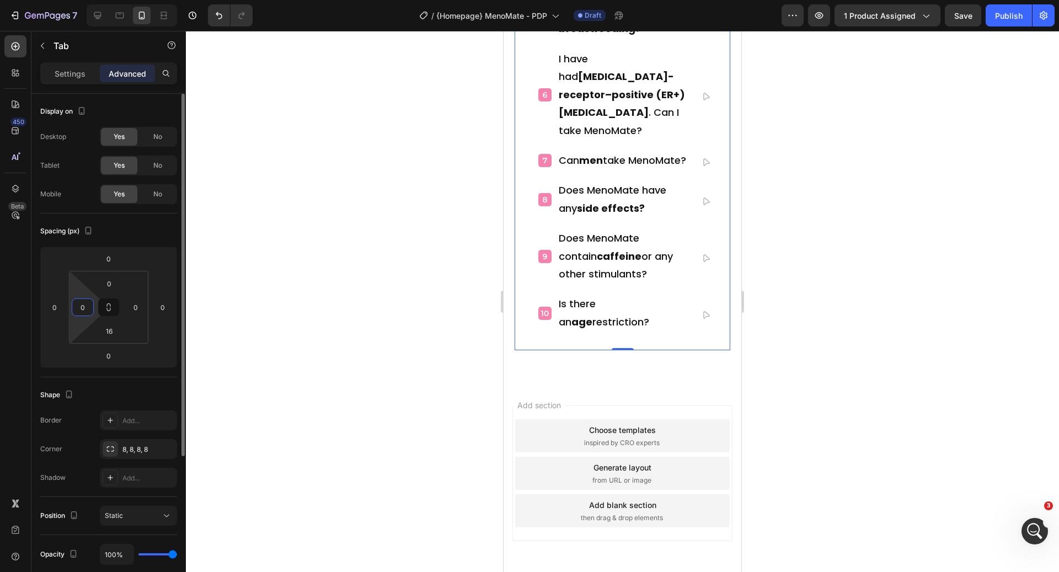
type input "0"
click at [142, 232] on div "Spacing (px)" at bounding box center [108, 231] width 137 height 18
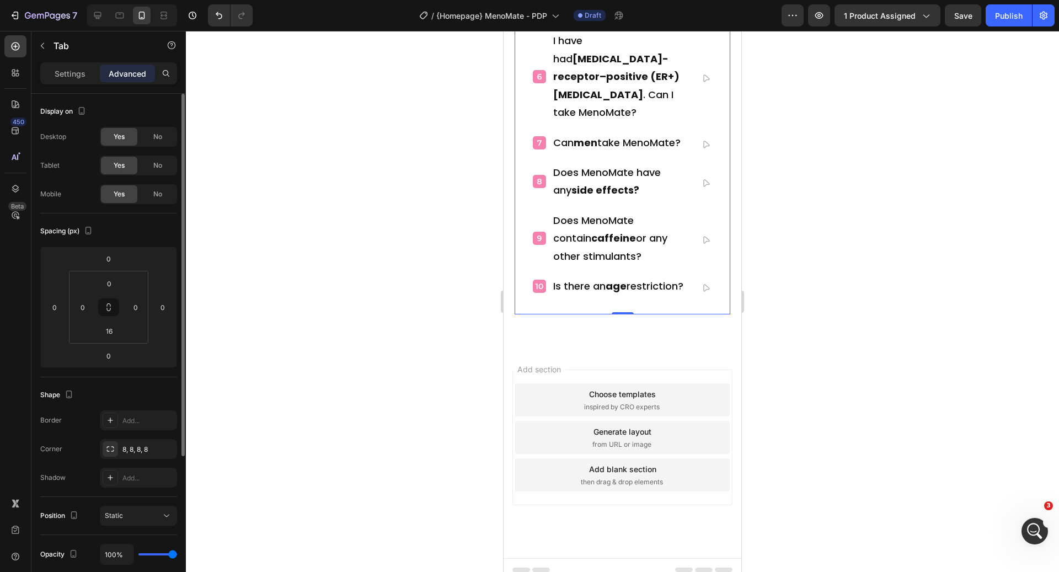
scroll to position [4770, 0]
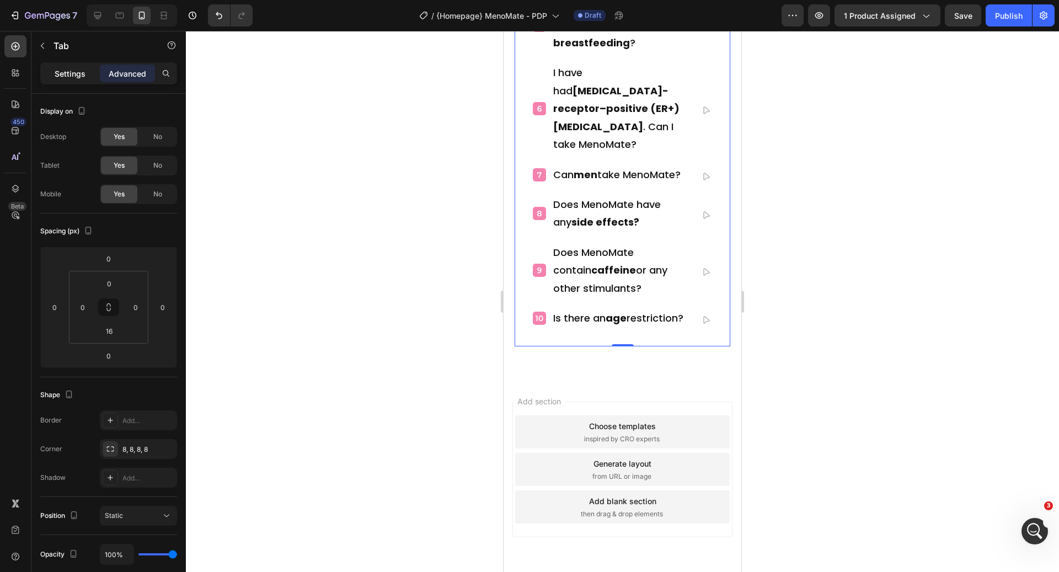
click at [66, 68] on p "Settings" at bounding box center [70, 74] width 31 height 12
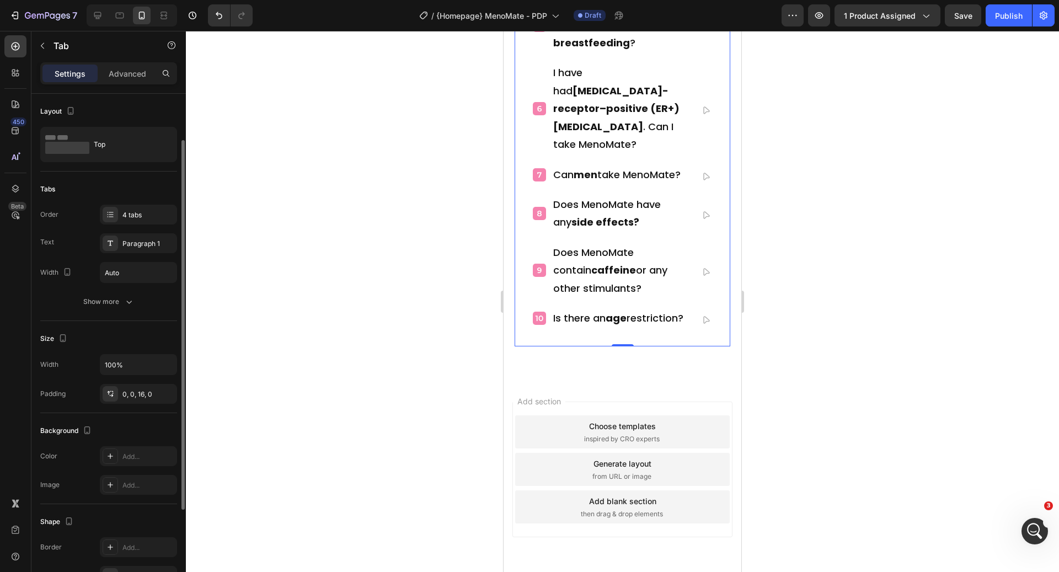
scroll to position [194, 0]
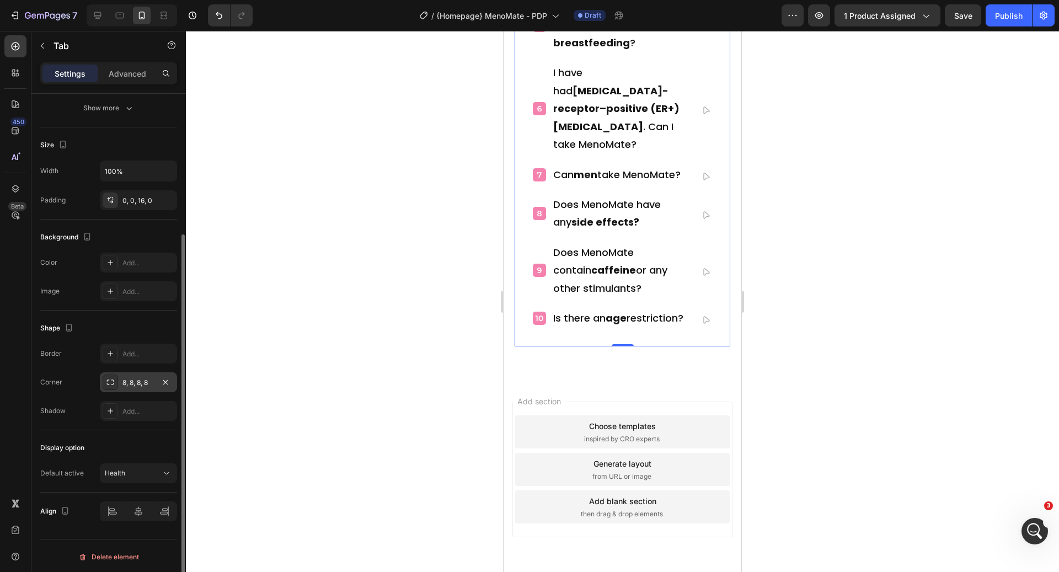
click at [125, 382] on div "8, 8, 8, 8" at bounding box center [138, 383] width 32 height 10
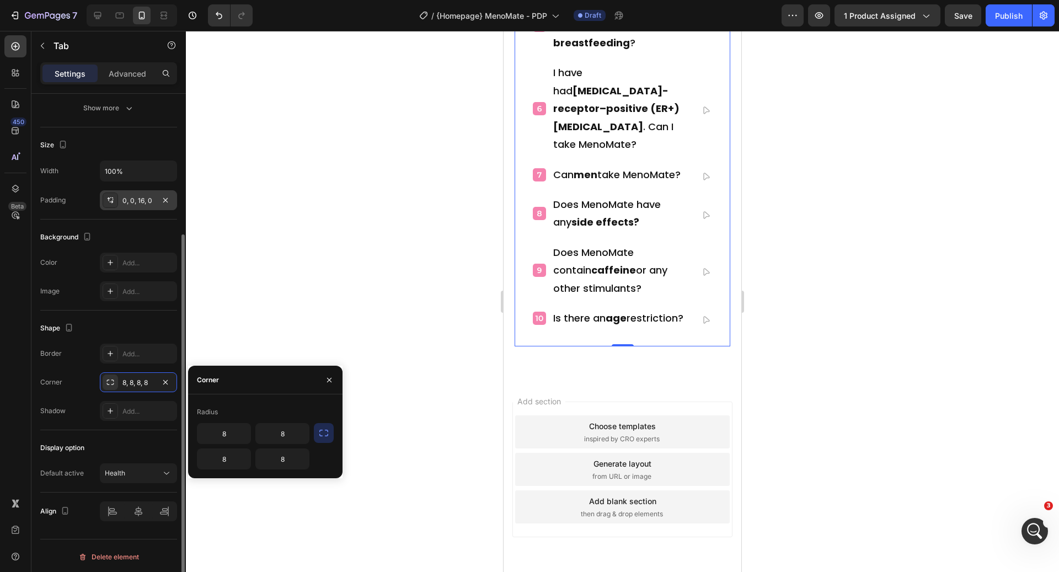
click at [130, 197] on div "0, 0, 16, 0" at bounding box center [138, 201] width 32 height 10
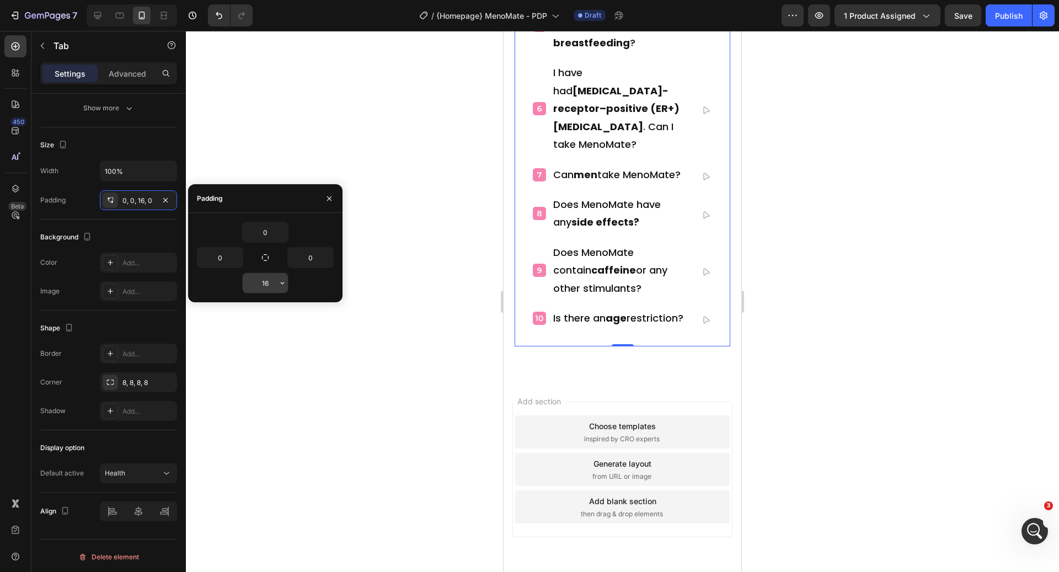
click at [275, 283] on input "16" at bounding box center [265, 283] width 45 height 20
click at [409, 182] on div at bounding box center [622, 301] width 873 height 541
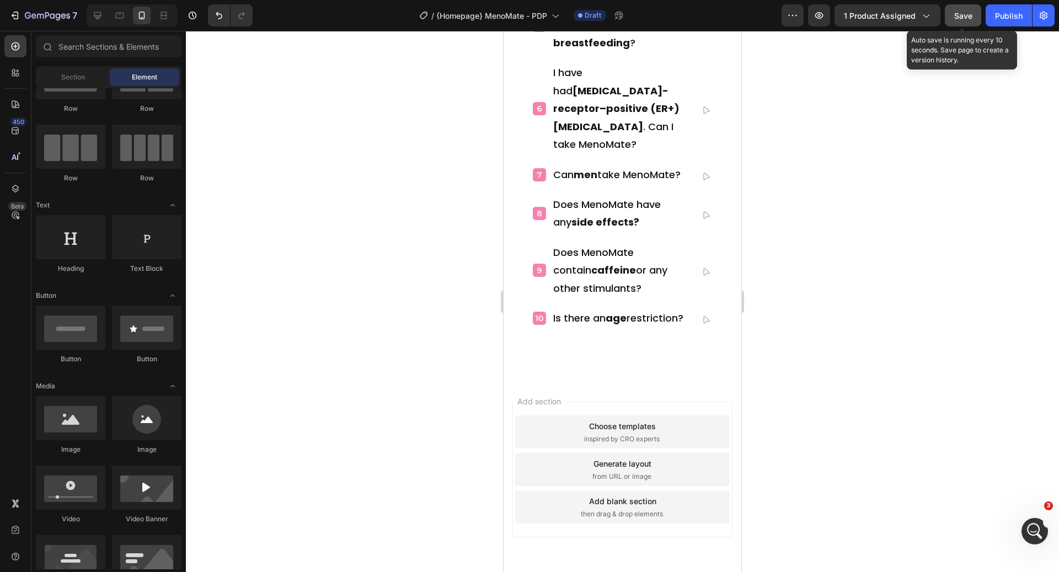
click at [959, 24] on button "Save" at bounding box center [963, 15] width 36 height 22
